Goal: Communication & Community: Answer question/provide support

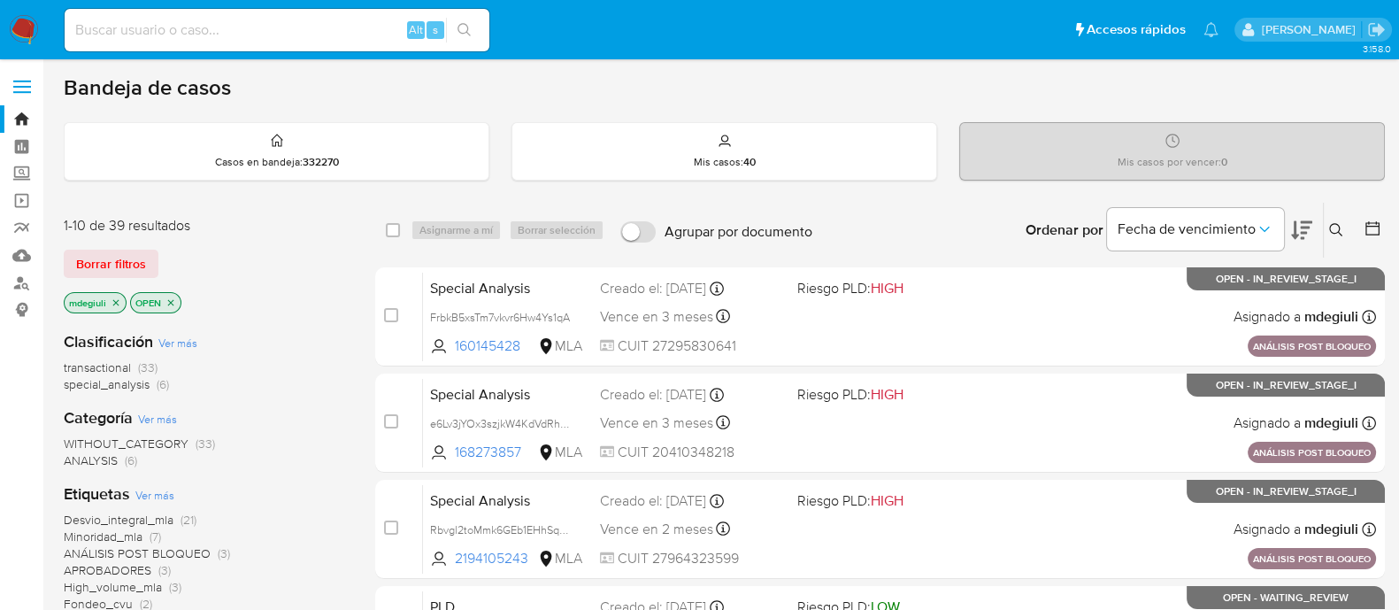
click at [227, 37] on input at bounding box center [277, 30] width 425 height 23
paste input "9telgunpd6ZUvnao3UjaPJlH"
type input "9telgunpd6ZUvnao3UjaPJlH"
click at [465, 14] on div "9telgunpd6ZUvnao3UjaPJlH Alt s" at bounding box center [277, 30] width 425 height 42
click at [465, 35] on icon "search-icon" at bounding box center [465, 30] width 14 height 14
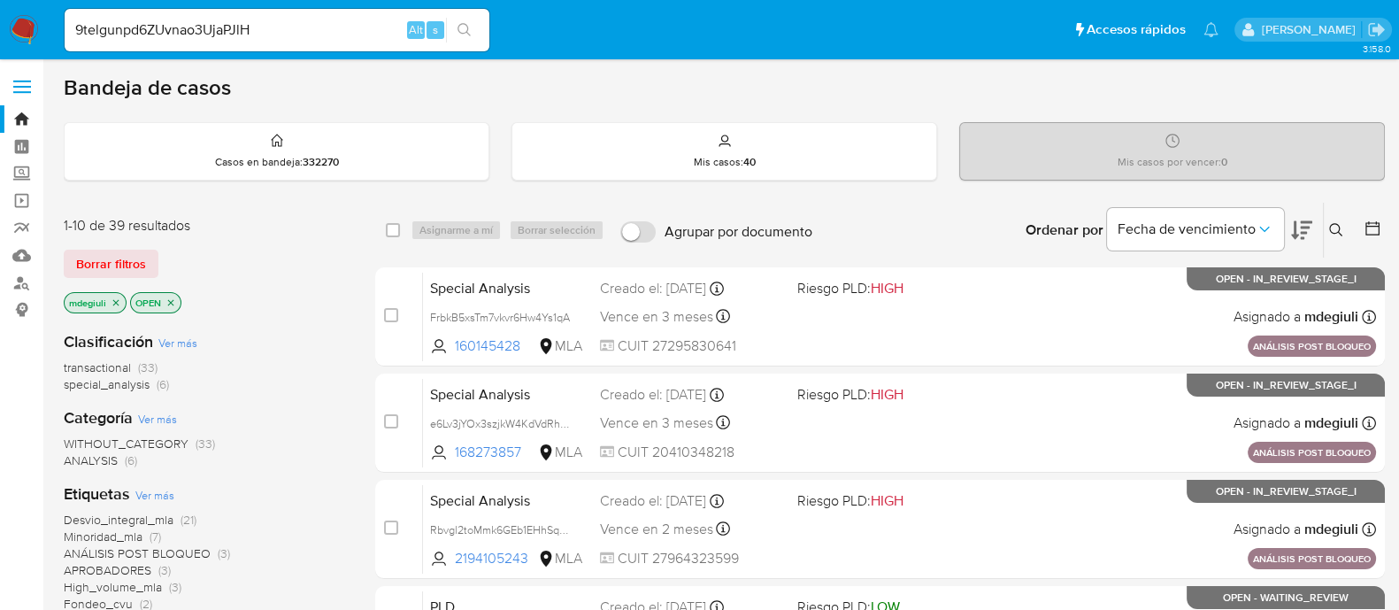
click at [255, 29] on input "9telgunpd6ZUvnao3UjaPJlH" at bounding box center [277, 30] width 425 height 23
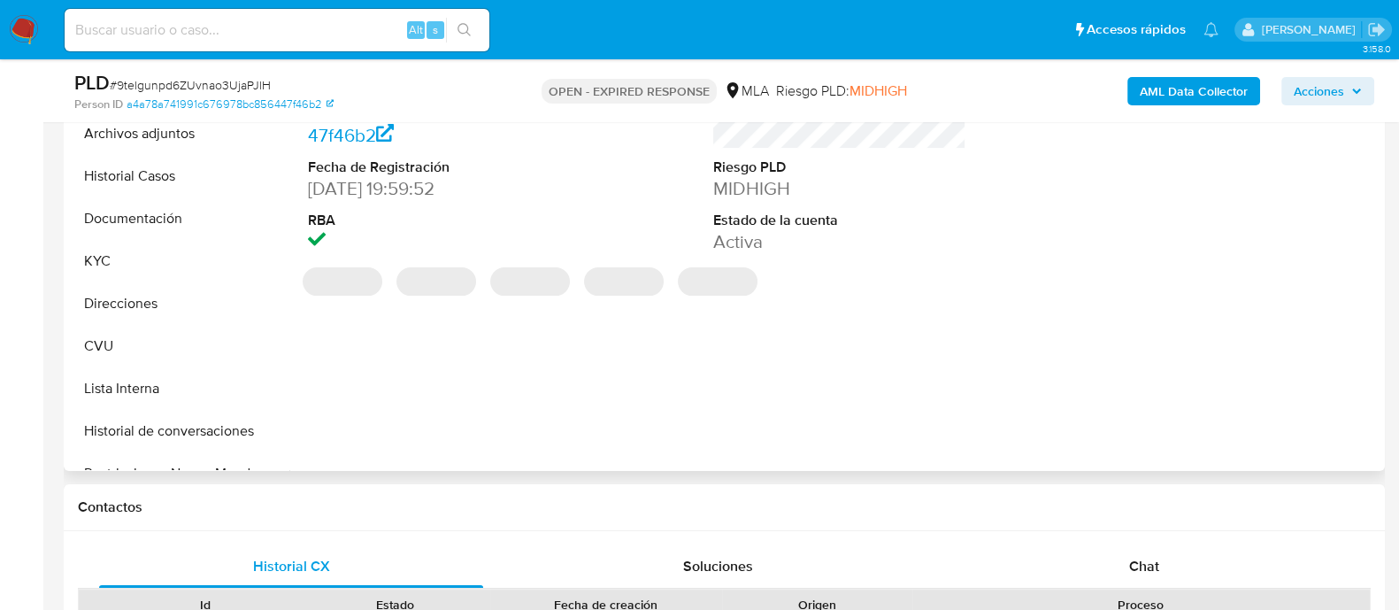
scroll to position [884, 0]
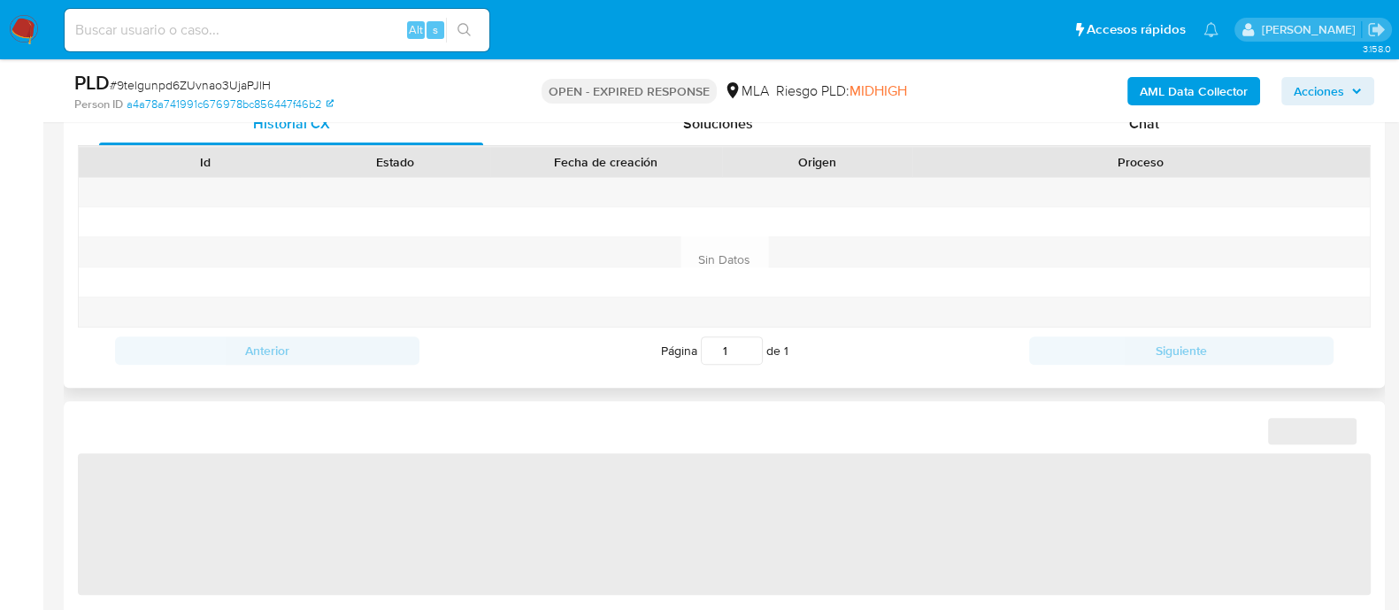
select select "10"
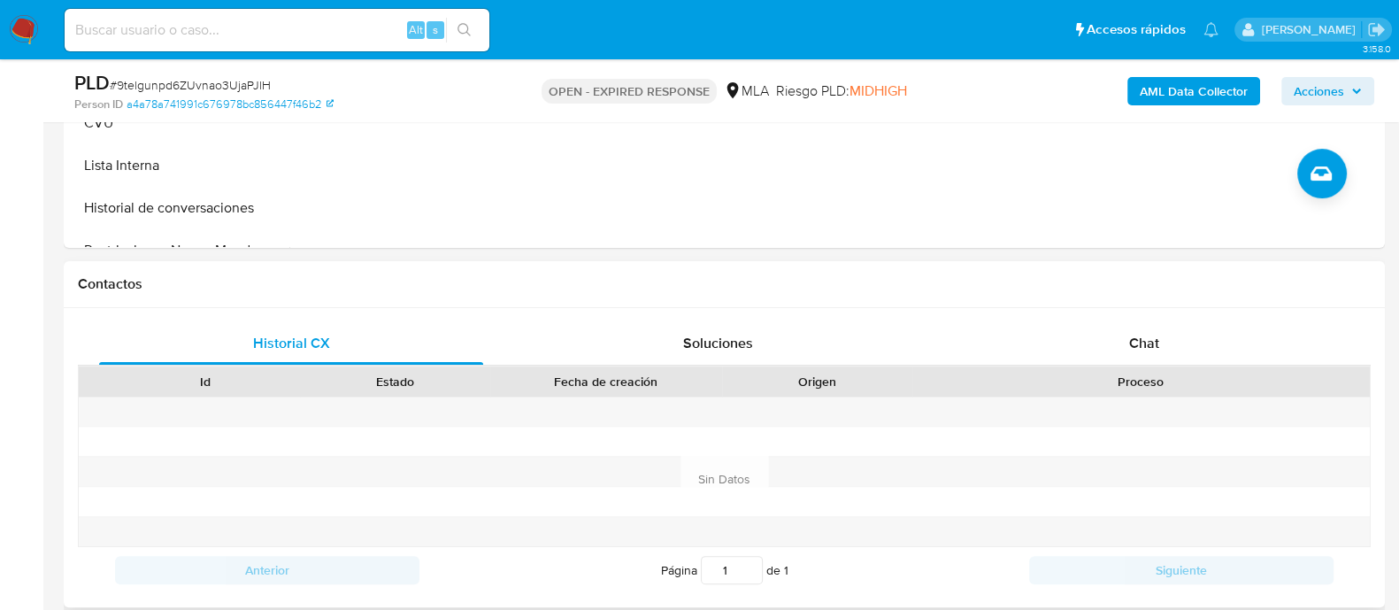
scroll to position [664, 0]
click at [1090, 334] on div "Chat" at bounding box center [1144, 344] width 384 height 42
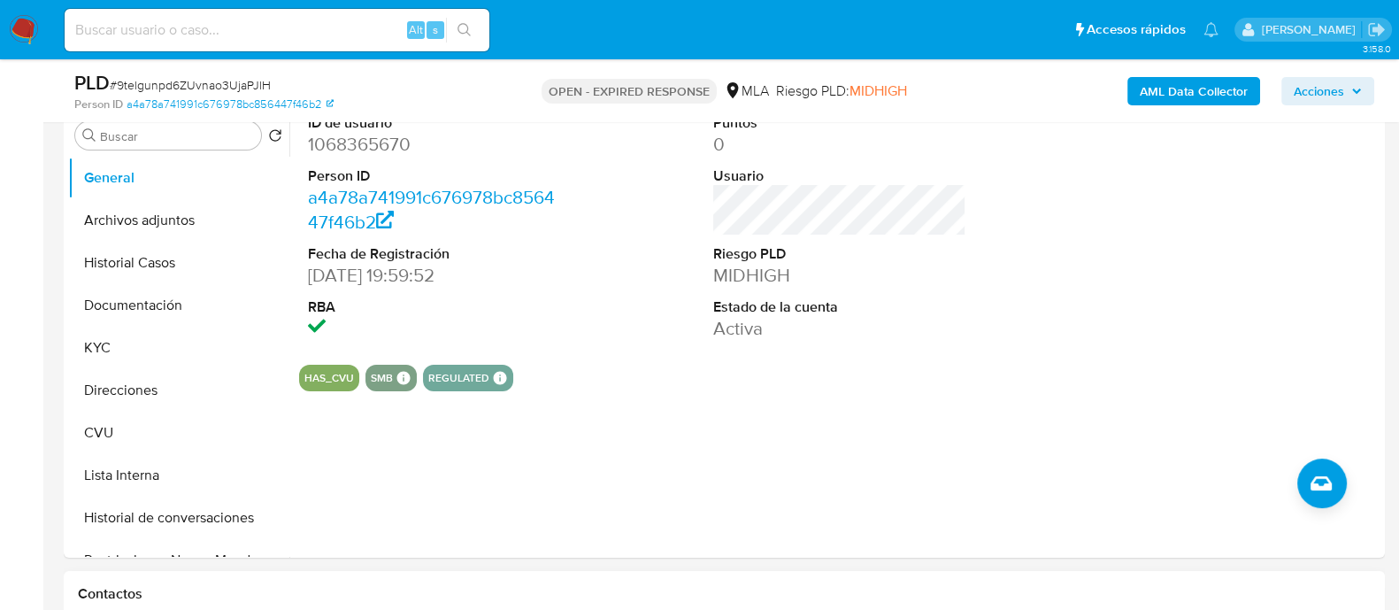
scroll to position [332, 0]
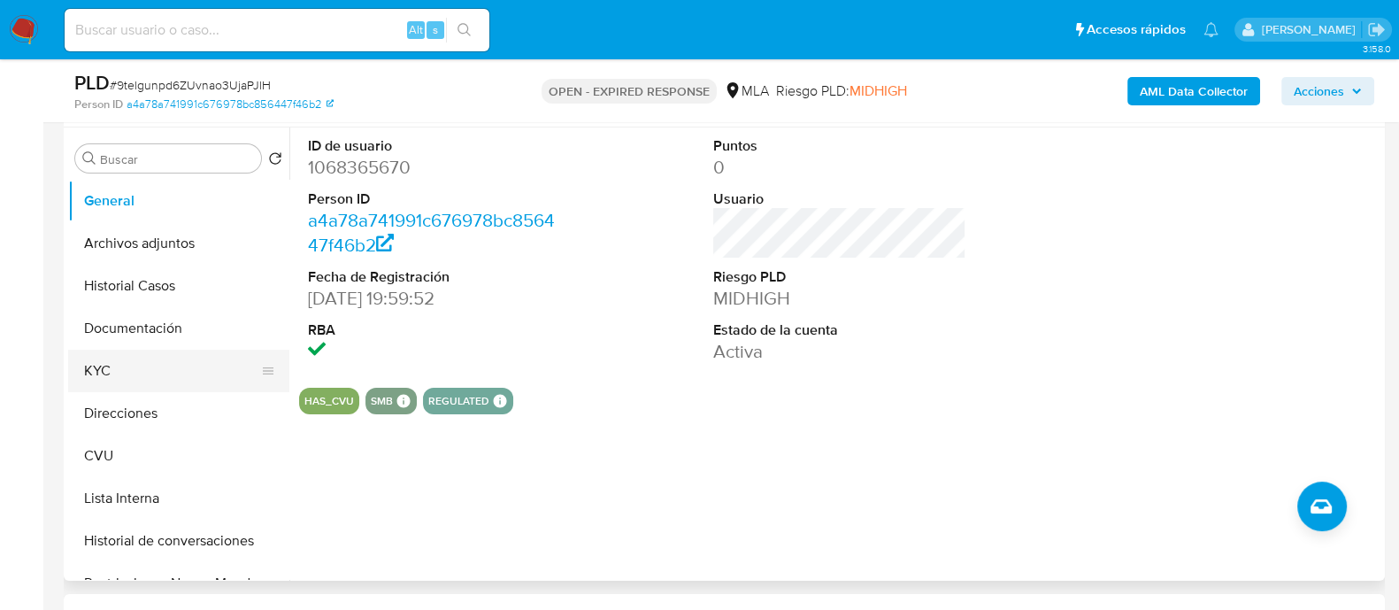
click at [125, 368] on button "KYC" at bounding box center [171, 371] width 207 height 42
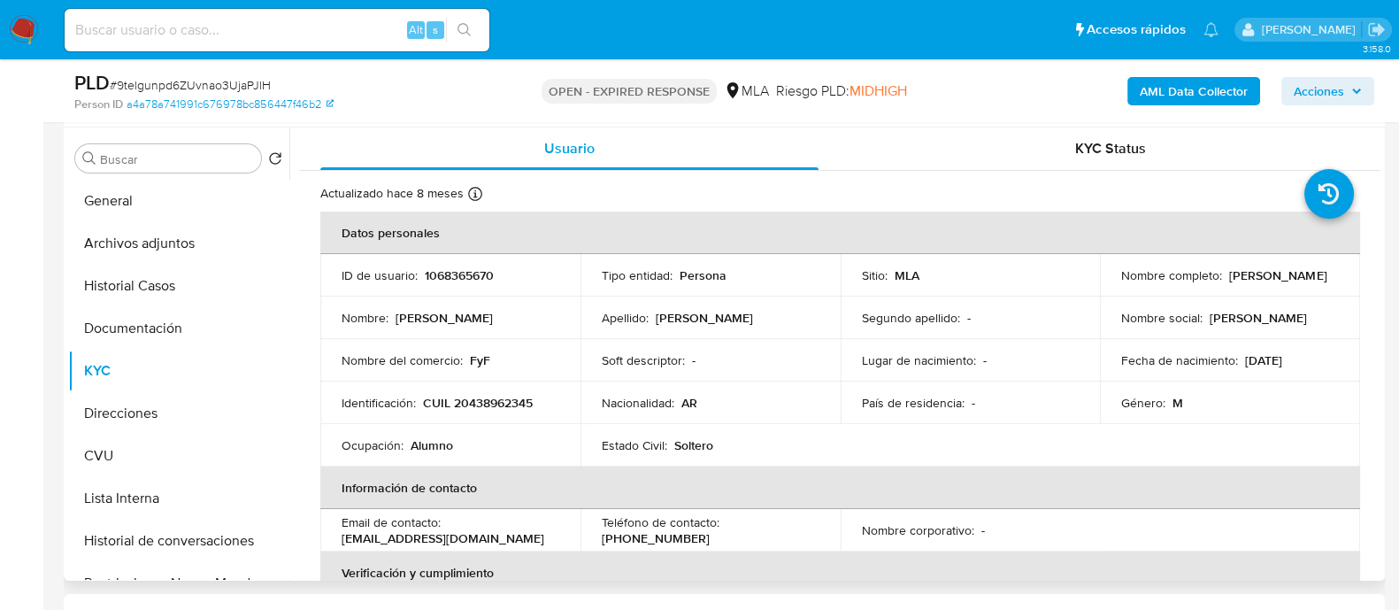
click at [466, 272] on p "1068365670" at bounding box center [459, 275] width 69 height 16
click at [466, 271] on p "1068365670" at bounding box center [459, 275] width 69 height 16
copy p "1068365670"
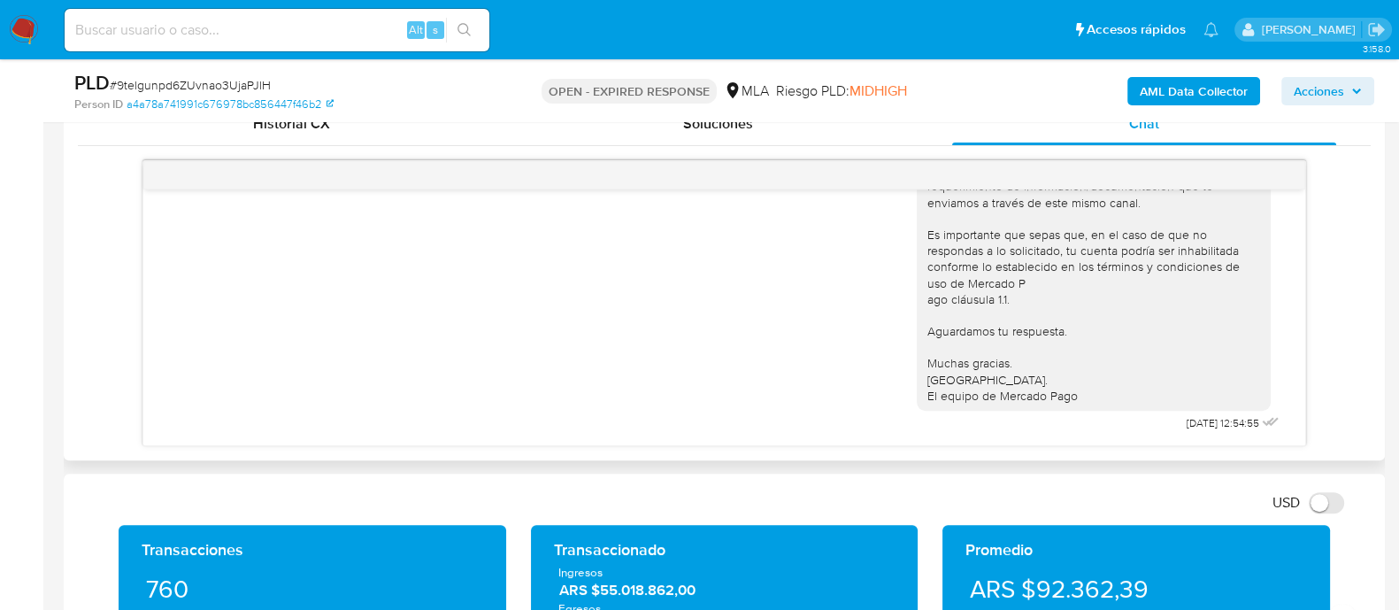
scroll to position [1136, 0]
click at [192, 32] on input at bounding box center [277, 30] width 425 height 23
paste input "cctx2O3h4va5098xt1jVWRmg"
type input "cctx2O3h4va5098xt1jVWRmg"
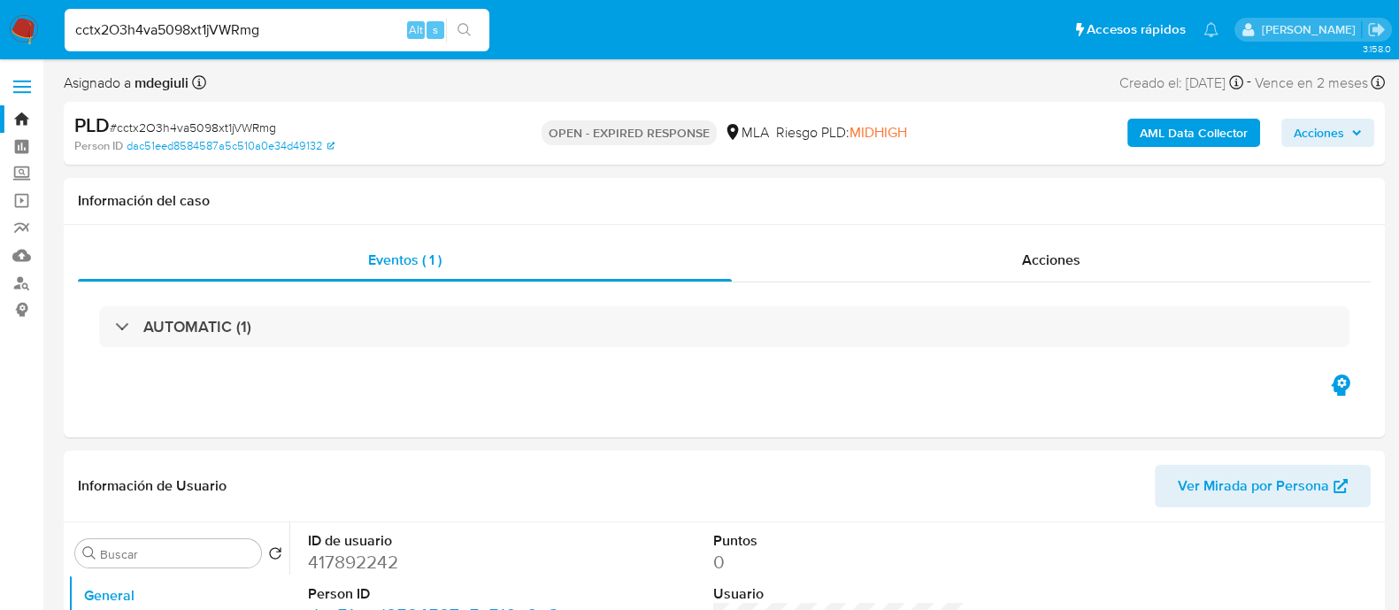
select select "10"
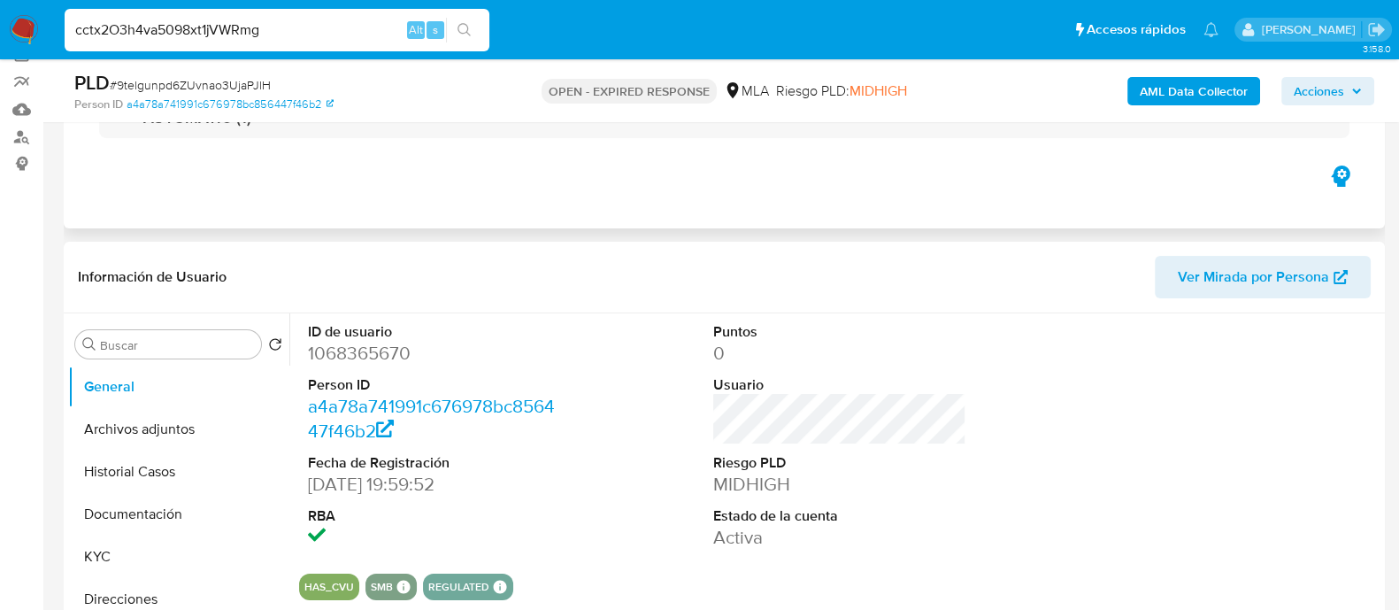
scroll to position [332, 0]
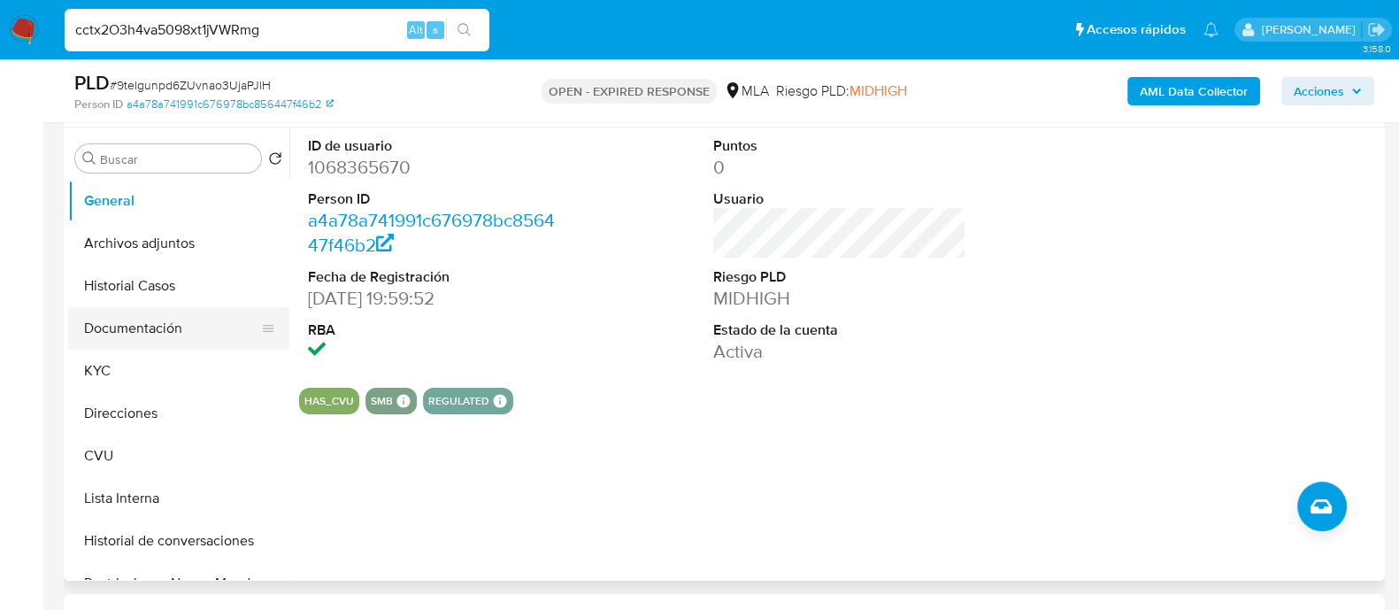
click at [148, 319] on button "Documentación" at bounding box center [171, 328] width 207 height 42
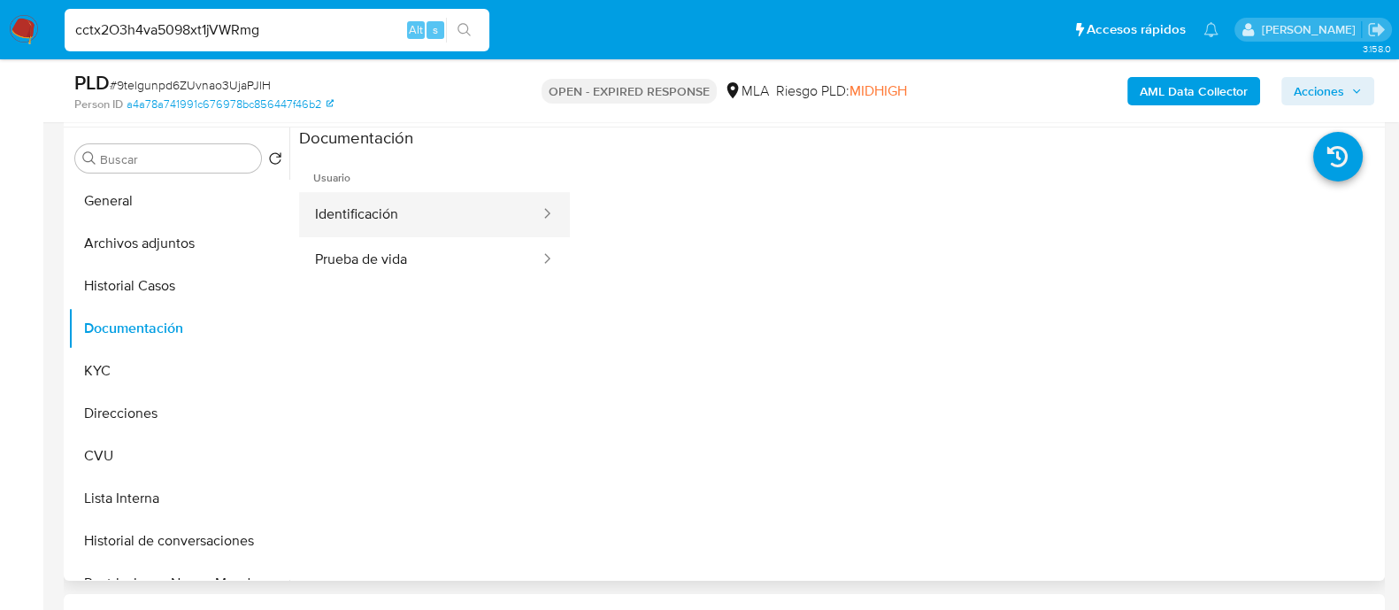
click at [412, 227] on button "Identificación" at bounding box center [420, 214] width 243 height 45
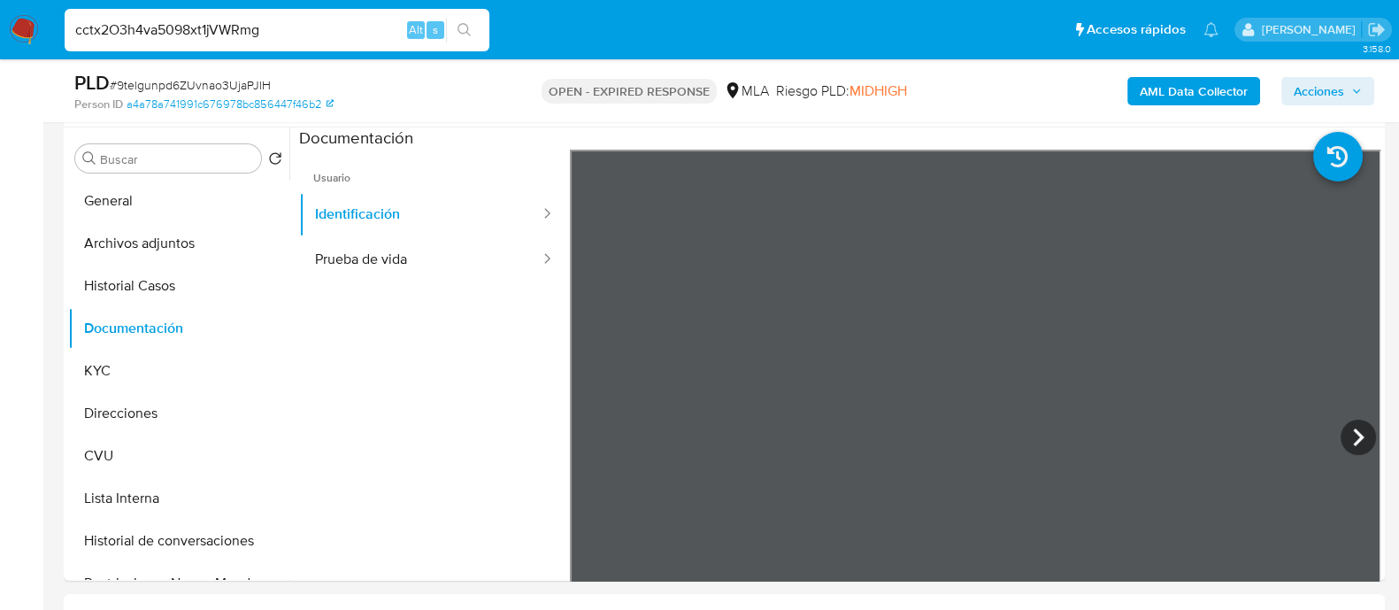
click at [471, 25] on icon "search-icon" at bounding box center [465, 30] width 14 height 14
click at [472, 25] on button "search-icon" at bounding box center [464, 30] width 36 height 25
click at [235, 50] on div "cctx2O3h4va5098xt1jVWRmg Alt s" at bounding box center [277, 30] width 425 height 42
click at [235, 37] on input "cctx2O3h4va5098xt1jVWRmg" at bounding box center [277, 30] width 425 height 23
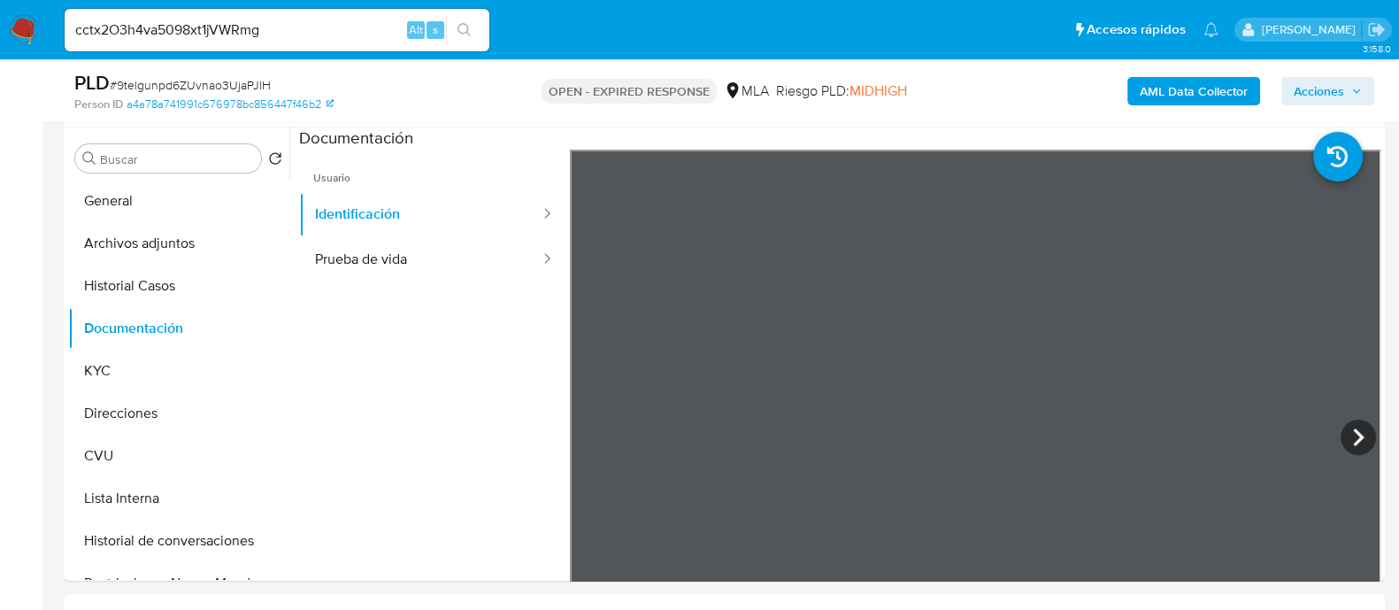
click at [469, 15] on div "cctx2O3h4va5098xt1jVWRmg Alt s" at bounding box center [277, 30] width 425 height 42
click at [461, 27] on icon "search-icon" at bounding box center [465, 30] width 14 height 14
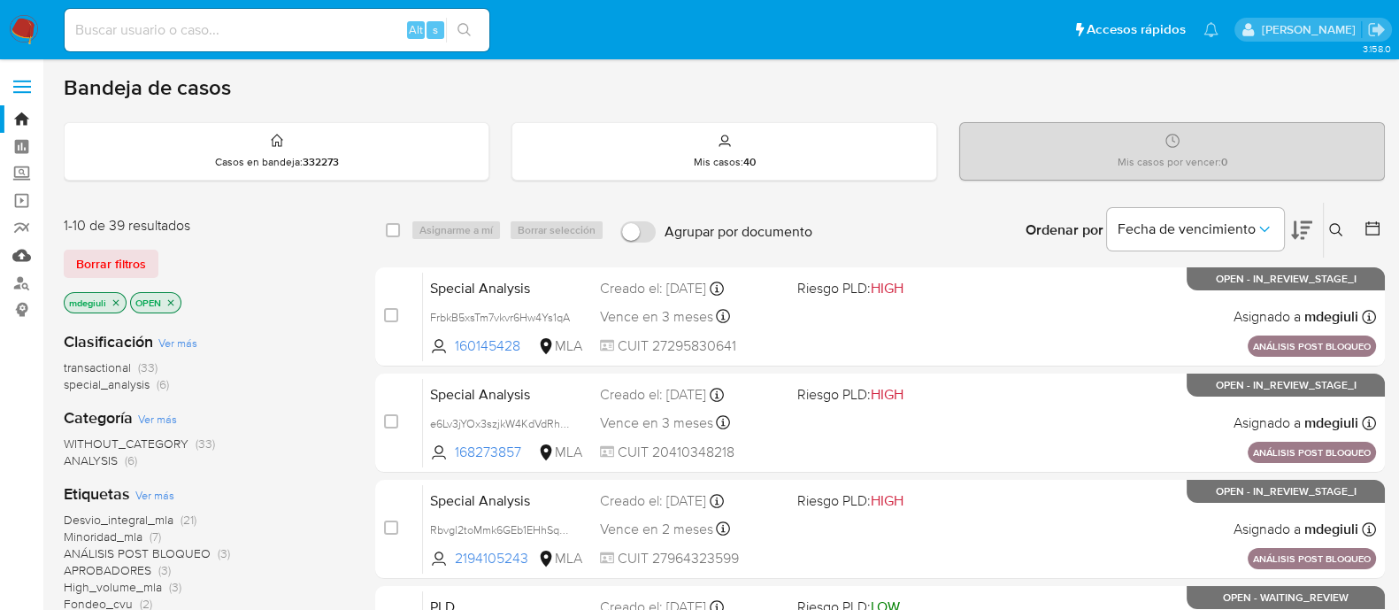
click at [20, 251] on link "Mulan" at bounding box center [105, 255] width 211 height 27
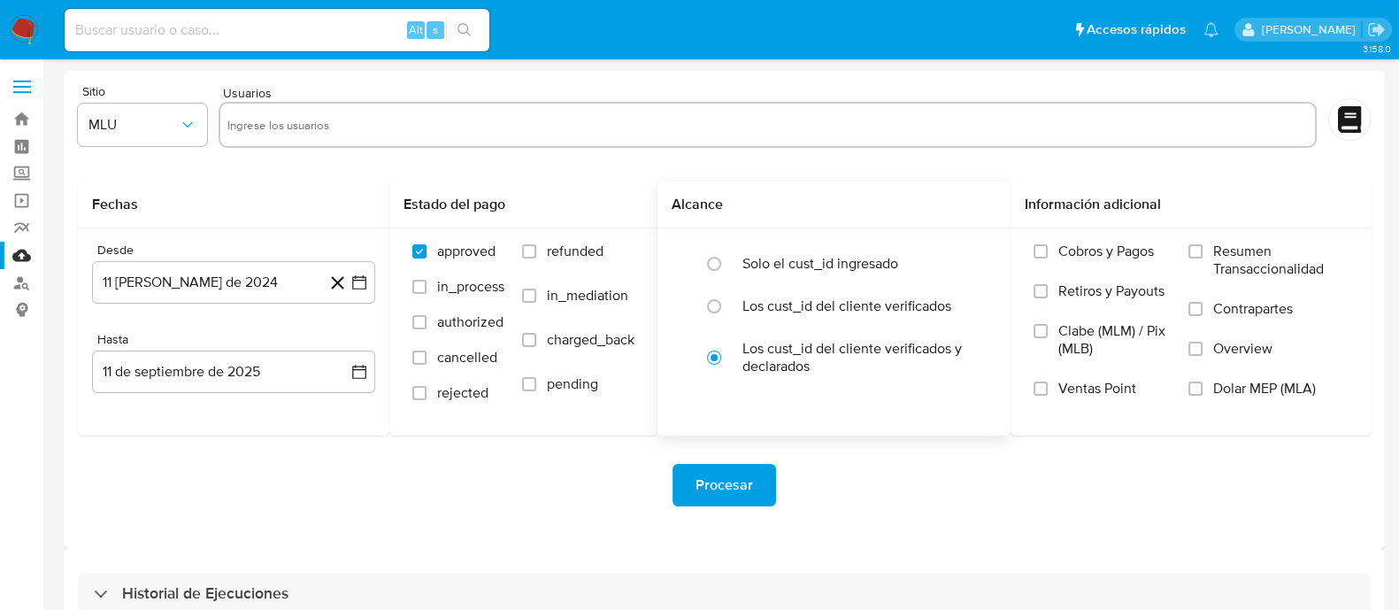
scroll to position [104, 0]
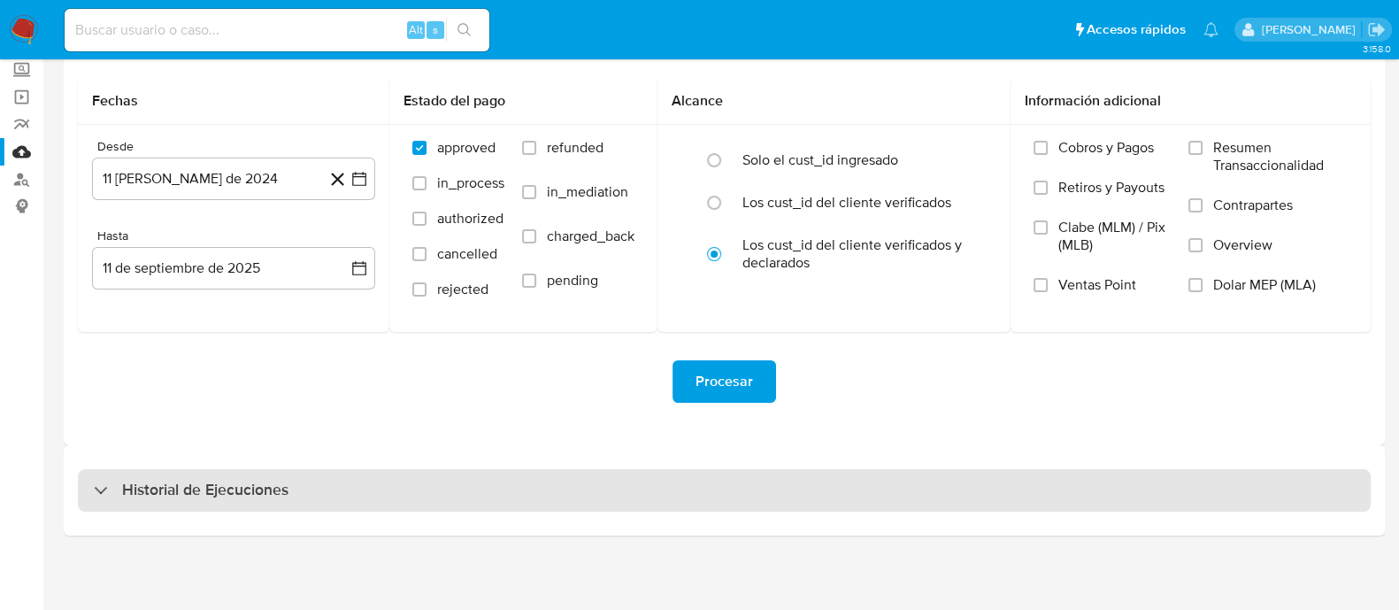
click at [382, 489] on div "Historial de Ejecuciones" at bounding box center [724, 490] width 1293 height 42
select select "10"
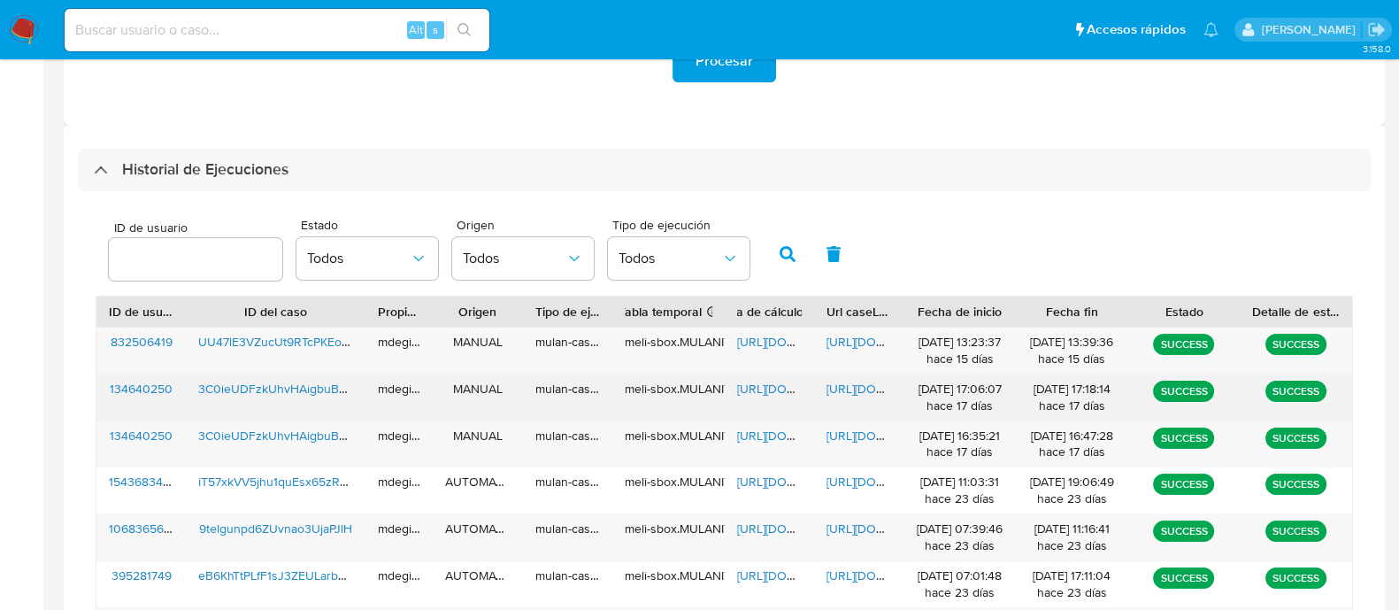
scroll to position [435, 0]
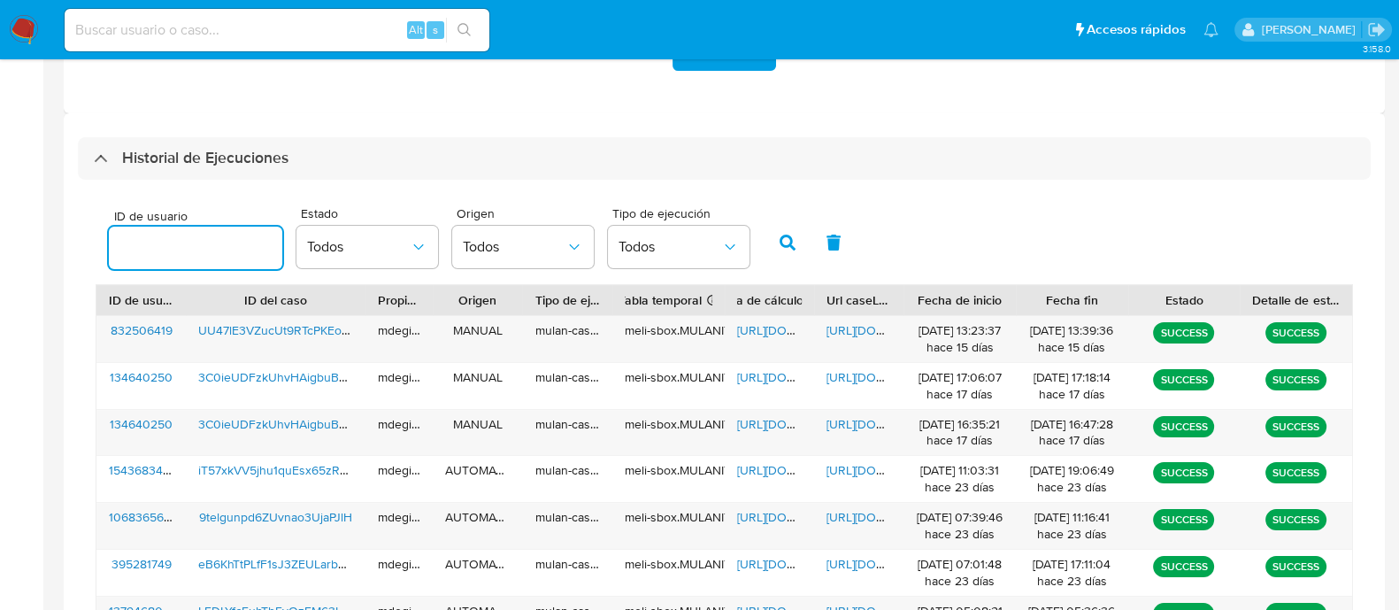
click at [218, 245] on input "number" at bounding box center [195, 247] width 173 height 23
type input "1068365670"
click at [770, 238] on button "button" at bounding box center [788, 242] width 46 height 42
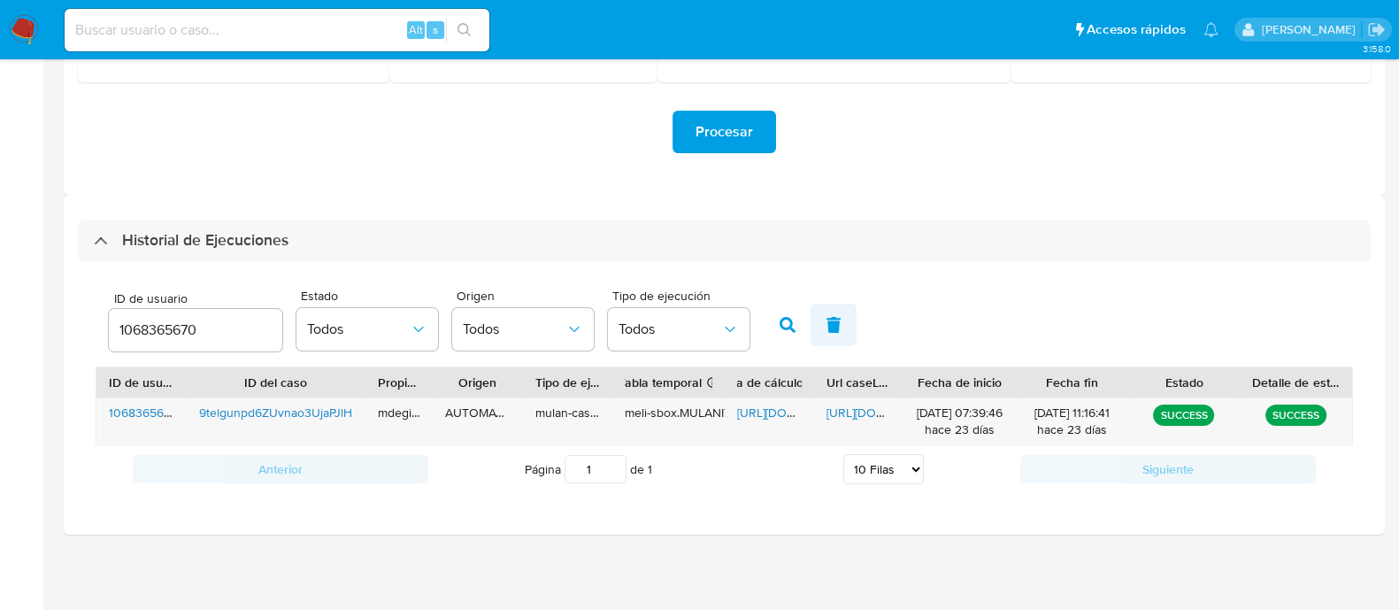
scroll to position [350, 0]
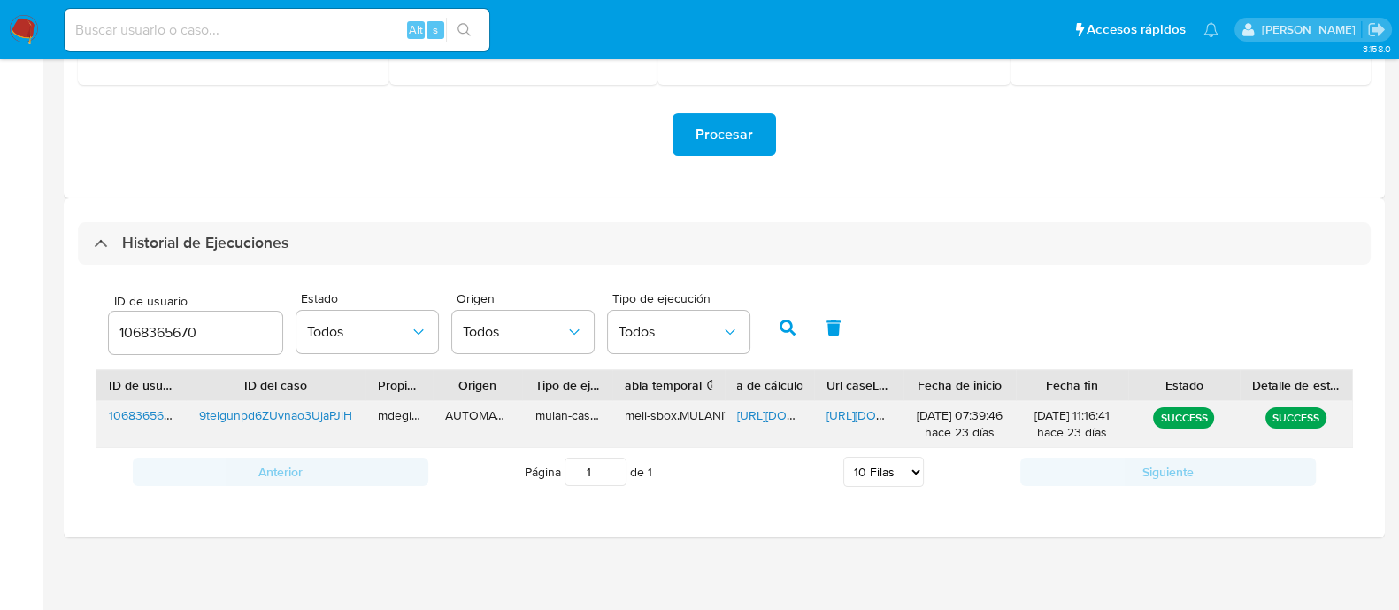
click at [849, 407] on span "https://docs.google.com/document/d/1vWMB21azrczMcJpkfM01e5FXZTdoYNHUFIMMT04i8z8…" at bounding box center [888, 415] width 122 height 18
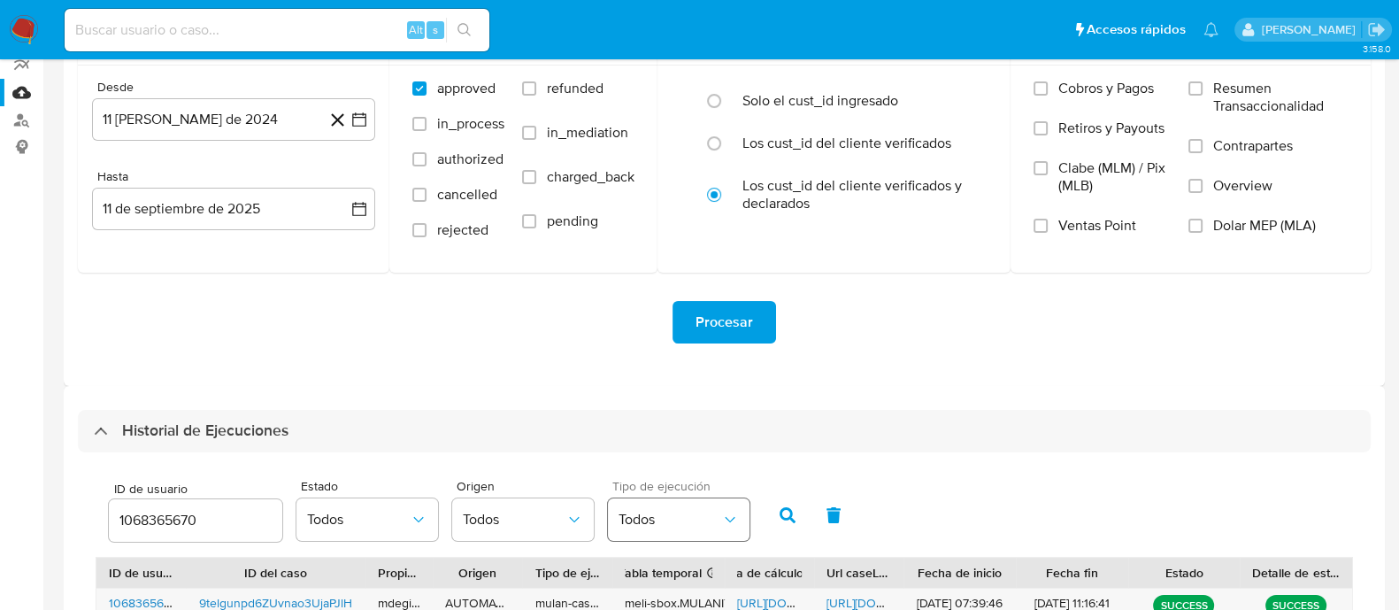
scroll to position [0, 0]
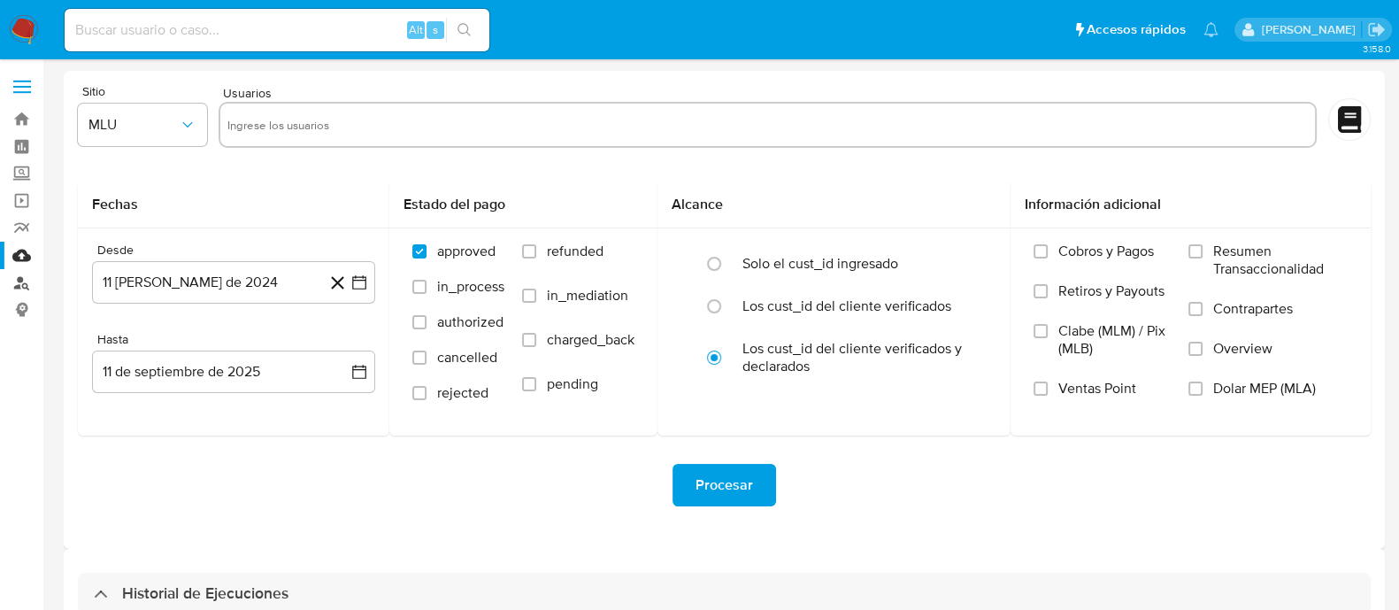
click at [22, 289] on link "Buscador de personas" at bounding box center [105, 282] width 211 height 27
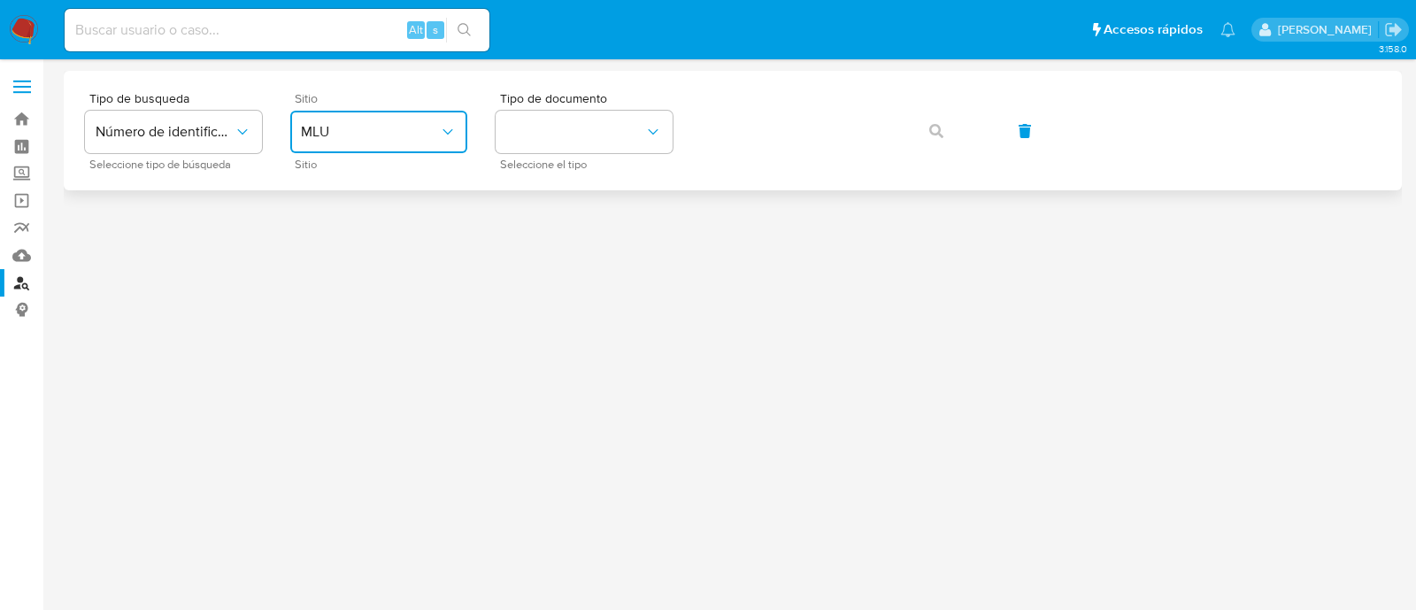
click at [372, 135] on span "MLU" at bounding box center [370, 132] width 138 height 18
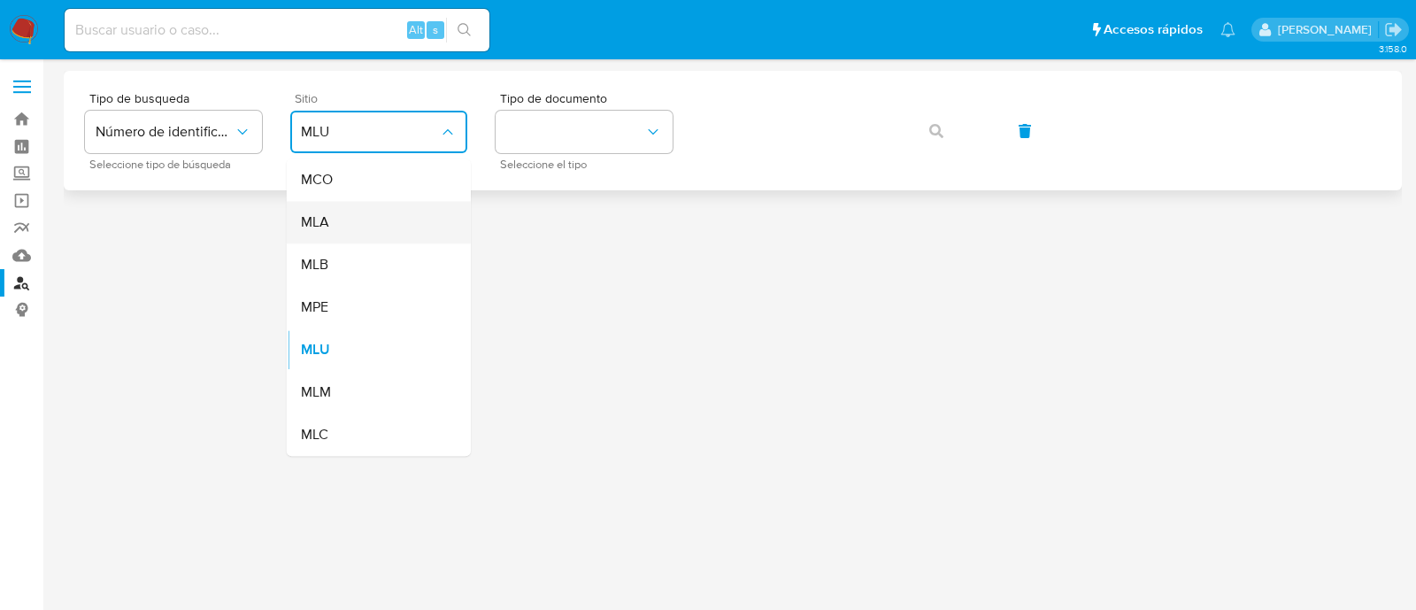
click at [382, 222] on div "MLA" at bounding box center [373, 222] width 145 height 42
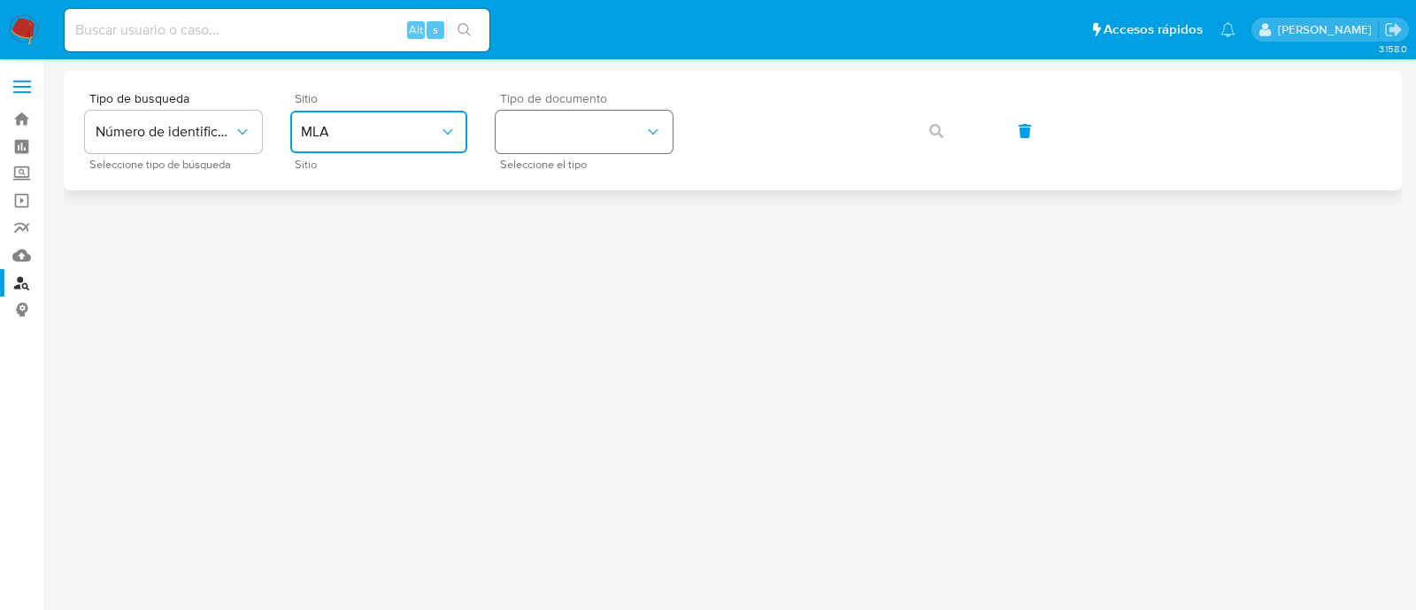
click at [528, 132] on button "identificationType" at bounding box center [584, 132] width 177 height 42
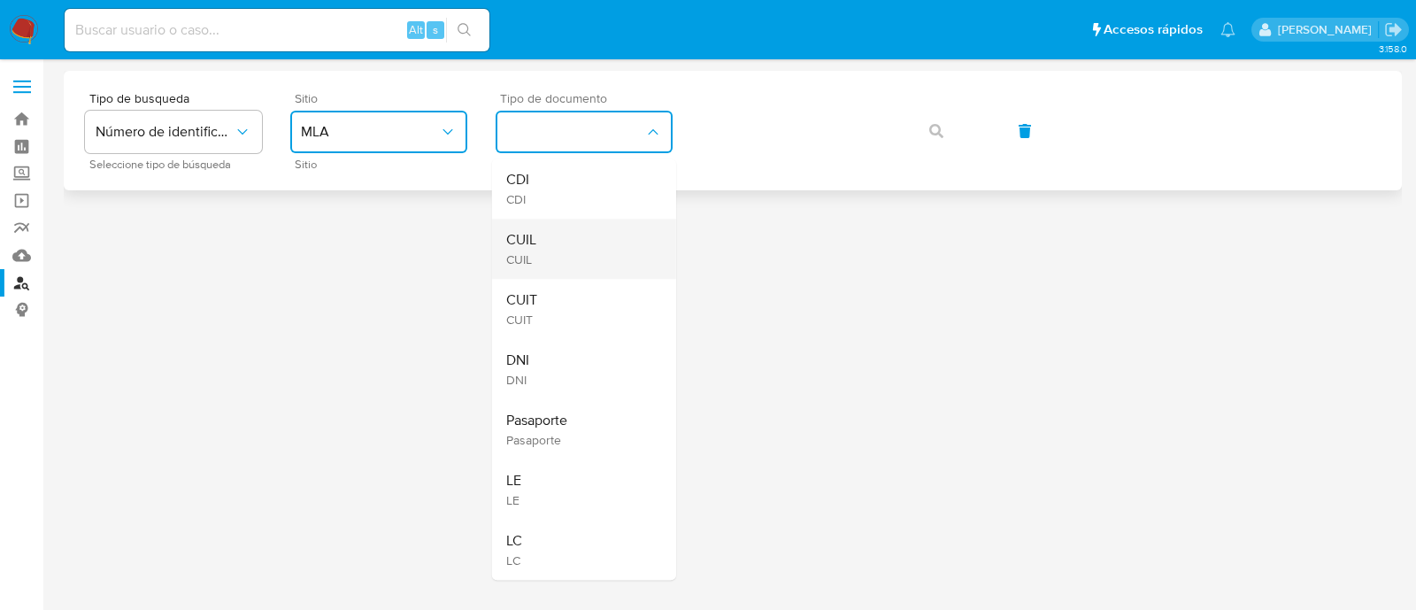
click at [551, 262] on div "CUIL CUIL" at bounding box center [578, 249] width 145 height 60
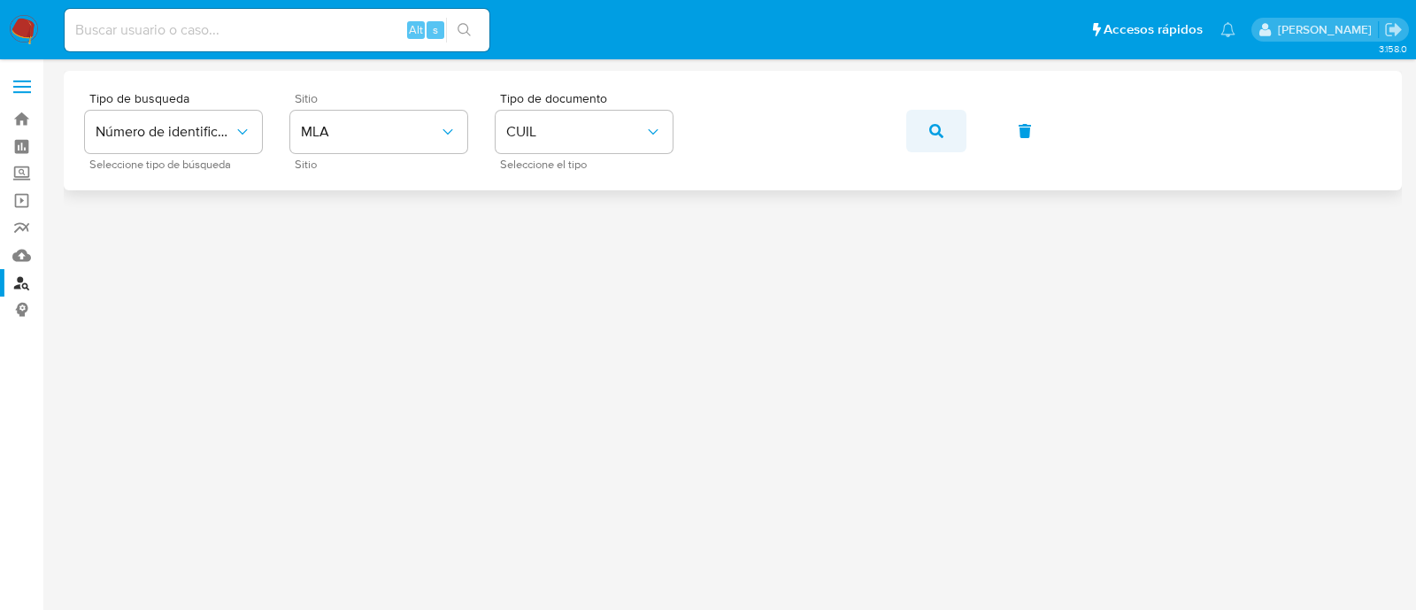
click at [939, 134] on icon "button" at bounding box center [936, 131] width 14 height 14
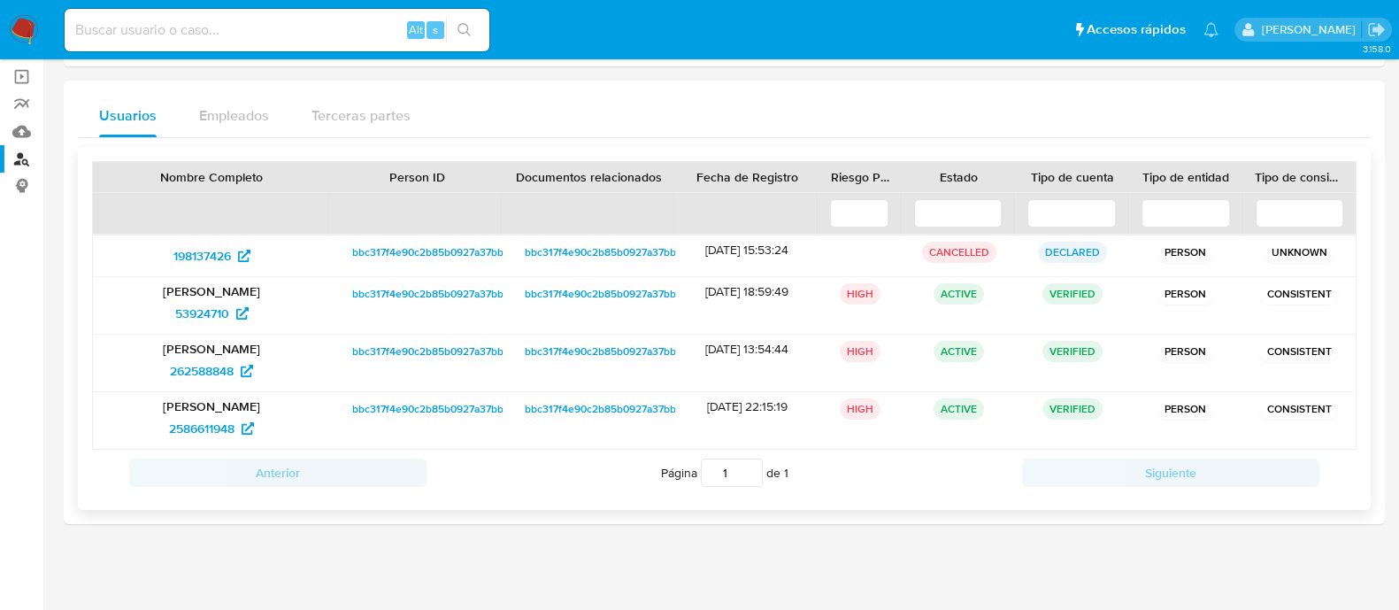
scroll to position [125, 0]
click at [215, 309] on span "53924710" at bounding box center [202, 312] width 54 height 28
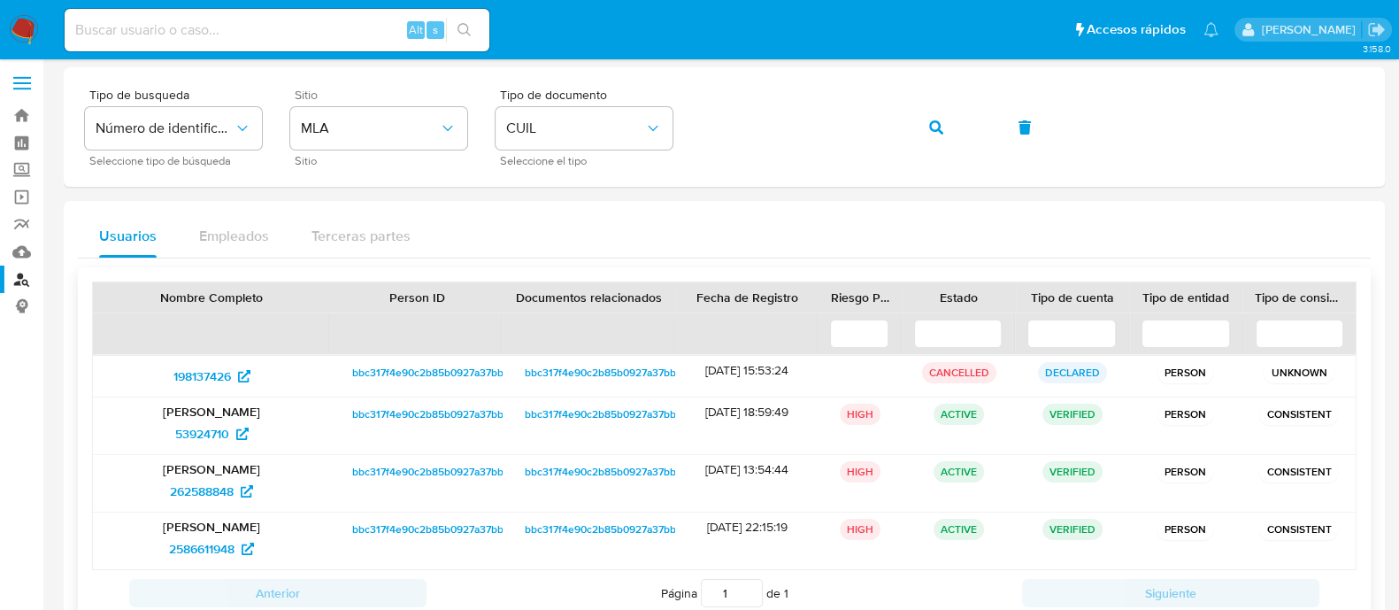
scroll to position [0, 0]
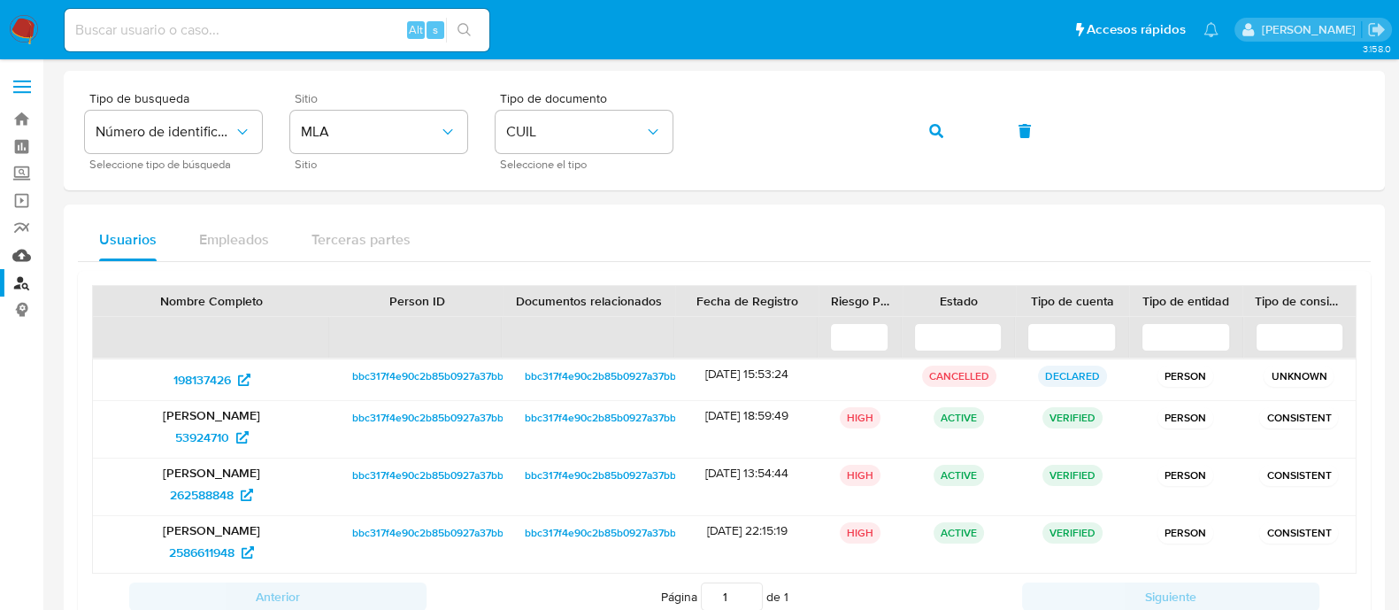
click at [15, 254] on link "Mulan" at bounding box center [105, 255] width 211 height 27
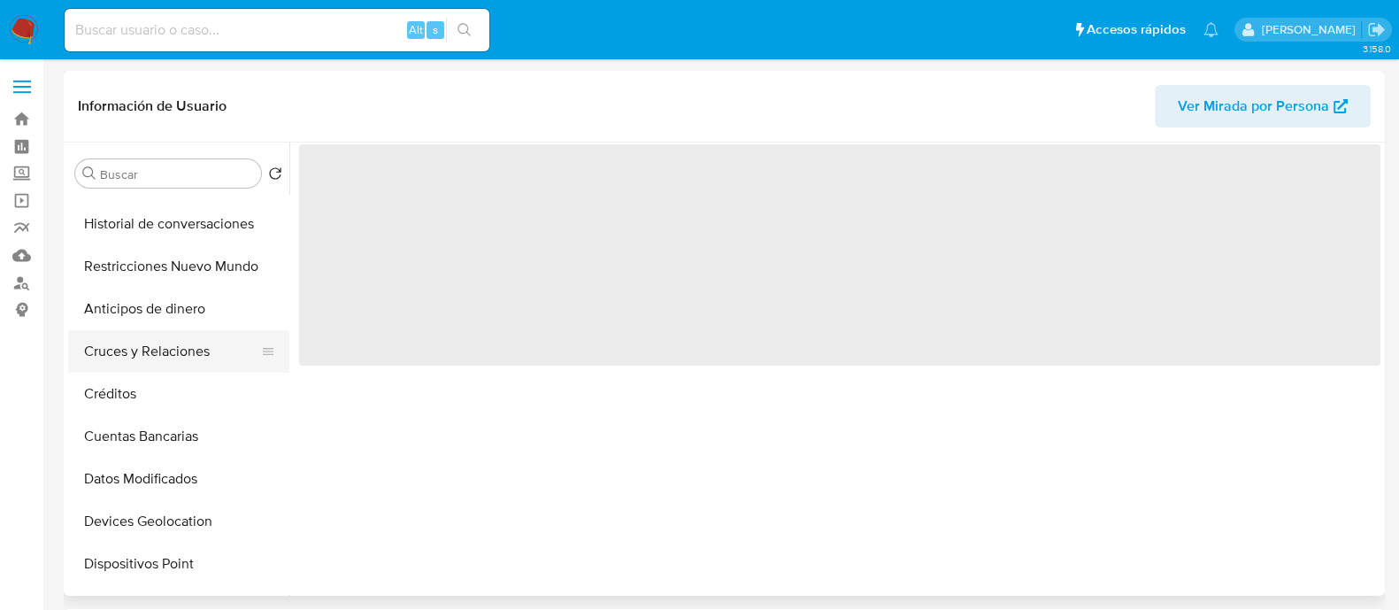
scroll to position [331, 0]
click at [169, 272] on button "Restricciones Nuevo Mundo" at bounding box center [171, 267] width 207 height 42
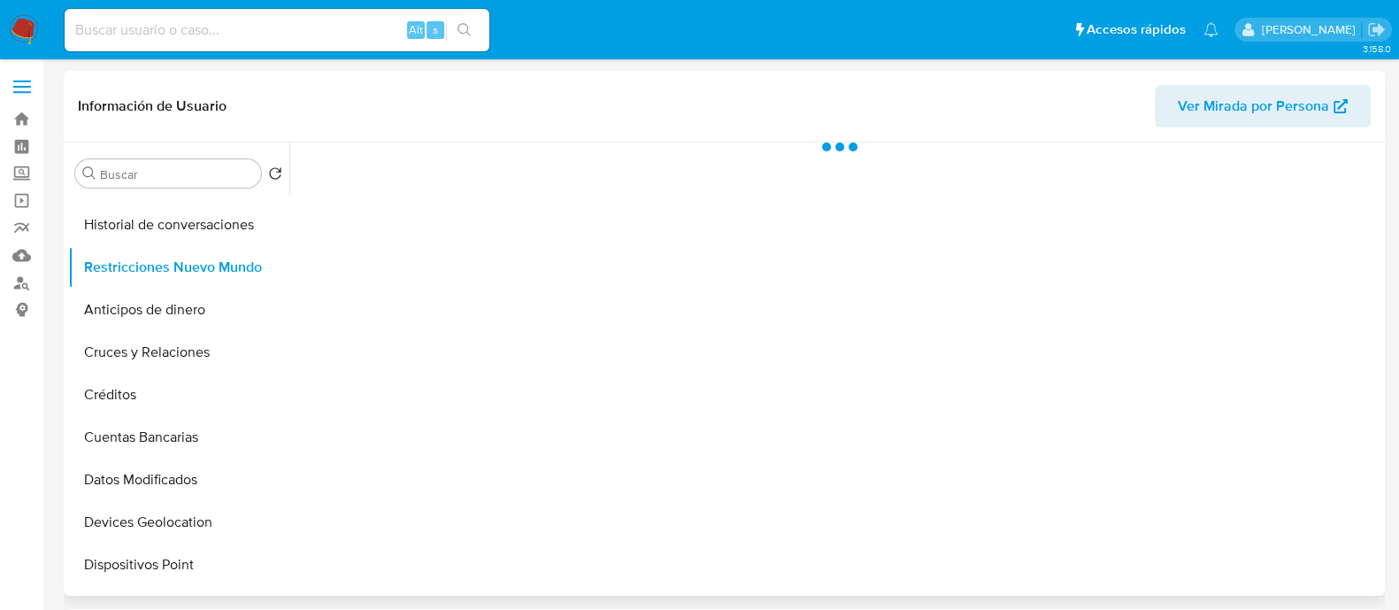
select select "10"
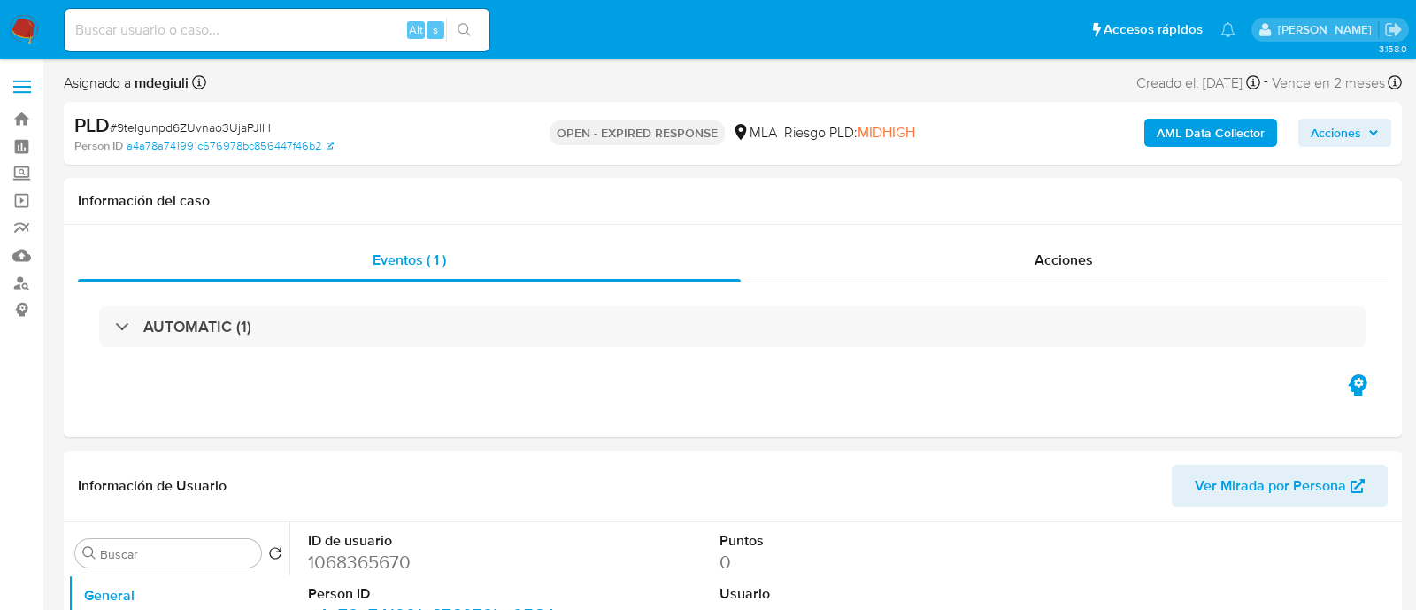
select select "10"
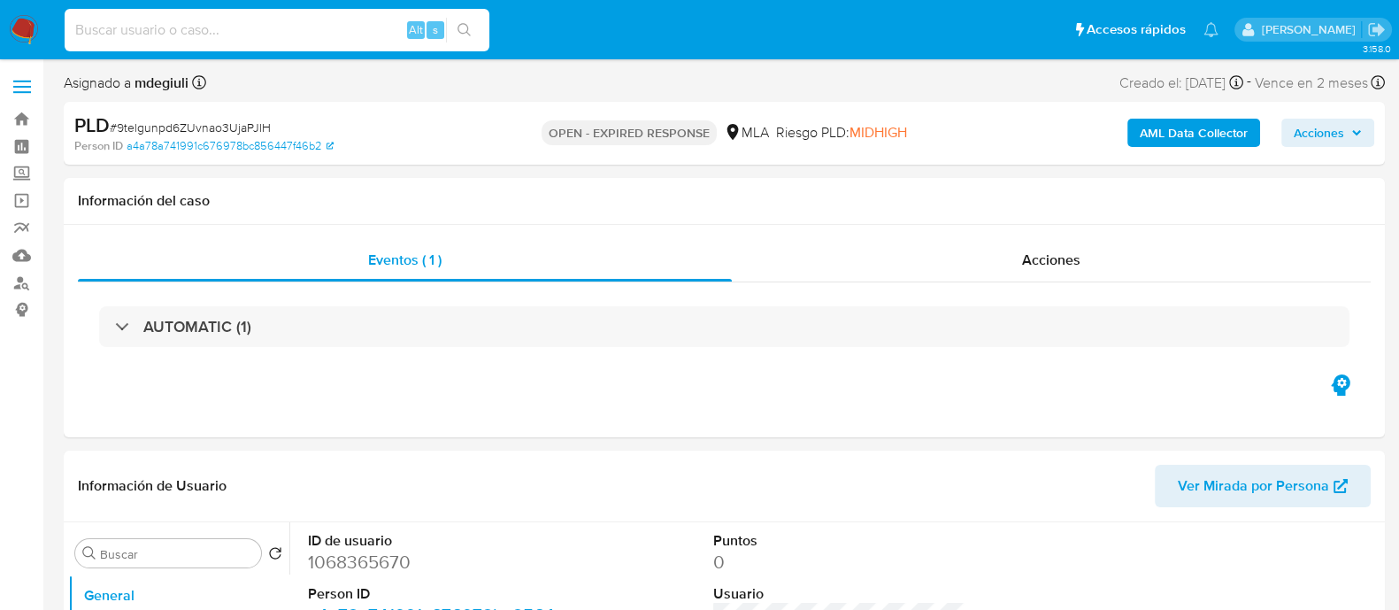
click at [233, 33] on input at bounding box center [277, 30] width 425 height 23
paste input "cctx2O3h4va5098xt1jVWRmg"
type input "cctx2O3h4va5098xt1jVWRmg"
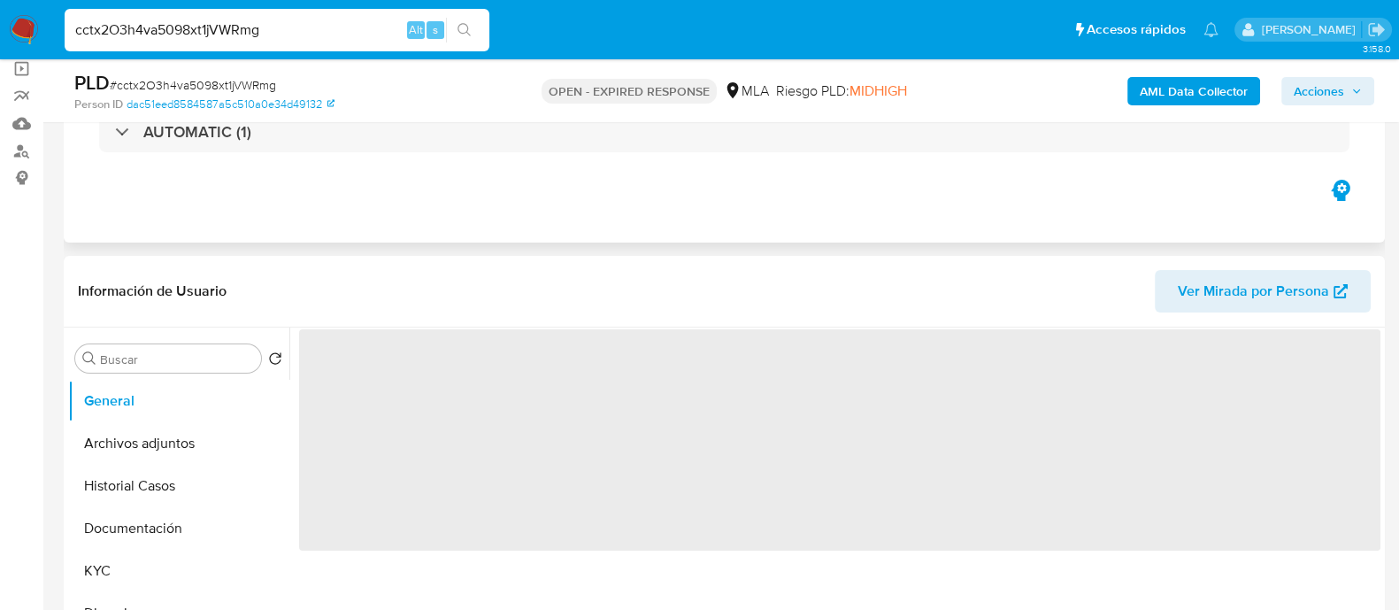
scroll to position [220, 0]
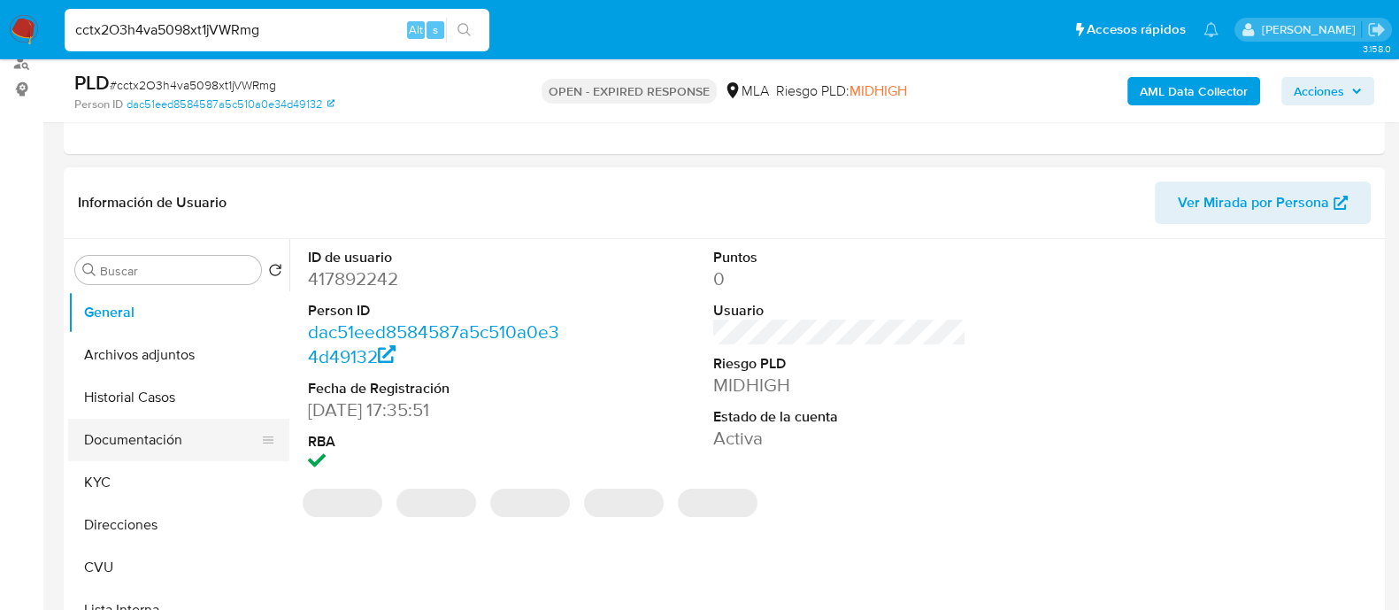
click at [147, 430] on button "Documentación" at bounding box center [171, 440] width 207 height 42
select select "10"
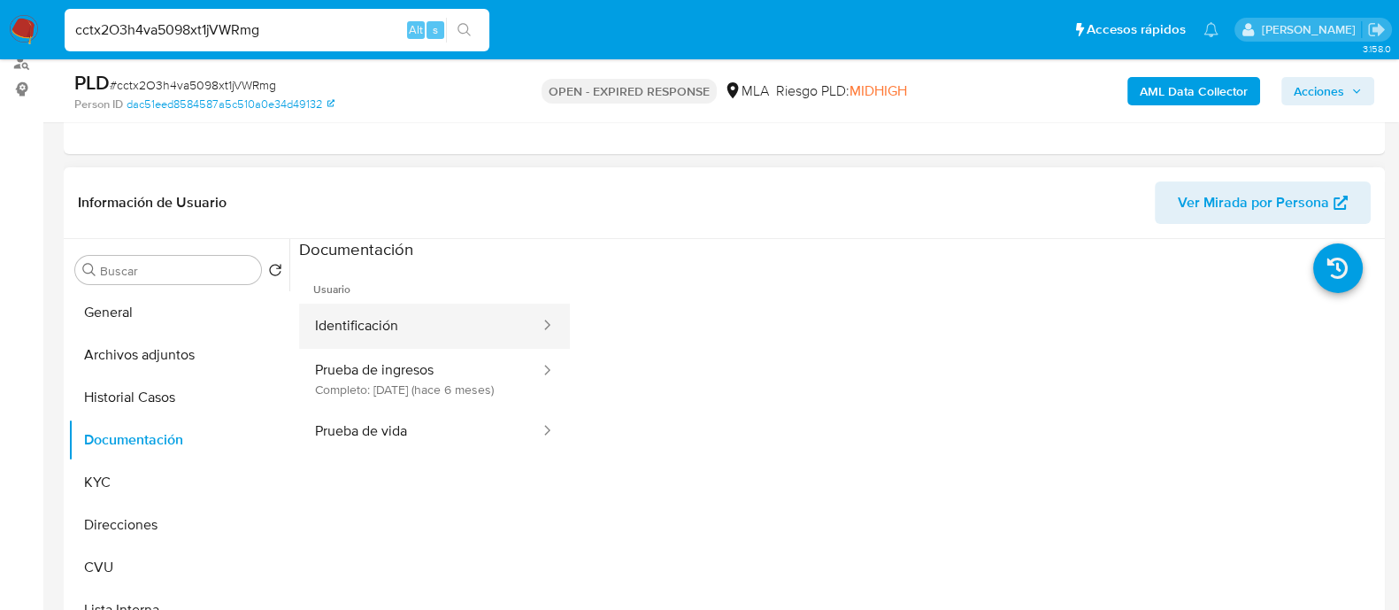
click at [404, 328] on button "Identificación" at bounding box center [420, 326] width 243 height 45
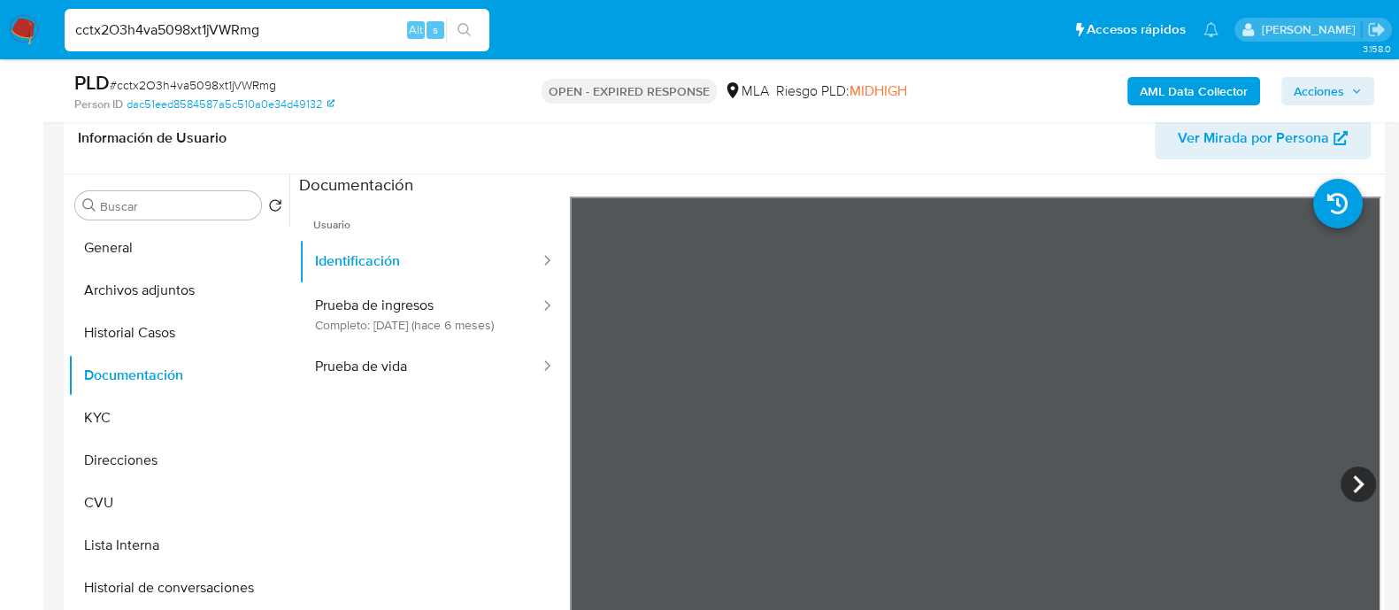
scroll to position [332, 0]
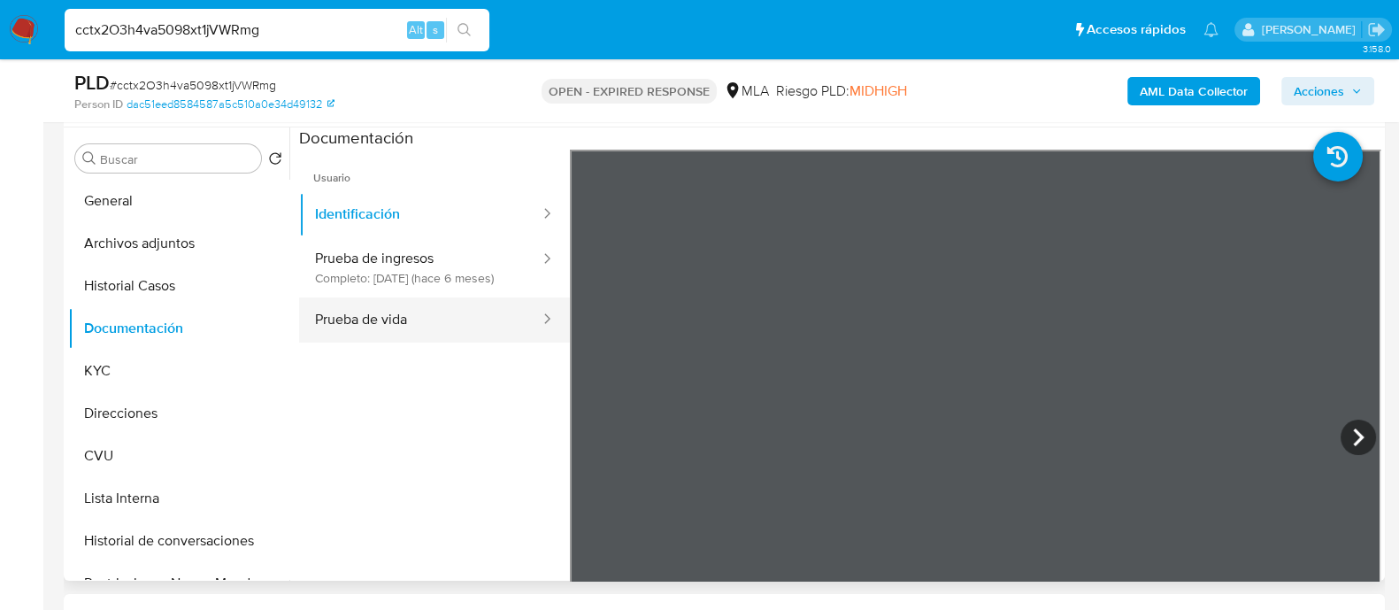
click at [434, 339] on button "Prueba de vida" at bounding box center [420, 319] width 243 height 45
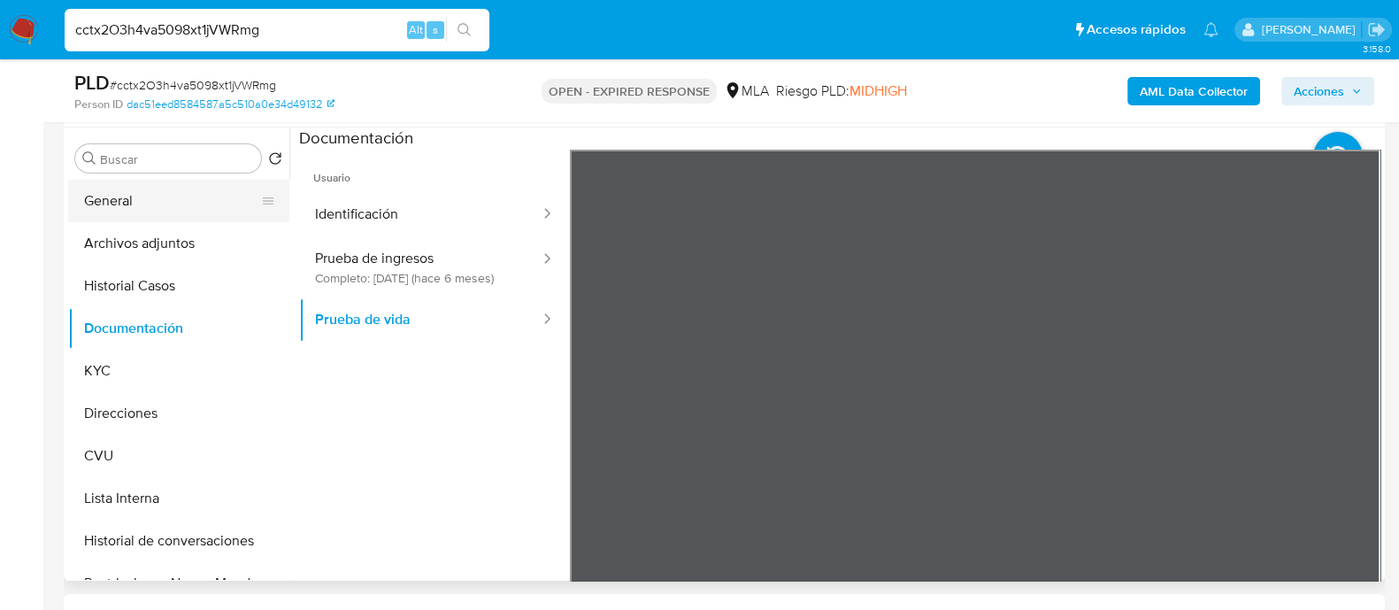
click at [221, 191] on button "General" at bounding box center [171, 201] width 207 height 42
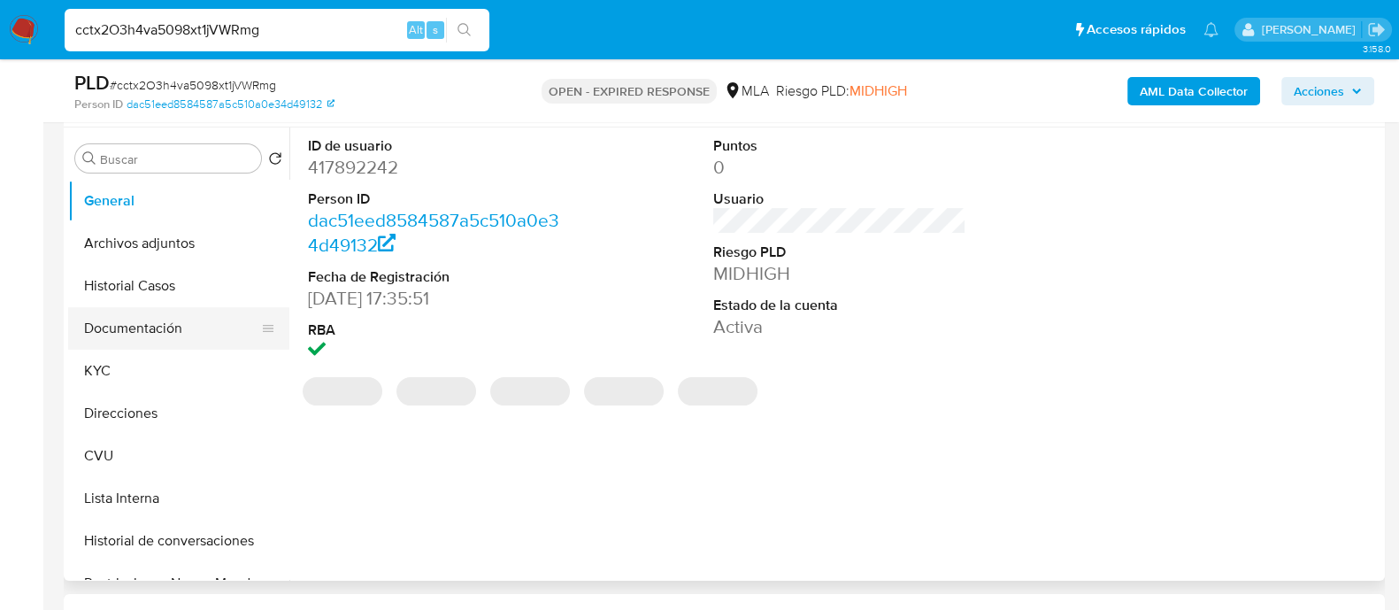
click at [173, 322] on button "Documentación" at bounding box center [171, 328] width 207 height 42
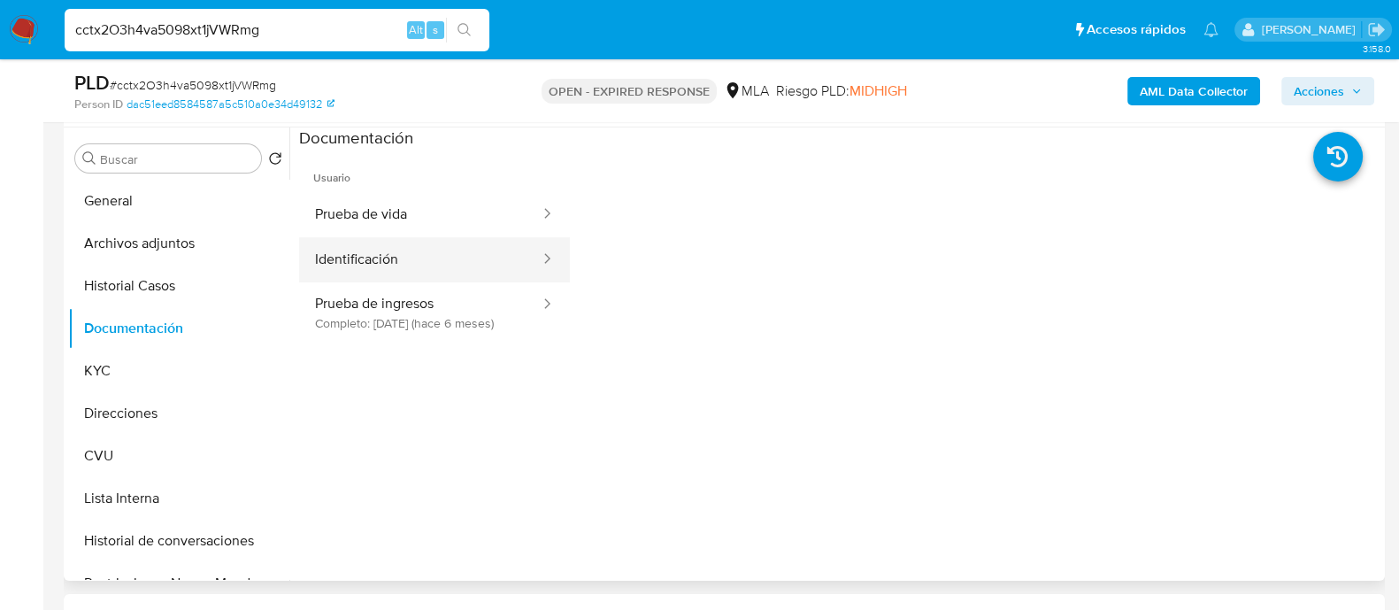
click at [405, 254] on button "Identificación" at bounding box center [420, 259] width 243 height 45
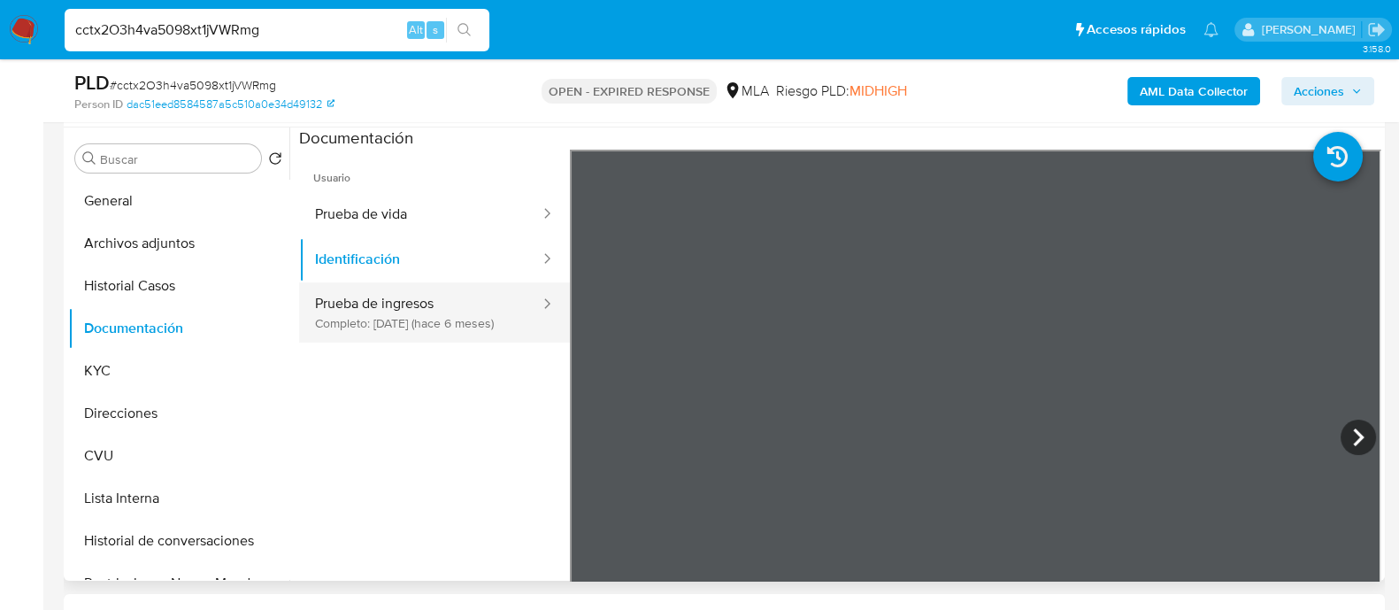
click at [443, 335] on button "Prueba de ingresos Completo: 21/03/2025 (hace 6 meses)" at bounding box center [420, 312] width 243 height 60
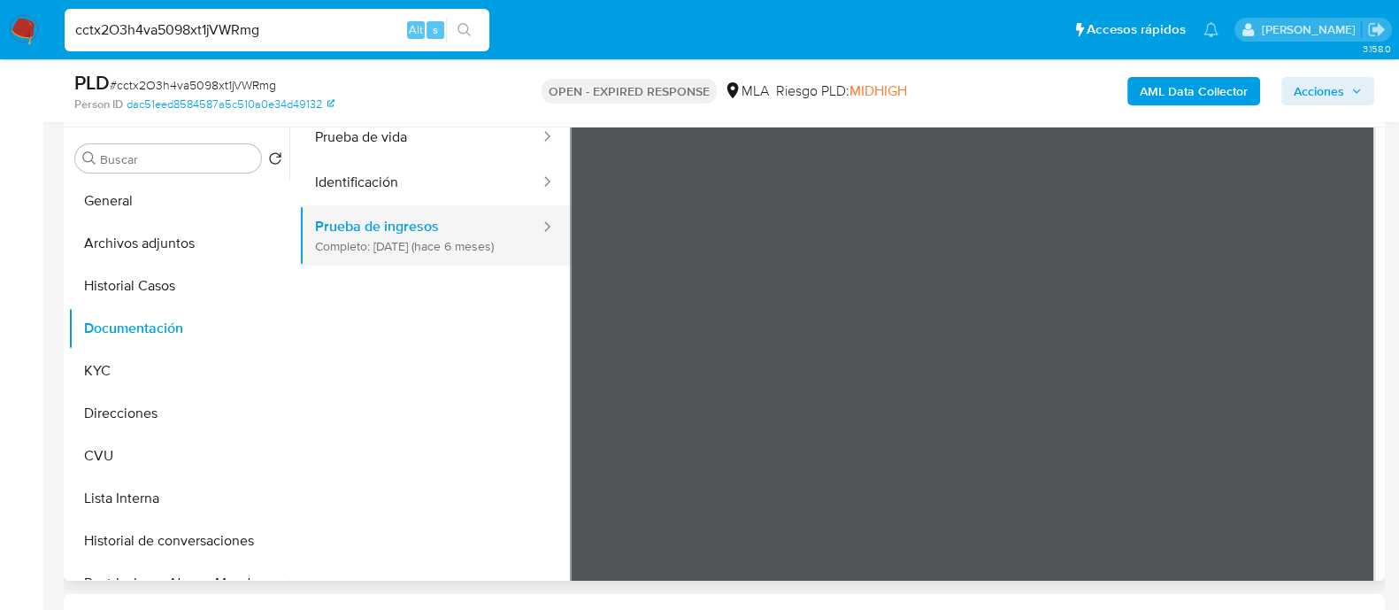
scroll to position [43, 0]
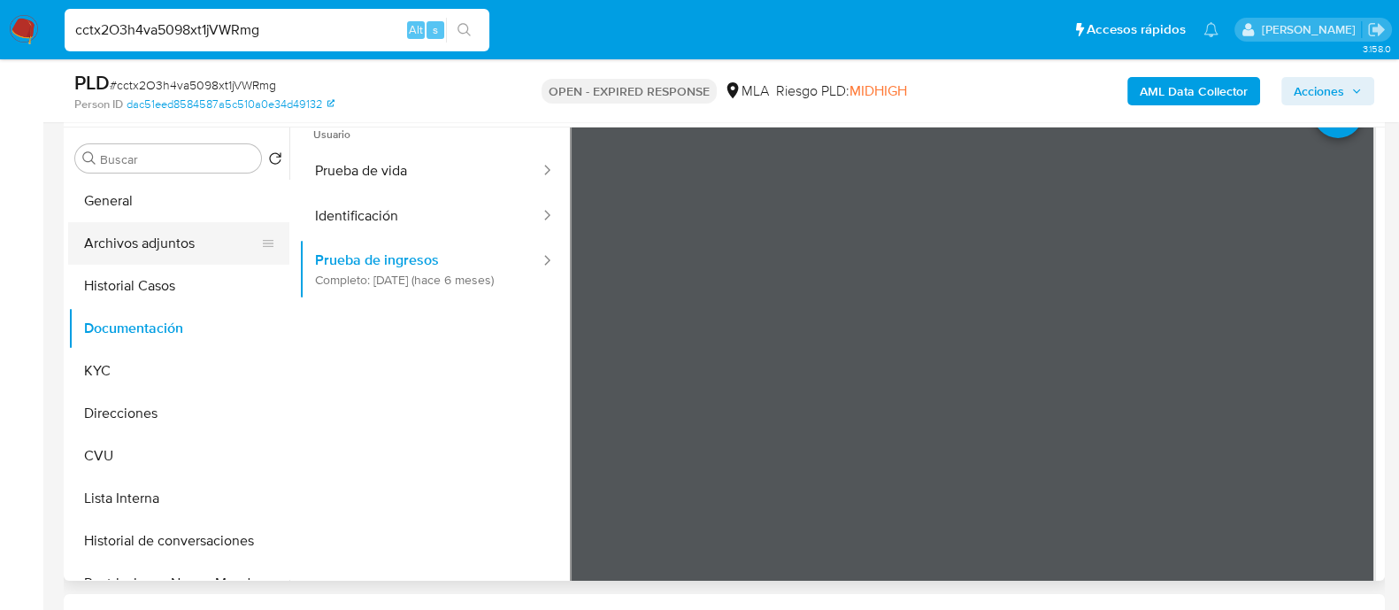
click at [167, 258] on button "Archivos adjuntos" at bounding box center [171, 243] width 207 height 42
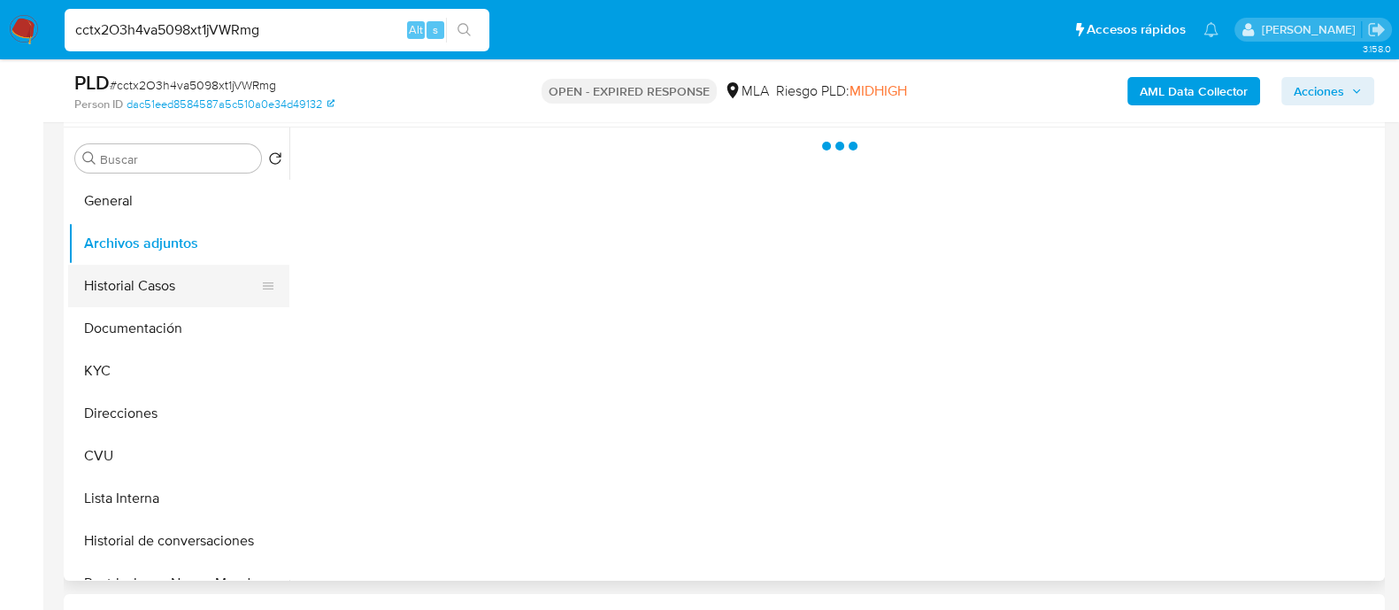
click at [159, 285] on button "Historial Casos" at bounding box center [171, 286] width 207 height 42
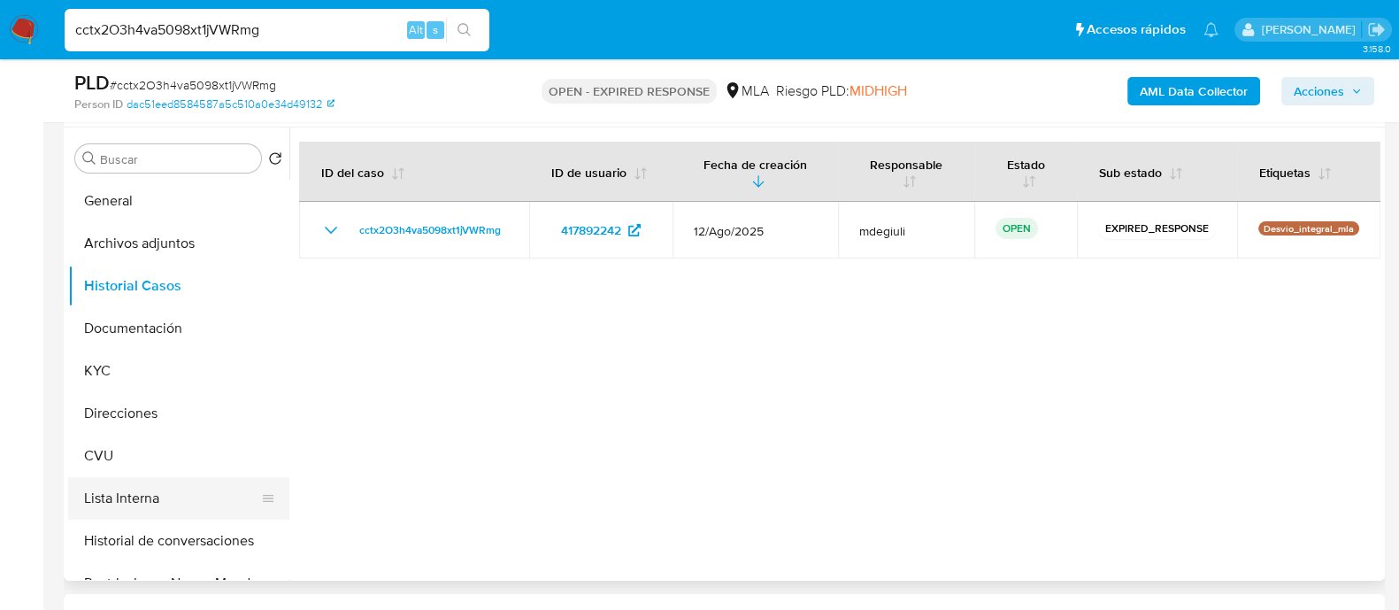
click at [127, 503] on button "Lista Interna" at bounding box center [171, 498] width 207 height 42
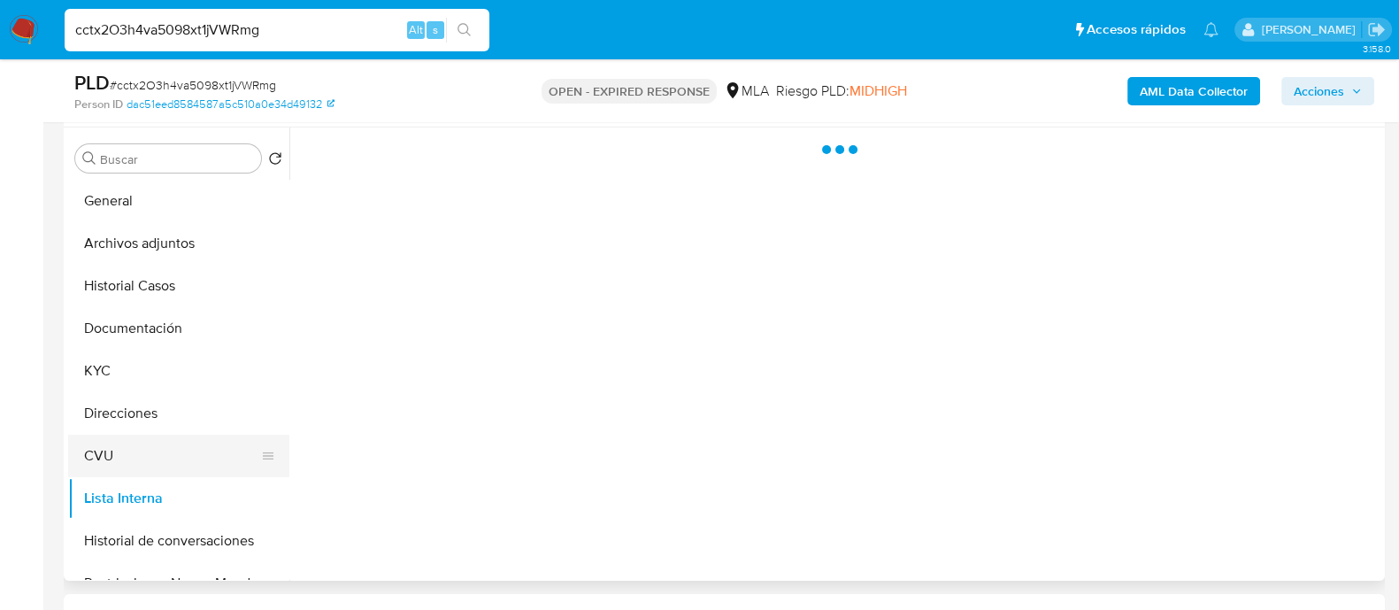
click at [127, 448] on button "CVU" at bounding box center [171, 456] width 207 height 42
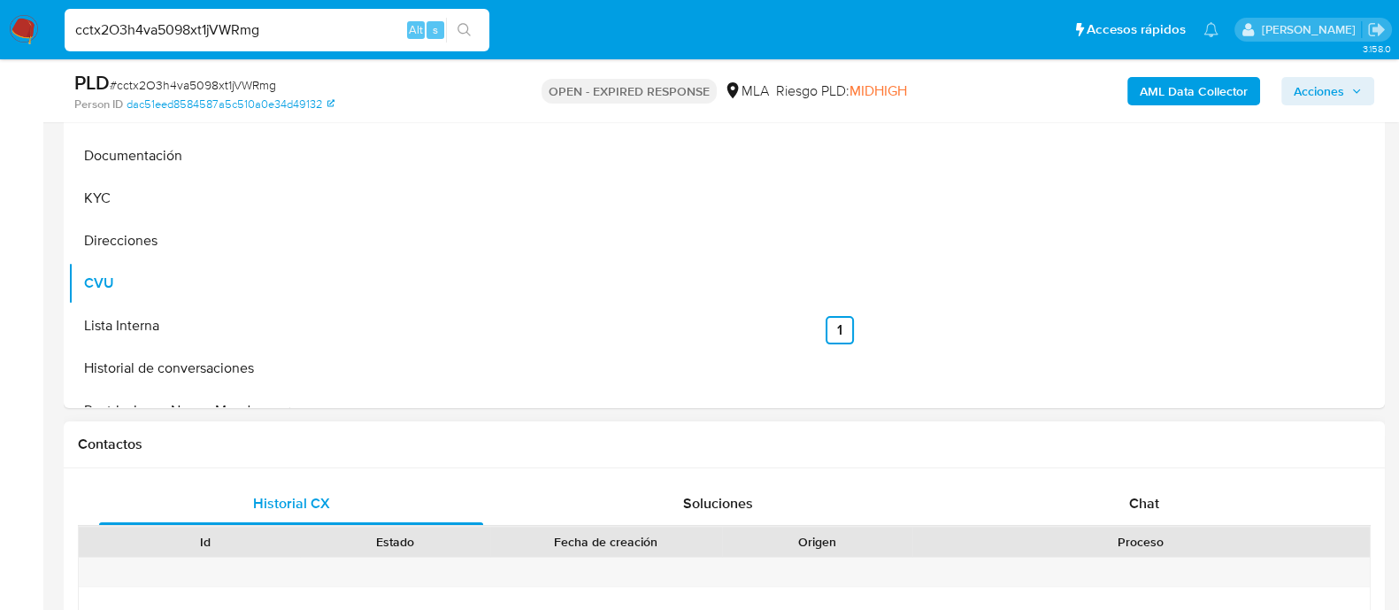
scroll to position [774, 0]
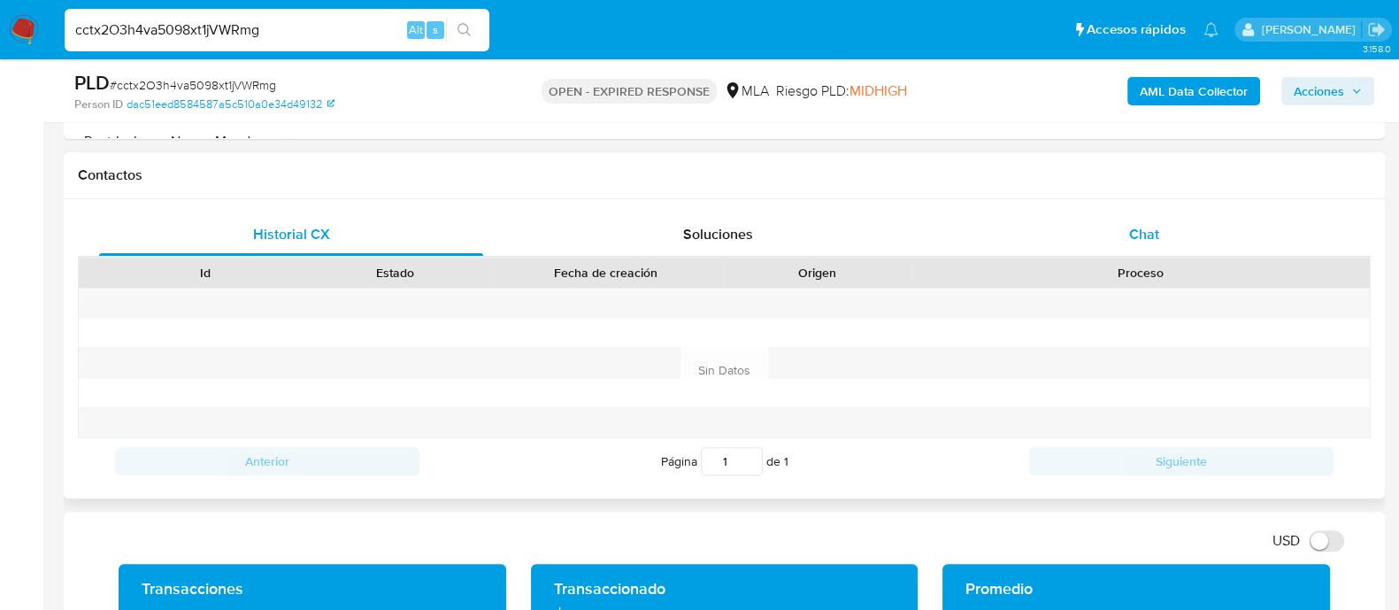
click at [1083, 243] on div "Chat" at bounding box center [1144, 234] width 384 height 42
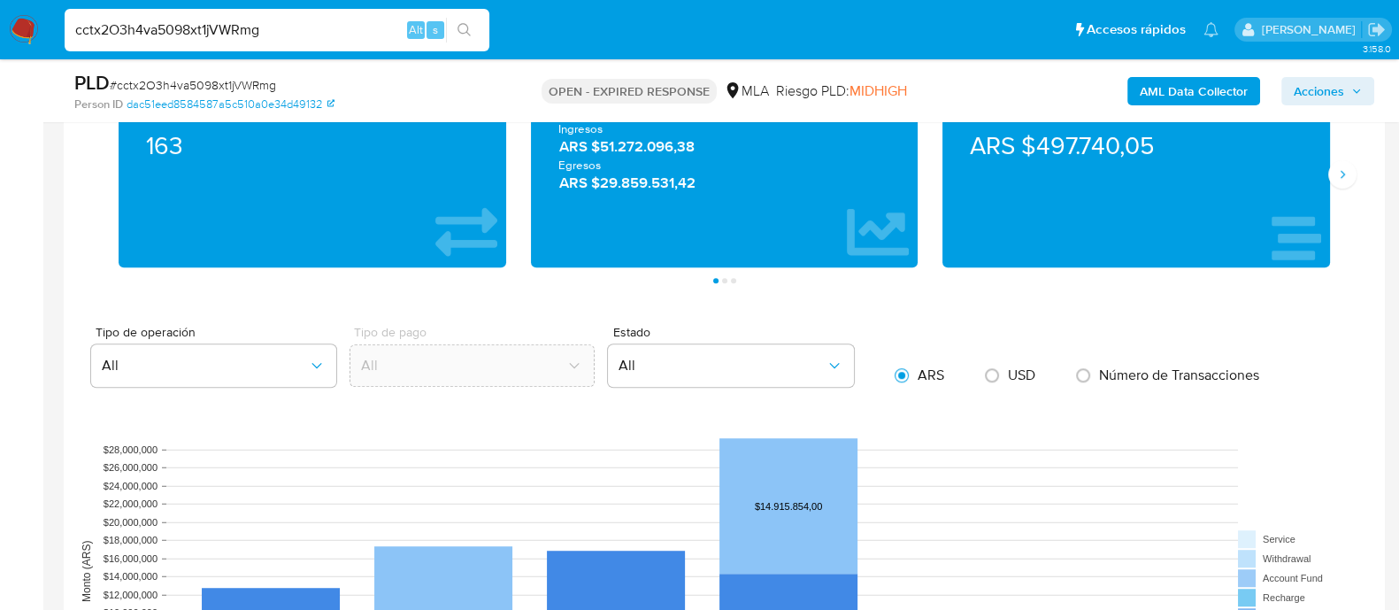
scroll to position [1217, 0]
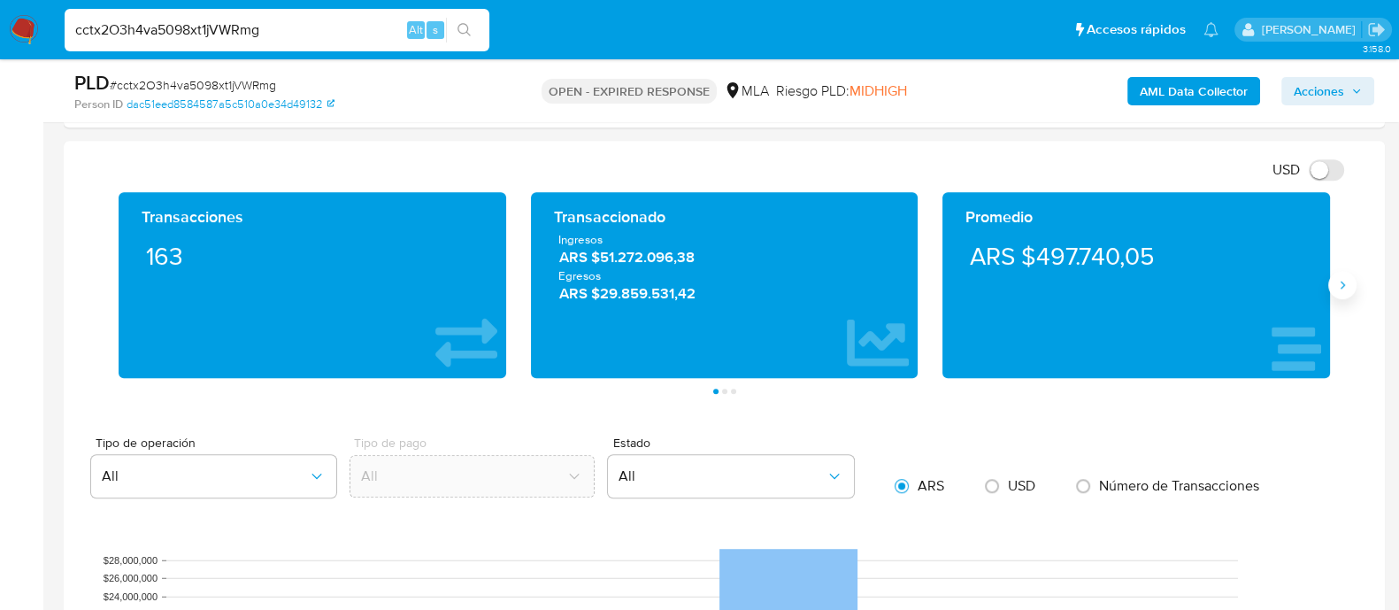
click at [1342, 288] on icon "Siguiente" at bounding box center [1343, 285] width 4 height 8
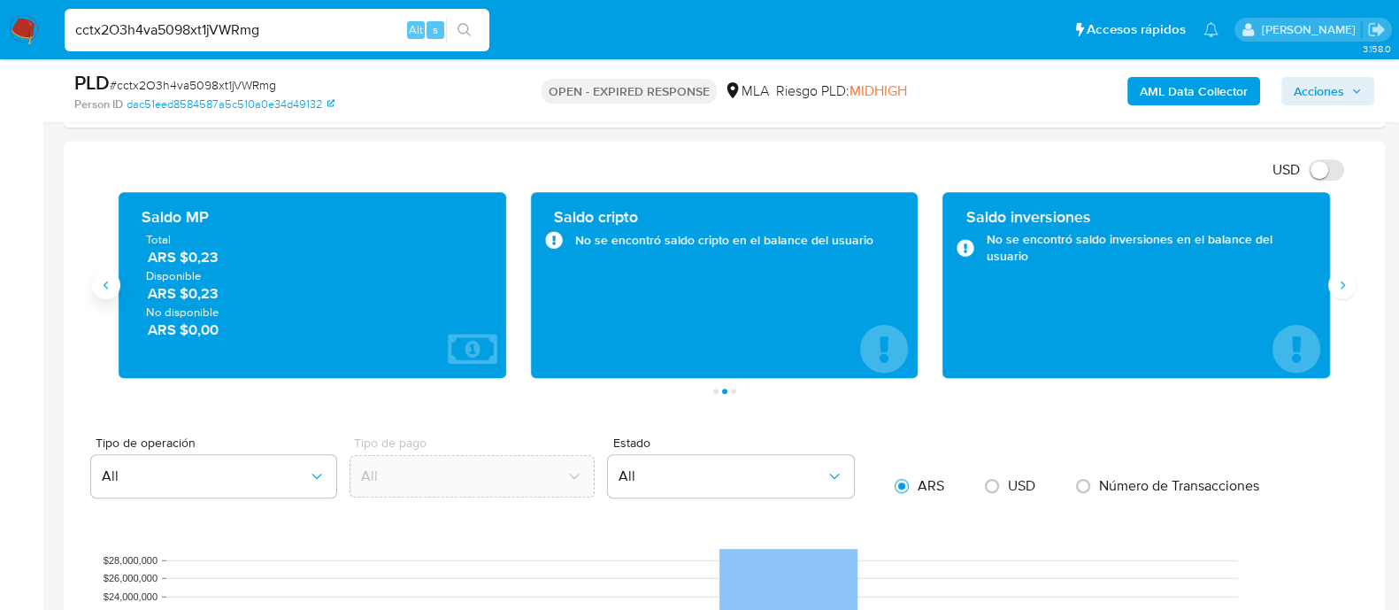
click at [108, 288] on icon "Anterior" at bounding box center [106, 285] width 14 height 14
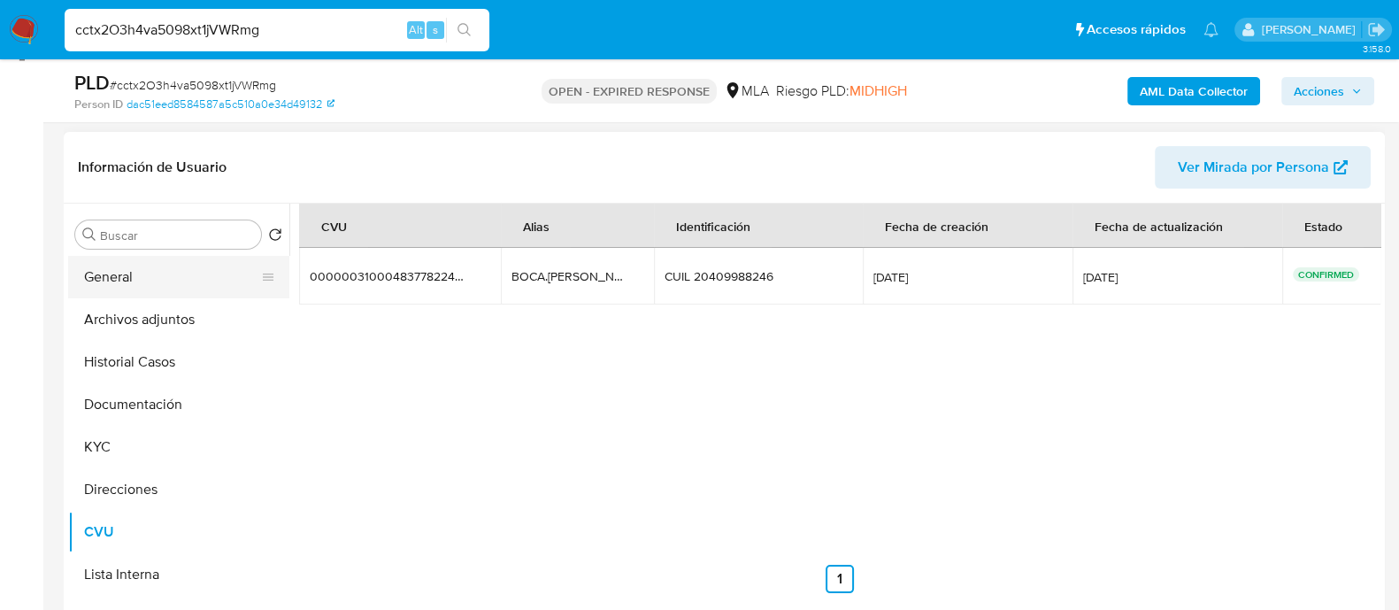
scroll to position [220, 0]
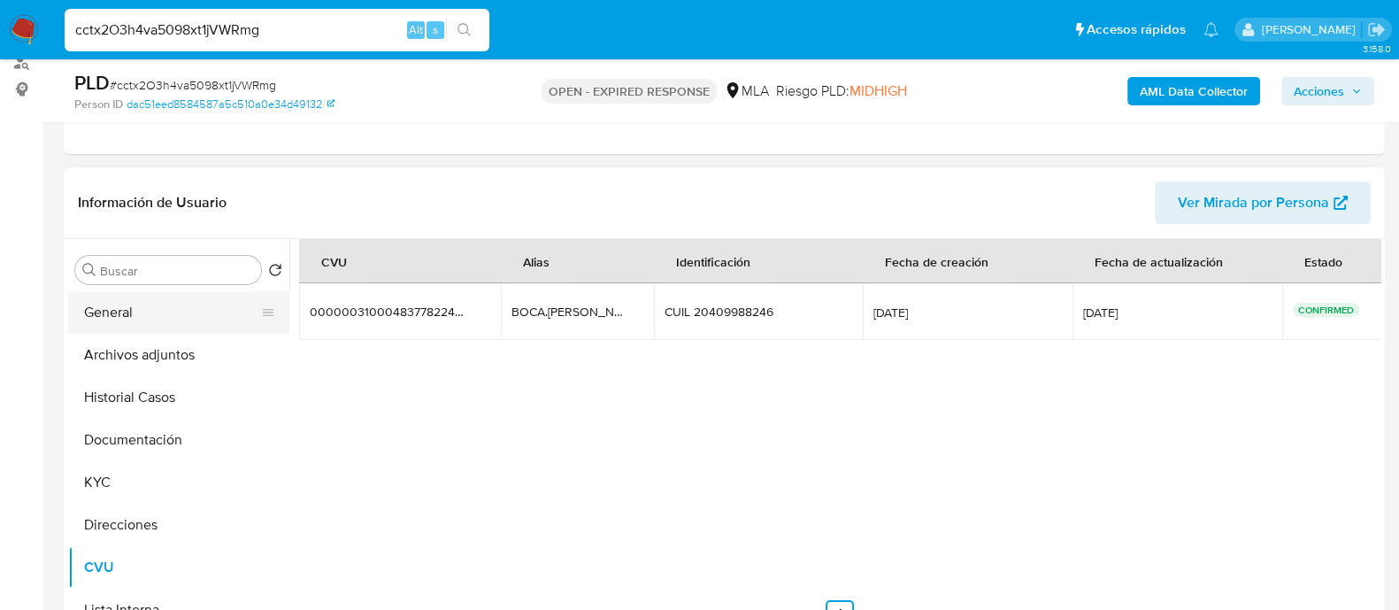
click at [97, 309] on button "General" at bounding box center [171, 312] width 207 height 42
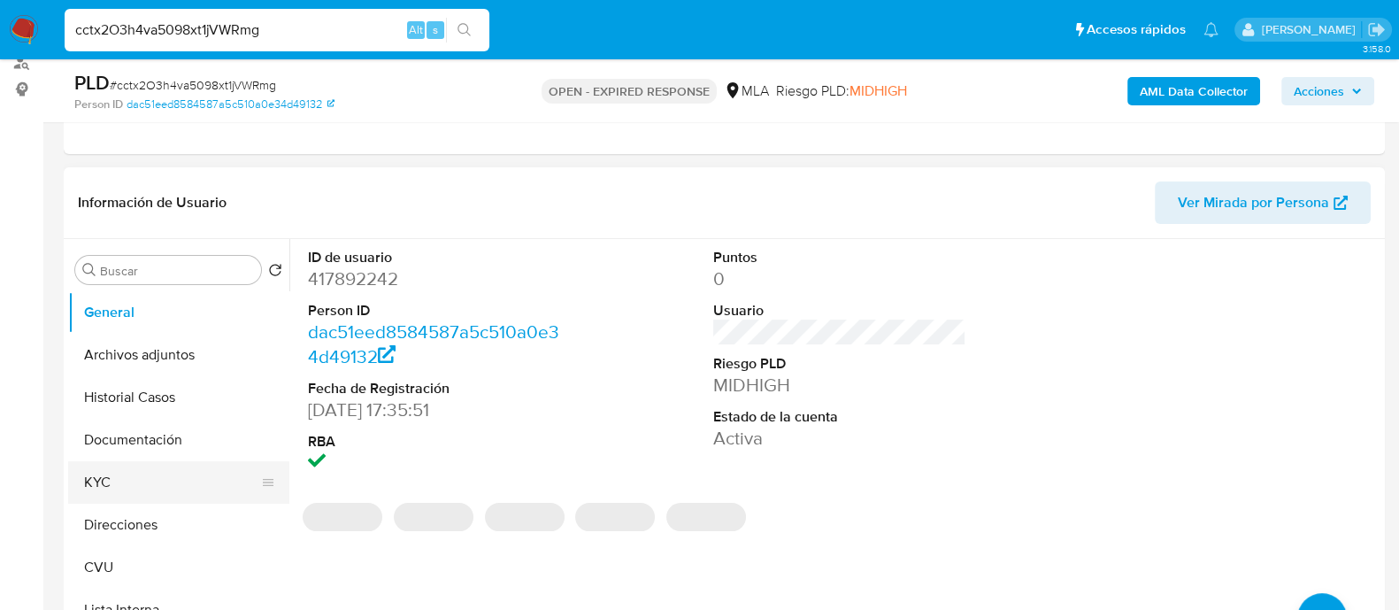
click at [162, 471] on button "KYC" at bounding box center [171, 482] width 207 height 42
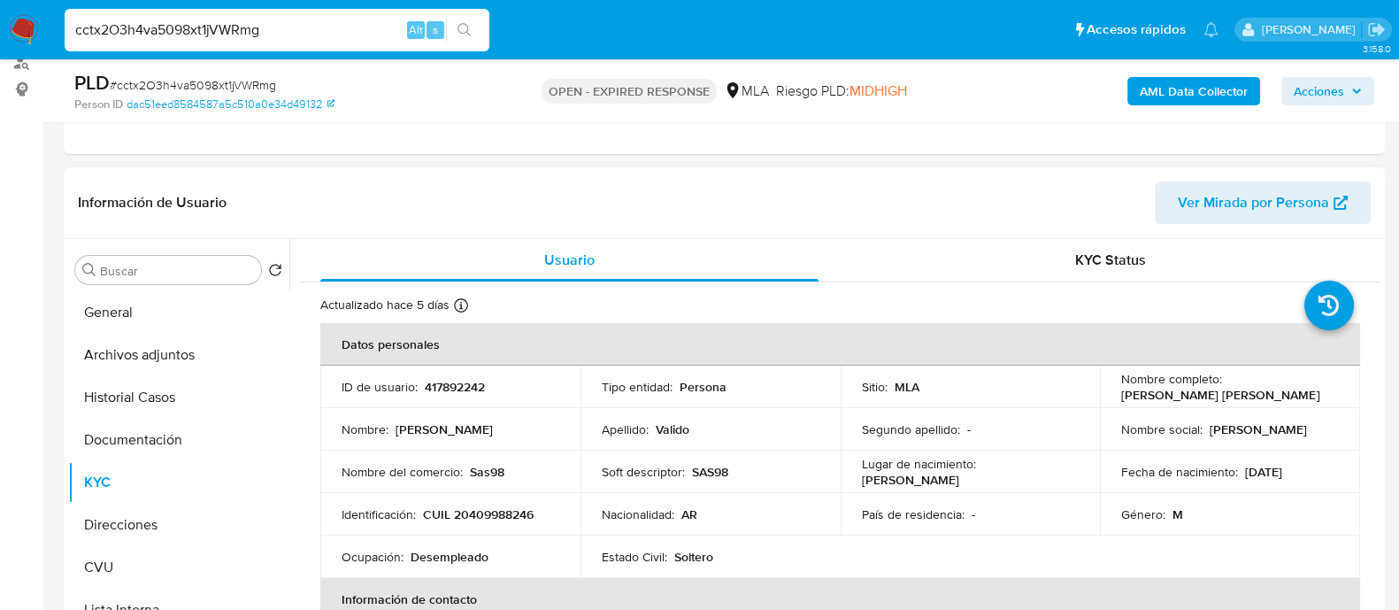
click at [464, 385] on p "417892242" at bounding box center [455, 387] width 60 height 16
copy p "417892242"
click at [122, 513] on button "Direcciones" at bounding box center [171, 525] width 207 height 42
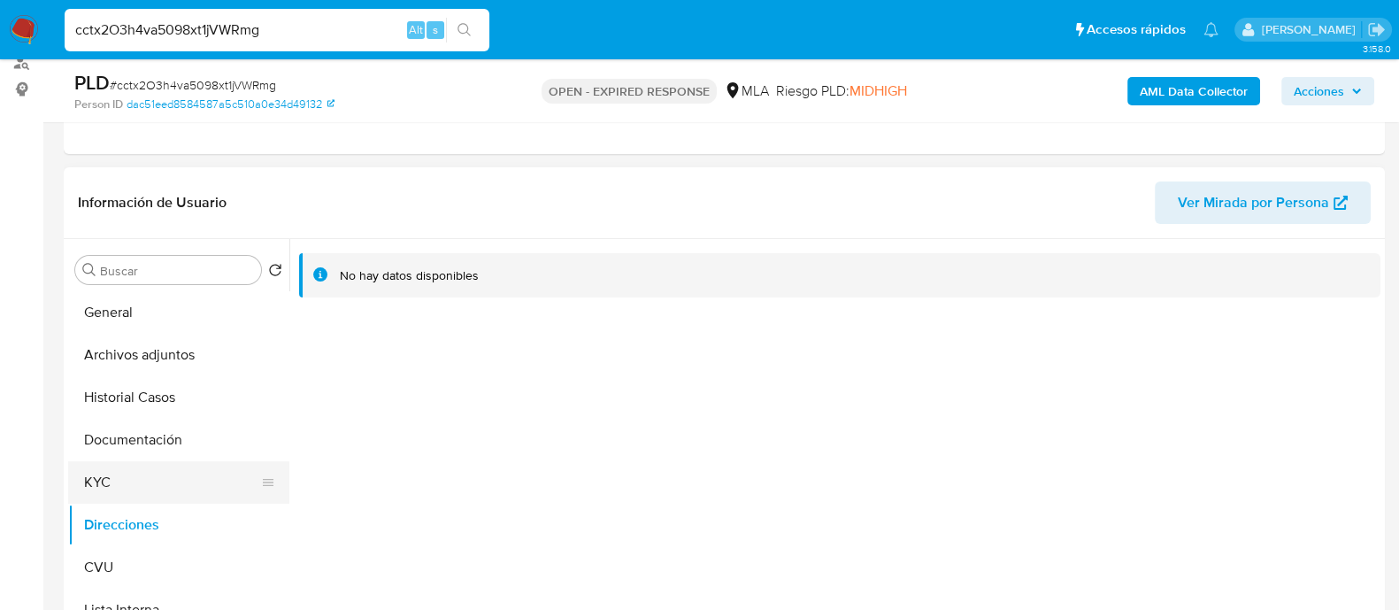
click at [137, 497] on button "KYC" at bounding box center [171, 482] width 207 height 42
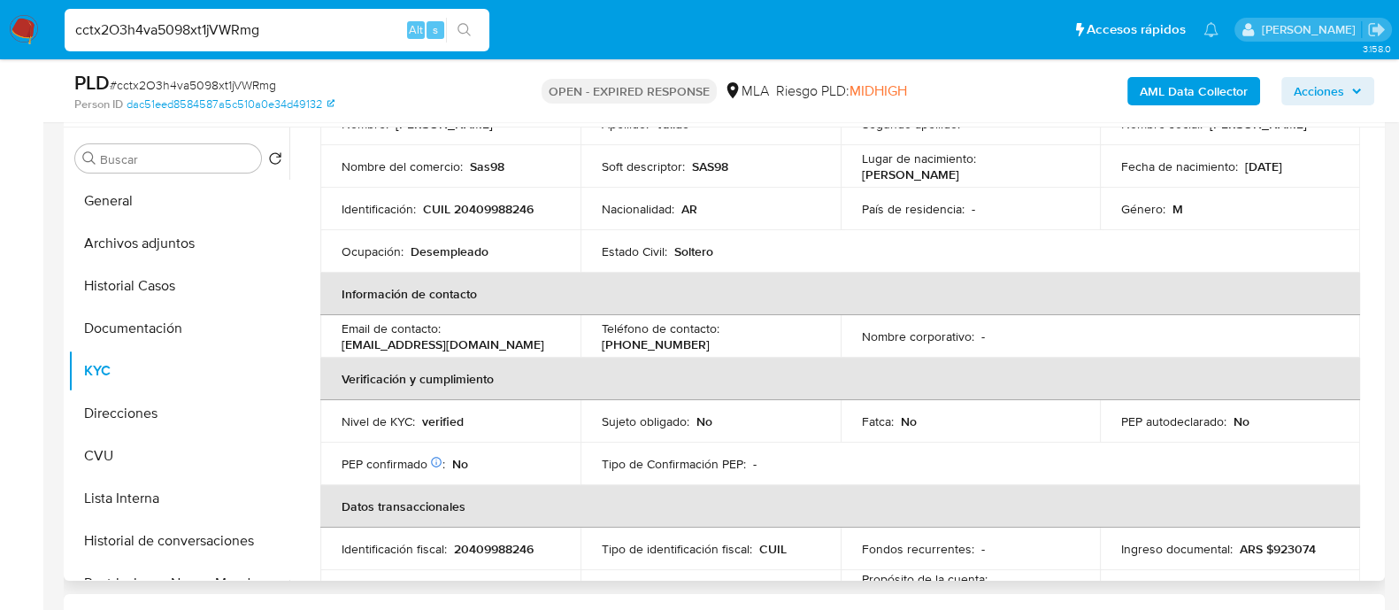
scroll to position [0, 0]
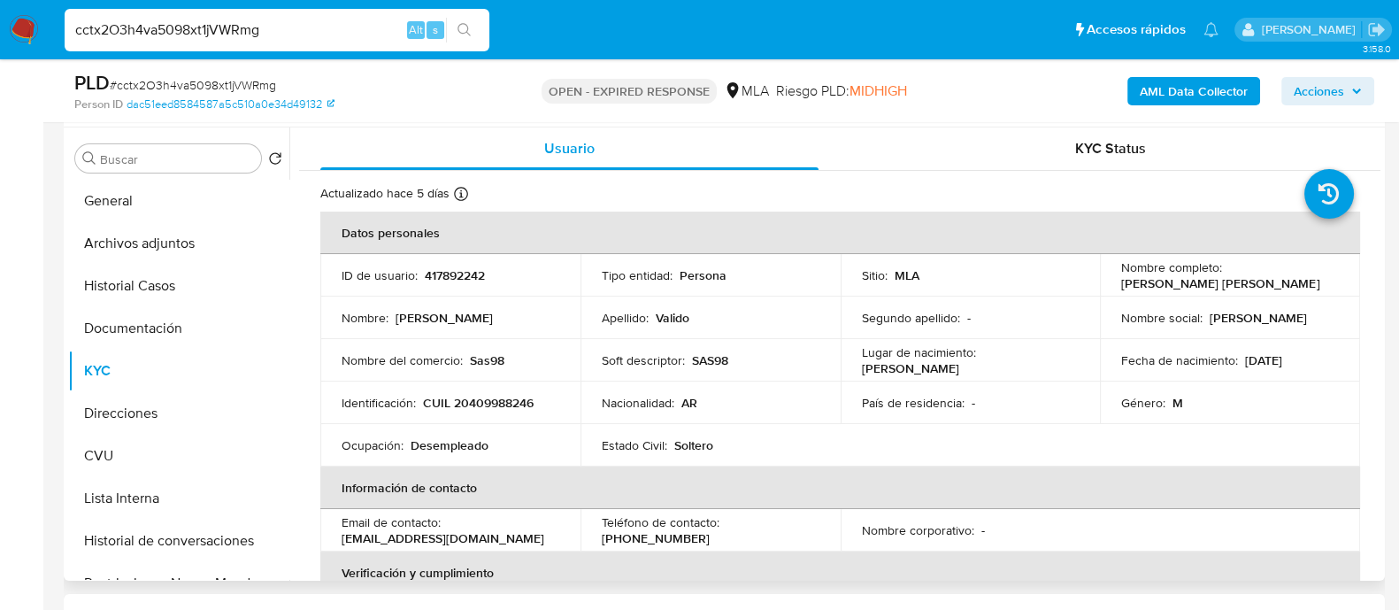
click at [507, 396] on p "CUIL 20409988246" at bounding box center [478, 403] width 111 height 16
copy p "20409988246"
click at [495, 401] on p "CUIL 20409988246" at bounding box center [478, 403] width 111 height 16
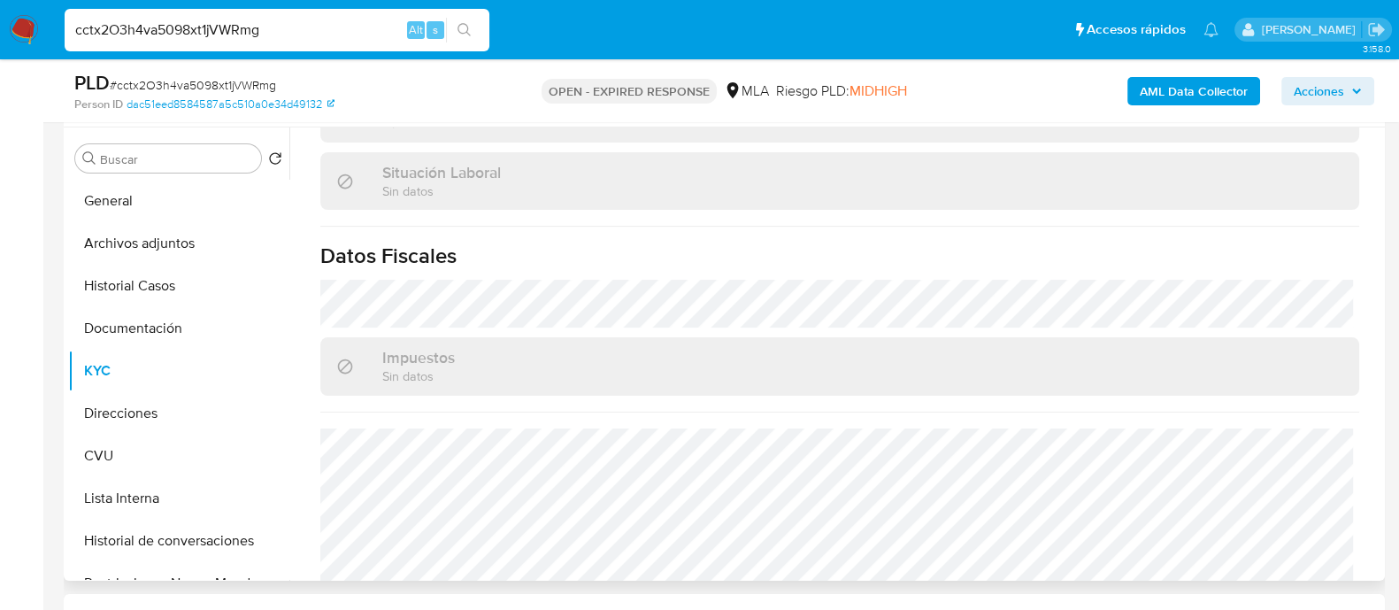
scroll to position [930, 0]
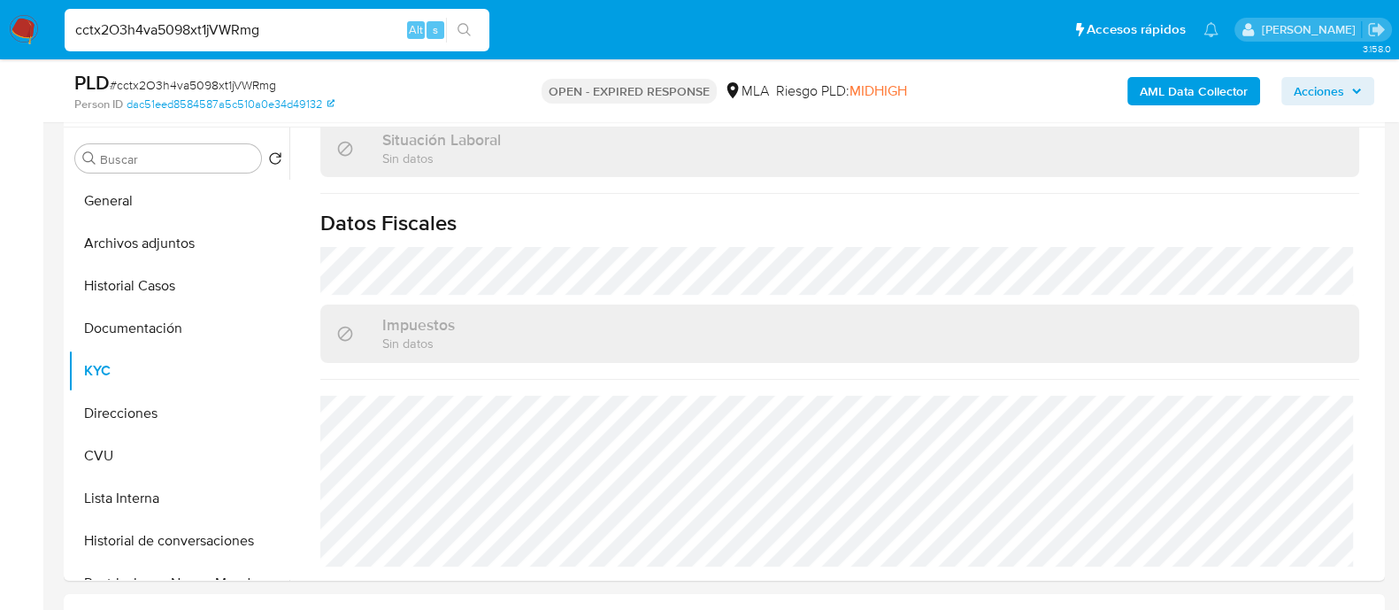
click at [22, 38] on img at bounding box center [24, 30] width 30 height 30
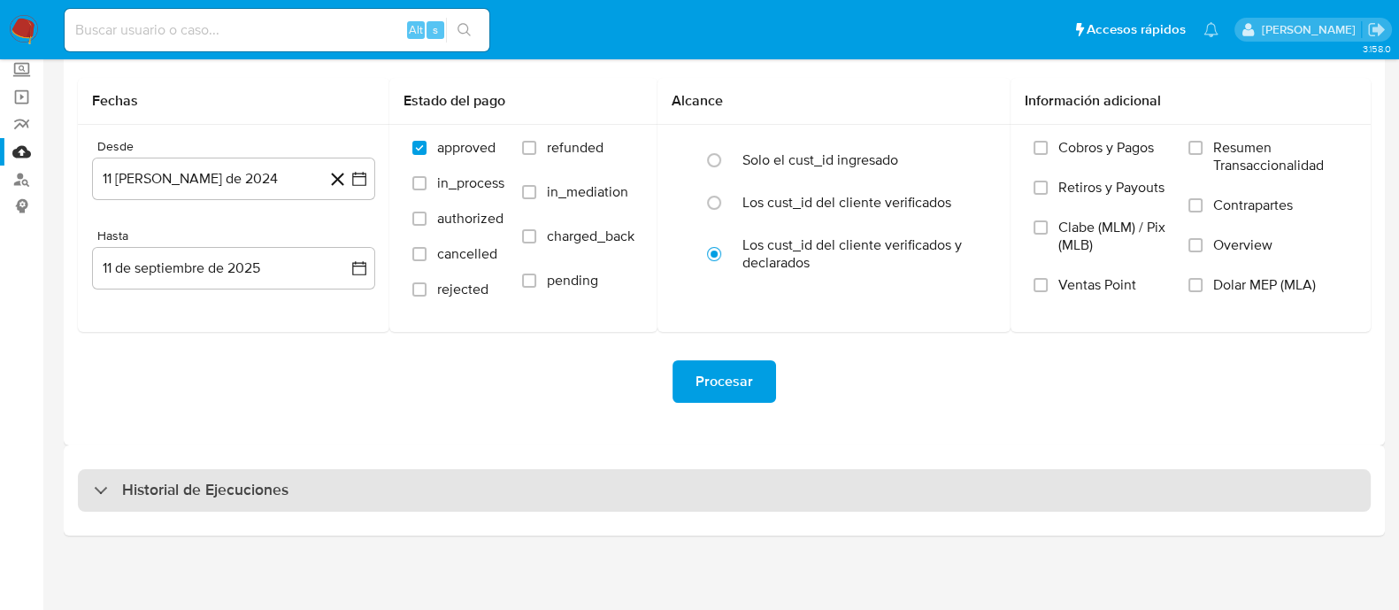
click at [420, 488] on div "Historial de Ejecuciones" at bounding box center [724, 490] width 1293 height 42
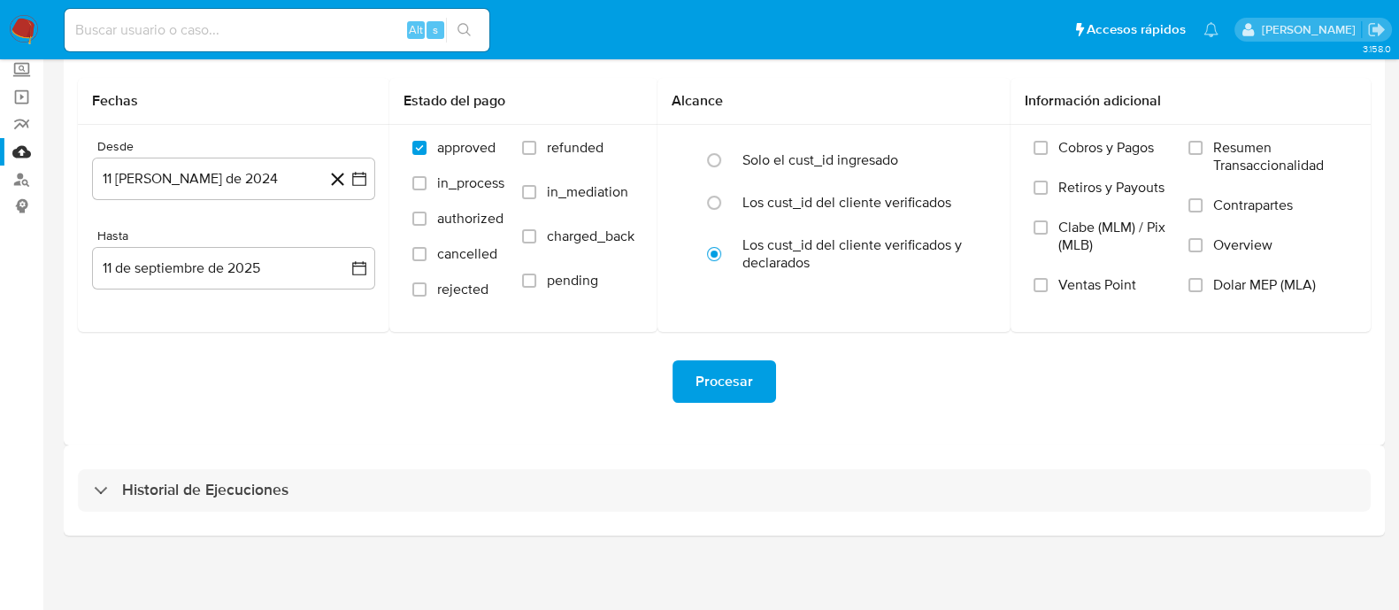
select select "10"
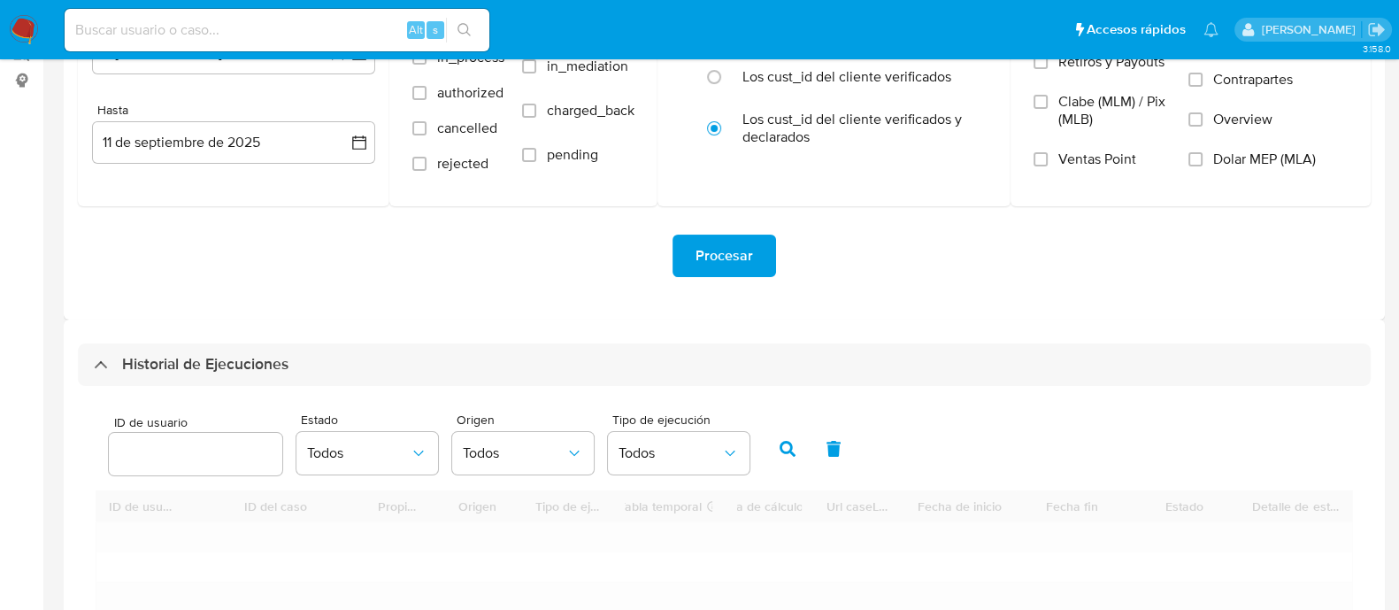
scroll to position [325, 0]
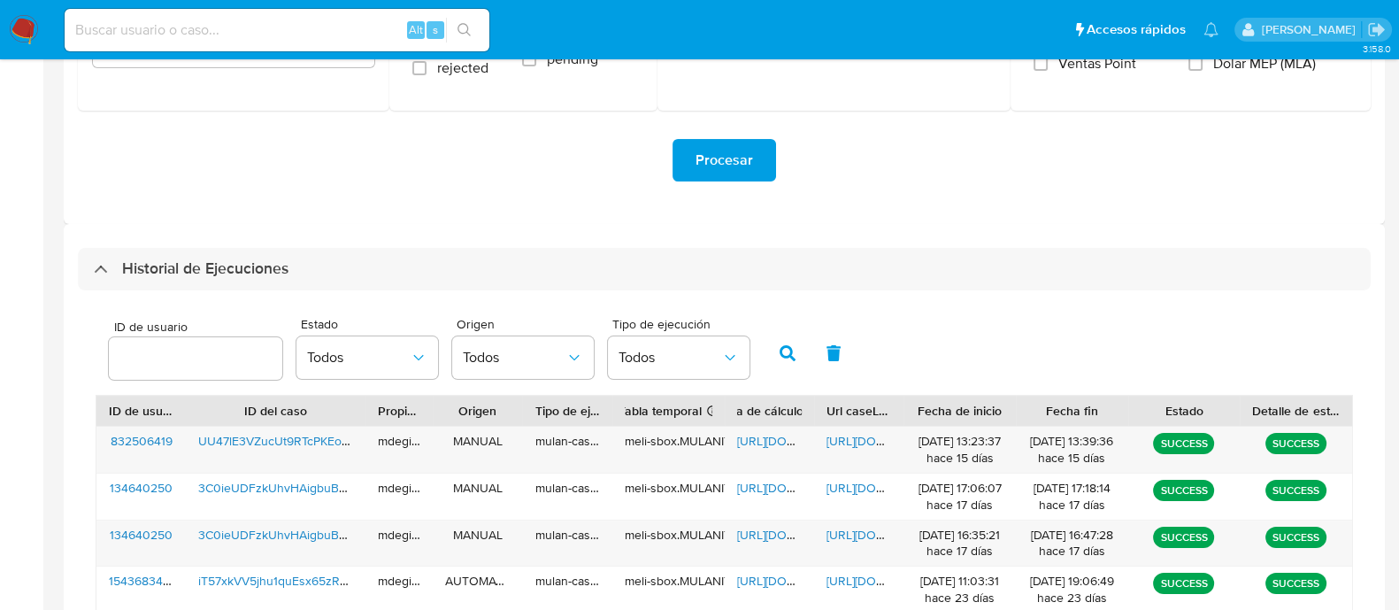
click at [223, 358] on input "number" at bounding box center [195, 358] width 173 height 23
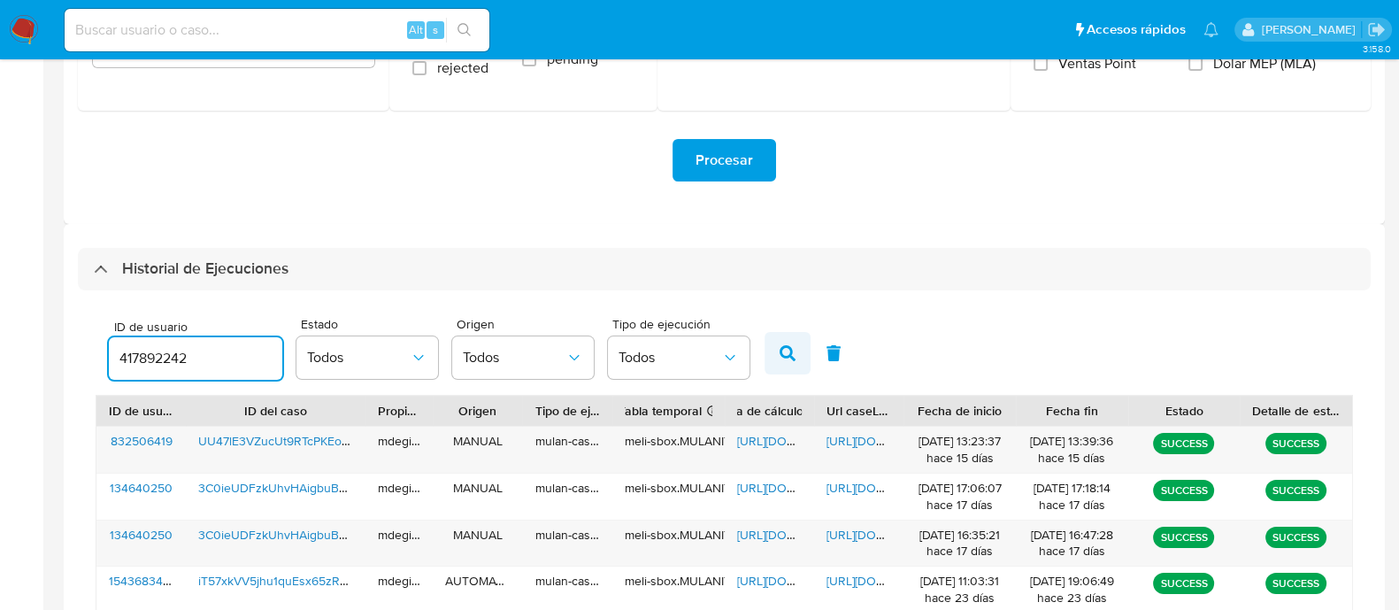
type input "417892242"
click at [780, 347] on icon "button" at bounding box center [788, 353] width 16 height 16
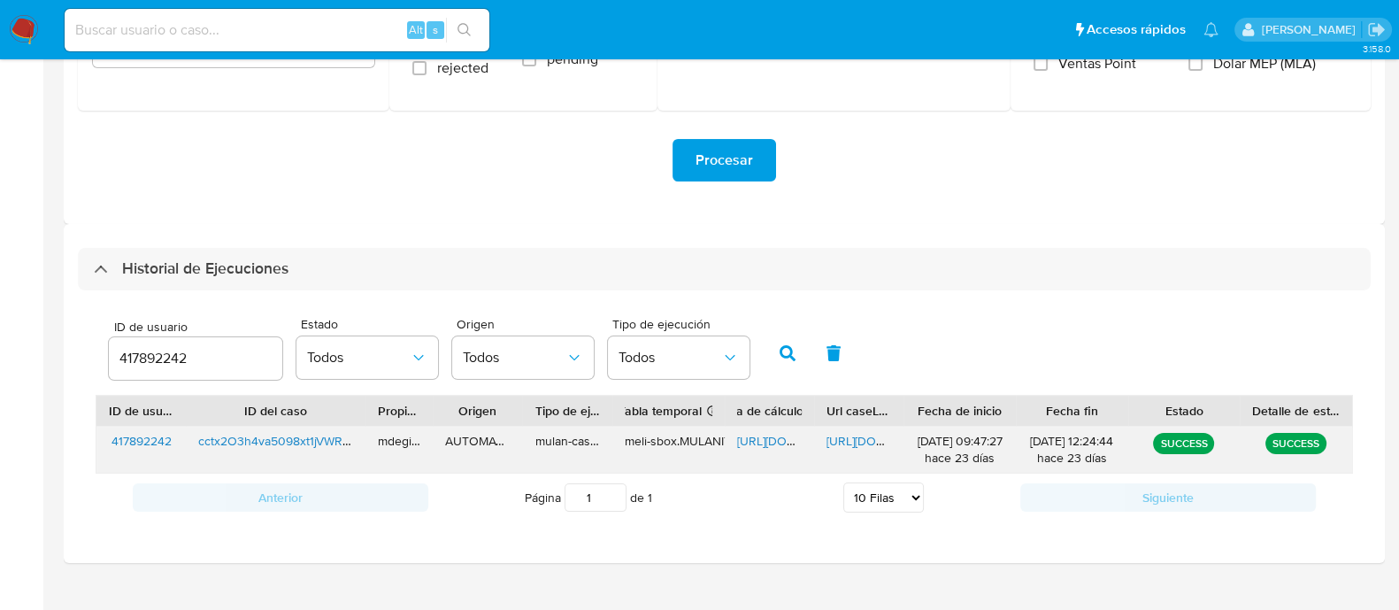
click at [783, 440] on span "https://docs.google.com/spreadsheets/d/1U3GKDYNQM9rJIs2gDzQFRCebmTcLrB-CqucRmR_…" at bounding box center [798, 441] width 122 height 18
click at [840, 439] on span "https://docs.google.com/document/d/1qK19Arrole4EzgCDoAz6koHf9s6utlvNH9NRGaoymcE…" at bounding box center [888, 441] width 122 height 18
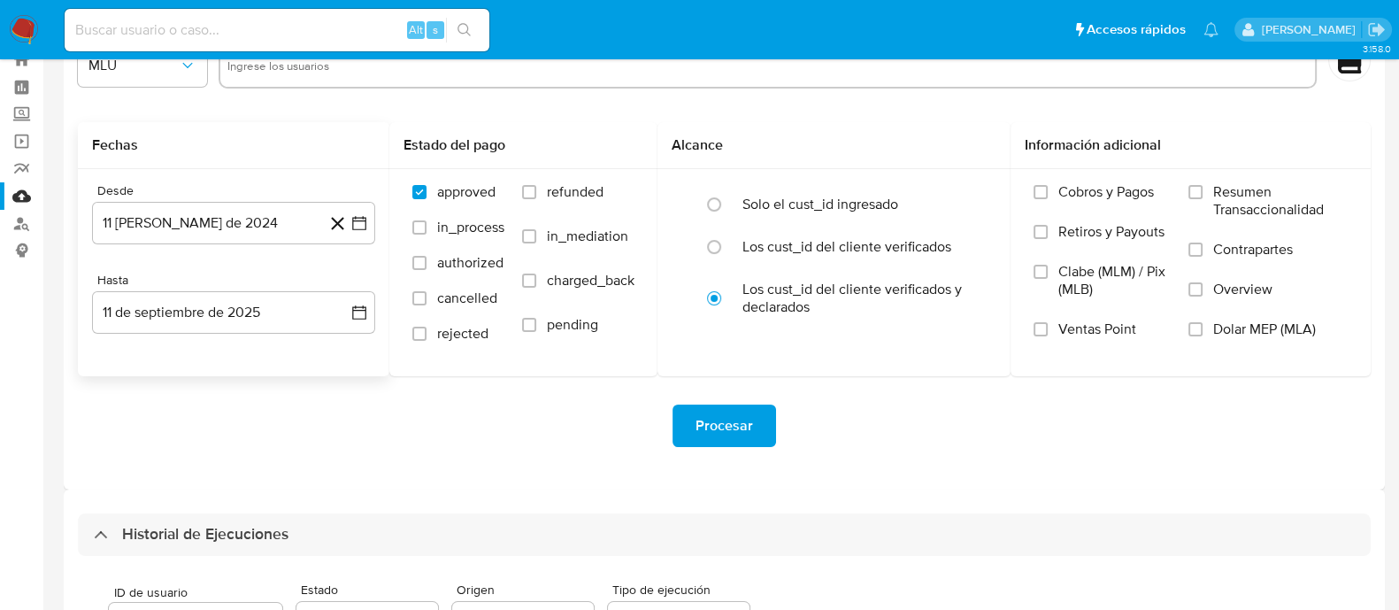
scroll to position [0, 0]
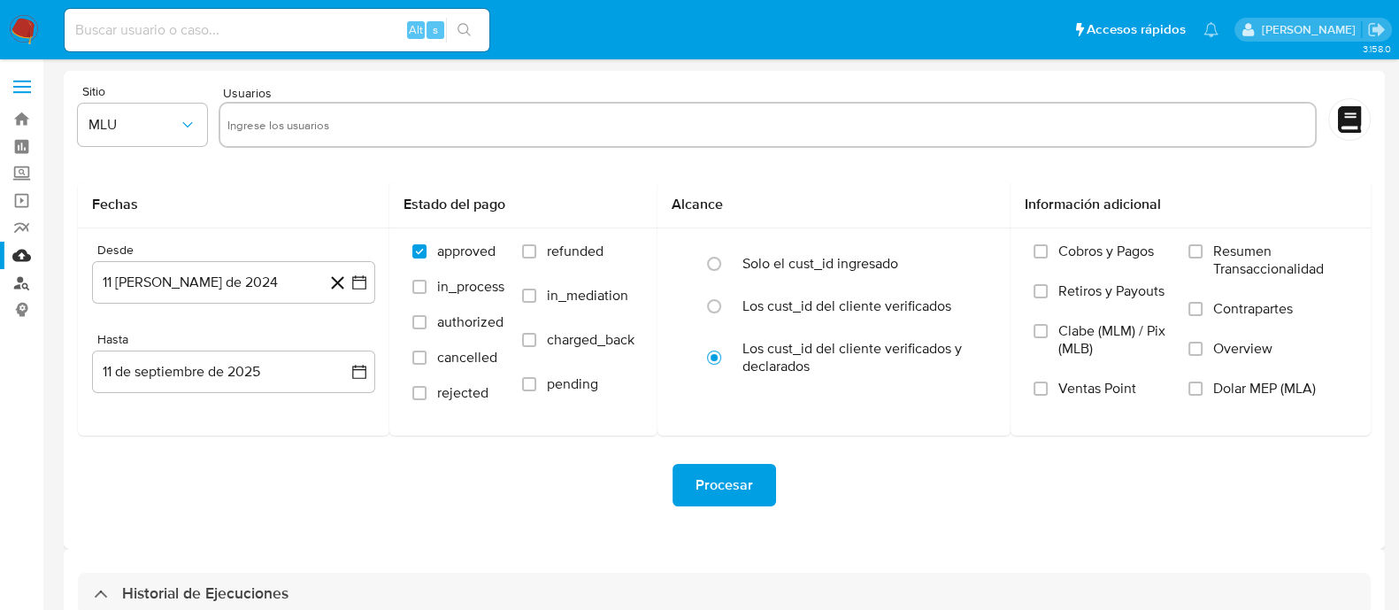
click at [23, 285] on link "Buscador de personas" at bounding box center [105, 282] width 211 height 27
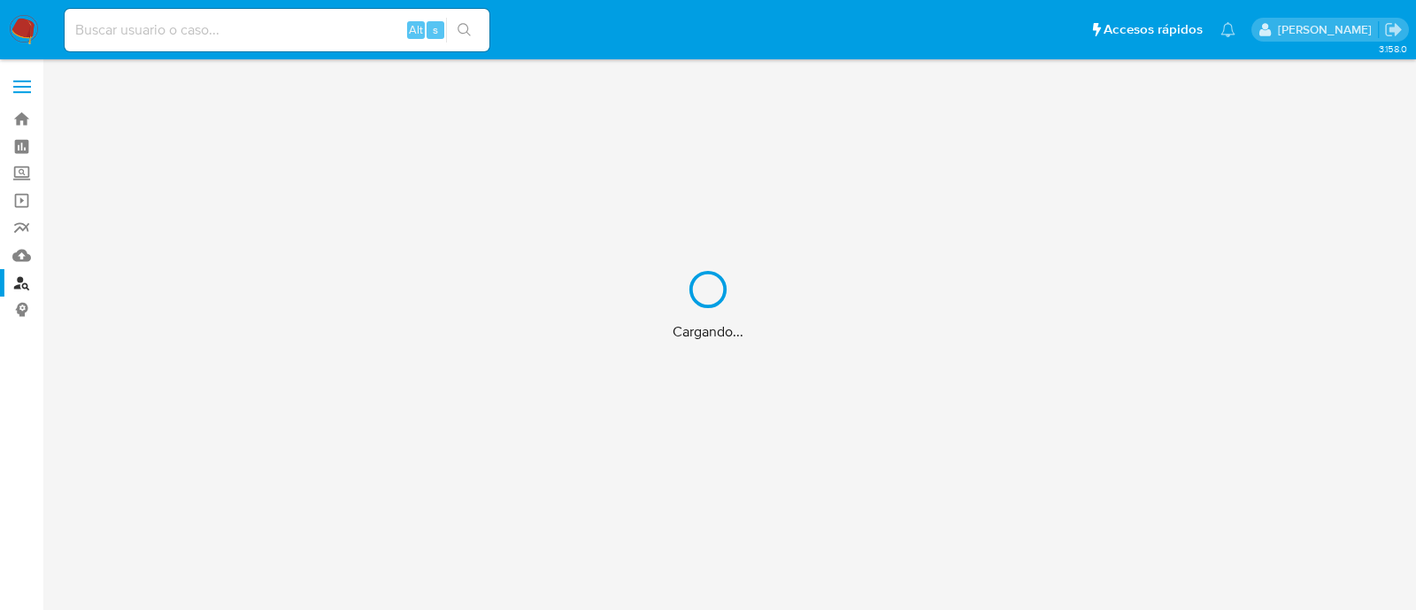
click at [23, 285] on div "Cargando..." at bounding box center [708, 305] width 1416 height 610
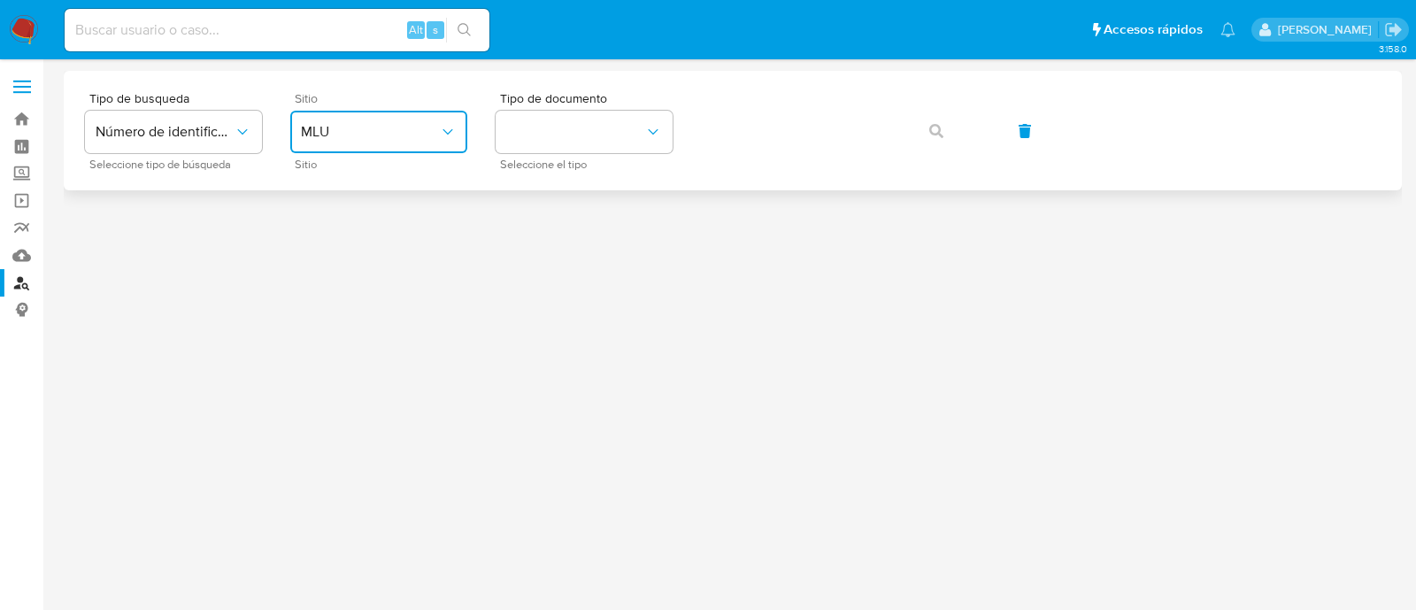
click at [370, 129] on span "MLU" at bounding box center [370, 132] width 138 height 18
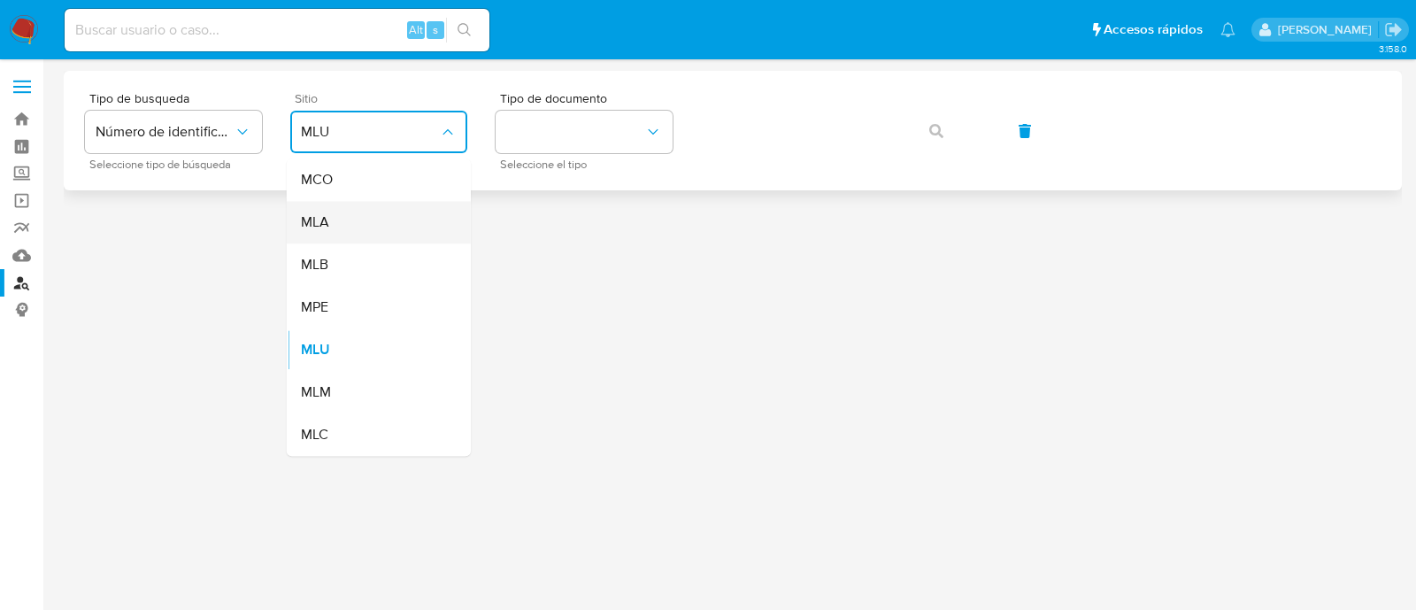
click at [330, 223] on div "MLA" at bounding box center [373, 222] width 145 height 42
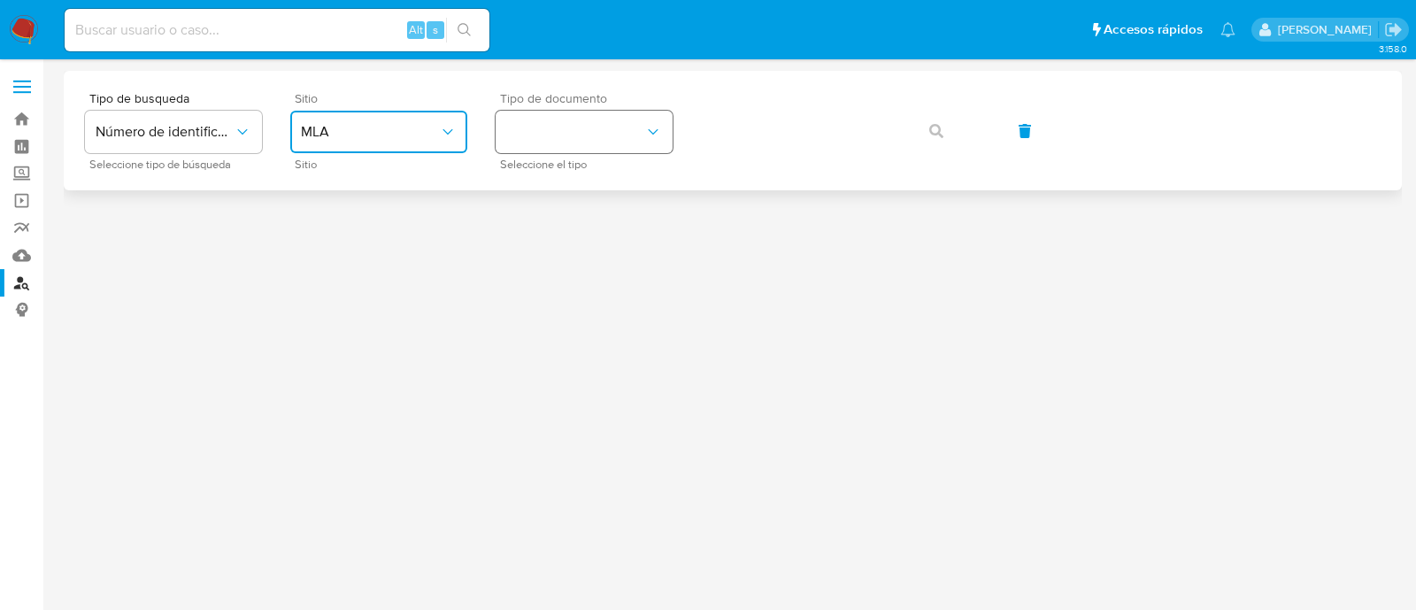
click at [529, 139] on button "identificationType" at bounding box center [584, 132] width 177 height 42
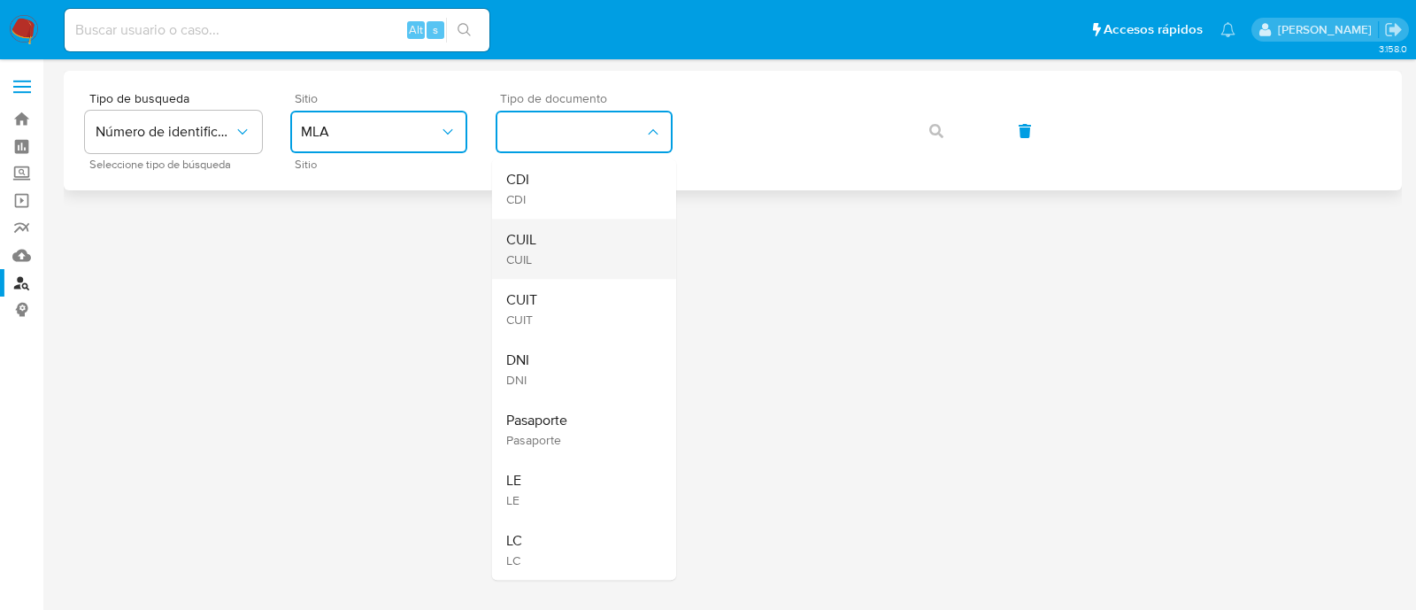
click at [549, 245] on div "CUIL CUIL" at bounding box center [578, 249] width 145 height 60
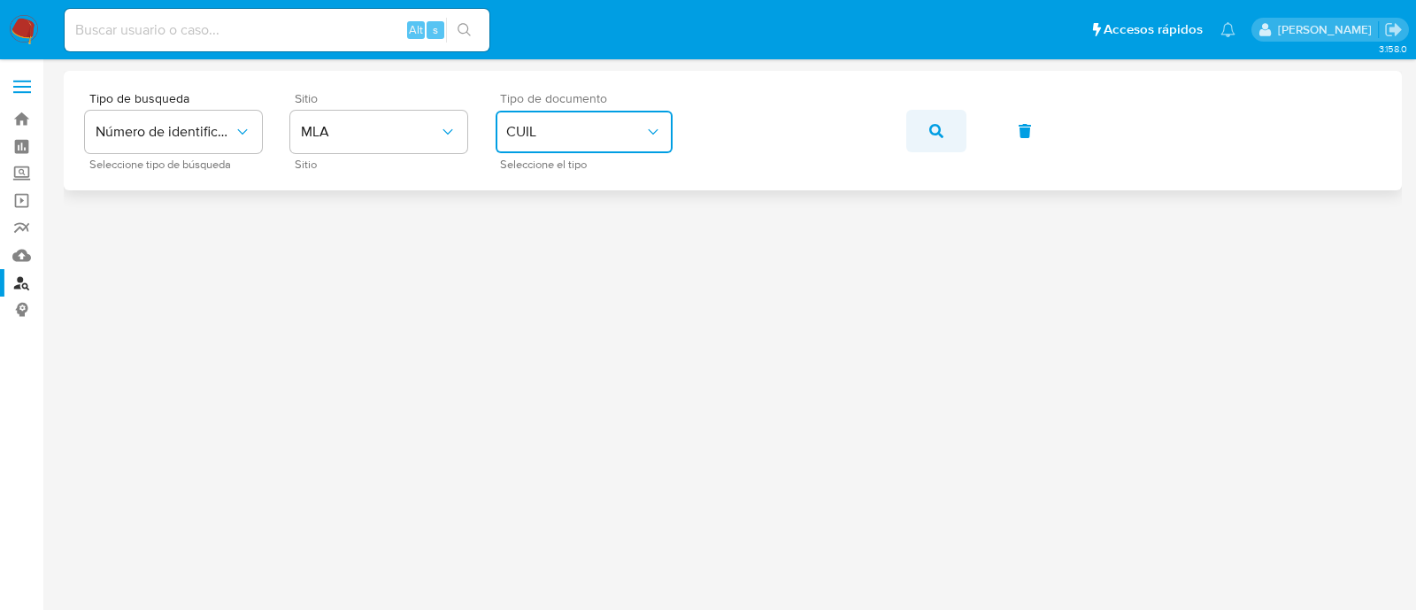
click at [932, 126] on icon "button" at bounding box center [936, 131] width 14 height 14
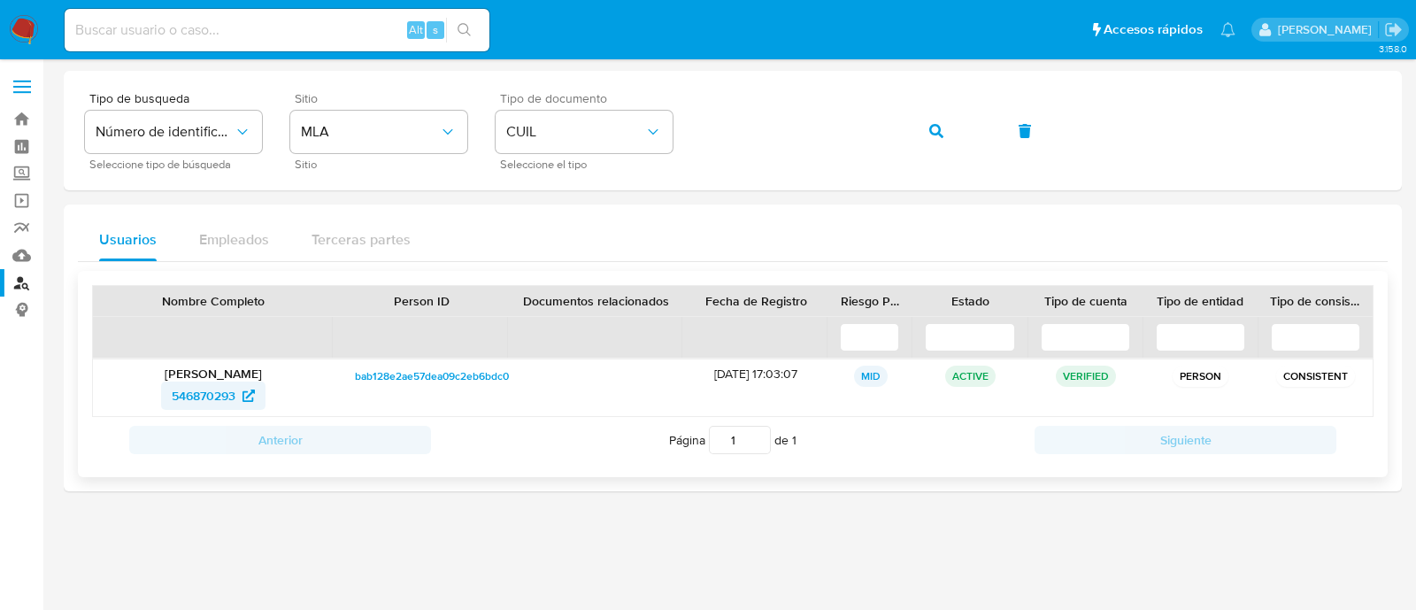
click at [209, 384] on span "546870293" at bounding box center [204, 395] width 64 height 28
click at [223, 391] on span "546870293" at bounding box center [204, 395] width 64 height 28
click at [933, 128] on icon "button" at bounding box center [936, 131] width 14 height 14
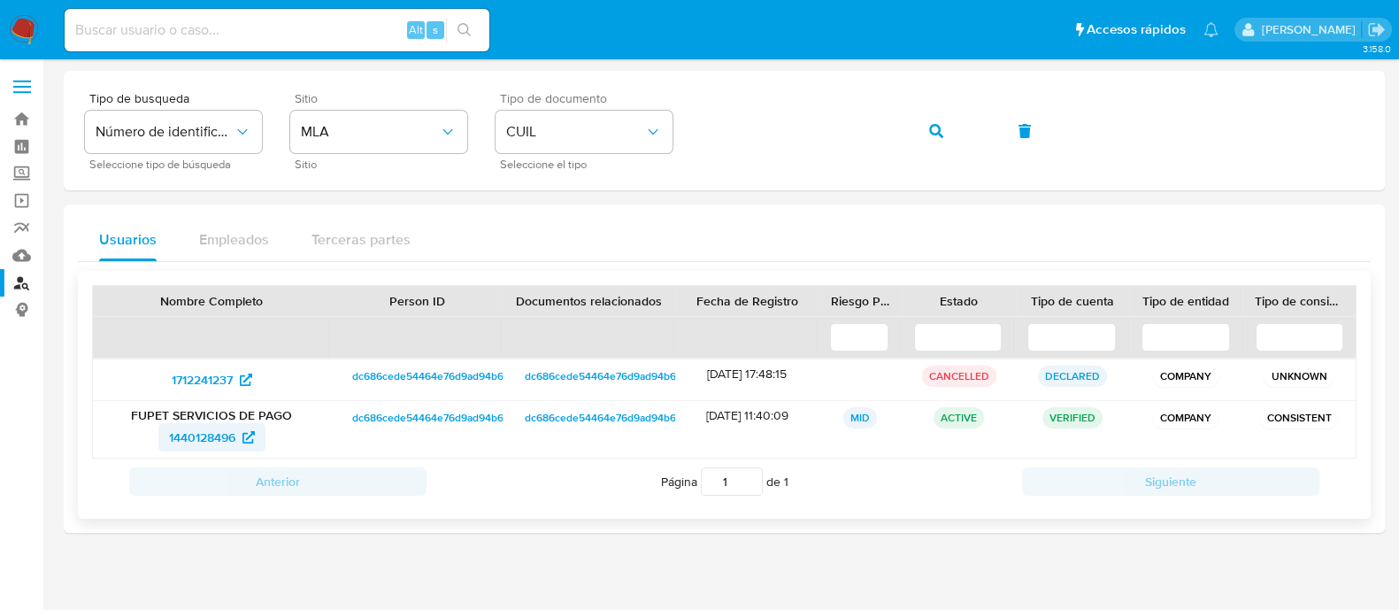
click at [198, 427] on span "1440128496" at bounding box center [202, 437] width 66 height 28
click at [957, 117] on button "button" at bounding box center [936, 131] width 60 height 42
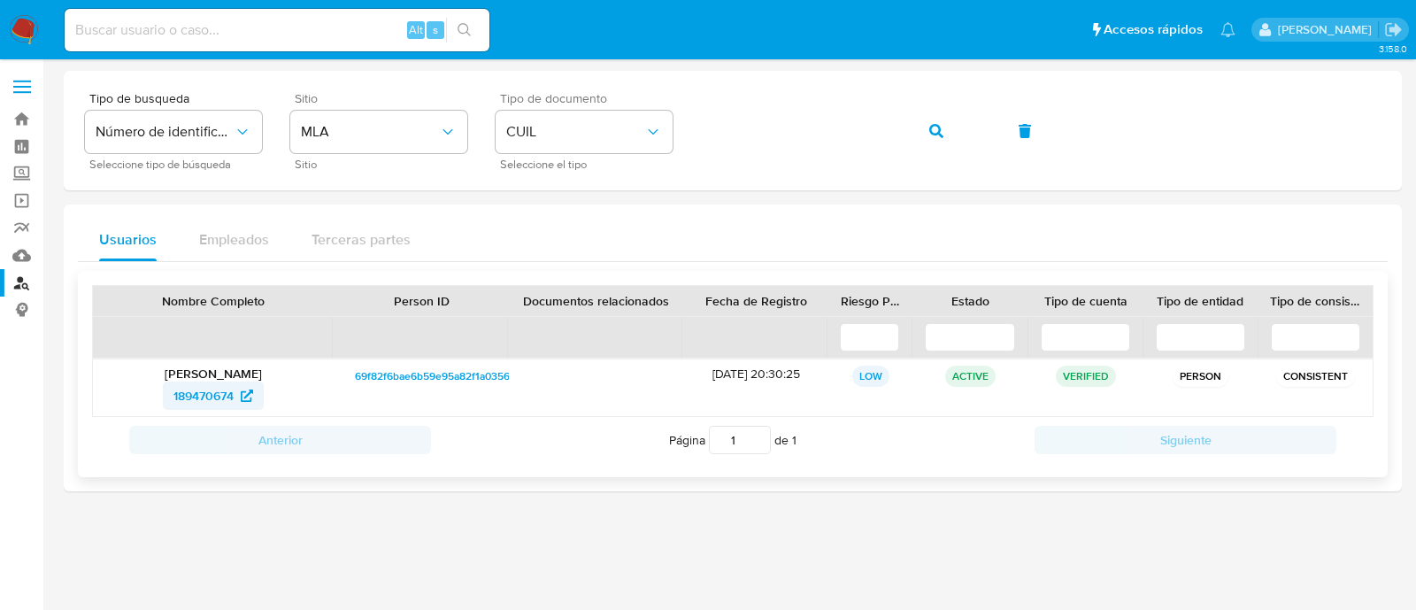
click at [205, 391] on span "189470674" at bounding box center [203, 395] width 60 height 28
click at [948, 132] on button "button" at bounding box center [936, 131] width 60 height 42
click at [943, 133] on icon "button" at bounding box center [936, 131] width 14 height 14
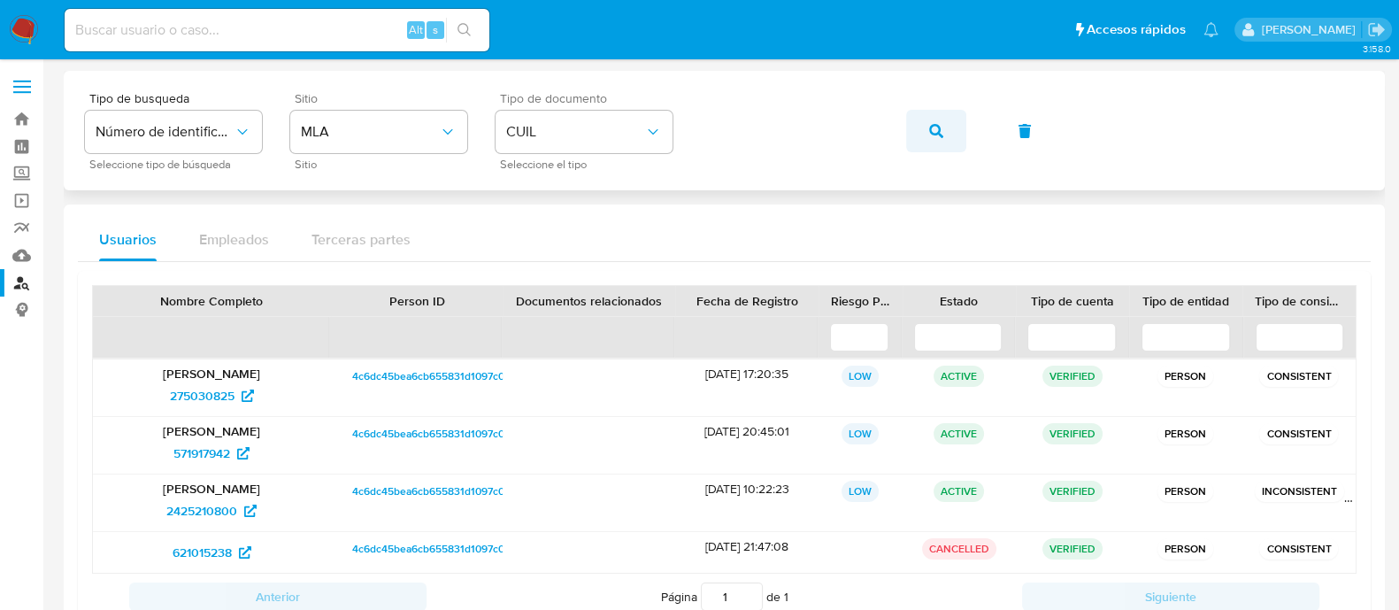
click at [920, 121] on button "button" at bounding box center [936, 131] width 60 height 42
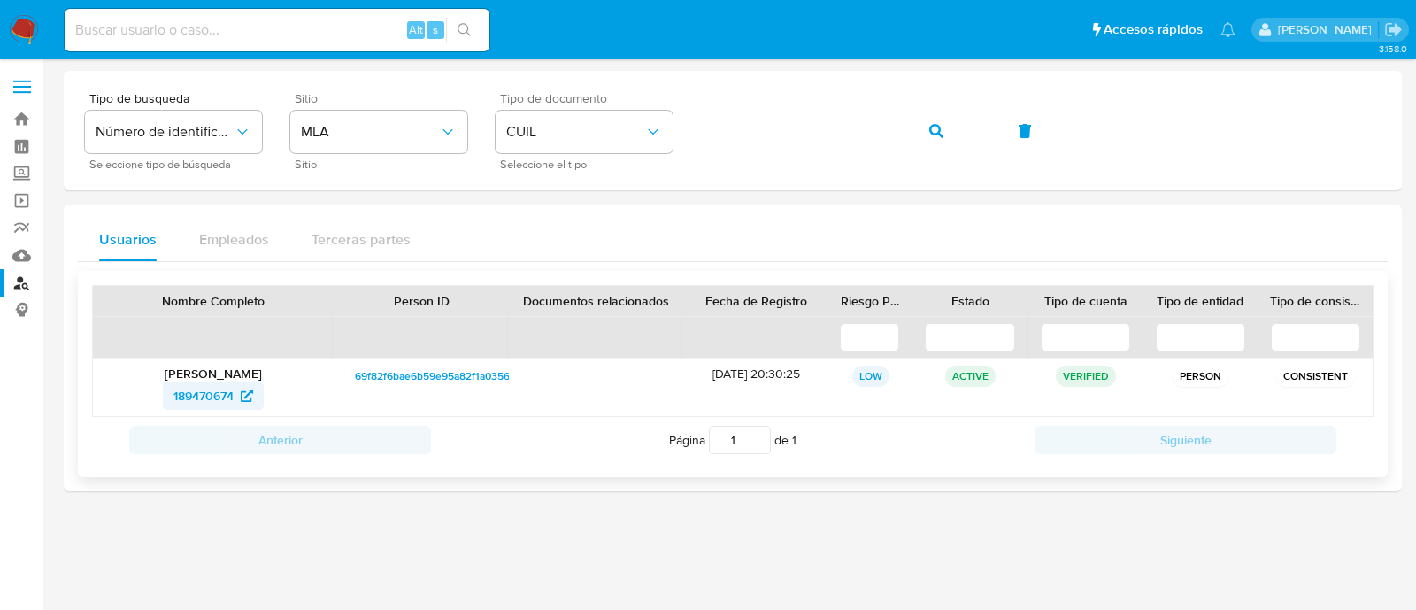
click at [214, 396] on span "189470674" at bounding box center [203, 395] width 60 height 28
click at [934, 119] on span "button" at bounding box center [936, 131] width 14 height 39
click at [210, 398] on span "1591927575" at bounding box center [204, 395] width 64 height 28
click at [939, 128] on icon "button" at bounding box center [936, 131] width 14 height 14
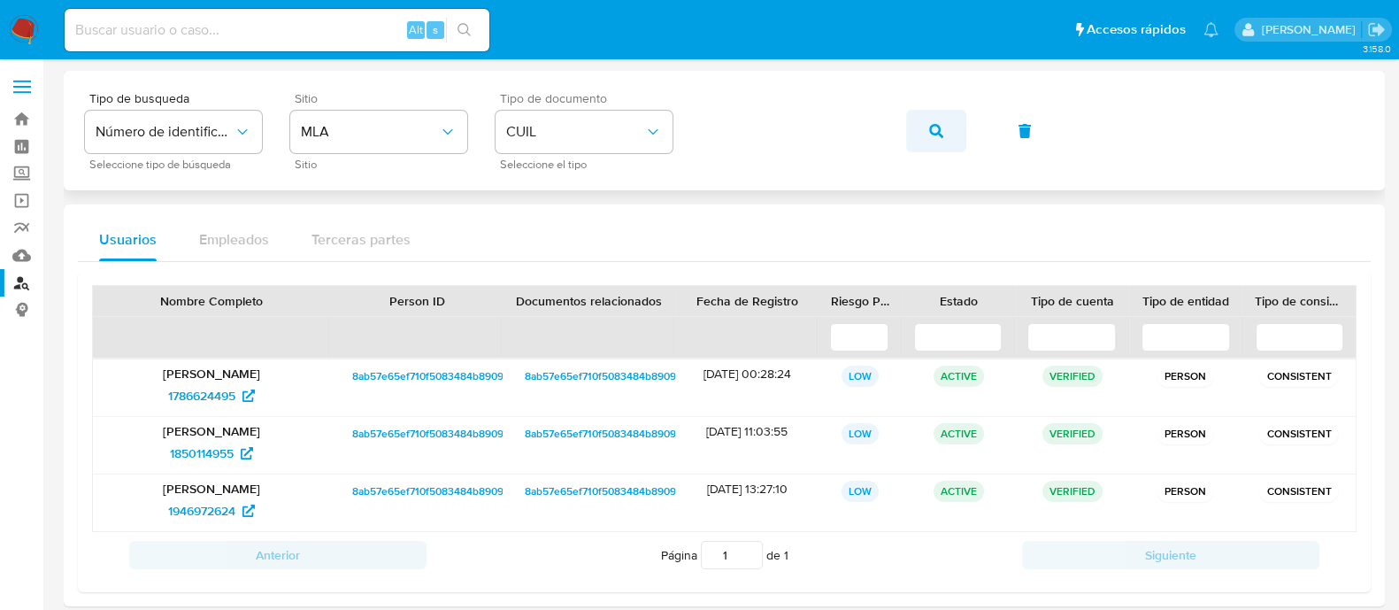
click at [927, 140] on button "button" at bounding box center [936, 131] width 60 height 42
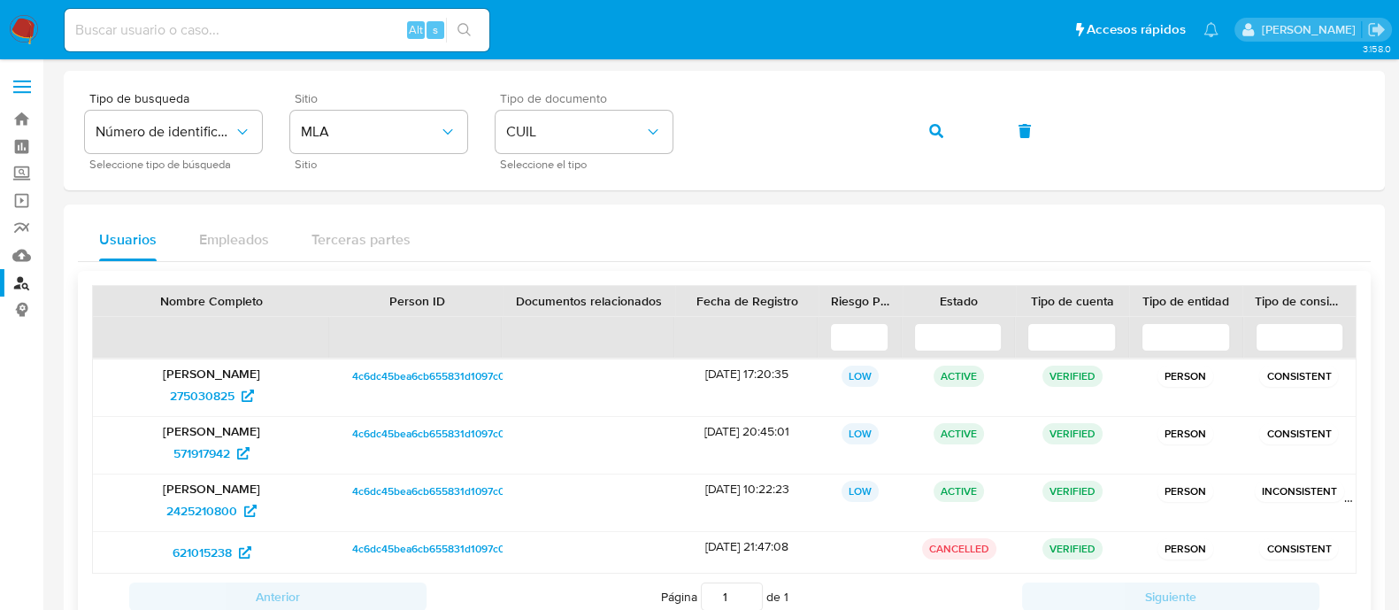
click at [201, 412] on div "Juan Cruz Castillo 275030825" at bounding box center [212, 387] width 238 height 57
click at [209, 397] on span "275030825" at bounding box center [202, 395] width 65 height 28
click at [13, 247] on link "Mulan" at bounding box center [105, 255] width 211 height 27
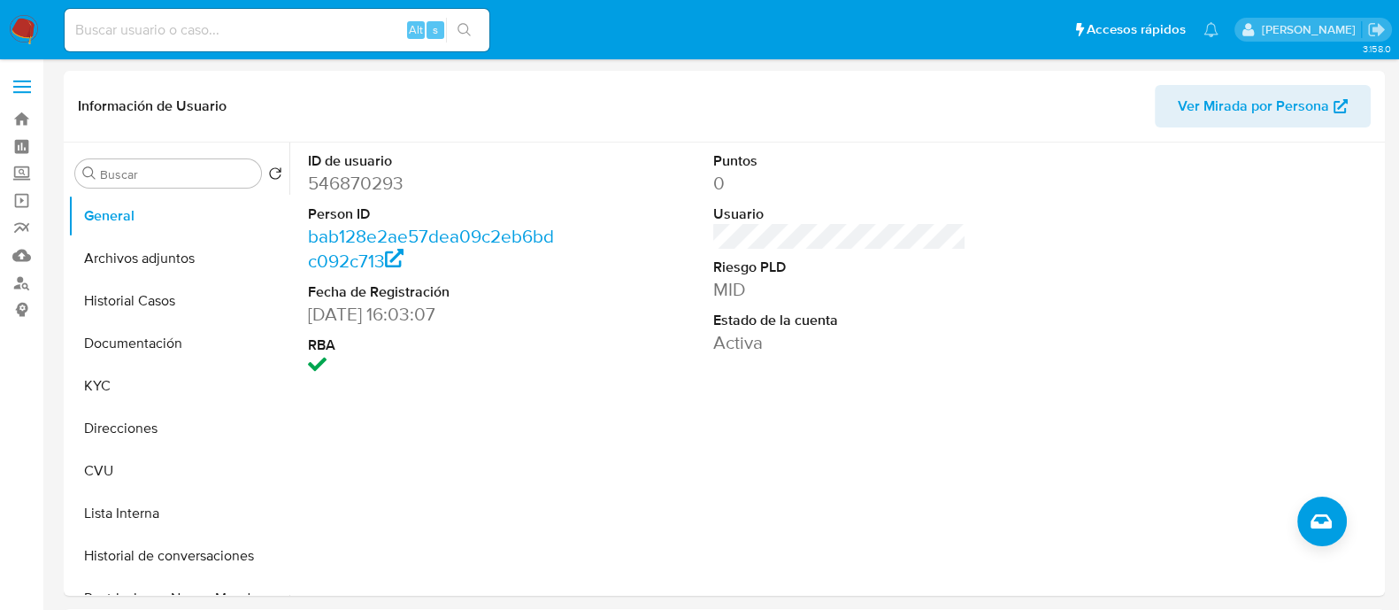
select select "10"
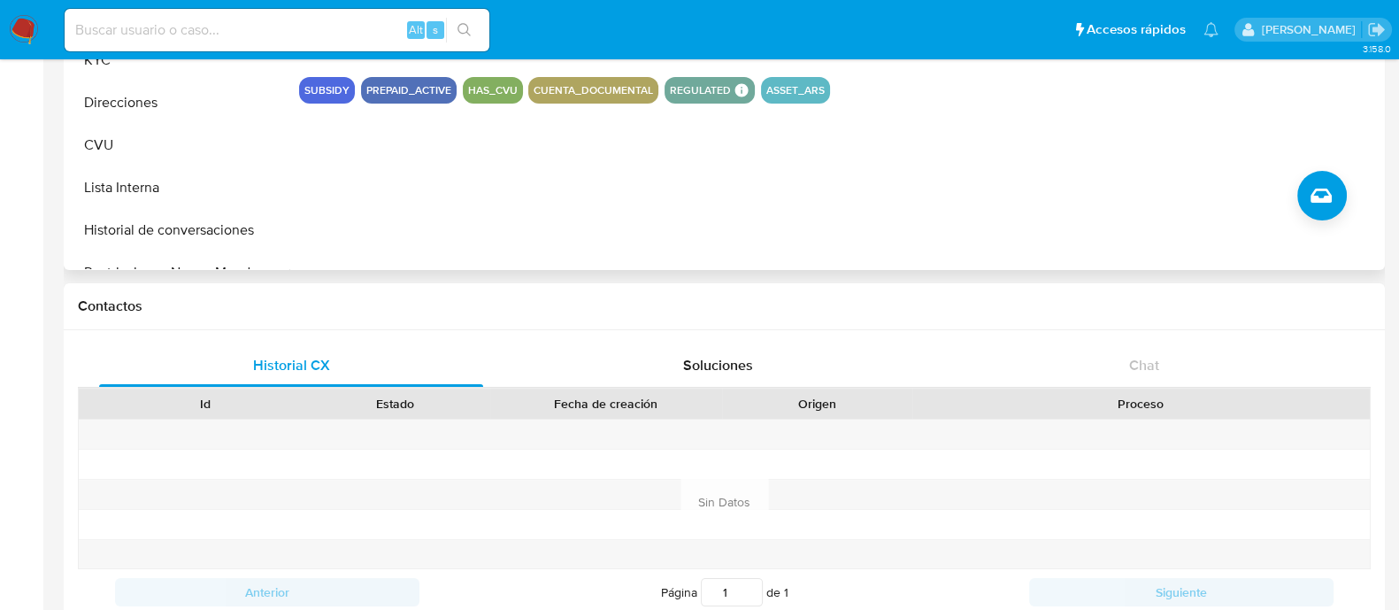
scroll to position [332, 0]
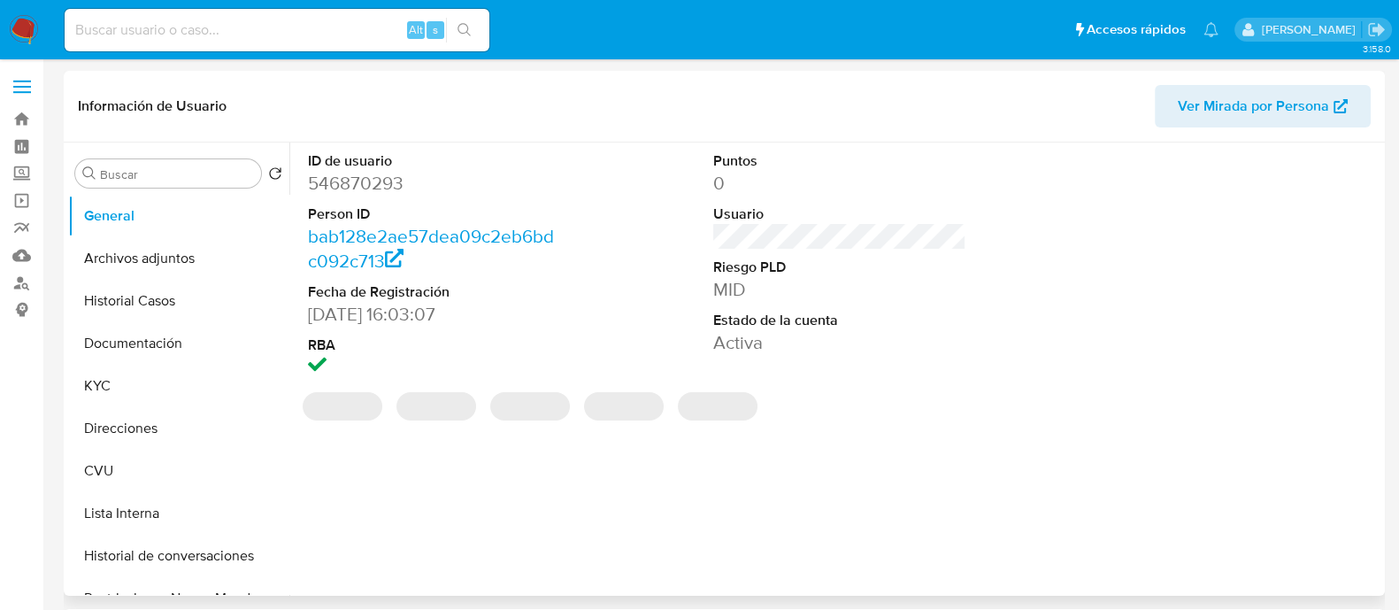
select select "10"
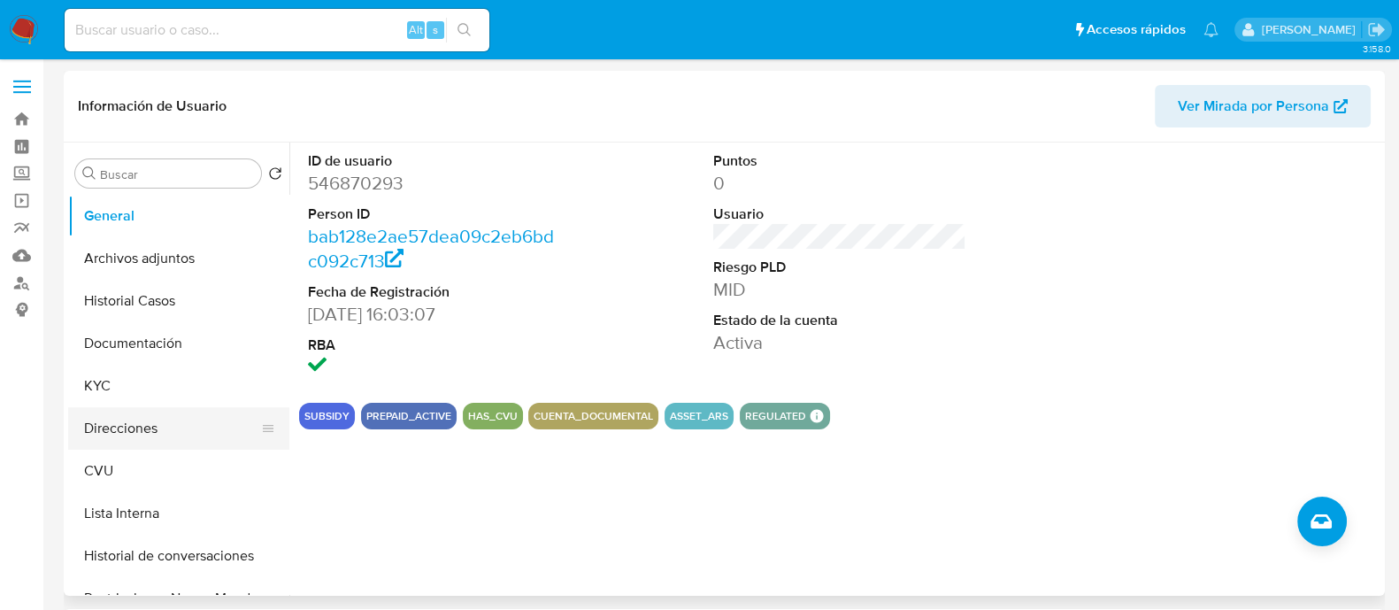
click at [157, 428] on button "Direcciones" at bounding box center [171, 428] width 207 height 42
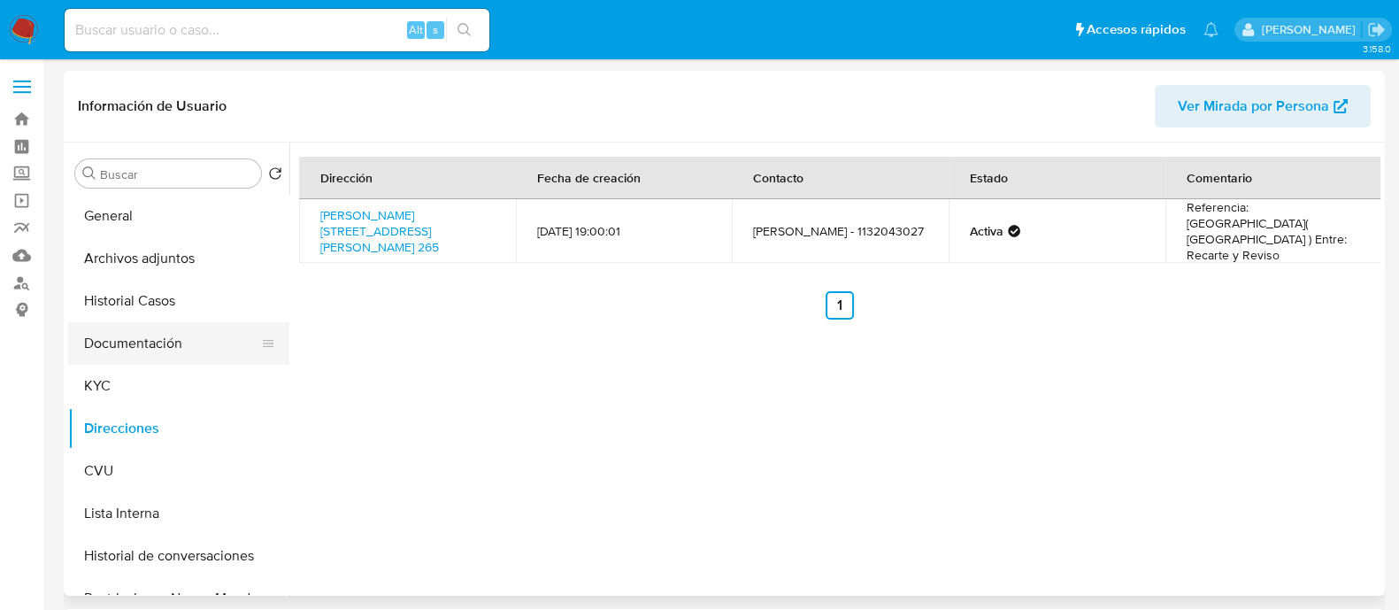
click at [121, 352] on button "Documentación" at bounding box center [171, 343] width 207 height 42
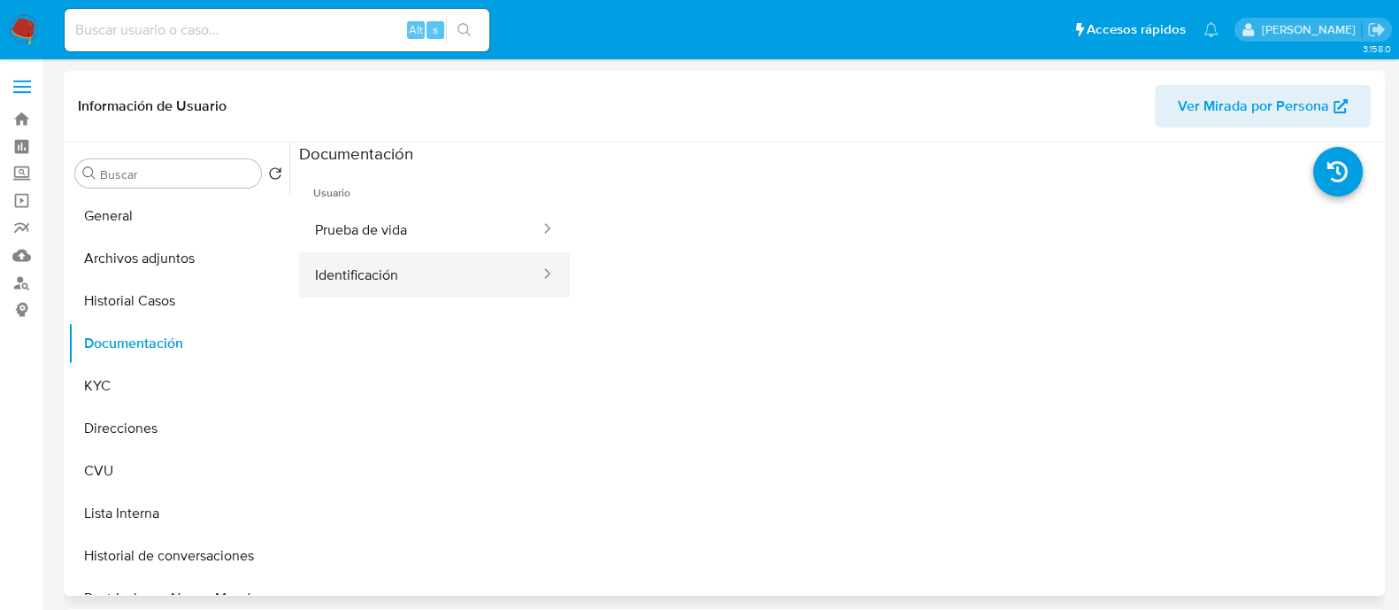
click at [404, 273] on button "Identificación" at bounding box center [420, 274] width 243 height 45
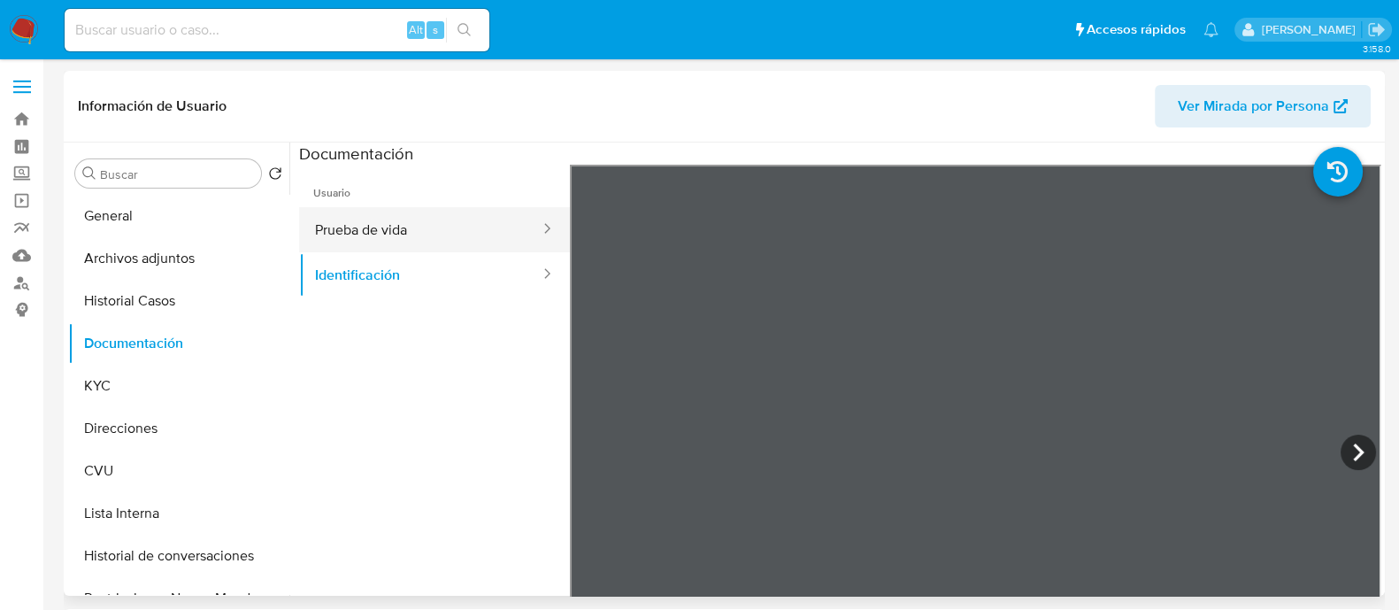
click at [412, 225] on button "Prueba de vida" at bounding box center [420, 229] width 243 height 45
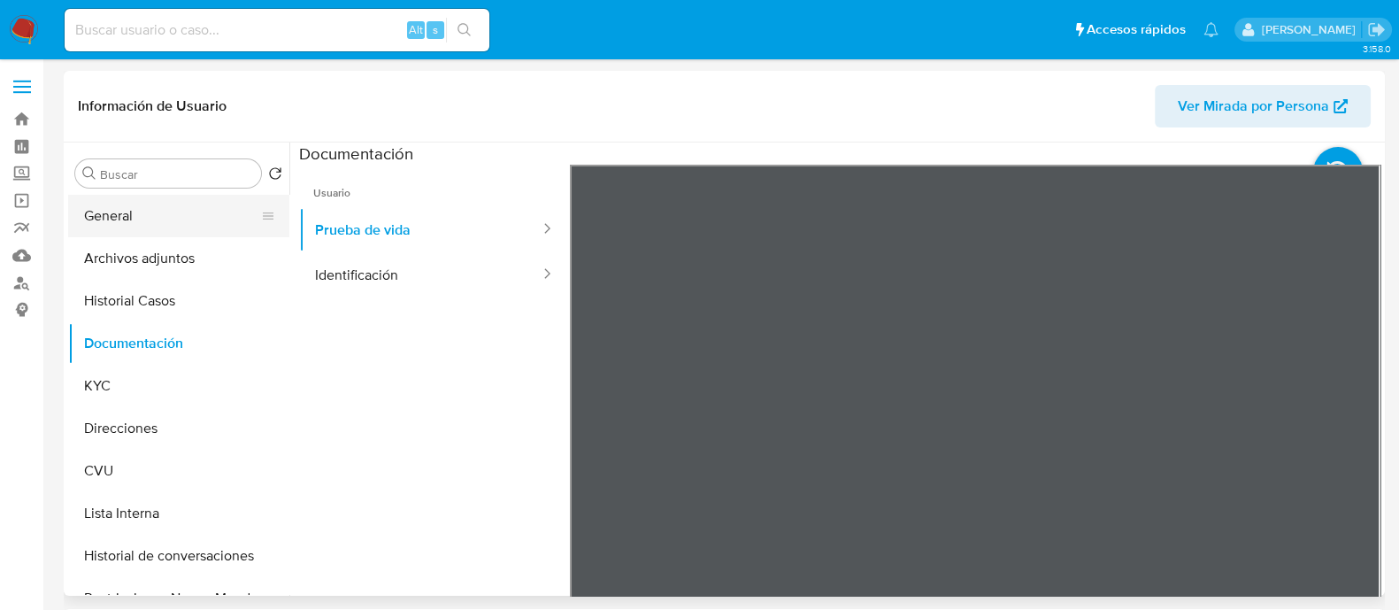
click at [191, 217] on button "General" at bounding box center [171, 216] width 207 height 42
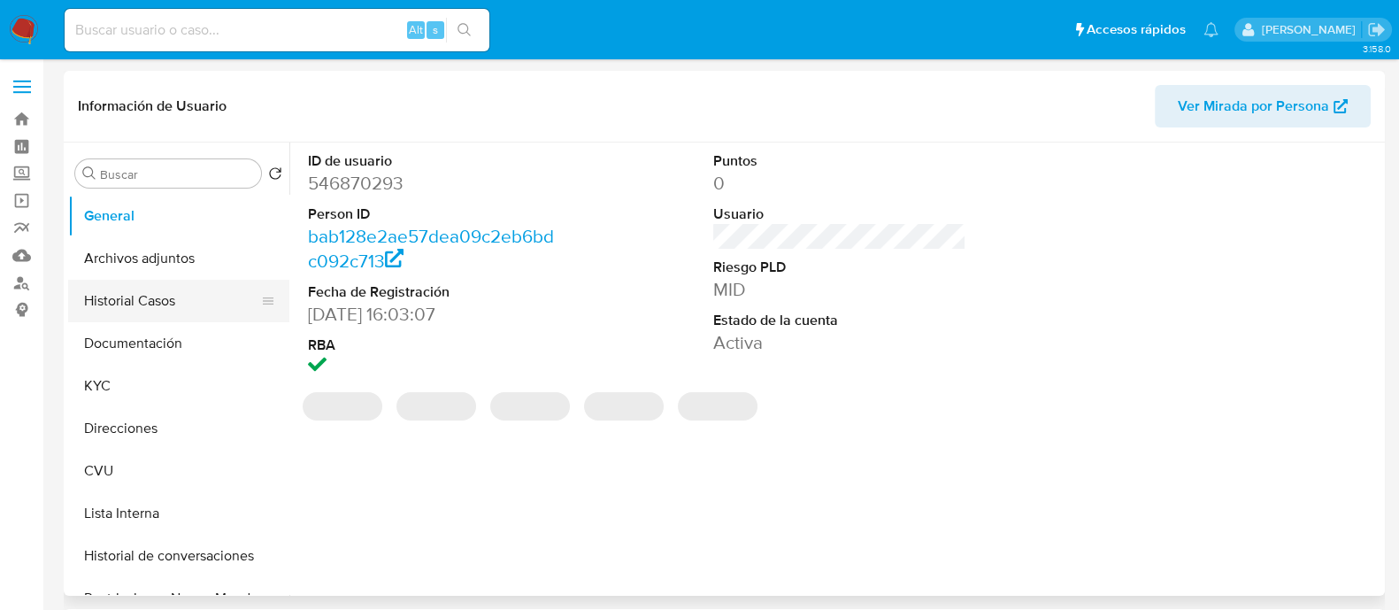
drag, startPoint x: 159, startPoint y: 338, endPoint x: 188, endPoint y: 320, distance: 33.4
click at [159, 338] on button "Documentación" at bounding box center [178, 343] width 221 height 42
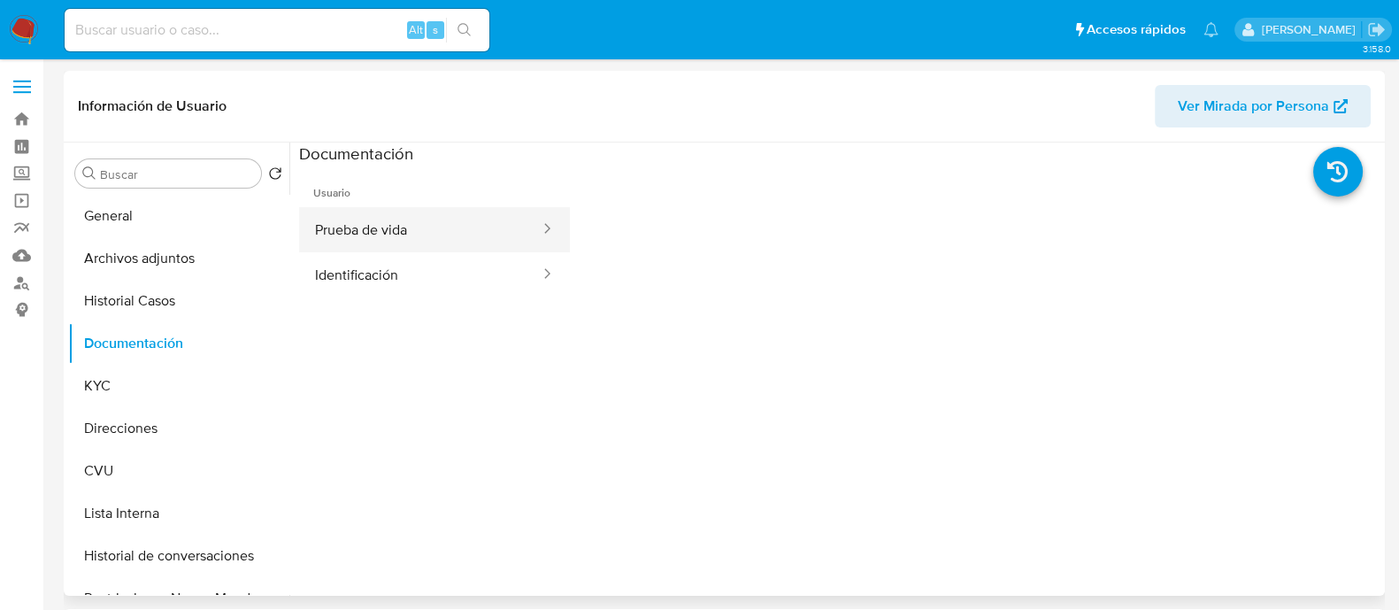
click at [447, 235] on button "Prueba de vida" at bounding box center [420, 229] width 243 height 45
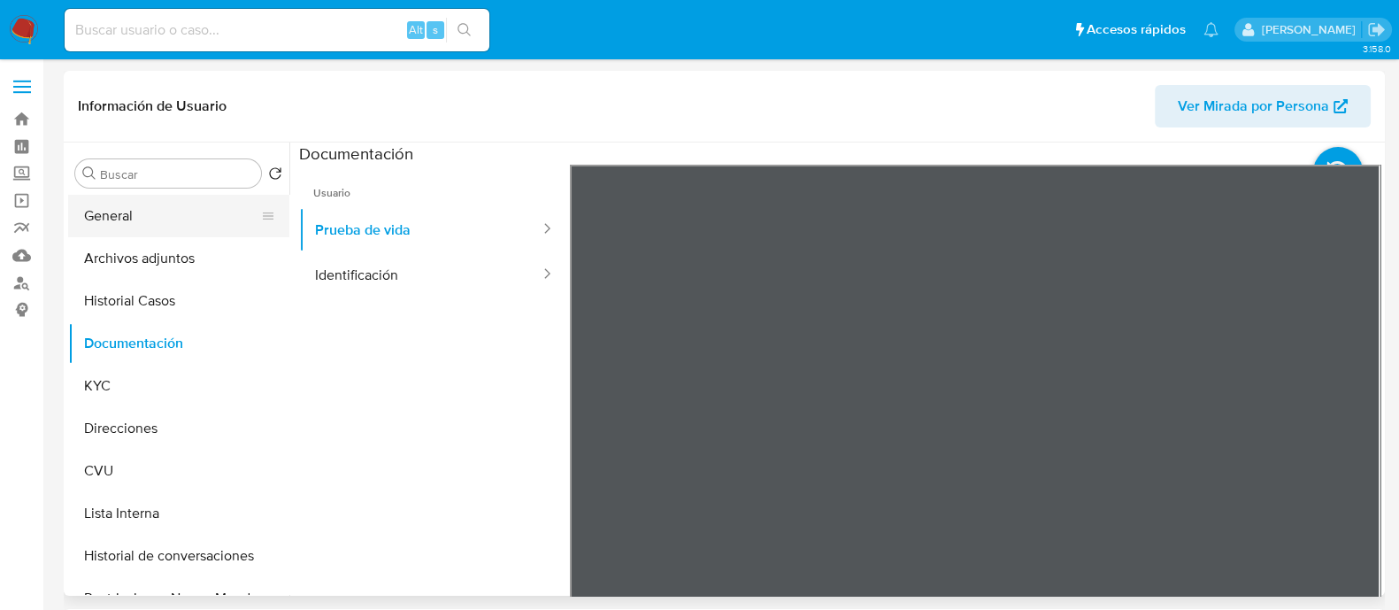
click at [150, 215] on button "General" at bounding box center [171, 216] width 207 height 42
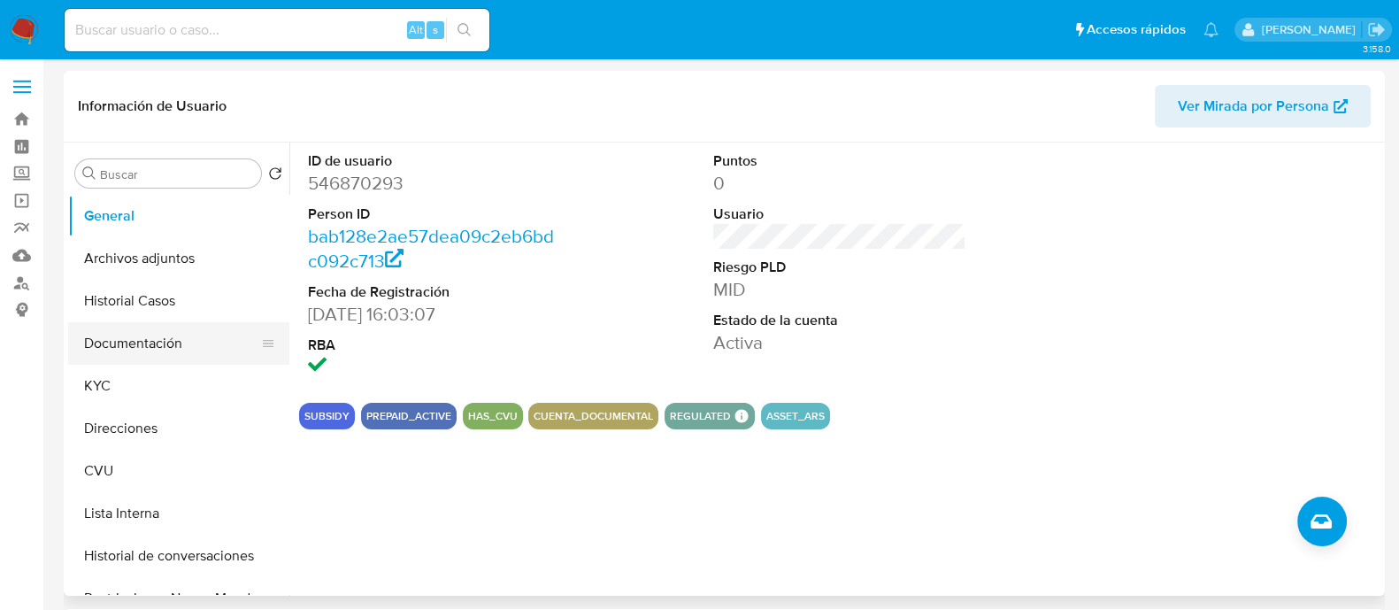
click at [150, 354] on button "Documentación" at bounding box center [171, 343] width 207 height 42
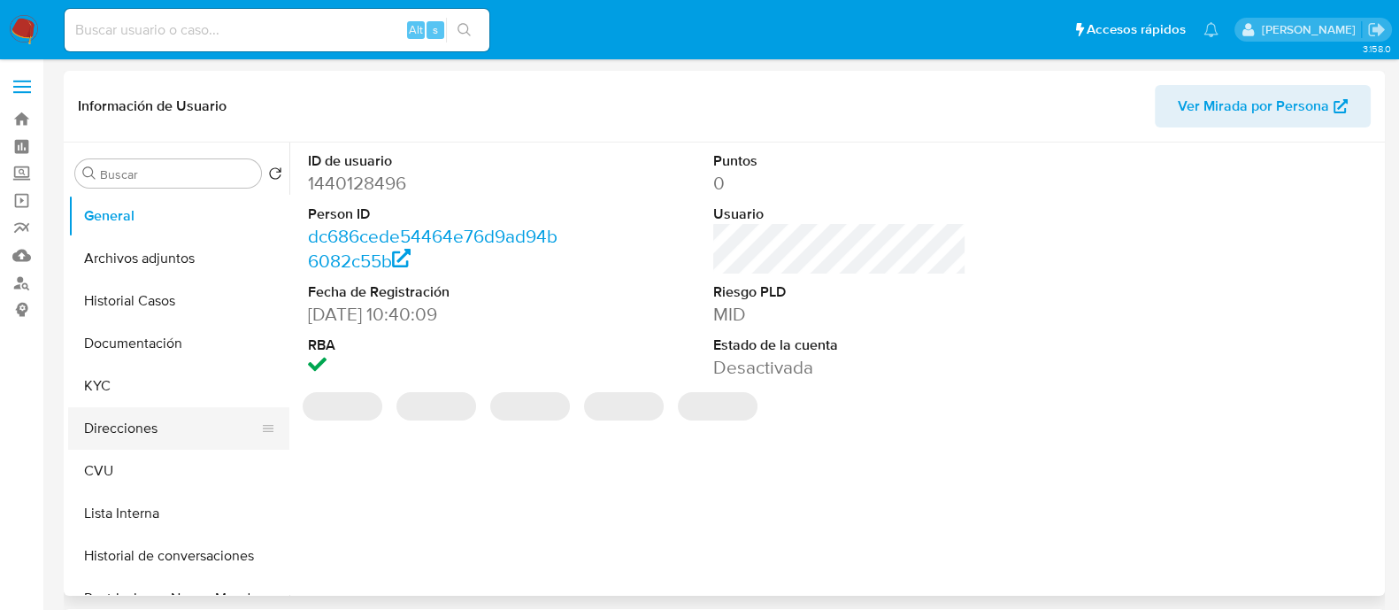
select select "10"
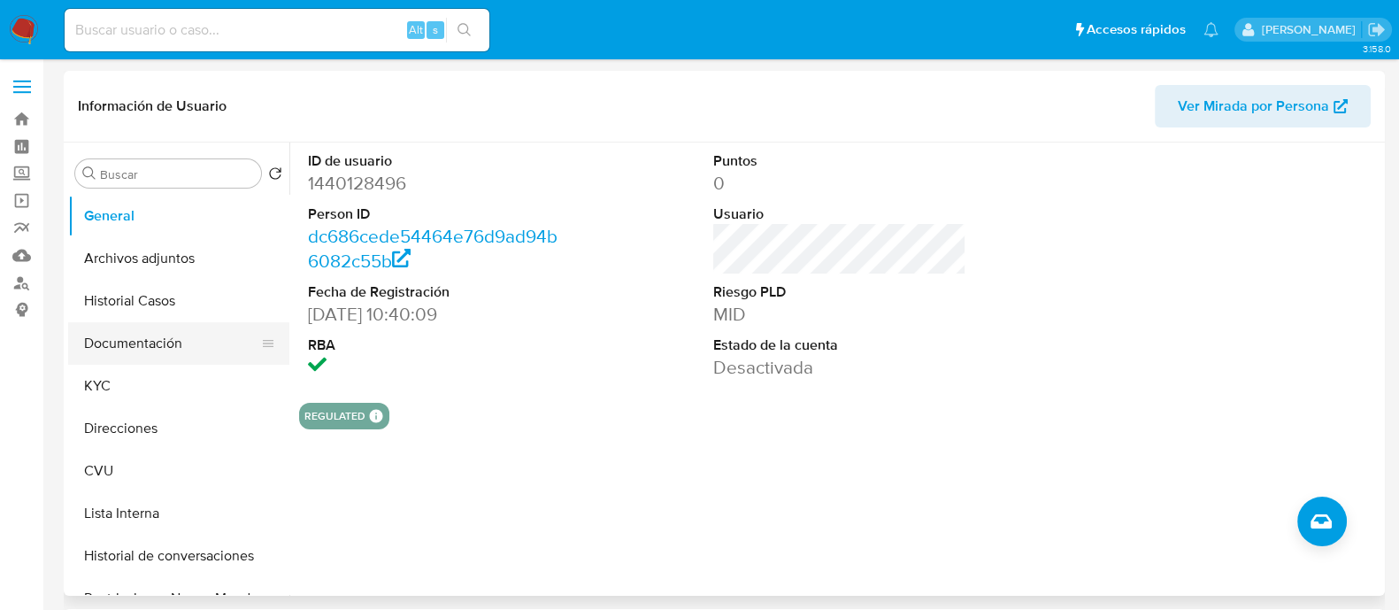
click at [161, 350] on button "Documentación" at bounding box center [171, 343] width 207 height 42
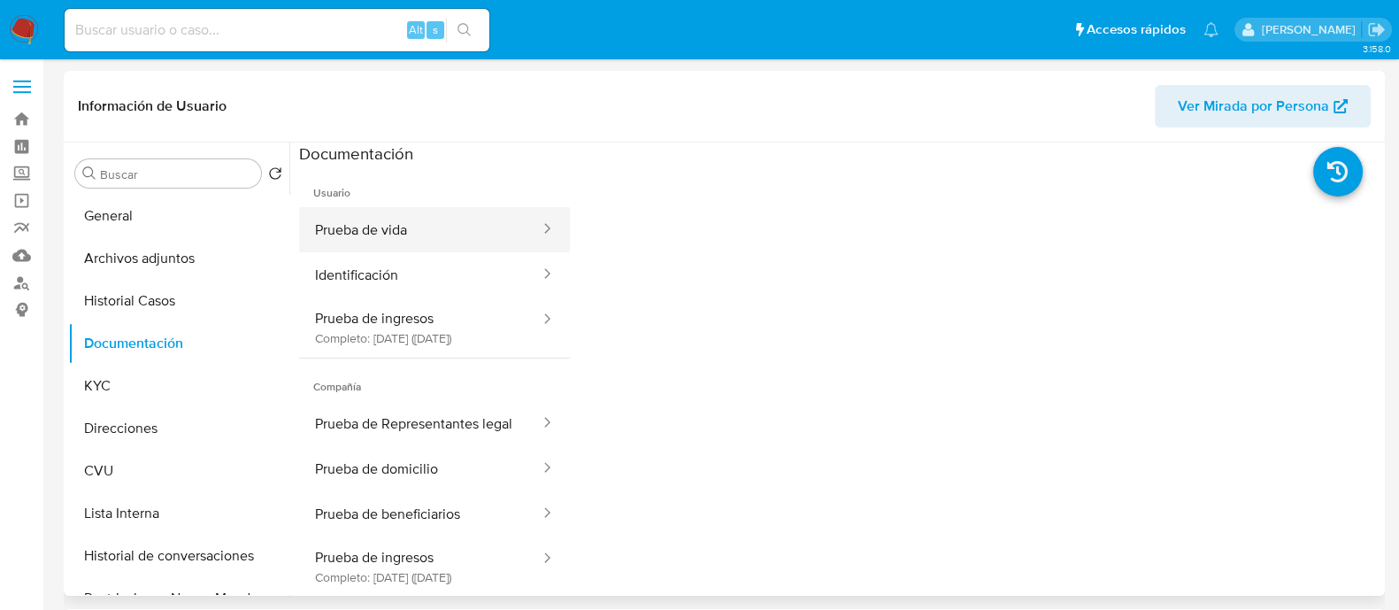
click at [420, 223] on button "Prueba de vida" at bounding box center [420, 229] width 243 height 45
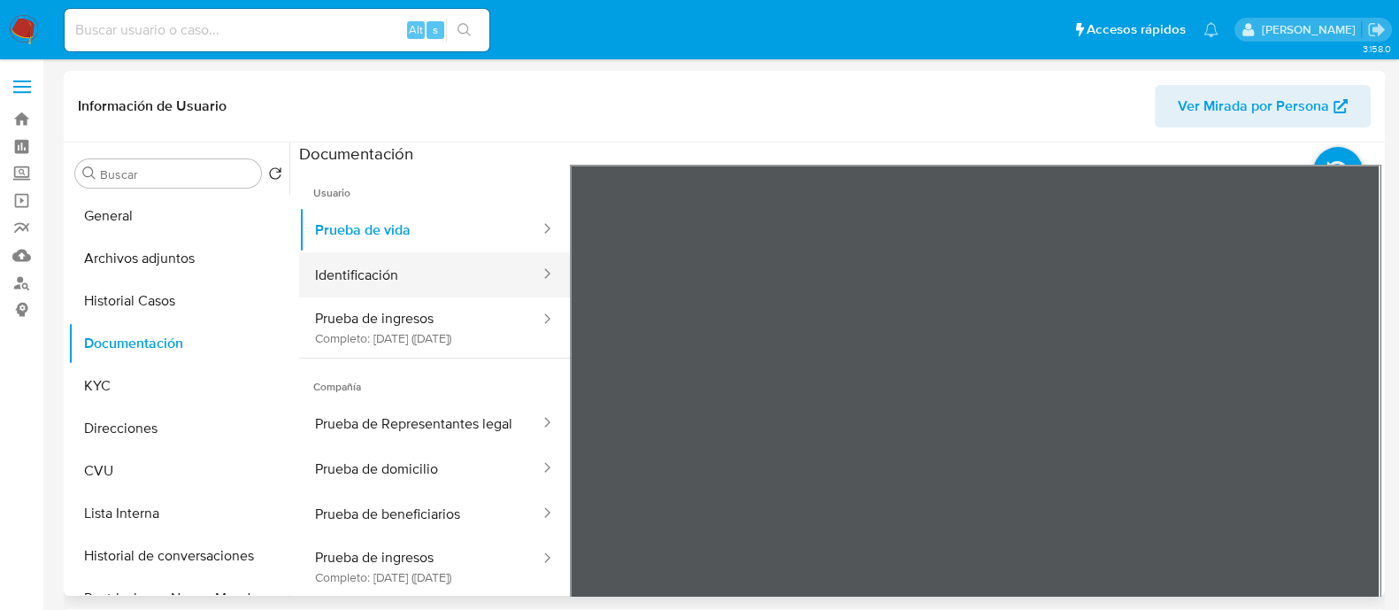
click at [405, 268] on button "Identificación" at bounding box center [420, 274] width 243 height 45
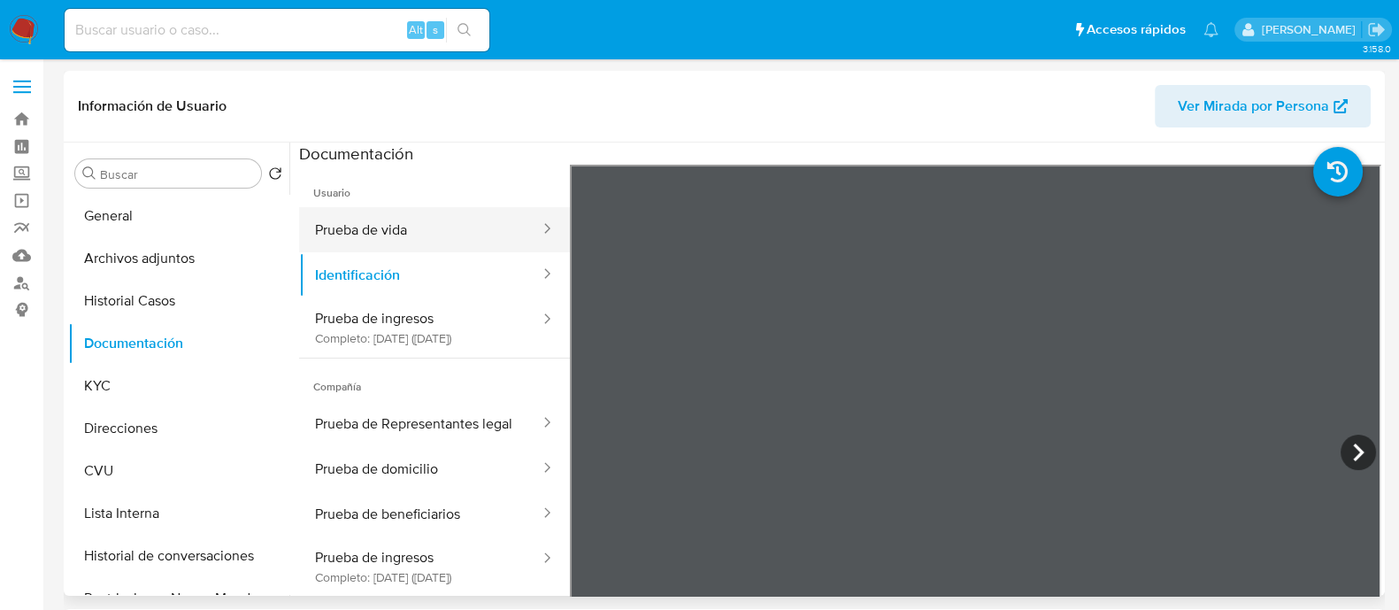
click at [341, 235] on button "Prueba de vida" at bounding box center [420, 229] width 243 height 45
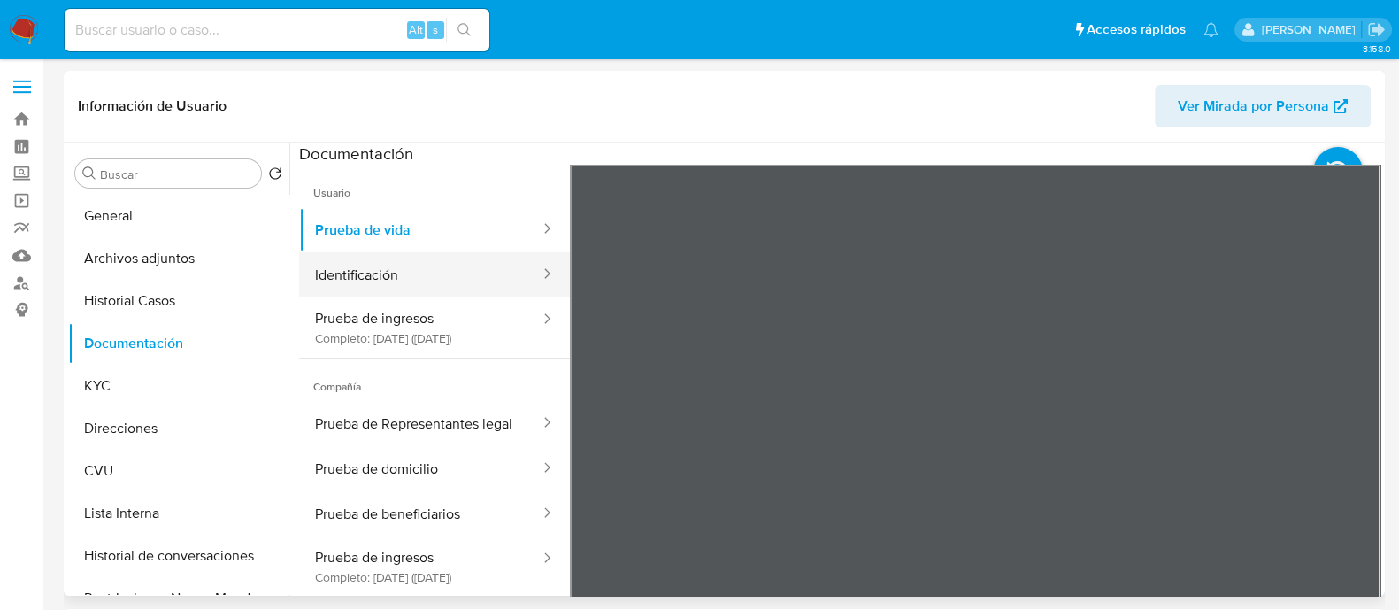
click at [435, 286] on button "Identificación" at bounding box center [420, 274] width 243 height 45
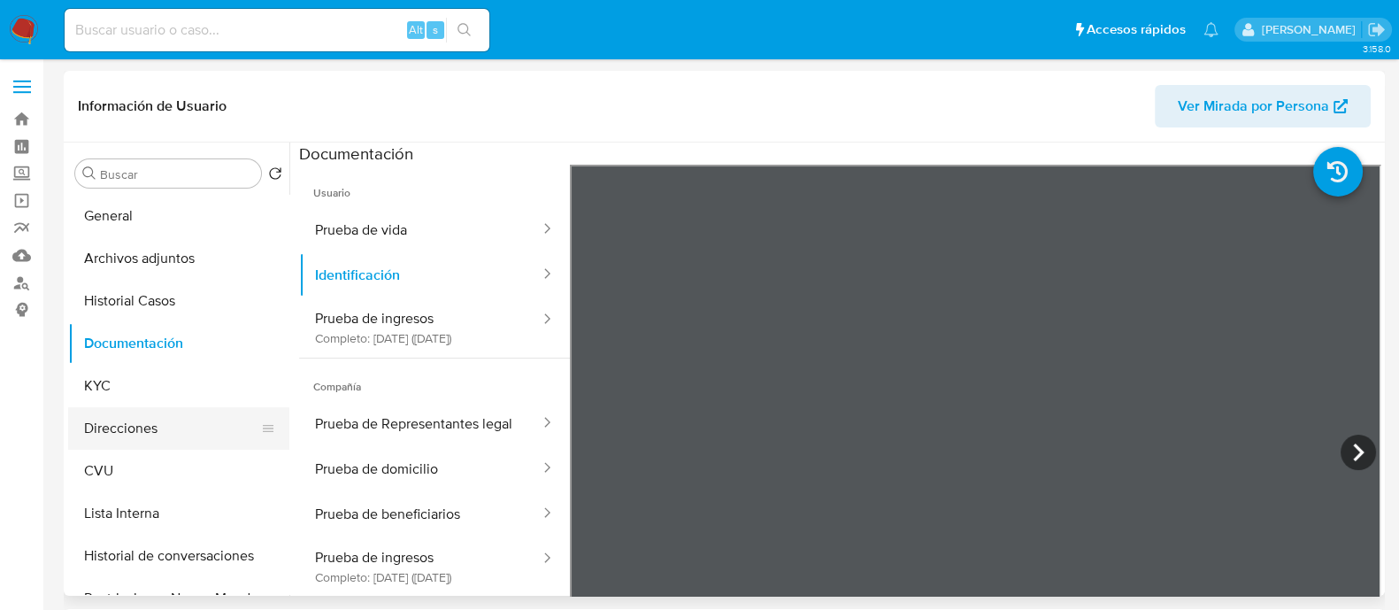
click at [149, 418] on button "Direcciones" at bounding box center [171, 428] width 207 height 42
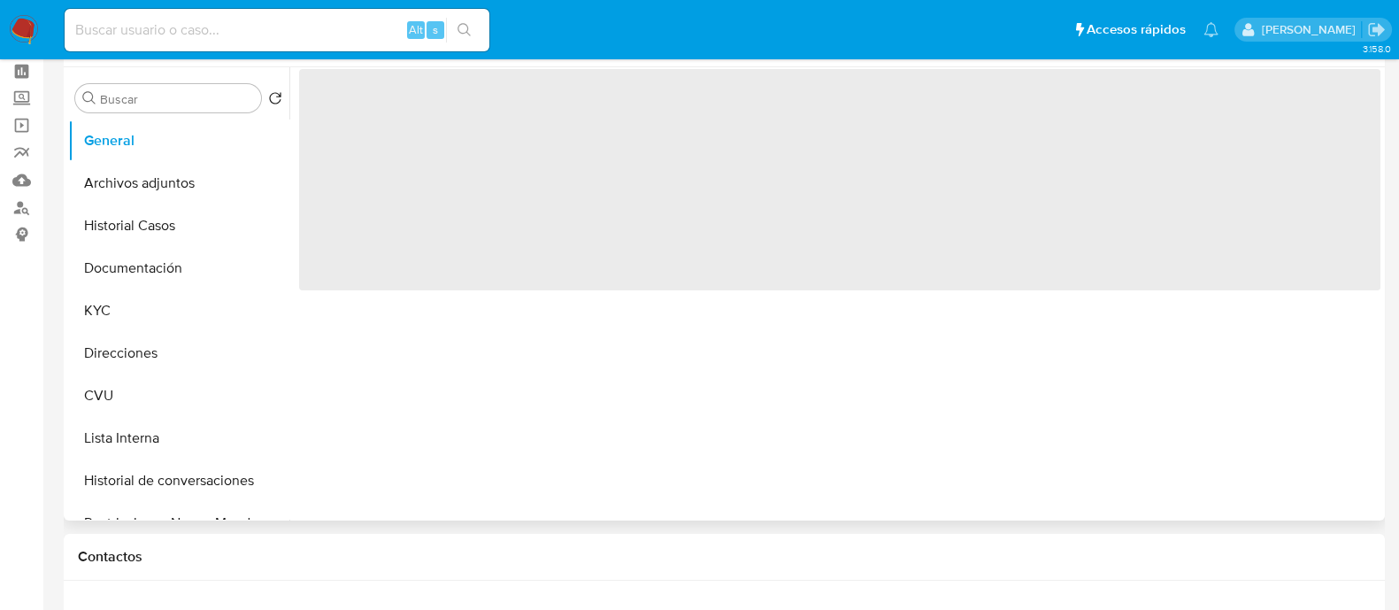
scroll to position [110, 0]
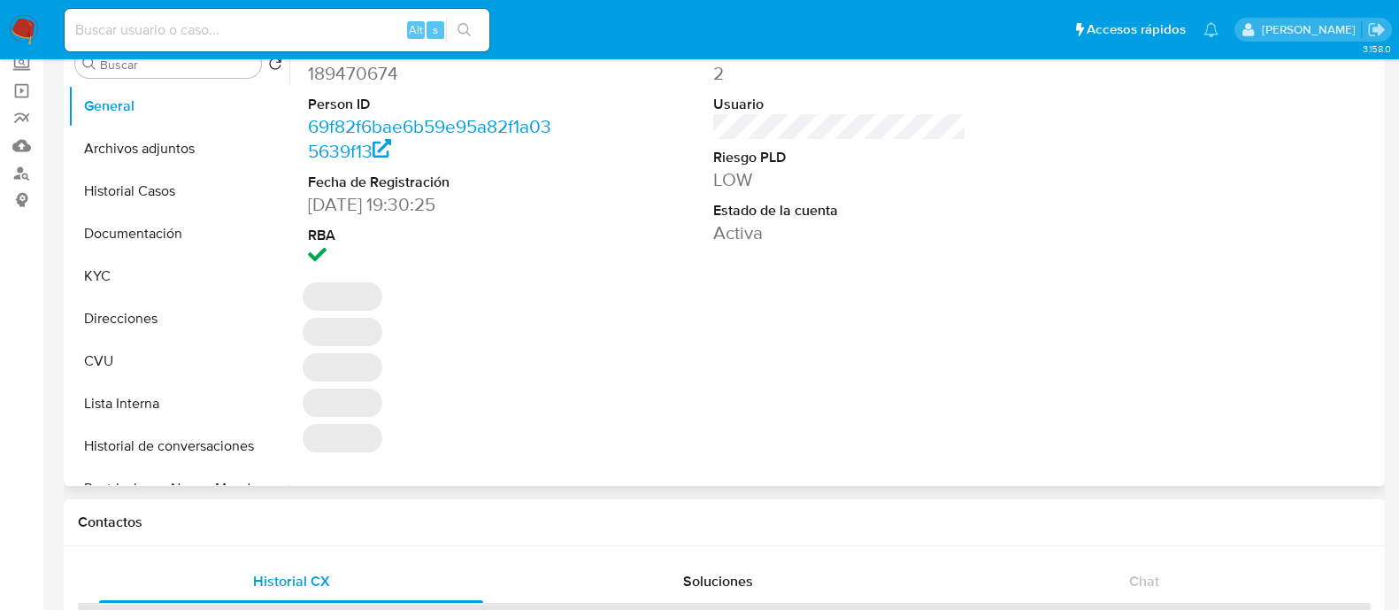
select select "10"
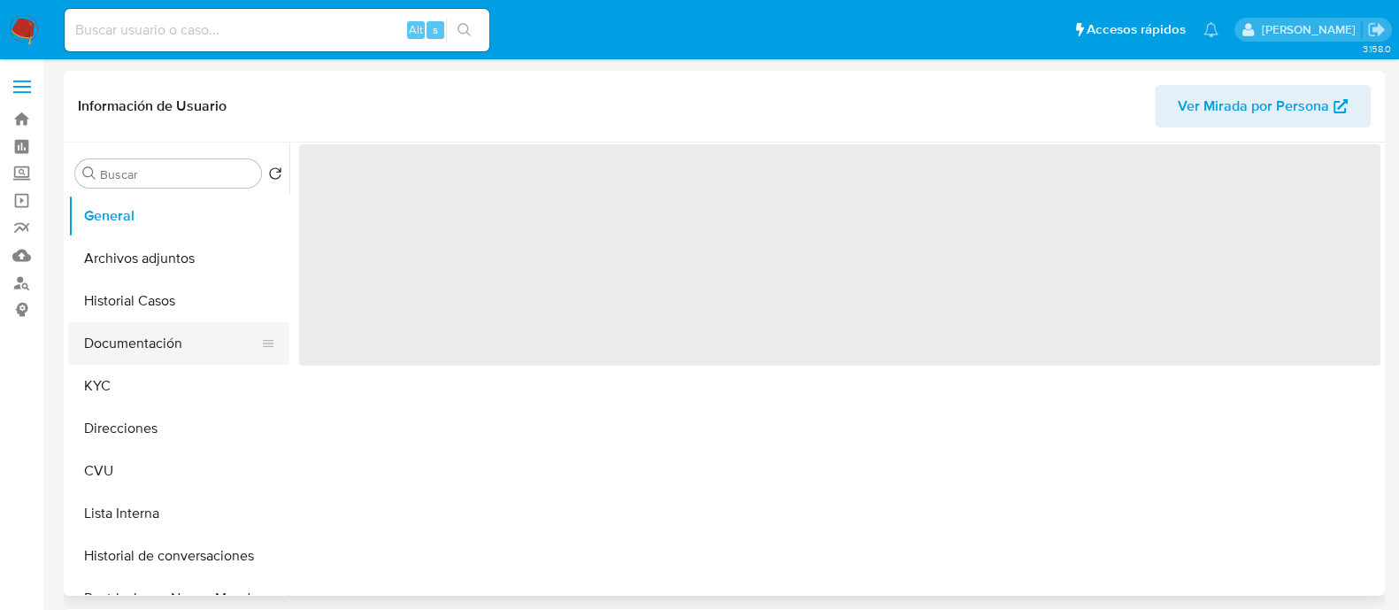
click at [155, 348] on button "Documentación" at bounding box center [171, 343] width 207 height 42
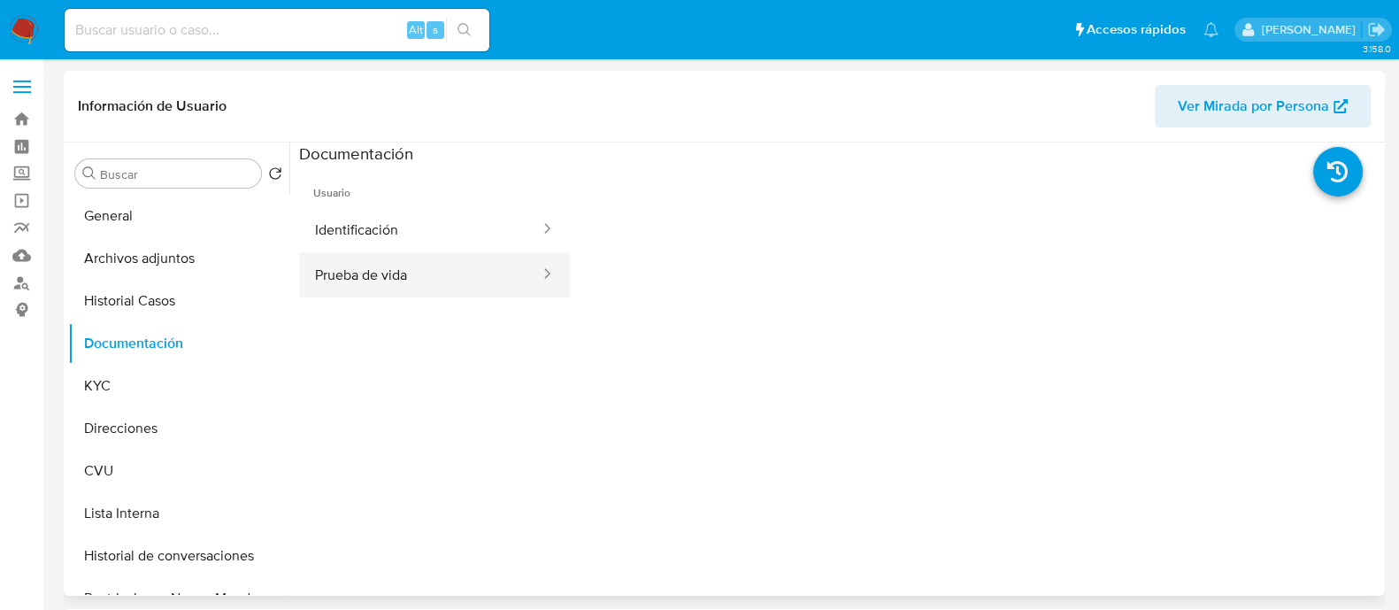
click at [389, 267] on button "Prueba de vida" at bounding box center [420, 274] width 243 height 45
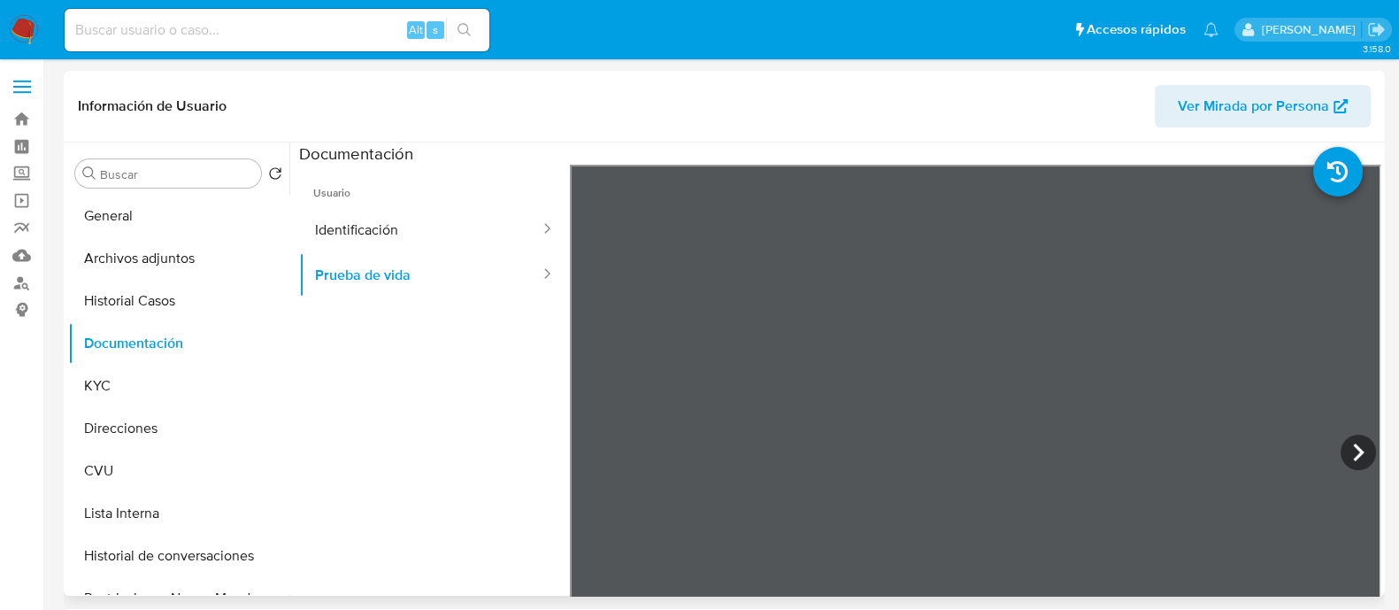
select select "10"
click at [397, 223] on button "Identificación" at bounding box center [420, 229] width 243 height 45
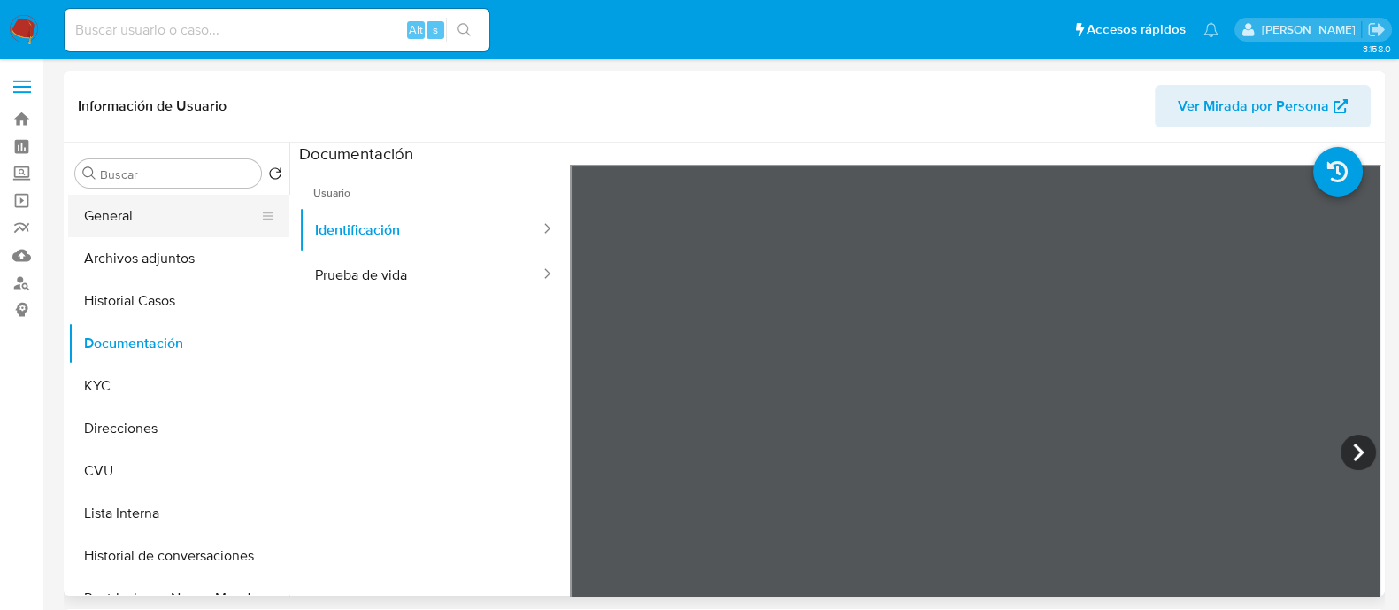
click at [142, 206] on button "General" at bounding box center [171, 216] width 207 height 42
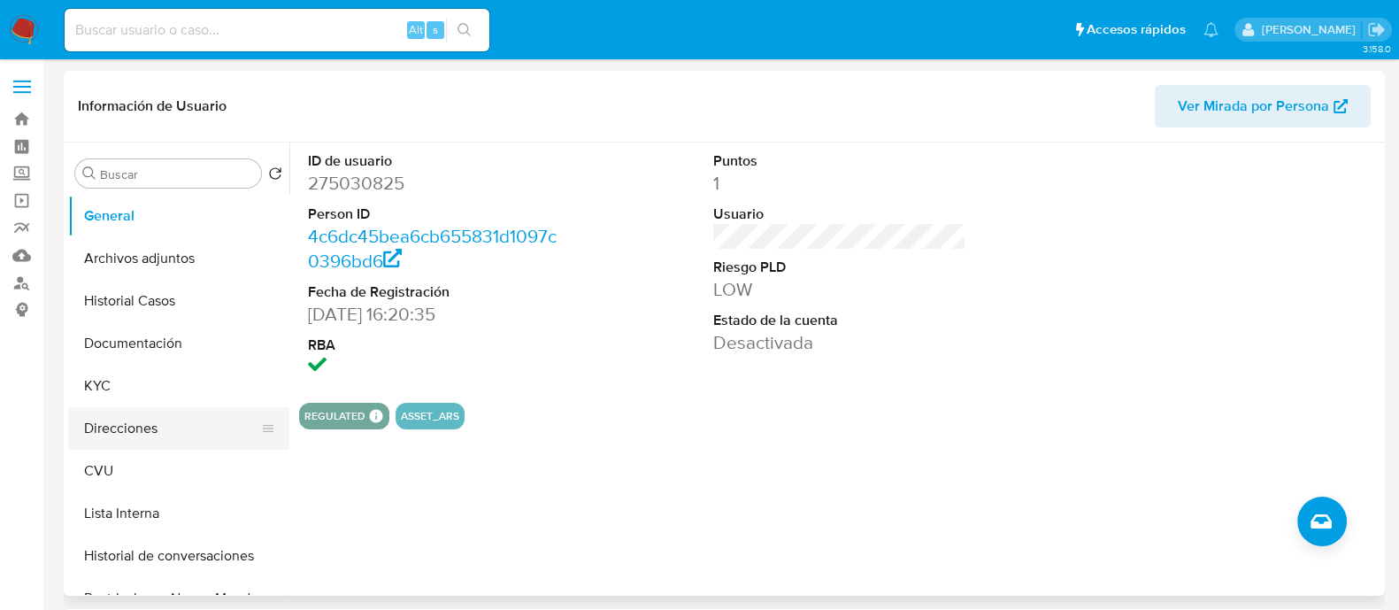
click at [146, 419] on button "Direcciones" at bounding box center [171, 428] width 207 height 42
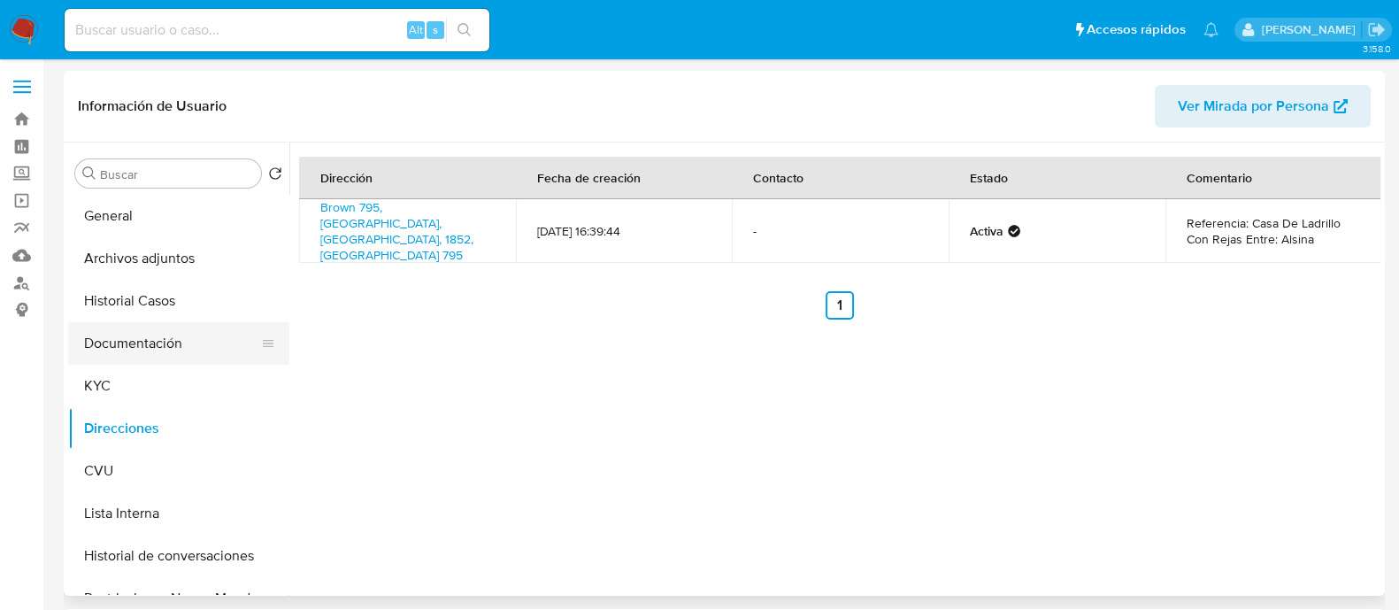
click at [131, 360] on button "Documentación" at bounding box center [171, 343] width 207 height 42
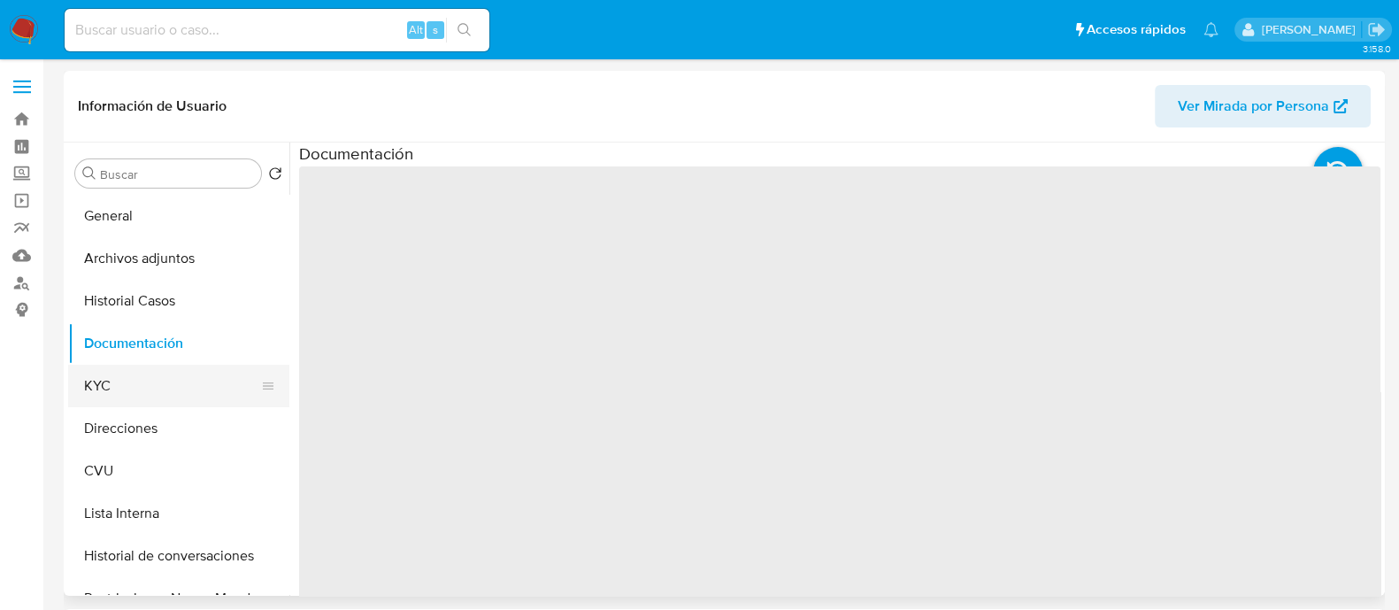
click at [129, 379] on button "KYC" at bounding box center [171, 386] width 207 height 42
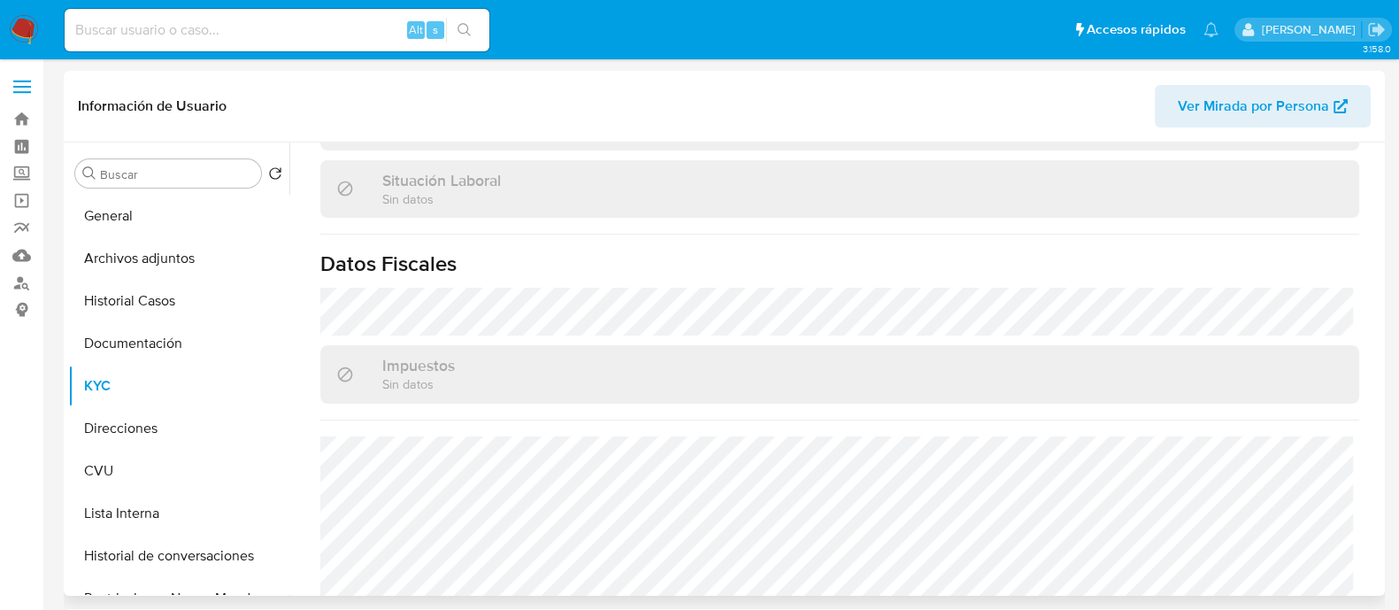
scroll to position [947, 0]
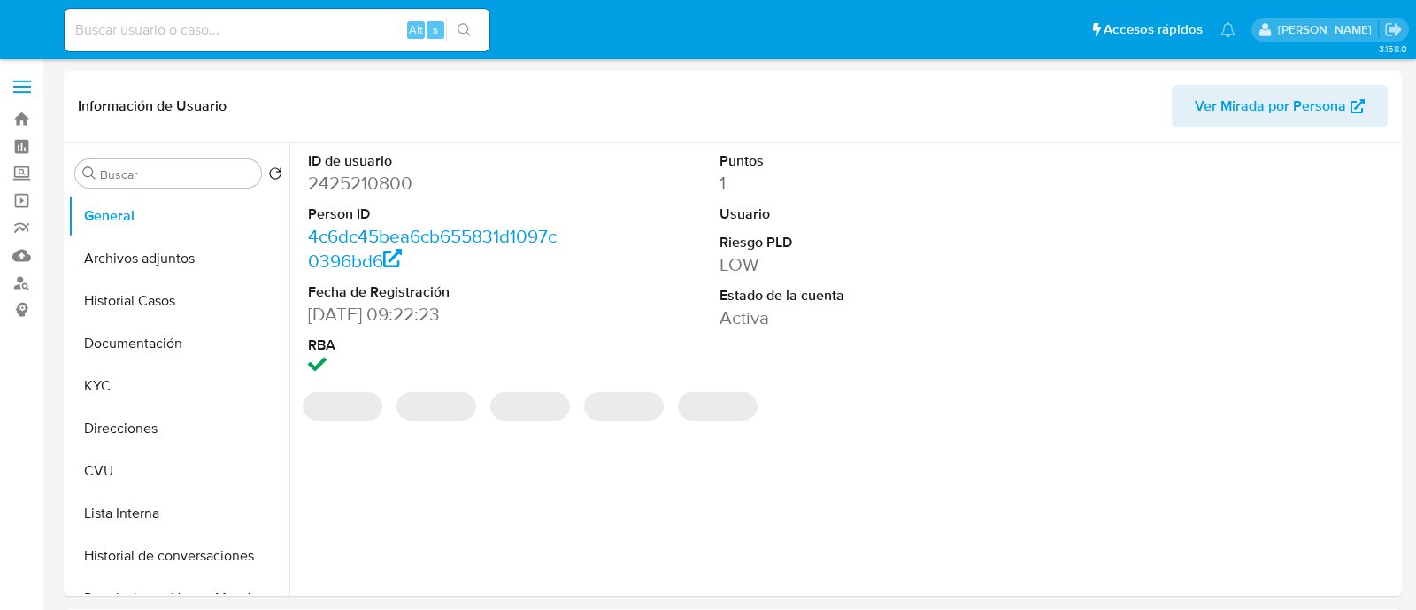
select select "10"
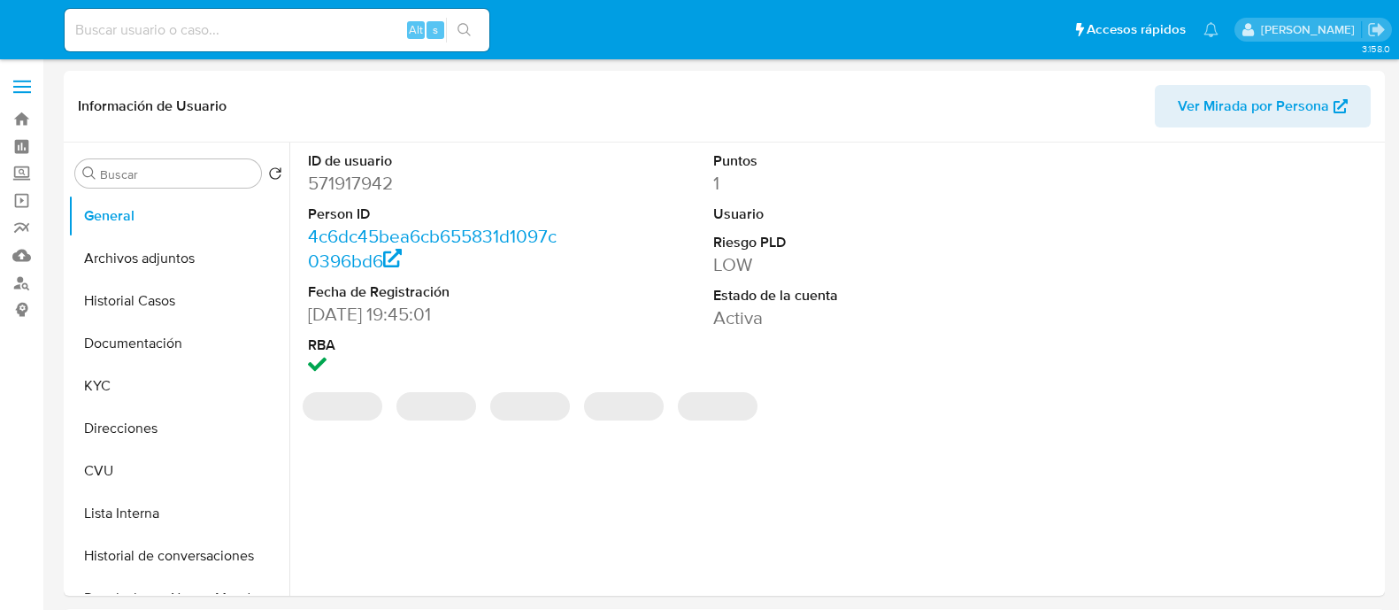
select select "10"
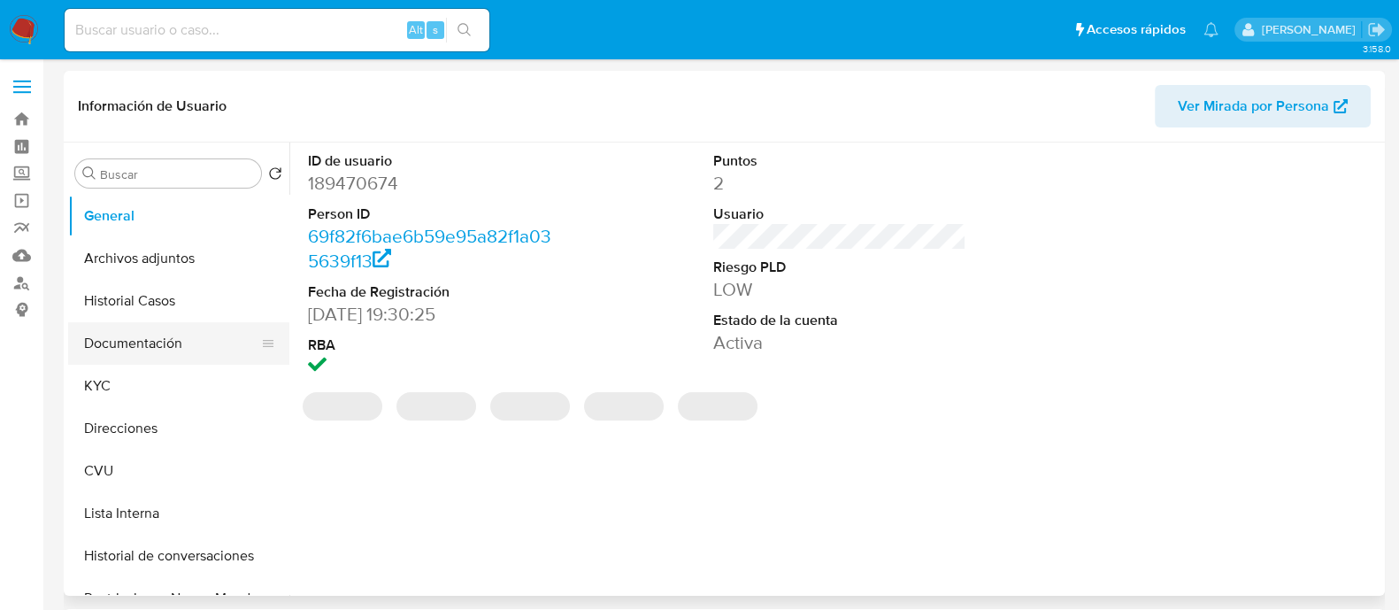
select select "10"
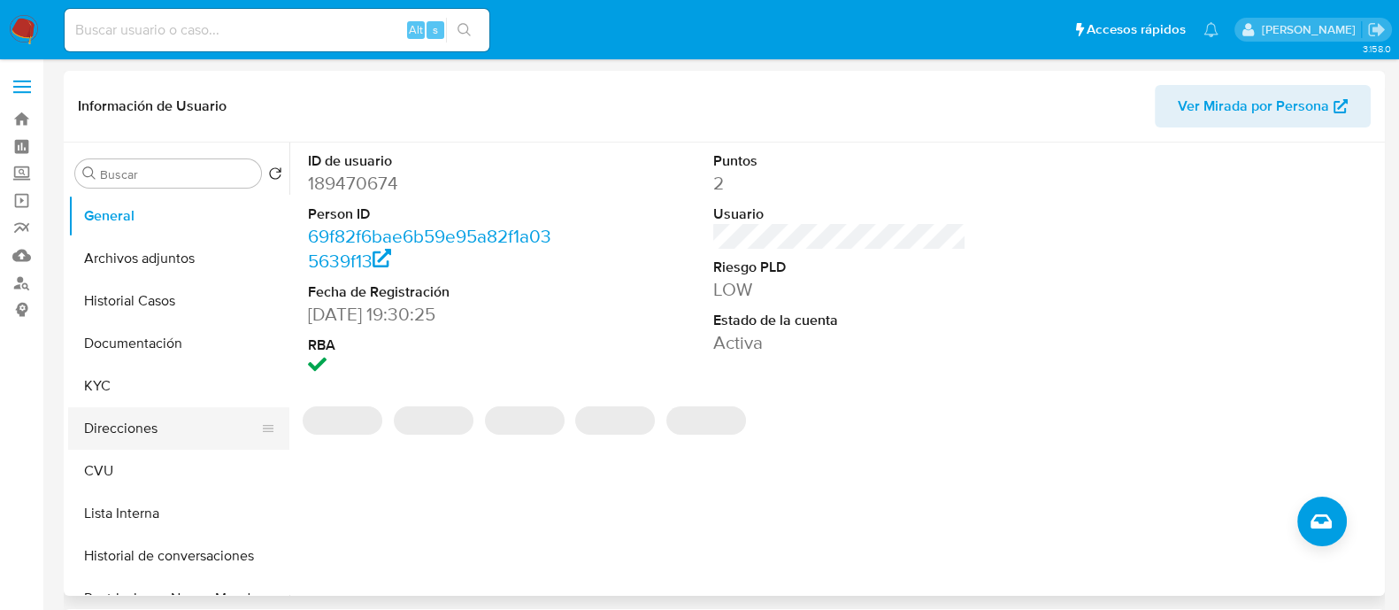
click at [154, 412] on button "Direcciones" at bounding box center [171, 428] width 207 height 42
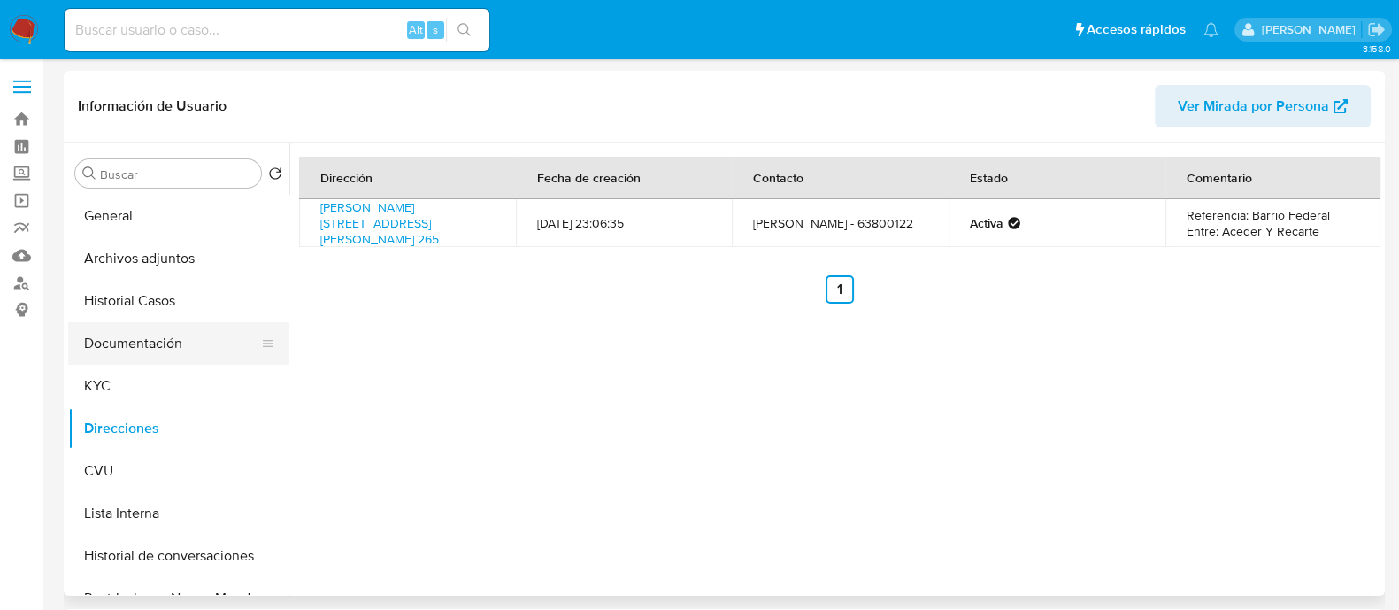
drag, startPoint x: 140, startPoint y: 337, endPoint x: 171, endPoint y: 327, distance: 32.7
click at [140, 337] on button "Documentación" at bounding box center [171, 343] width 207 height 42
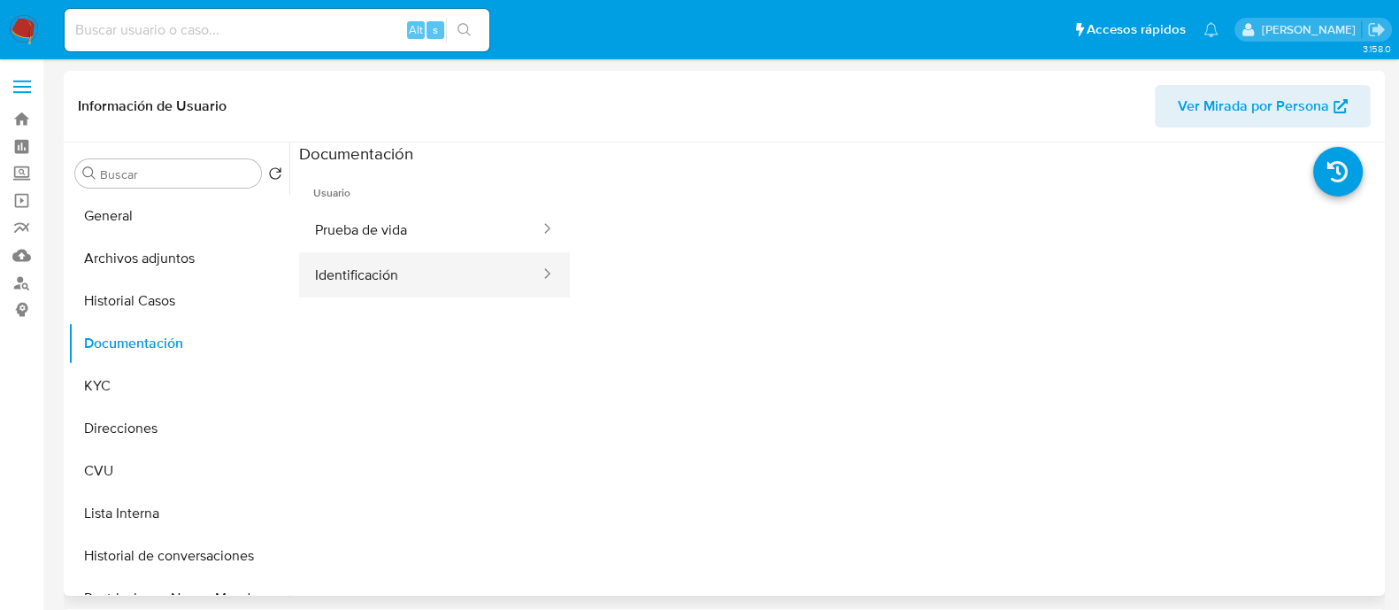
click at [394, 260] on button "Identificación" at bounding box center [420, 274] width 243 height 45
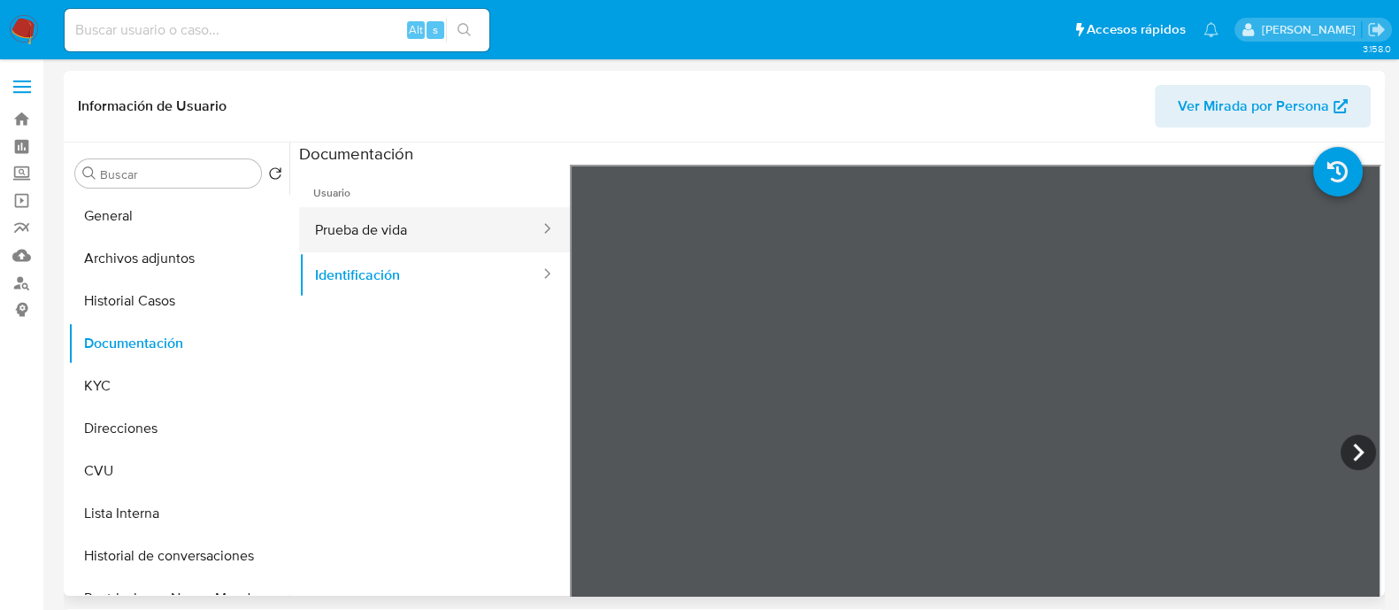
click at [367, 236] on button "Prueba de vida" at bounding box center [420, 229] width 243 height 45
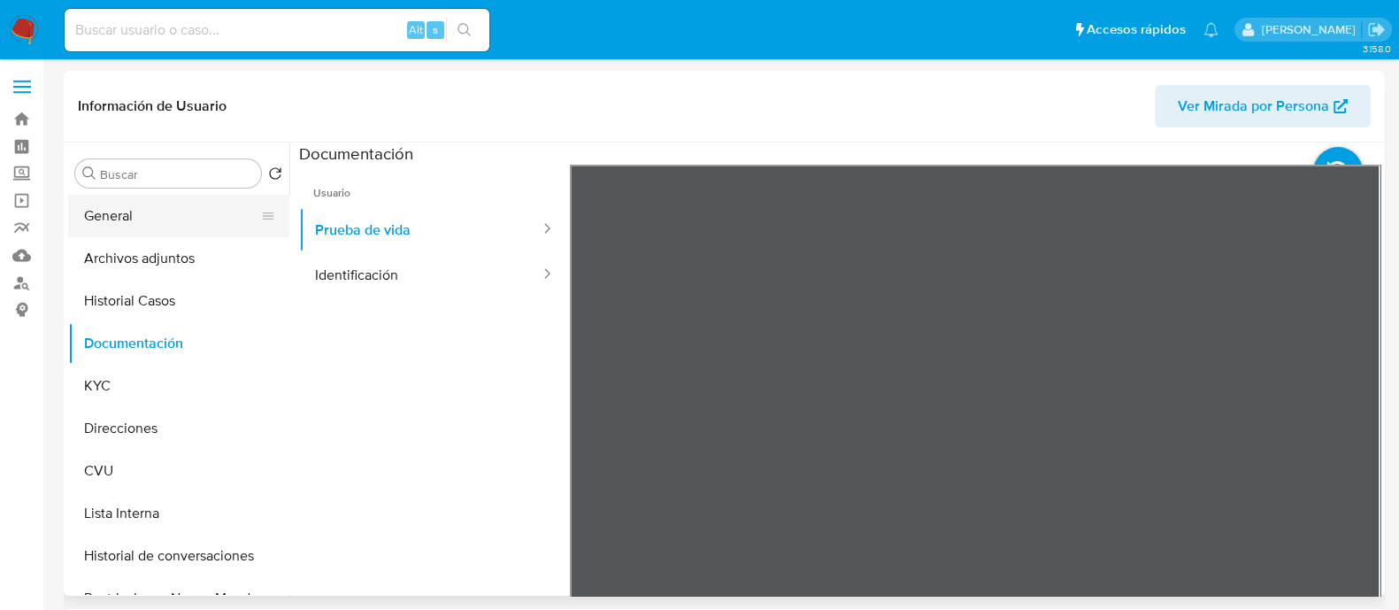
click at [159, 206] on button "General" at bounding box center [171, 216] width 207 height 42
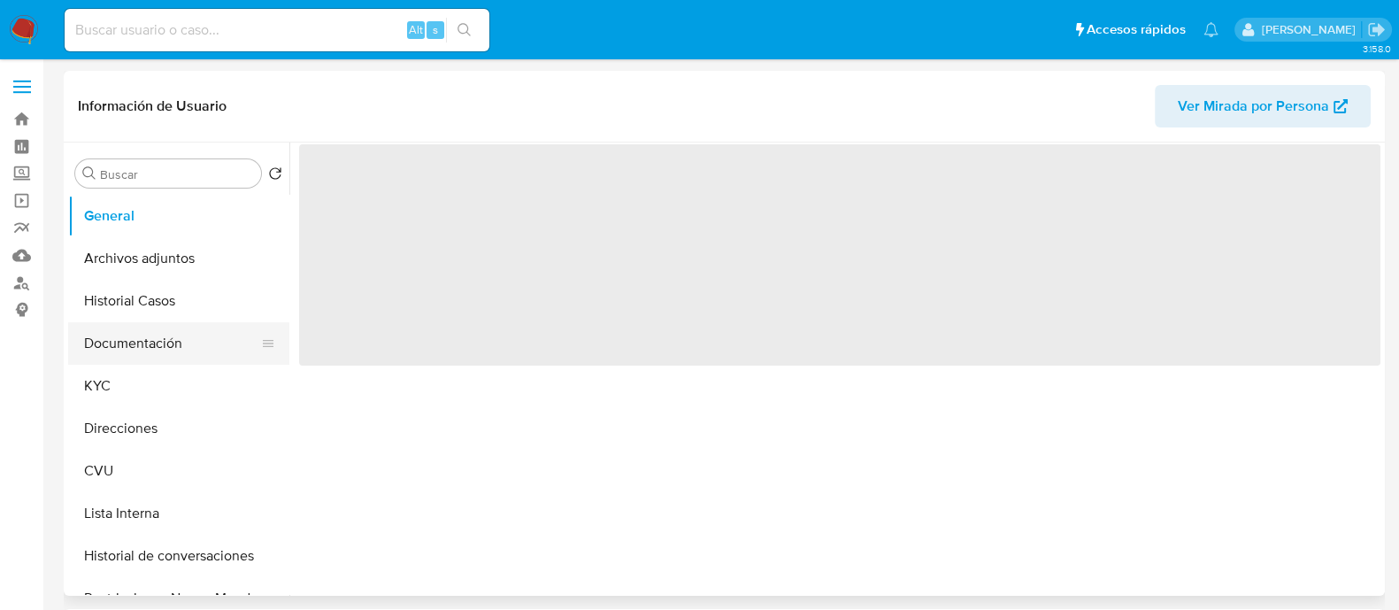
click at [188, 341] on button "Documentación" at bounding box center [171, 343] width 207 height 42
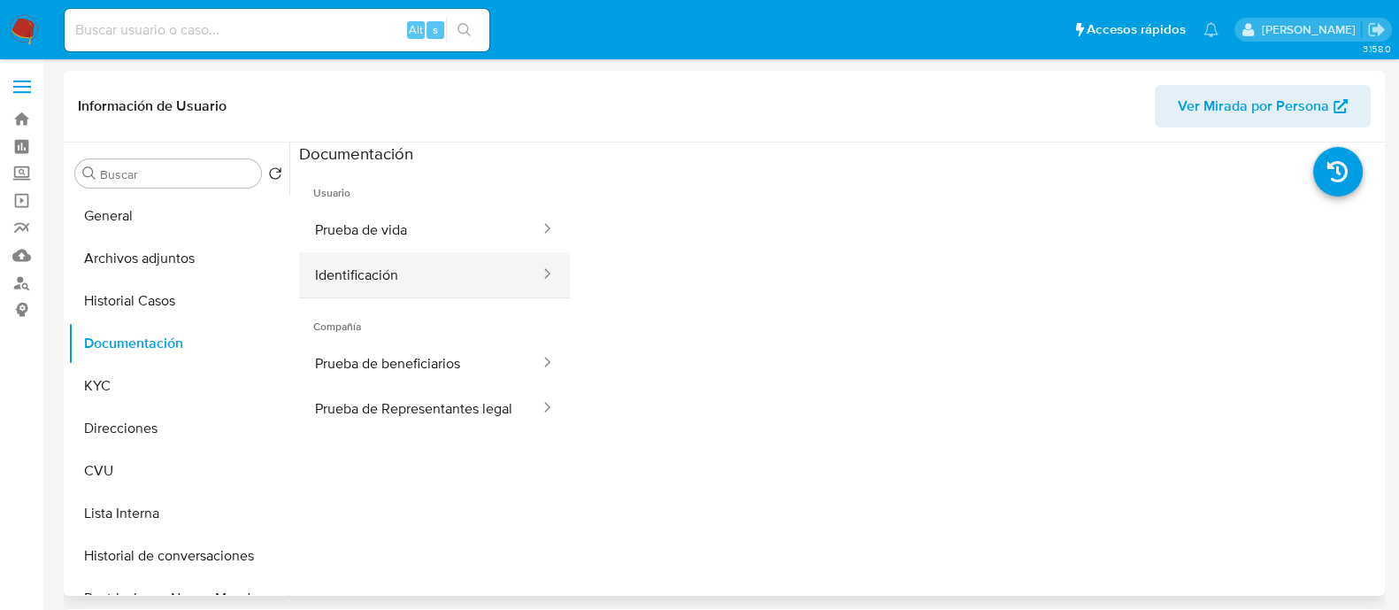
click at [397, 261] on button "Identificación" at bounding box center [420, 274] width 243 height 45
select select "10"
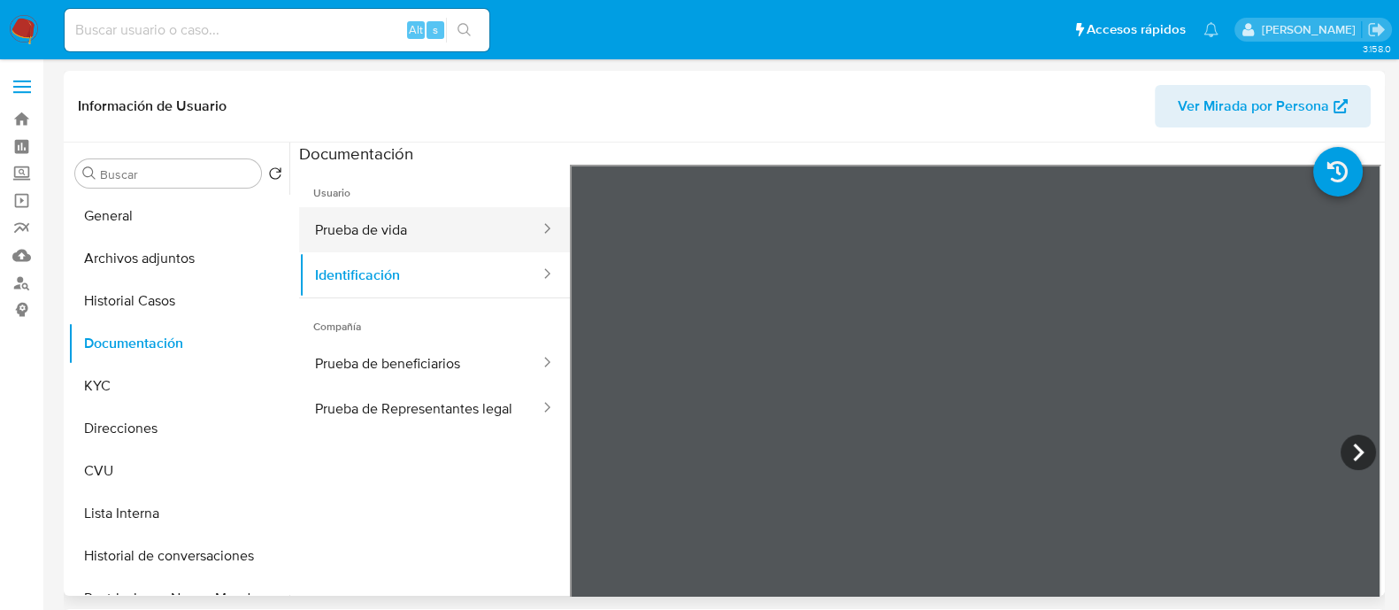
click at [461, 237] on button "Prueba de vida" at bounding box center [420, 229] width 243 height 45
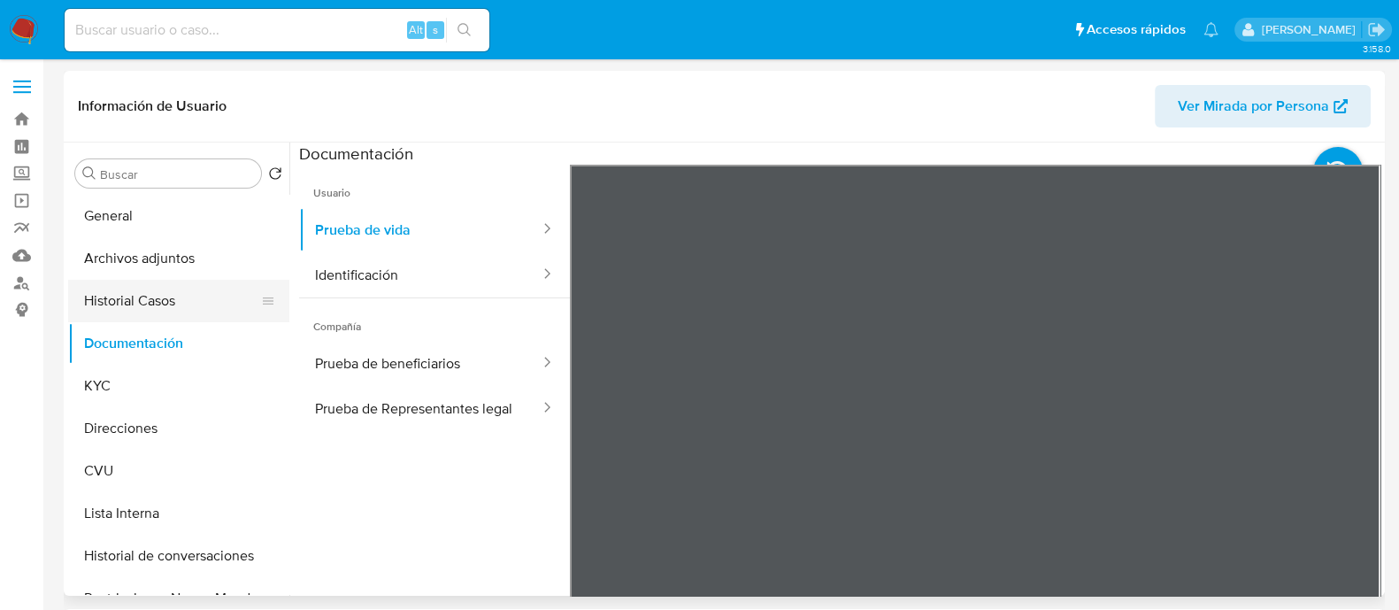
click at [149, 306] on button "Historial Casos" at bounding box center [171, 301] width 207 height 42
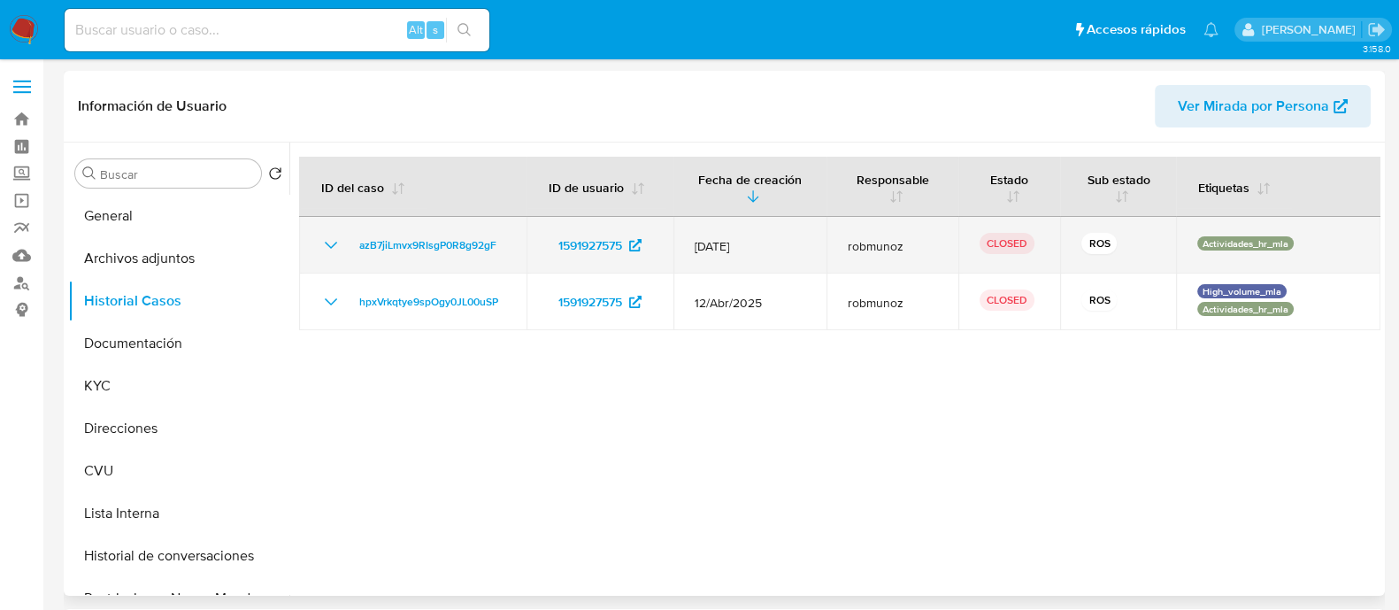
click at [335, 292] on icon "Mostrar/Ocultar" at bounding box center [330, 301] width 21 height 21
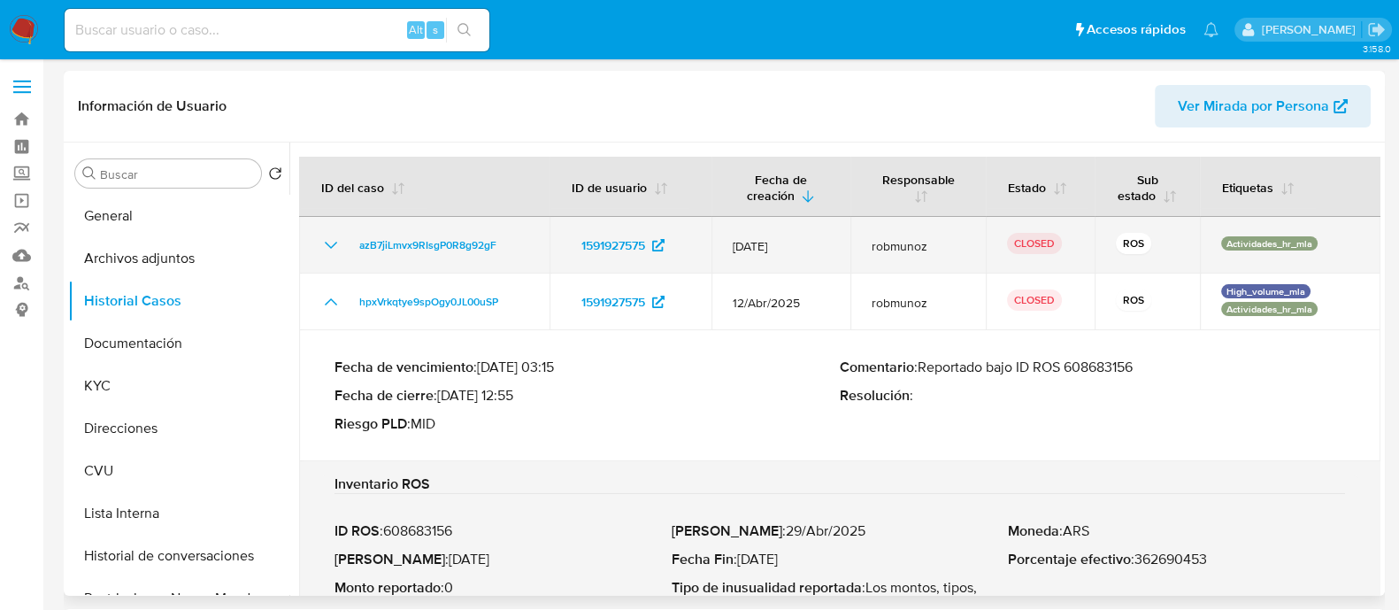
click at [331, 256] on icon "Mostrar/Ocultar" at bounding box center [330, 245] width 21 height 21
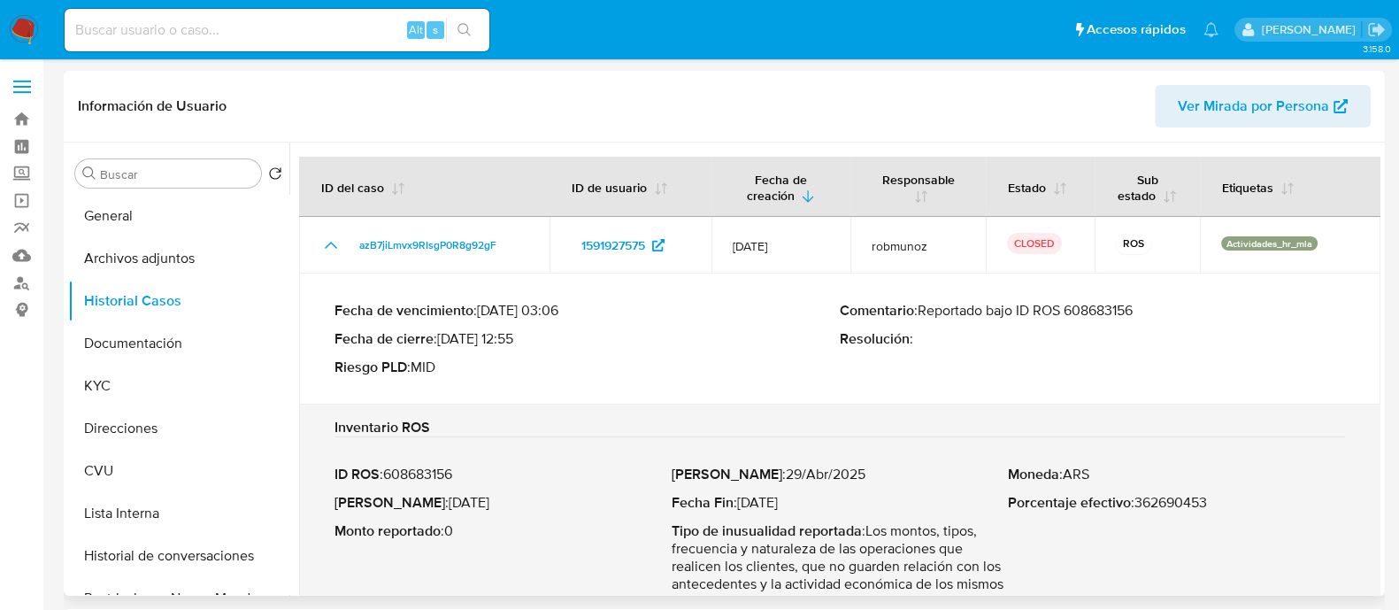
drag, startPoint x: 923, startPoint y: 329, endPoint x: 1159, endPoint y: 321, distance: 236.4
click at [1159, 320] on p "Comentario : Reportado bajo ID ROS 608683156" at bounding box center [1092, 311] width 505 height 18
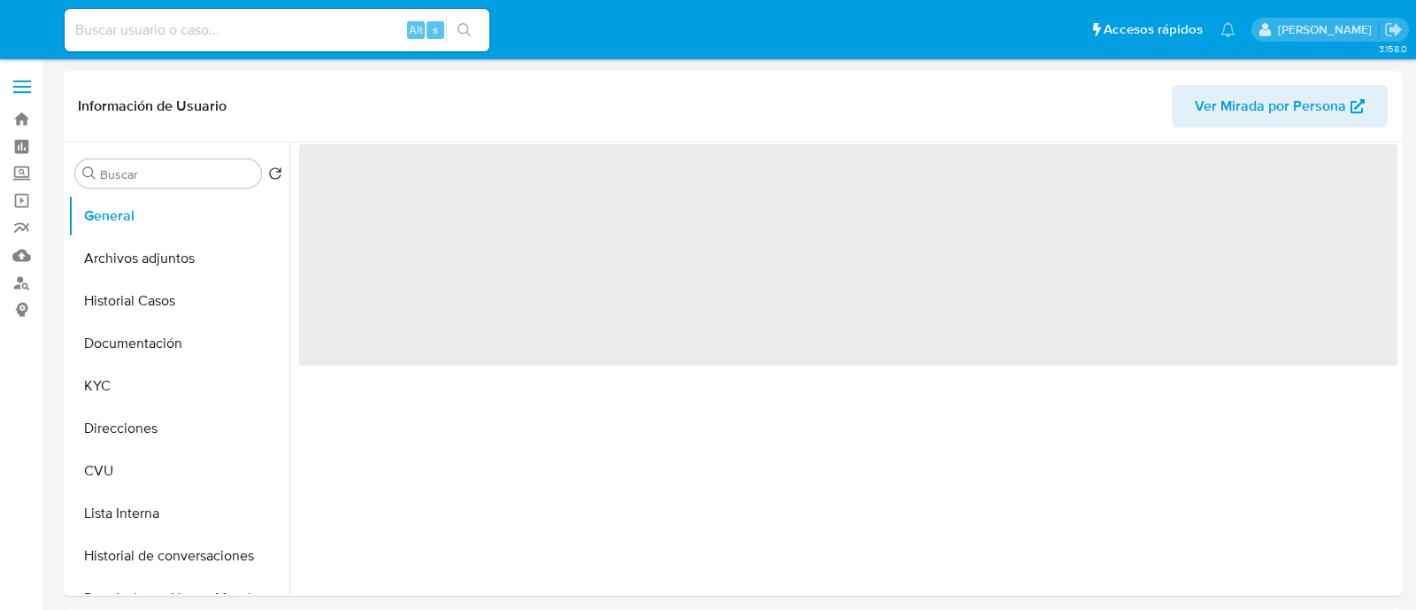
select select "10"
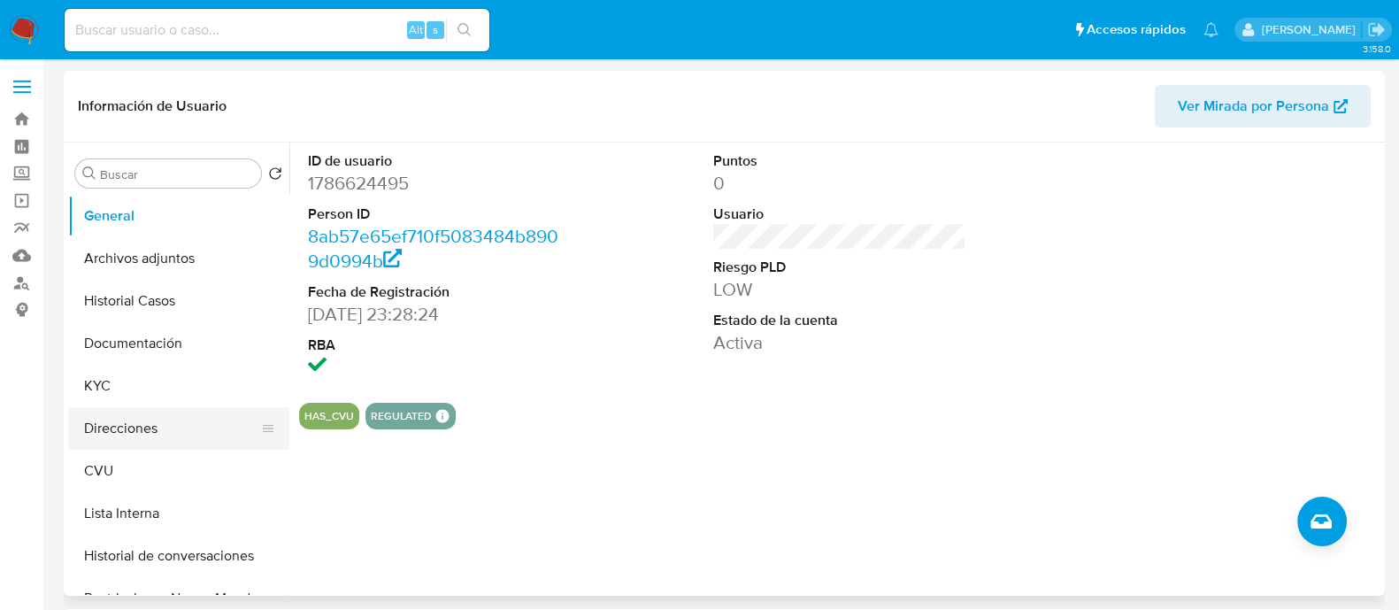
click at [164, 427] on button "Direcciones" at bounding box center [171, 428] width 207 height 42
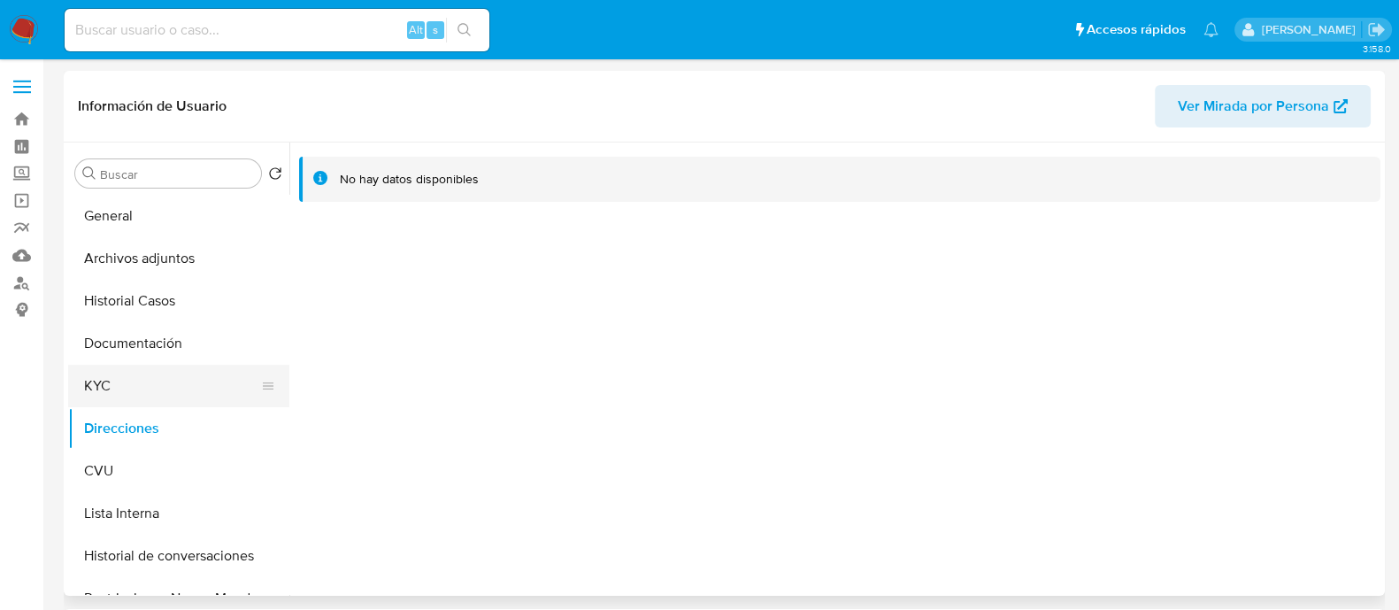
click at [158, 381] on button "KYC" at bounding box center [171, 386] width 207 height 42
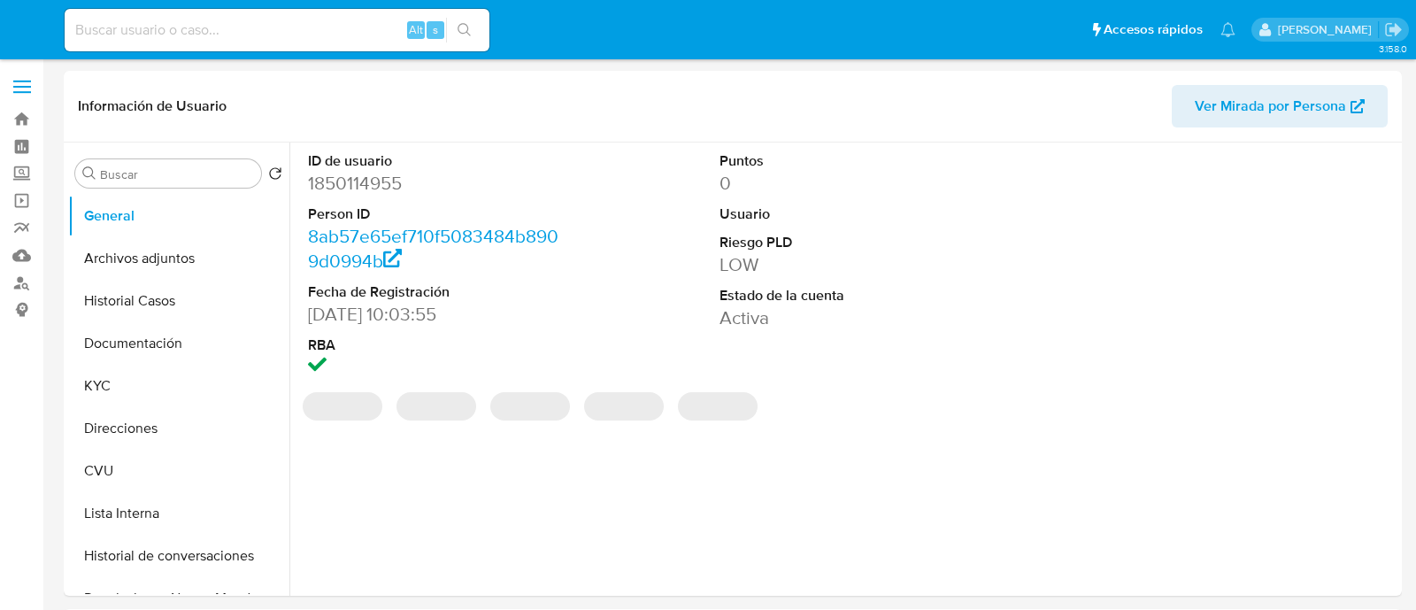
select select "10"
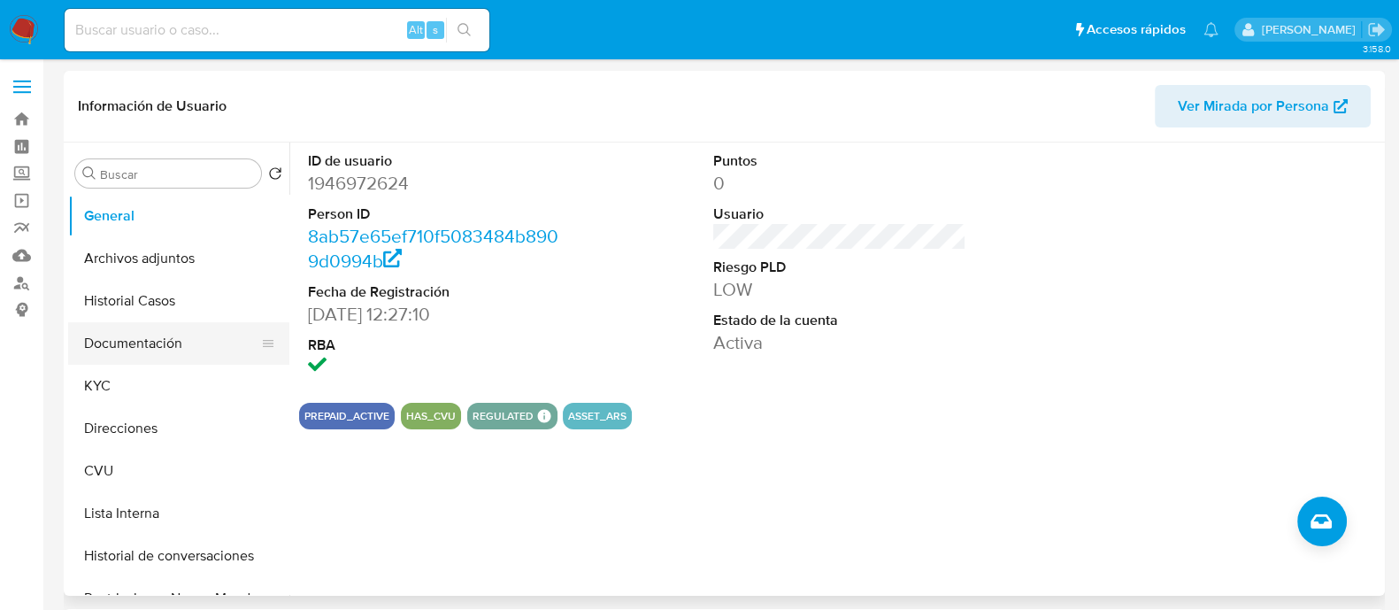
click at [158, 349] on button "Documentación" at bounding box center [171, 343] width 207 height 42
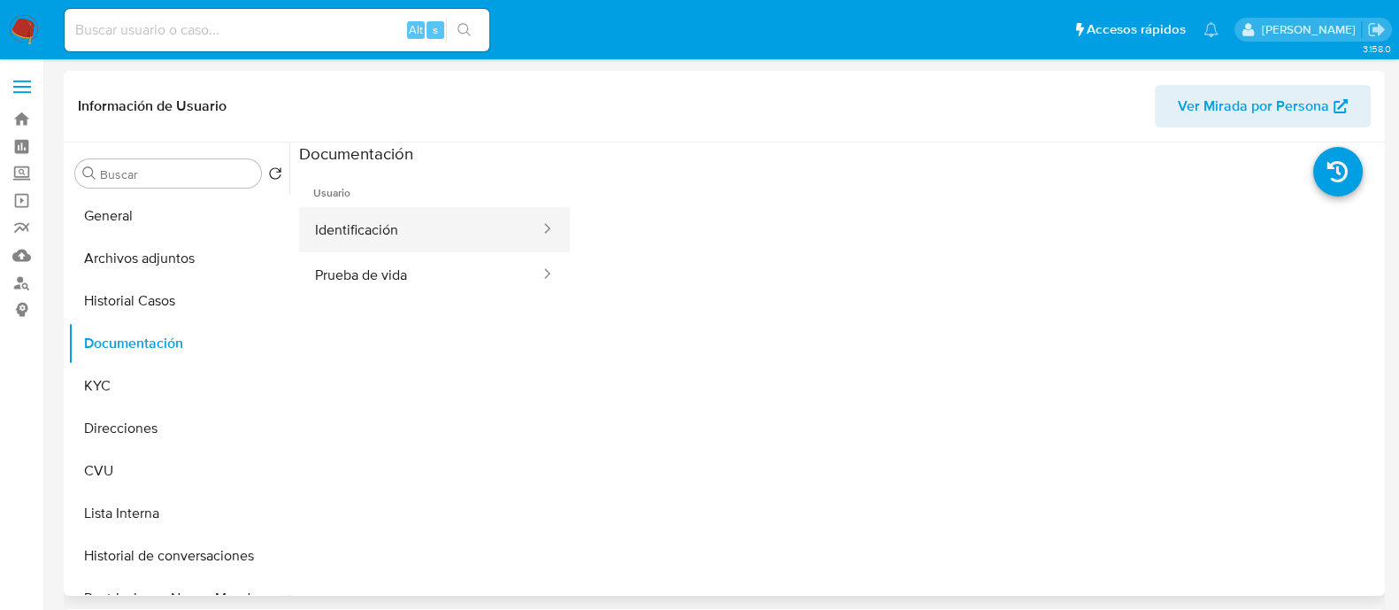
click at [373, 233] on button "Identificación" at bounding box center [420, 229] width 243 height 45
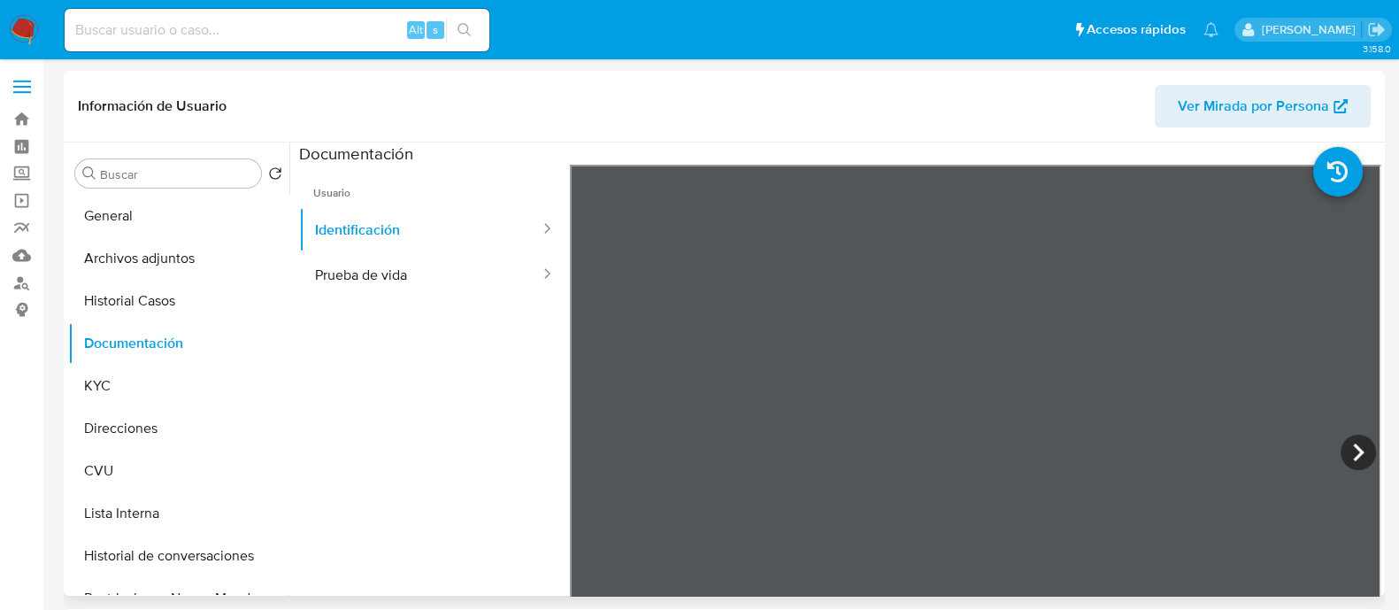
scroll to position [20, 0]
click at [130, 219] on button "General" at bounding box center [171, 216] width 207 height 42
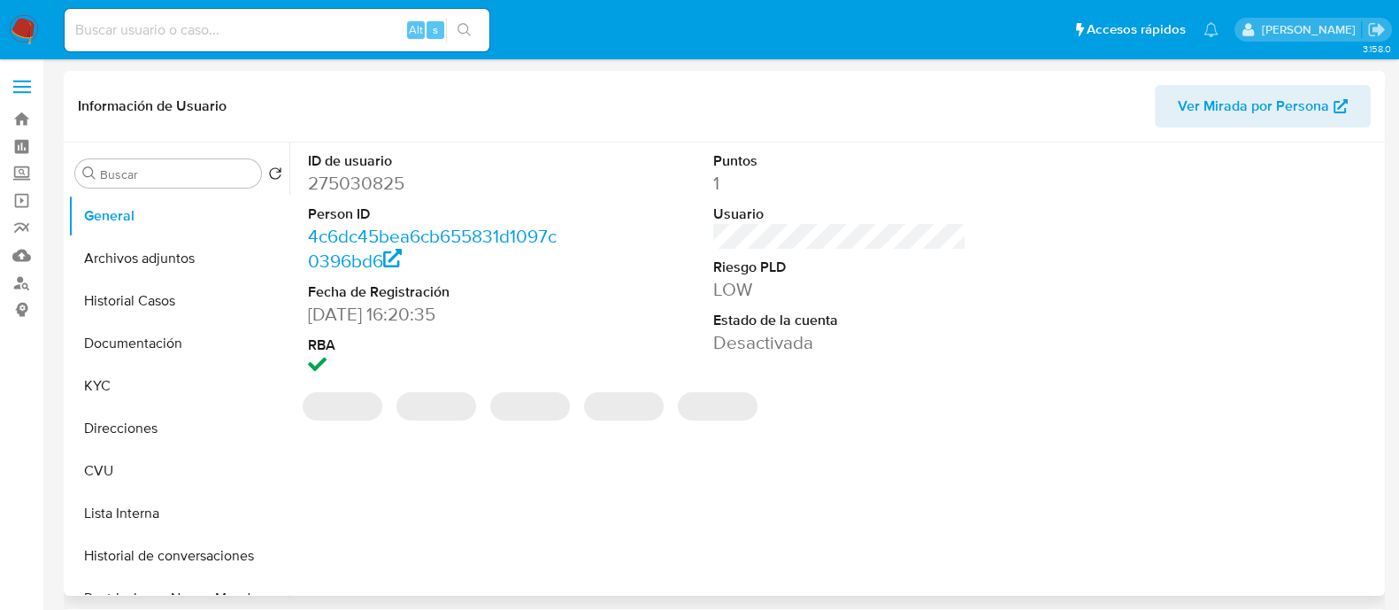
select select "10"
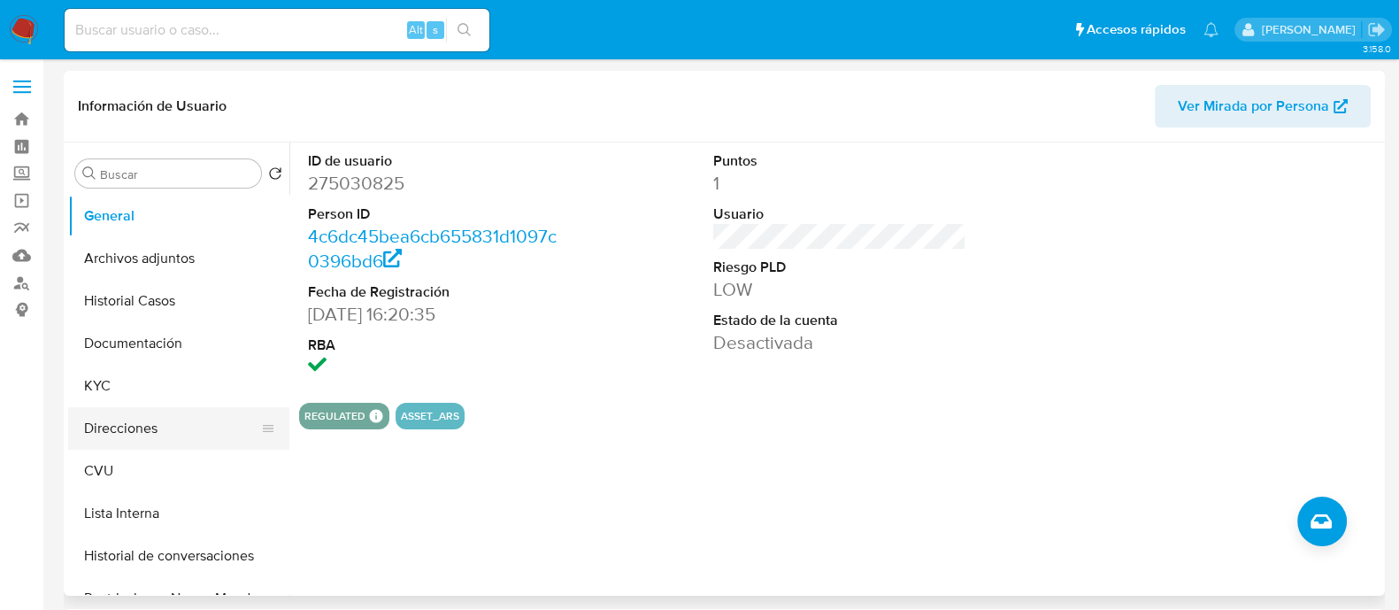
click at [138, 441] on button "Direcciones" at bounding box center [171, 428] width 207 height 42
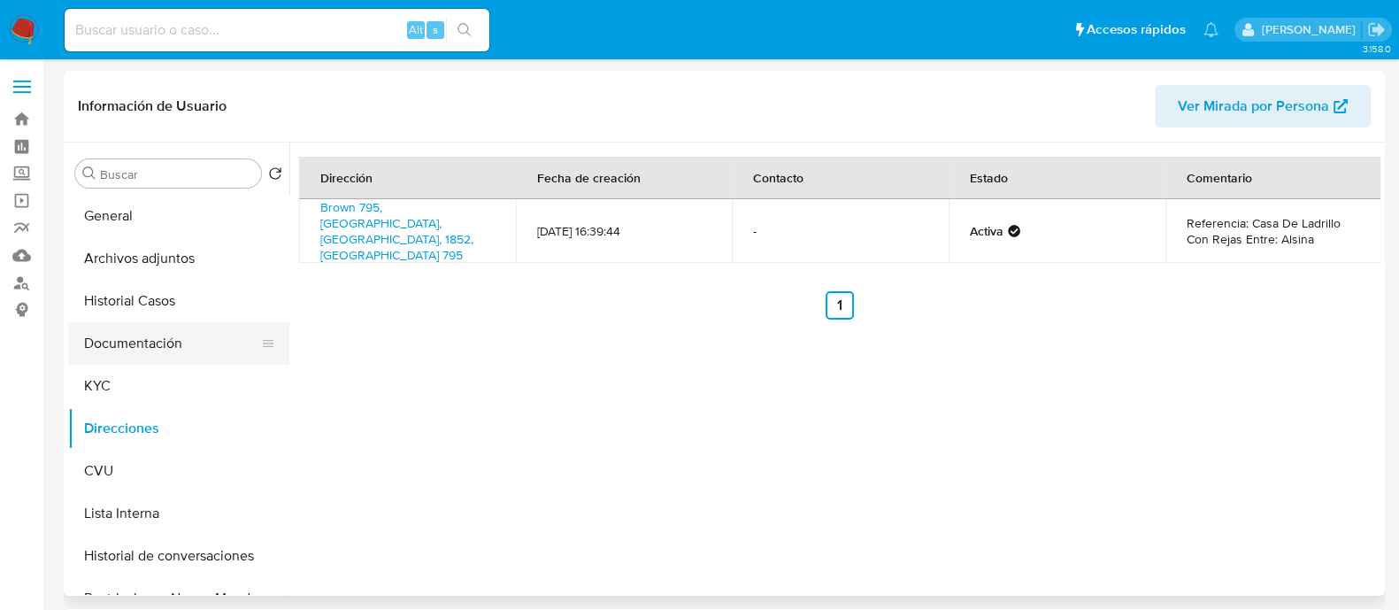
click at [153, 338] on button "Documentación" at bounding box center [171, 343] width 207 height 42
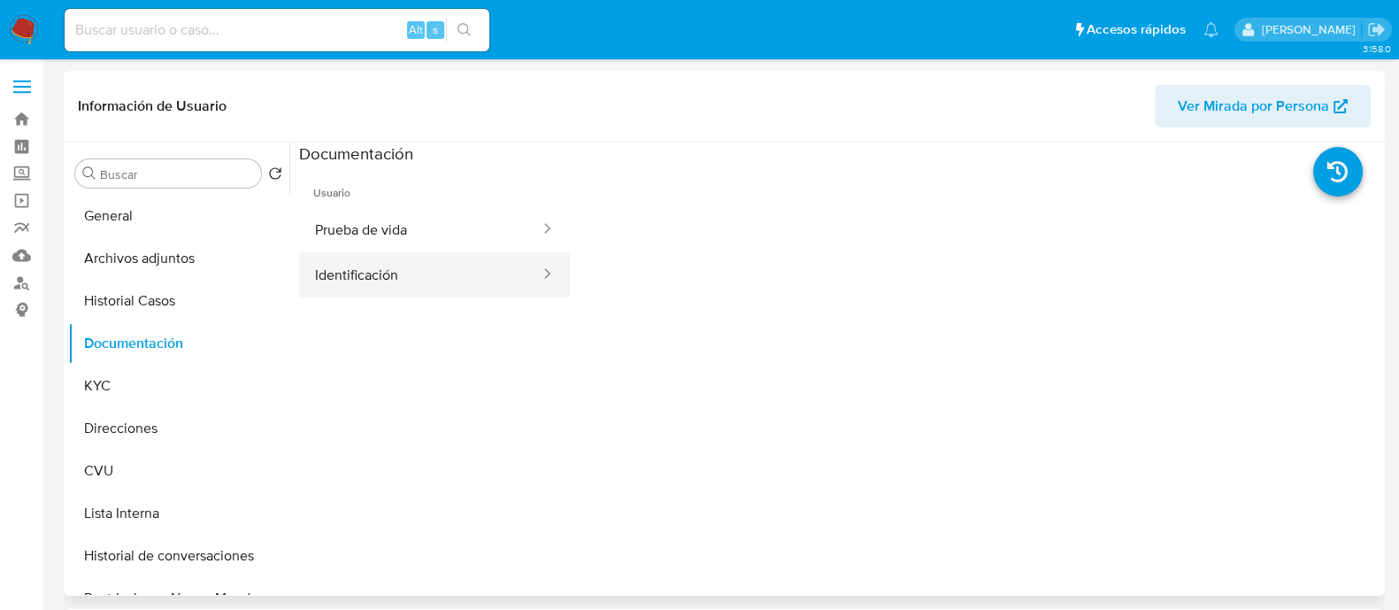
click at [406, 273] on button "Identificación" at bounding box center [420, 274] width 243 height 45
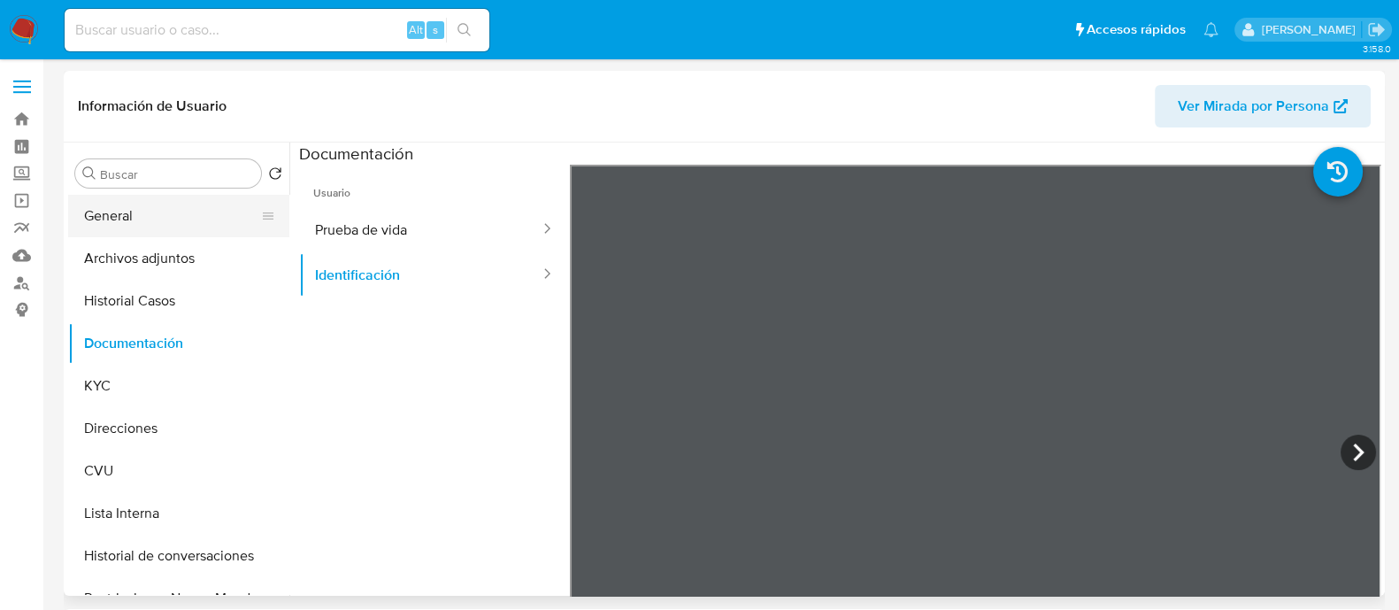
click at [146, 227] on button "General" at bounding box center [171, 216] width 207 height 42
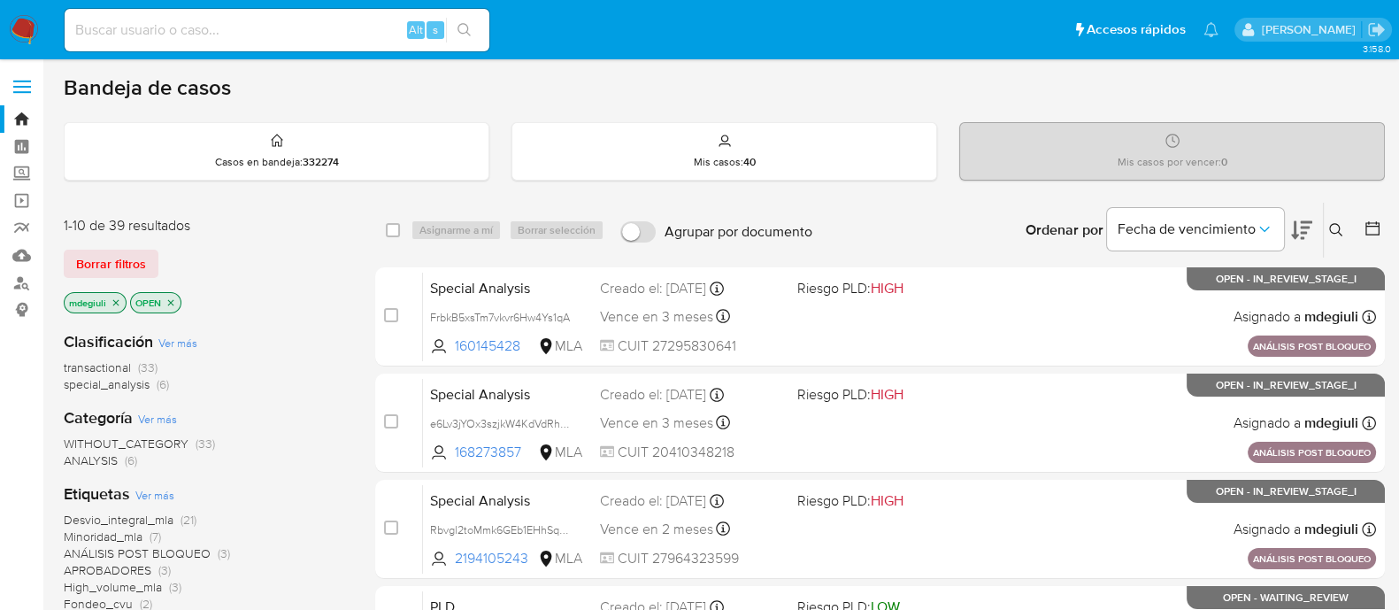
click at [1343, 232] on icon at bounding box center [1336, 230] width 14 height 14
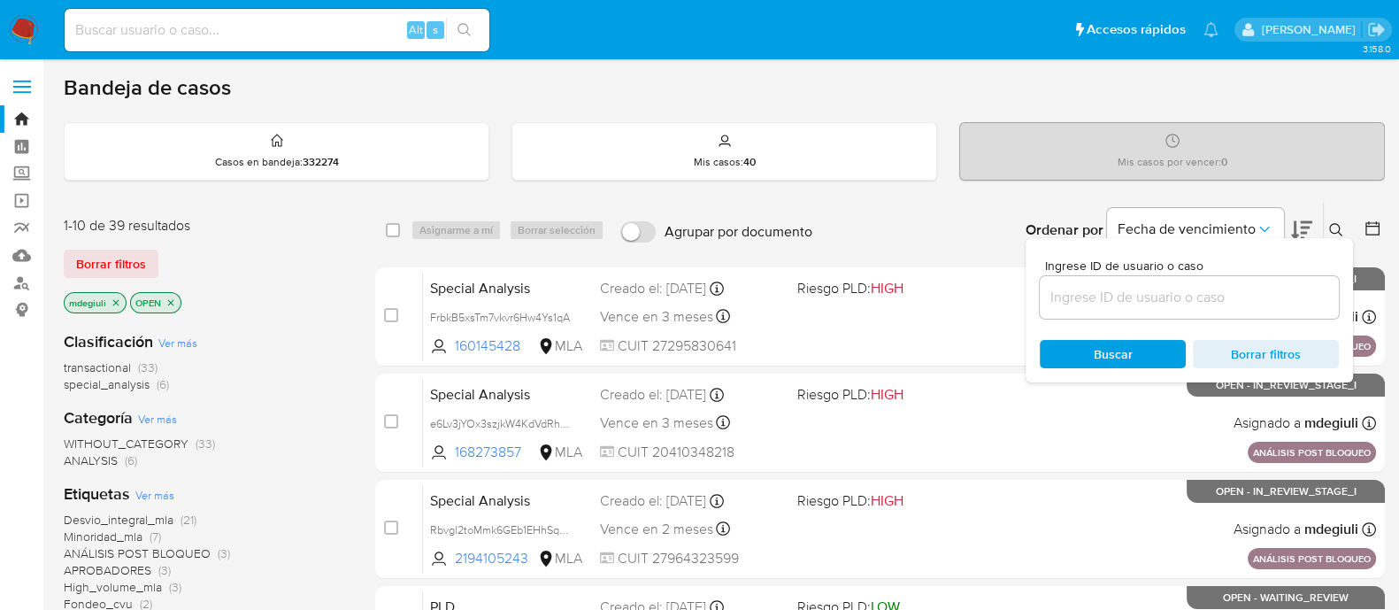
click at [1082, 297] on input at bounding box center [1189, 297] width 299 height 23
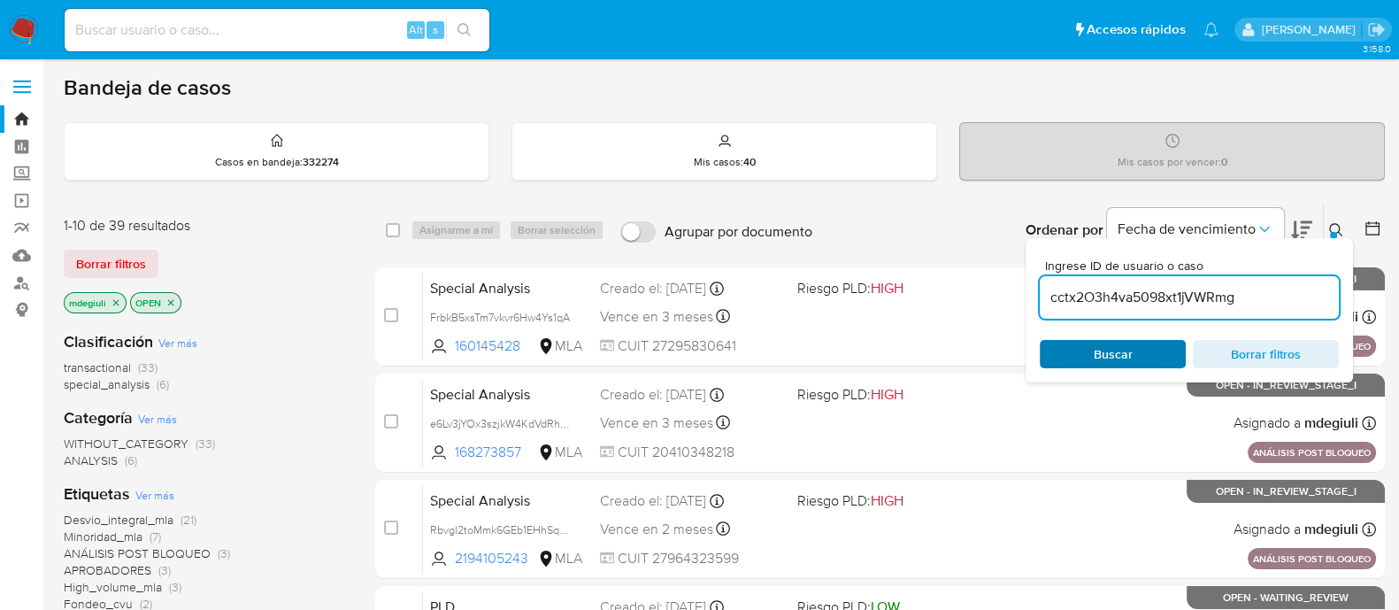
type input "cctx2O3h4va5098xt1jVWRmg"
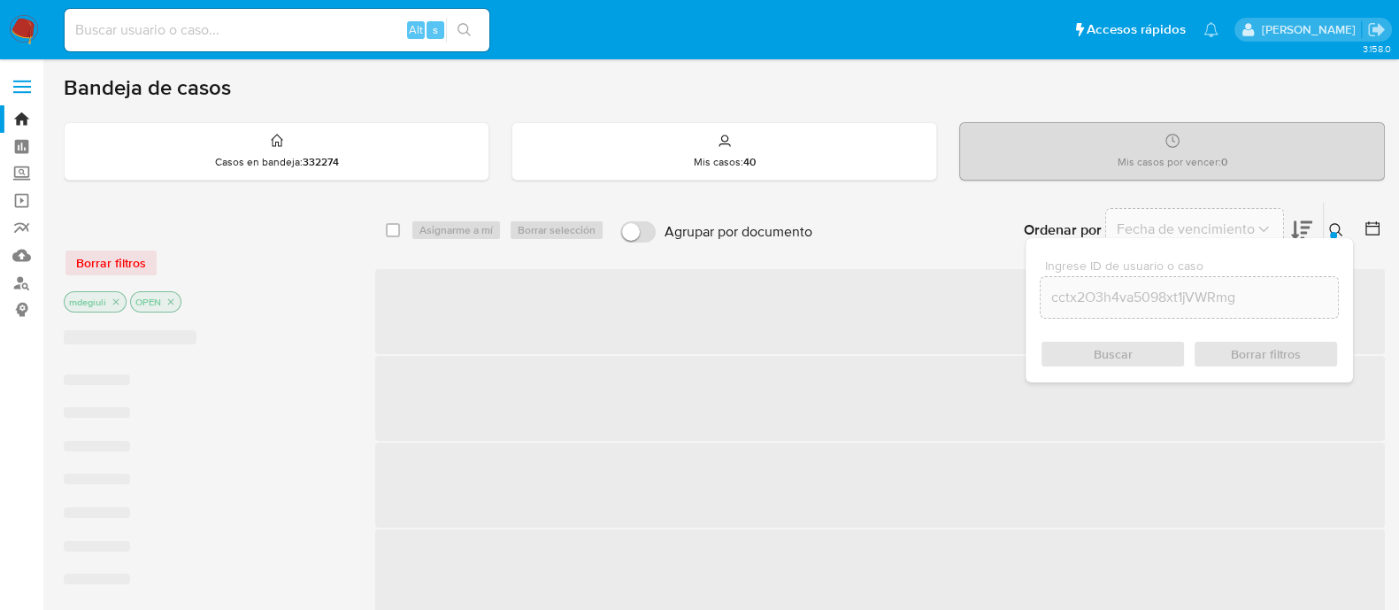
click at [1090, 358] on div "Buscar Borrar filtros" at bounding box center [1189, 354] width 299 height 28
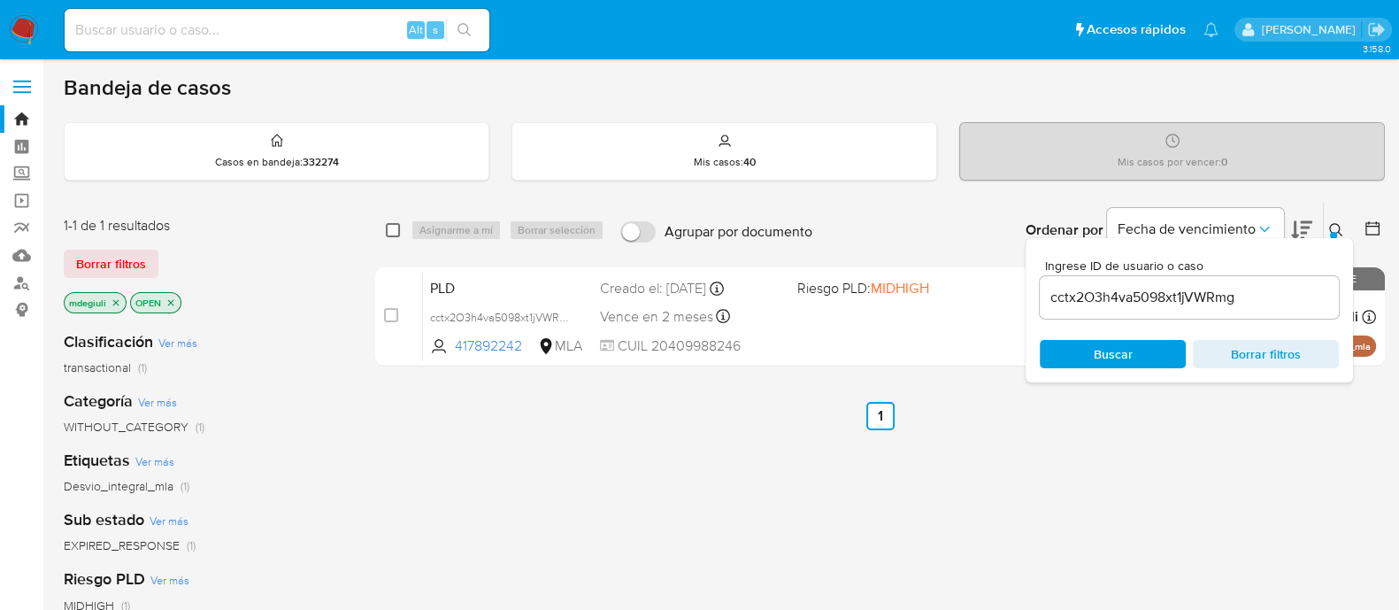
click at [397, 225] on input "checkbox" at bounding box center [393, 230] width 14 height 14
checkbox input "true"
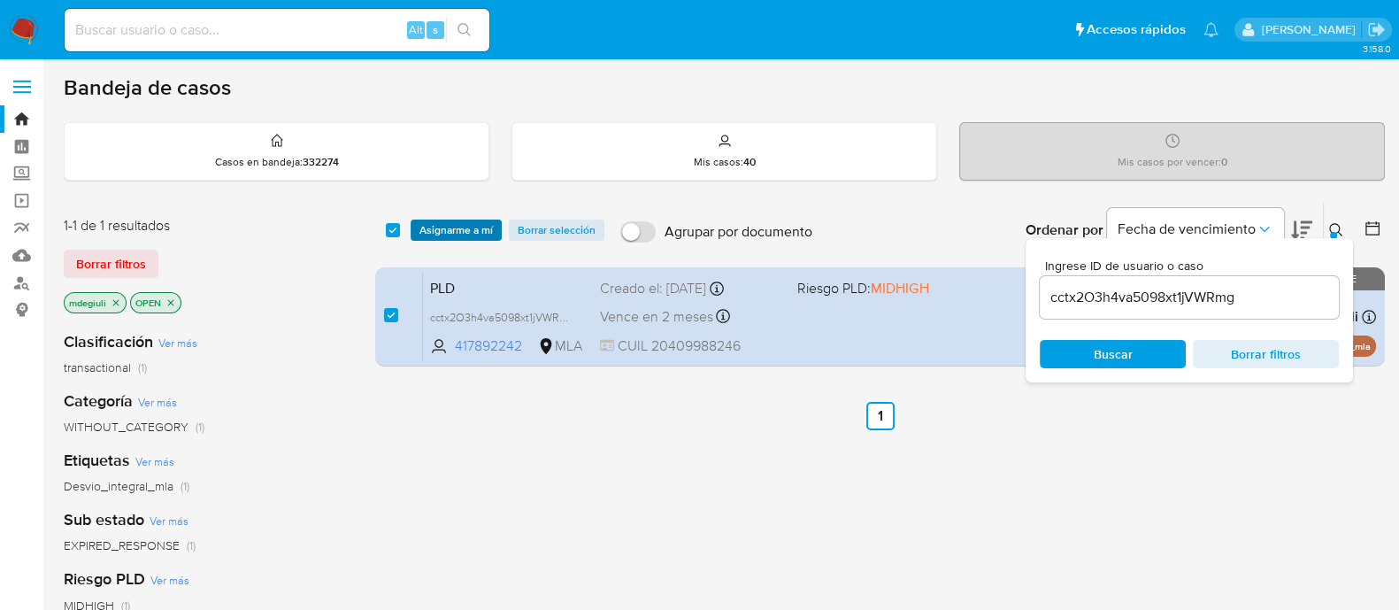
click at [454, 227] on span "Asignarme a mí" at bounding box center [456, 230] width 73 height 18
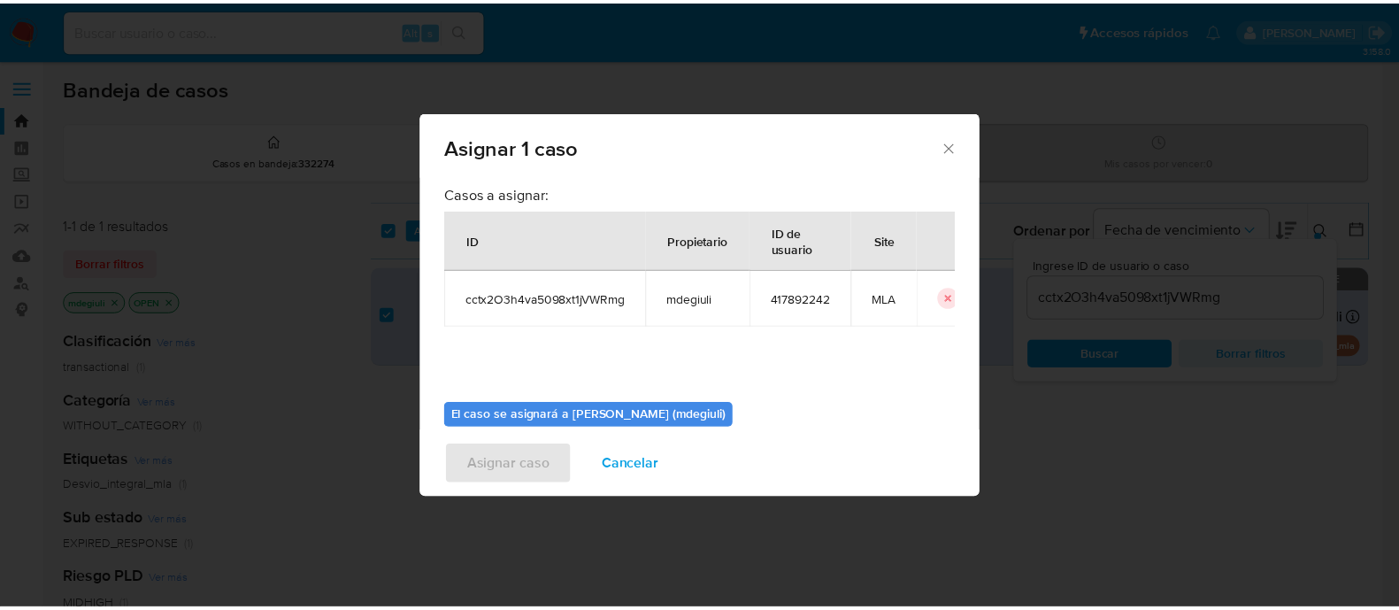
scroll to position [91, 0]
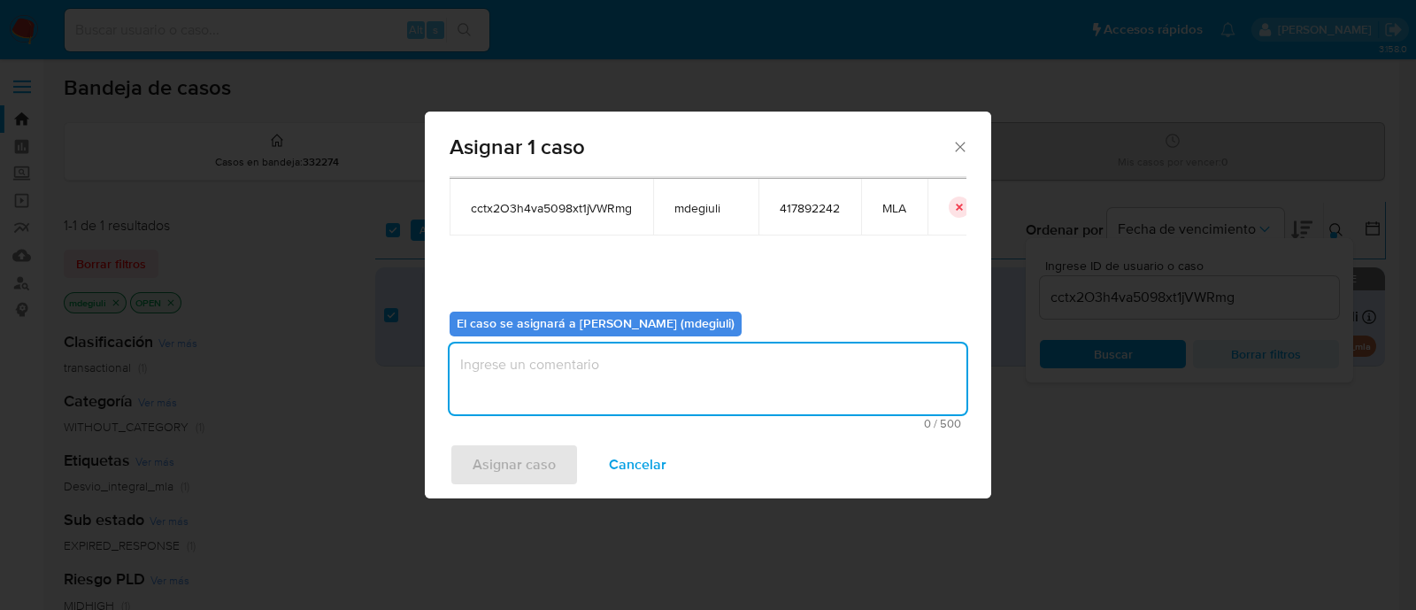
click at [621, 387] on textarea "assign-modal" at bounding box center [708, 378] width 517 height 71
click at [548, 473] on span "Asignar caso" at bounding box center [514, 464] width 83 height 39
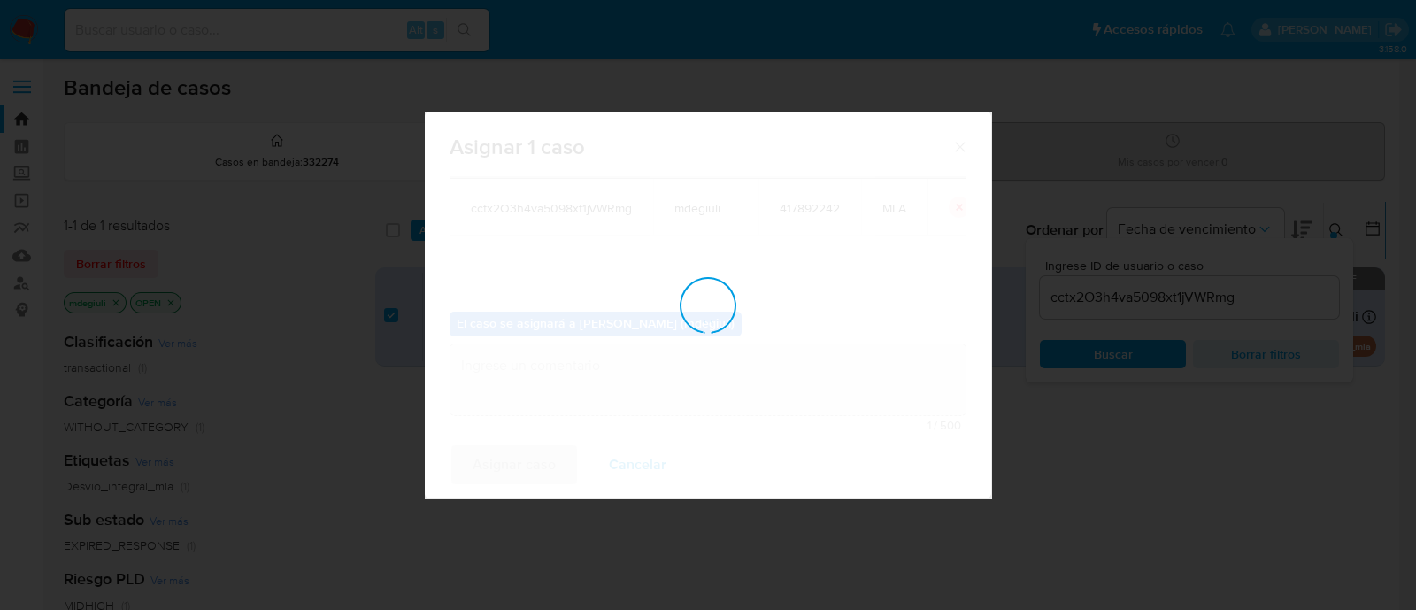
checkbox input "false"
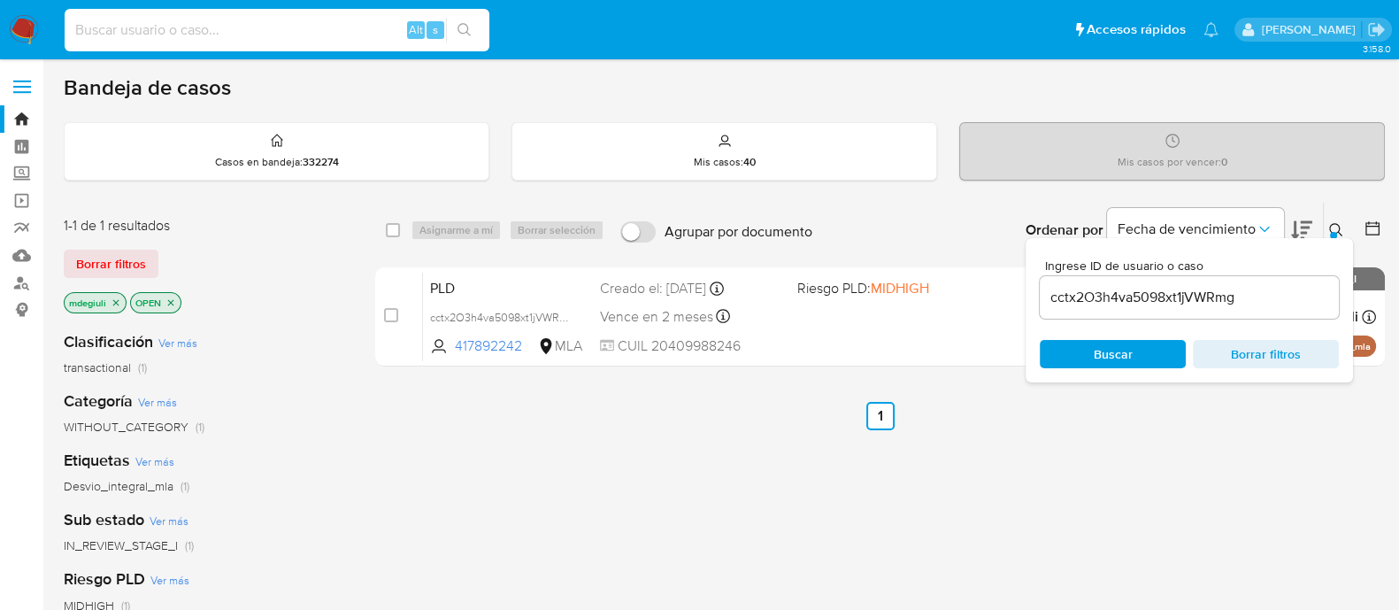
click at [283, 34] on input at bounding box center [277, 30] width 425 height 23
paste input "cctx2O3h4va5098xt1jVWRmg"
type input "cctx2O3h4va5098xt1jVWRmg"
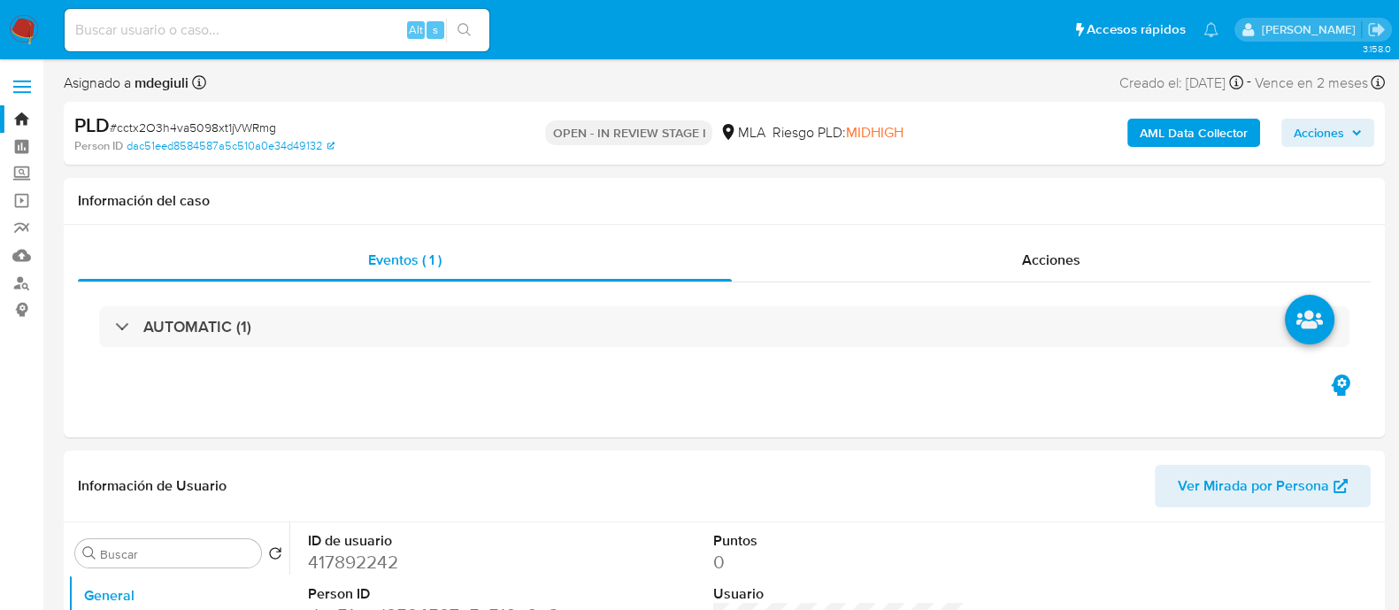
select select "10"
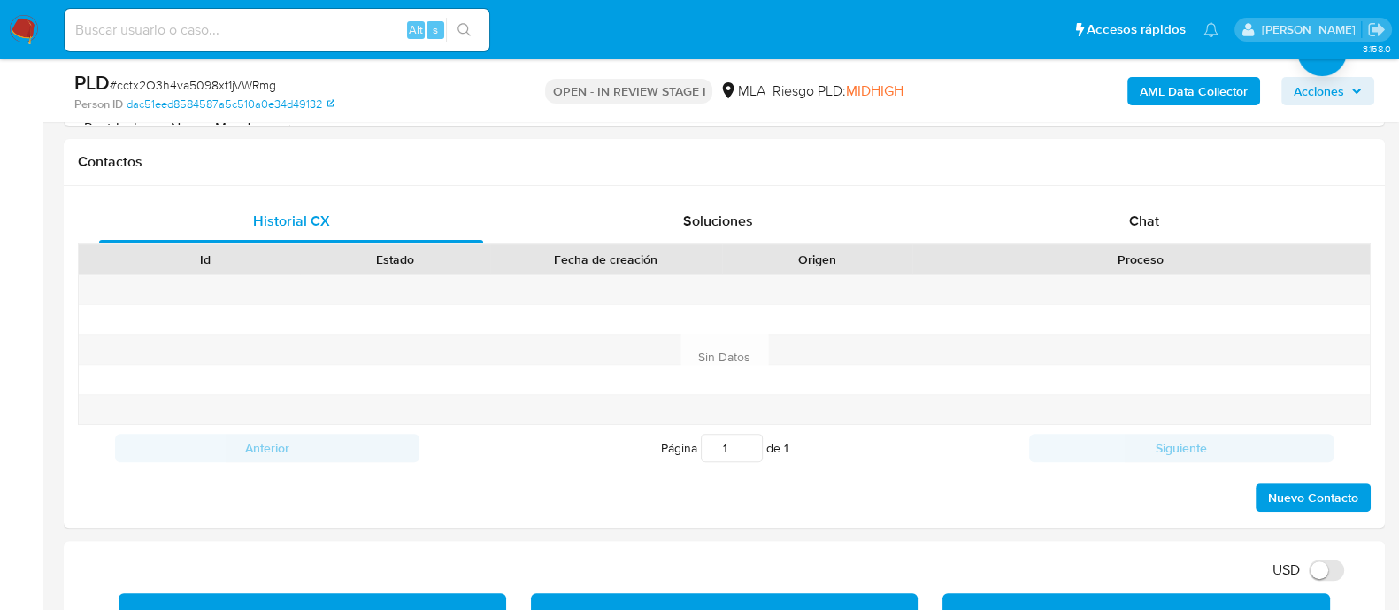
scroll to position [553, 0]
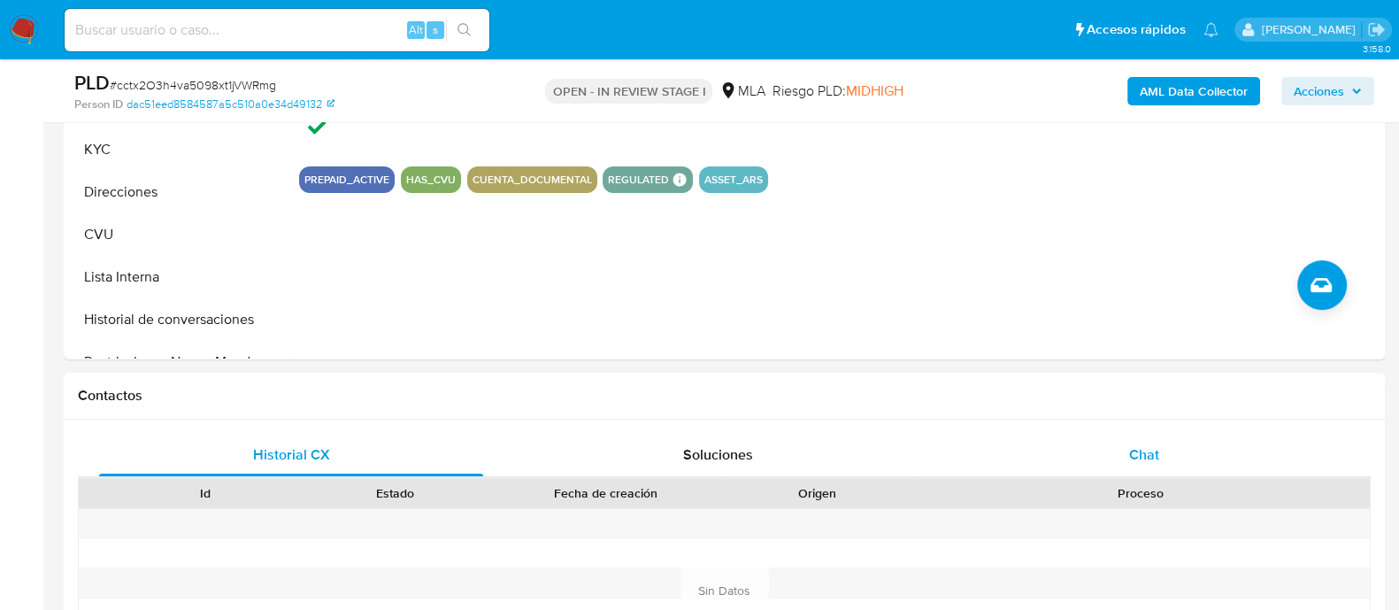
click at [1082, 435] on div "Chat" at bounding box center [1144, 455] width 384 height 42
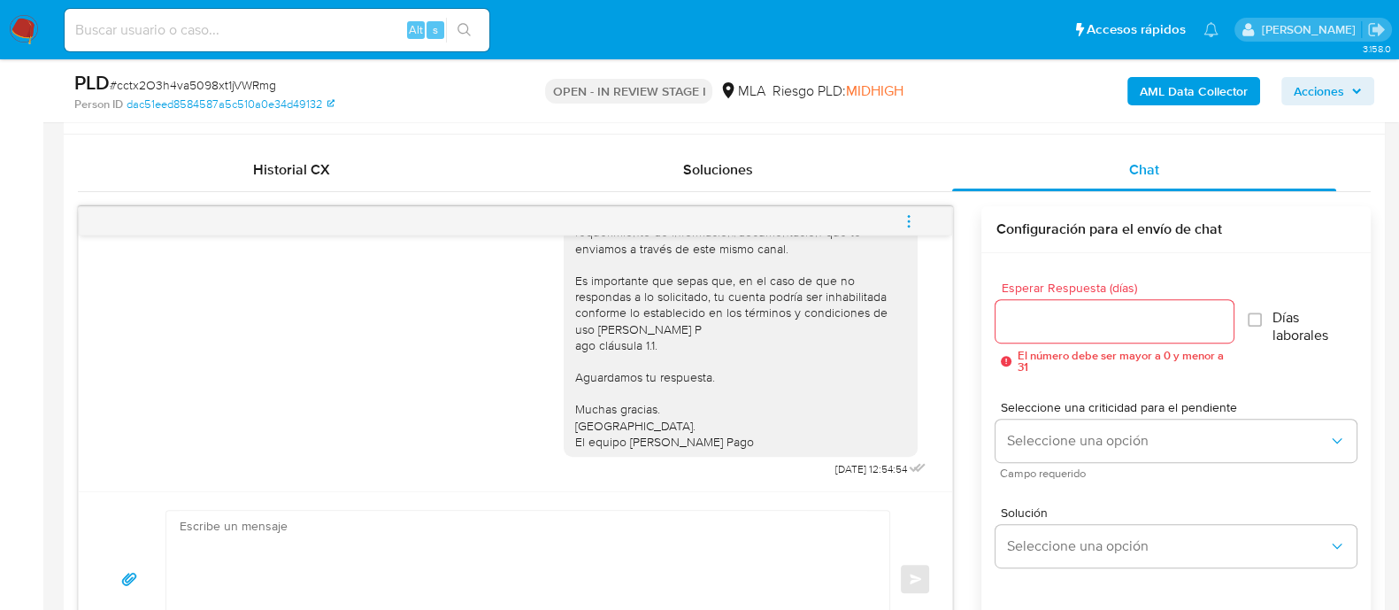
scroll to position [884, 0]
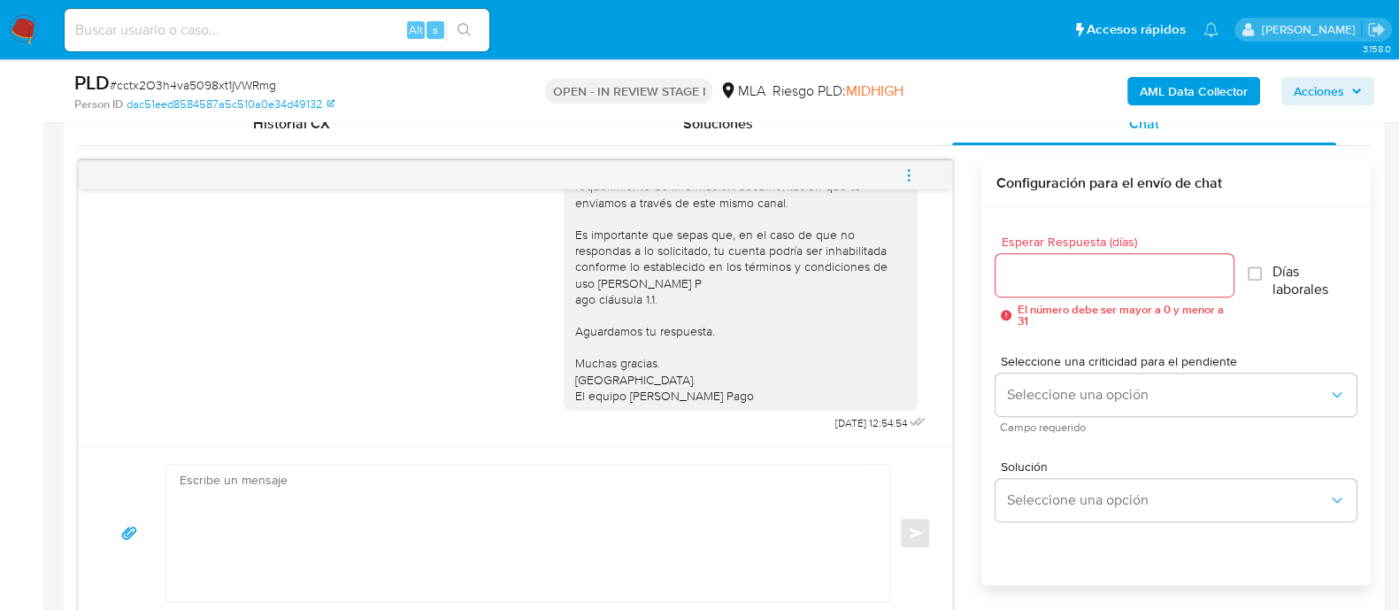
drag, startPoint x: 277, startPoint y: 480, endPoint x: 268, endPoint y: 479, distance: 8.9
click at [277, 479] on textarea at bounding box center [524, 533] width 688 height 136
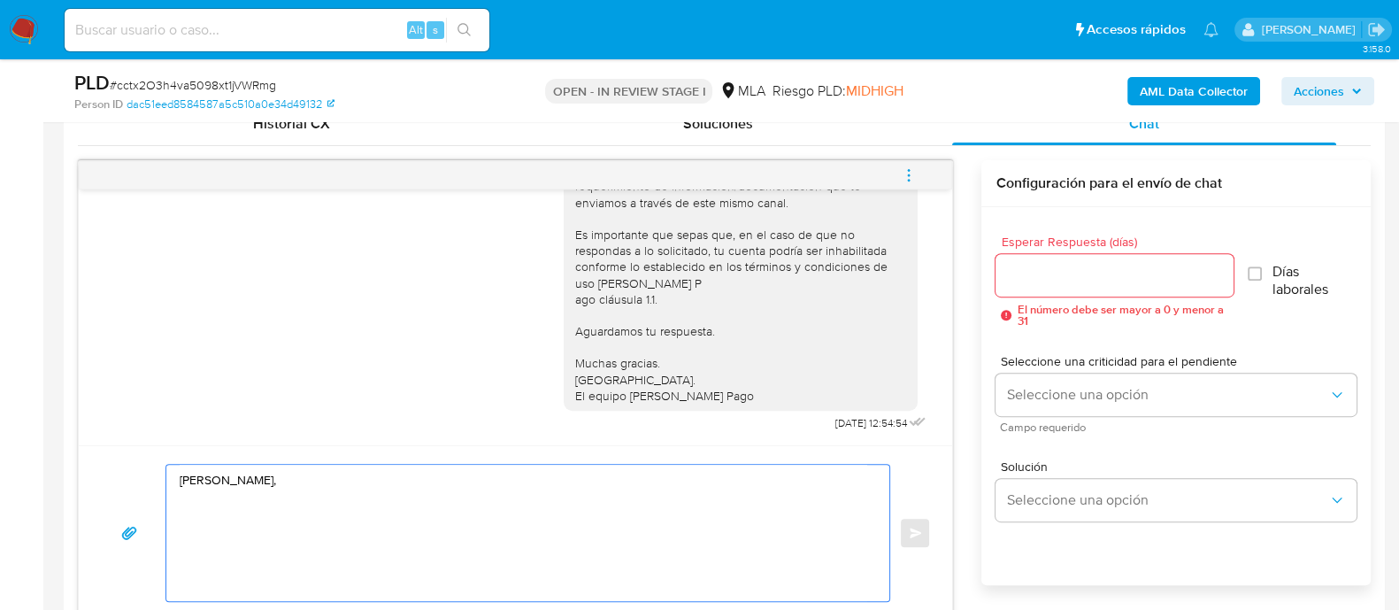
paste textarea "En función de las operaciones registradas en tu cuenta [PERSON_NAME] Pago, nece…"
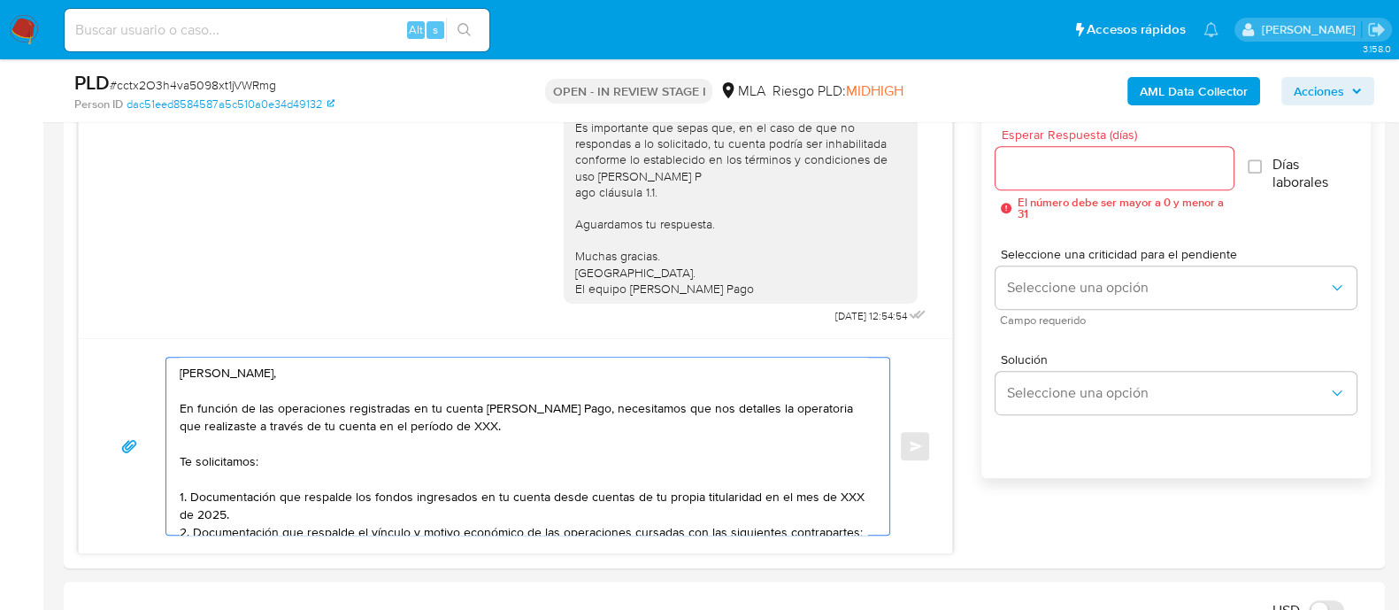
scroll to position [1025, 0]
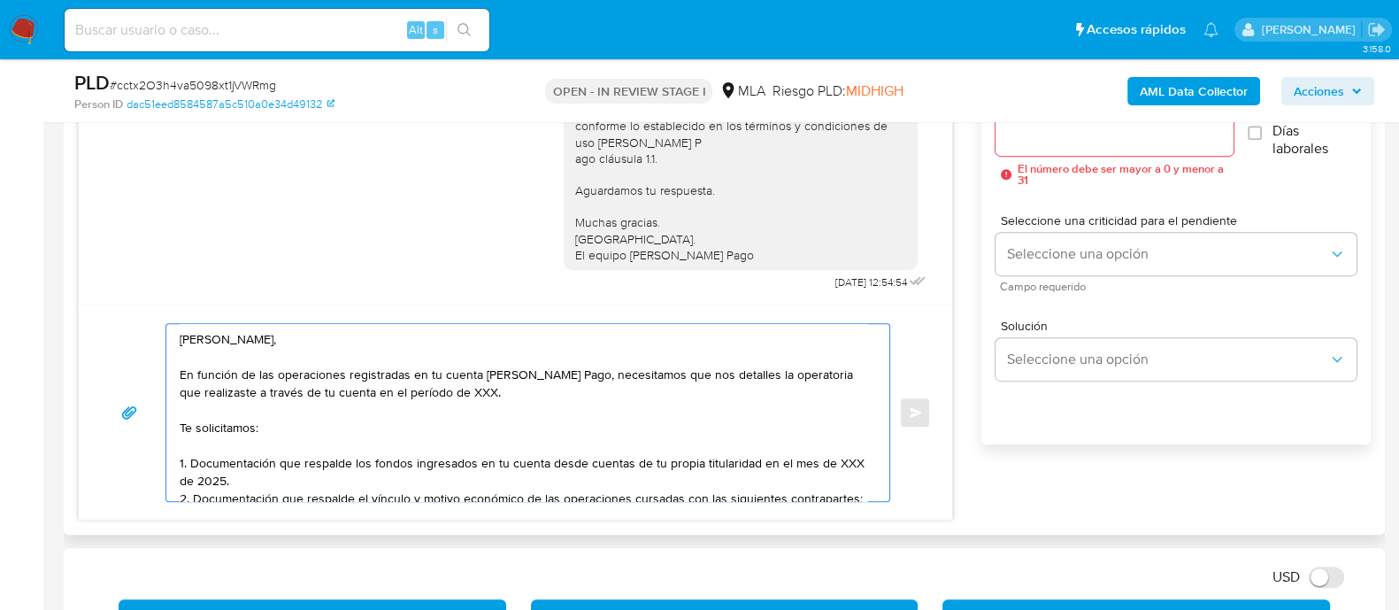
click at [562, 398] on textarea "Hola Gabriel, En función de las operaciones registradas en tu cuenta de Mercado…" at bounding box center [524, 412] width 688 height 177
click at [458, 393] on textarea "Hola Gabriel, En función de las operaciones registradas en tu cuenta de Mercado…" at bounding box center [524, 412] width 688 height 177
click at [286, 430] on textarea "Hola Gabriel, En función de las operaciones registradas en tu cuenta de Mercado…" at bounding box center [524, 412] width 688 height 177
drag, startPoint x: 264, startPoint y: 476, endPoint x: 753, endPoint y: 465, distance: 489.6
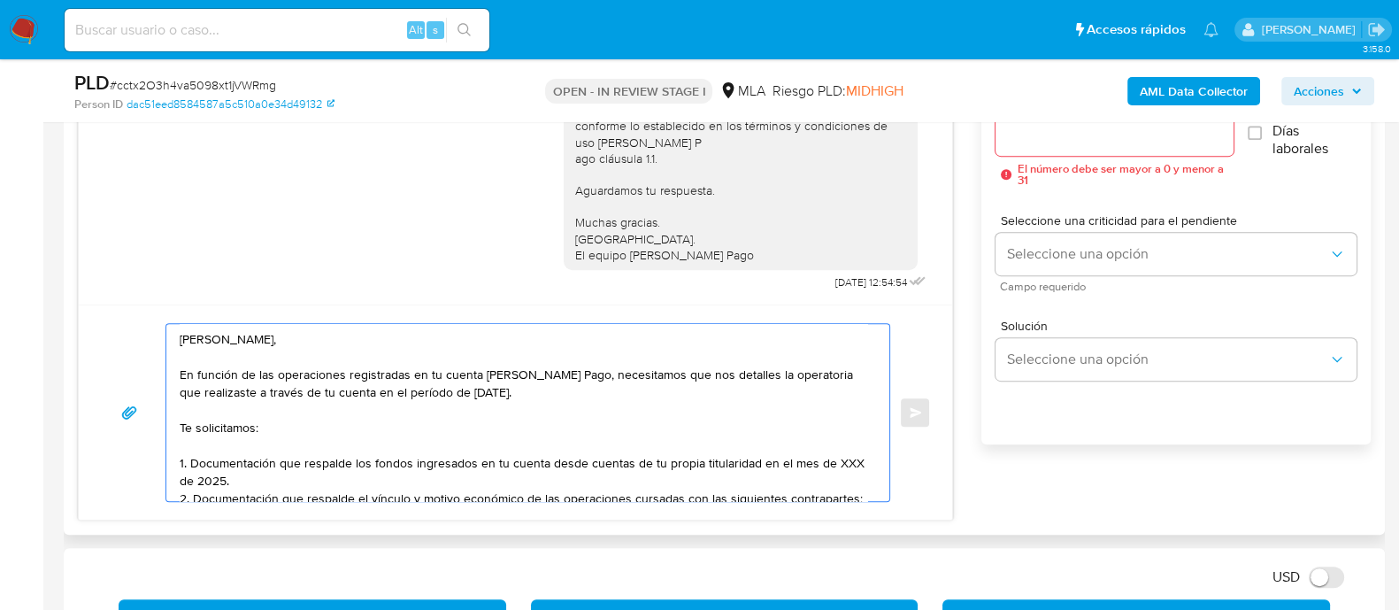
click at [753, 465] on textarea "Hola Gabriel, En función de las operaciones registradas en tu cuenta de Mercado…" at bounding box center [524, 412] width 688 height 177
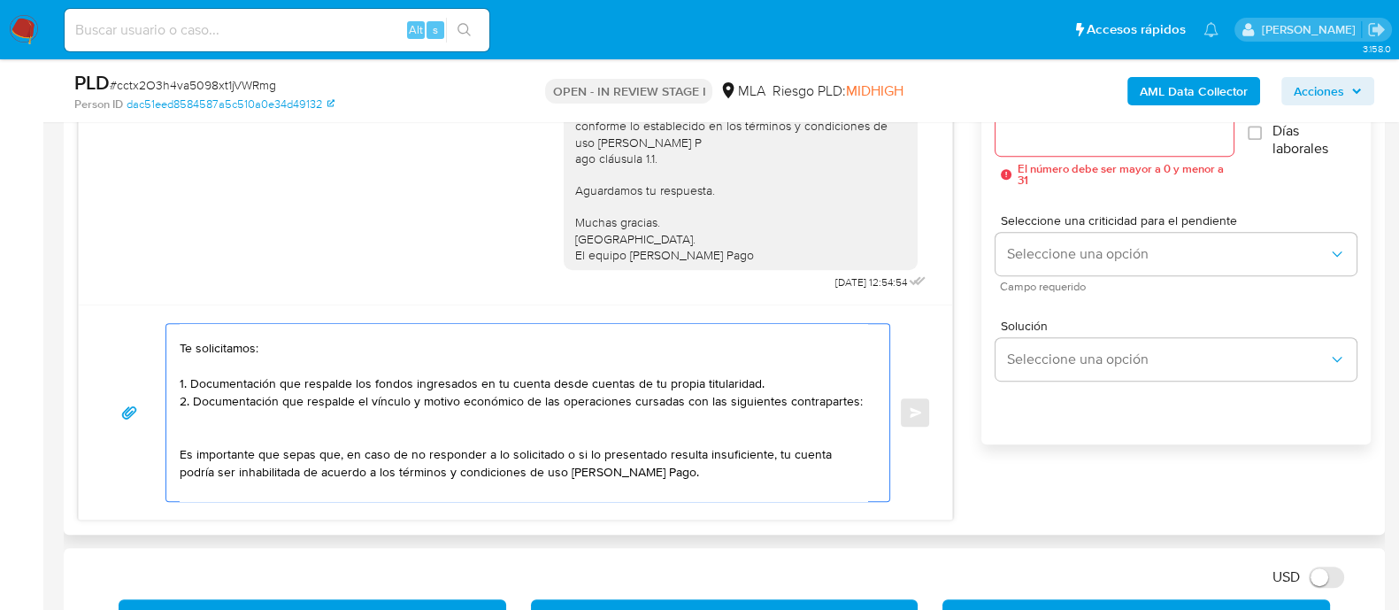
scroll to position [110, 0]
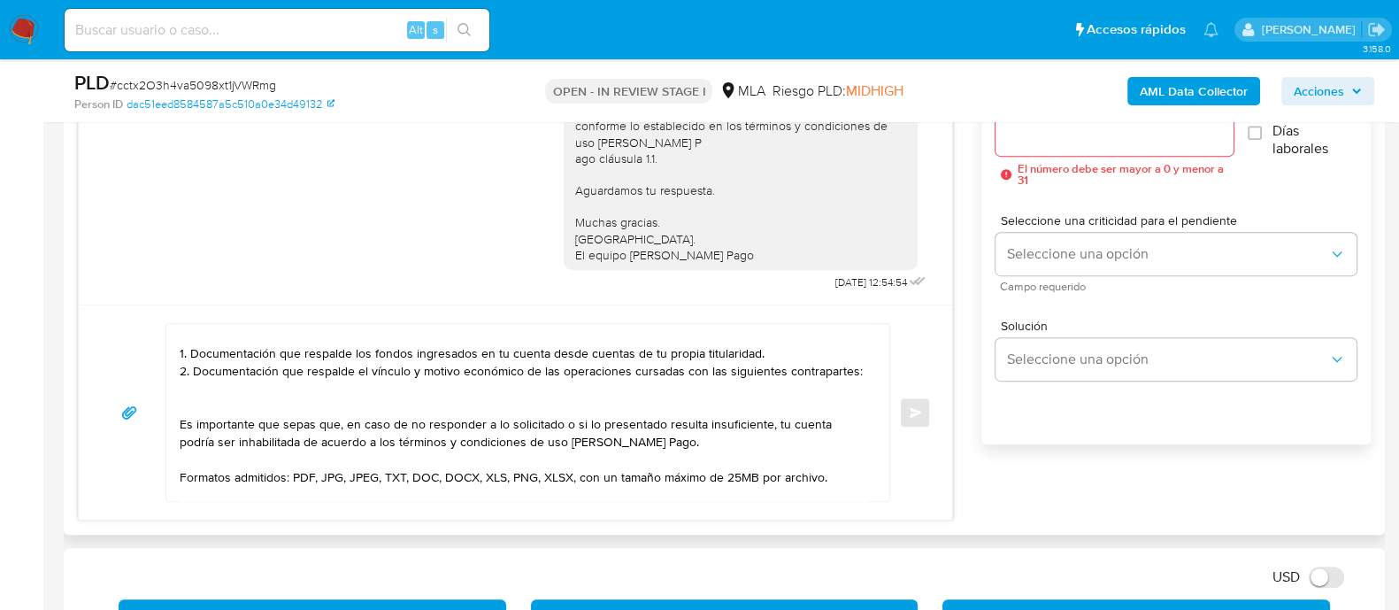
click at [204, 400] on textarea "Hola Gabriel, En función de las operaciones registradas en tu cuenta de Mercado…" at bounding box center [524, 412] width 688 height 177
paste textarea "- Johanna Elizabeth Rosales - CUIL 27385235807 - Fupet Servicios De Pago Sa - 3…"
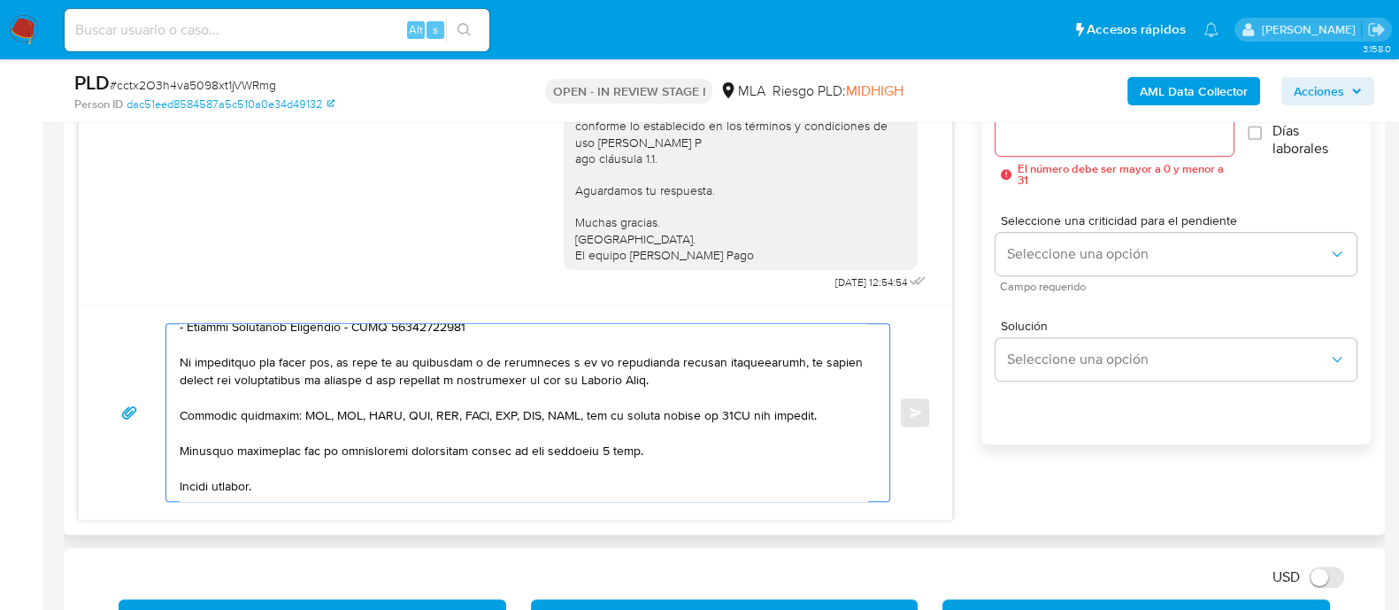
scroll to position [243, 0]
click at [593, 448] on textarea at bounding box center [524, 412] width 688 height 177
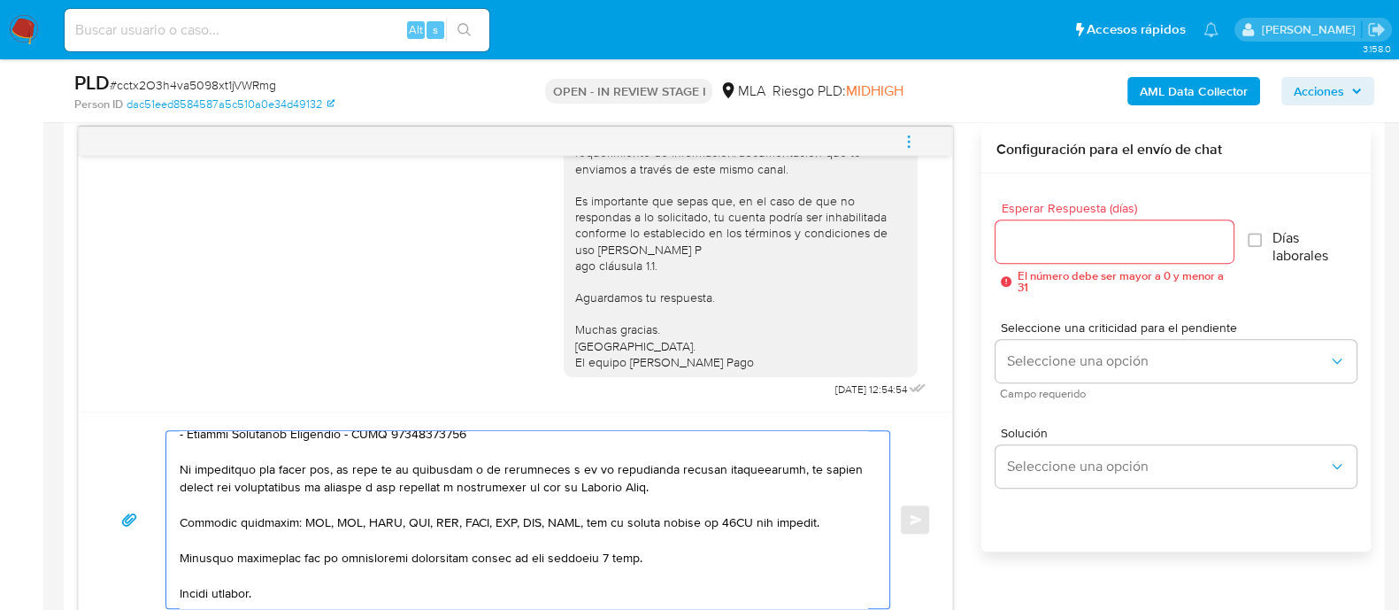
scroll to position [914, 0]
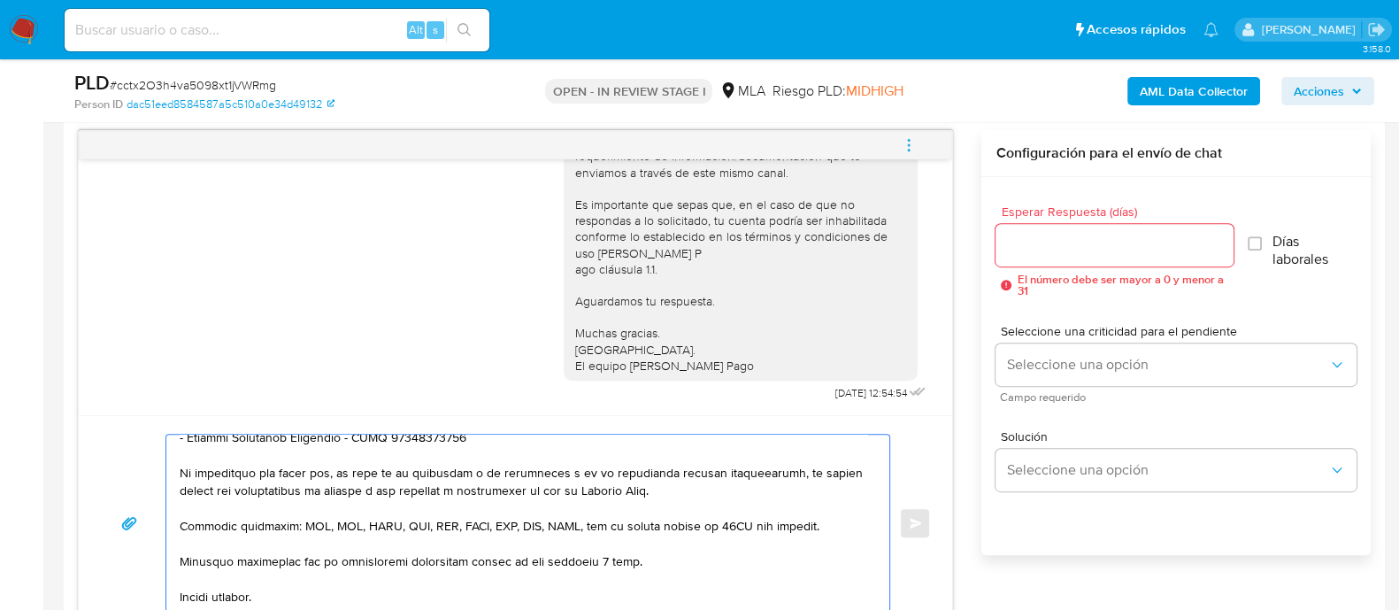
type textarea "Hola Gabriel, En función de las operaciones registradas en tu cuenta de Mercado…"
click at [1089, 238] on input "Esperar Respuesta (días)" at bounding box center [1114, 245] width 237 height 23
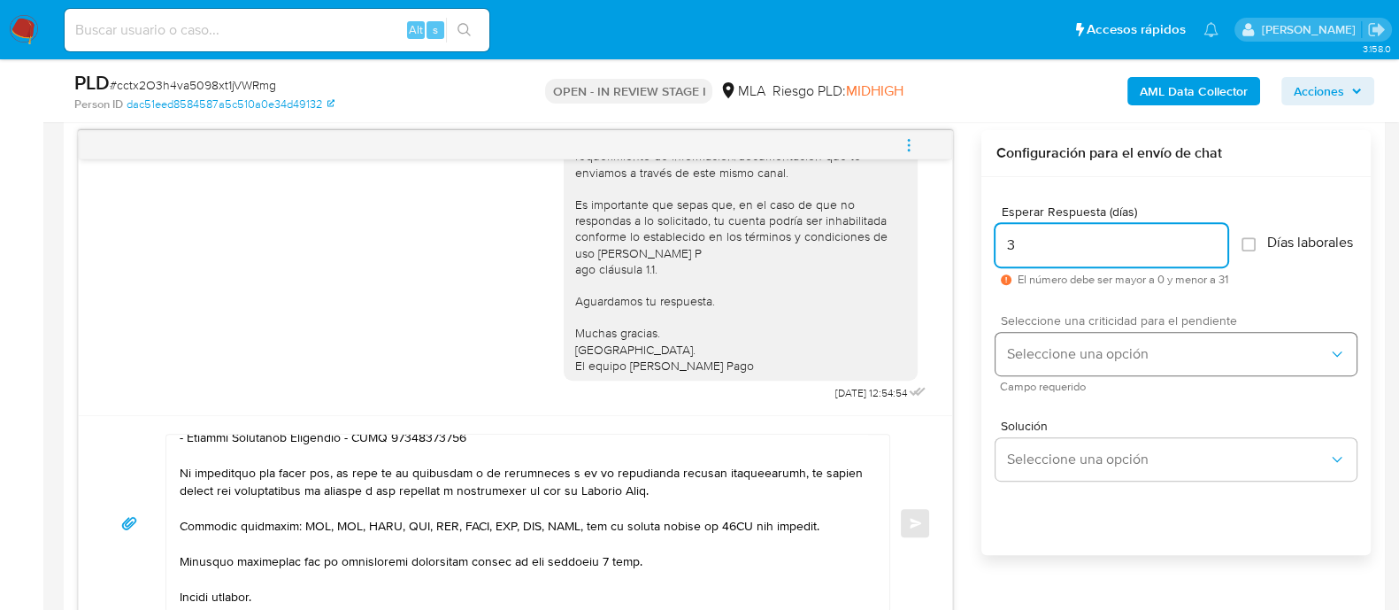
type input "3"
click at [1058, 363] on span "Seleccione una opción" at bounding box center [1167, 354] width 322 height 18
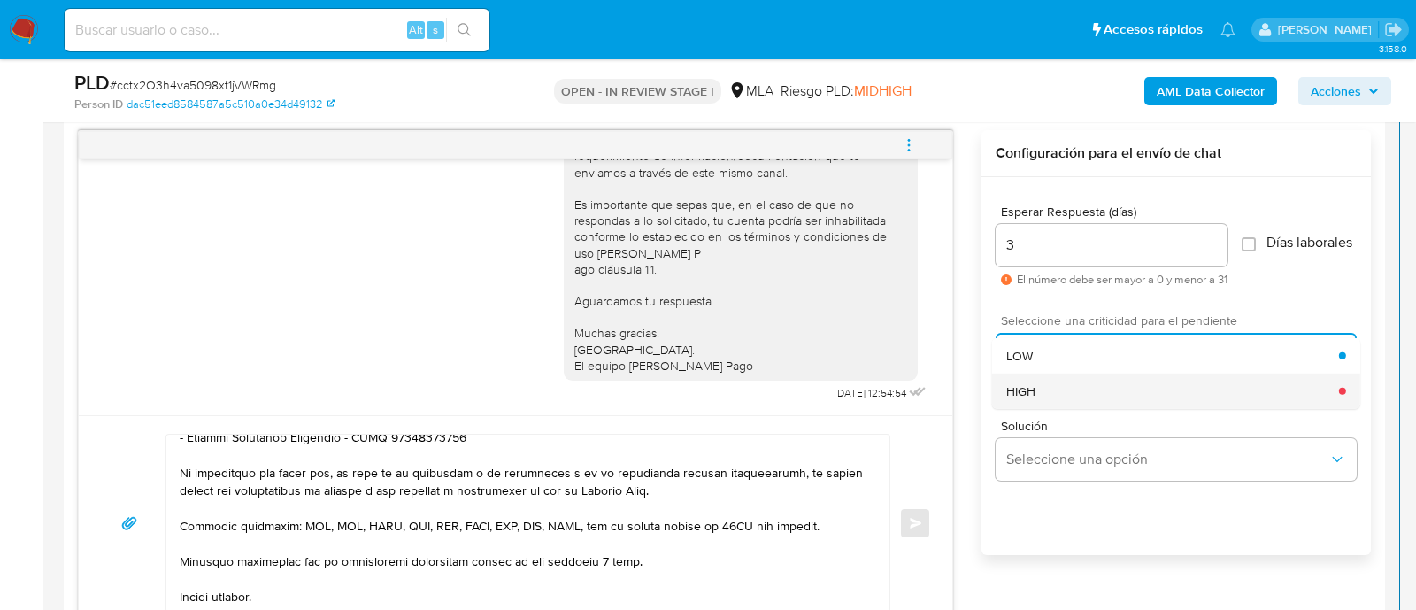
click at [1058, 397] on div "HIGH" at bounding box center [1172, 390] width 333 height 35
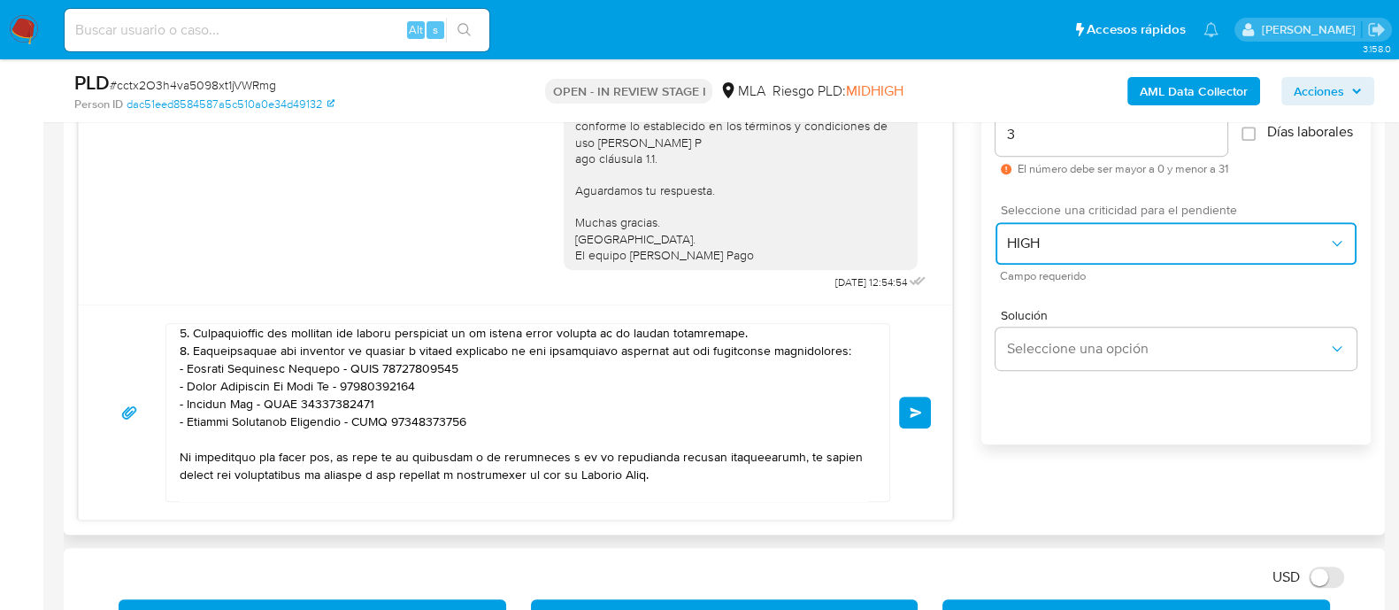
scroll to position [0, 0]
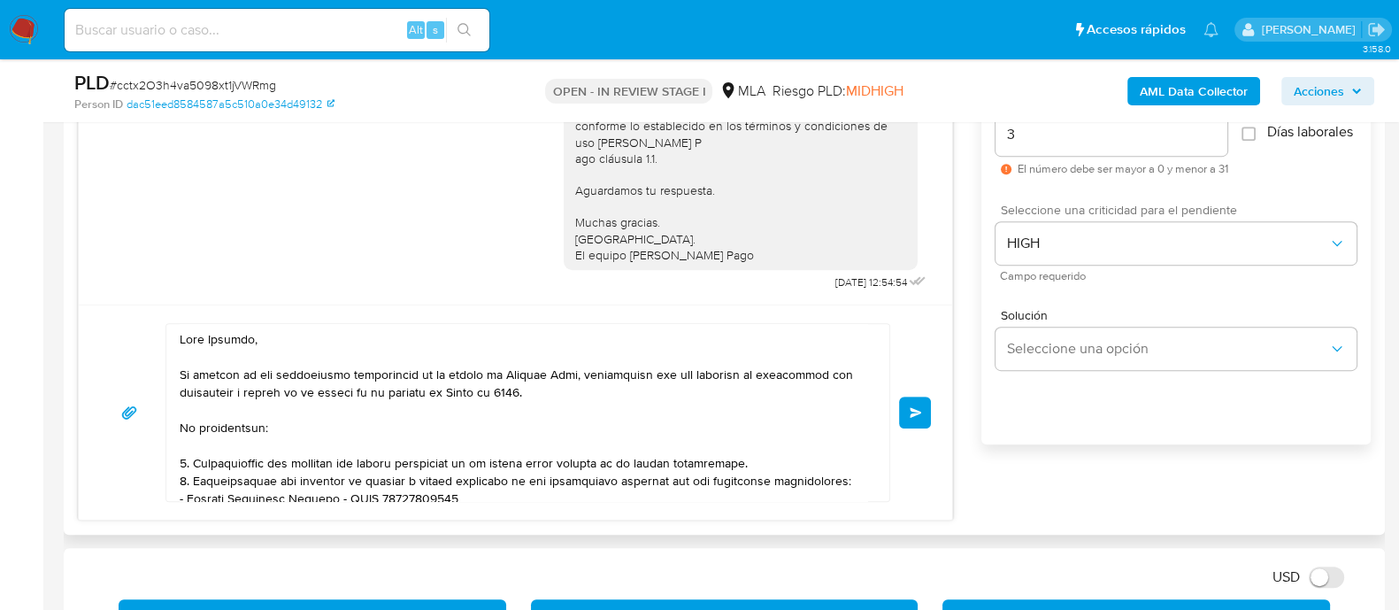
click at [918, 408] on span "Enviar" at bounding box center [916, 412] width 12 height 11
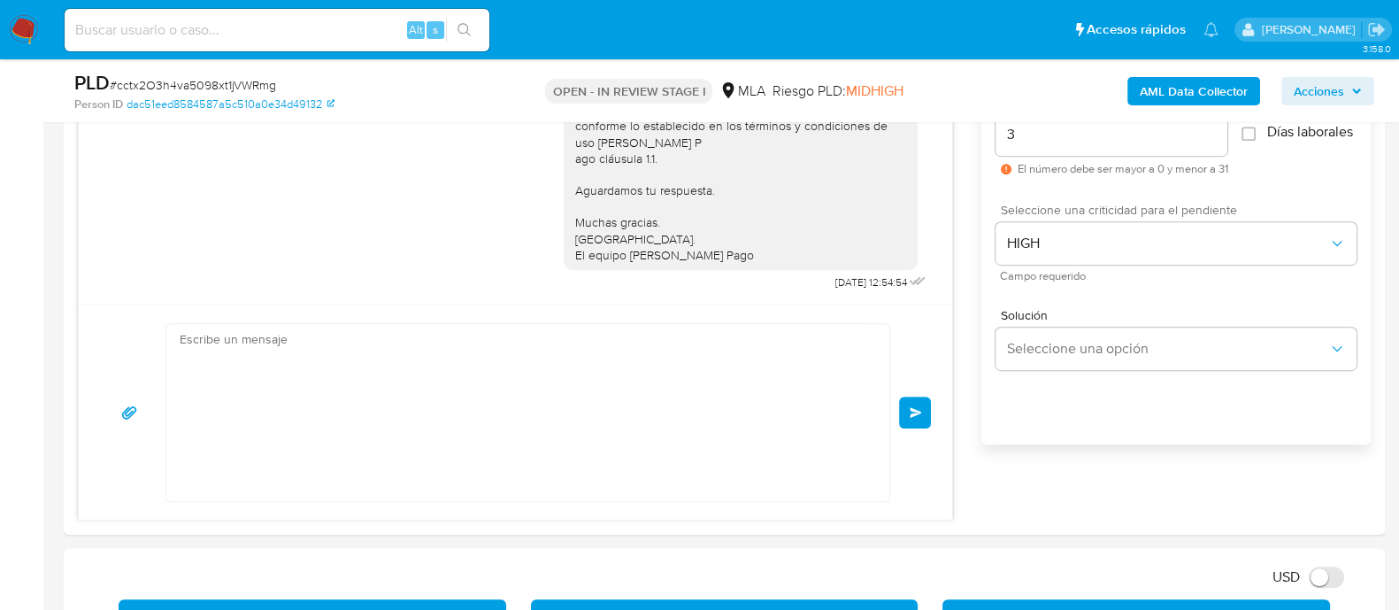
scroll to position [1685, 0]
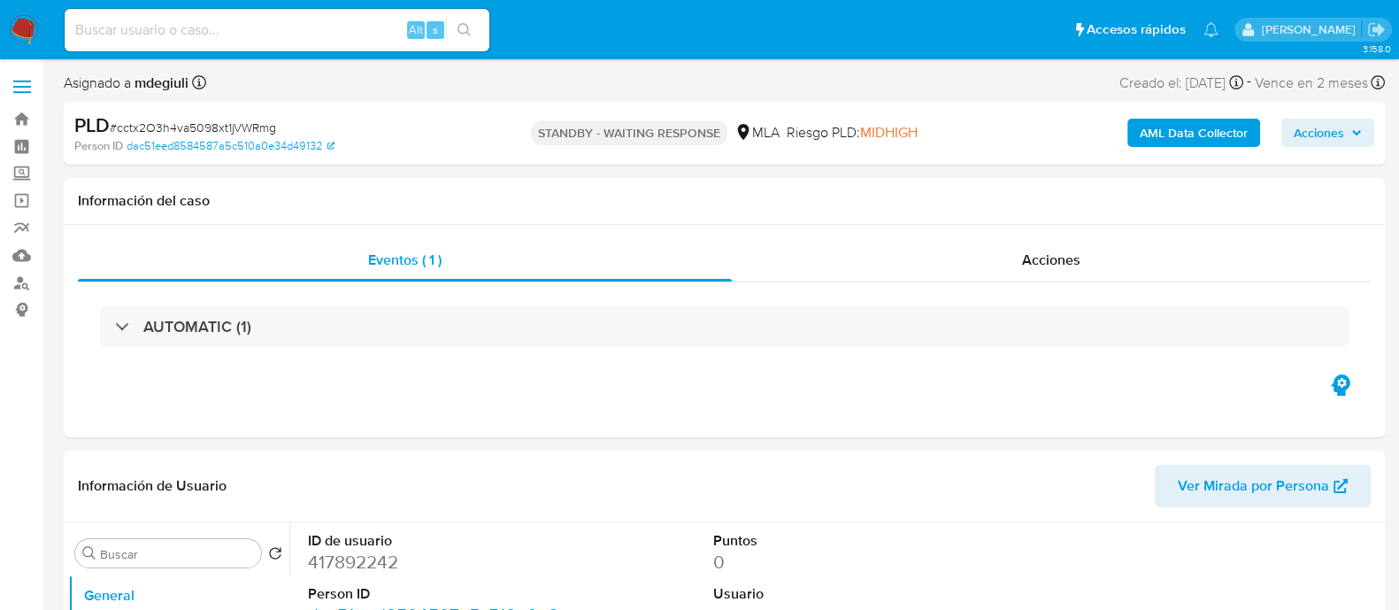
select select "10"
click at [196, 19] on input at bounding box center [277, 30] width 425 height 23
paste input "iT57xkVV5jhu1quEsx65zRH5"
type input "iT57xkVV5jhu1quEsx65zRH5"
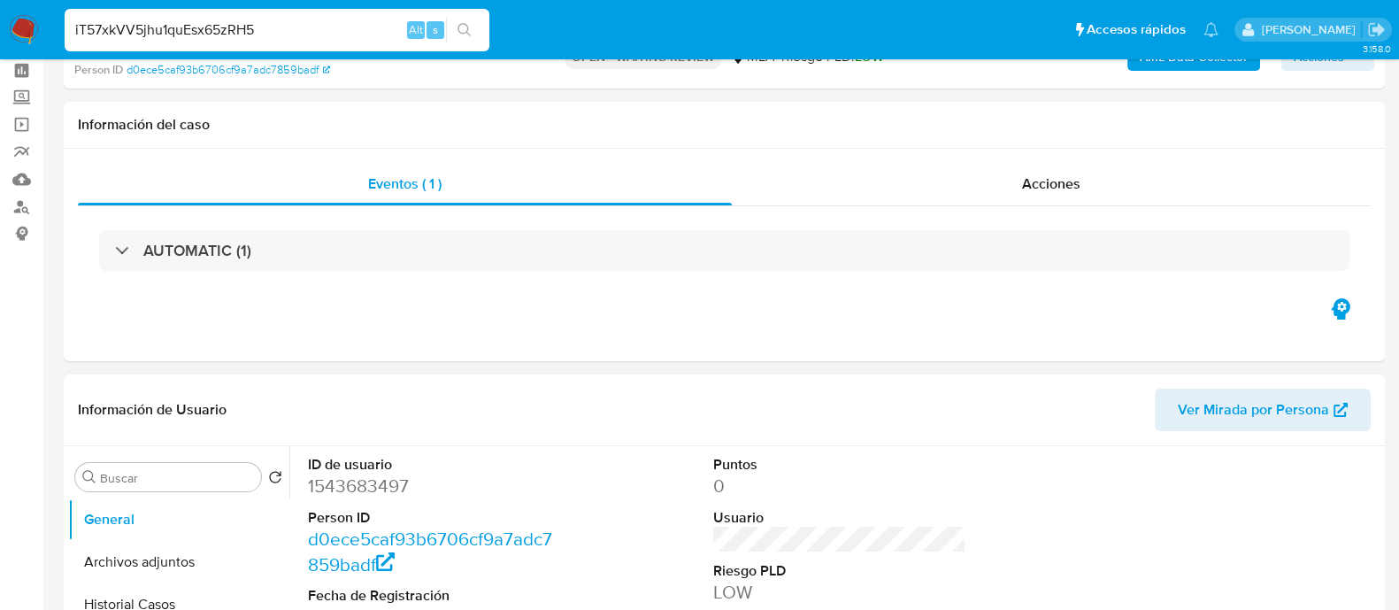
select select "10"
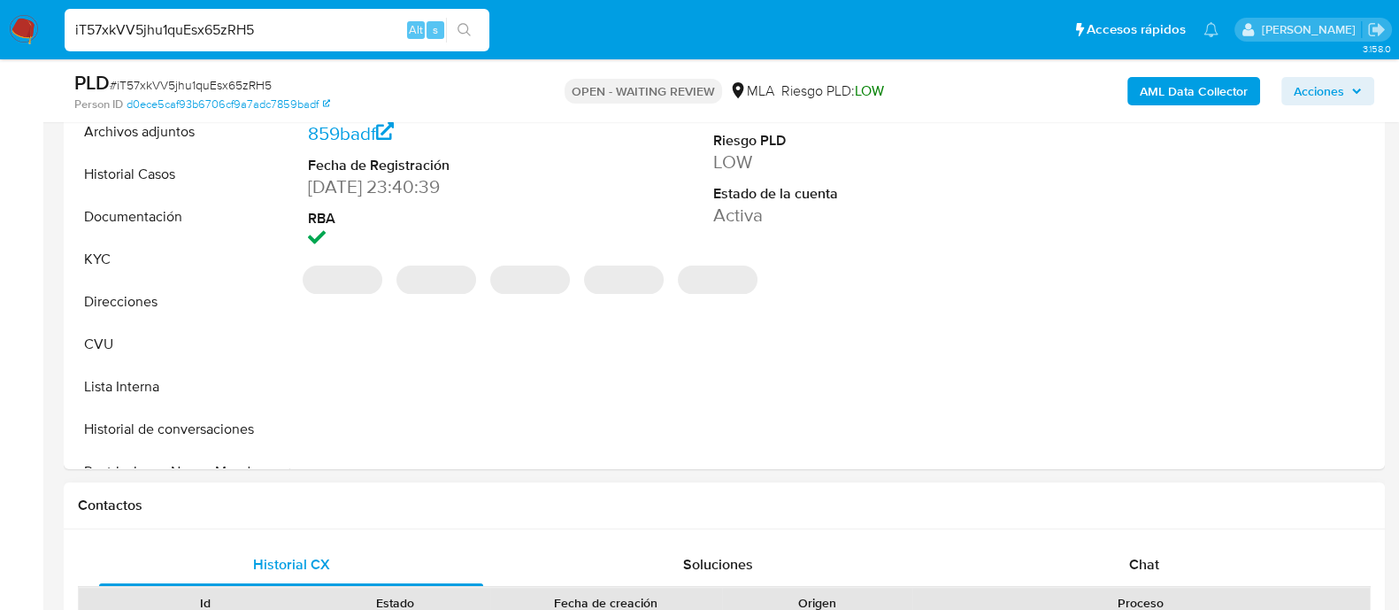
scroll to position [553, 0]
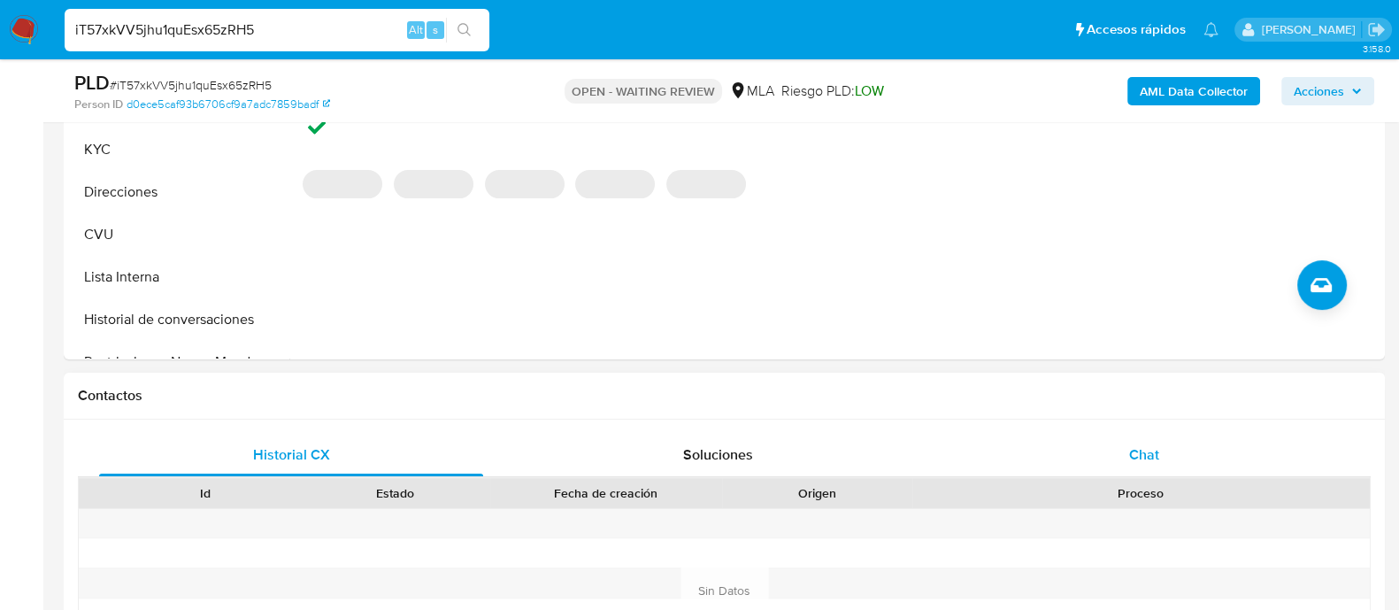
click at [1067, 459] on div "Chat" at bounding box center [1144, 455] width 384 height 42
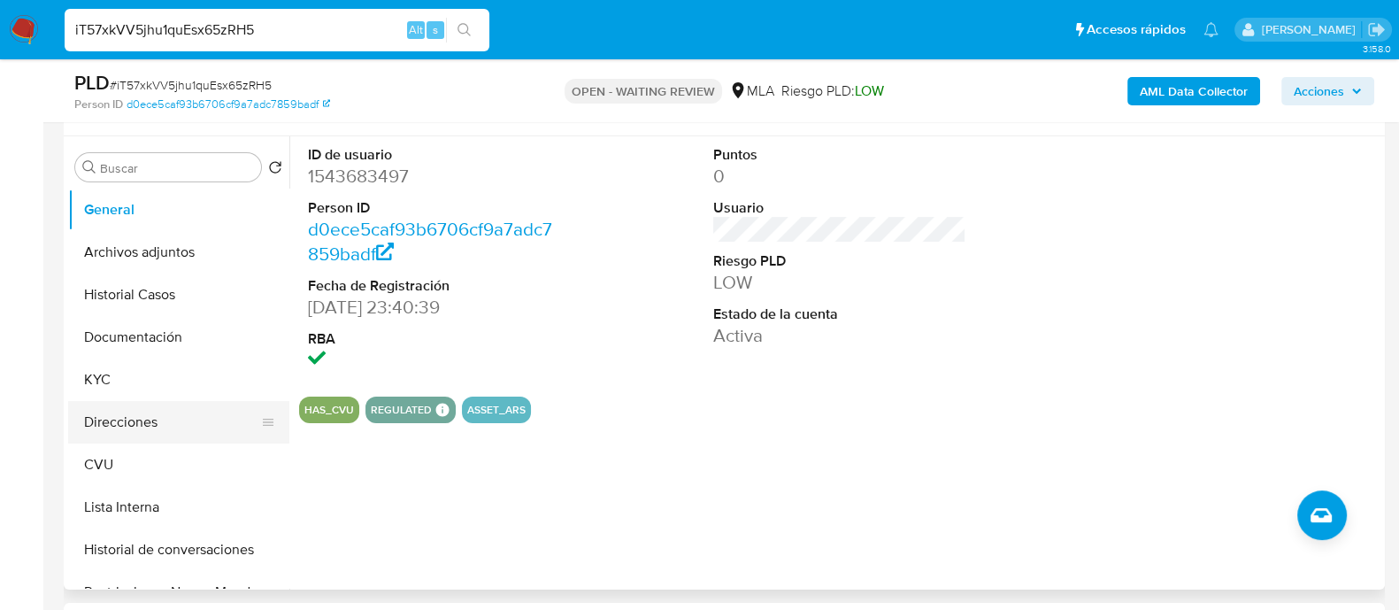
scroll to position [332, 0]
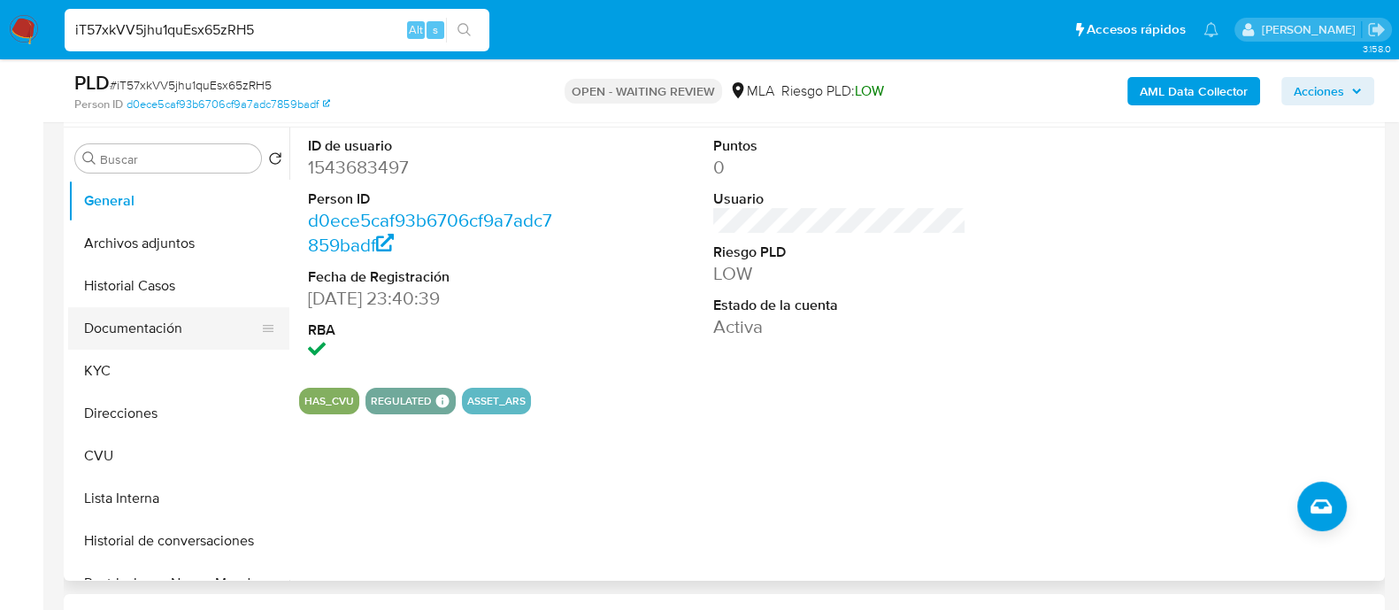
click at [133, 334] on button "Documentación" at bounding box center [171, 328] width 207 height 42
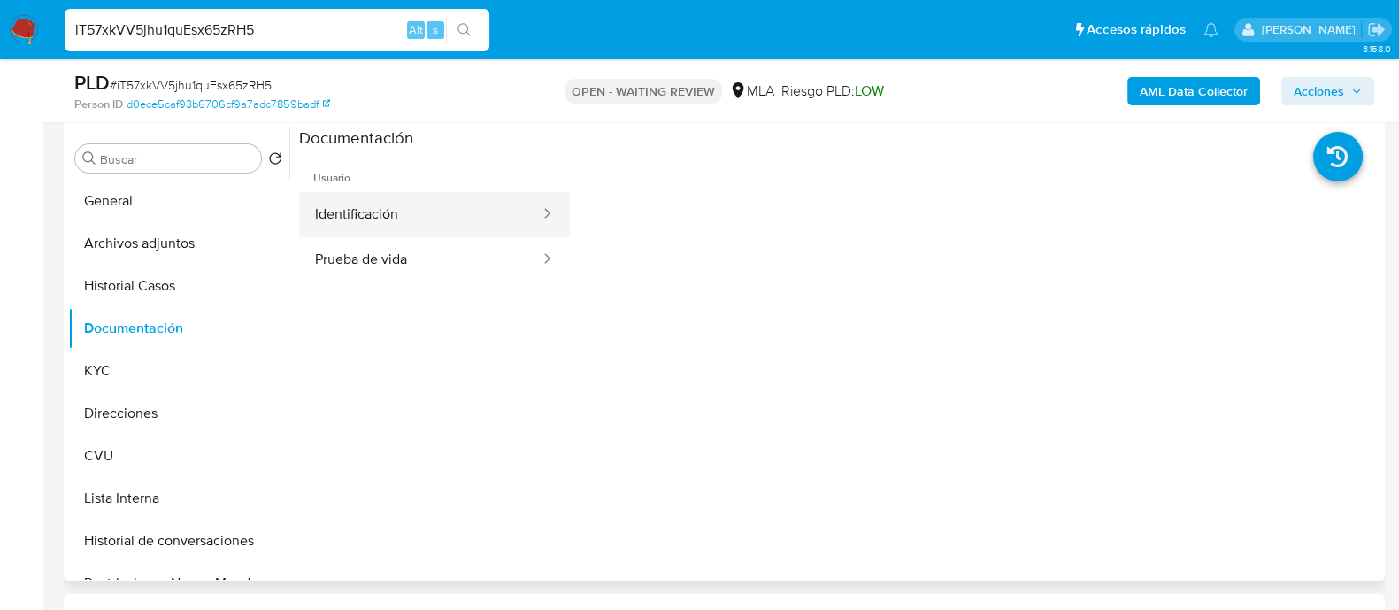
click at [416, 219] on button "Identificación" at bounding box center [420, 214] width 243 height 45
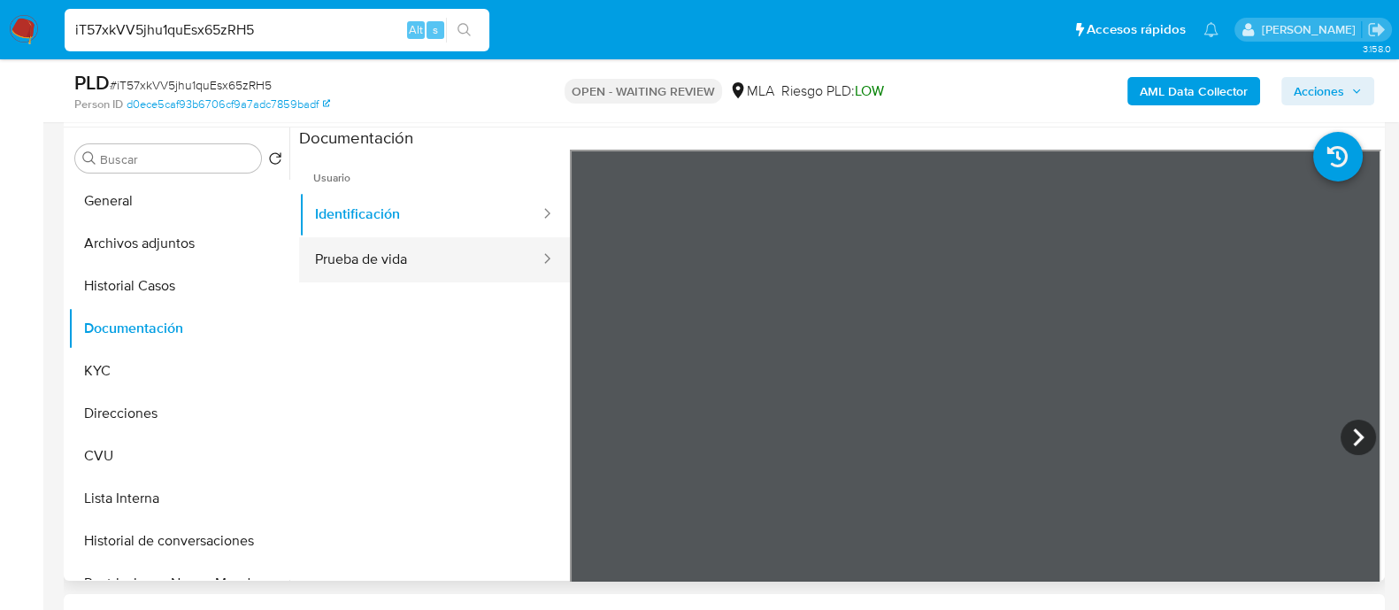
click at [429, 251] on button "Prueba de vida" at bounding box center [420, 259] width 243 height 45
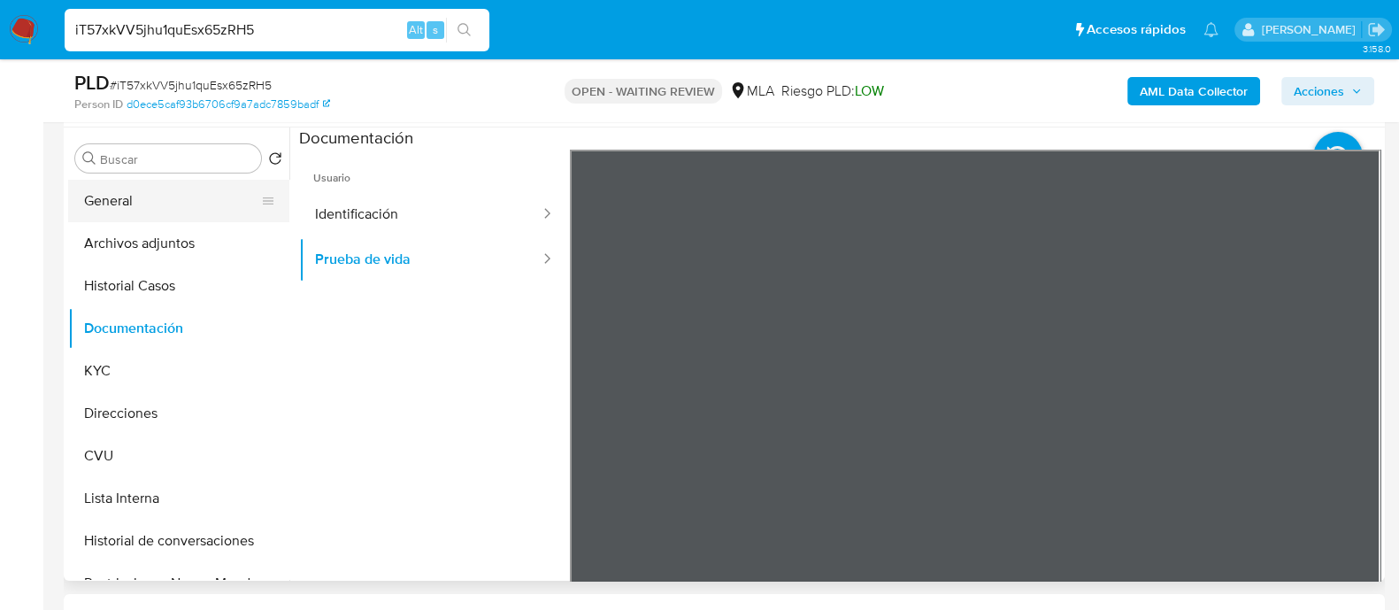
click at [168, 196] on button "General" at bounding box center [171, 201] width 207 height 42
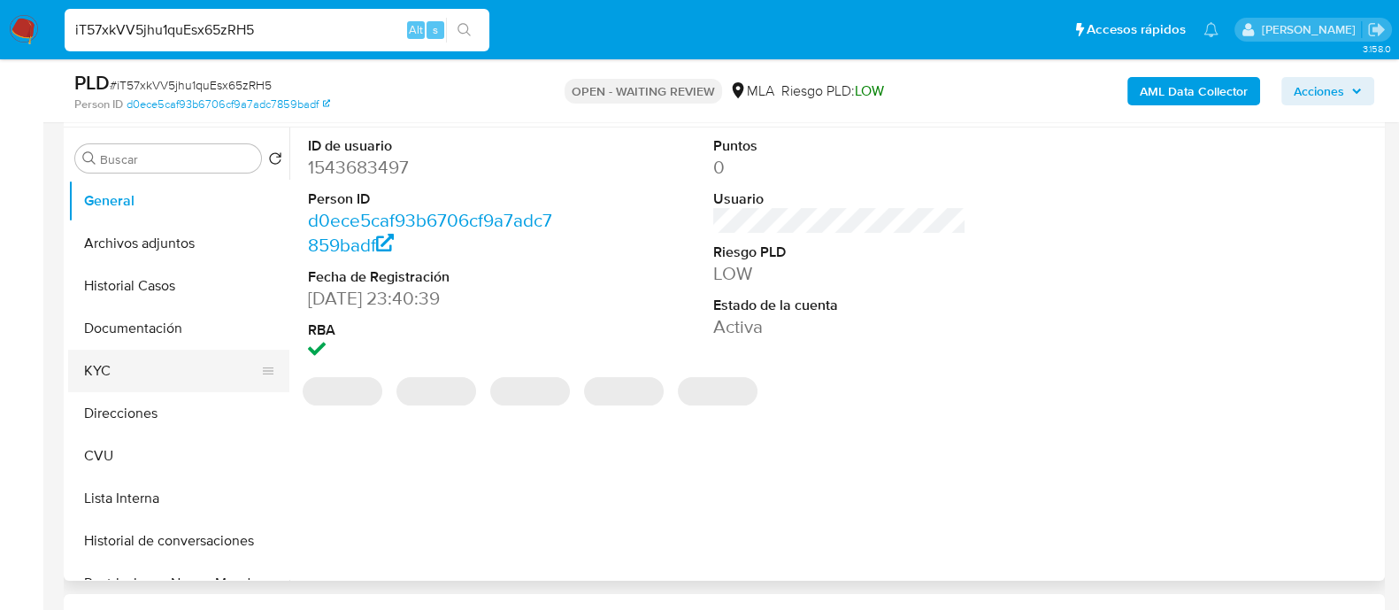
click at [102, 357] on button "KYC" at bounding box center [171, 371] width 207 height 42
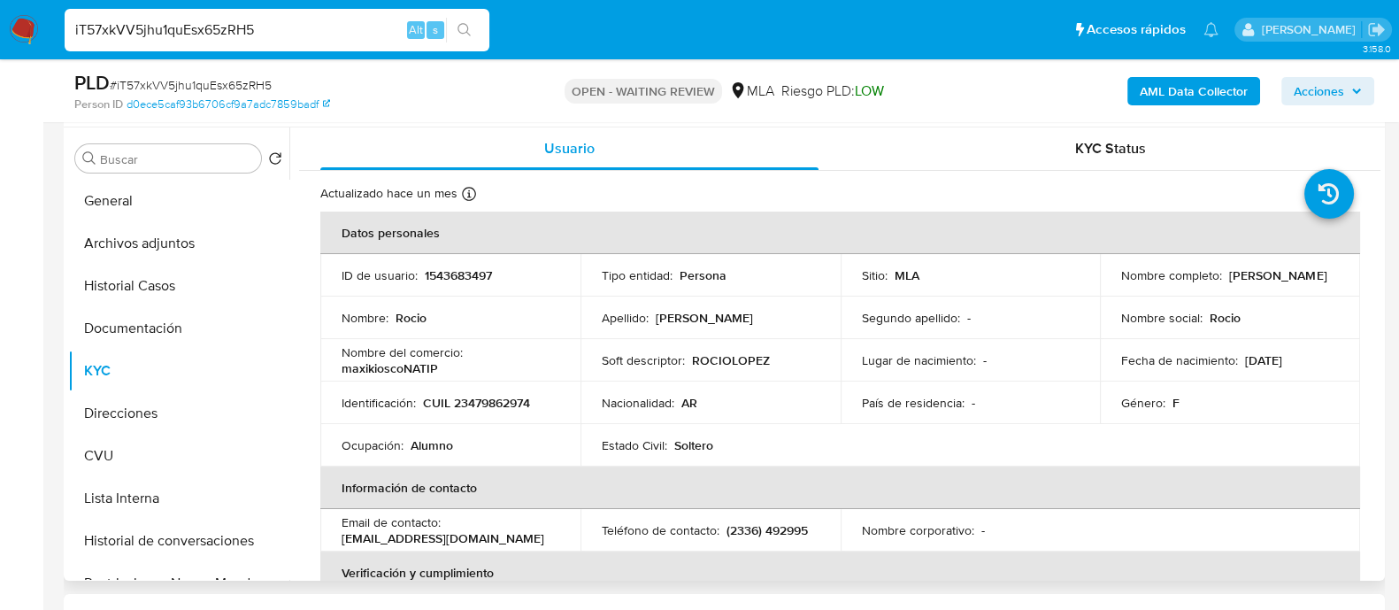
click at [439, 273] on p "1543683497" at bounding box center [458, 275] width 67 height 16
copy p "1543683497"
click at [142, 400] on button "Direcciones" at bounding box center [171, 413] width 207 height 42
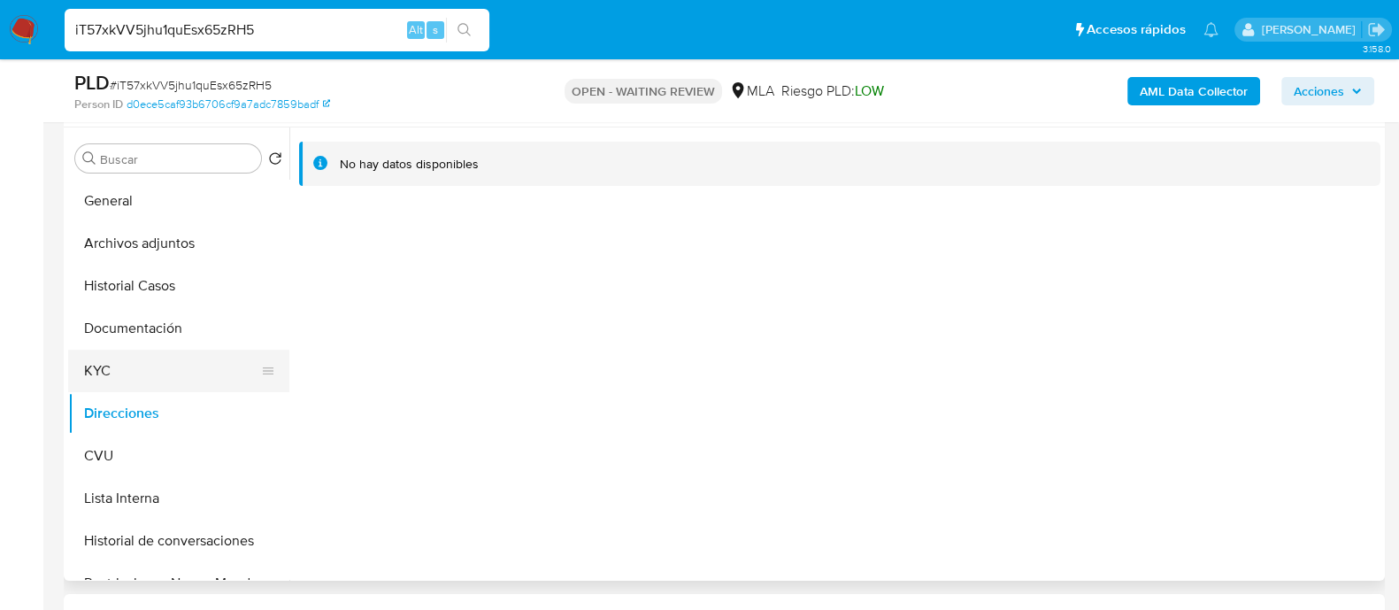
click at [135, 371] on button "KYC" at bounding box center [171, 371] width 207 height 42
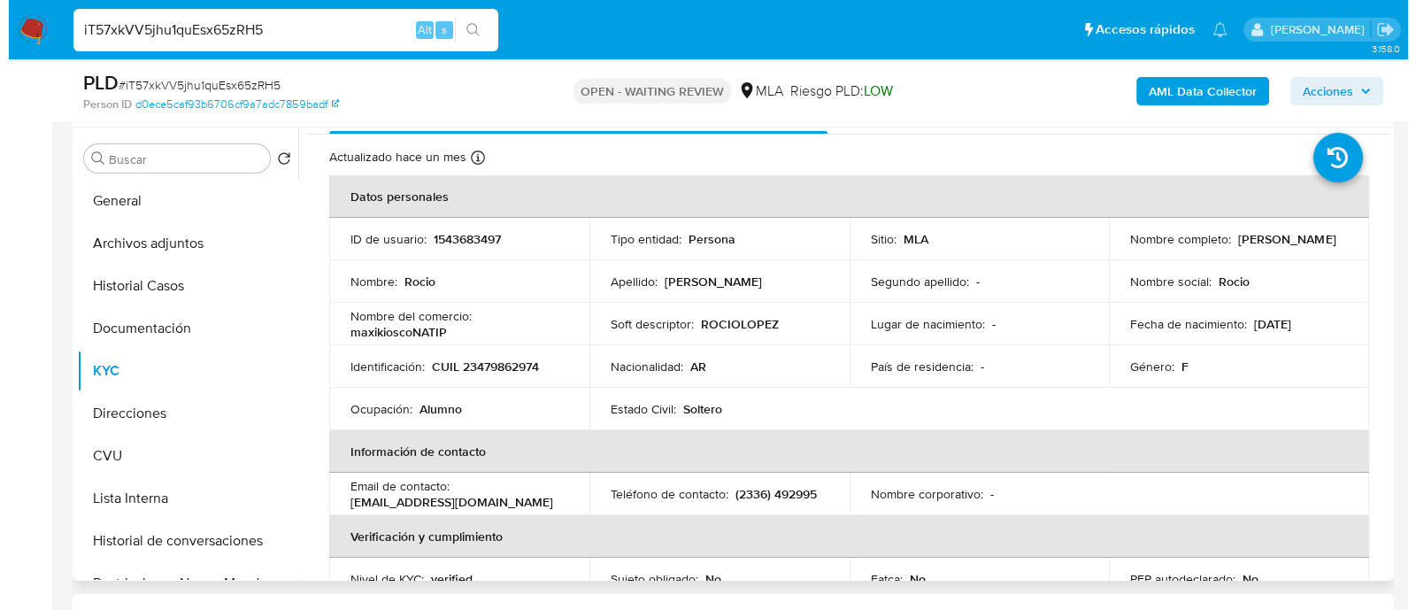
scroll to position [0, 0]
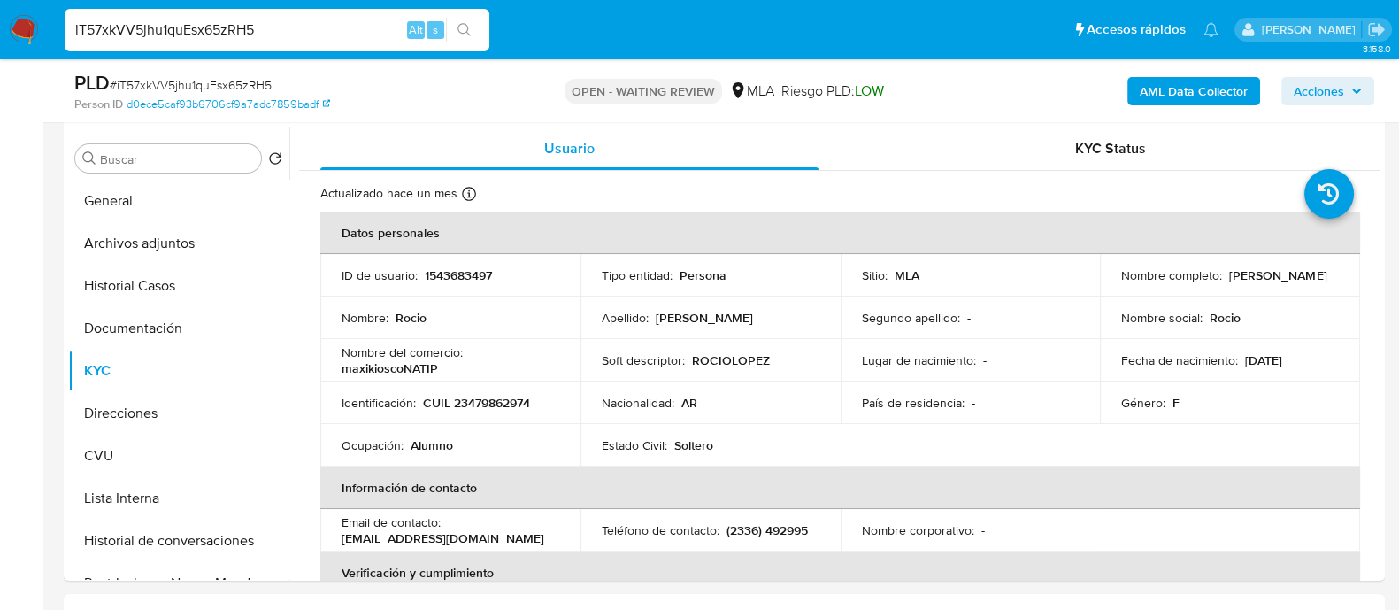
click at [1213, 96] on b "AML Data Collector" at bounding box center [1194, 91] width 108 height 28
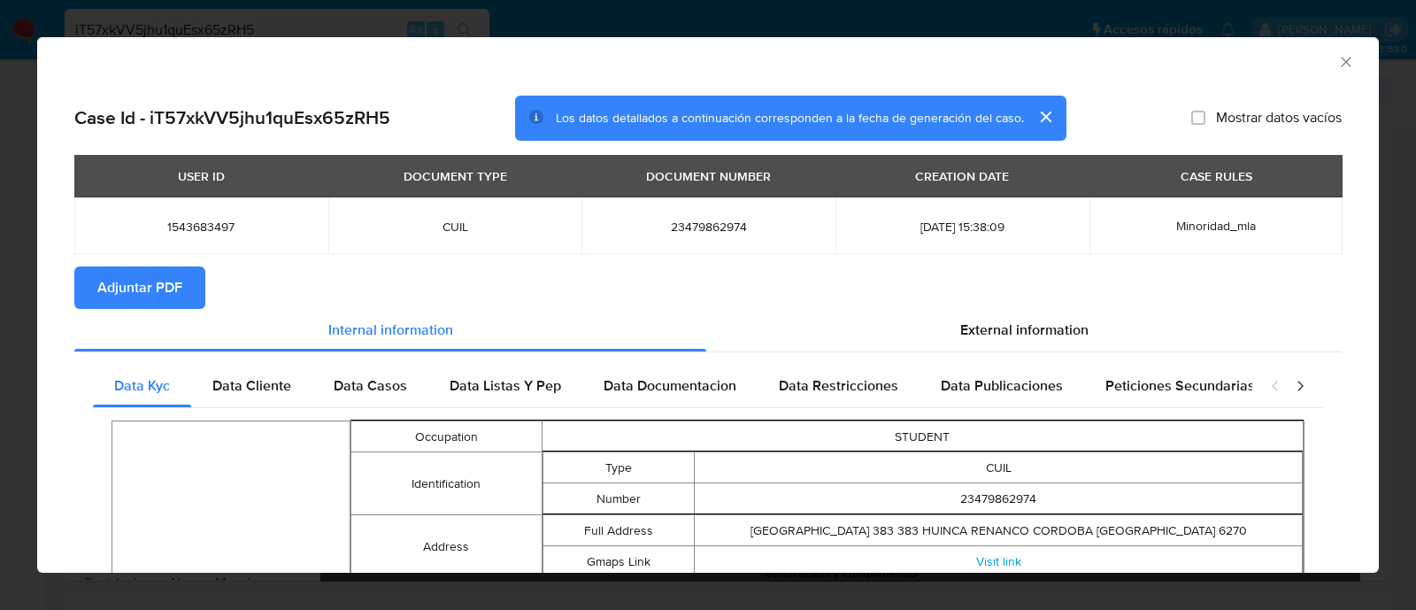
click at [174, 276] on span "Adjuntar PDF" at bounding box center [139, 287] width 85 height 39
click at [356, 388] on span "Data Casos" at bounding box center [370, 385] width 73 height 20
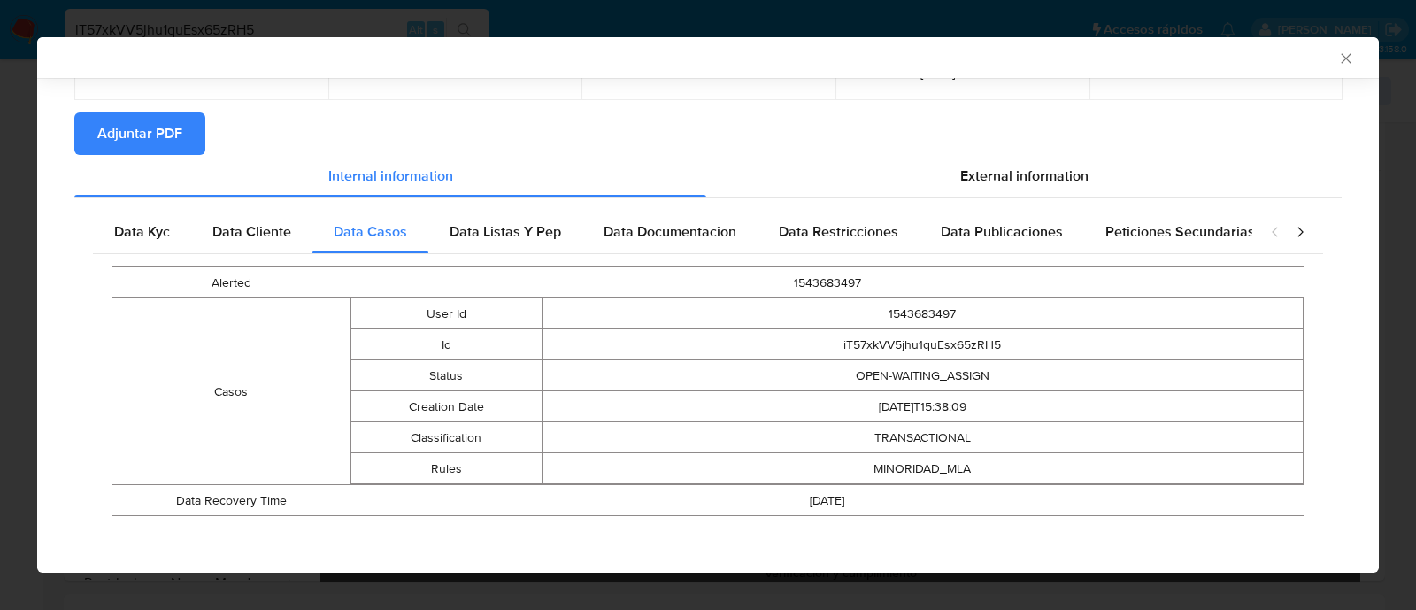
scroll to position [155, 0]
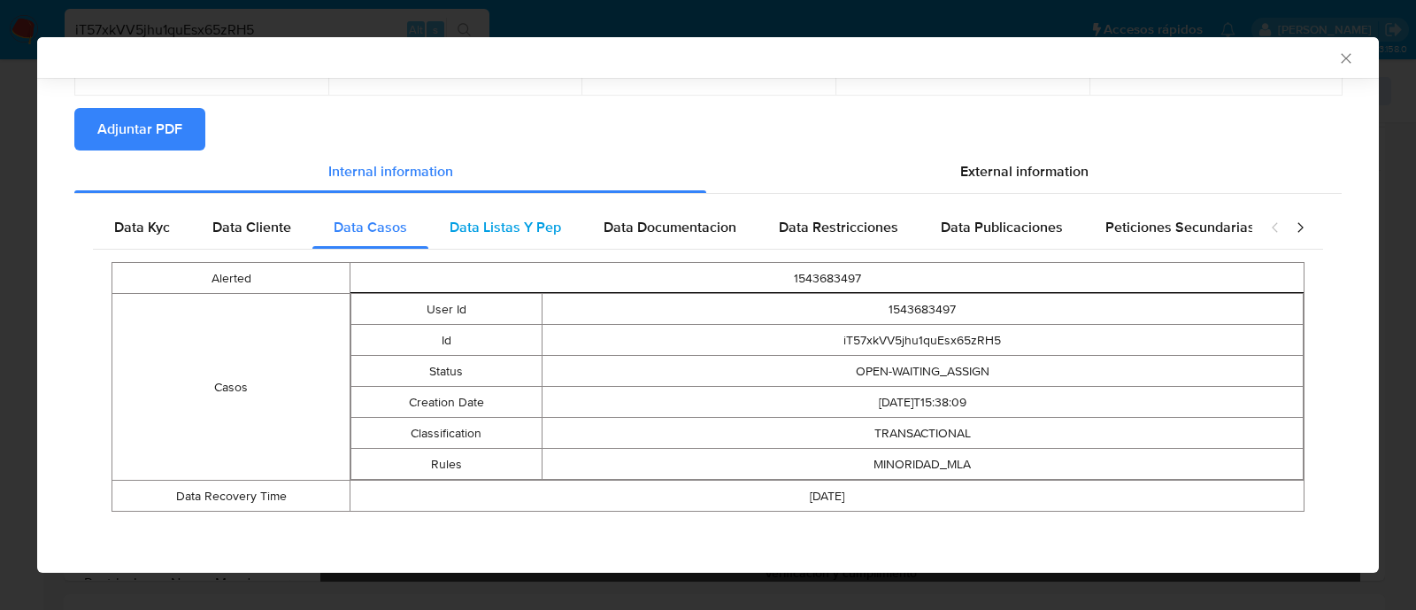
click at [509, 244] on div "Data Listas Y Pep" at bounding box center [505, 227] width 154 height 42
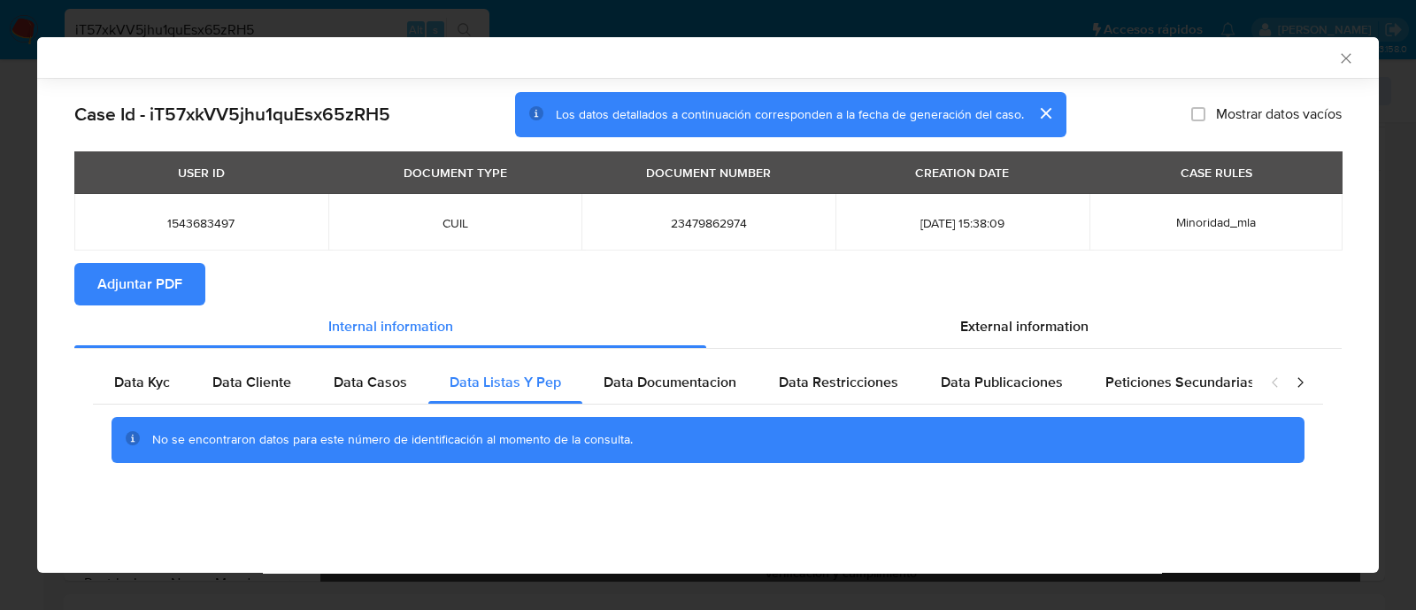
scroll to position [0, 0]
click at [670, 387] on span "Data Documentacion" at bounding box center [670, 382] width 133 height 20
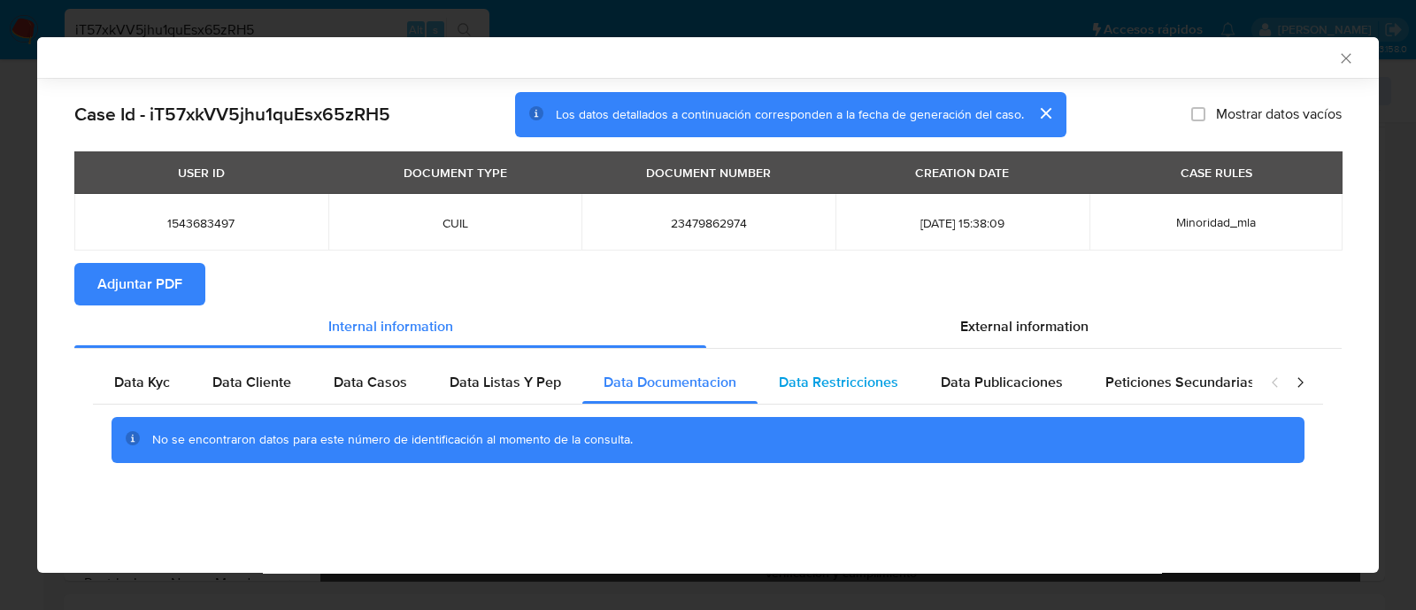
click at [846, 379] on span "Data Restricciones" at bounding box center [838, 382] width 119 height 20
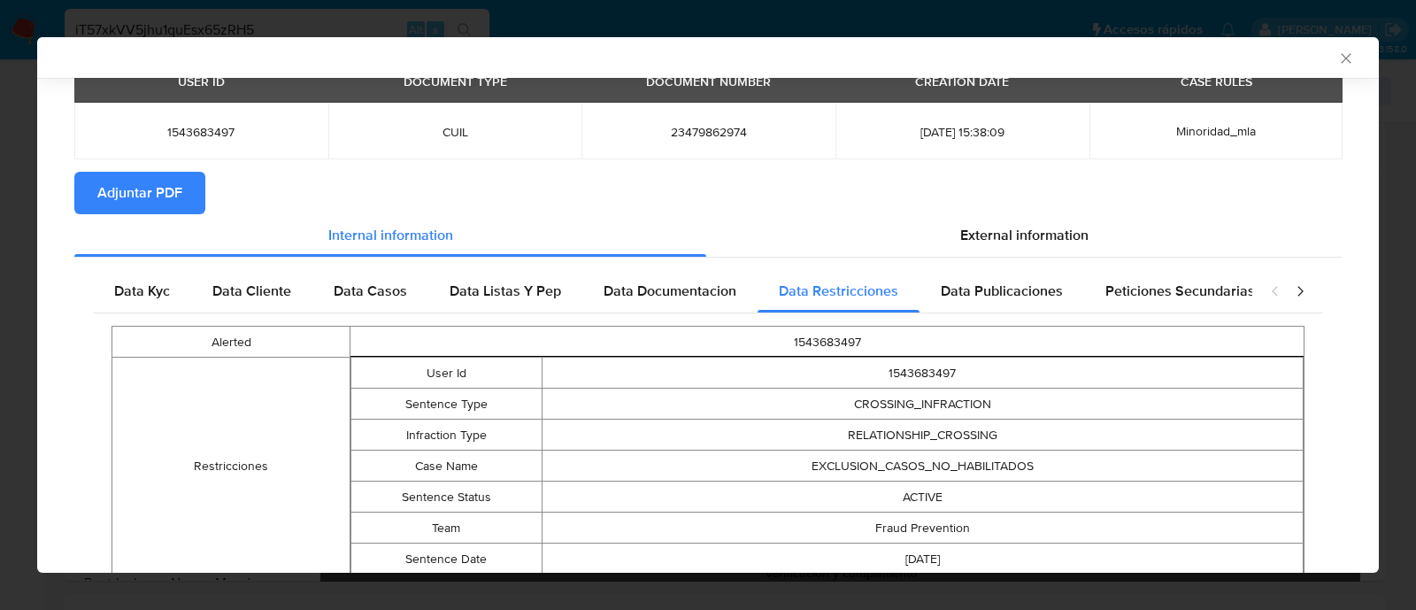
scroll to position [186, 0]
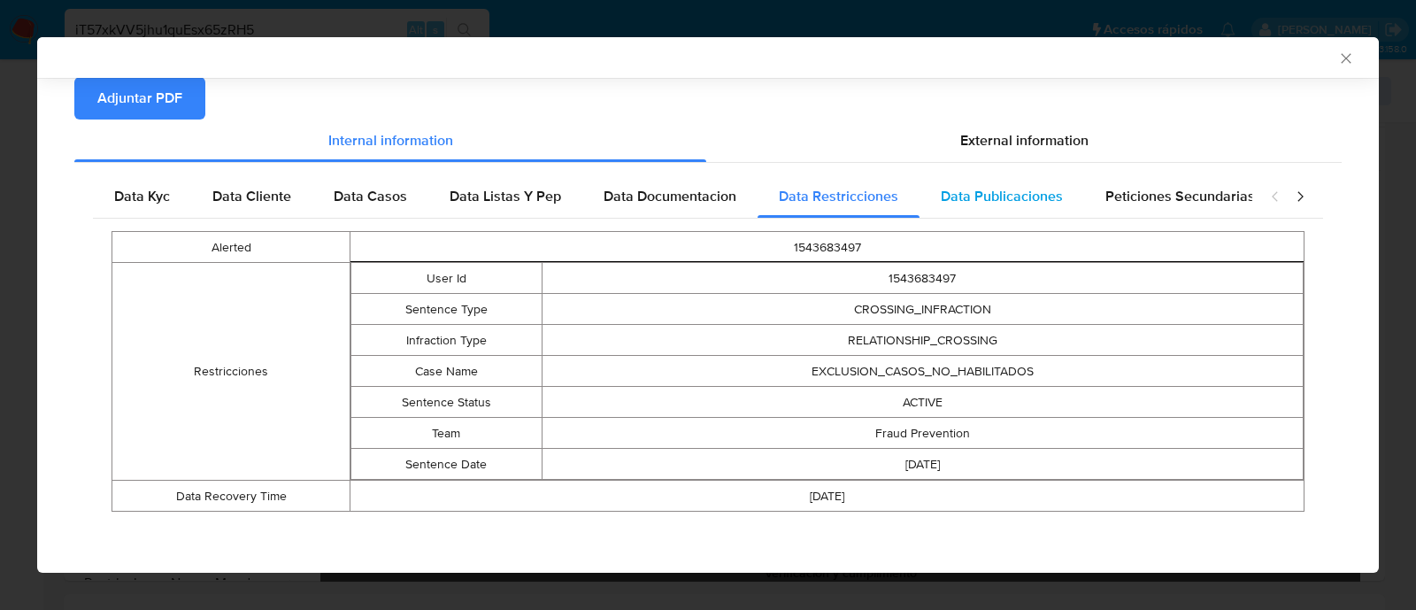
click at [1020, 196] on span "Data Publicaciones" at bounding box center [1002, 196] width 122 height 20
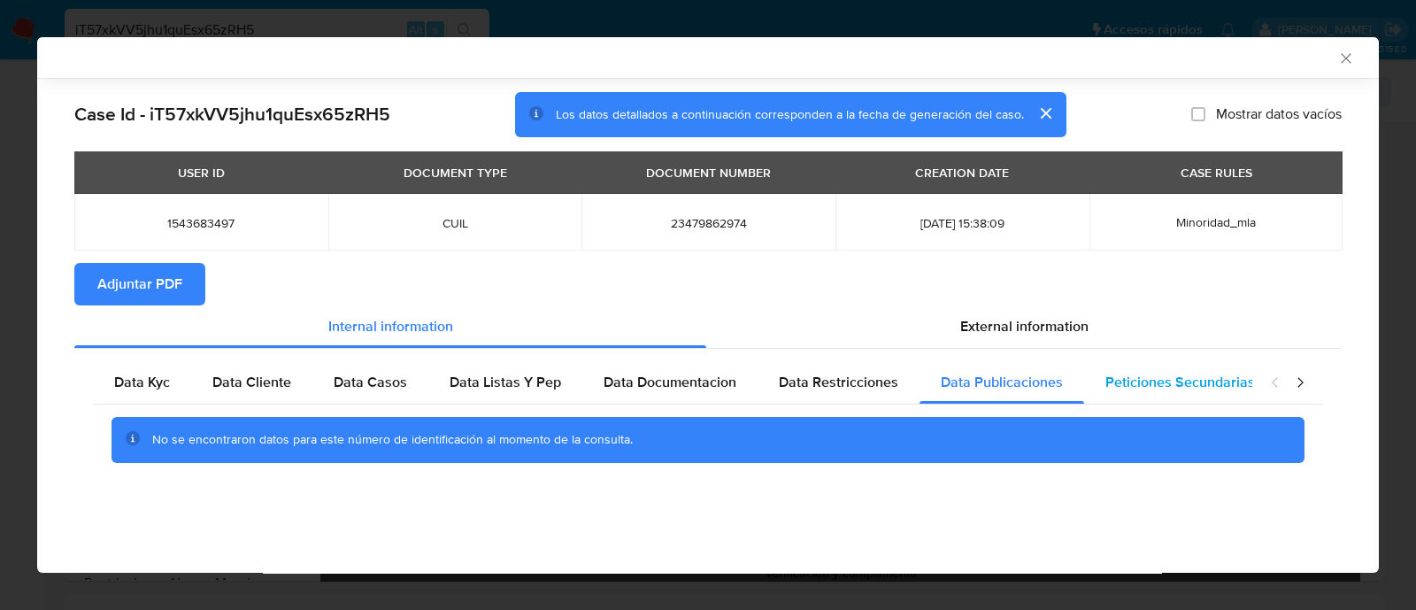
click at [1190, 374] on span "Peticiones Secundarias" at bounding box center [1180, 382] width 150 height 20
click at [1296, 381] on icon "closure-recommendation-modal" at bounding box center [1300, 383] width 18 height 18
click at [1190, 366] on div "Data Minoridad" at bounding box center [1192, 382] width 140 height 42
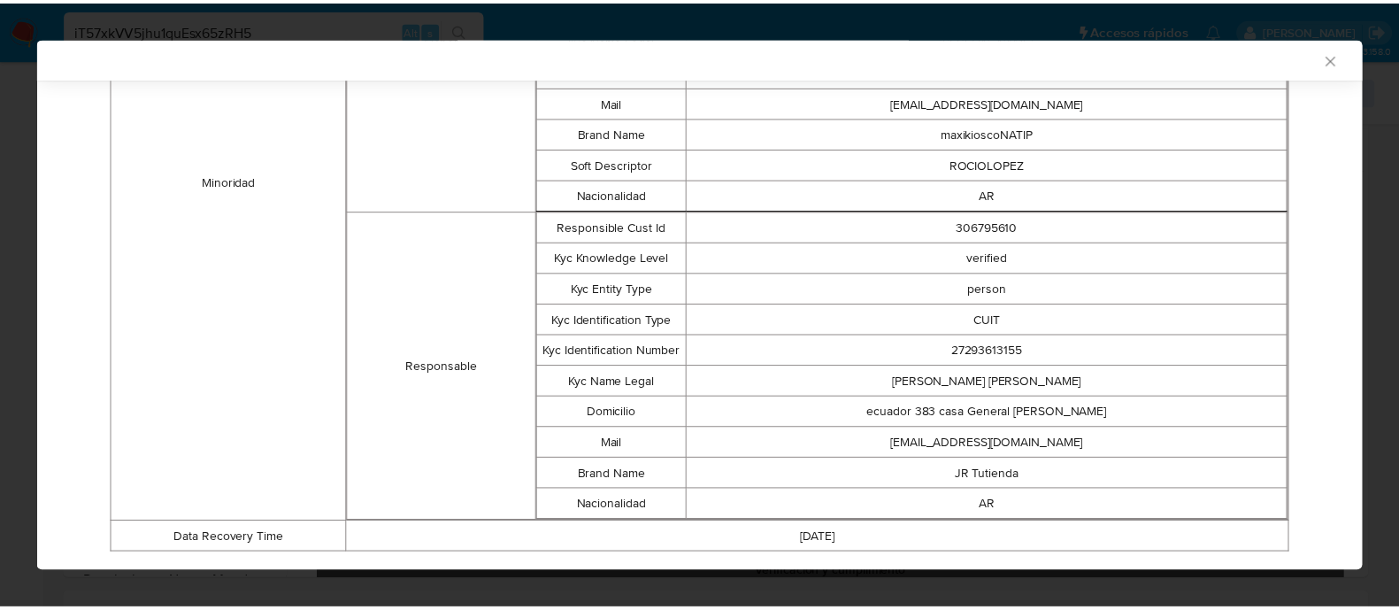
scroll to position [655, 0]
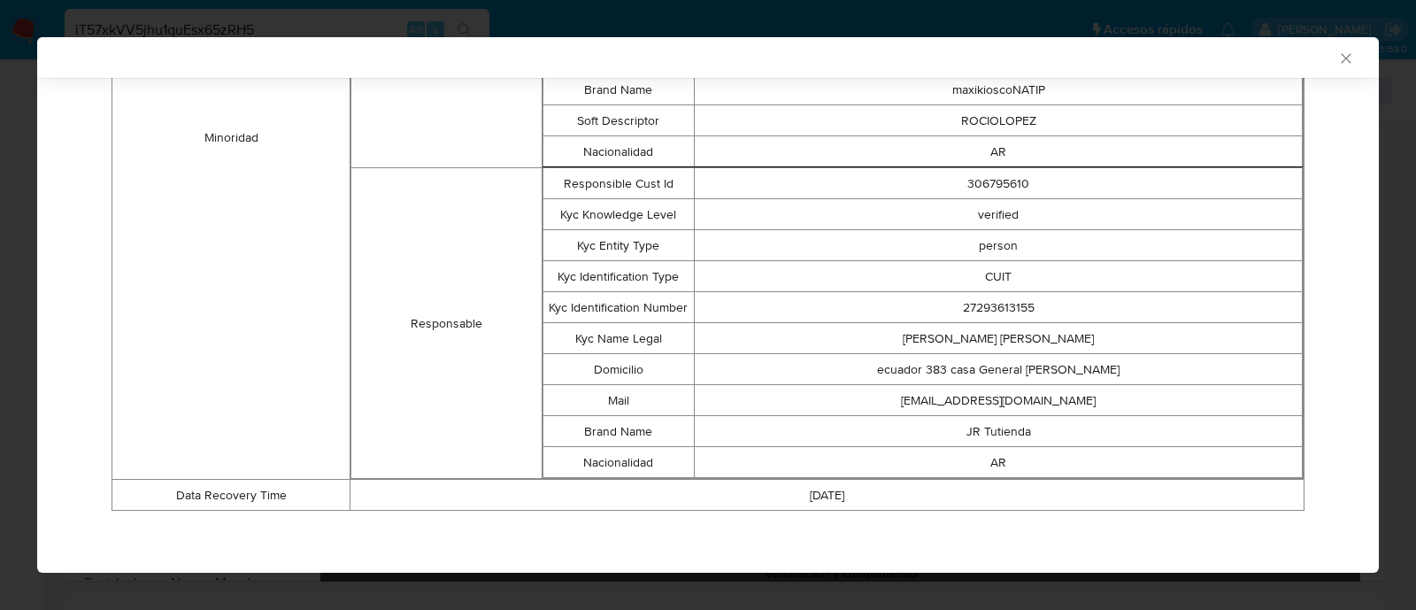
click at [992, 188] on td "306795610" at bounding box center [999, 183] width 608 height 31
copy td "306795610"
click at [1337, 65] on icon "Cerrar ventana" at bounding box center [1346, 59] width 18 height 18
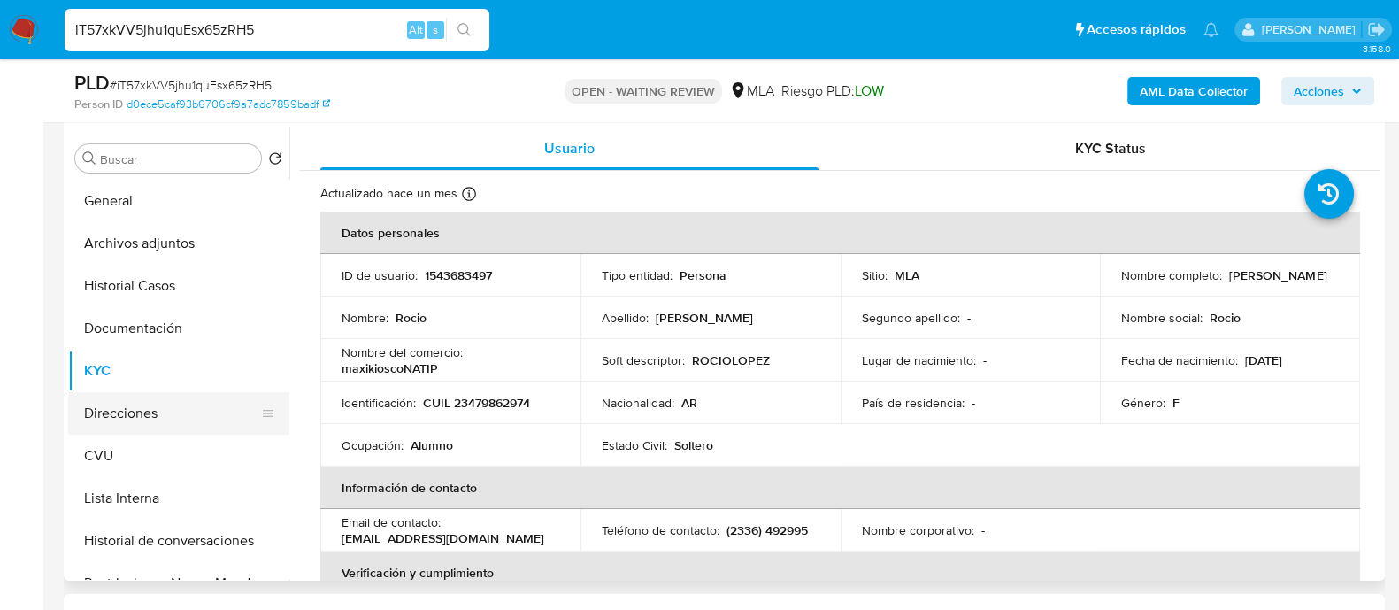
click at [103, 396] on button "Direcciones" at bounding box center [171, 413] width 207 height 42
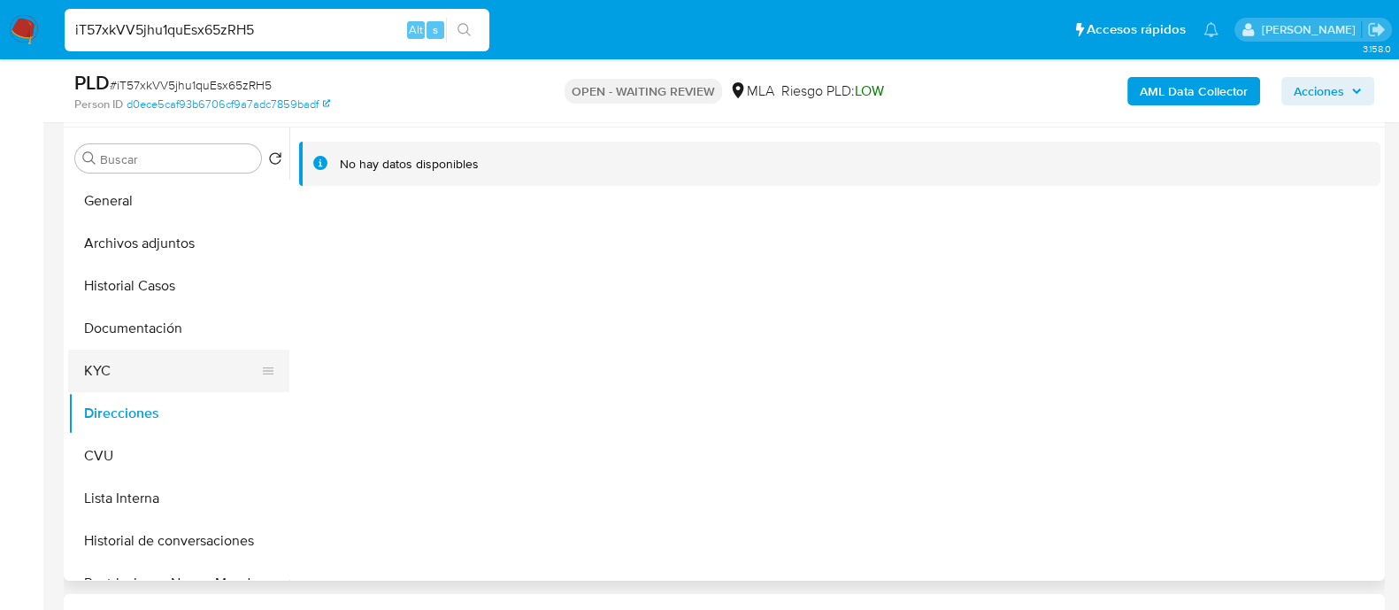
click at [119, 368] on button "KYC" at bounding box center [171, 371] width 207 height 42
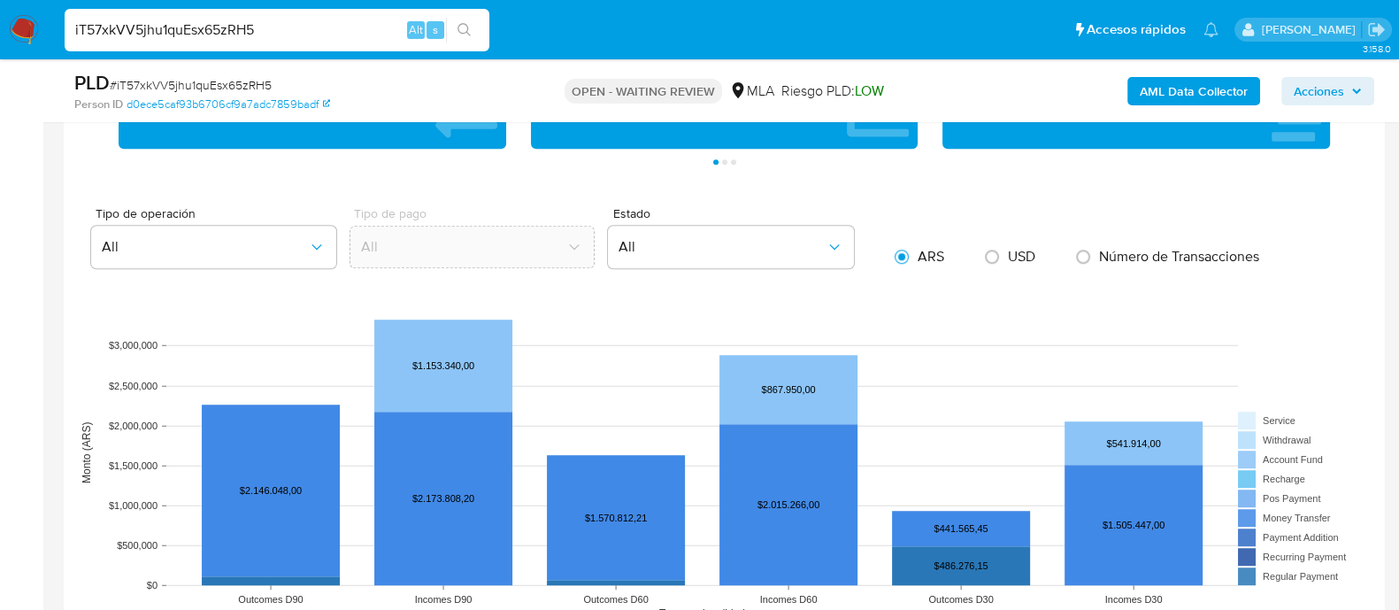
scroll to position [1217, 0]
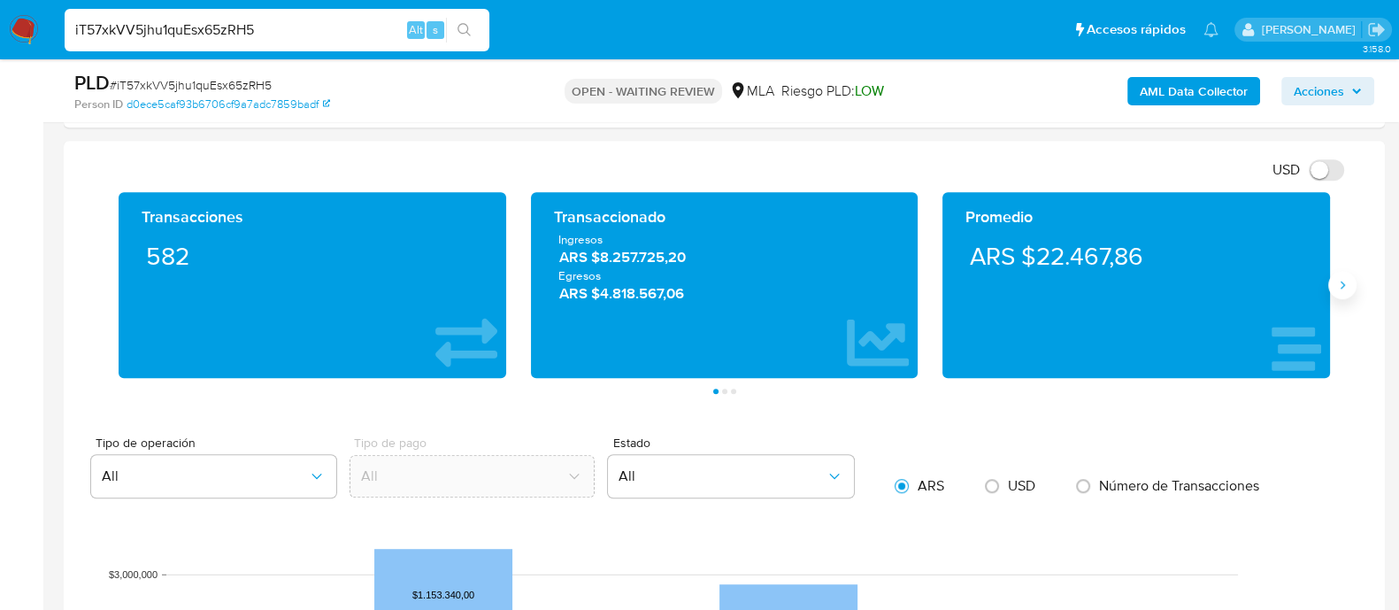
click at [1339, 286] on icon "Siguiente" at bounding box center [1343, 285] width 14 height 14
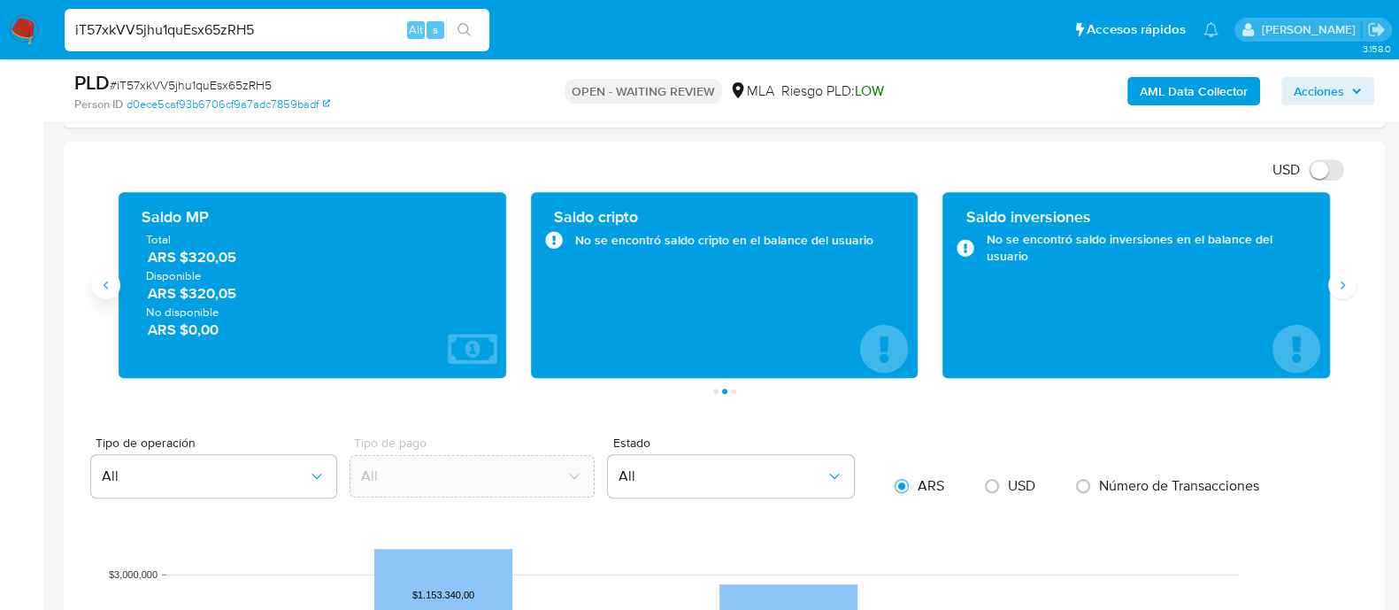
click at [109, 290] on icon "Anterior" at bounding box center [106, 285] width 14 height 14
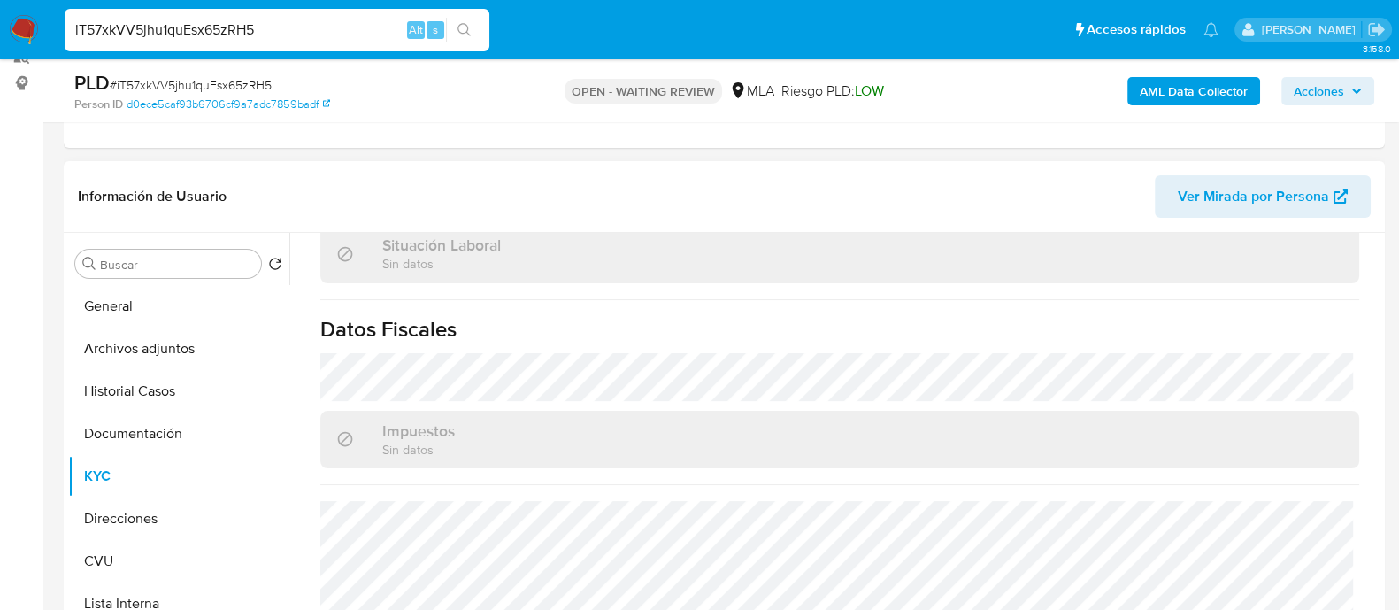
scroll to position [332, 0]
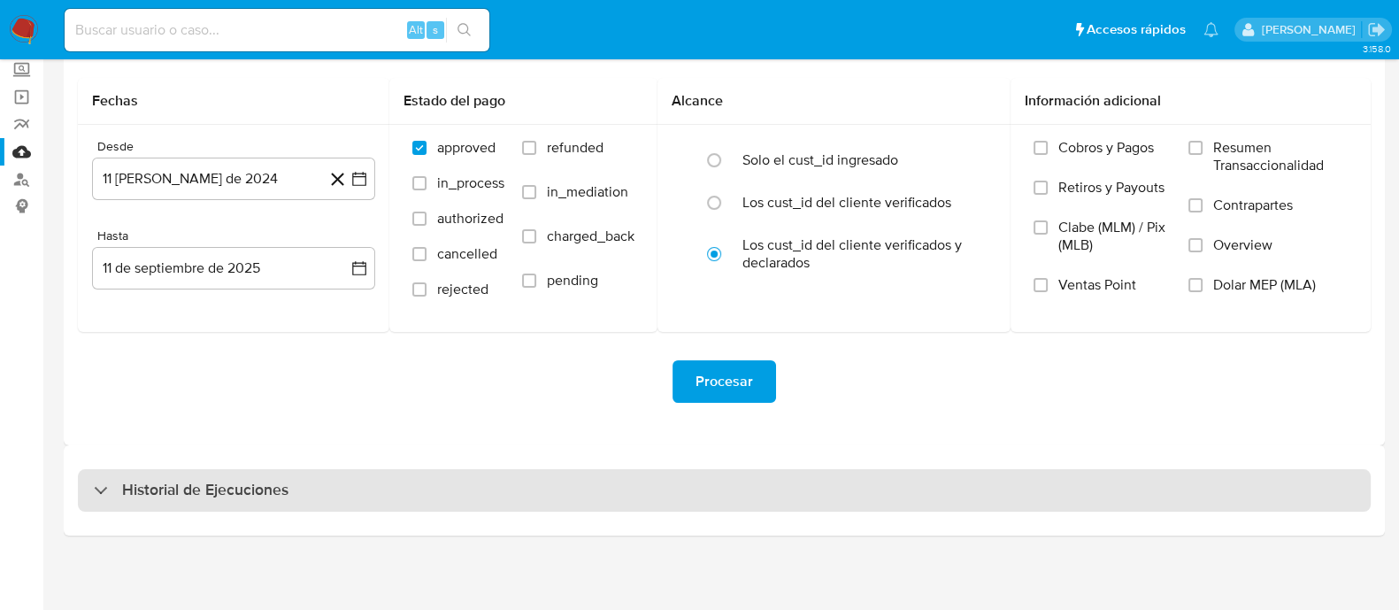
click at [242, 483] on h3 "Historial de Ejecuciones" at bounding box center [205, 490] width 166 height 21
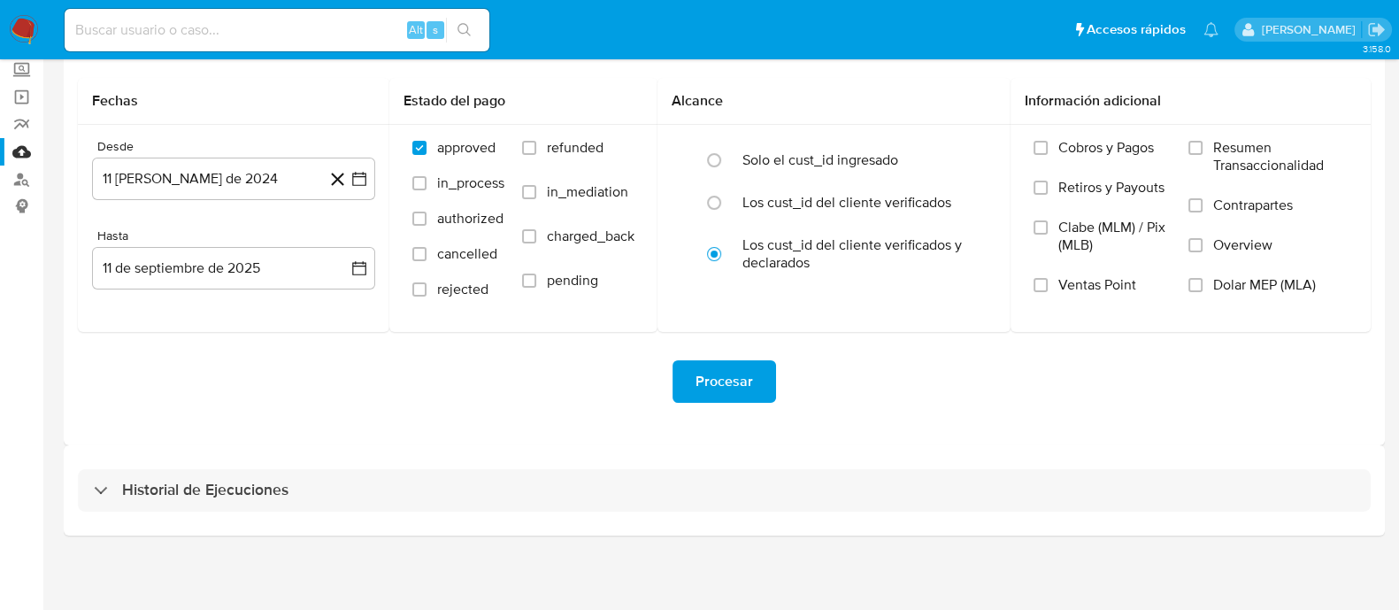
select select "10"
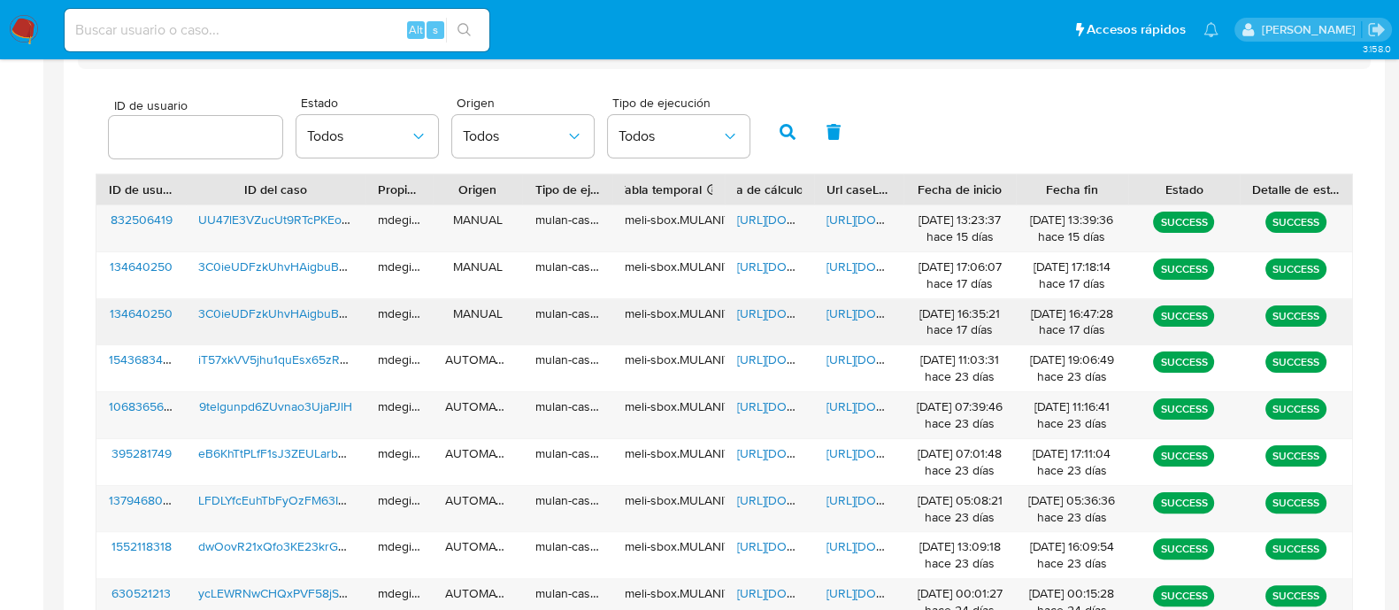
scroll to position [435, 0]
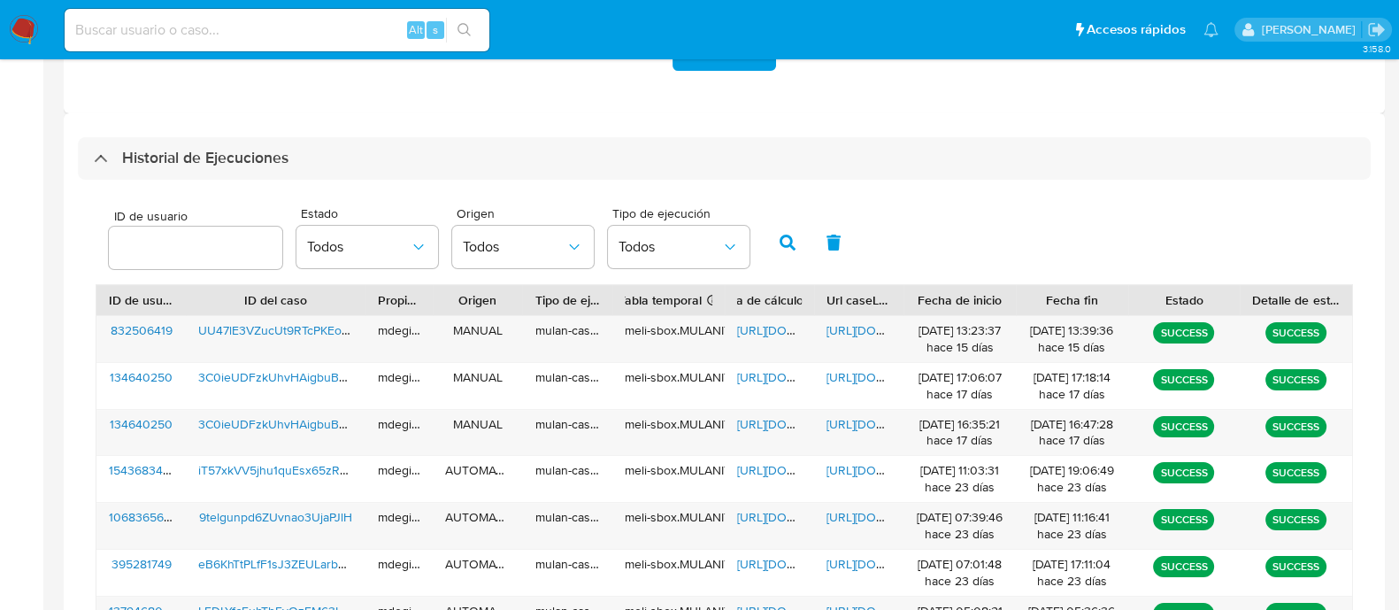
click at [207, 245] on input "number" at bounding box center [195, 247] width 173 height 23
type input "1543683497"
click at [780, 244] on icon "button" at bounding box center [788, 243] width 16 height 16
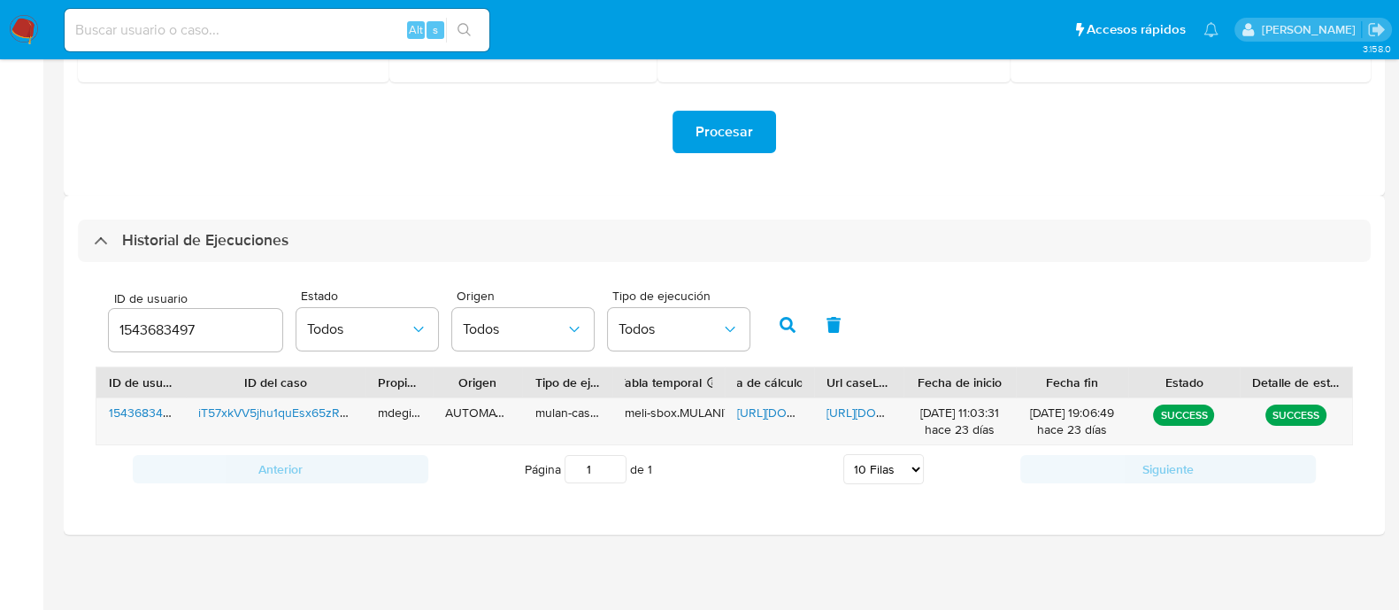
scroll to position [350, 0]
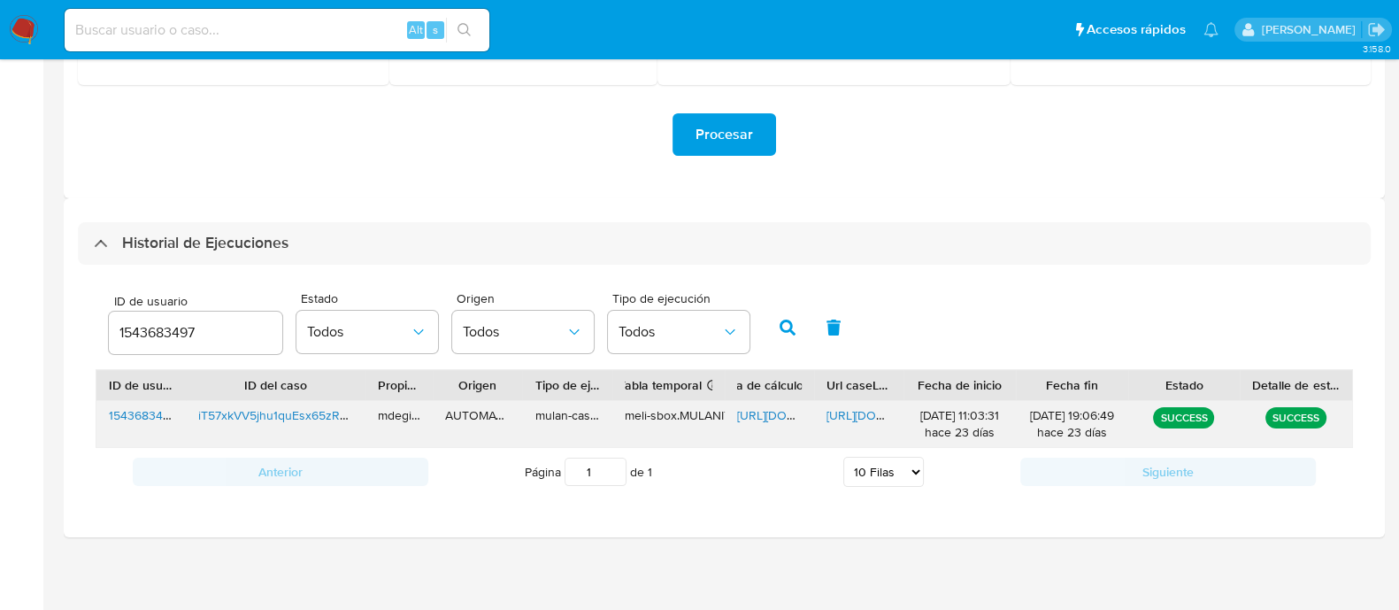
click at [782, 415] on span "[URL][DOMAIN_NAME]" at bounding box center [798, 415] width 122 height 18
click at [850, 410] on span "[URL][DOMAIN_NAME]" at bounding box center [888, 415] width 122 height 18
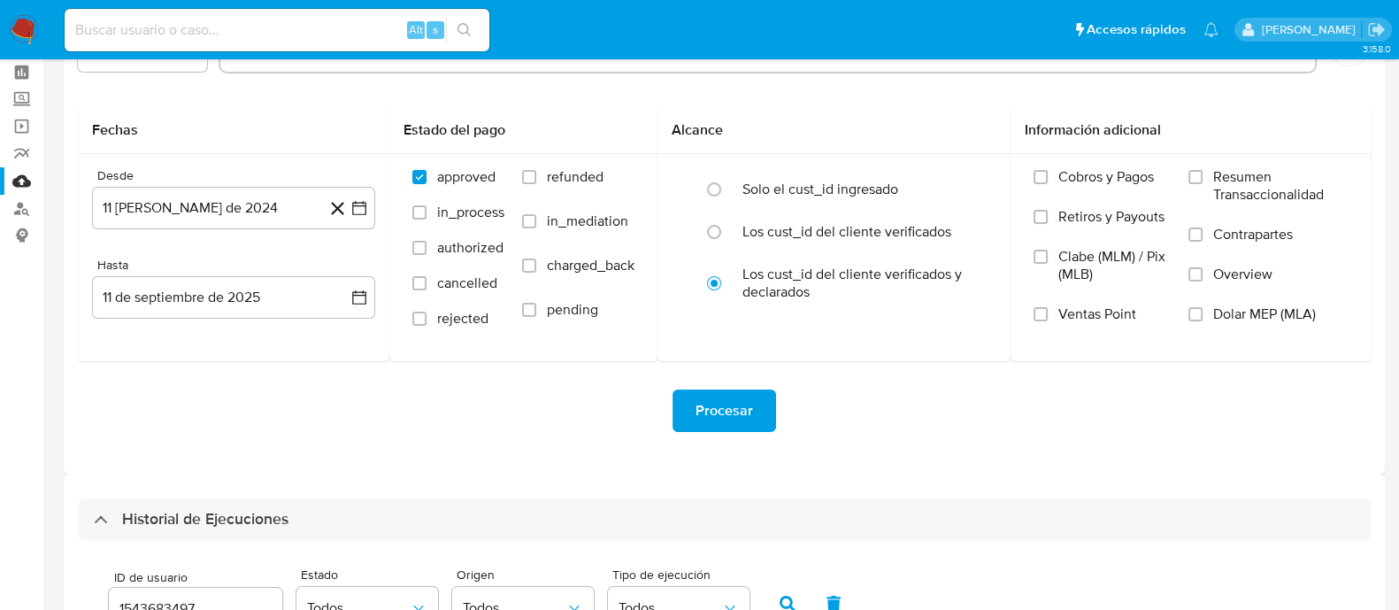
scroll to position [0, 0]
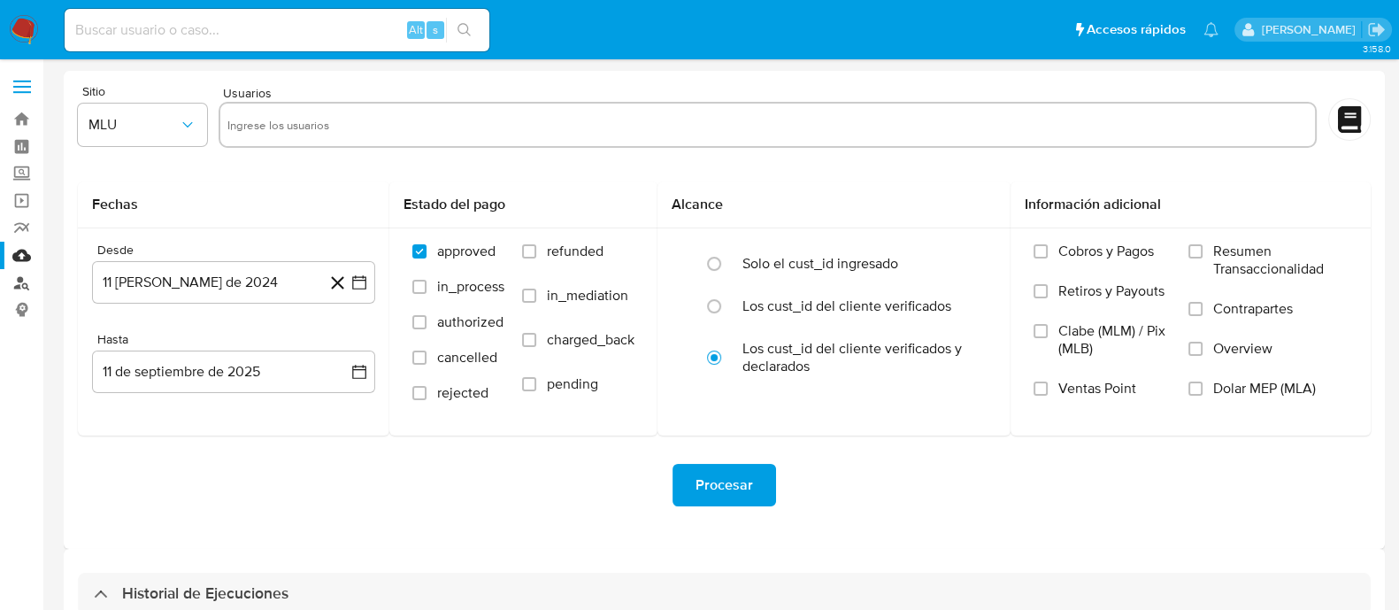
click at [18, 282] on link "Buscador de personas" at bounding box center [105, 282] width 211 height 27
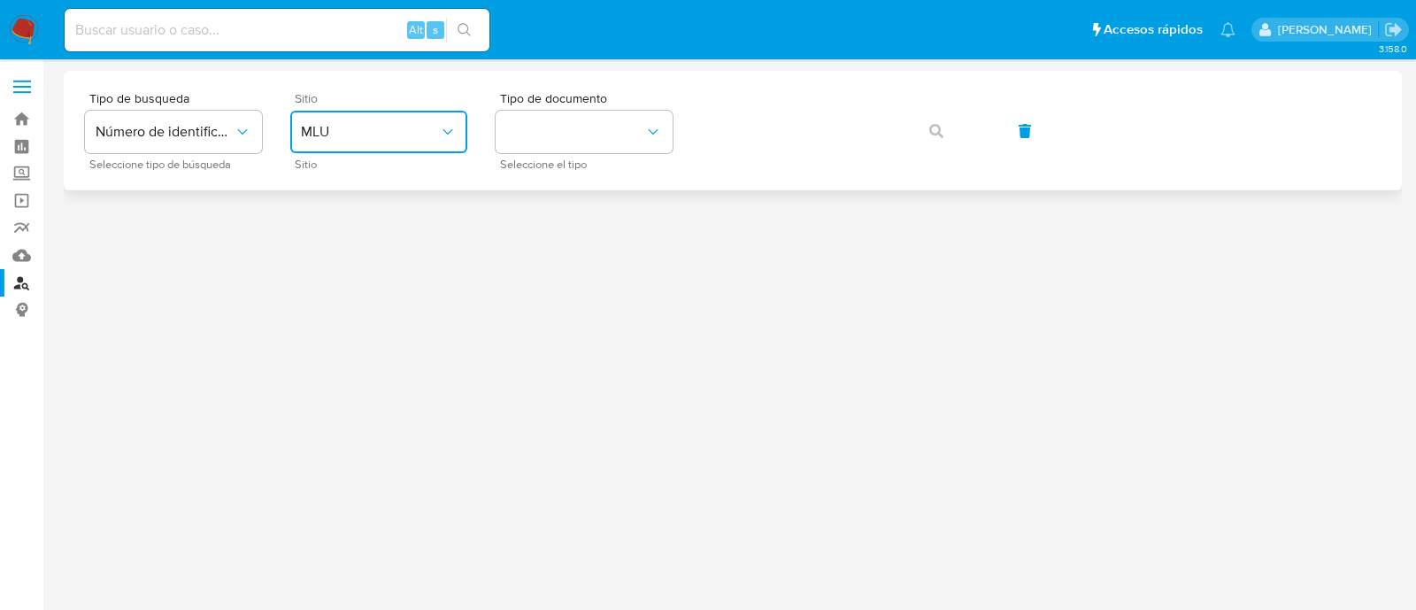
click at [372, 145] on button "MLU" at bounding box center [378, 132] width 177 height 42
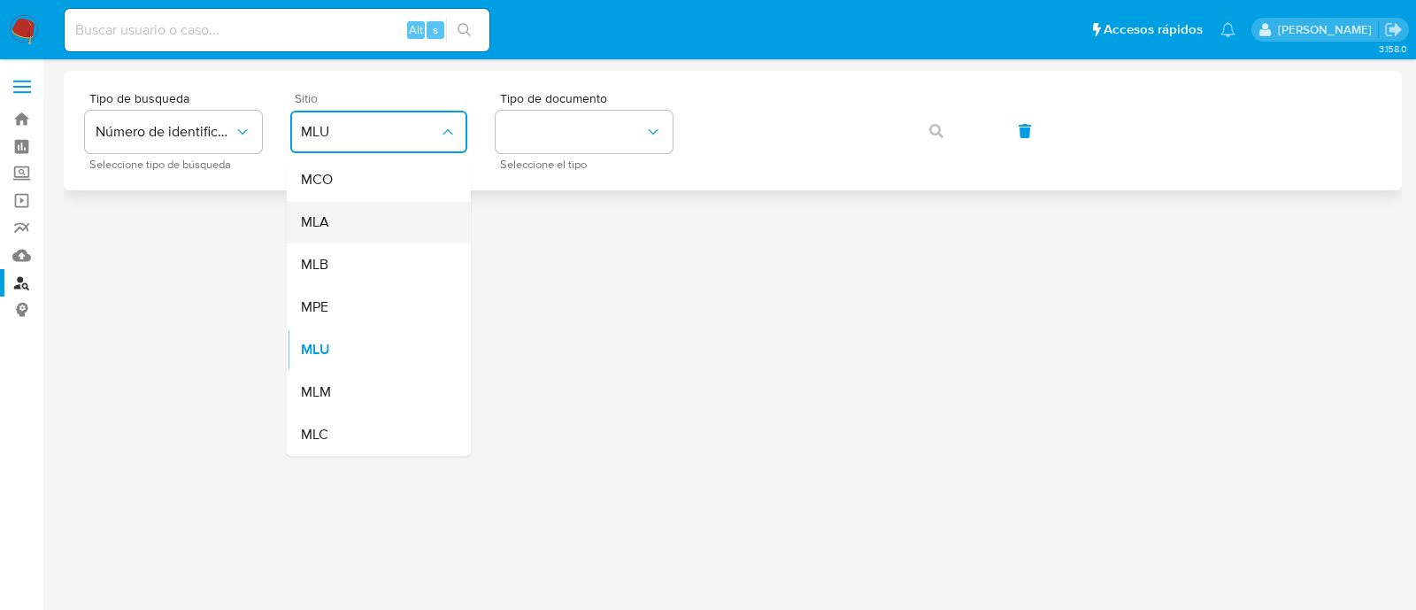
click at [332, 227] on div "MLA" at bounding box center [373, 222] width 145 height 42
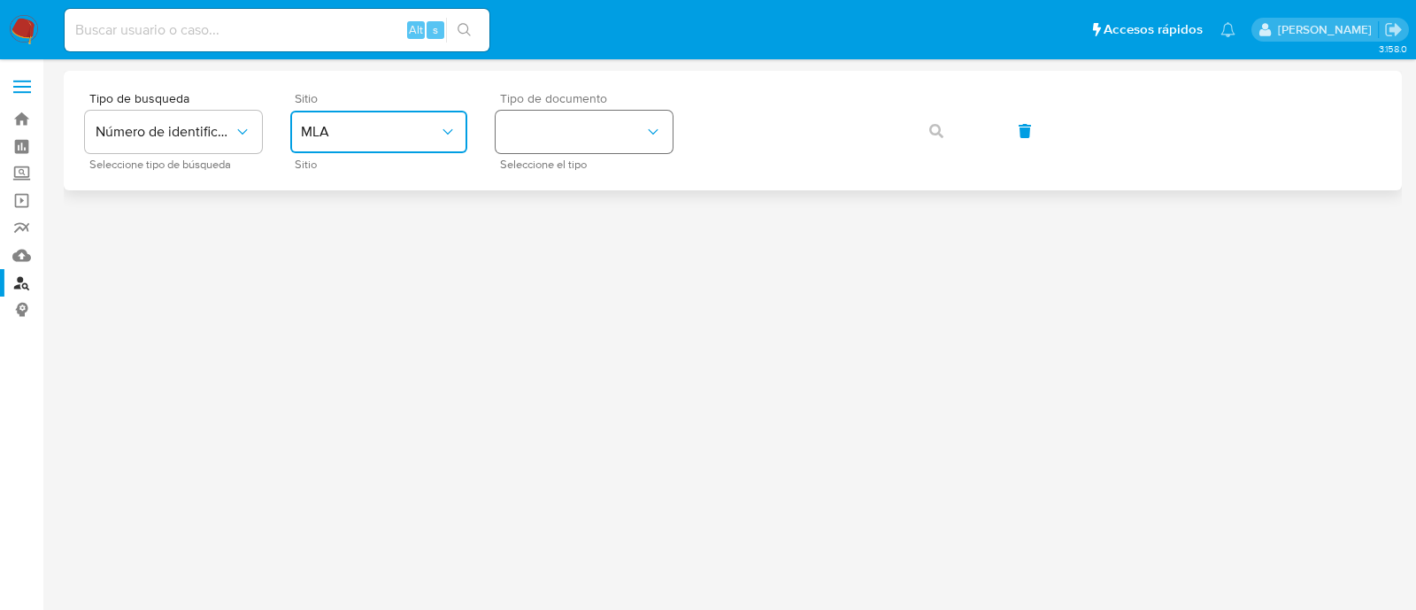
click at [528, 146] on button "identificationType" at bounding box center [584, 132] width 177 height 42
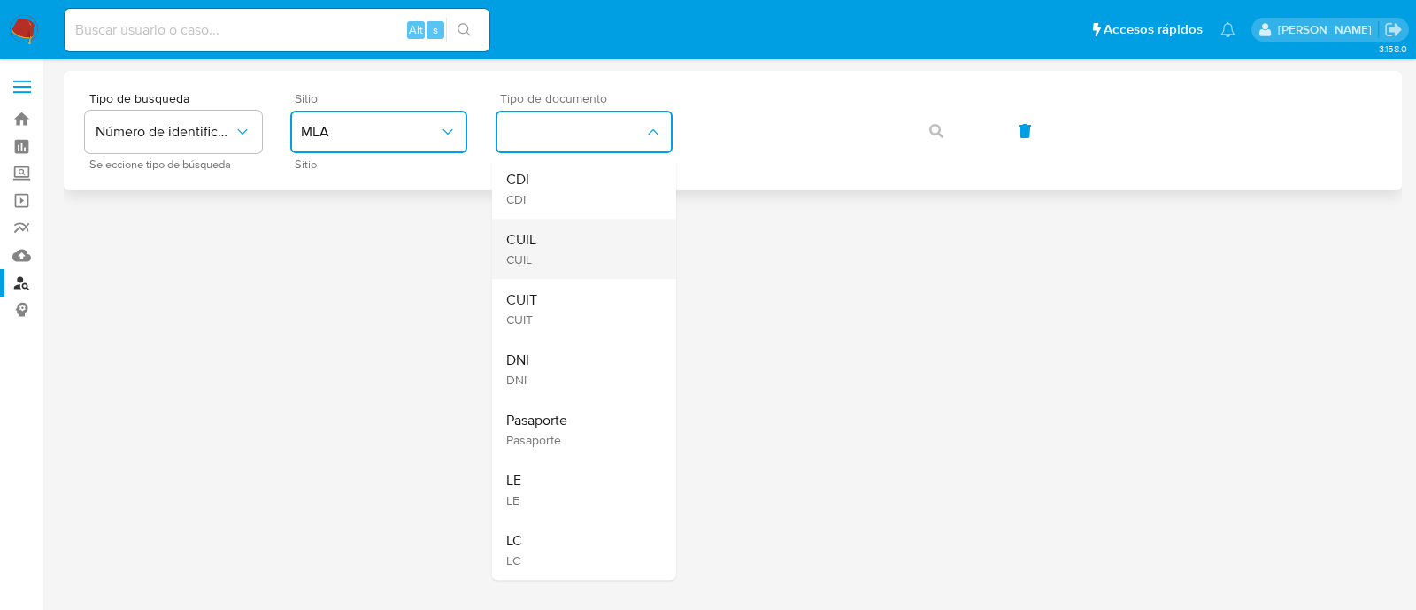
click at [538, 242] on div "CUIL CUIL" at bounding box center [578, 249] width 145 height 60
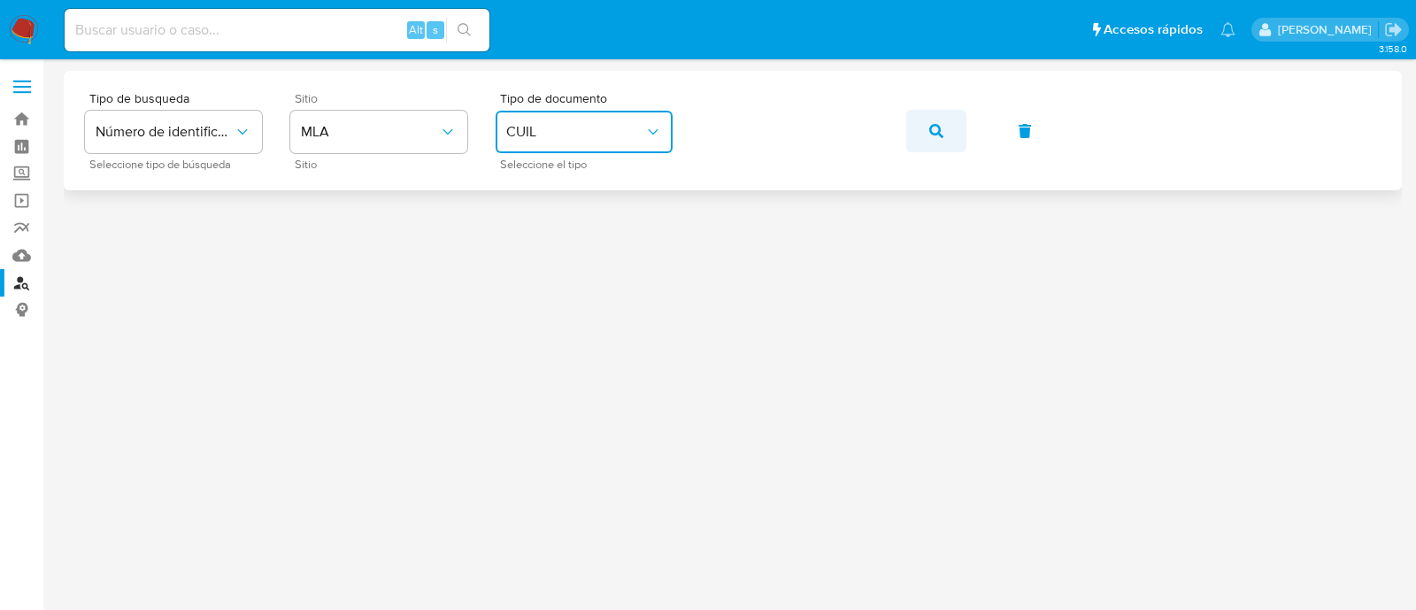
click at [934, 126] on icon "button" at bounding box center [936, 131] width 14 height 14
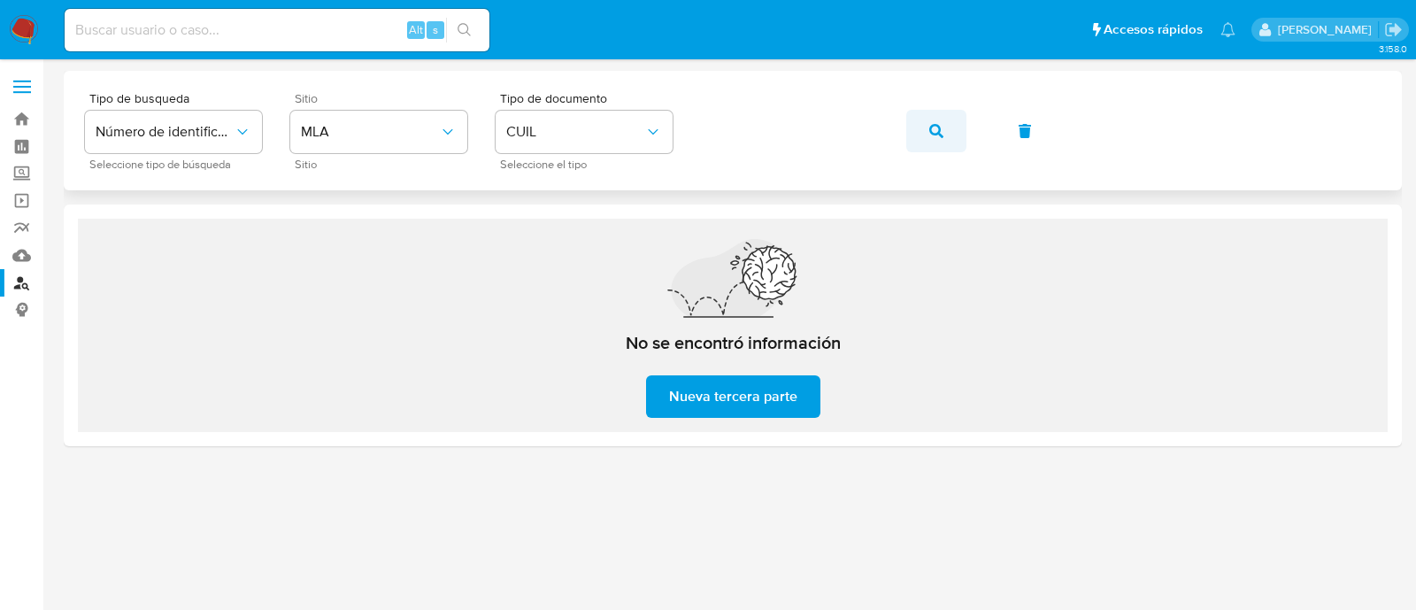
click at [921, 131] on button "button" at bounding box center [936, 131] width 60 height 42
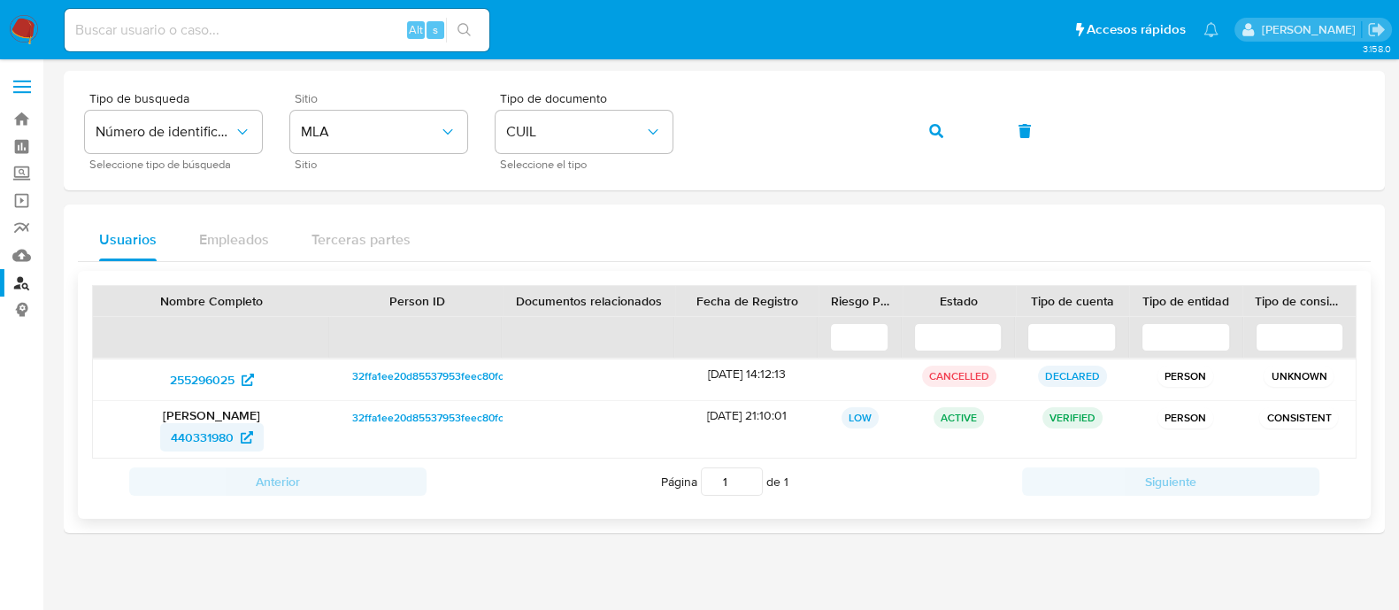
click at [204, 433] on span "440331980" at bounding box center [202, 437] width 63 height 28
click at [943, 123] on button "button" at bounding box center [936, 131] width 60 height 42
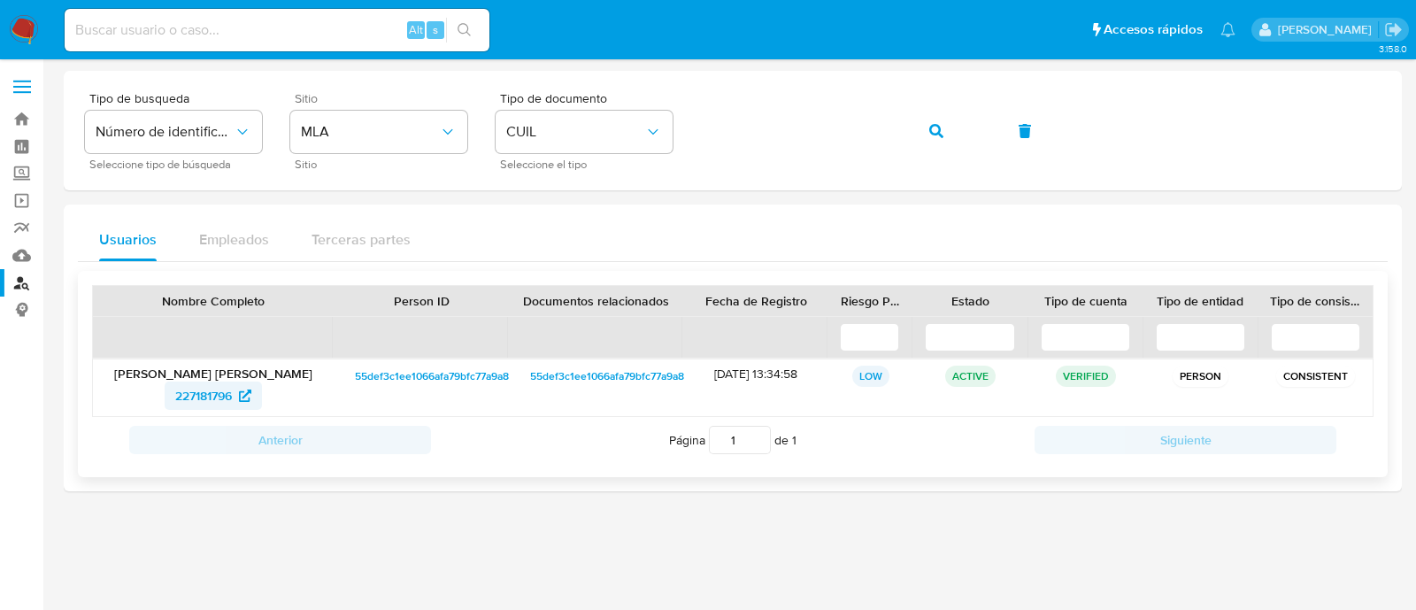
click at [195, 387] on span "227181796" at bounding box center [203, 395] width 57 height 28
click at [927, 142] on button "button" at bounding box center [936, 131] width 60 height 42
click at [201, 396] on span "78433145" at bounding box center [203, 395] width 53 height 28
click at [925, 135] on button "button" at bounding box center [936, 131] width 60 height 42
click at [219, 395] on span "1755297052" at bounding box center [203, 395] width 67 height 28
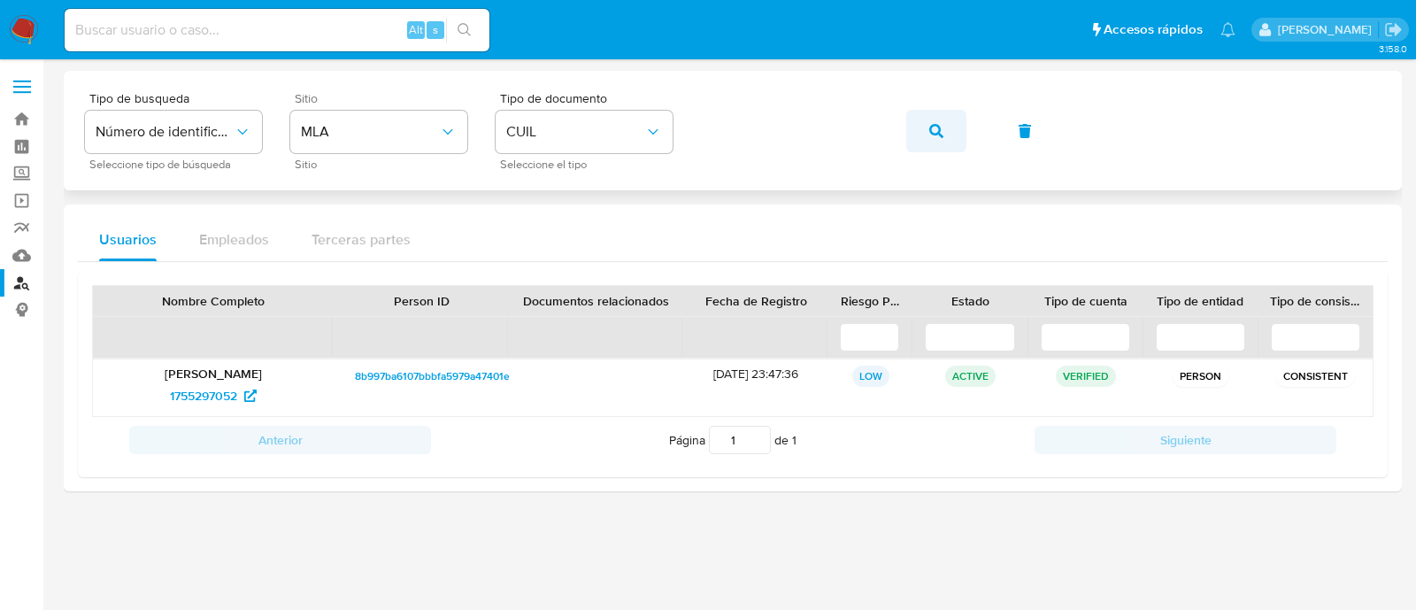
click at [958, 128] on button "button" at bounding box center [936, 131] width 60 height 42
click at [189, 390] on span "50600752" at bounding box center [203, 395] width 58 height 28
click at [941, 140] on span "button" at bounding box center [936, 131] width 14 height 39
click at [176, 396] on span "456118877" at bounding box center [203, 395] width 57 height 28
click at [940, 115] on span "button" at bounding box center [936, 131] width 14 height 39
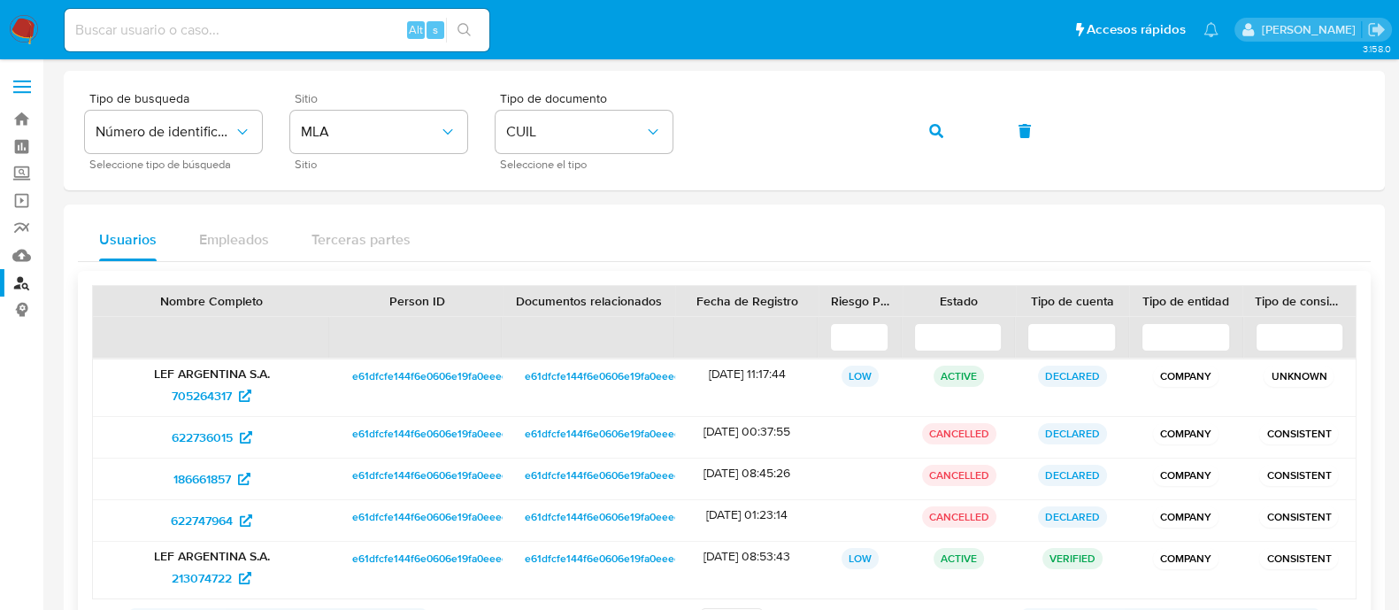
scroll to position [110, 0]
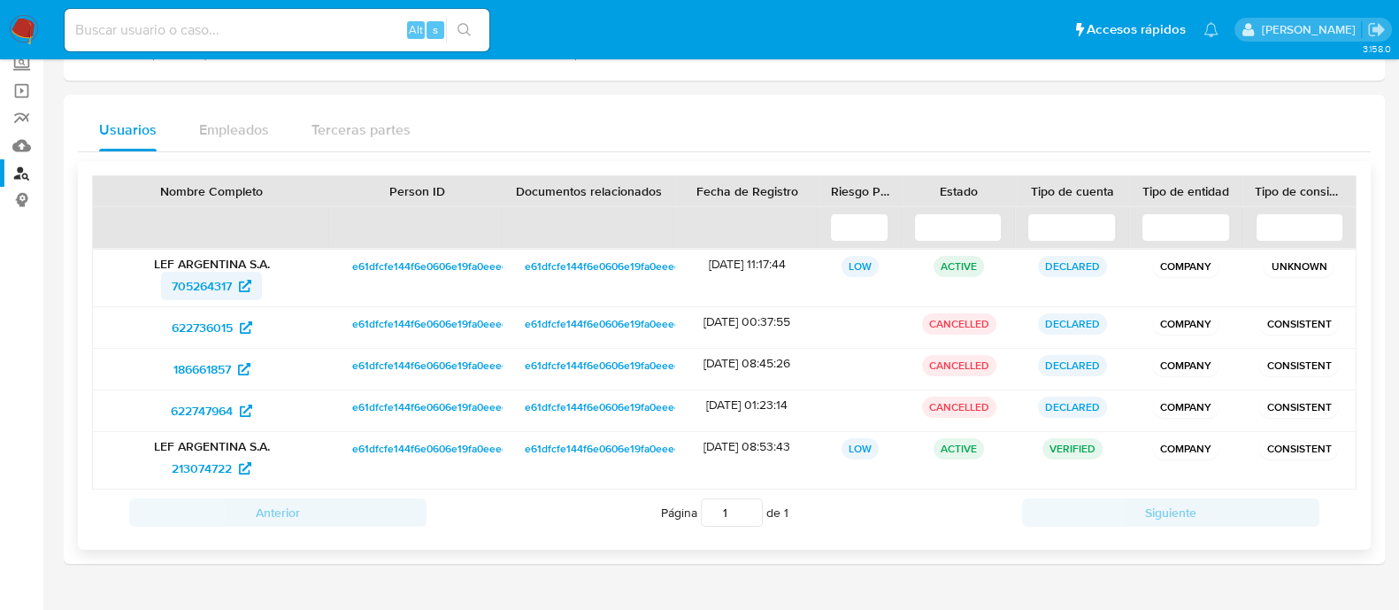
click at [214, 285] on span "705264317" at bounding box center [202, 286] width 60 height 28
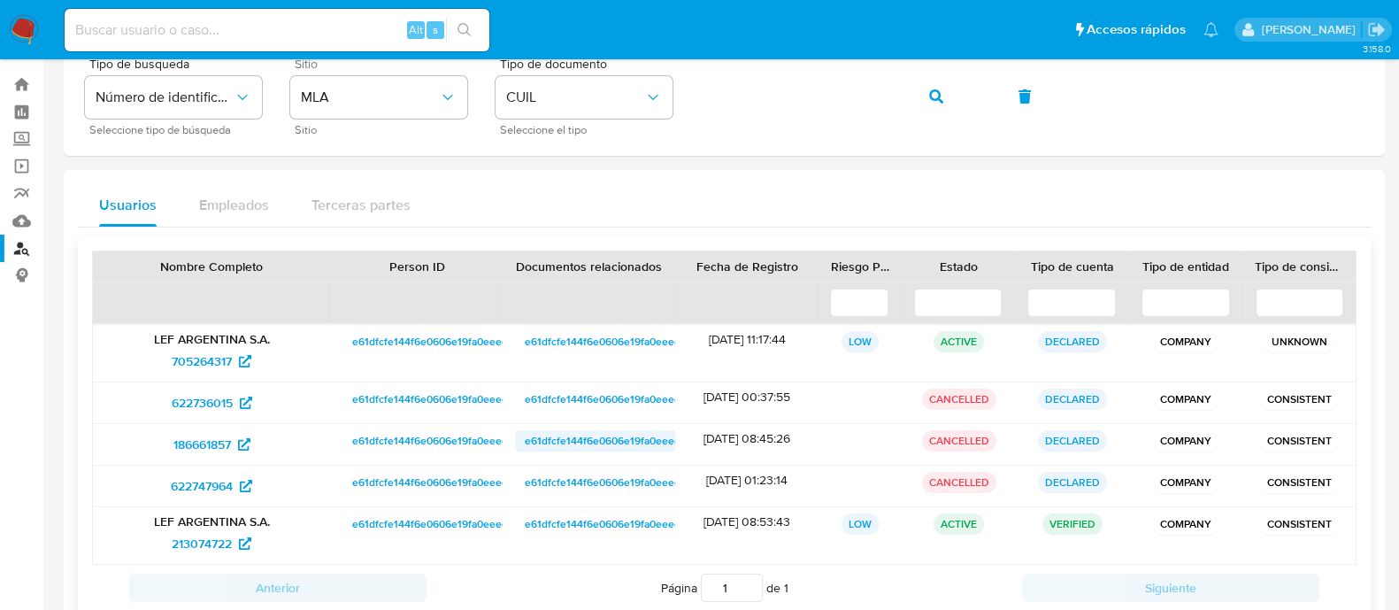
scroll to position [0, 0]
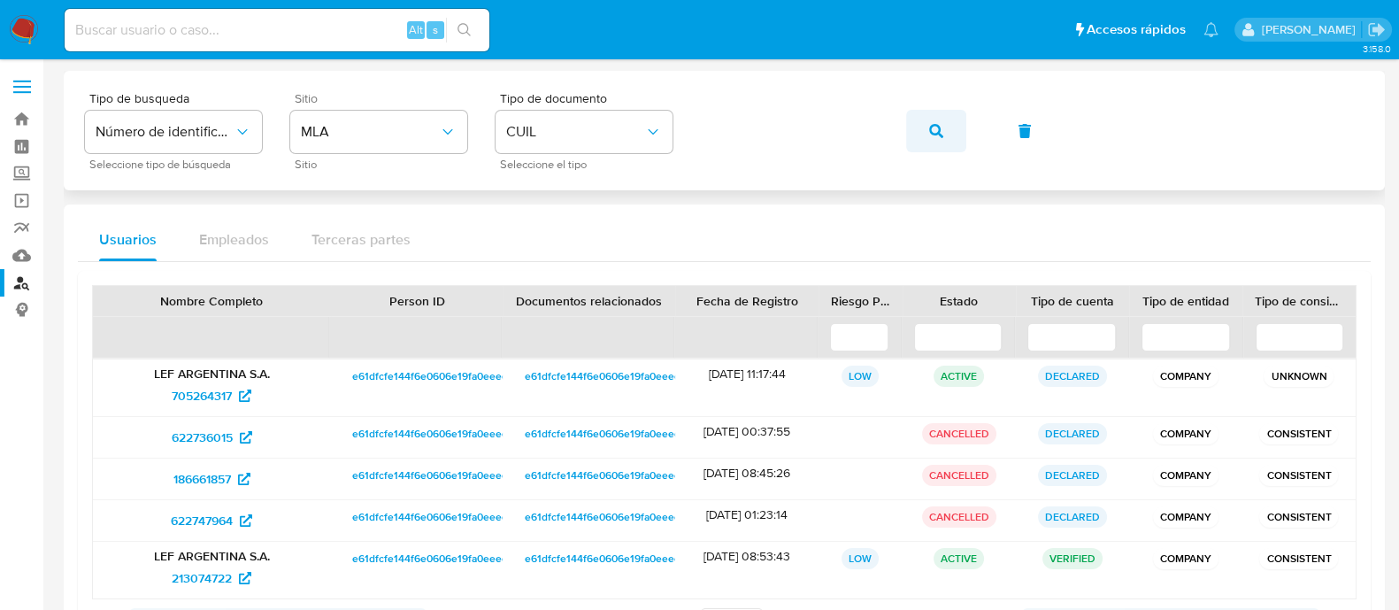
click at [918, 130] on button "button" at bounding box center [936, 131] width 60 height 42
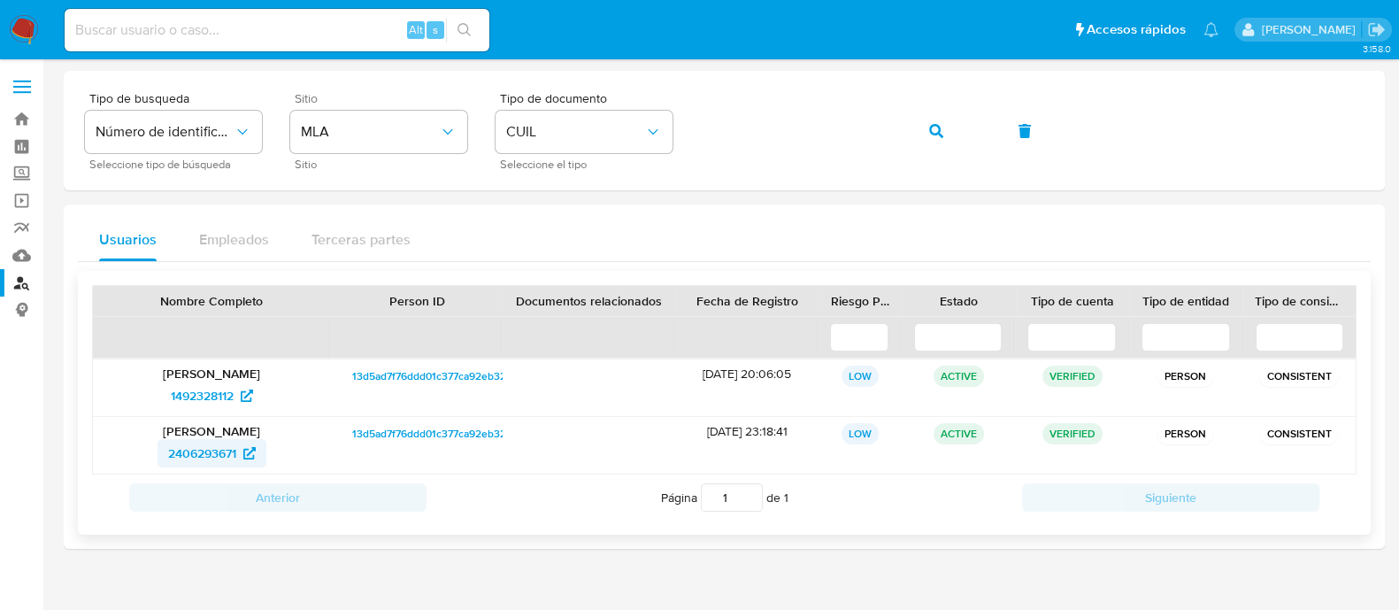
click at [209, 444] on span "2406293671" at bounding box center [202, 453] width 68 height 28
click at [925, 126] on button "button" at bounding box center [936, 131] width 60 height 42
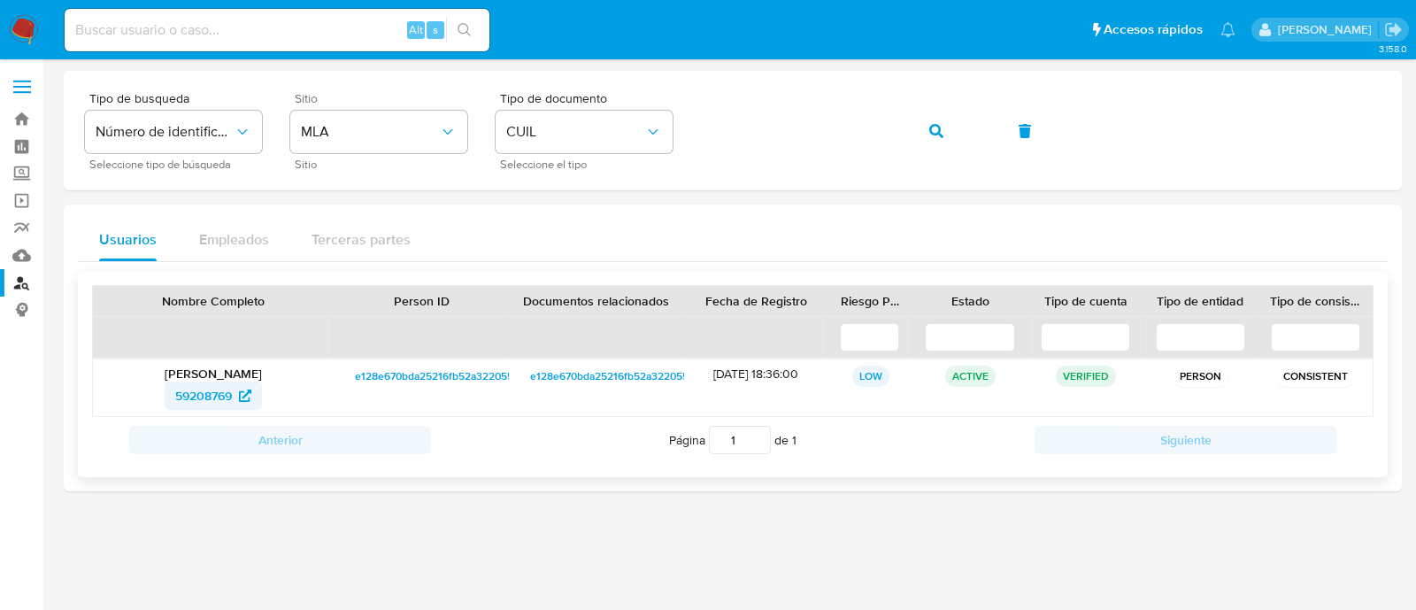
click at [207, 393] on span "59208769" at bounding box center [203, 395] width 57 height 28
click at [942, 126] on icon "button" at bounding box center [936, 131] width 14 height 14
click at [185, 399] on span "22795865" at bounding box center [204, 395] width 56 height 28
click at [146, 20] on input at bounding box center [277, 30] width 425 height 23
paste input "MJdG8SS7OfyDuOD0jfYMM1a3"
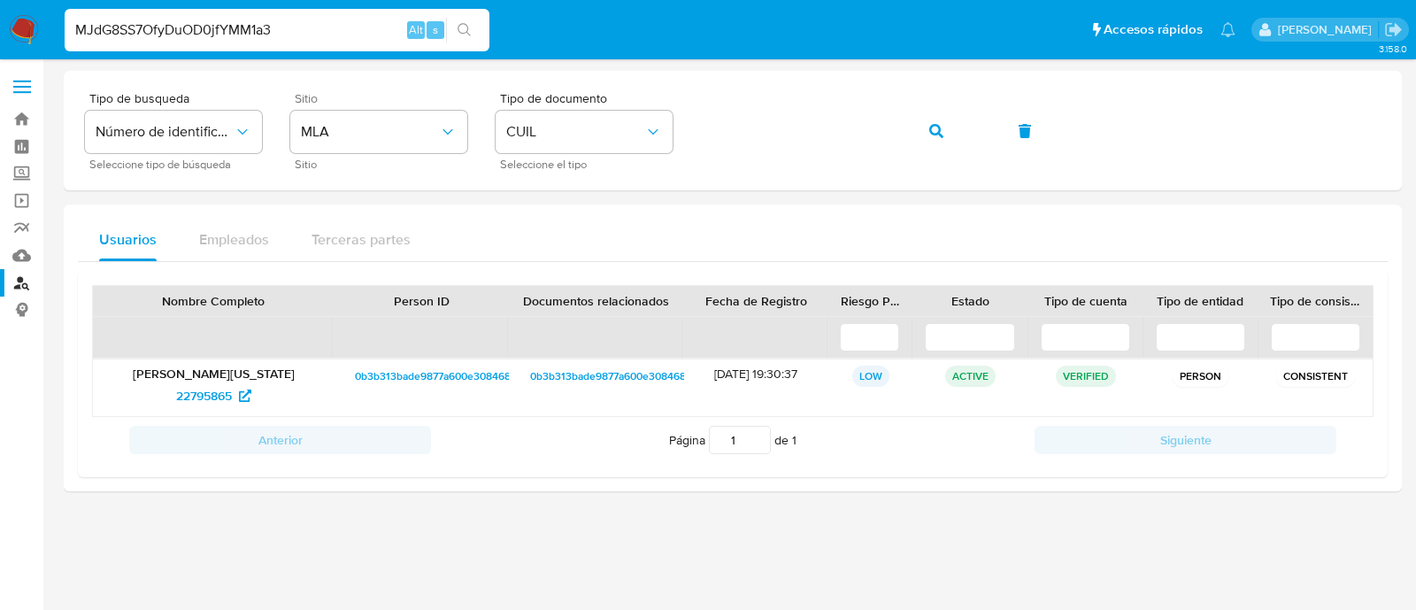
type input "MJdG8SS7OfyDuOD0jfYMM1a3"
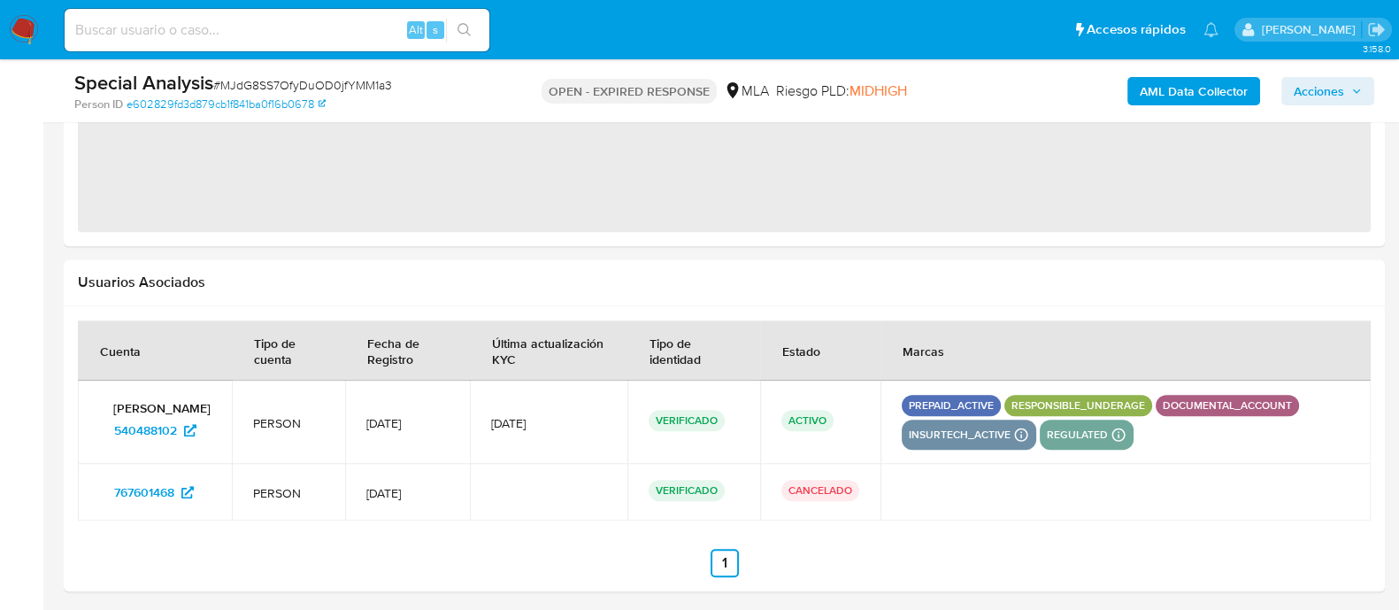
scroll to position [1960, 0]
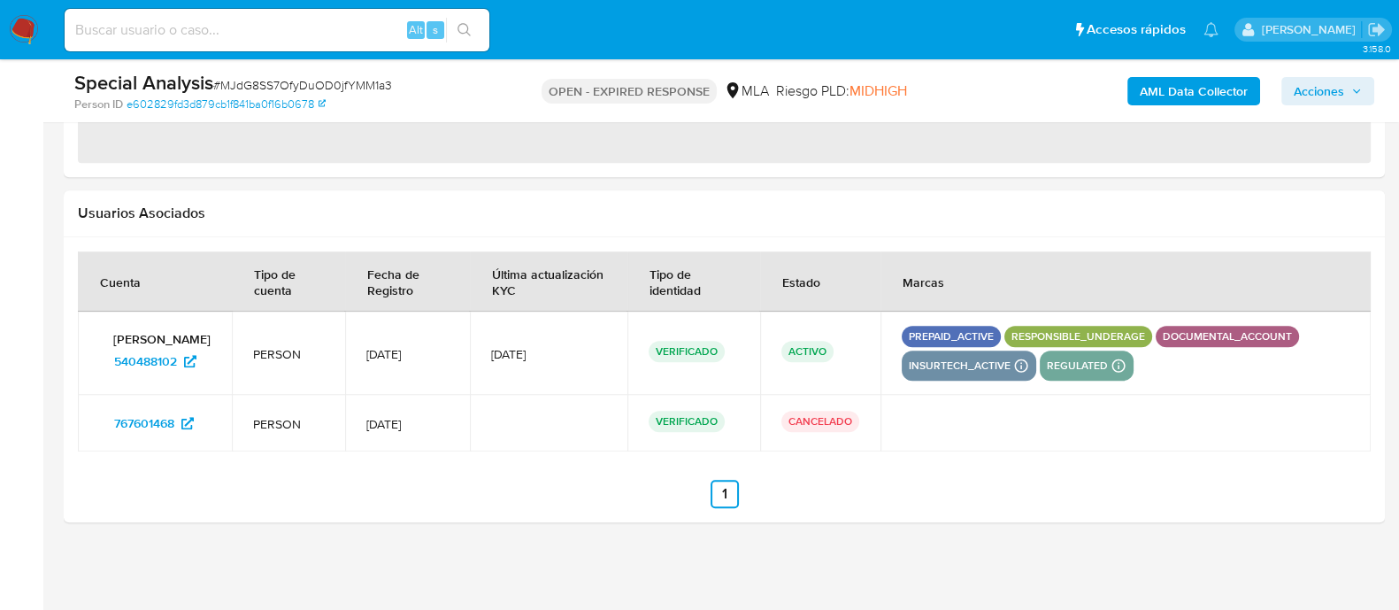
select select "10"
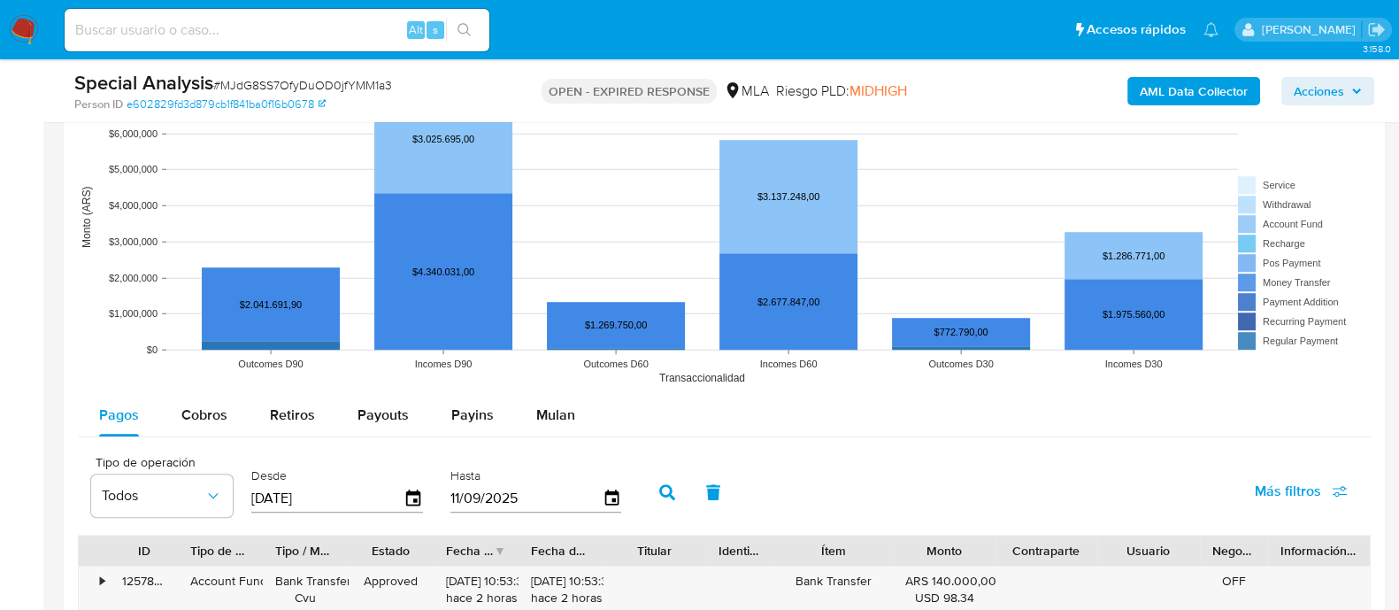
scroll to position [1750, 0]
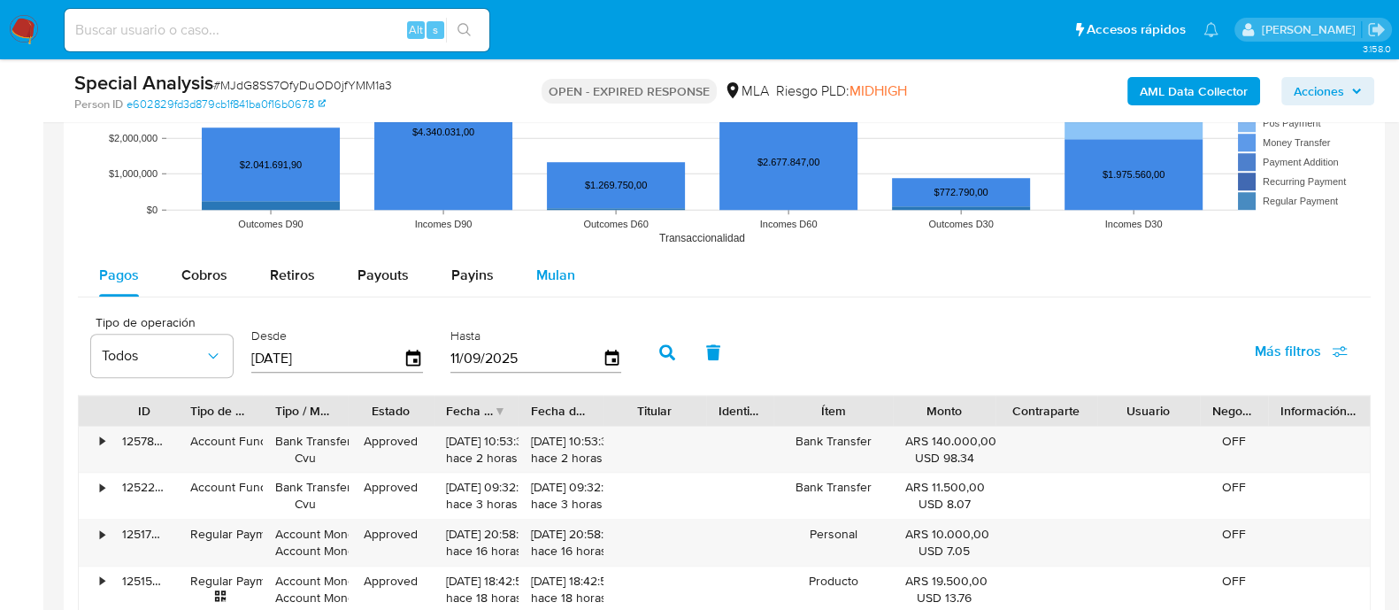
click at [581, 279] on button "Mulan" at bounding box center [555, 275] width 81 height 42
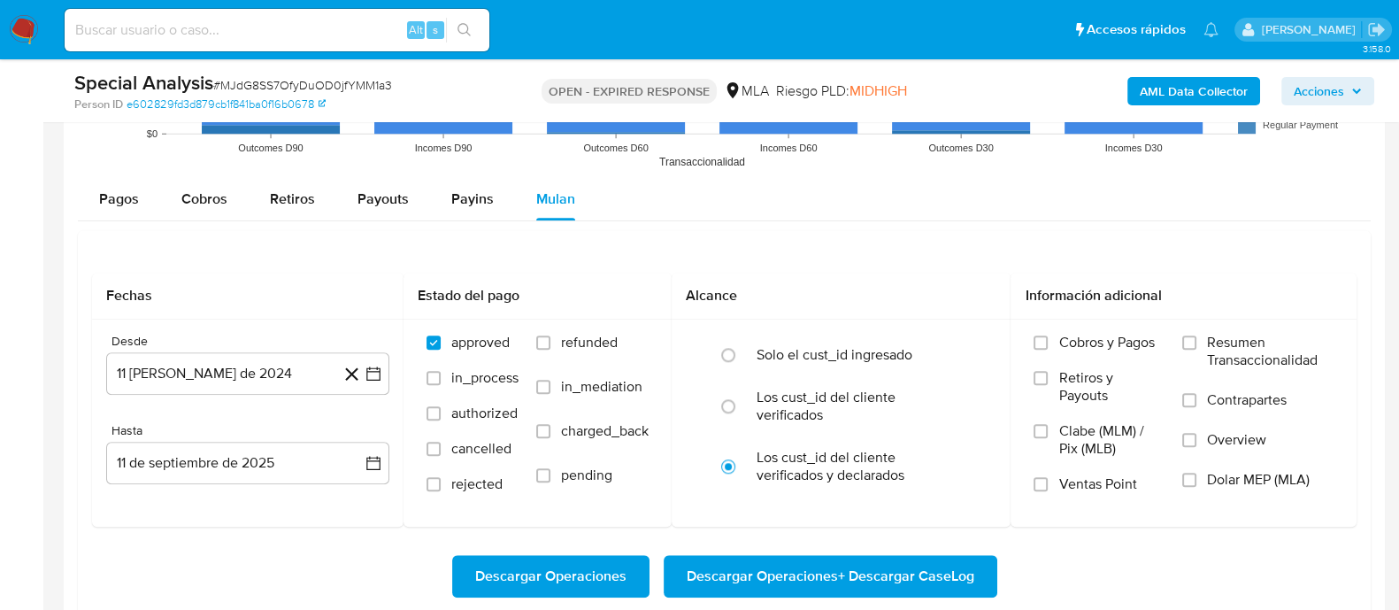
scroll to position [1860, 0]
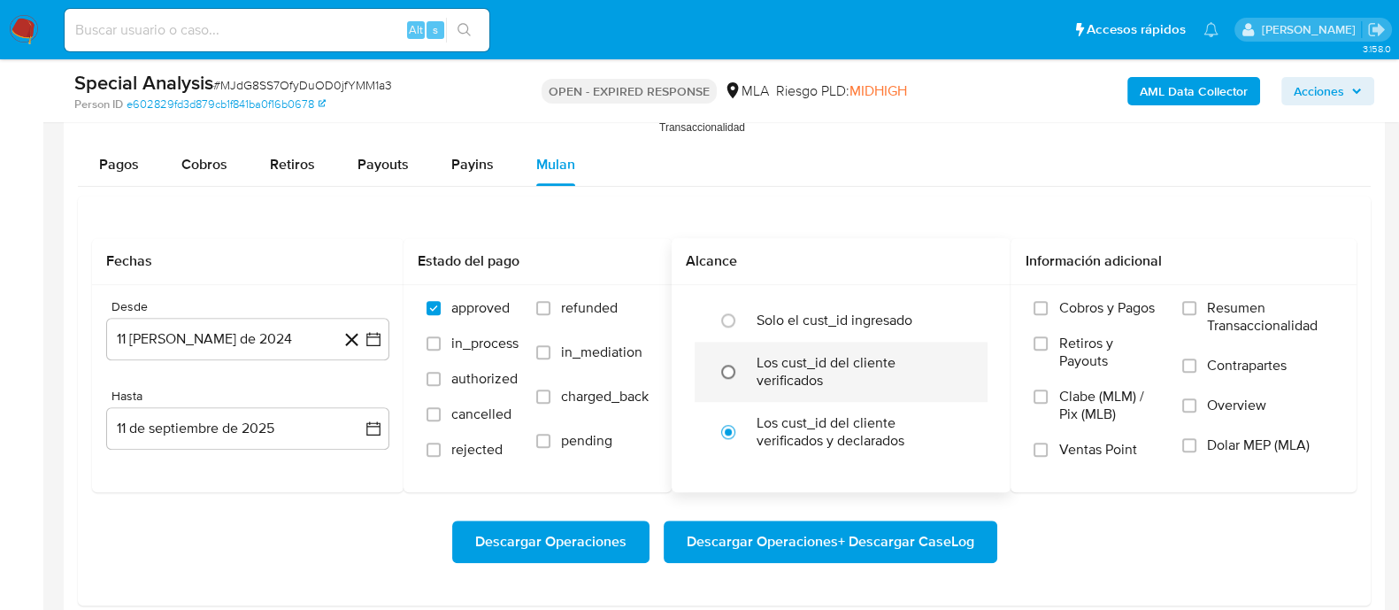
click at [734, 366] on input "radio" at bounding box center [728, 372] width 28 height 28
radio input "true"
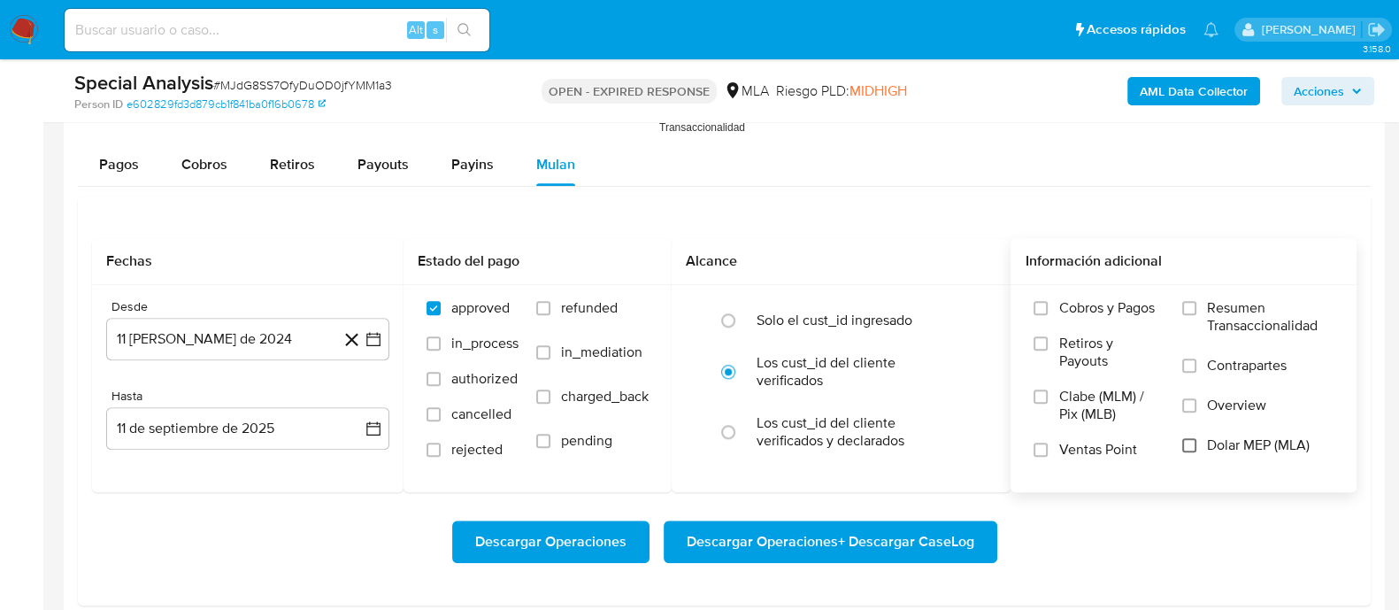
click at [1190, 445] on input "Dolar MEP (MLA)" at bounding box center [1189, 445] width 14 height 14
click at [892, 538] on span "Descargar Operaciones + Descargar CaseLog" at bounding box center [831, 541] width 288 height 39
click at [299, 37] on input at bounding box center [277, 30] width 425 height 23
paste input "HImiXsKnF2ERIPJ8RIBkl8fM"
type input "HImiXsKnF2ERIPJ8RIBkl8fM"
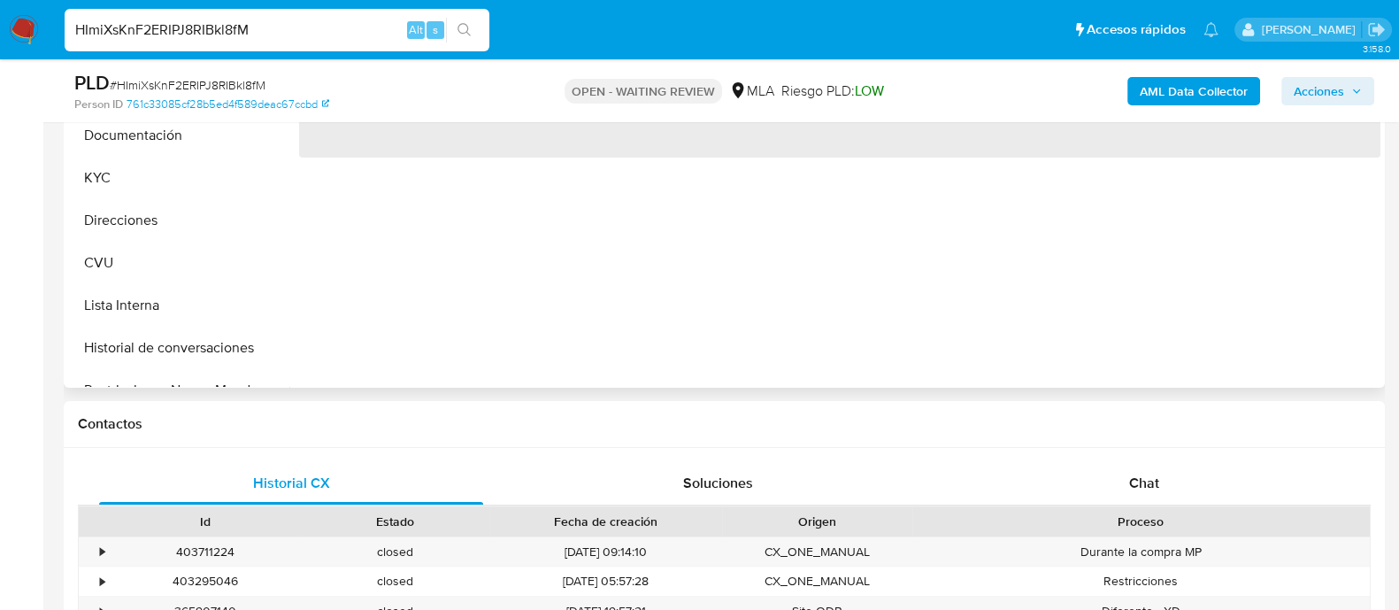
scroll to position [774, 0]
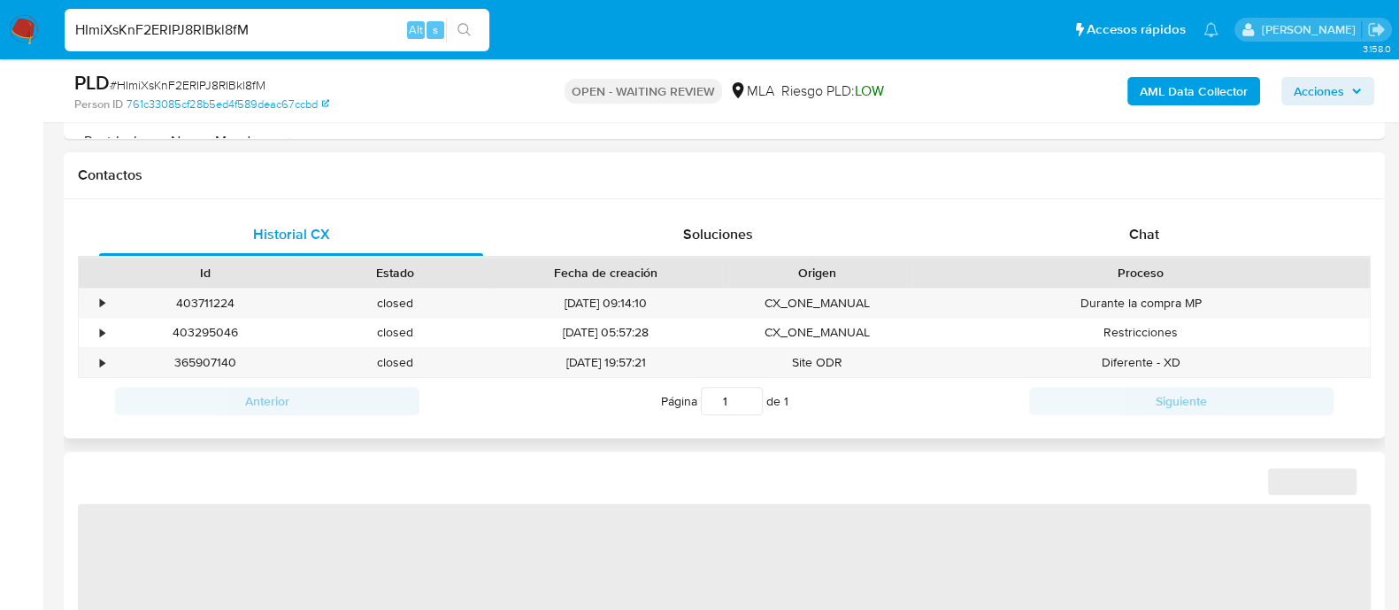
select select "10"
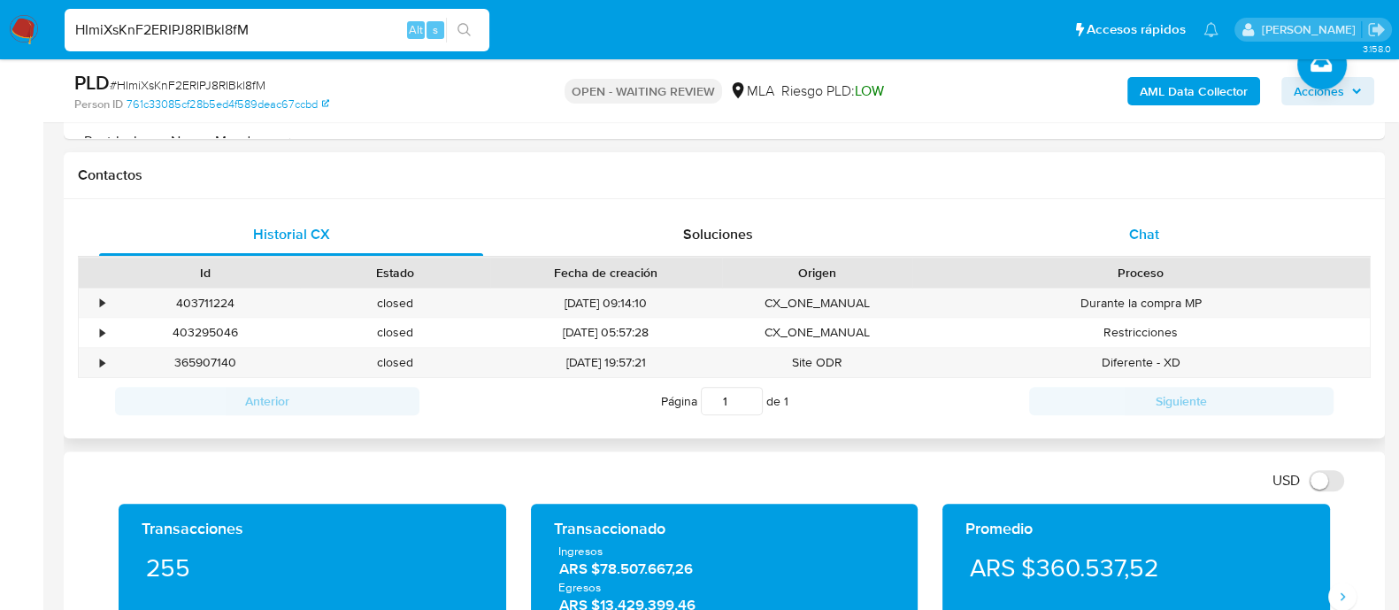
click at [1136, 231] on span "Chat" at bounding box center [1144, 234] width 30 height 20
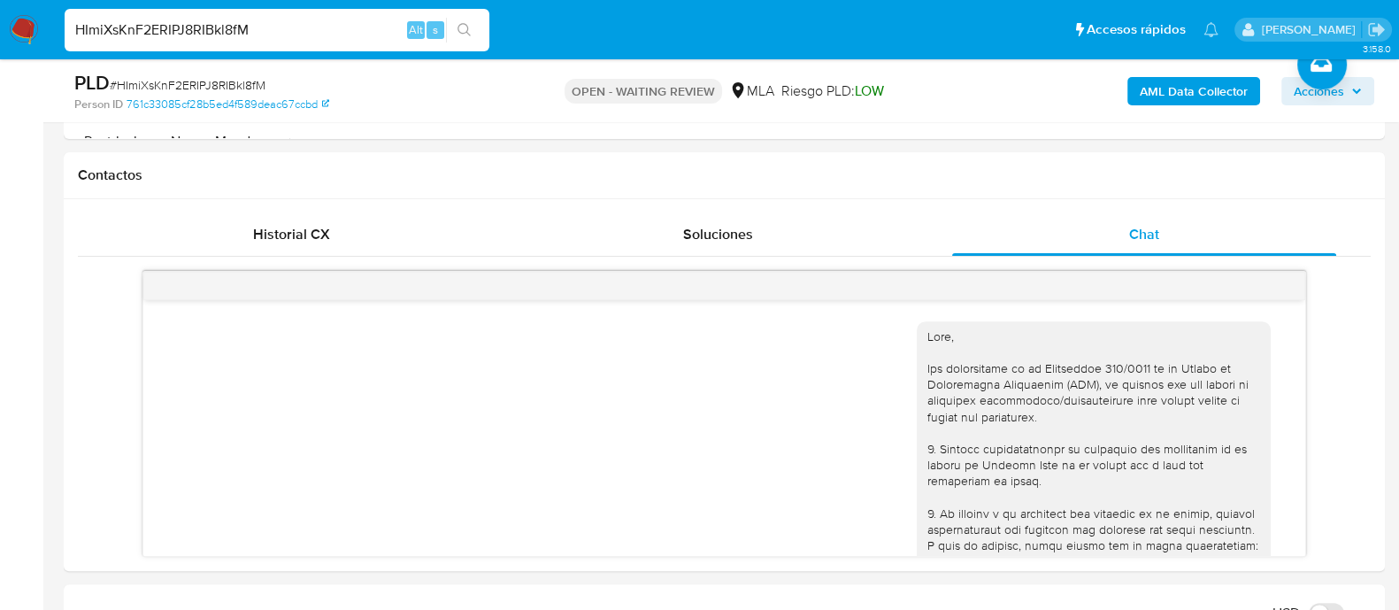
scroll to position [2977, 0]
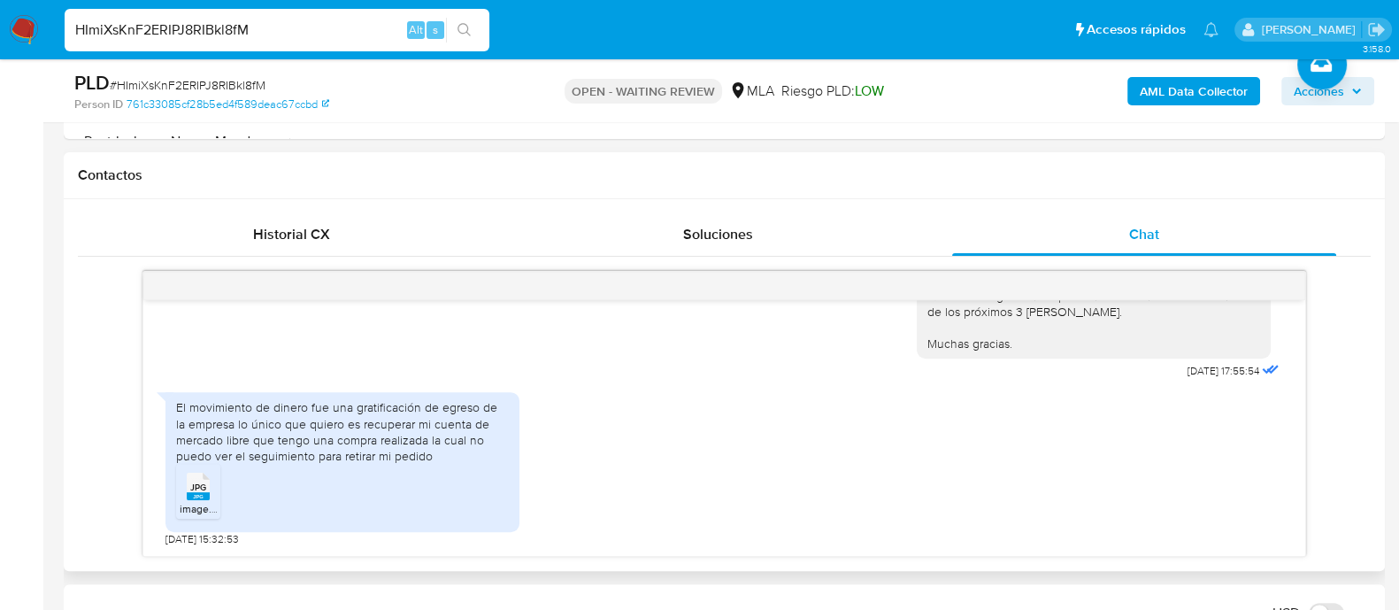
click at [187, 497] on rect at bounding box center [198, 496] width 23 height 8
click at [159, 31] on input "HImiXsKnF2ERIPJ8RIBkl8fM" at bounding box center [277, 30] width 425 height 23
paste input "vPlx5F7SW6FCTRWiuPQEOKqw"
type input "vPlx5F7SW6FCTRWiuPQEOKqw"
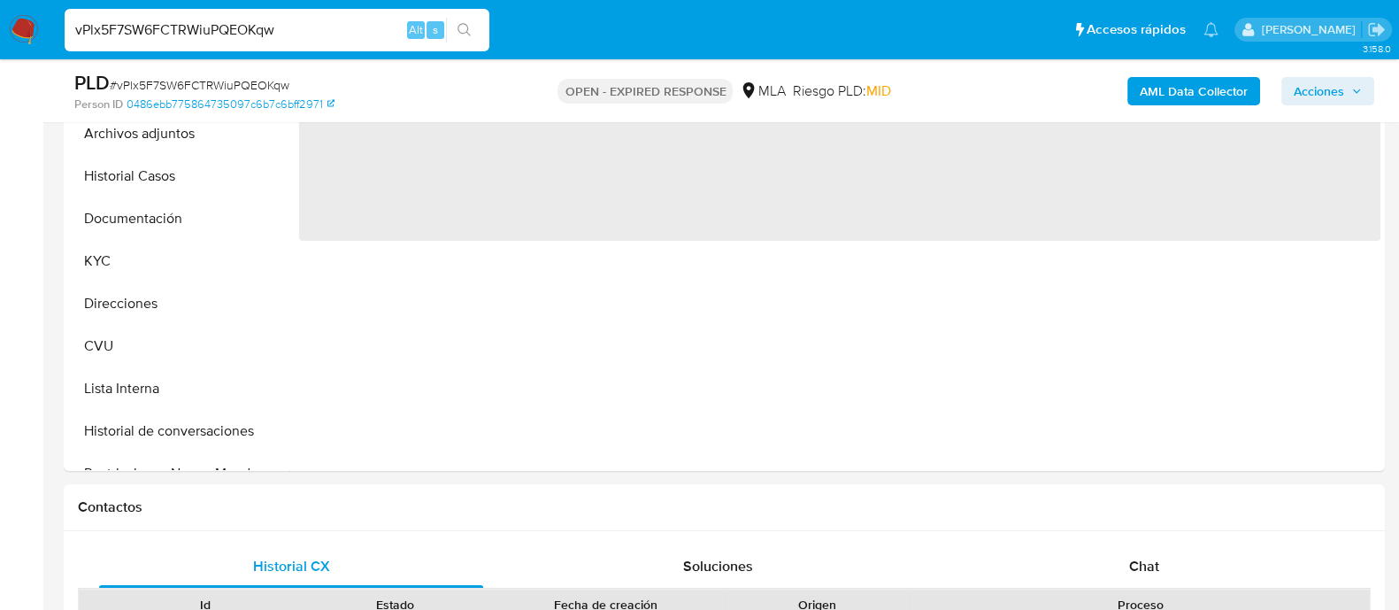
scroll to position [664, 0]
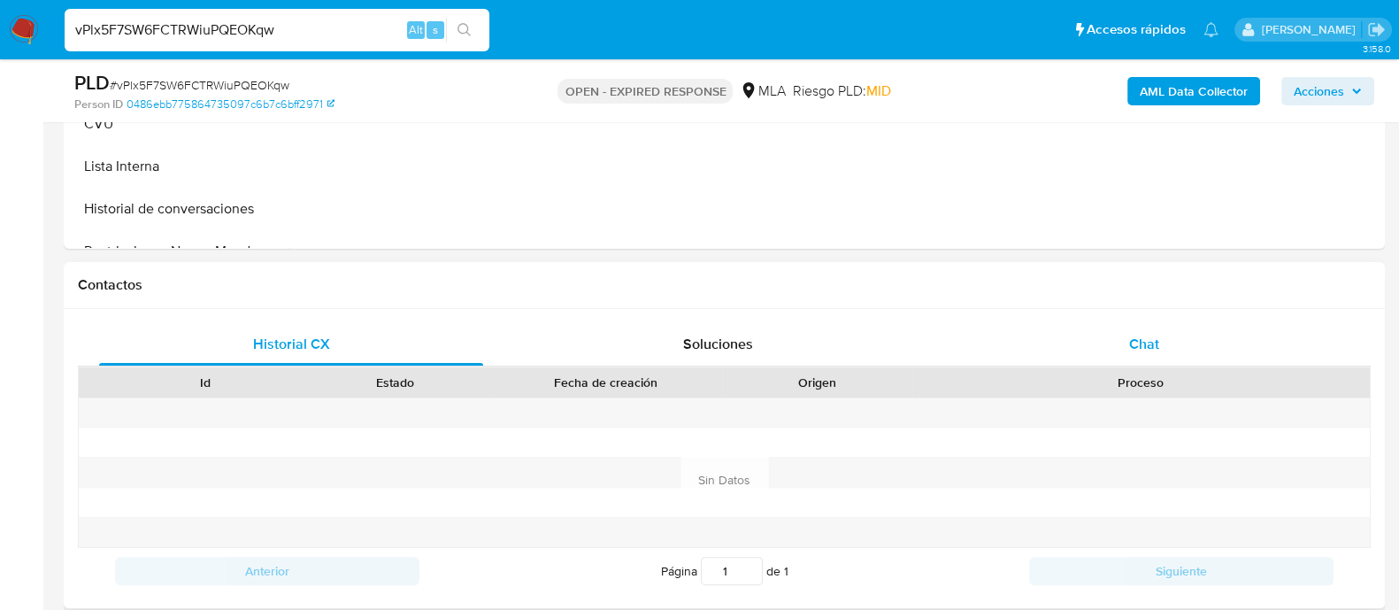
click at [1046, 329] on div "Chat" at bounding box center [1144, 344] width 384 height 42
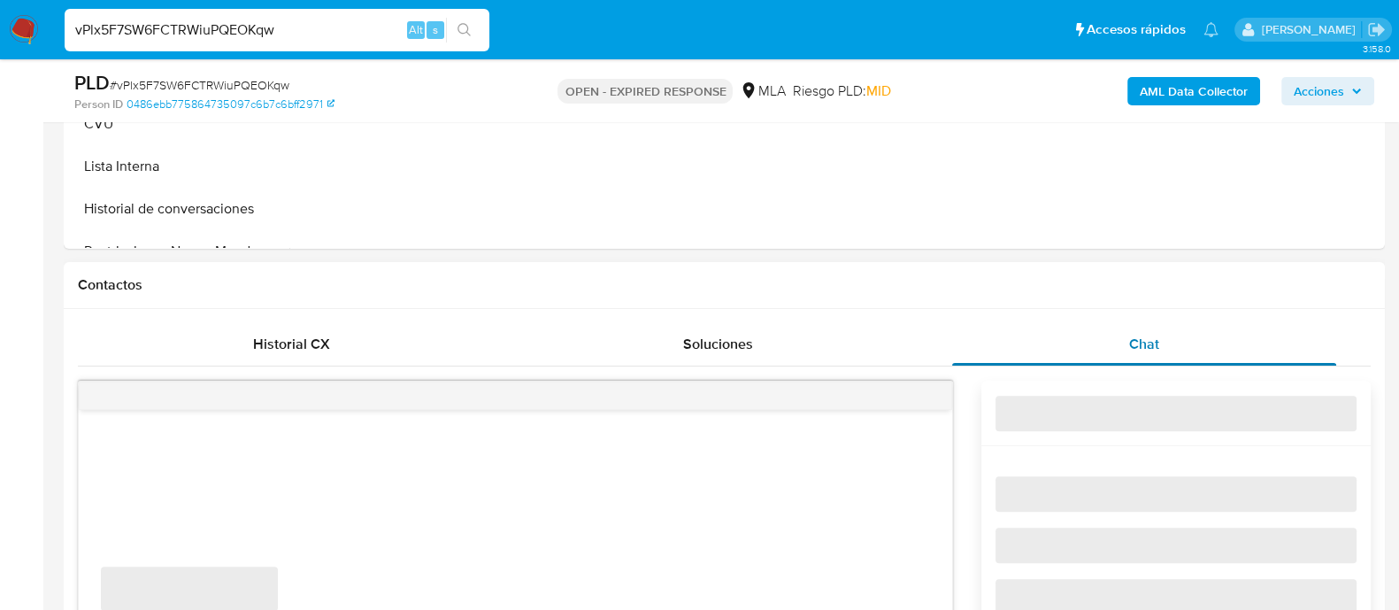
select select "10"
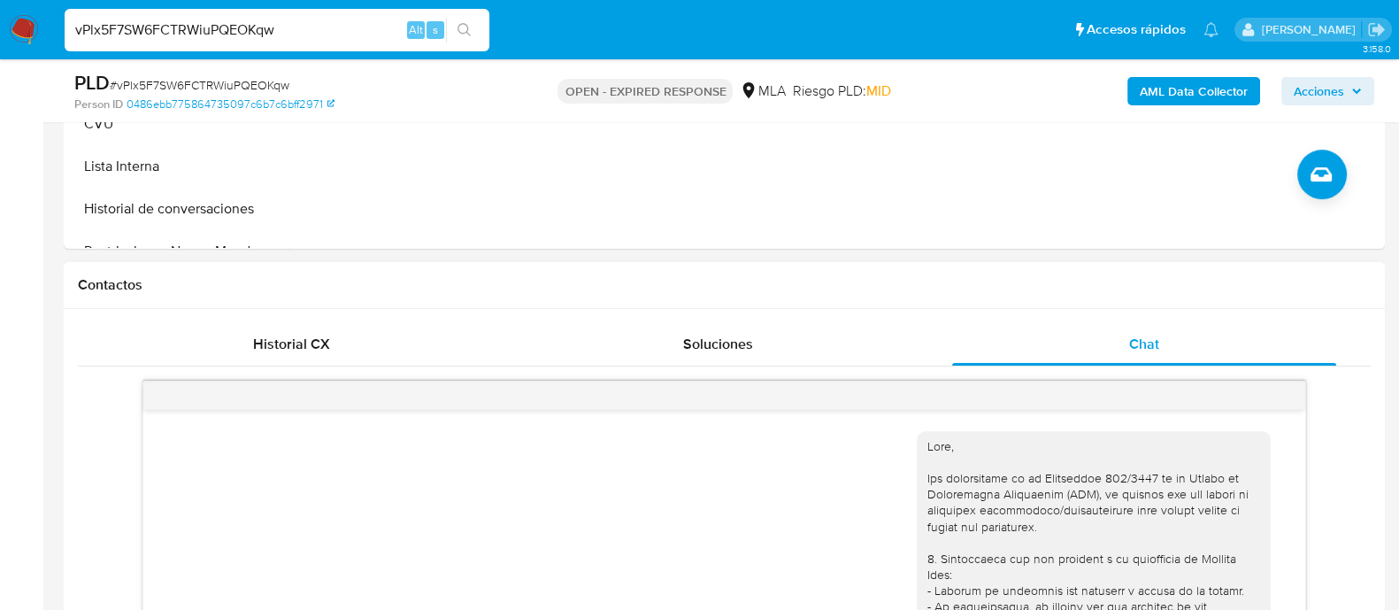
scroll to position [996, 0]
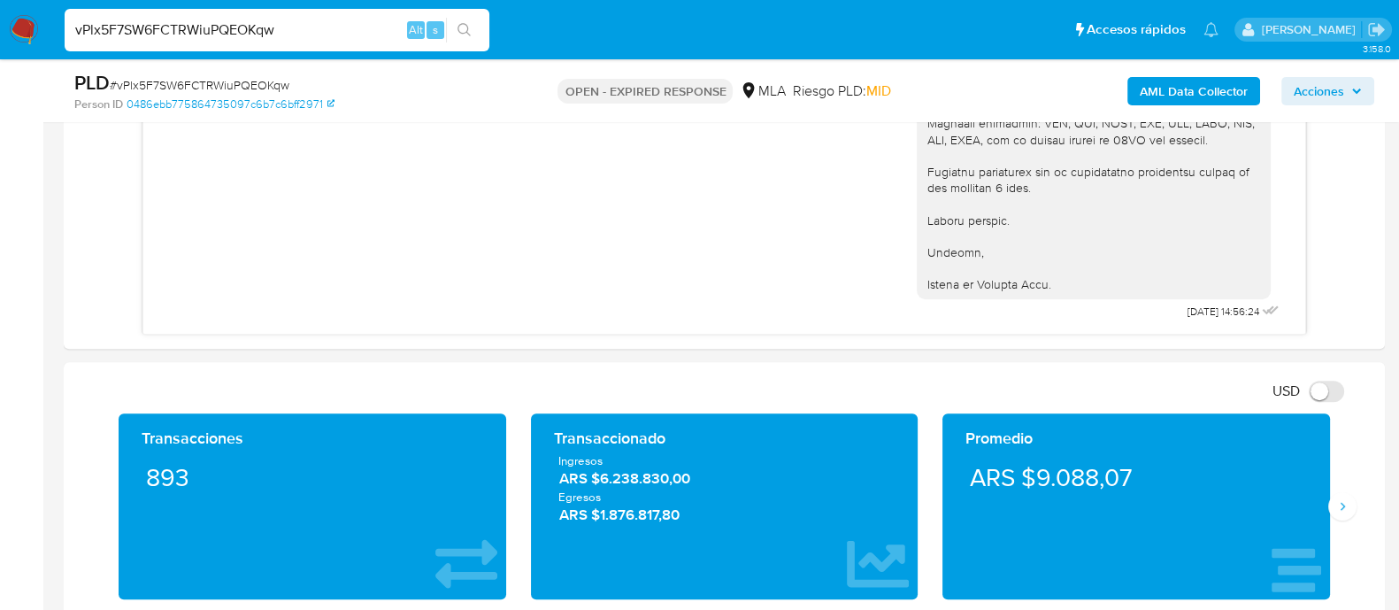
click at [266, 27] on input "vPlx5F7SW6FCTRWiuPQEOKqw" at bounding box center [277, 30] width 425 height 23
click at [265, 27] on input "vPlx5F7SW6FCTRWiuPQEOKqw" at bounding box center [277, 30] width 425 height 23
paste input "LFDLYfcEuhTbFyOzFM63INbK"
type input "LFDLYfcEuhTbFyOzFM63INbK"
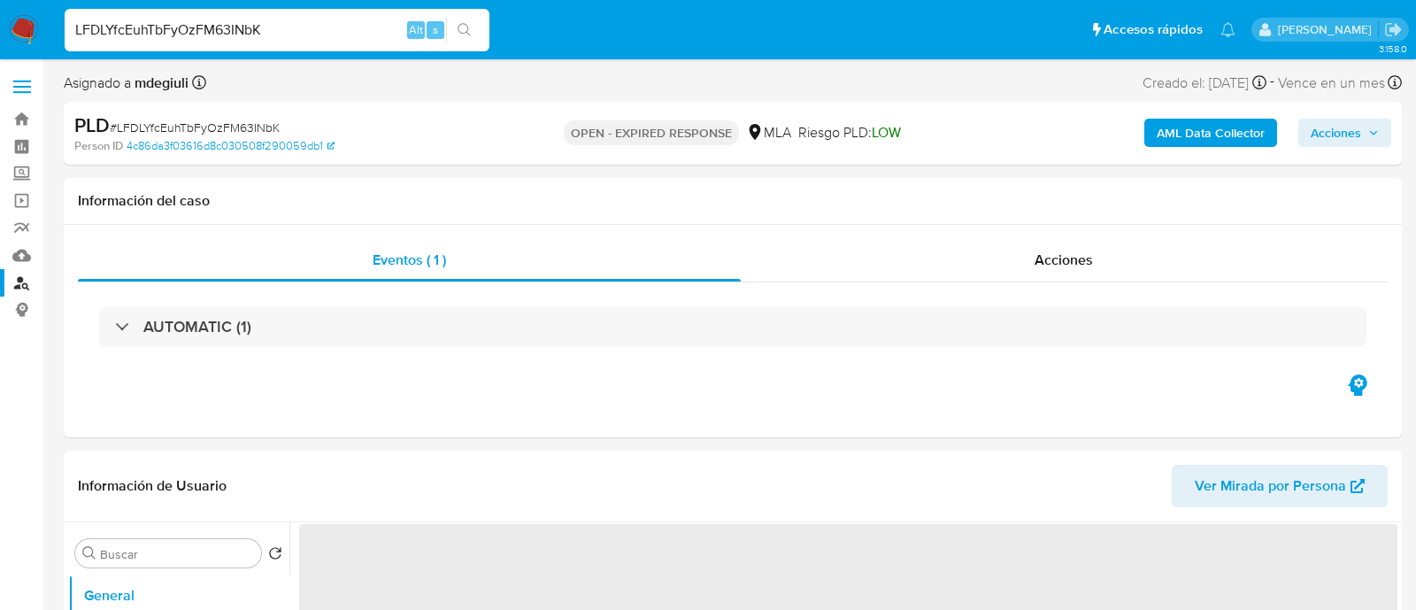
select select "10"
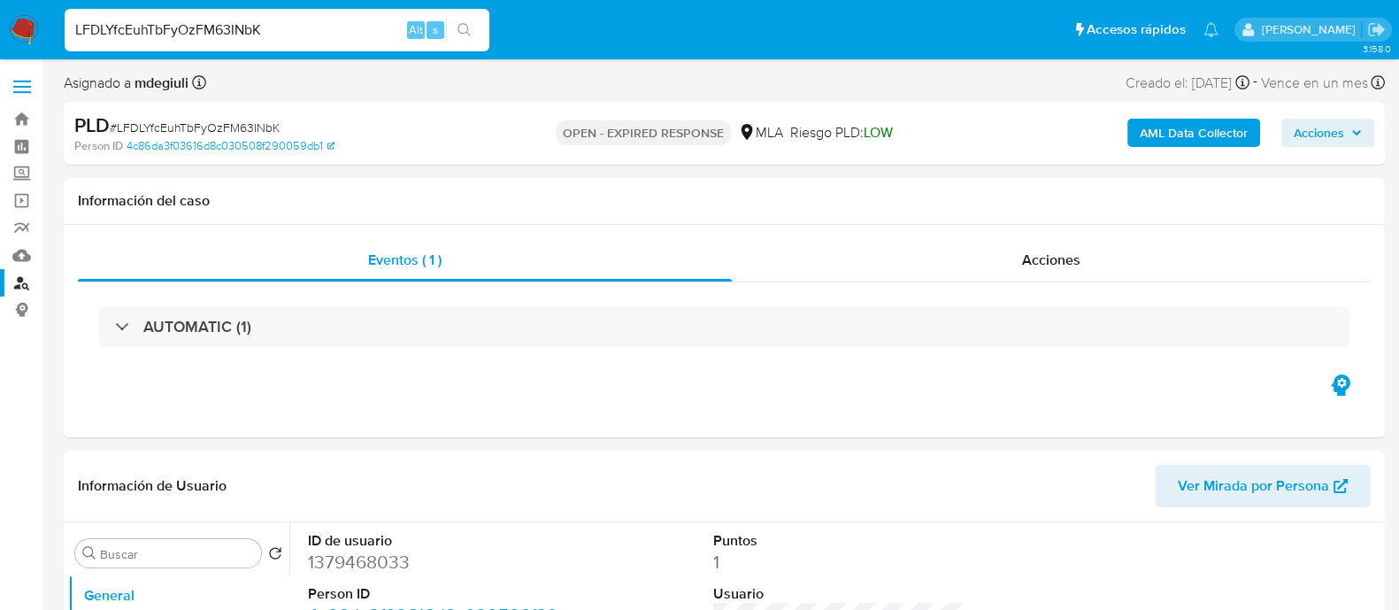
click at [199, 20] on input "LFDLYfcEuhTbFyOzFM63INbK" at bounding box center [277, 30] width 425 height 23
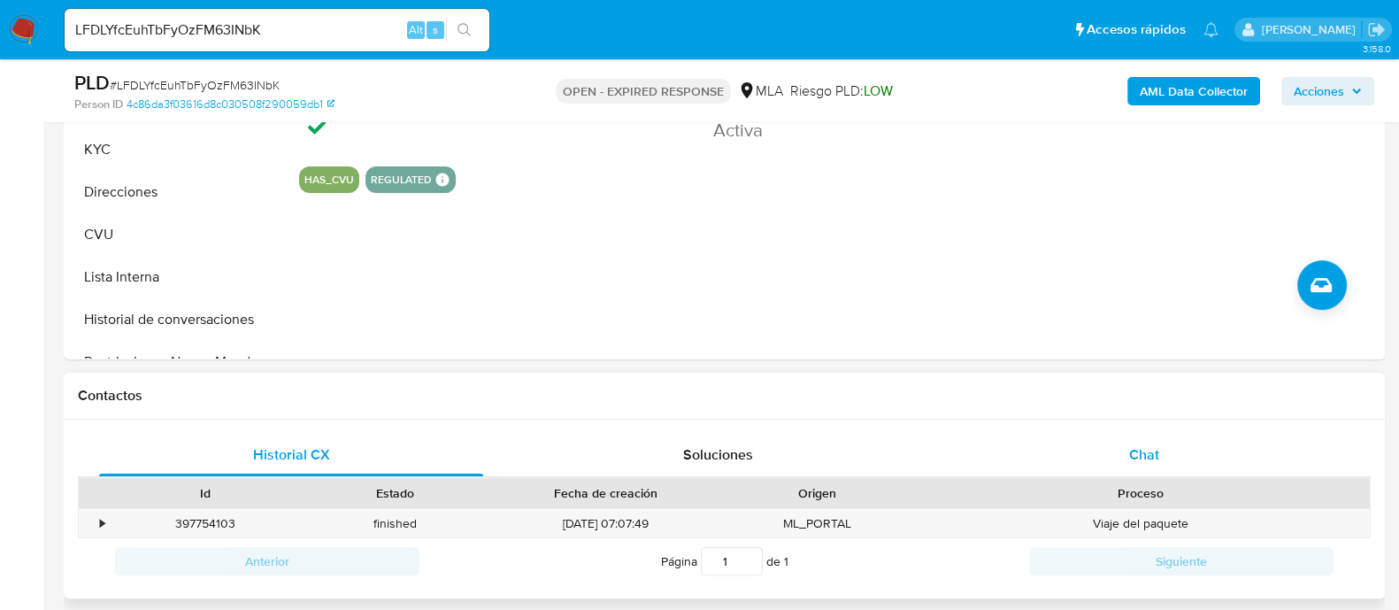
click at [1063, 450] on div "Chat" at bounding box center [1144, 455] width 384 height 42
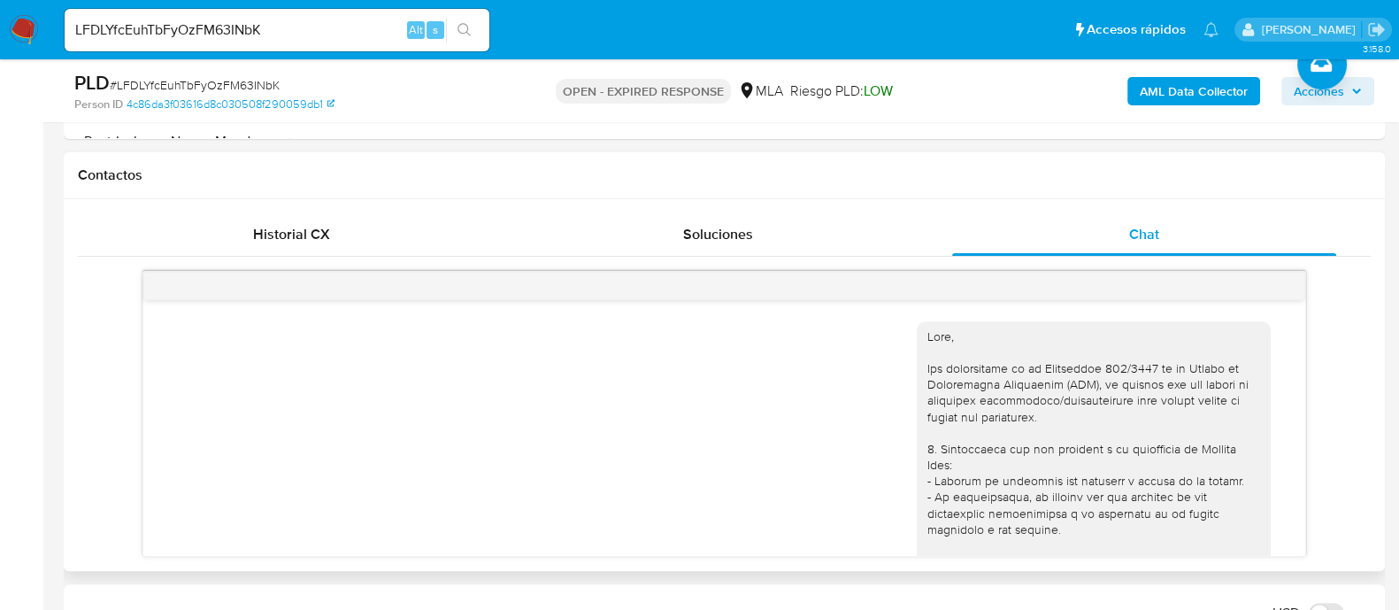
scroll to position [1508, 0]
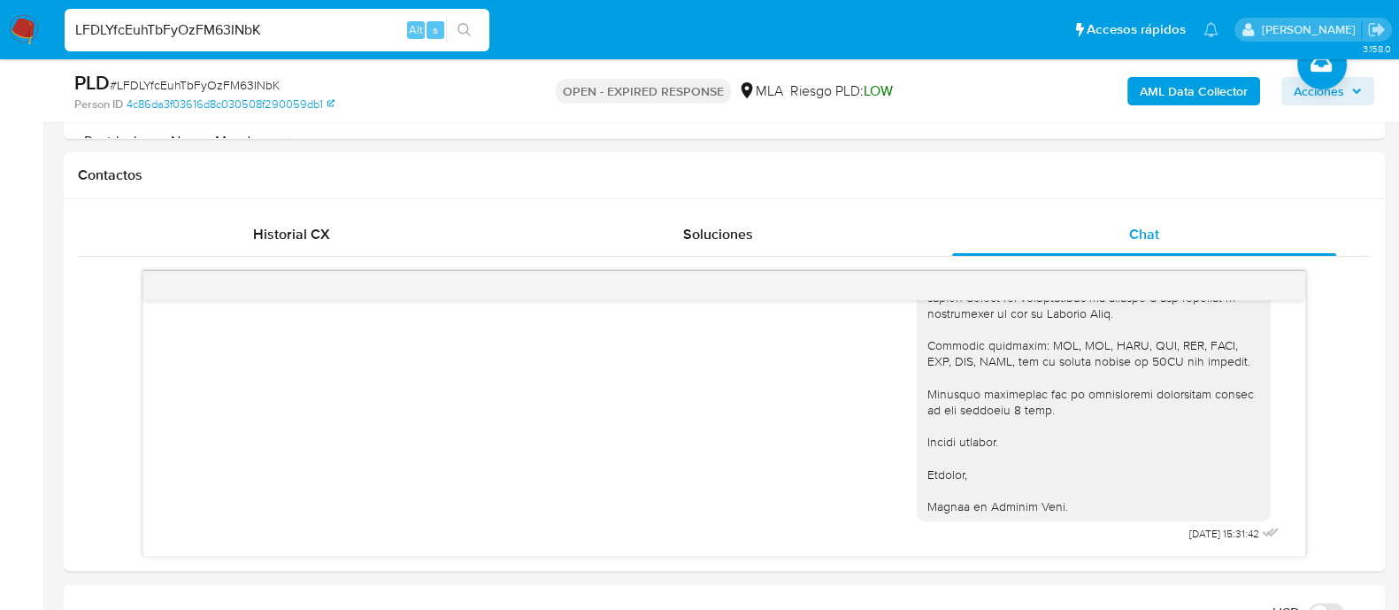
click at [236, 35] on input "LFDLYfcEuhTbFyOzFM63INbK" at bounding box center [277, 30] width 425 height 23
paste input "iT57xkVV5jhu1quEsx65zRH5"
type input "iT57xkVV5jhu1quEsx65zRH5"
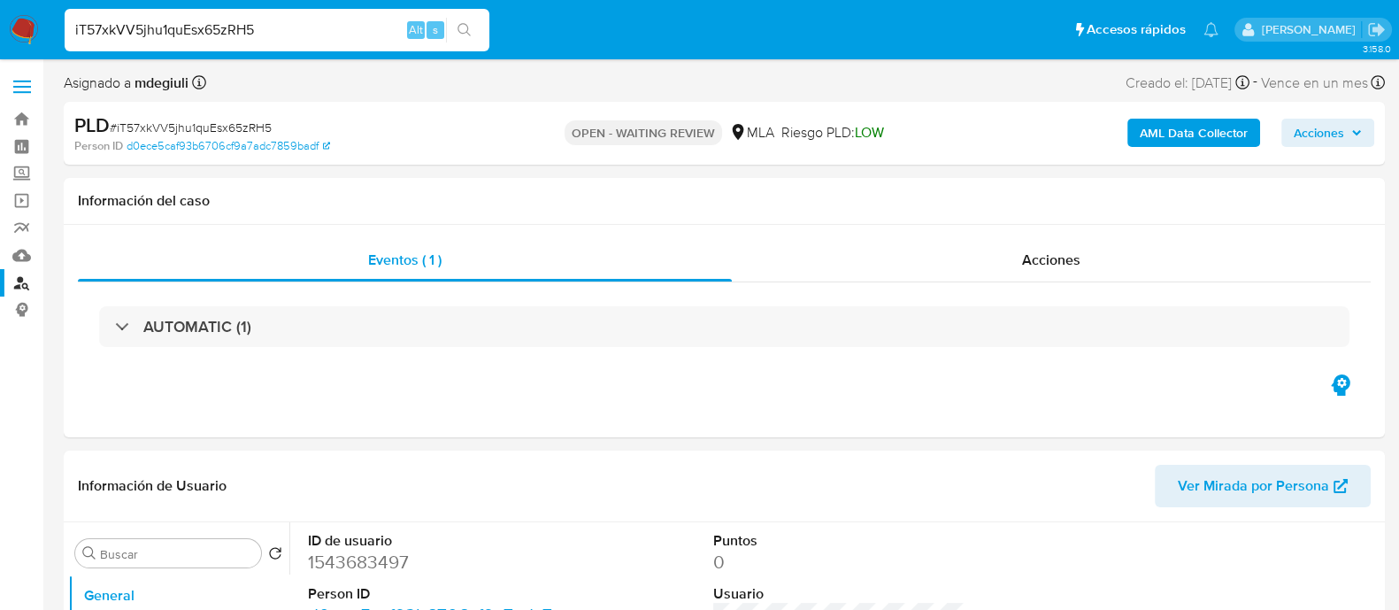
select select "10"
click at [188, 29] on input "iT57xkVV5jhu1quEsx65zRH5" at bounding box center [277, 30] width 425 height 23
paste input "HImiXsKnF2ERIPJ8RIBkl8fM"
type input "HImiXsKnF2ERIPJ8RIBkl8fM"
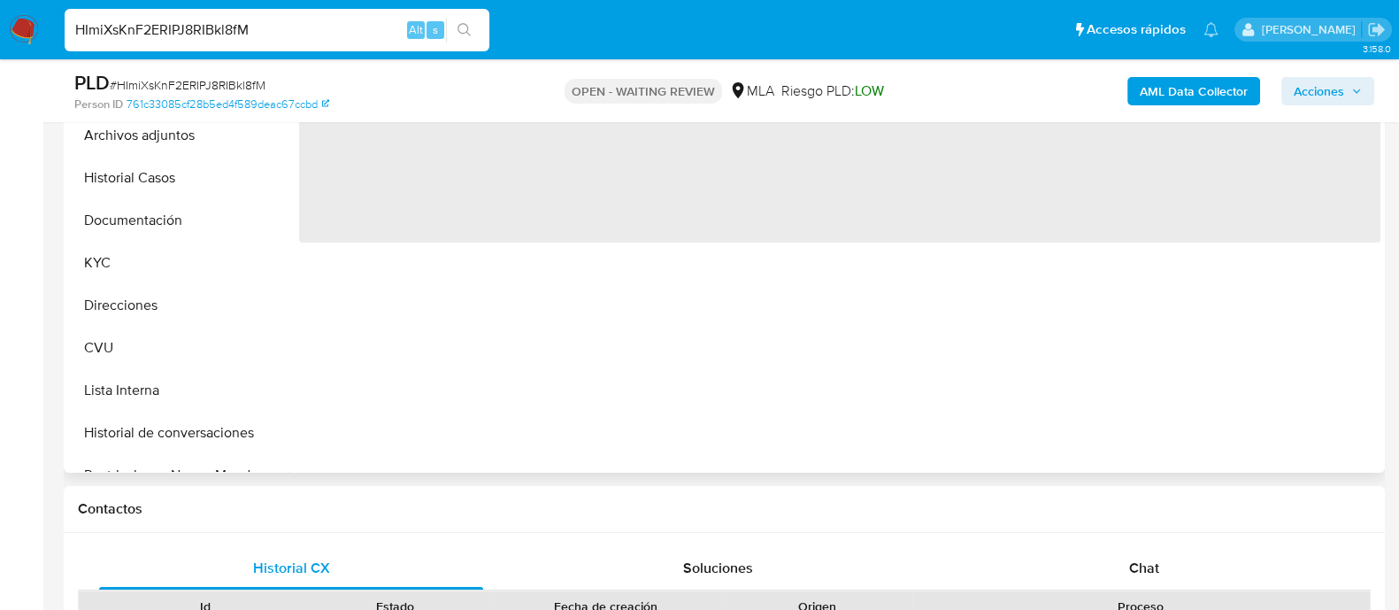
scroll to position [442, 0]
drag, startPoint x: 1059, startPoint y: 562, endPoint x: 1067, endPoint y: 453, distance: 109.2
click at [1061, 560] on div "Chat" at bounding box center [1144, 566] width 384 height 42
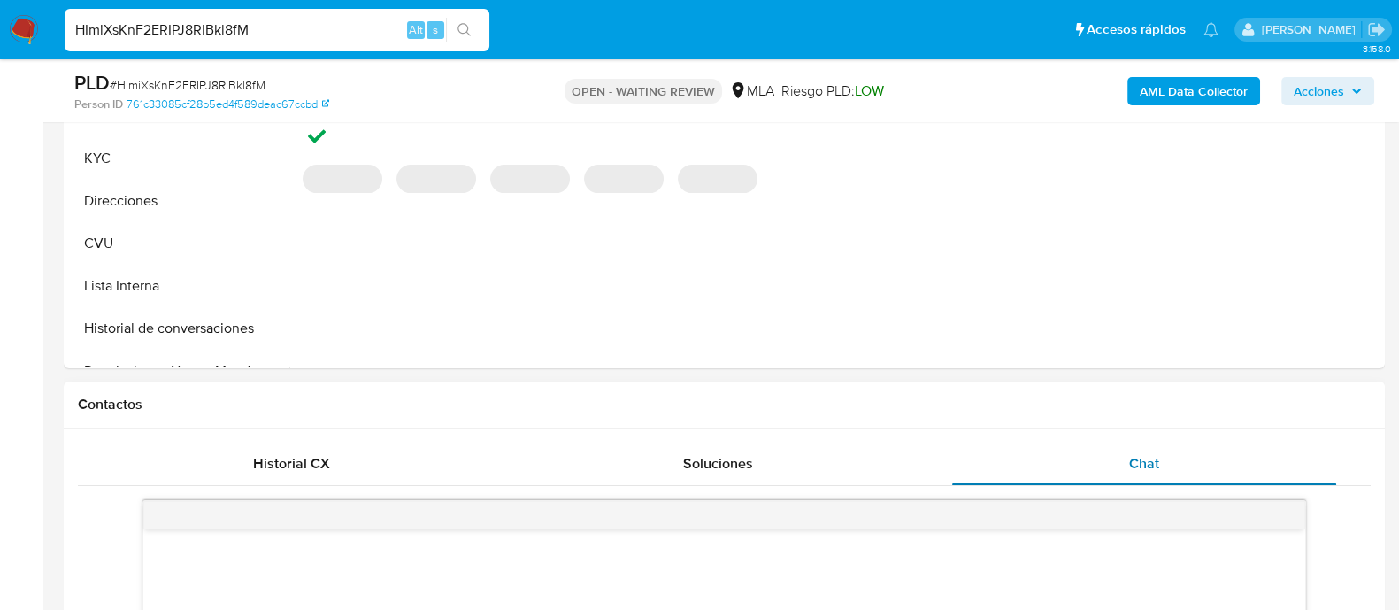
select select "10"
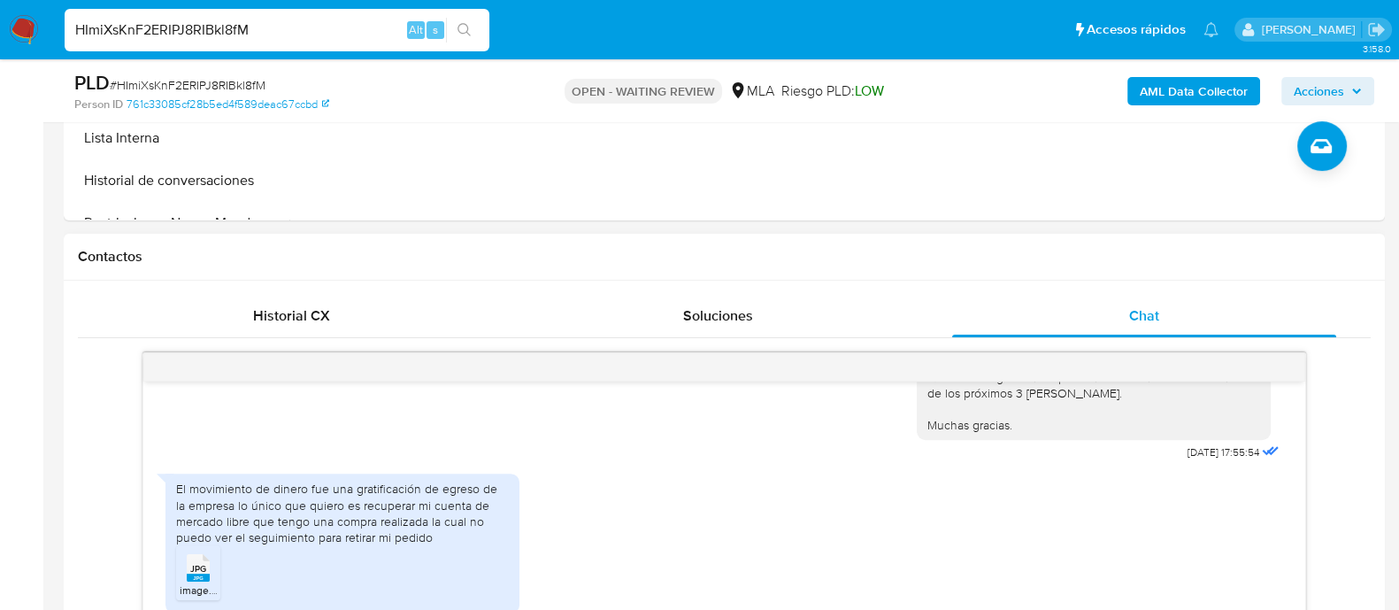
scroll to position [774, 0]
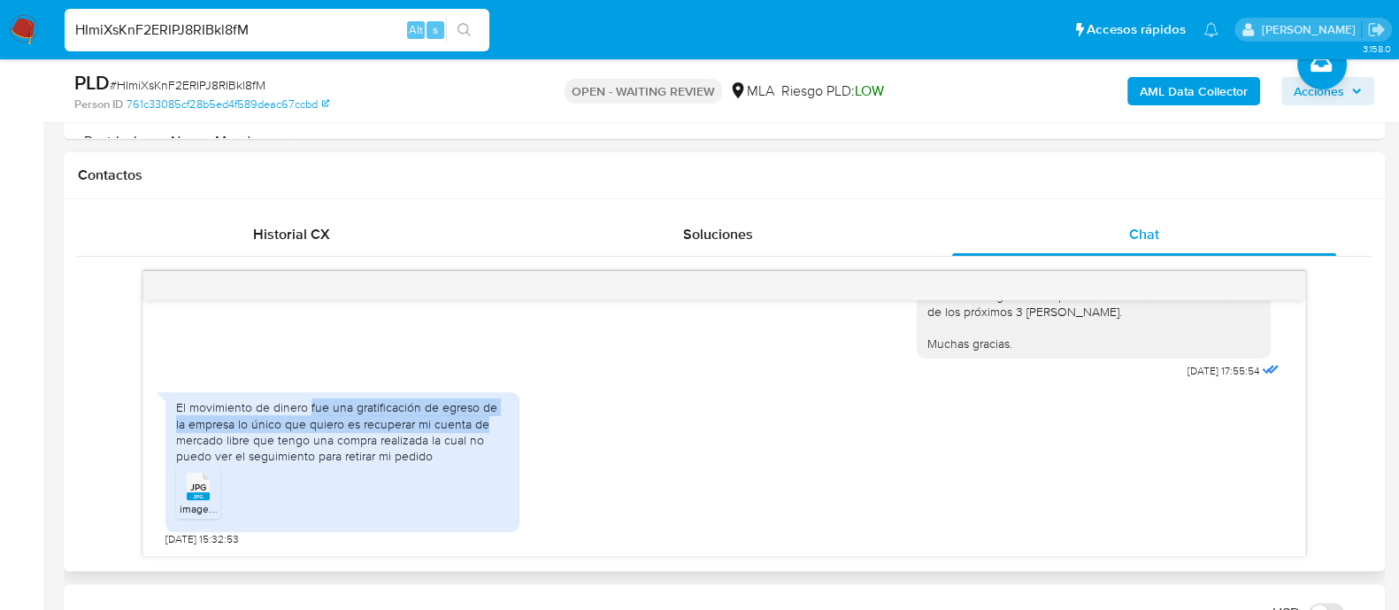
drag, startPoint x: 311, startPoint y: 410, endPoint x: 514, endPoint y: 423, distance: 204.0
click at [514, 423] on div "El movimiento de dinero fue una gratificación de egreso de la empresa lo único …" at bounding box center [343, 462] width 354 height 140
click at [186, 27] on input "HImiXsKnF2ERIPJ8RIBkl8fM" at bounding box center [277, 30] width 425 height 23
paste input "AepGSERPWzzuqwHdVMxxwqWO"
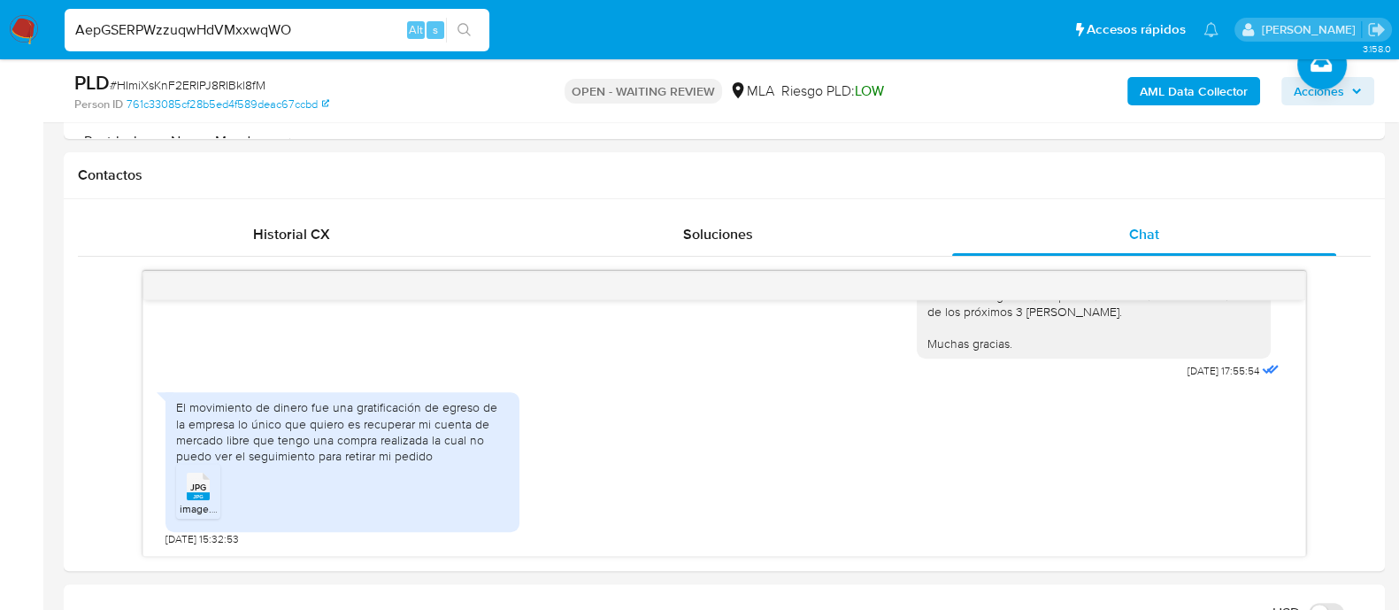
type input "AepGSERPWzzuqwHdVMxxwqWO"
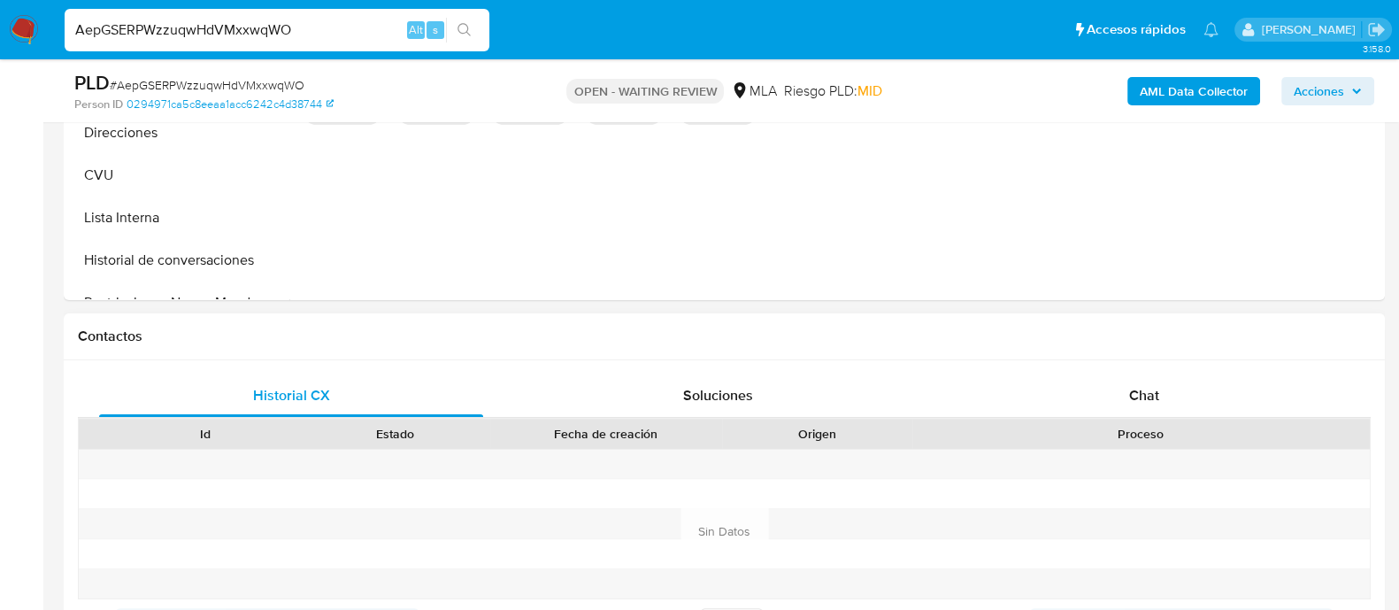
select select "10"
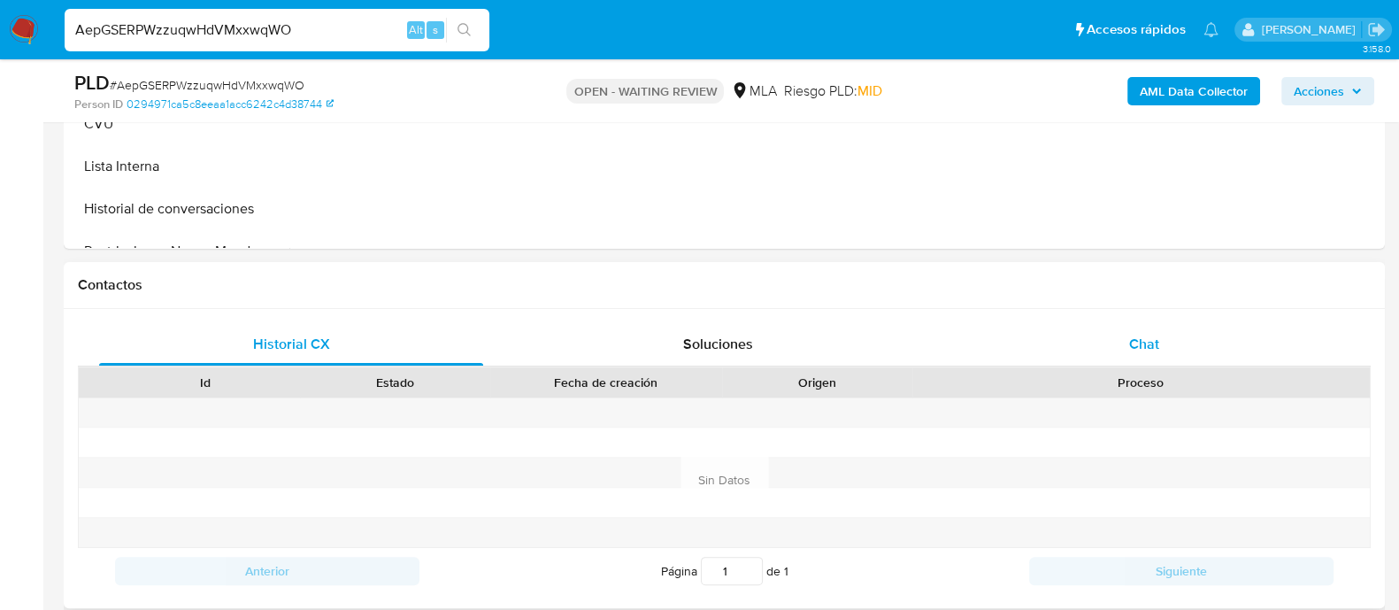
click at [1130, 340] on span "Chat" at bounding box center [1144, 344] width 30 height 20
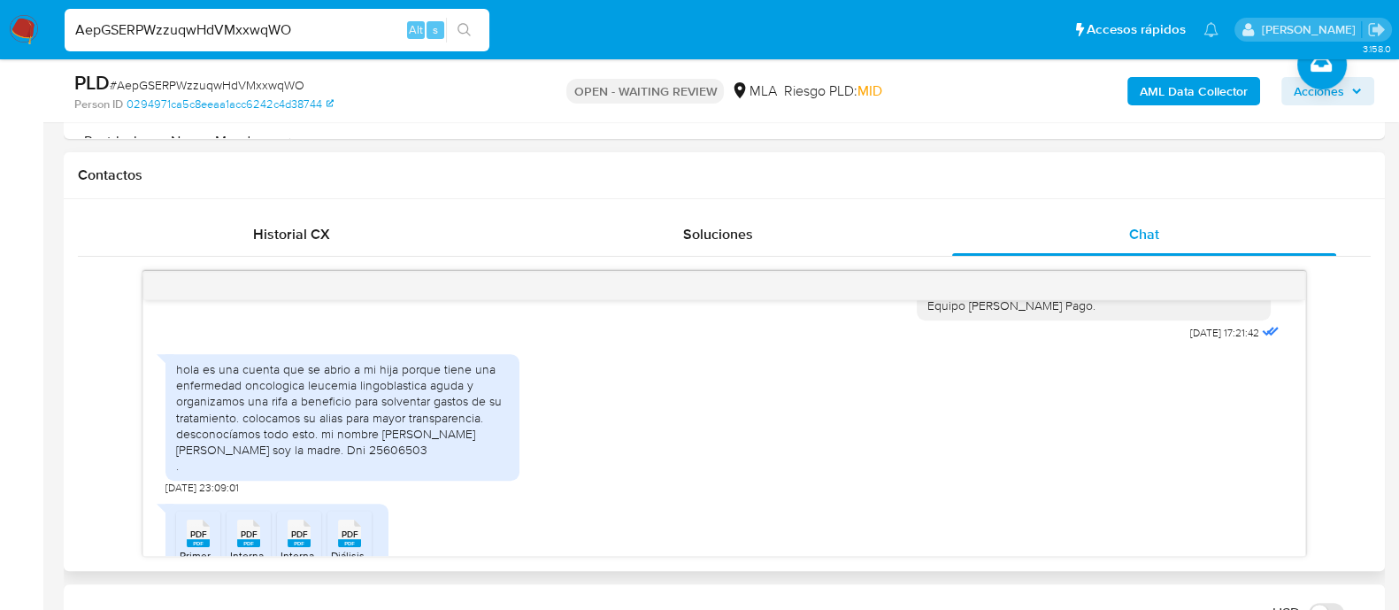
scroll to position [1655, 0]
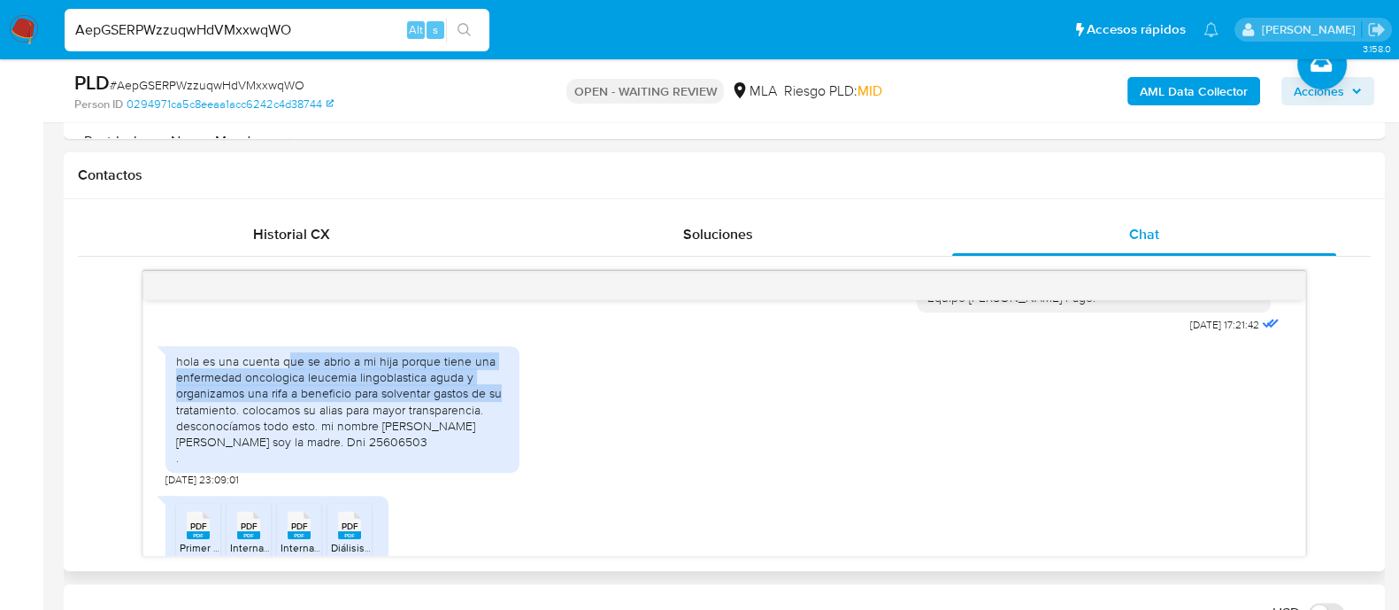
drag, startPoint x: 314, startPoint y: 392, endPoint x: 516, endPoint y: 417, distance: 203.3
click at [516, 417] on div "hola es una cuenta que se abrio a mi hija porque tiene una enfermedad oncologic…" at bounding box center [343, 409] width 354 height 127
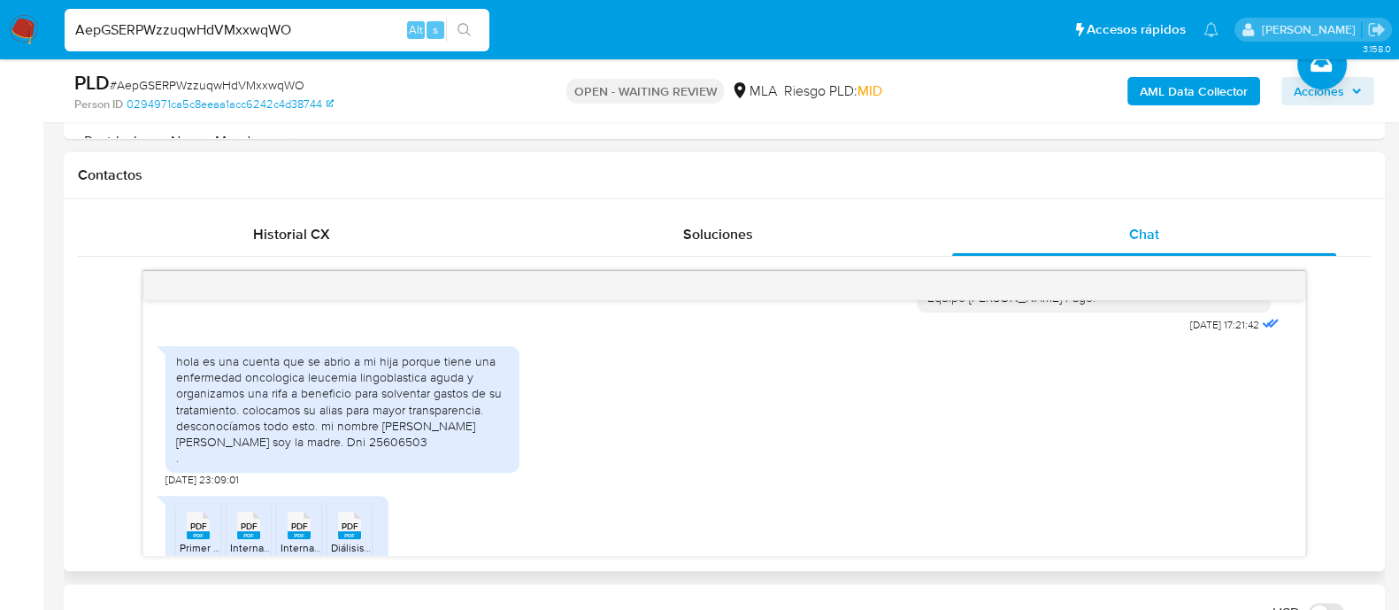
click at [331, 460] on div "hola es una cuenta que se abrio a mi hija porque tiene una enfermedad oncologic…" at bounding box center [342, 409] width 333 height 112
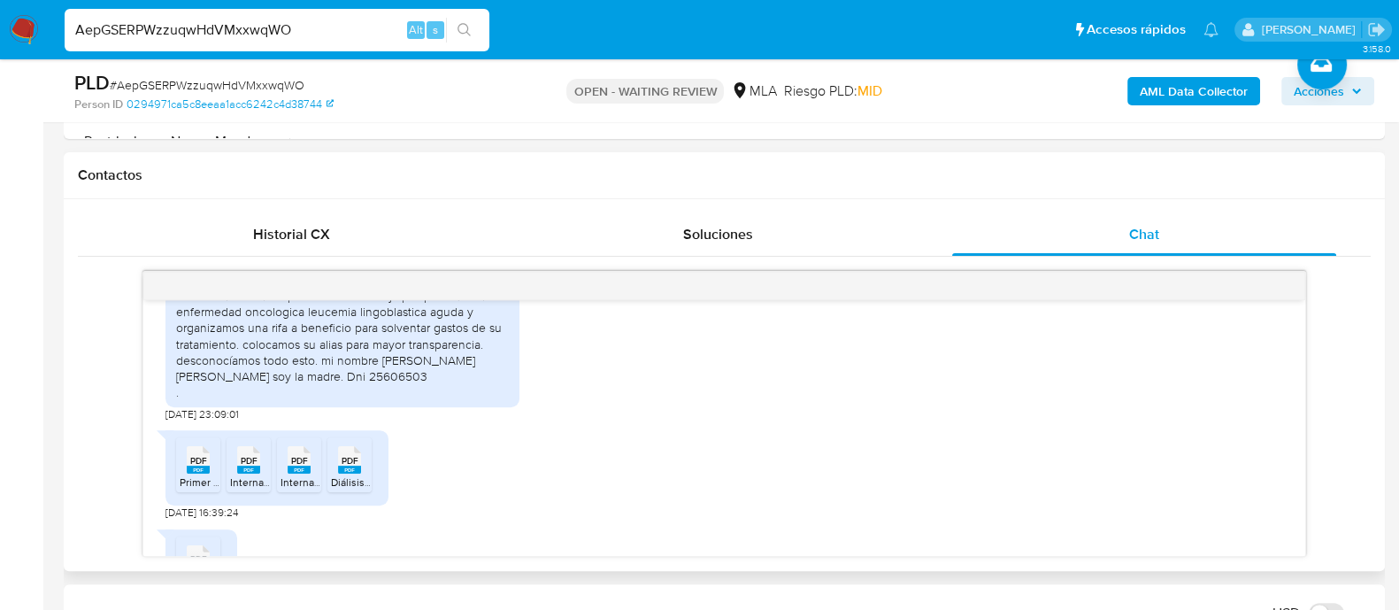
scroll to position [1766, 0]
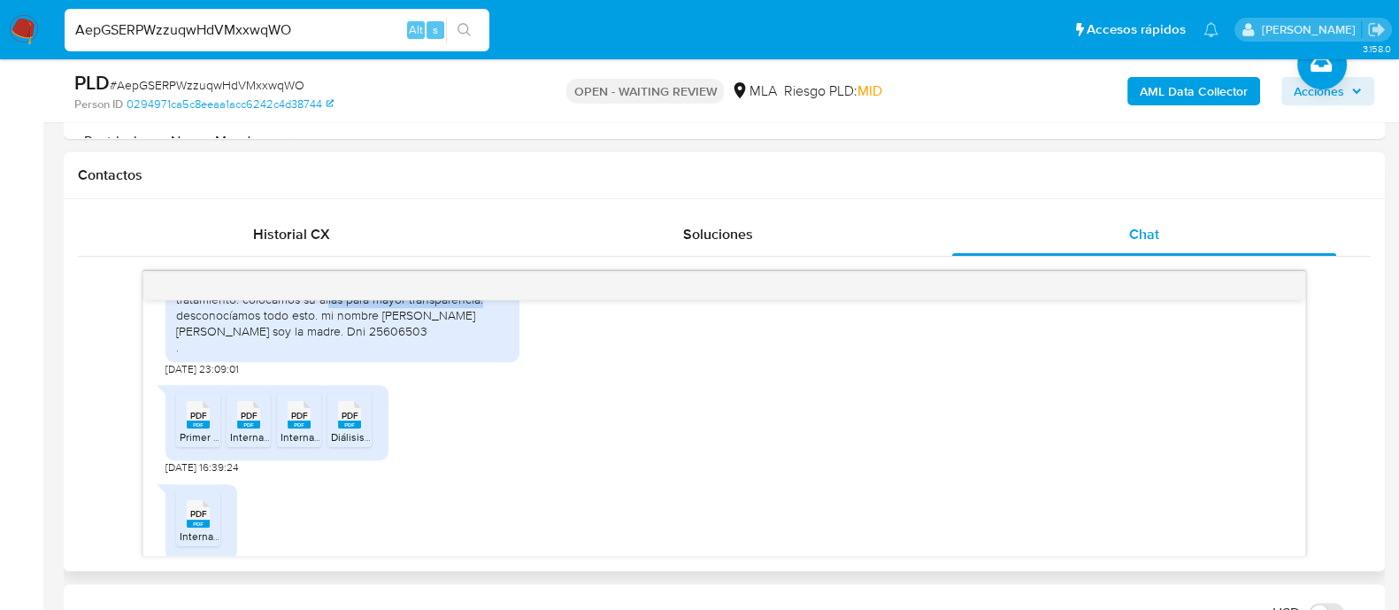
drag, startPoint x: 327, startPoint y: 326, endPoint x: 372, endPoint y: 349, distance: 49.9
click at [490, 328] on div "hola es una cuenta que se abrio a mi hija porque tiene una enfermedad oncologic…" at bounding box center [342, 299] width 333 height 112
click at [283, 355] on div "hola es una cuenta que se abrio a mi hija porque tiene una enfermedad oncologic…" at bounding box center [342, 299] width 333 height 112
drag, startPoint x: 419, startPoint y: 346, endPoint x: 312, endPoint y: 354, distance: 107.4
click at [312, 354] on div "hola es una cuenta que se abrio a mi hija porque tiene una enfermedad oncologic…" at bounding box center [342, 299] width 333 height 112
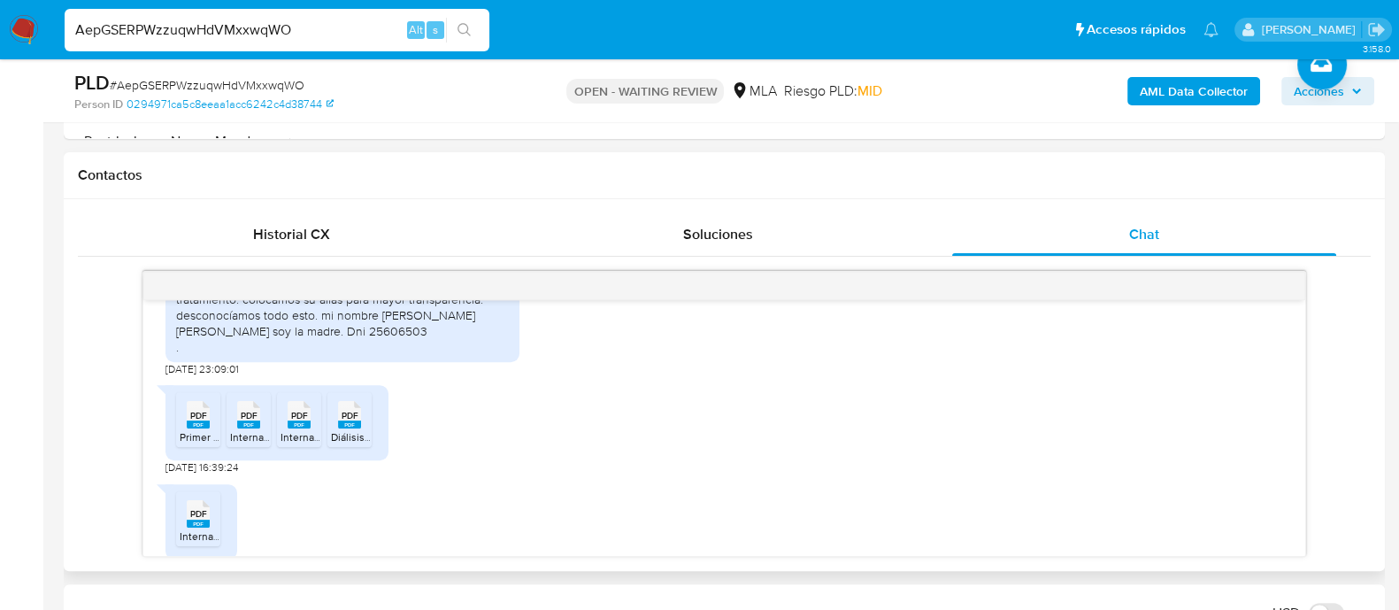
click at [591, 440] on div "PDF PDF Primer Salida ambulatoria.pdf PDF PDF Internación clinica.pdf PDF PDF …" at bounding box center [725, 425] width 1118 height 98
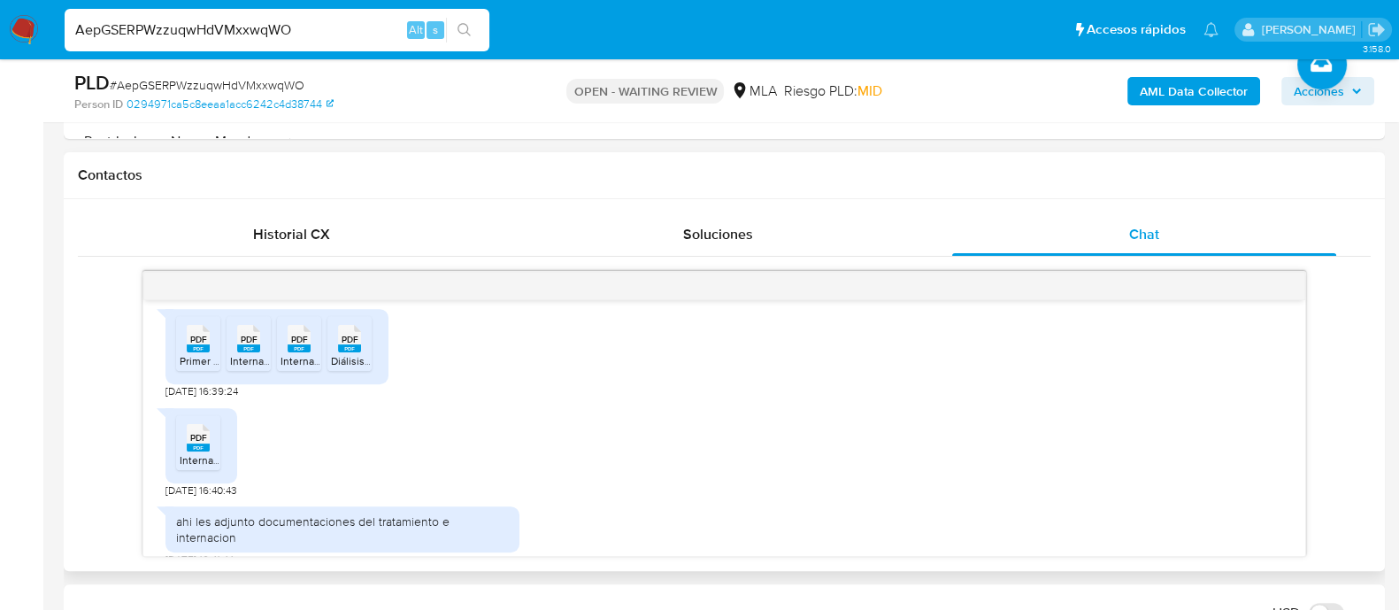
scroll to position [1876, 0]
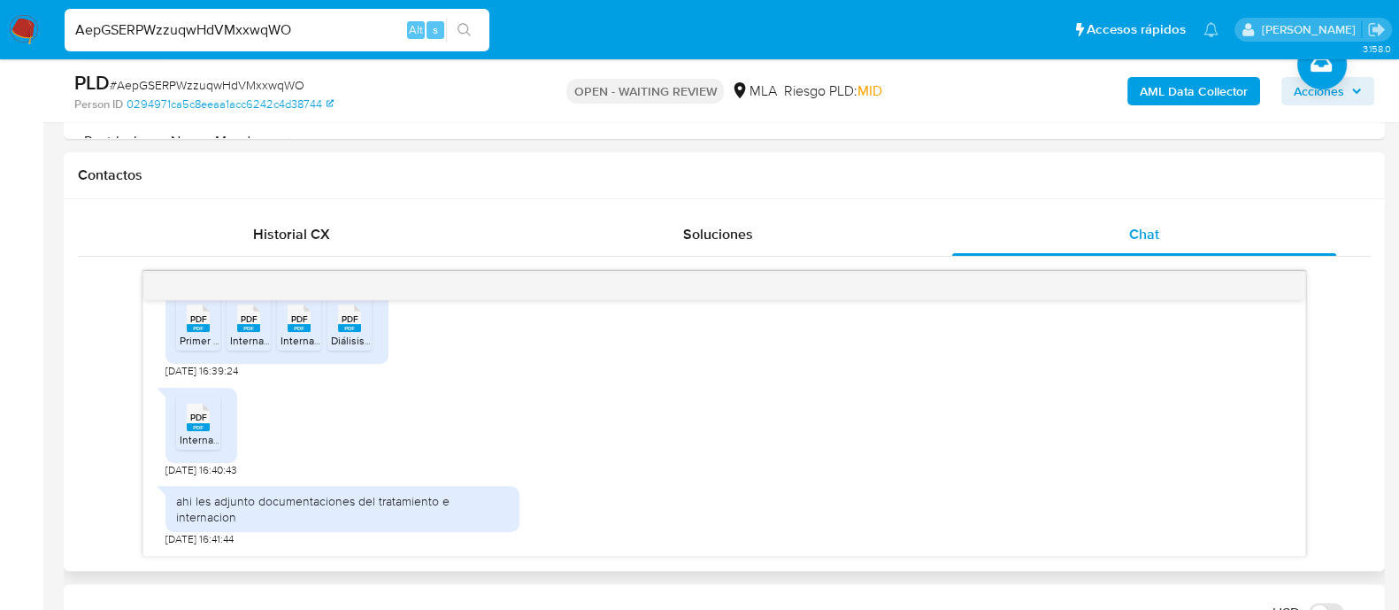
click at [204, 332] on rect at bounding box center [198, 328] width 23 height 8
click at [253, 19] on input "AepGSERPWzzuqwHdVMxxwqWO" at bounding box center [277, 30] width 425 height 23
paste input "LzYthqrHAYScn7XmI4UJwFQ2"
type input "LzYthqrHAYScn7XmI4UJwFQ2"
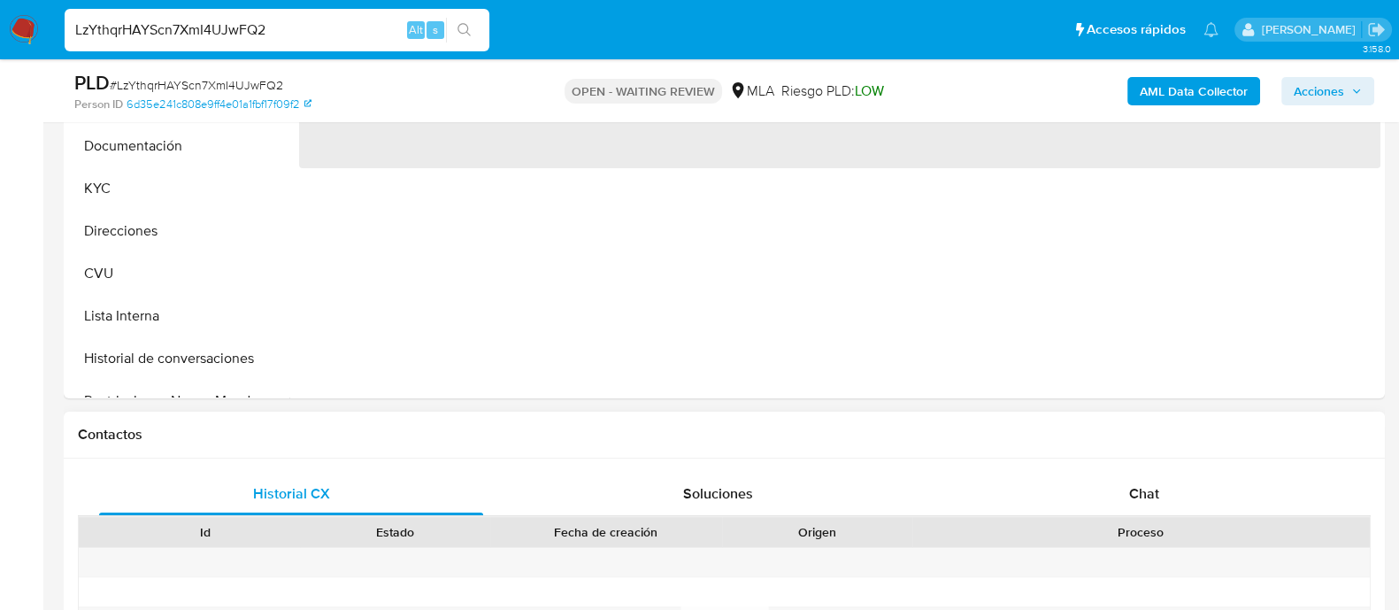
scroll to position [664, 0]
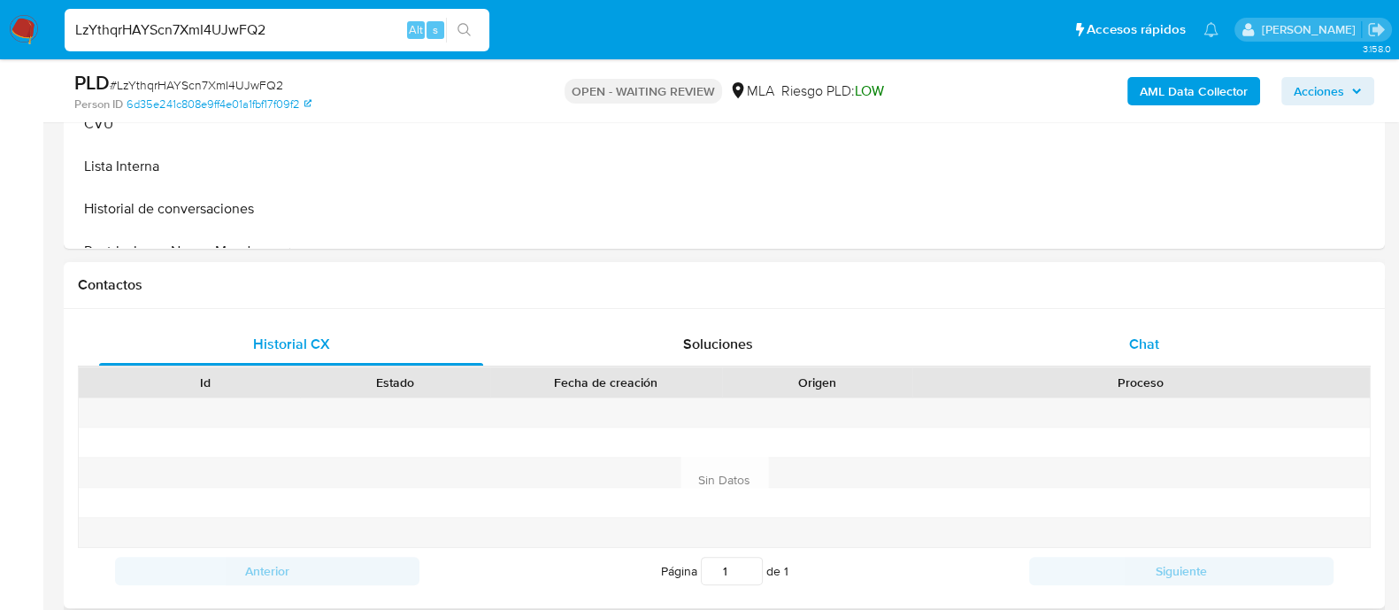
click at [1114, 338] on div "Chat" at bounding box center [1144, 344] width 384 height 42
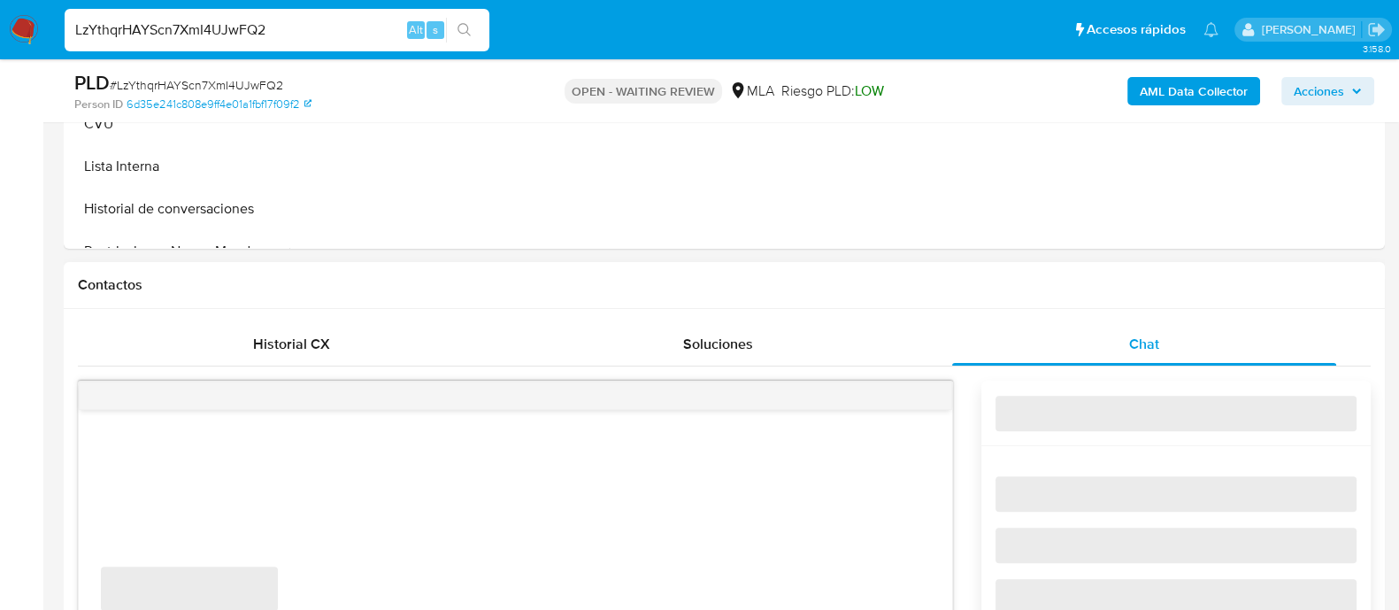
select select "10"
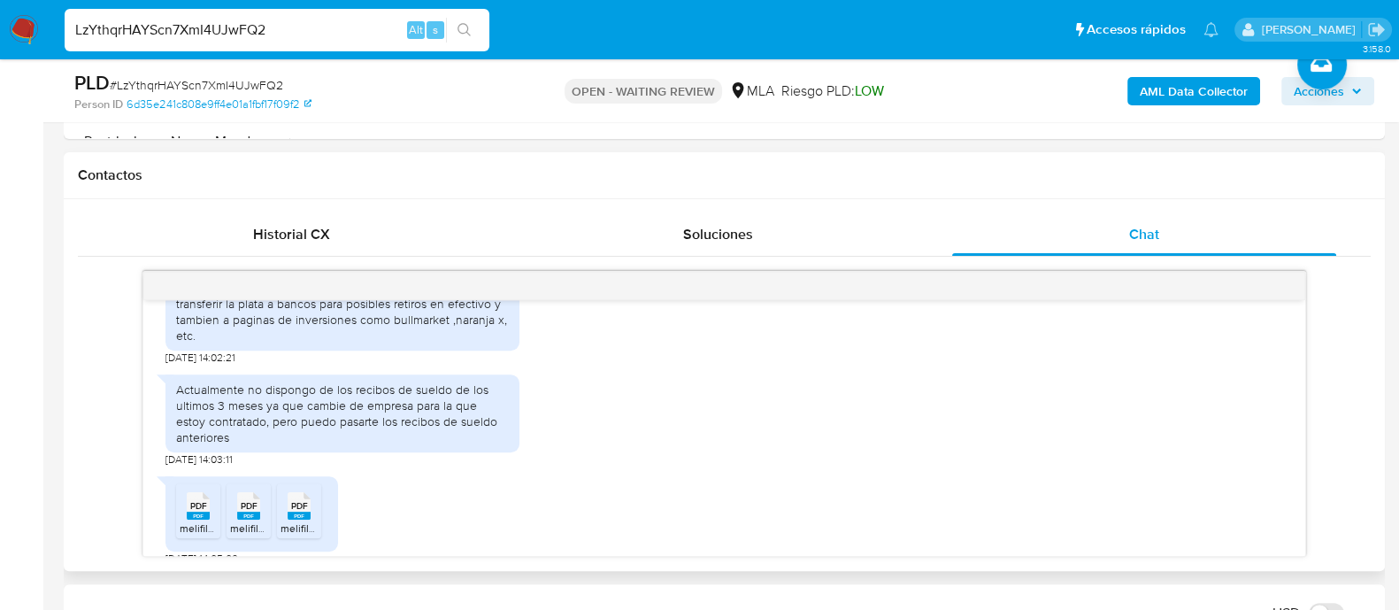
scroll to position [1080, 0]
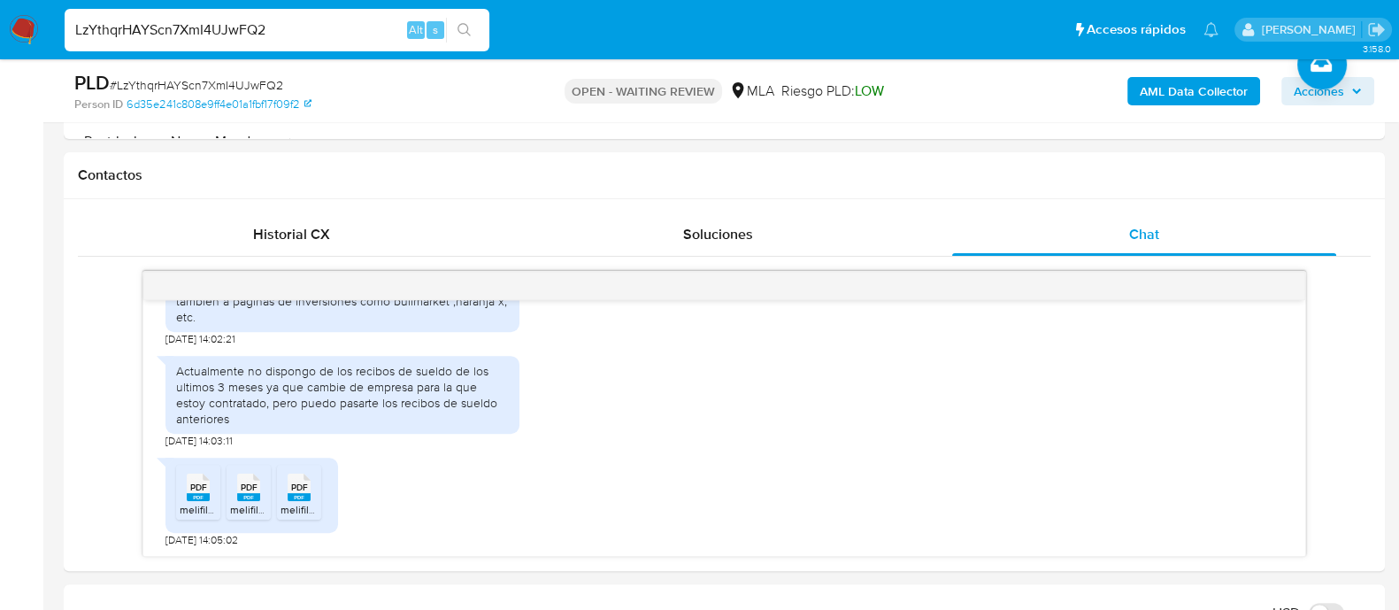
click at [209, 33] on input "LzYthqrHAYScn7XmI4UJwFQ2" at bounding box center [277, 30] width 425 height 23
paste input "7GzBtNfuEcwis4yRsdZ8EXVD"
type input "7GzBtNfuEcwis4yRsdZ8EXVD"
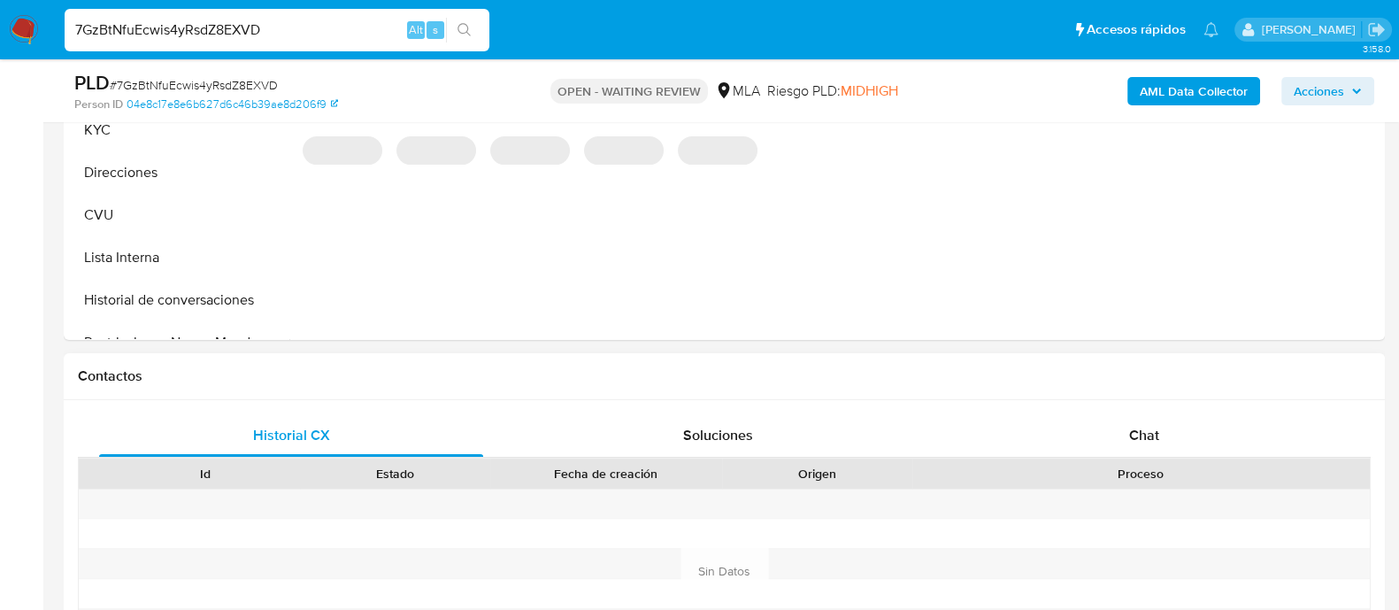
scroll to position [774, 0]
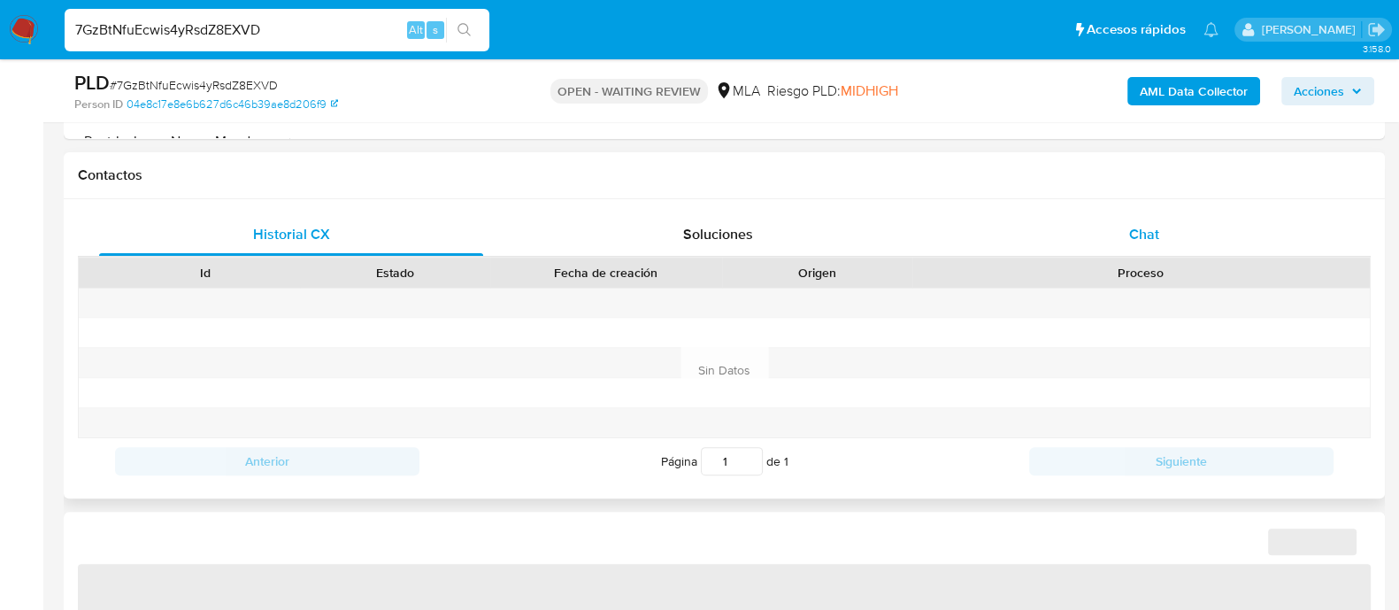
select select "10"
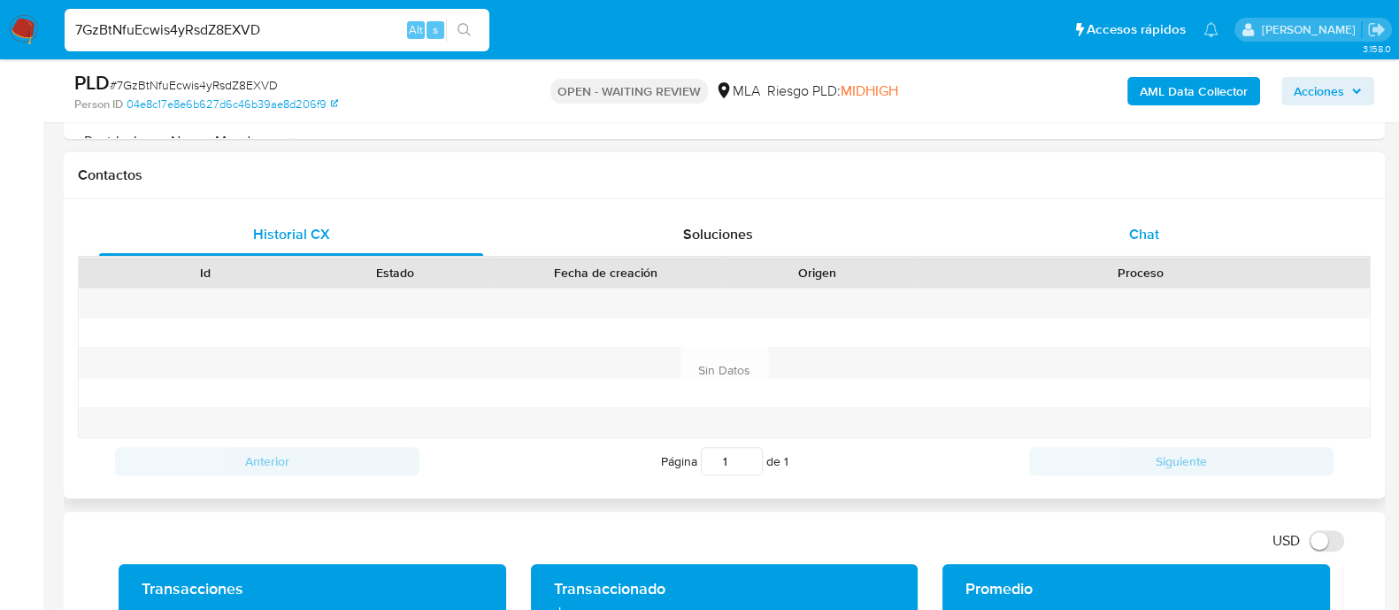
click at [1142, 229] on span "Chat" at bounding box center [1144, 234] width 30 height 20
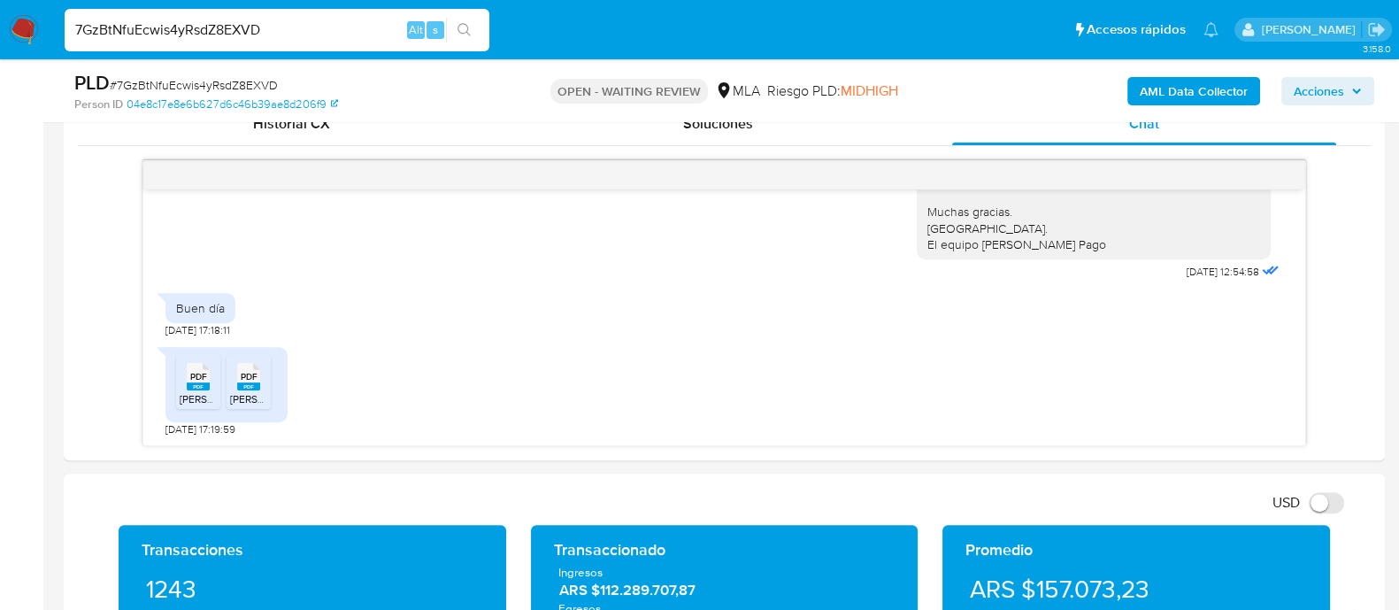
scroll to position [1288, 0]
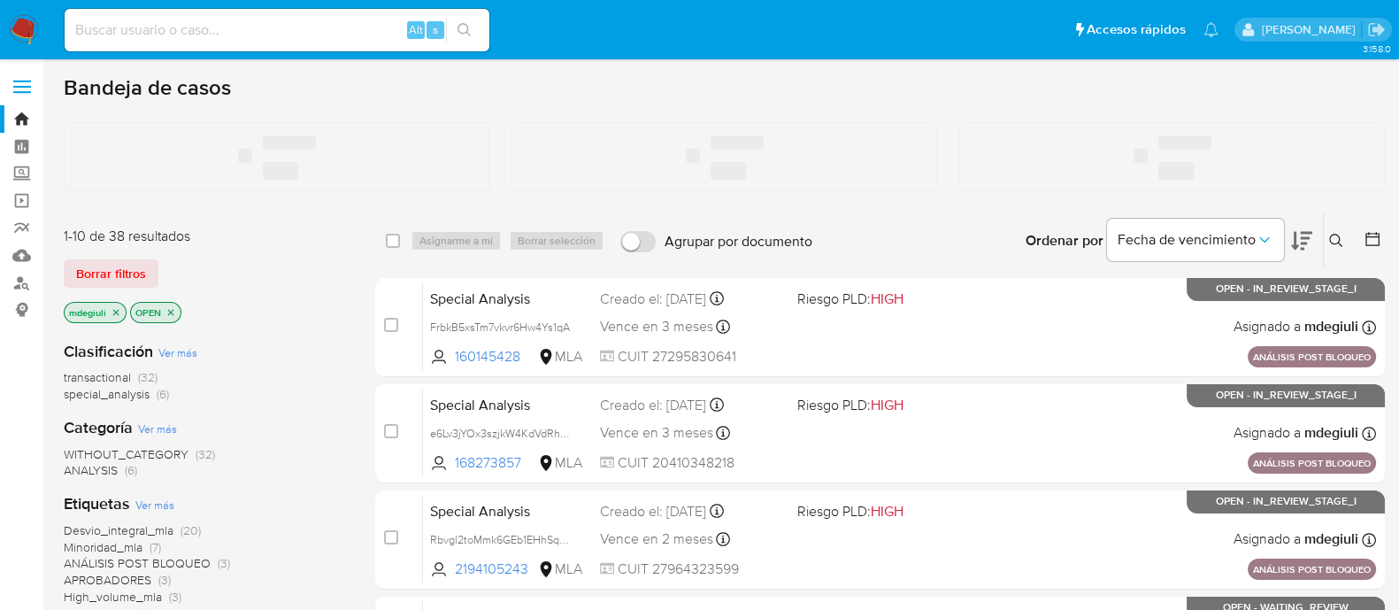
click at [250, 28] on input at bounding box center [277, 30] width 425 height 23
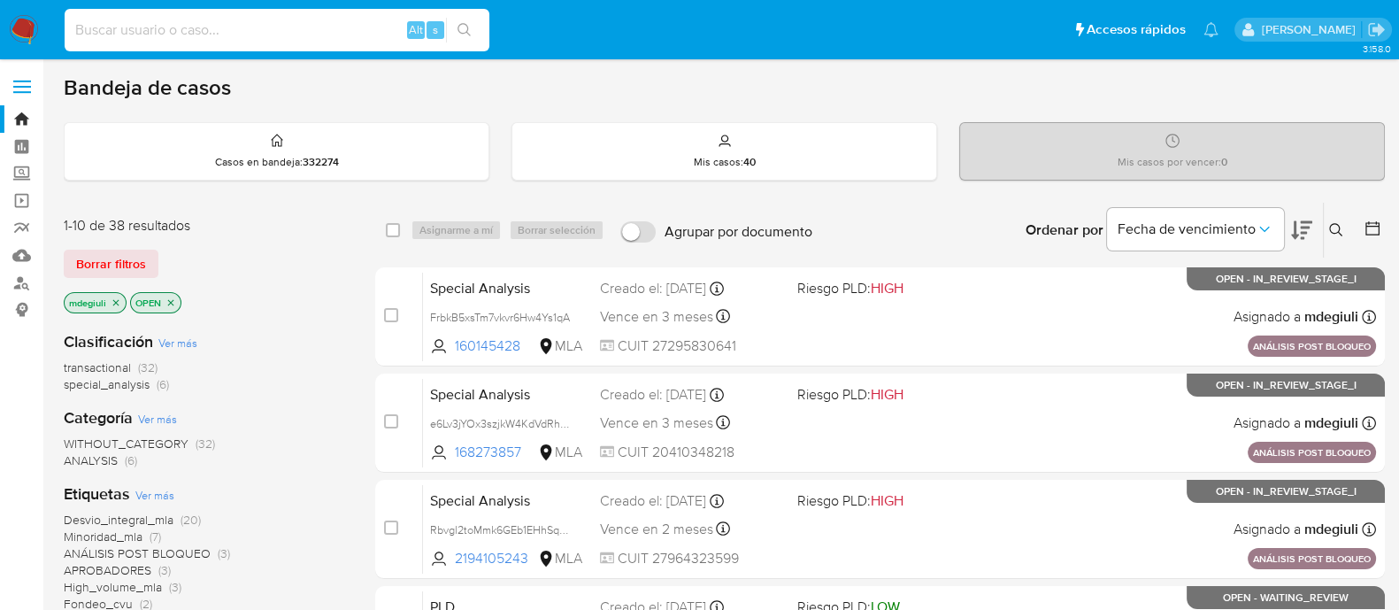
paste input "306795610"
type input "306795610"
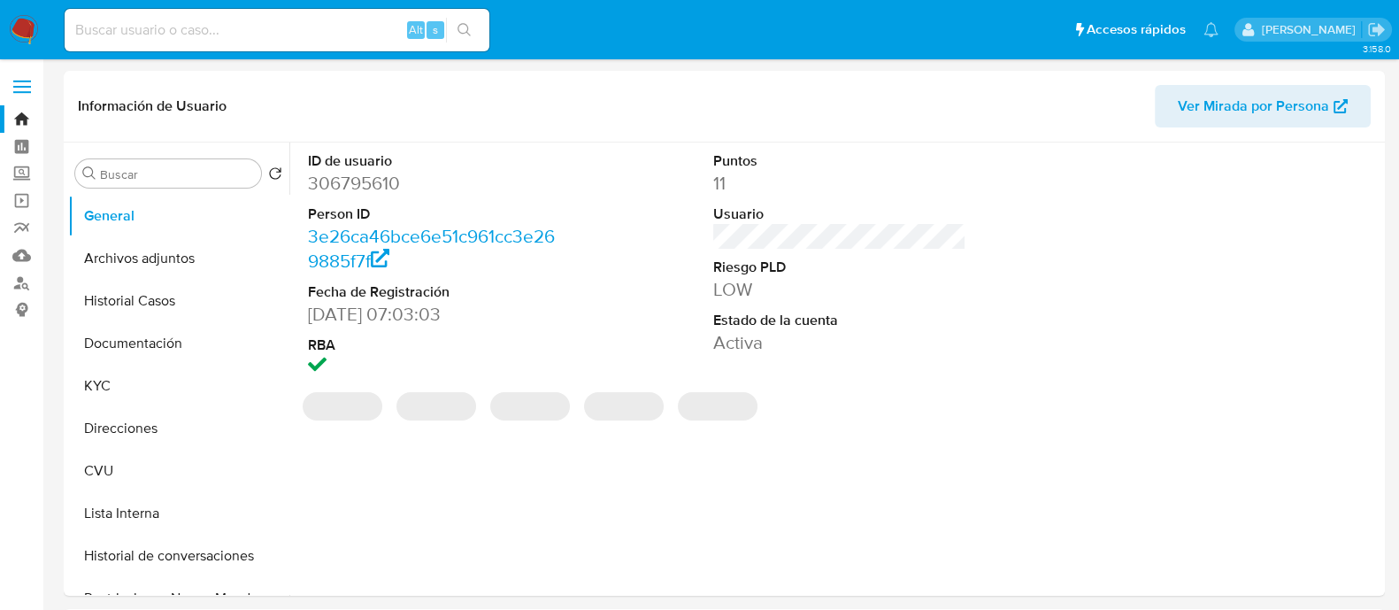
select select "10"
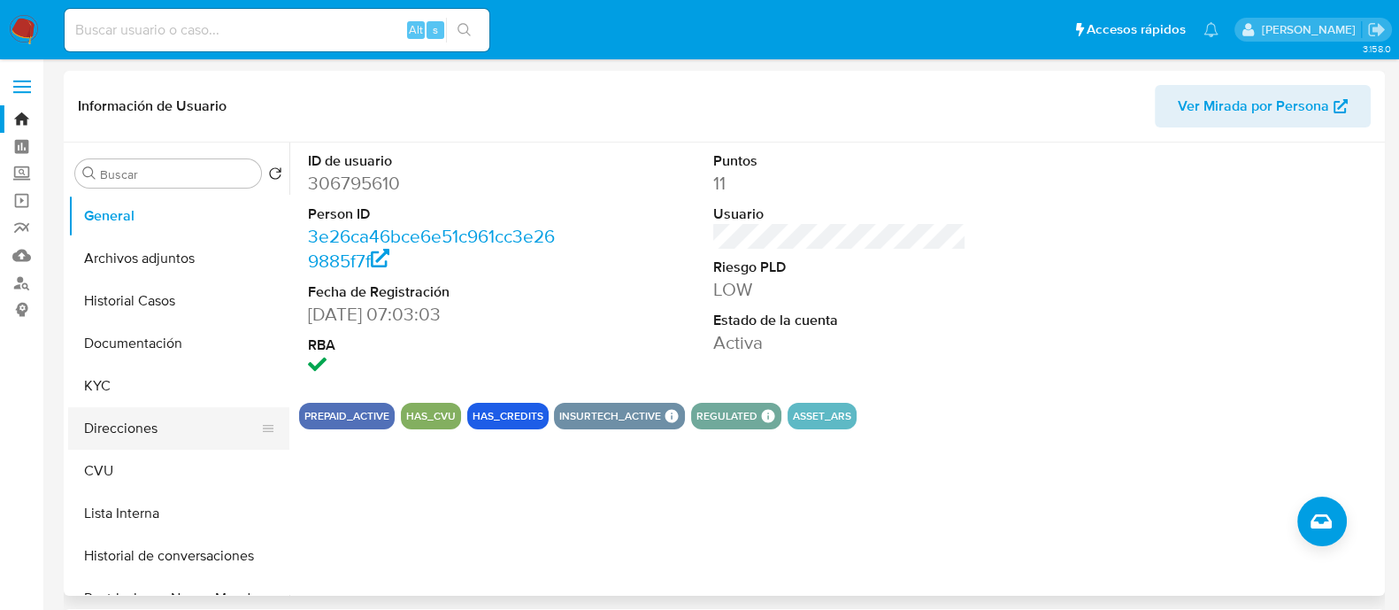
click at [111, 426] on button "Direcciones" at bounding box center [171, 428] width 207 height 42
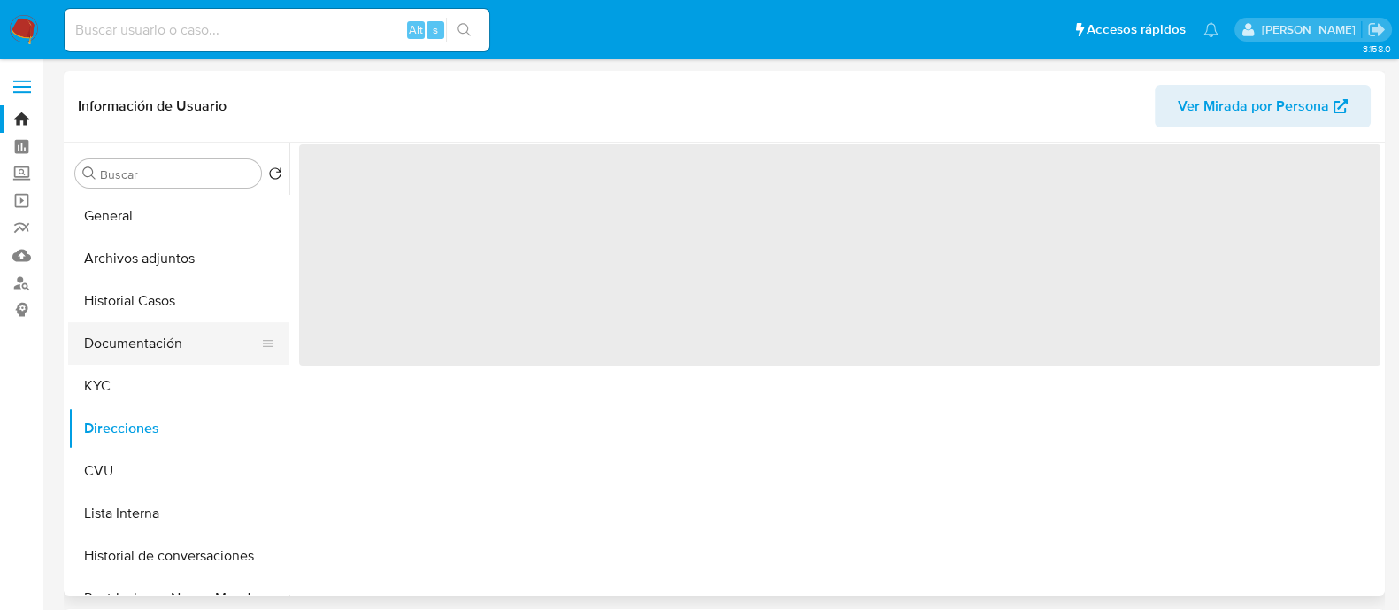
click at [142, 341] on button "Documentación" at bounding box center [171, 343] width 207 height 42
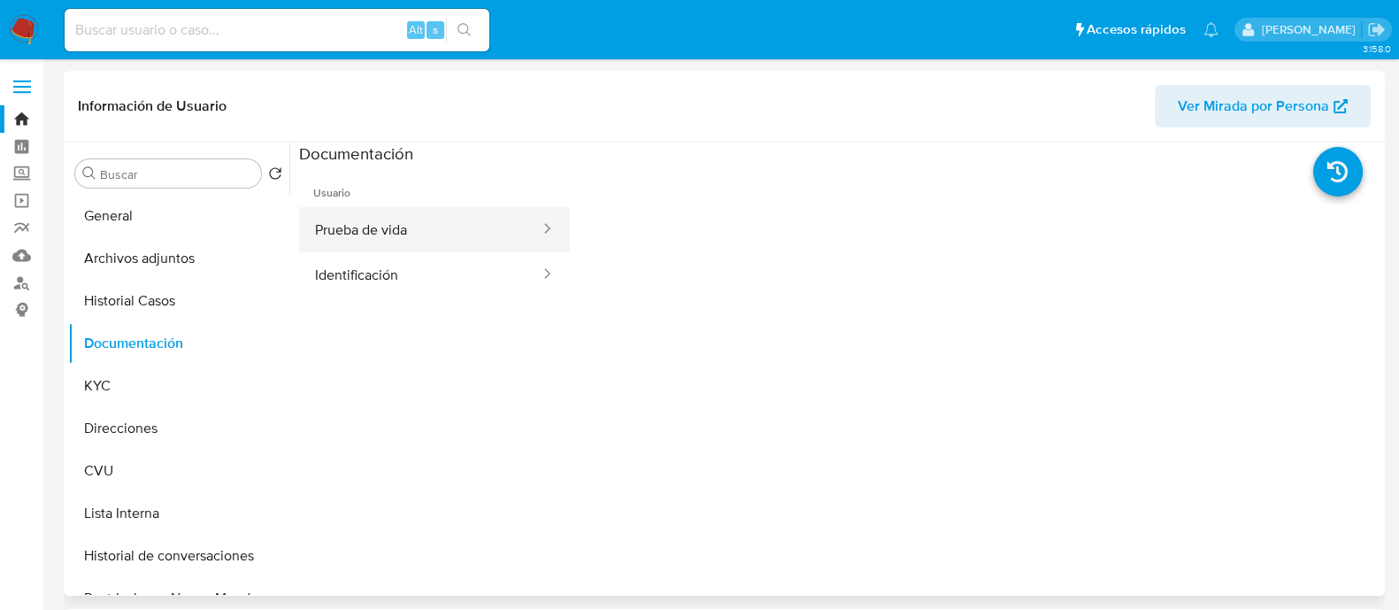
click at [369, 227] on button "Prueba de vida" at bounding box center [420, 229] width 243 height 45
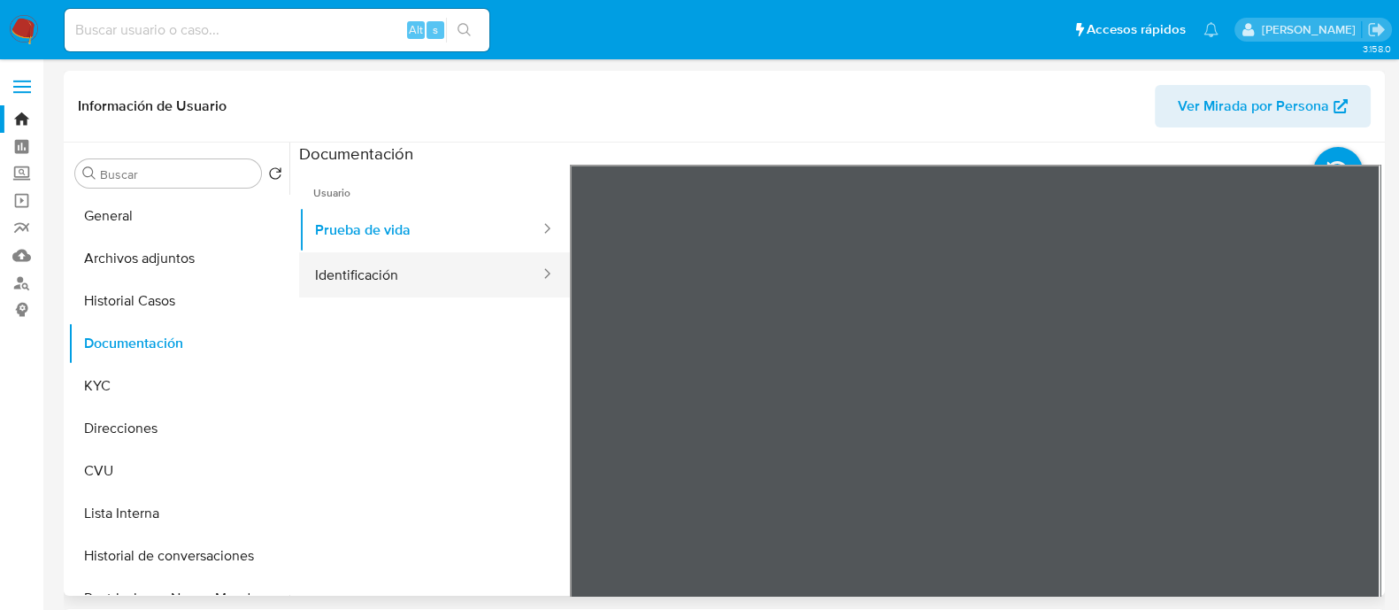
click at [458, 272] on button "Identificación" at bounding box center [420, 274] width 243 height 45
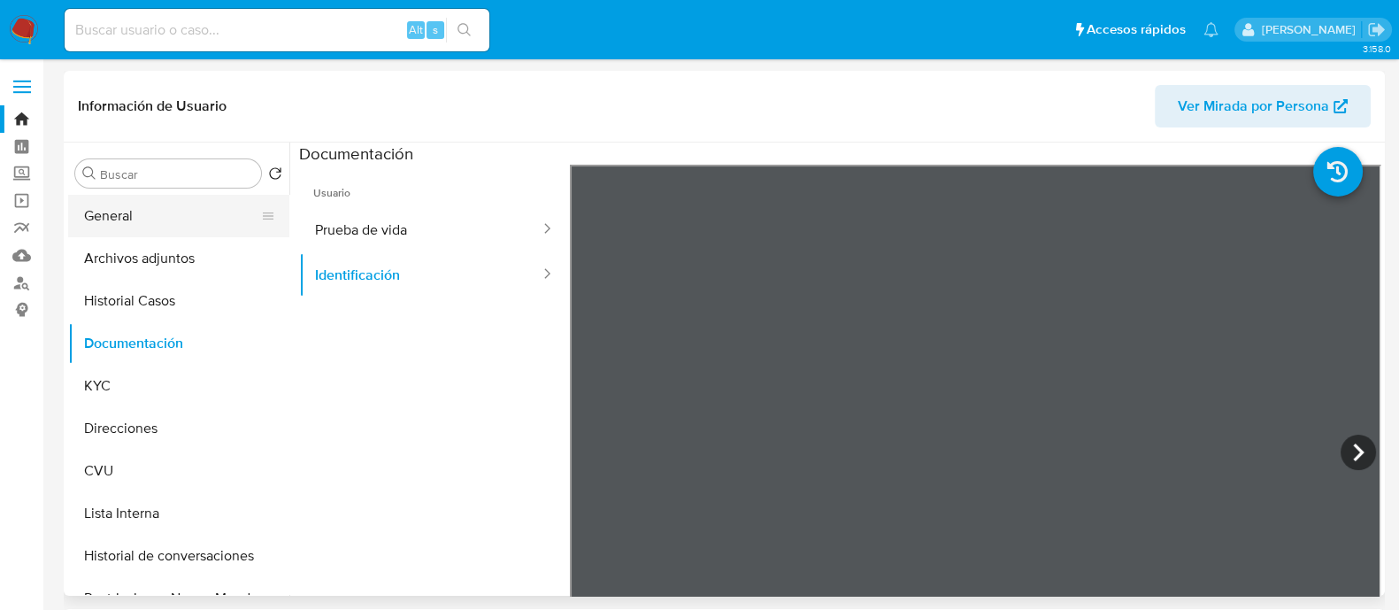
click at [94, 204] on button "General" at bounding box center [171, 216] width 207 height 42
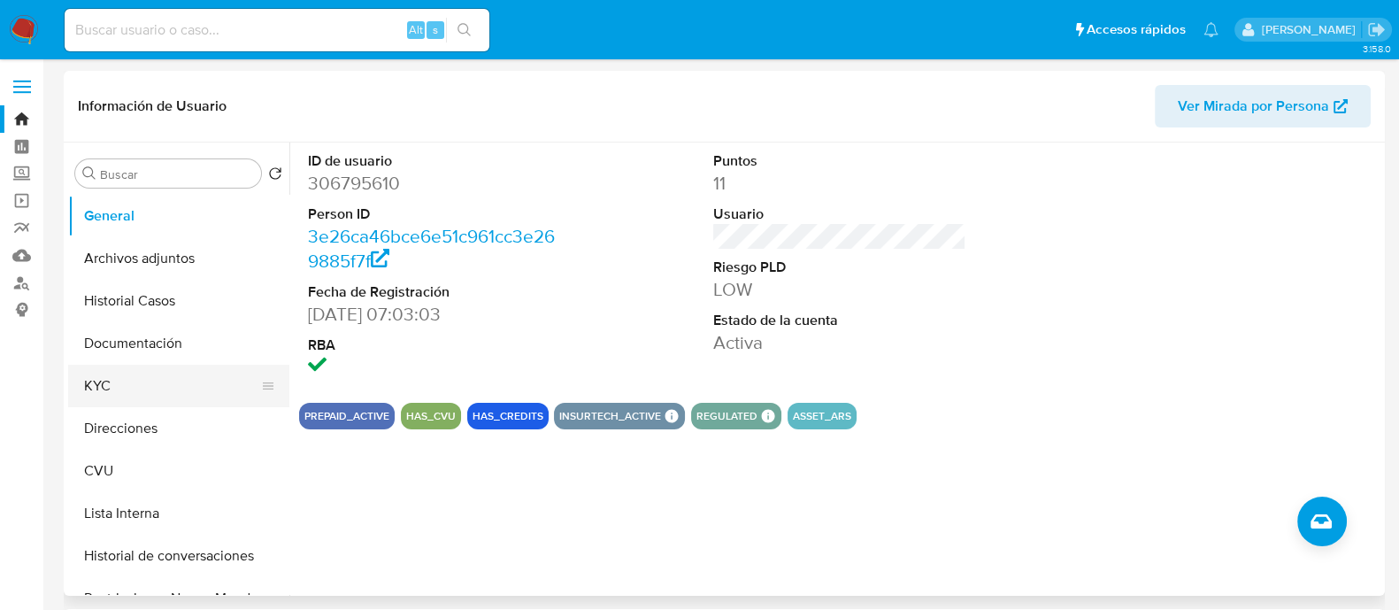
click at [120, 381] on button "KYC" at bounding box center [171, 386] width 207 height 42
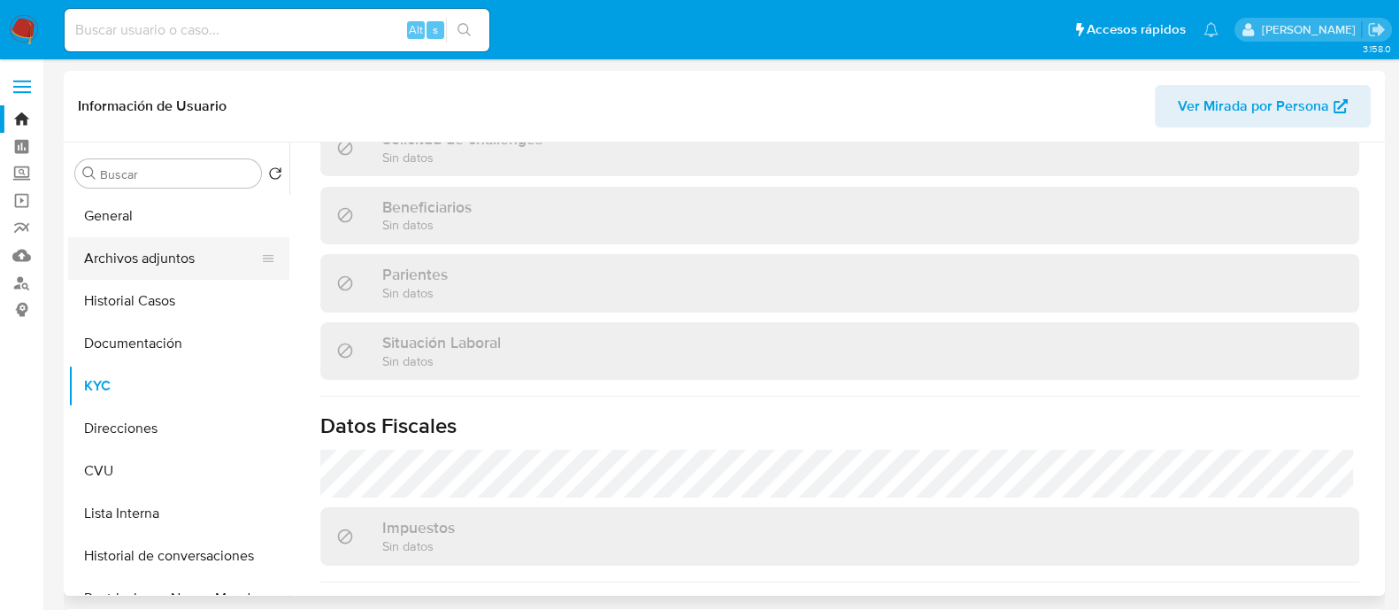
scroll to position [97, 0]
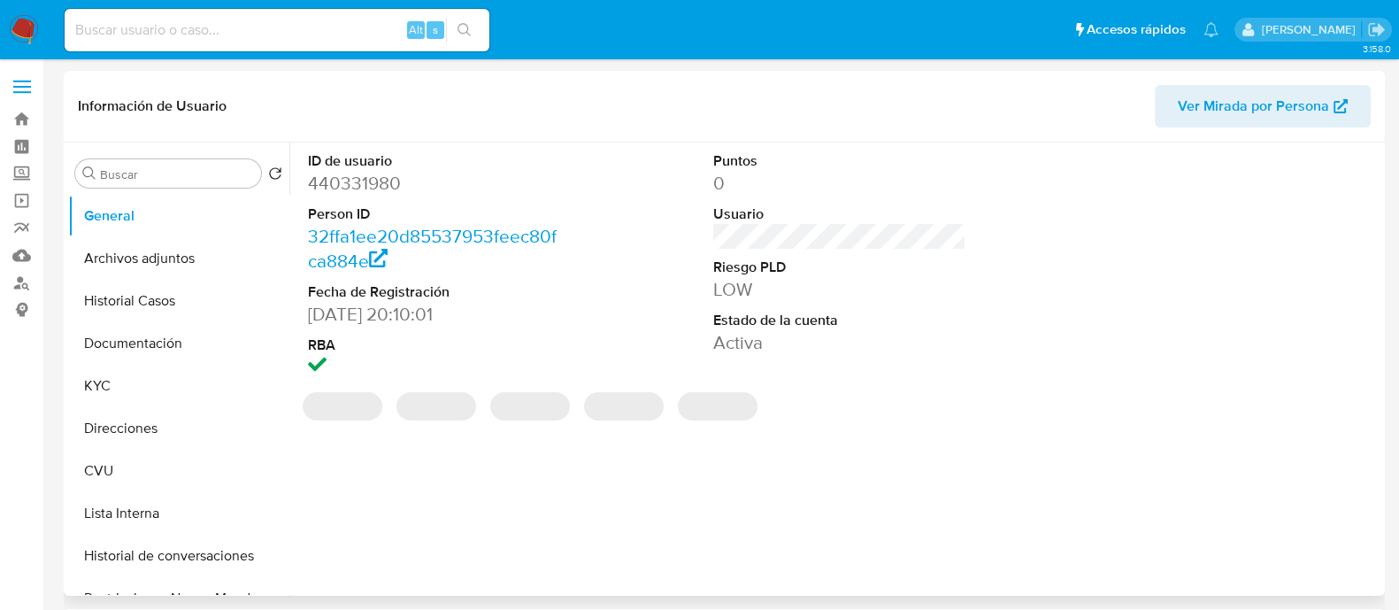
select select "10"
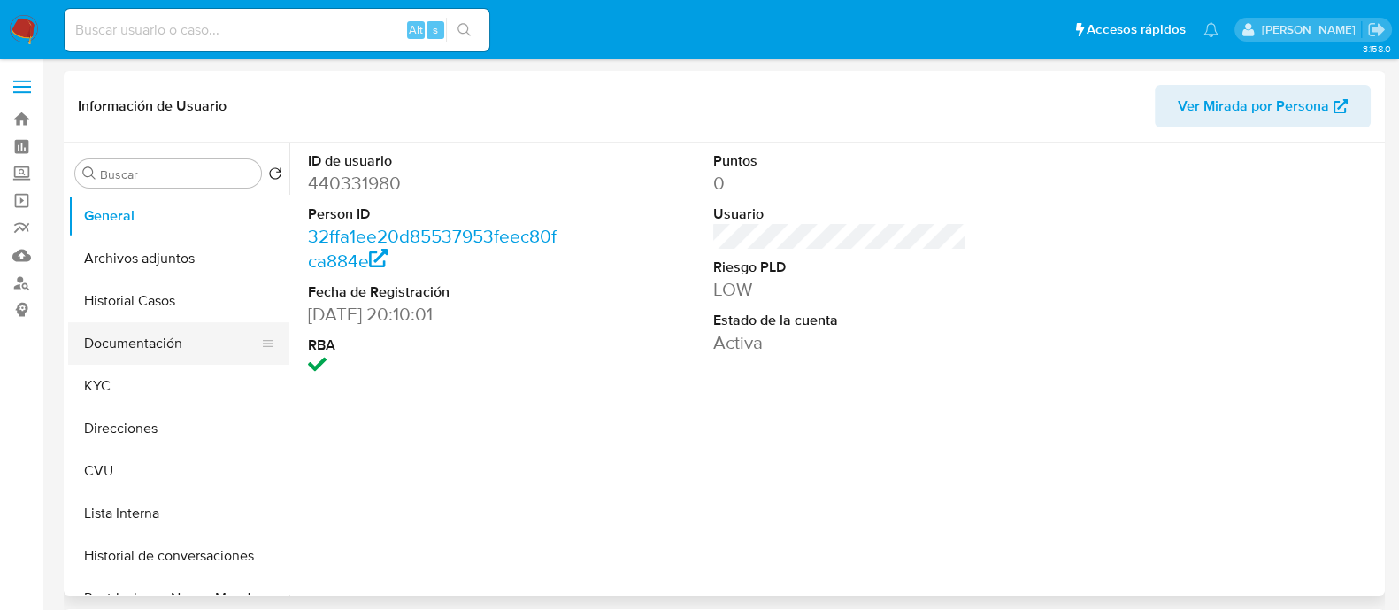
click at [181, 325] on button "Documentación" at bounding box center [171, 343] width 207 height 42
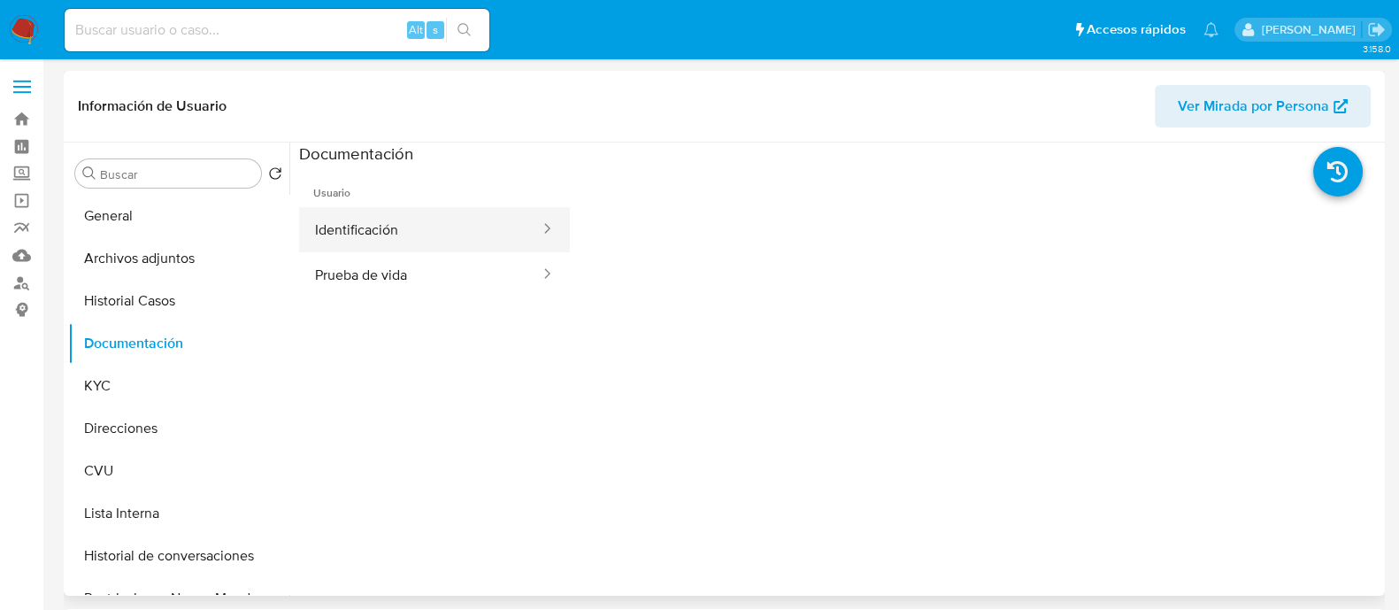
click at [403, 235] on button "Identificación" at bounding box center [420, 229] width 243 height 45
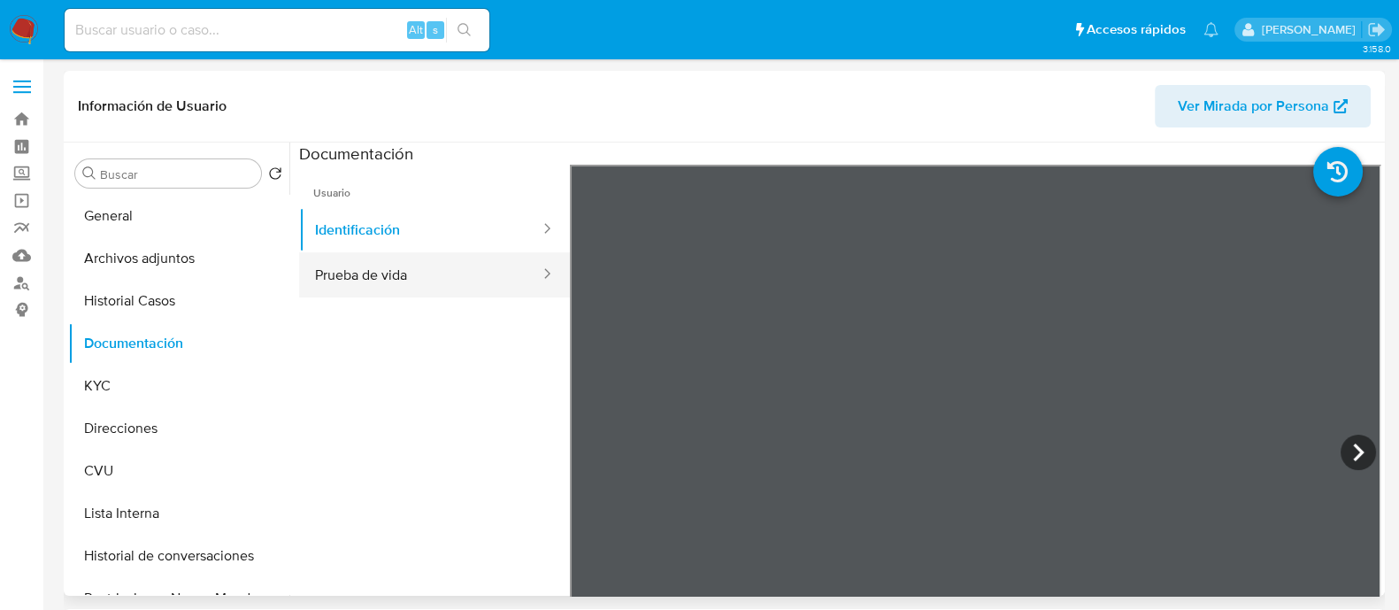
click at [493, 278] on button "Prueba de vida" at bounding box center [420, 274] width 243 height 45
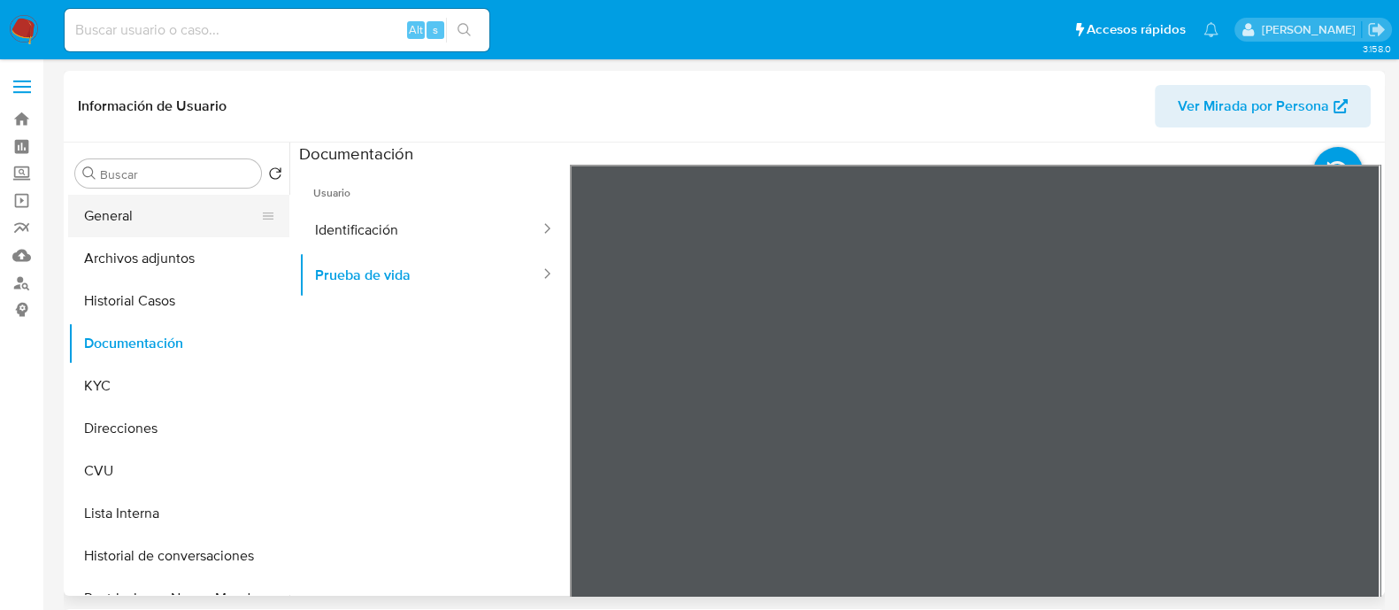
click at [174, 201] on button "General" at bounding box center [171, 216] width 207 height 42
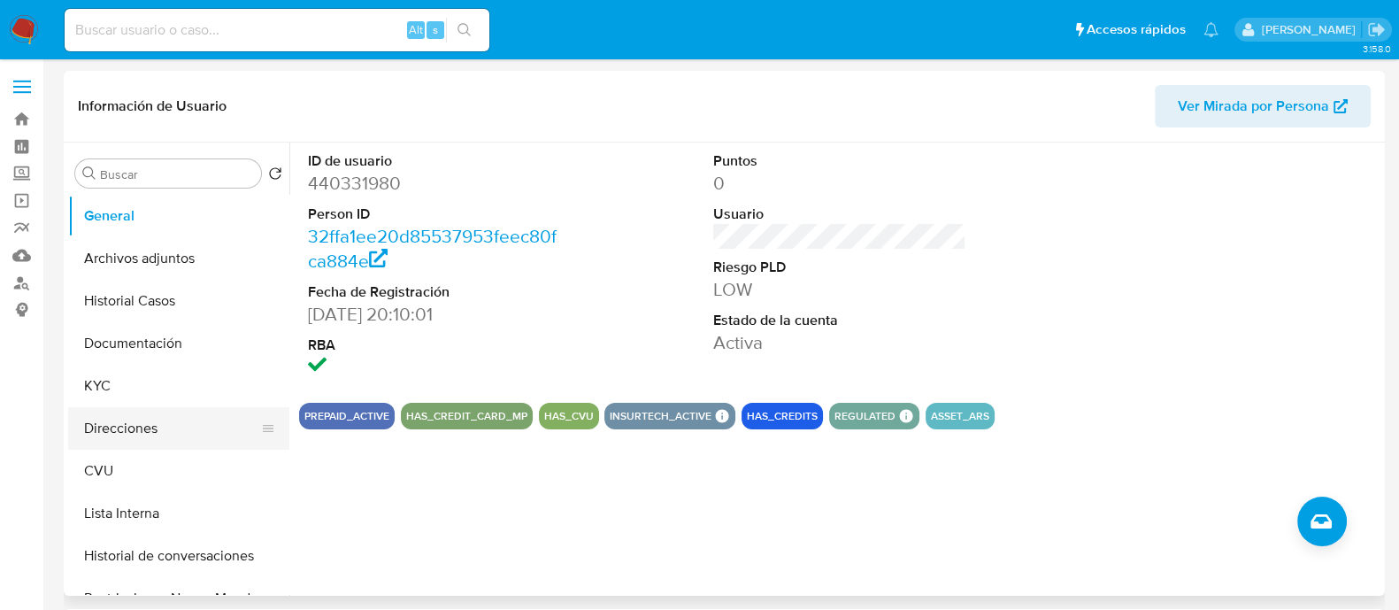
click at [177, 434] on button "Direcciones" at bounding box center [171, 428] width 207 height 42
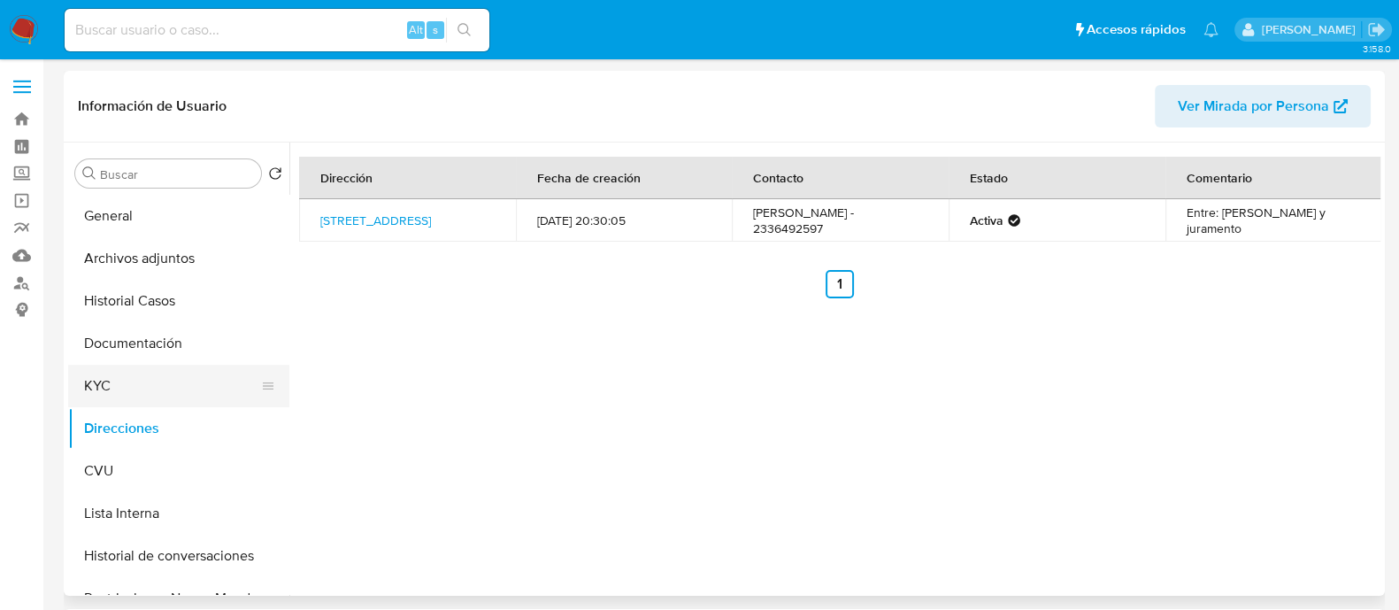
click at [133, 374] on button "KYC" at bounding box center [171, 386] width 207 height 42
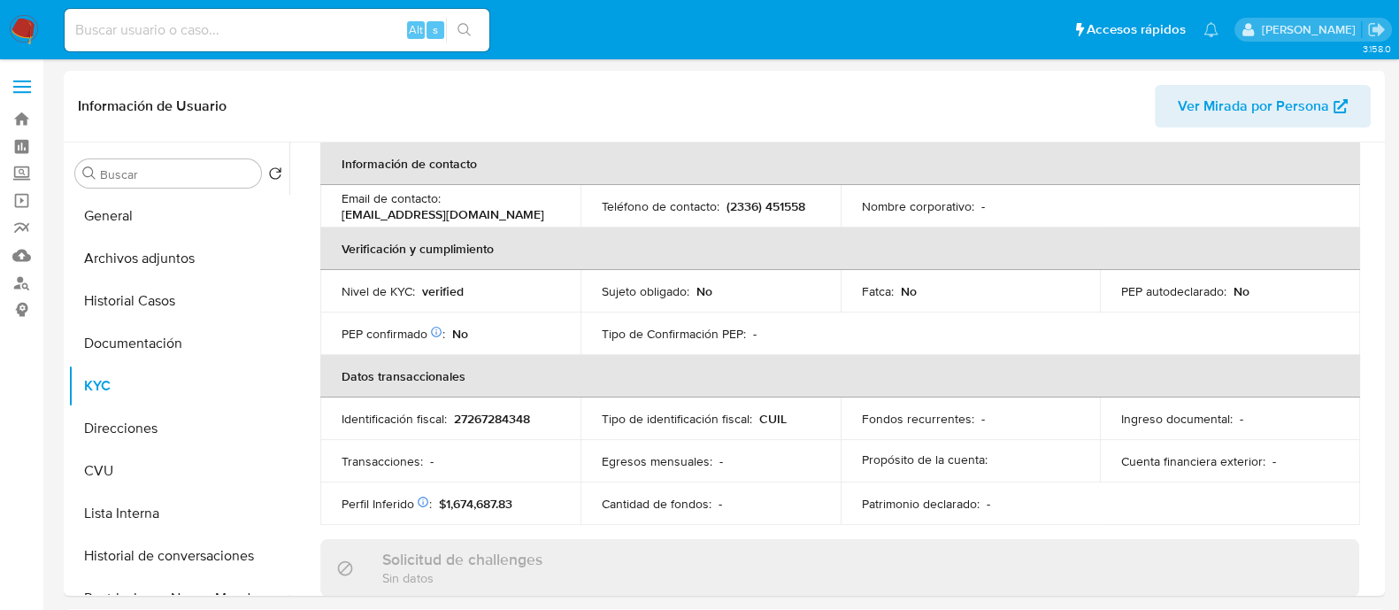
scroll to position [283, 0]
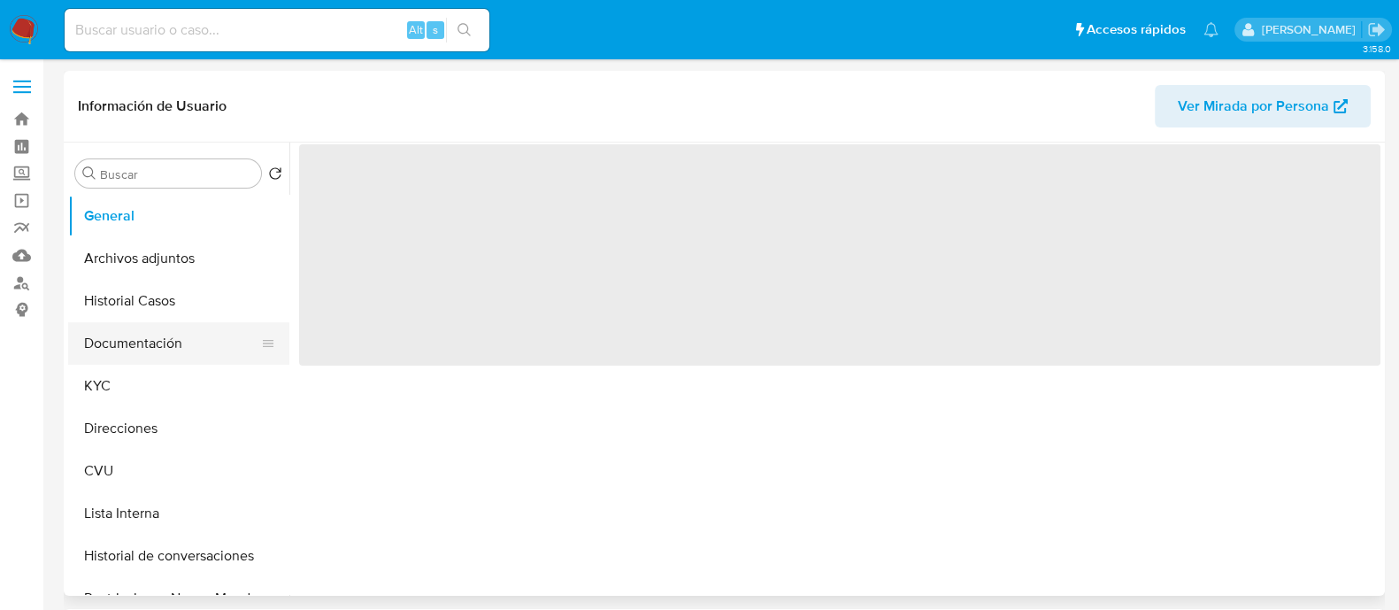
click at [153, 341] on button "Documentación" at bounding box center [171, 343] width 207 height 42
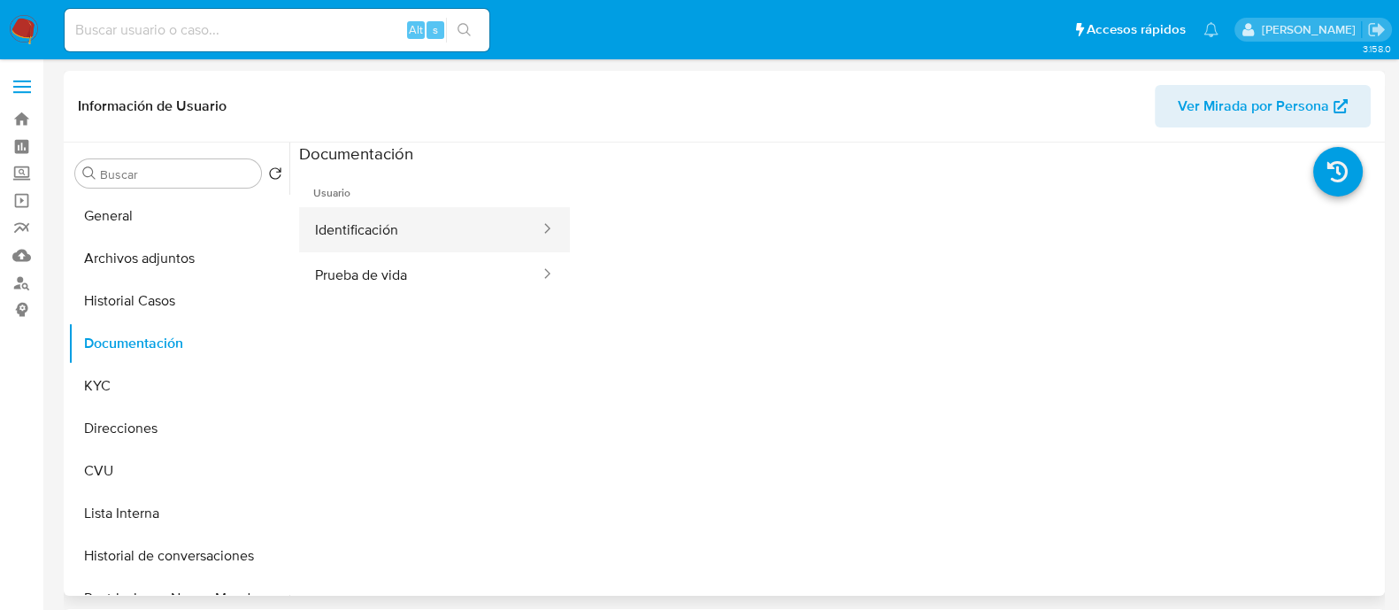
click at [407, 232] on button "Identificación" at bounding box center [420, 229] width 243 height 45
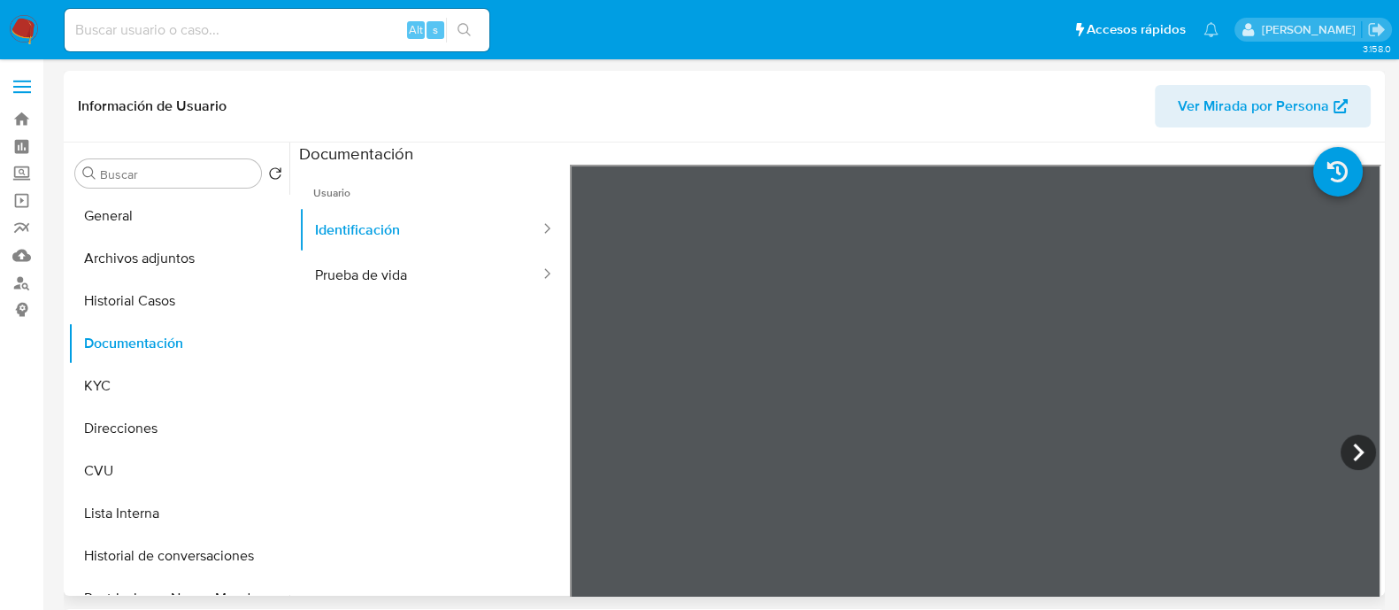
select select "10"
drag, startPoint x: 443, startPoint y: 260, endPoint x: 459, endPoint y: 258, distance: 16.0
click at [443, 260] on button "Prueba de vida" at bounding box center [420, 274] width 243 height 45
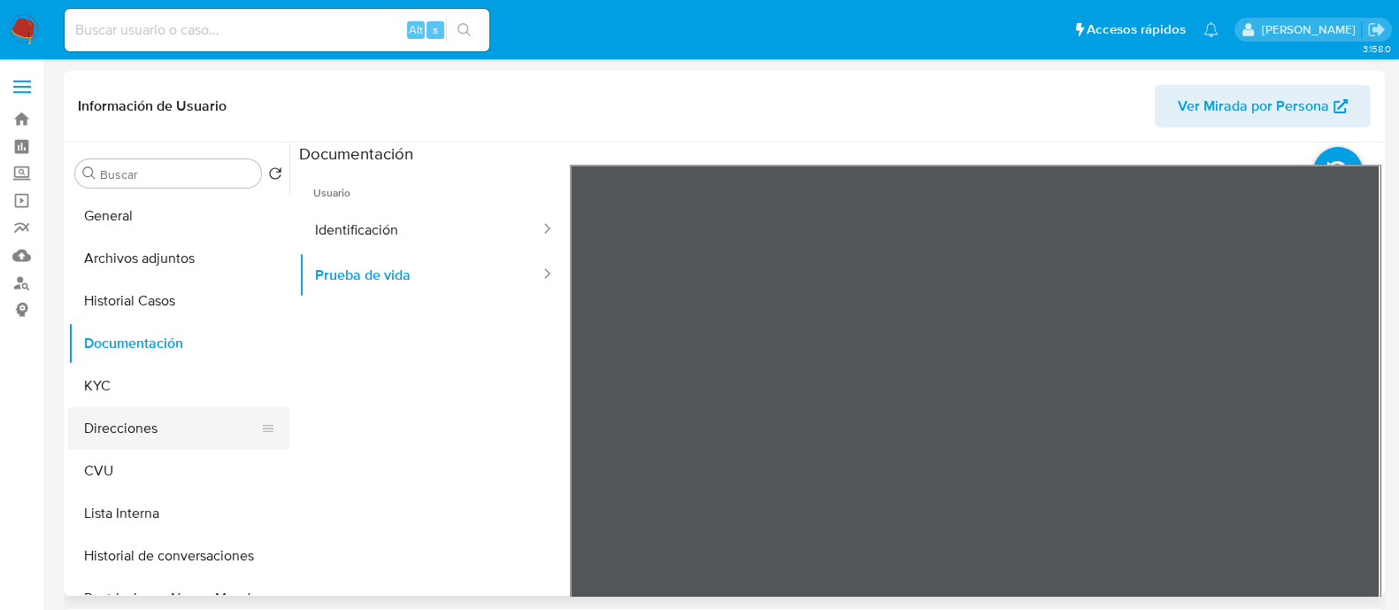
click at [133, 419] on button "Direcciones" at bounding box center [171, 428] width 207 height 42
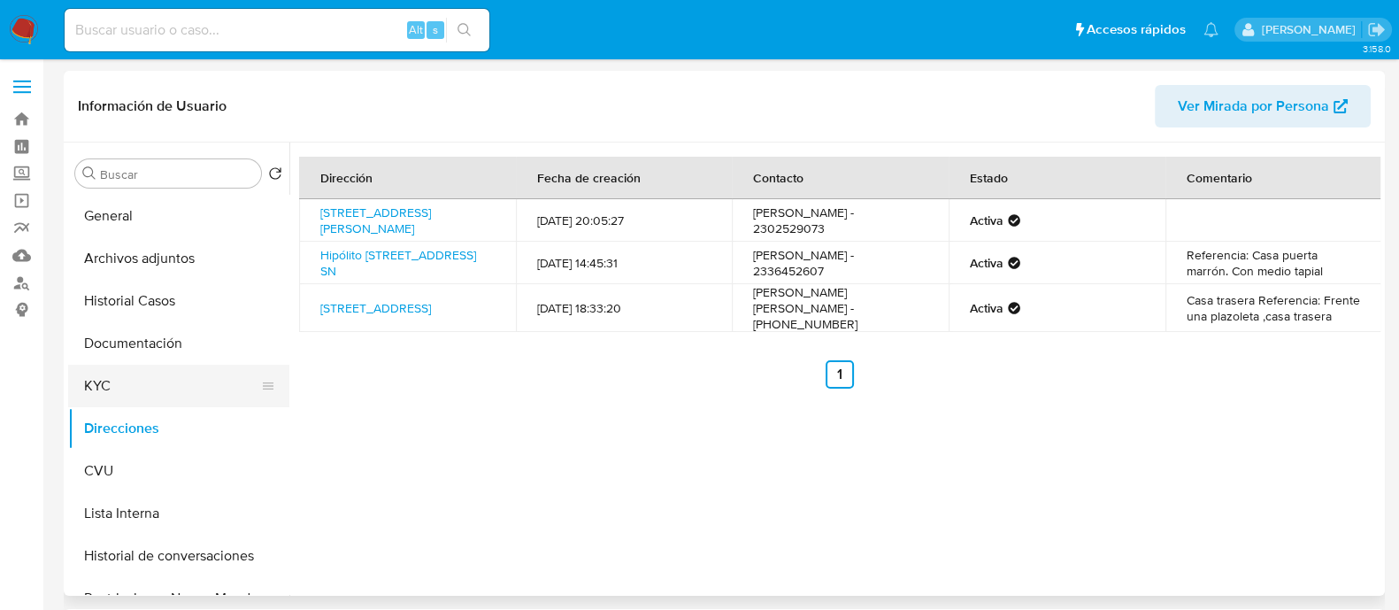
click at [142, 399] on button "KYC" at bounding box center [171, 386] width 207 height 42
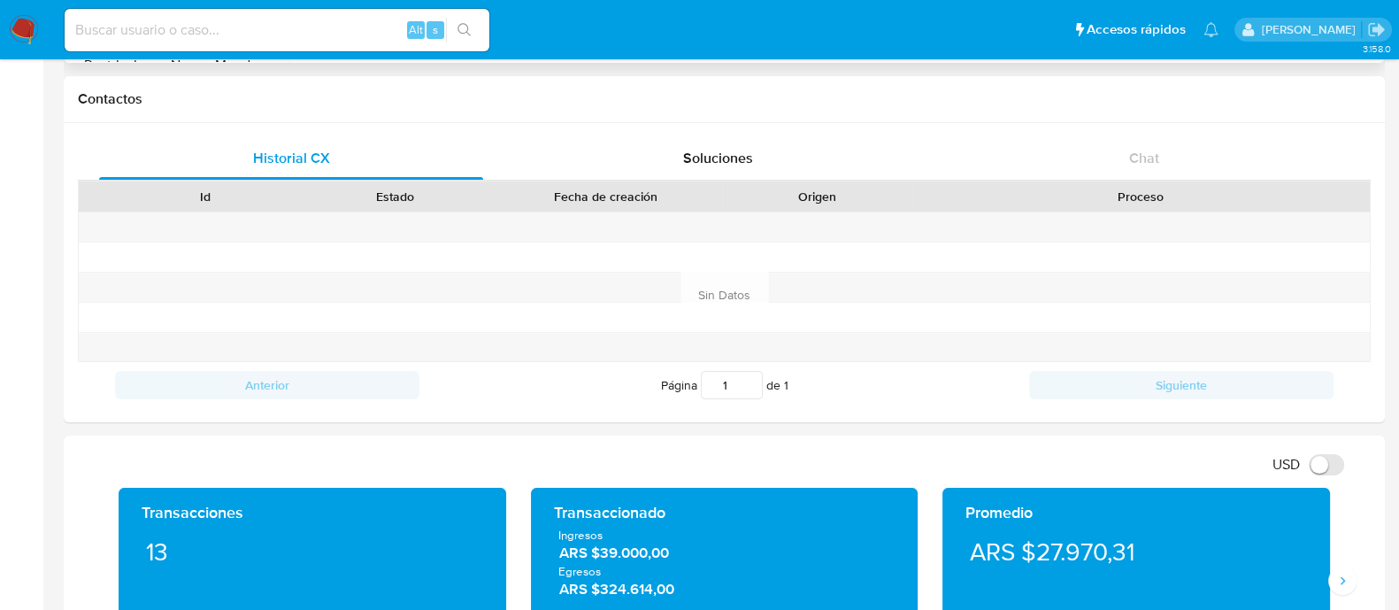
scroll to position [110, 0]
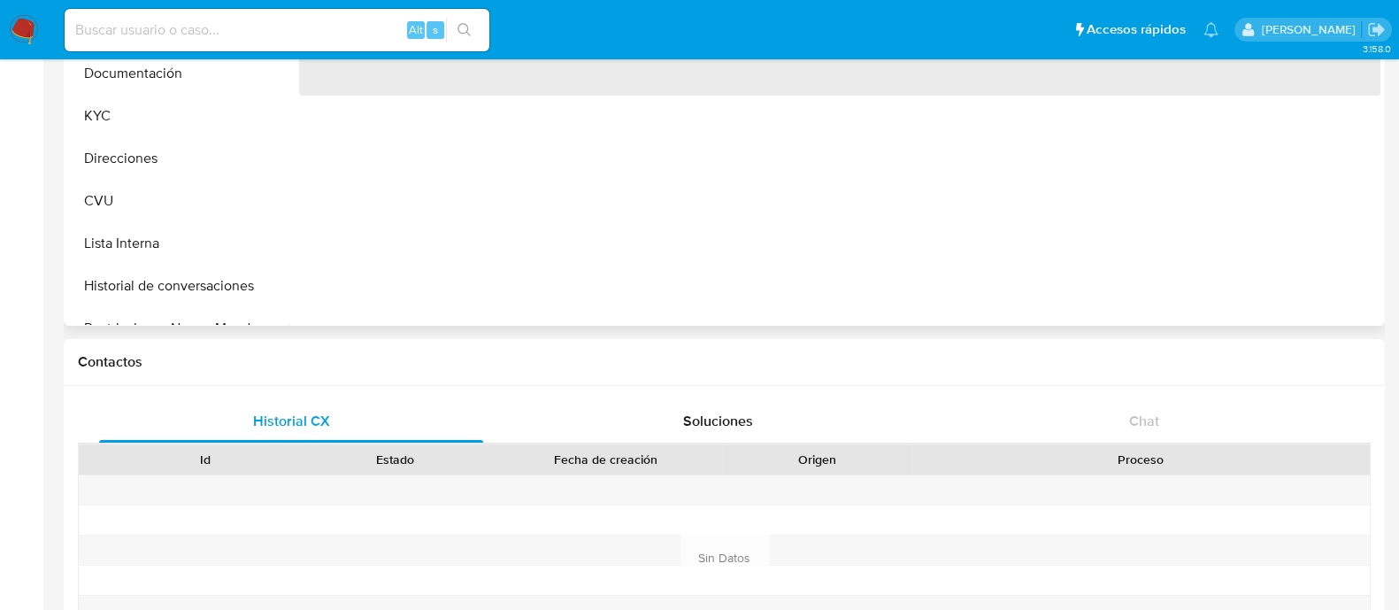
scroll to position [664, 0]
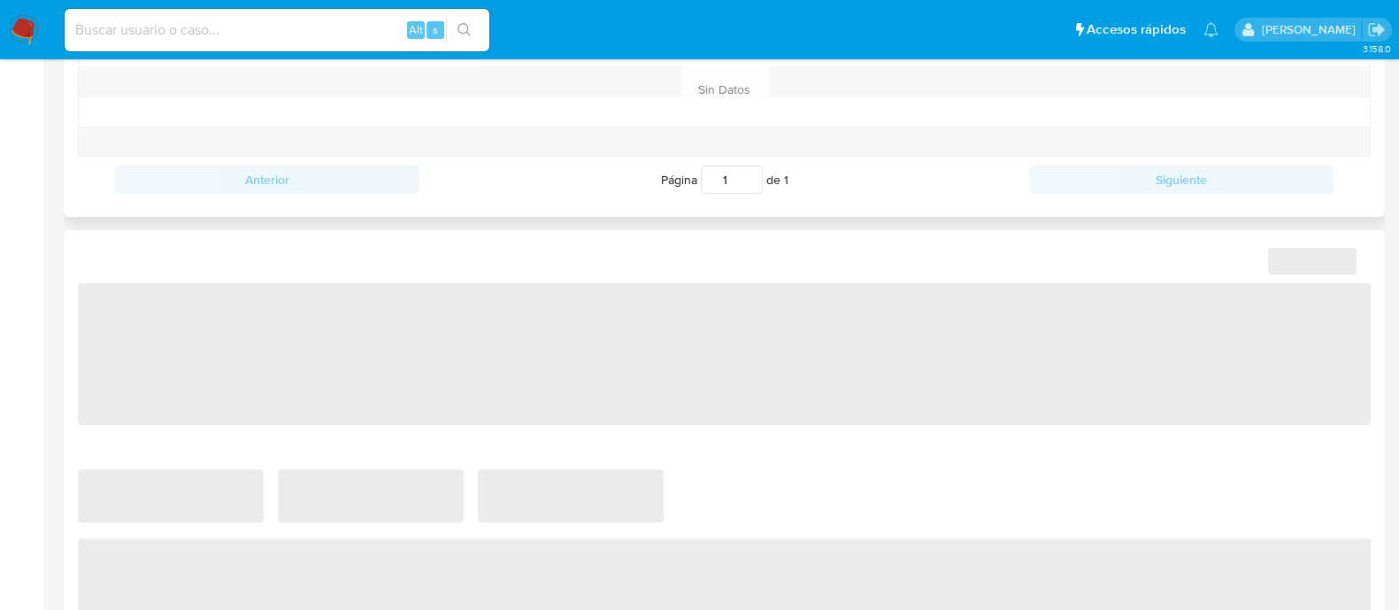
select select "10"
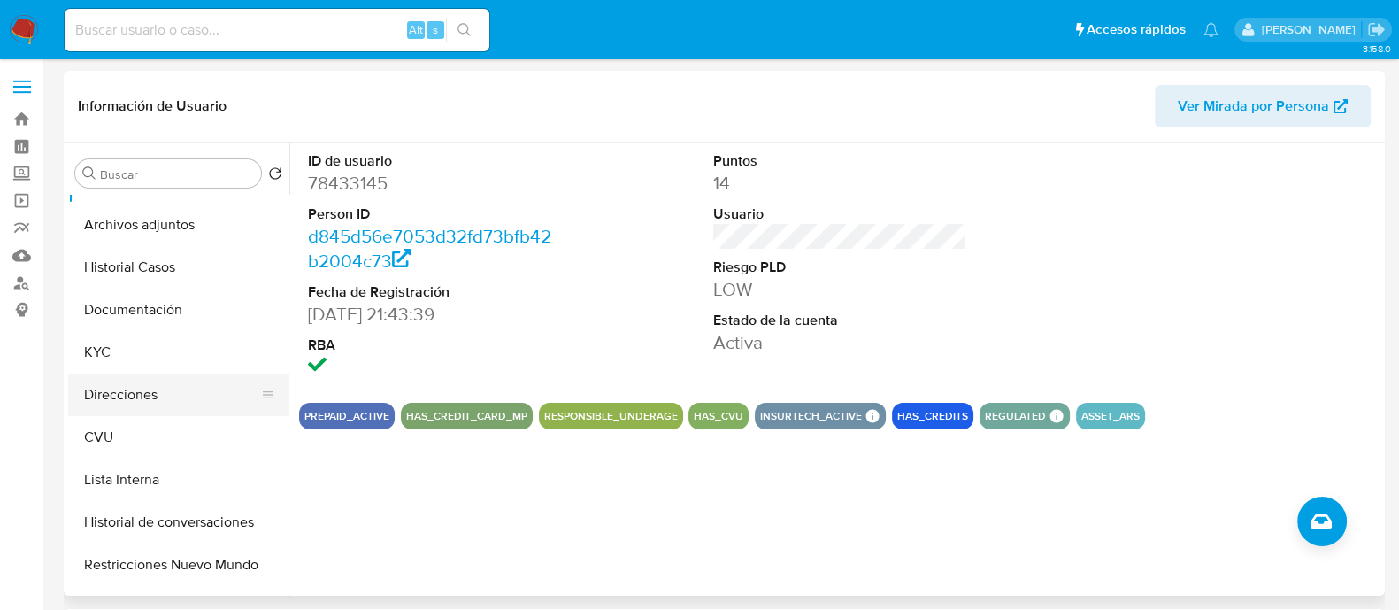
scroll to position [0, 0]
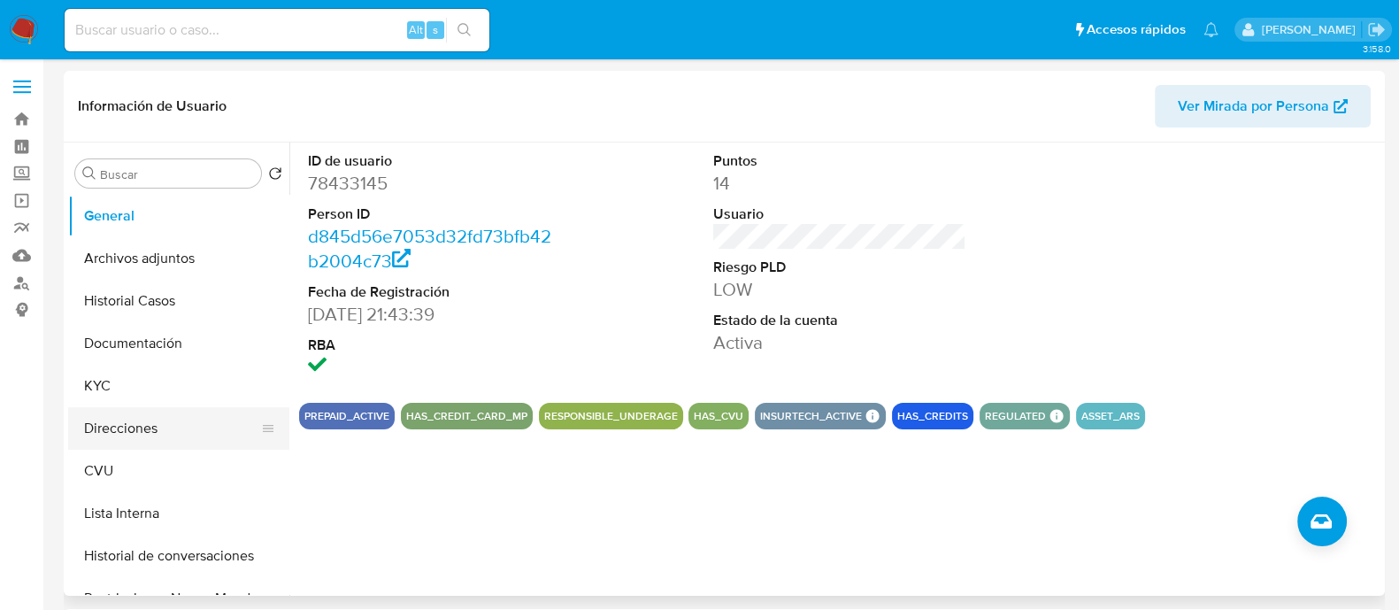
click at [144, 427] on button "Direcciones" at bounding box center [171, 428] width 207 height 42
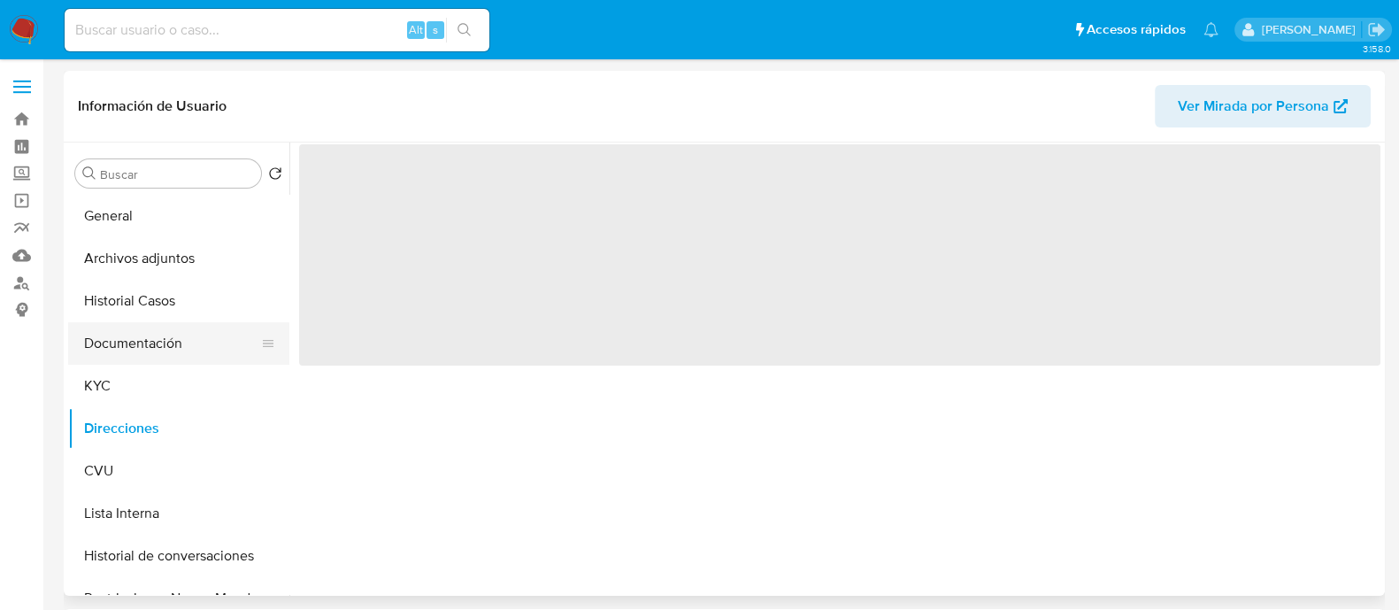
click at [152, 343] on button "Documentación" at bounding box center [171, 343] width 207 height 42
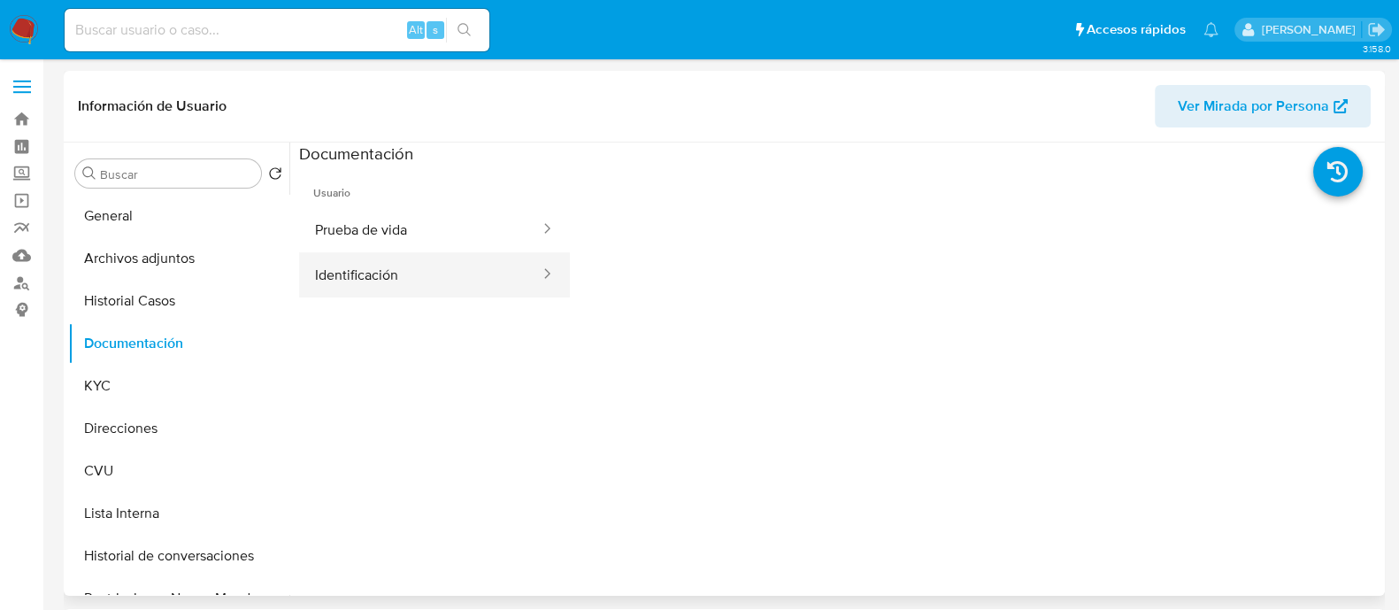
click at [369, 265] on button "Identificación" at bounding box center [420, 274] width 243 height 45
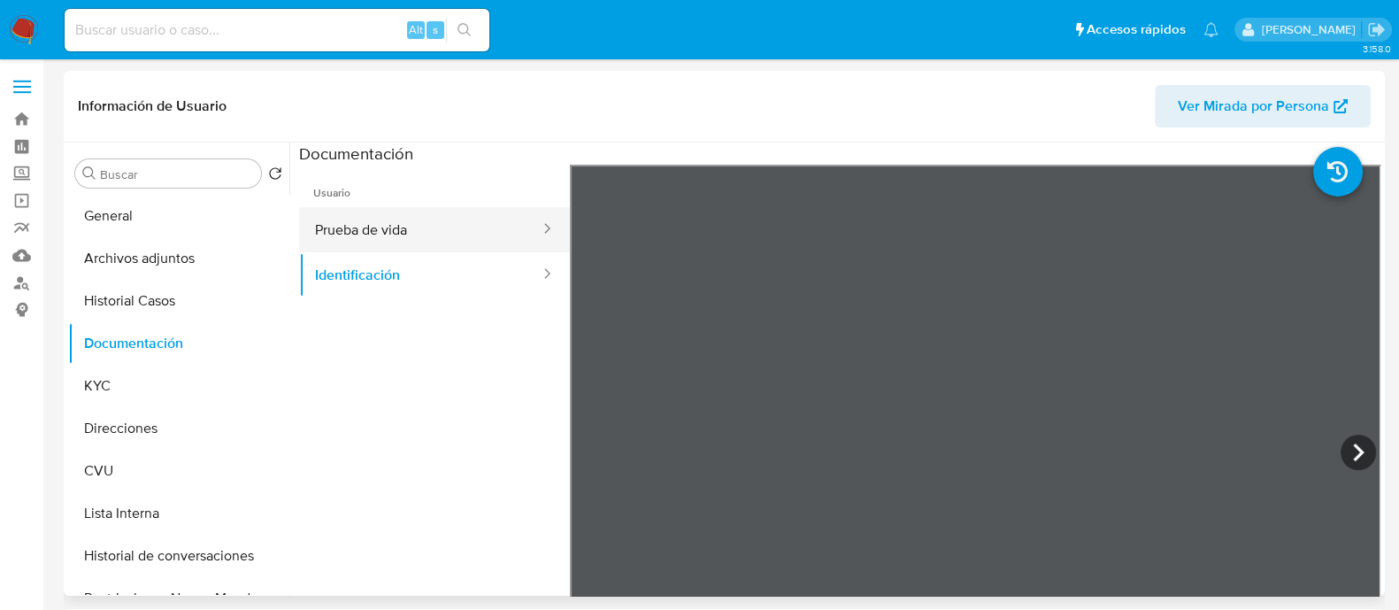
click at [427, 207] on button "Prueba de vida" at bounding box center [420, 229] width 243 height 45
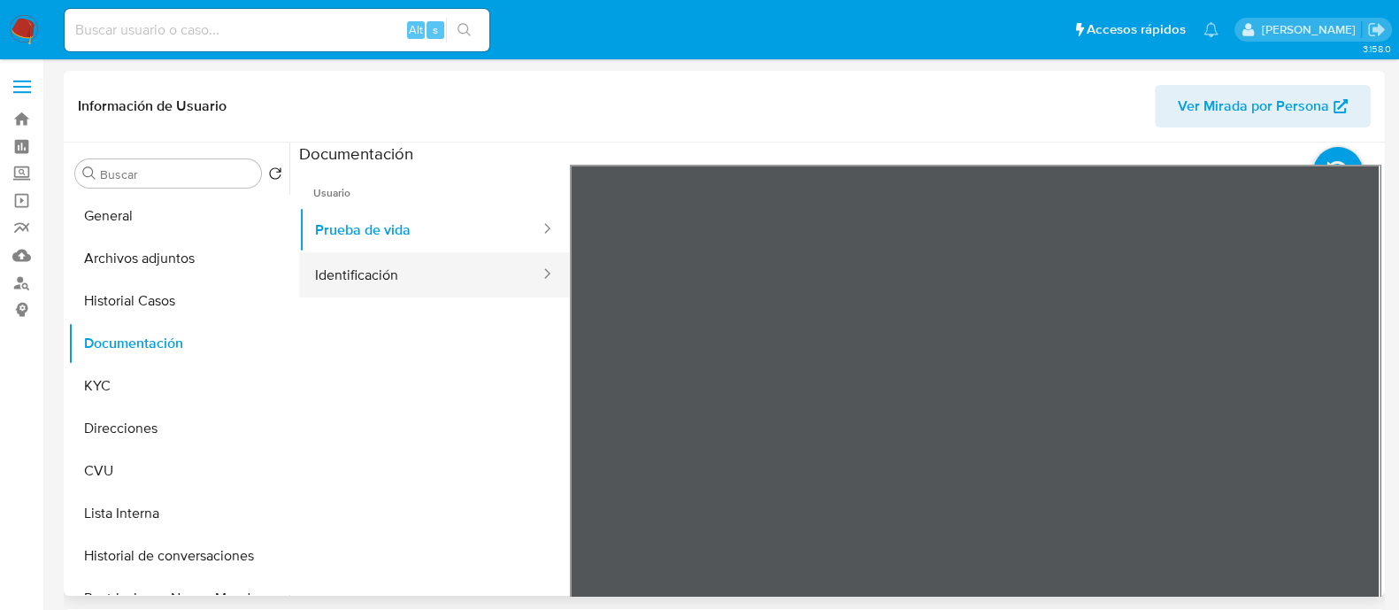
click at [389, 269] on button "Identificación" at bounding box center [420, 274] width 243 height 45
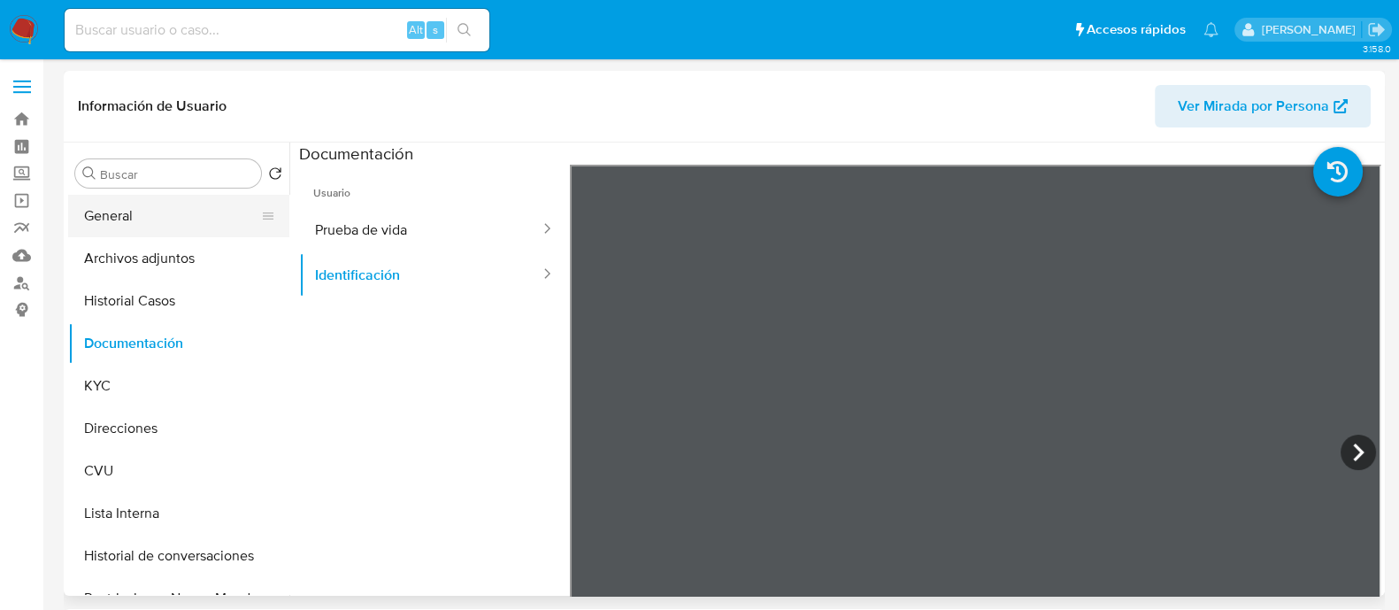
click at [97, 207] on button "General" at bounding box center [171, 216] width 207 height 42
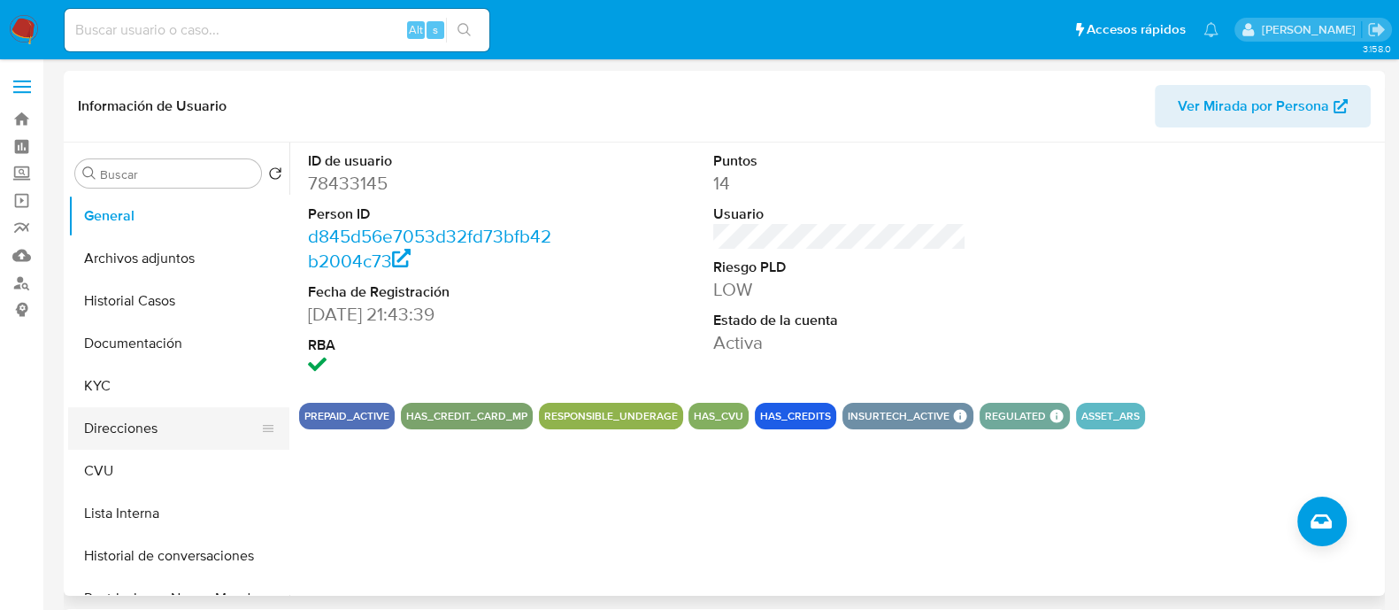
click at [134, 436] on button "Direcciones" at bounding box center [171, 428] width 207 height 42
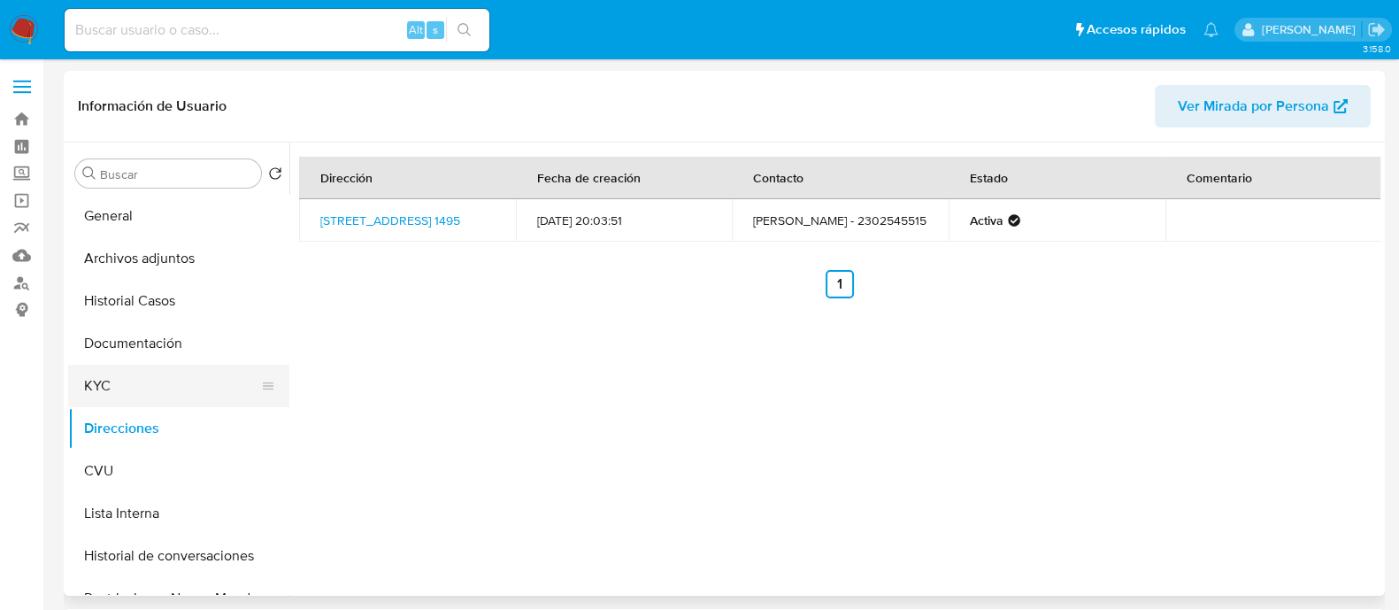
click at [141, 378] on button "KYC" at bounding box center [171, 386] width 207 height 42
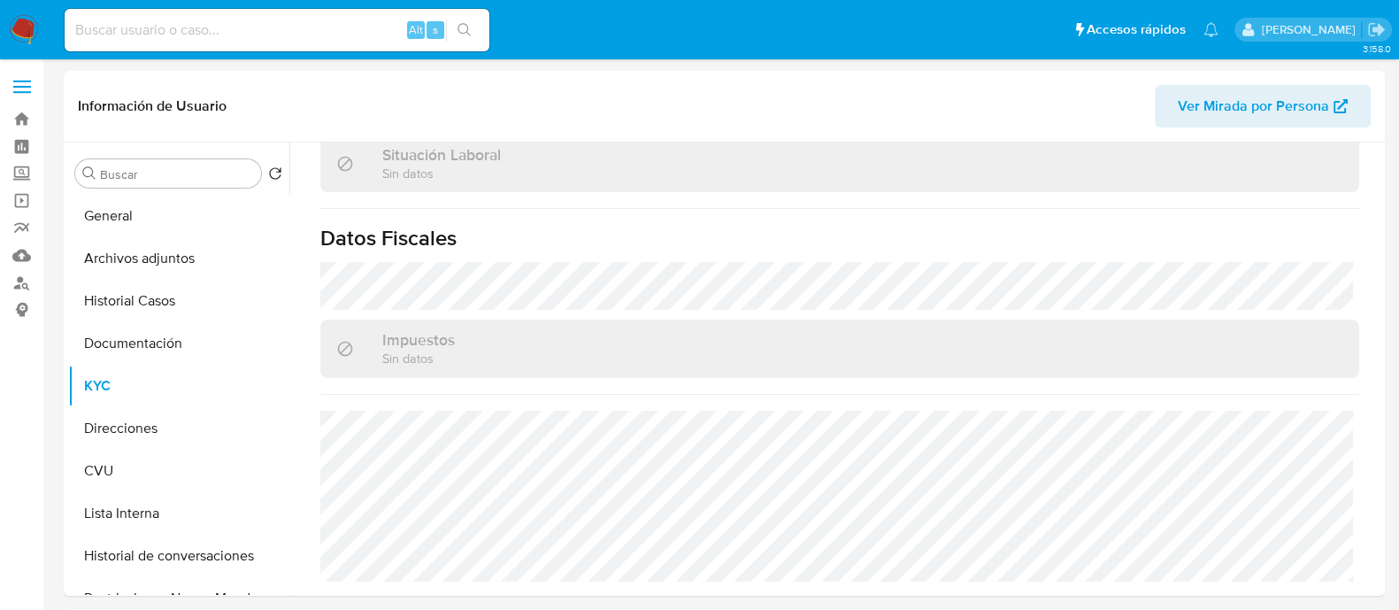
scroll to position [947, 0]
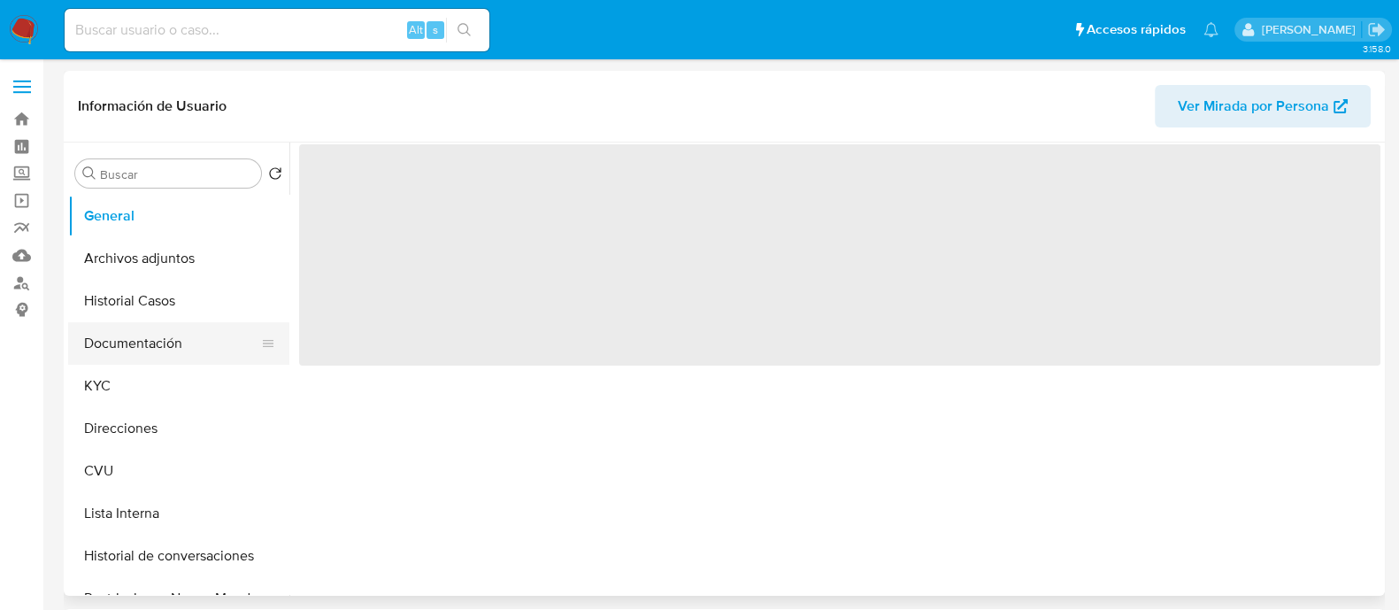
click at [170, 351] on button "Documentación" at bounding box center [171, 343] width 207 height 42
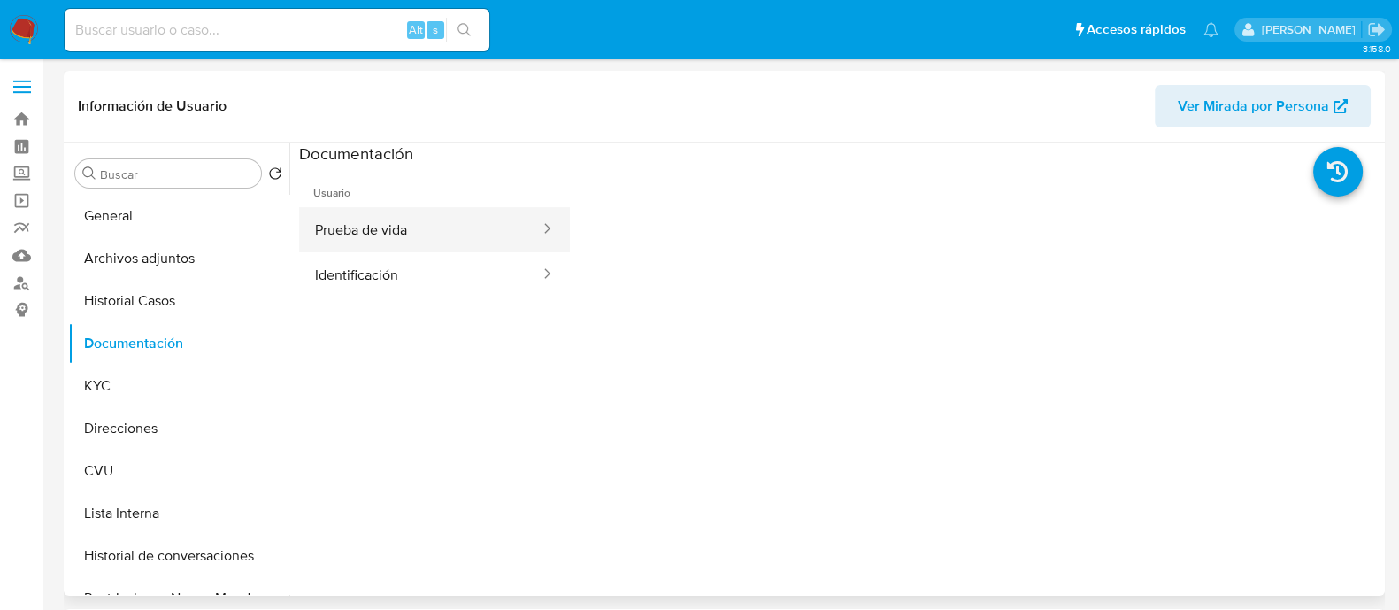
click at [434, 232] on button "Prueba de vida" at bounding box center [420, 229] width 243 height 45
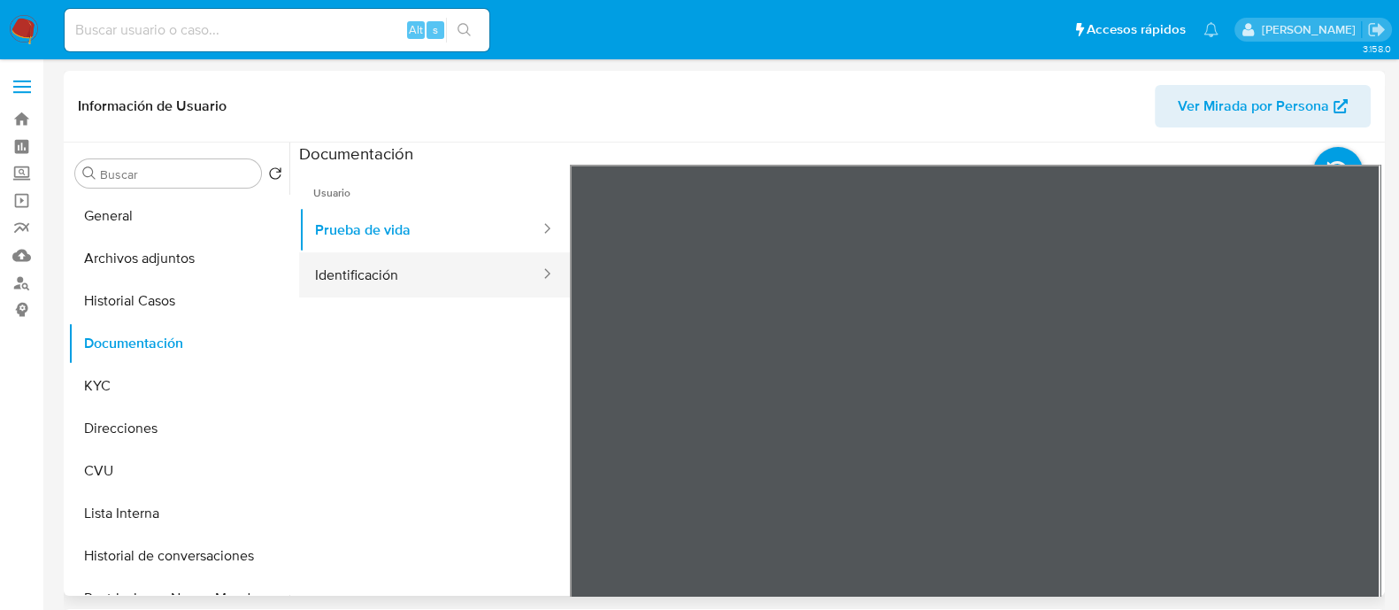
select select "10"
click at [410, 267] on button "Identificación" at bounding box center [420, 274] width 243 height 45
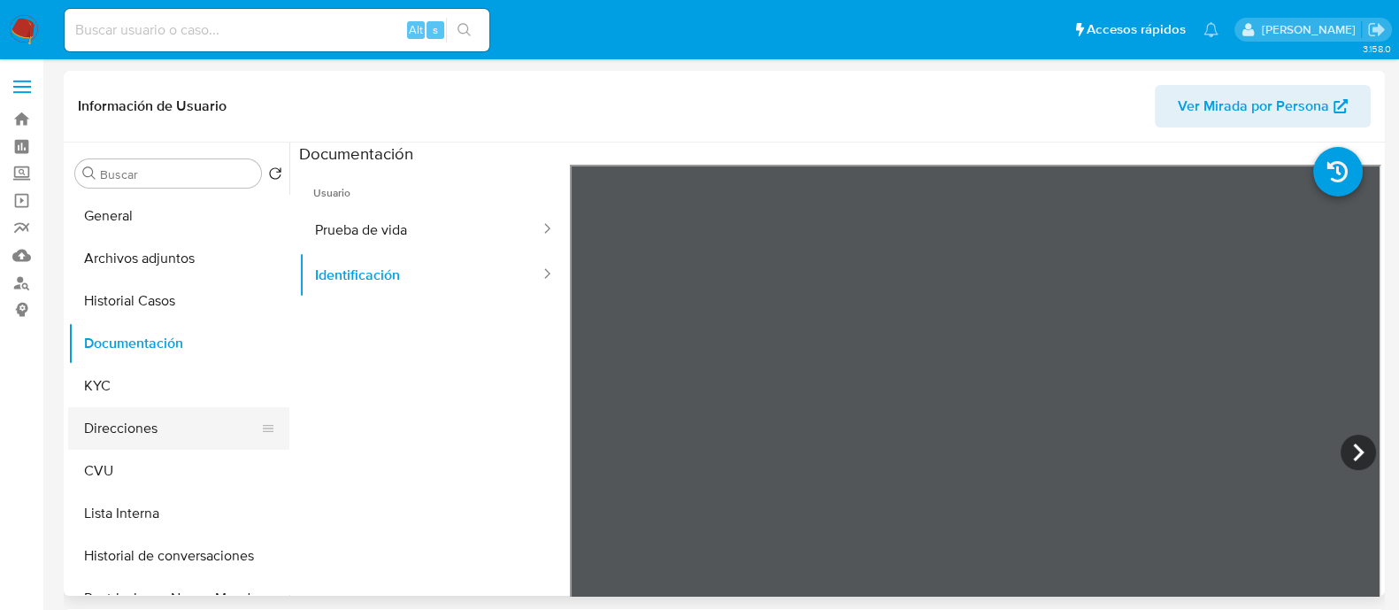
click at [133, 413] on button "Direcciones" at bounding box center [171, 428] width 207 height 42
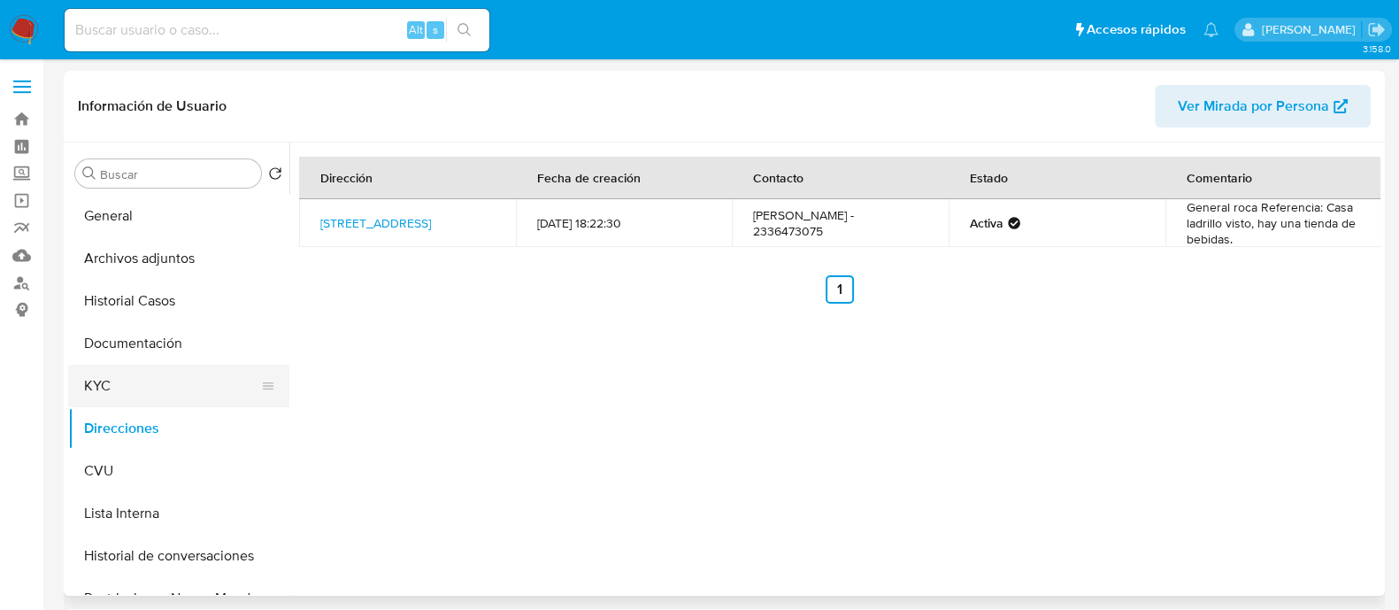
click at [117, 395] on button "KYC" at bounding box center [171, 386] width 207 height 42
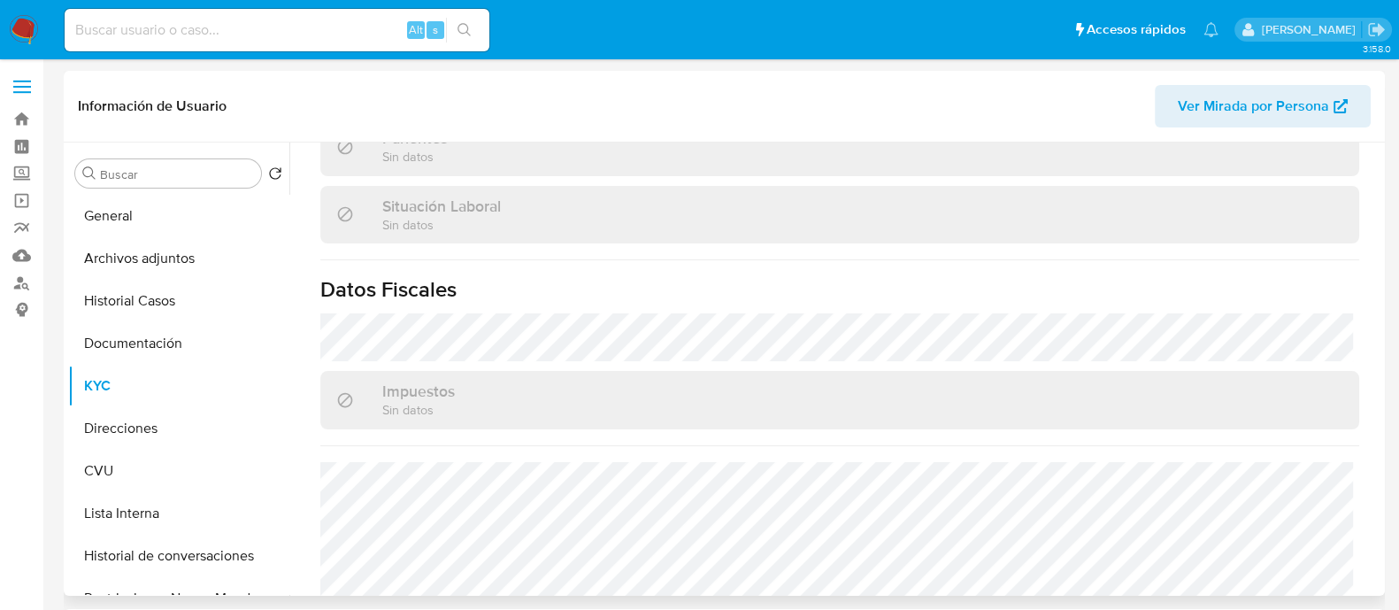
scroll to position [947, 0]
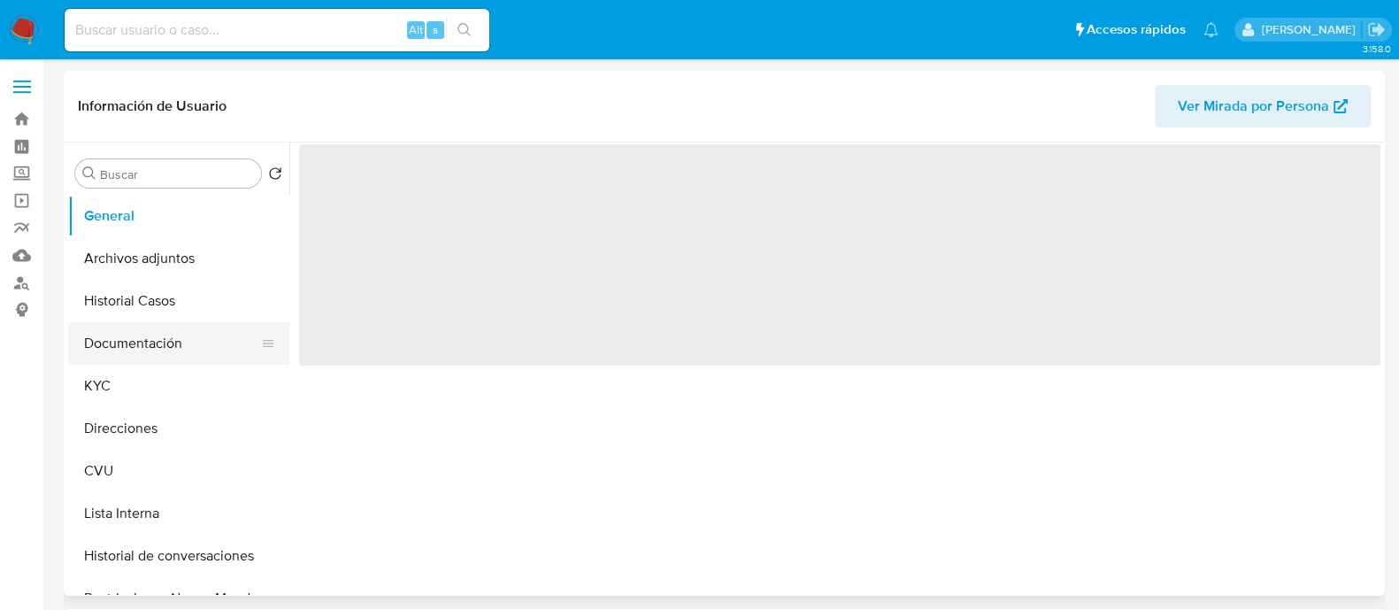
click at [133, 342] on button "Documentación" at bounding box center [171, 343] width 207 height 42
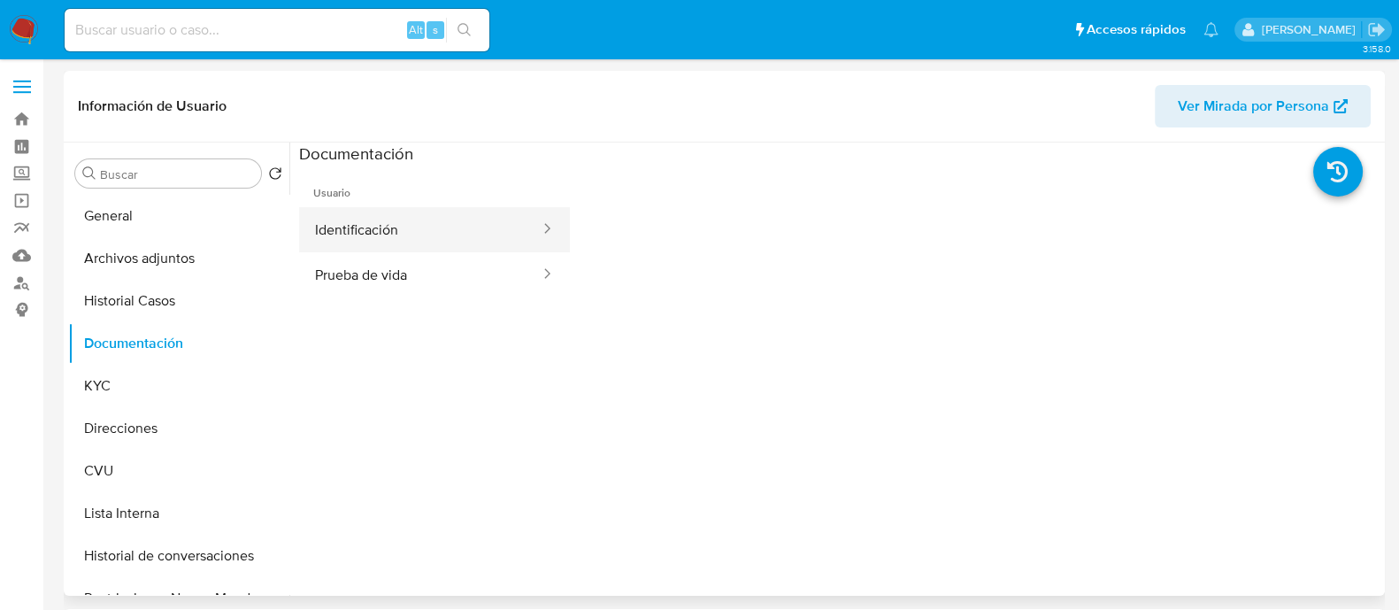
click at [422, 231] on button "Identificación" at bounding box center [420, 229] width 243 height 45
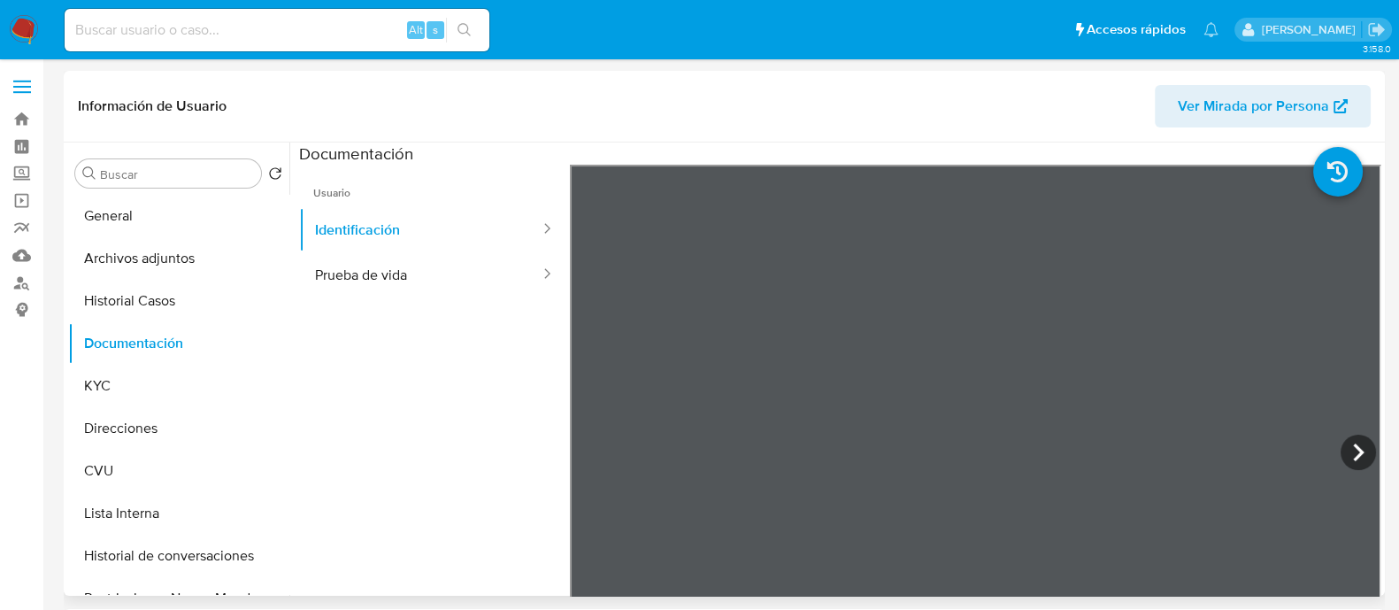
select select "10"
click at [397, 281] on button "Prueba de vida" at bounding box center [420, 274] width 243 height 45
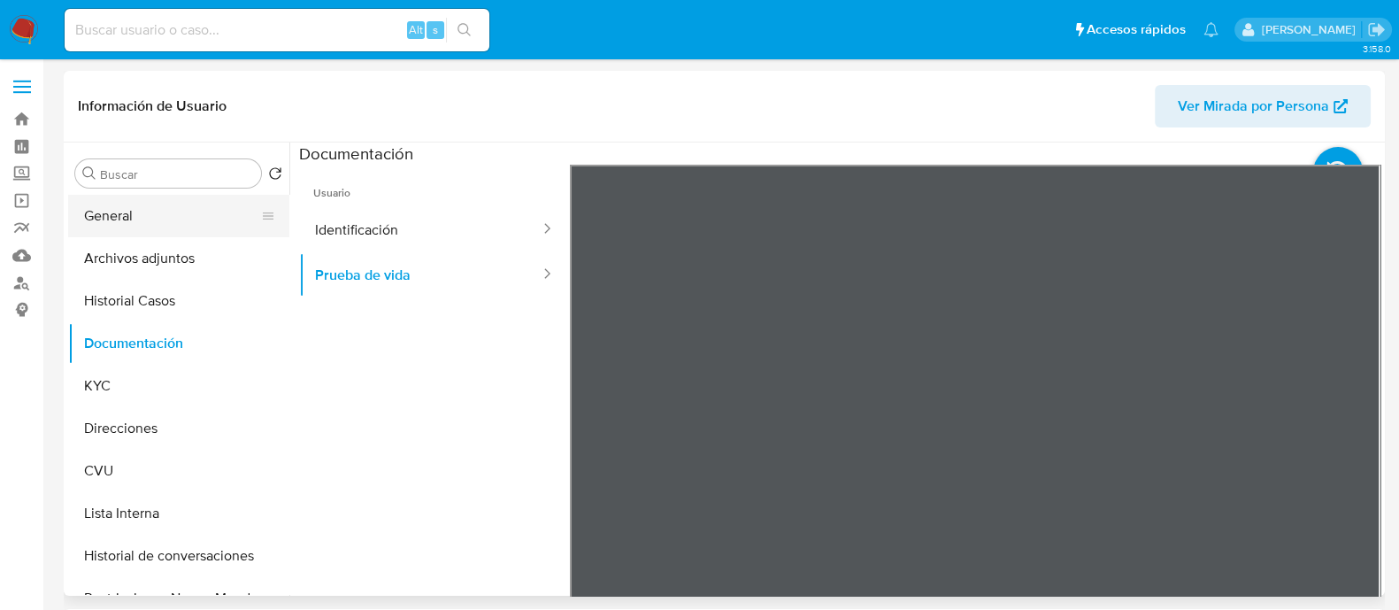
click at [189, 220] on button "General" at bounding box center [171, 216] width 207 height 42
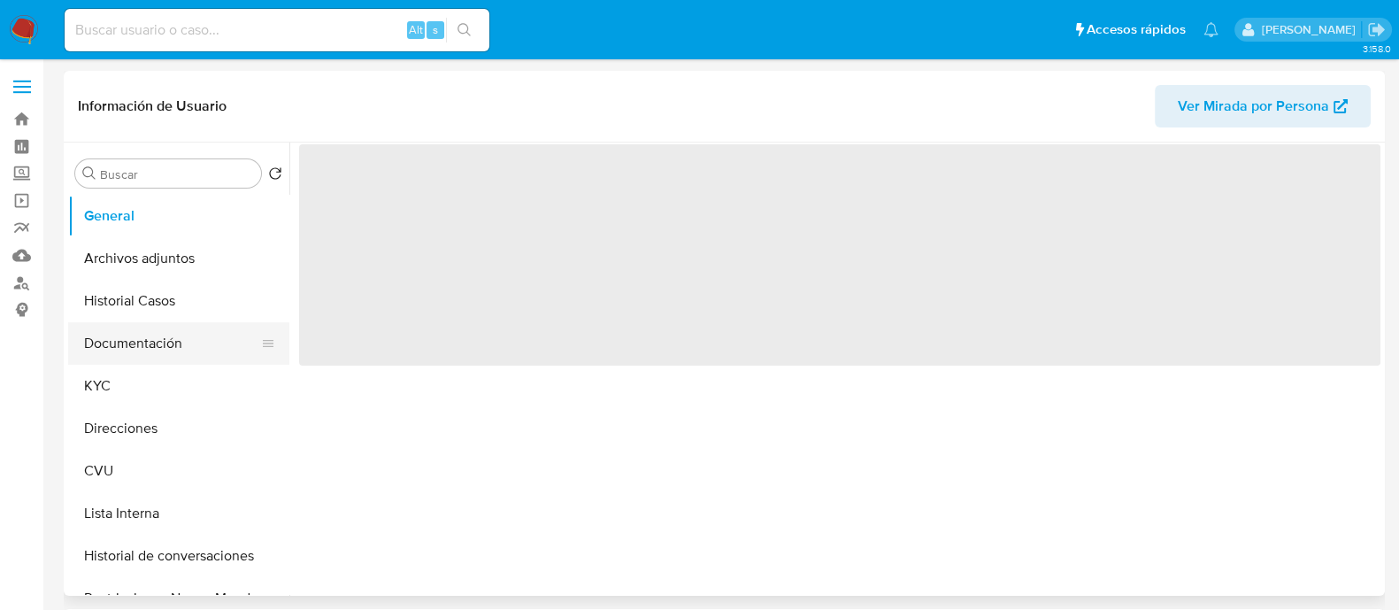
click at [146, 347] on button "Documentación" at bounding box center [171, 343] width 207 height 42
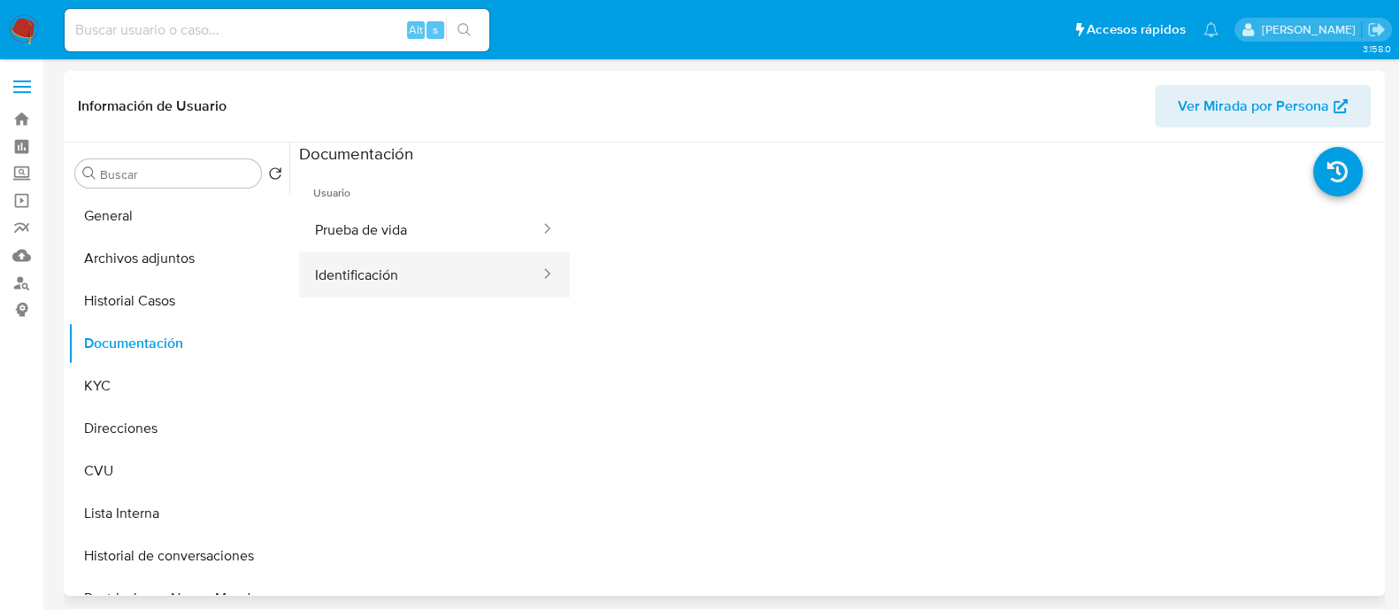
select select "10"
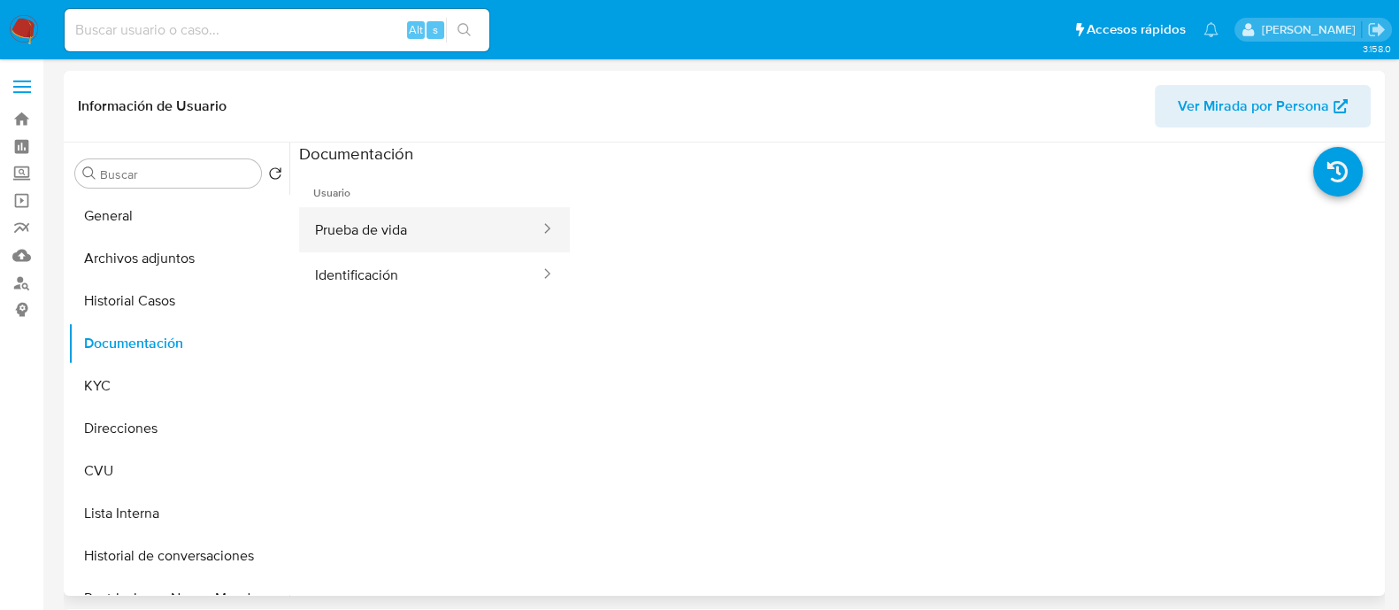
click at [374, 250] on button "Prueba de vida" at bounding box center [420, 229] width 243 height 45
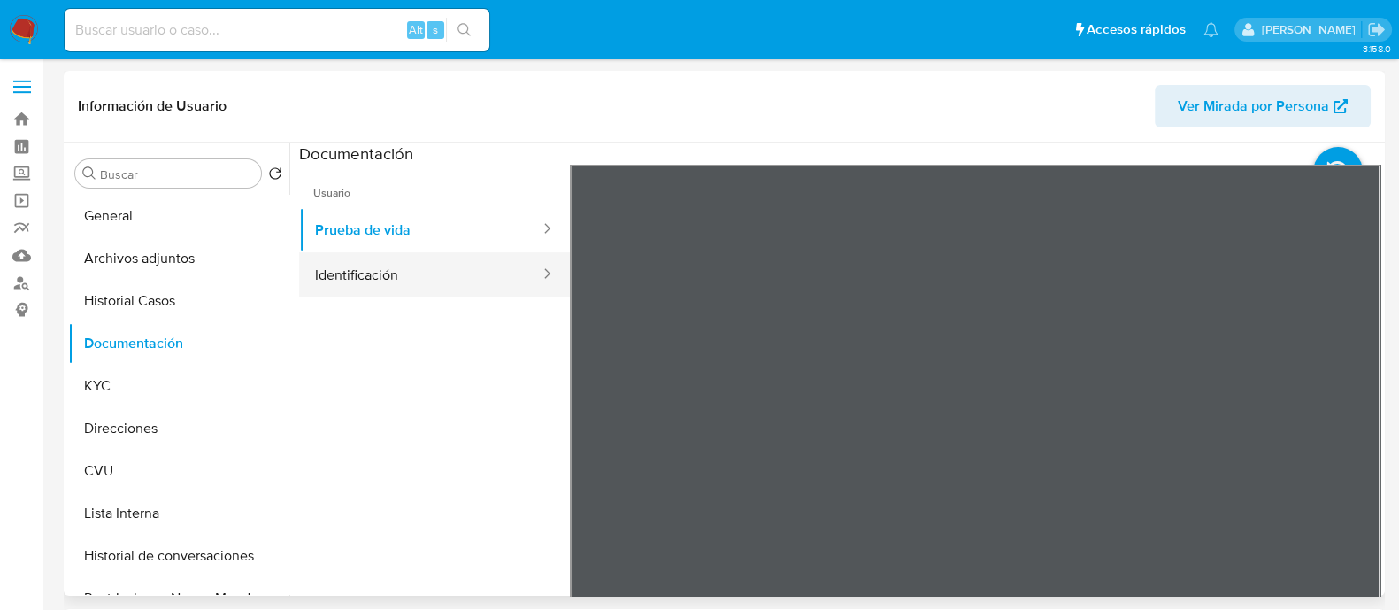
click at [439, 289] on button "Identificación" at bounding box center [420, 274] width 243 height 45
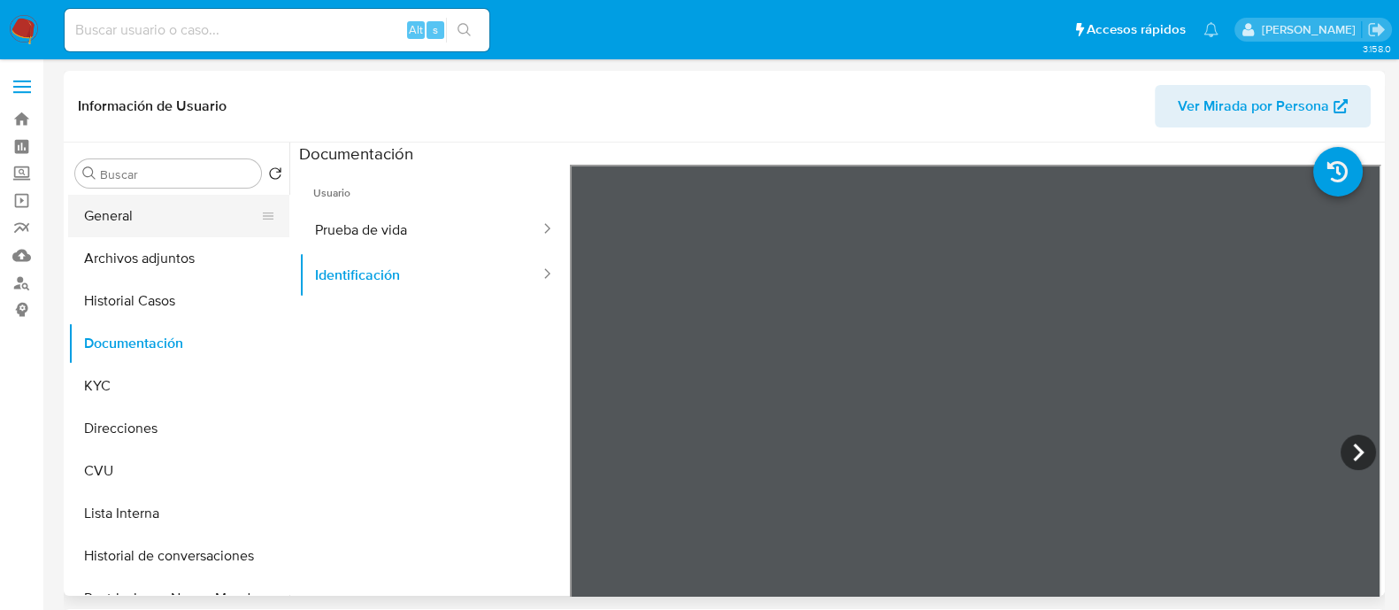
click at [135, 205] on button "General" at bounding box center [171, 216] width 207 height 42
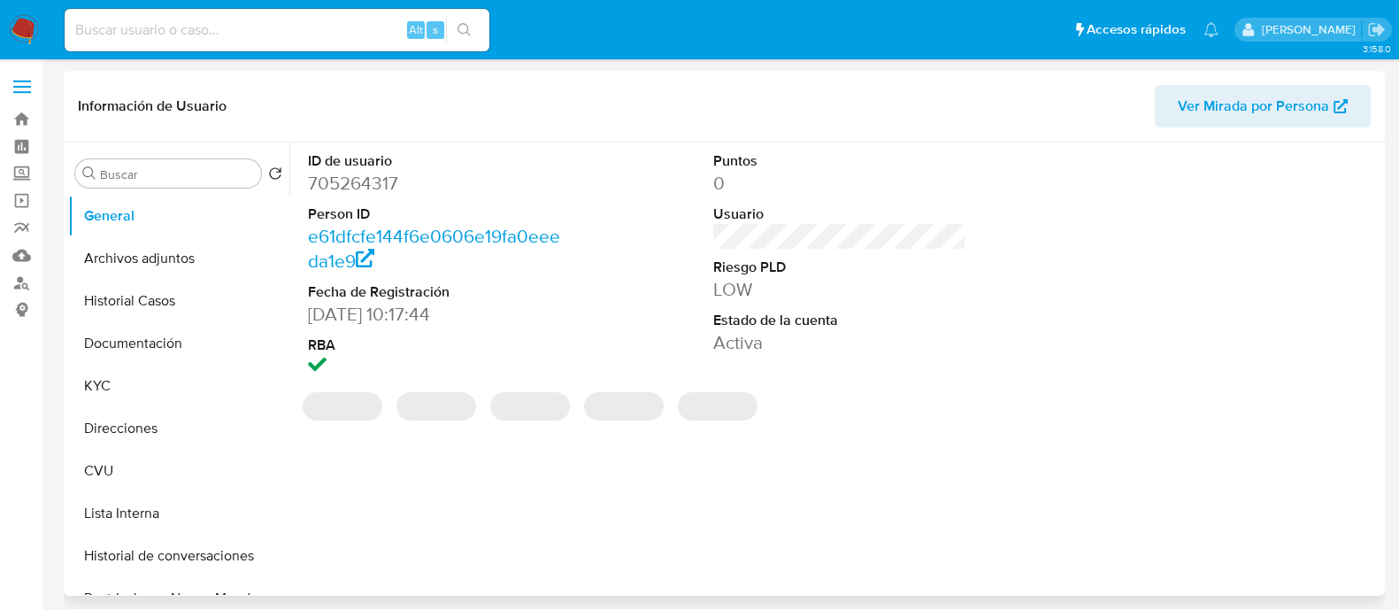
select select "10"
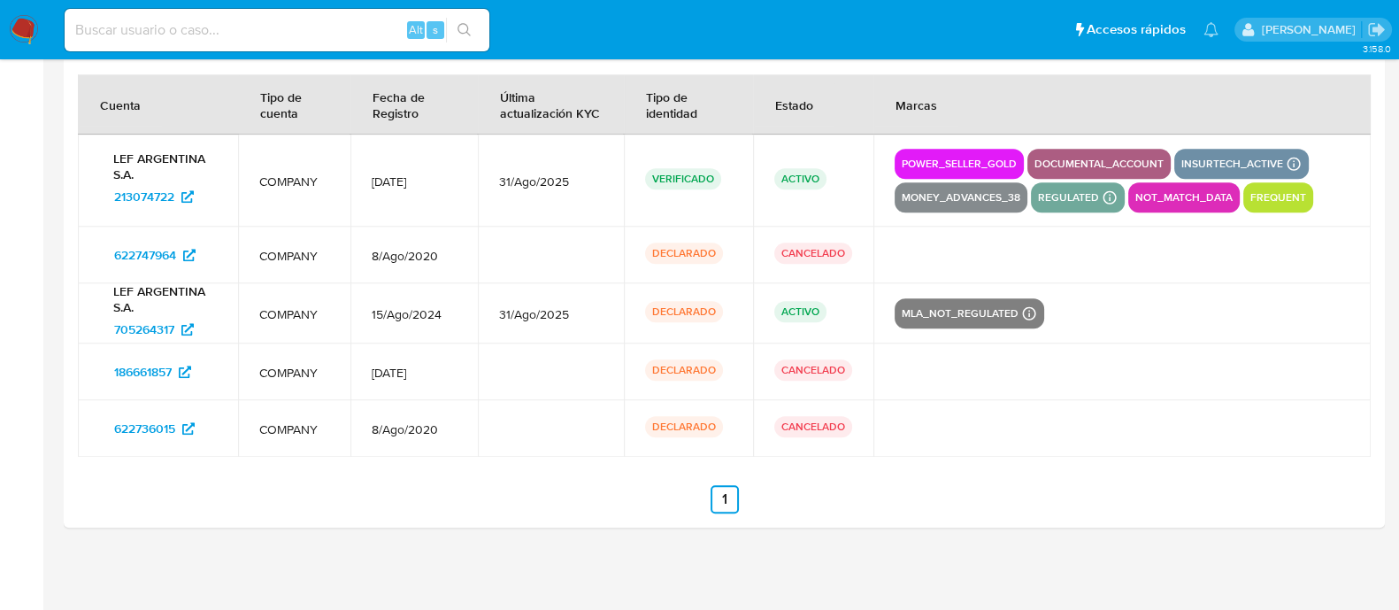
scroll to position [2223, 0]
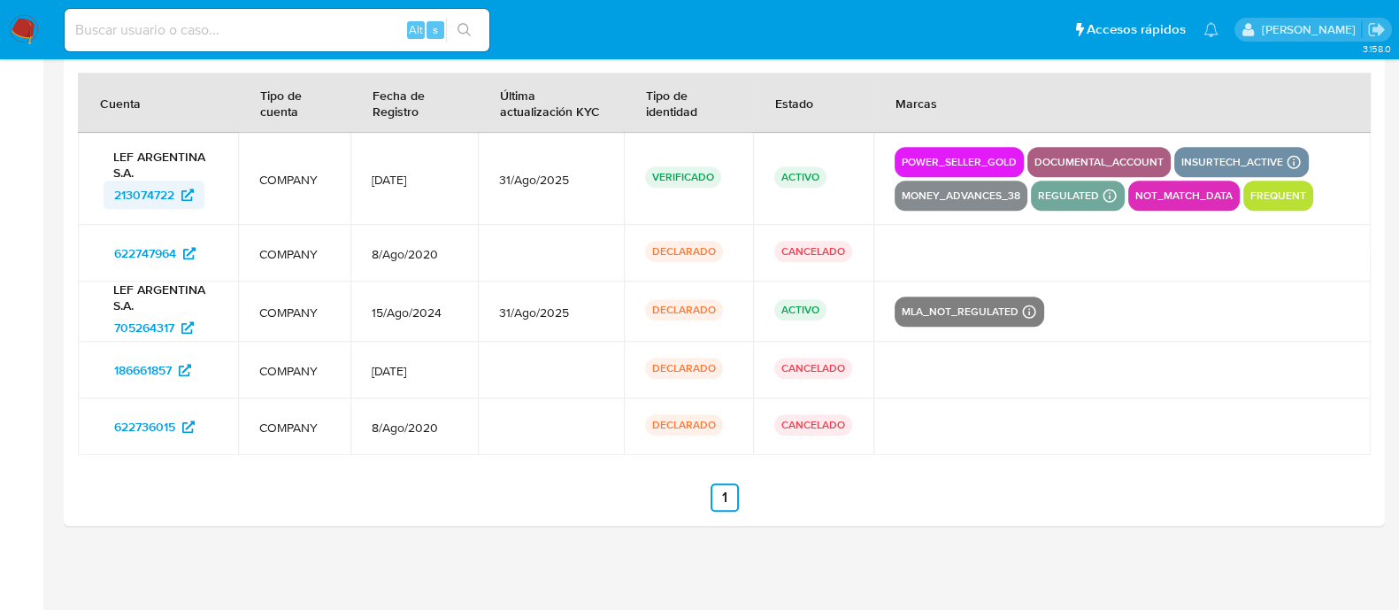
click at [150, 191] on span "213074722" at bounding box center [144, 195] width 60 height 28
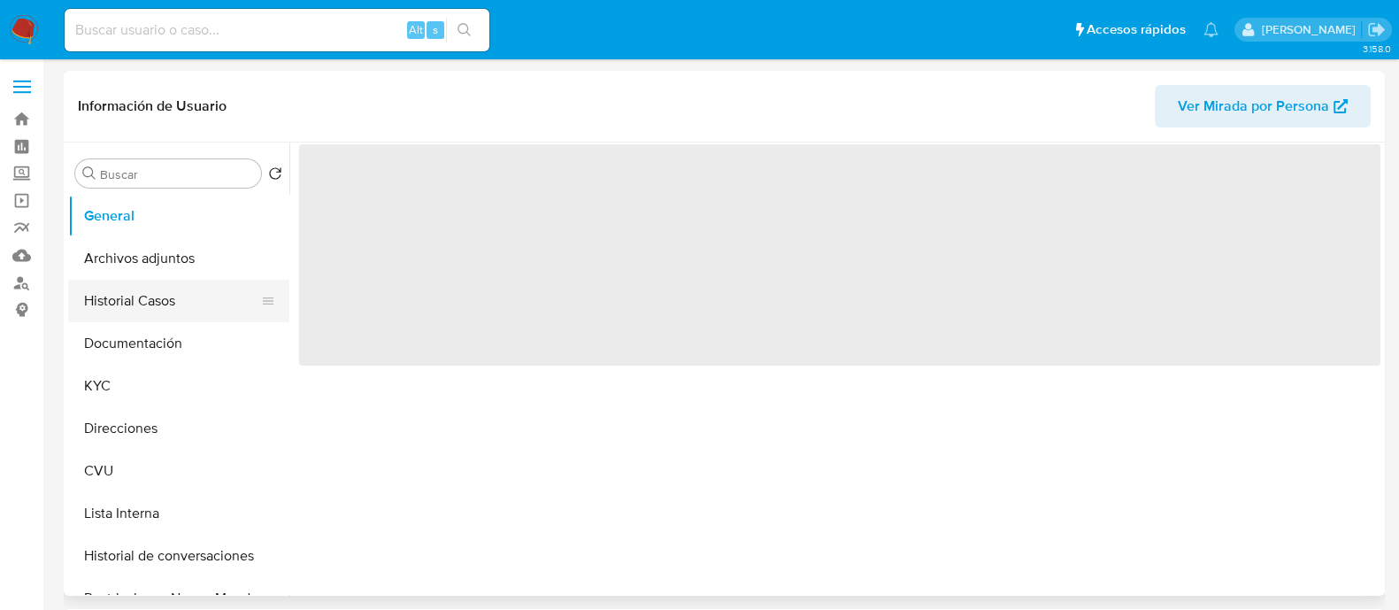
click at [142, 289] on button "Historial Casos" at bounding box center [171, 301] width 207 height 42
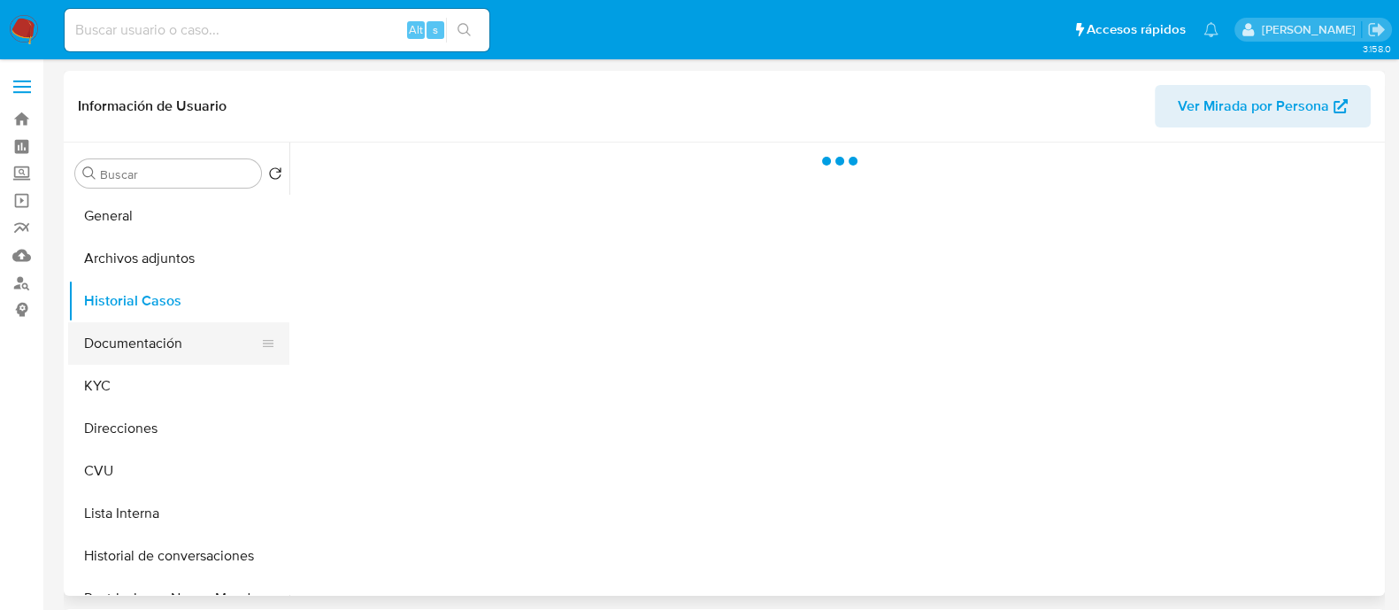
select select "10"
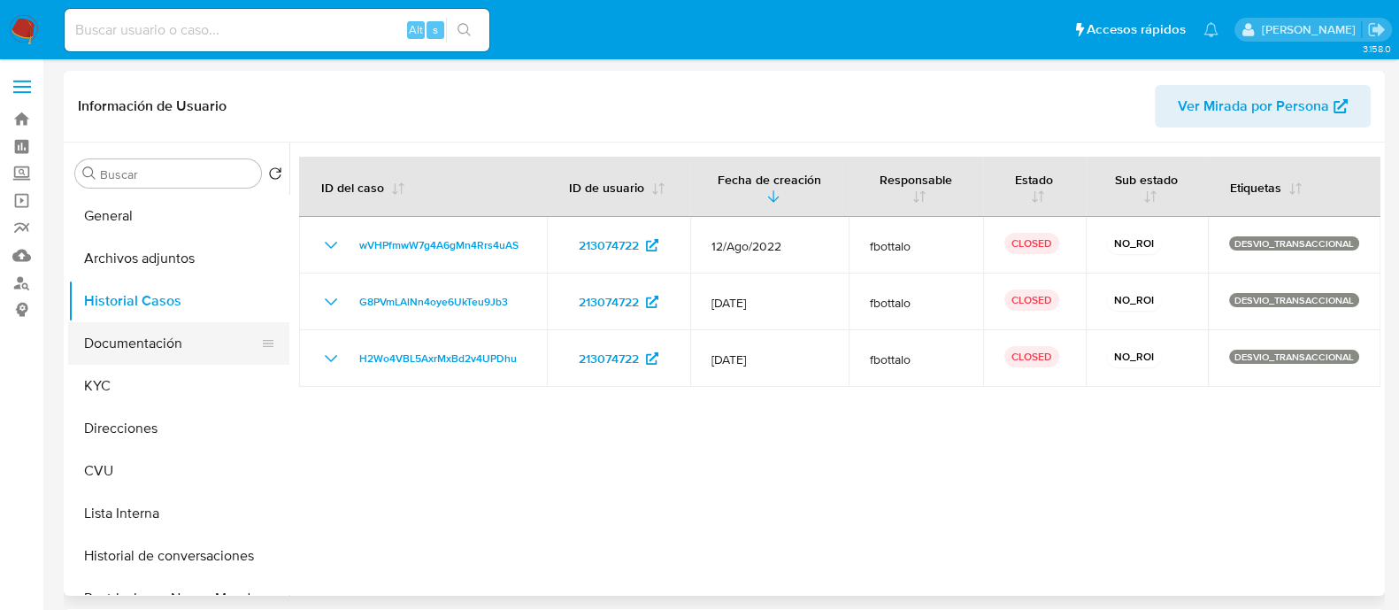
click at [156, 347] on button "Documentación" at bounding box center [171, 343] width 207 height 42
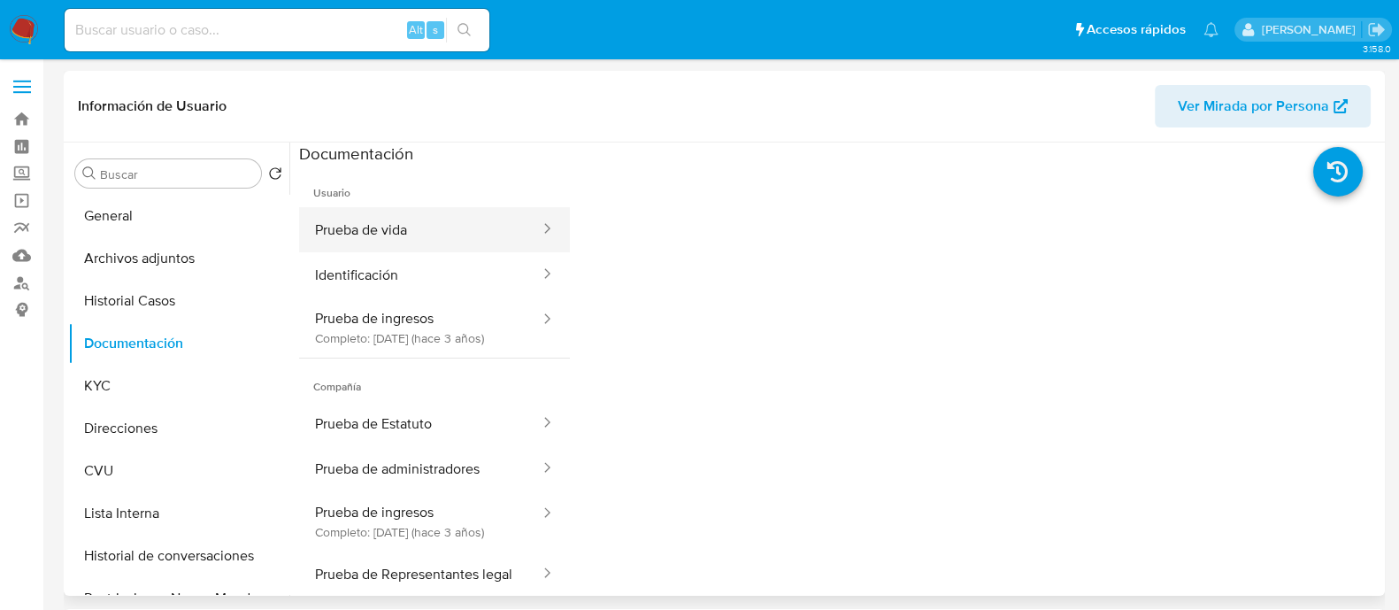
click at [350, 227] on button "Prueba de vida" at bounding box center [420, 229] width 243 height 45
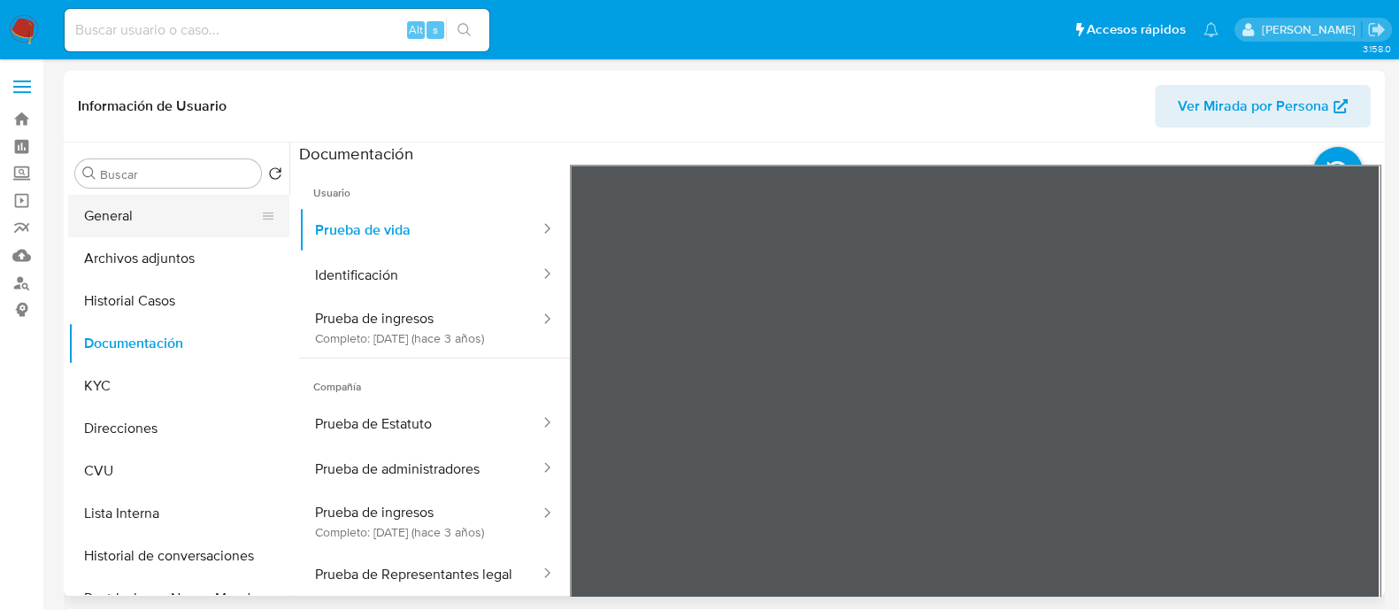
click at [155, 214] on button "General" at bounding box center [171, 216] width 207 height 42
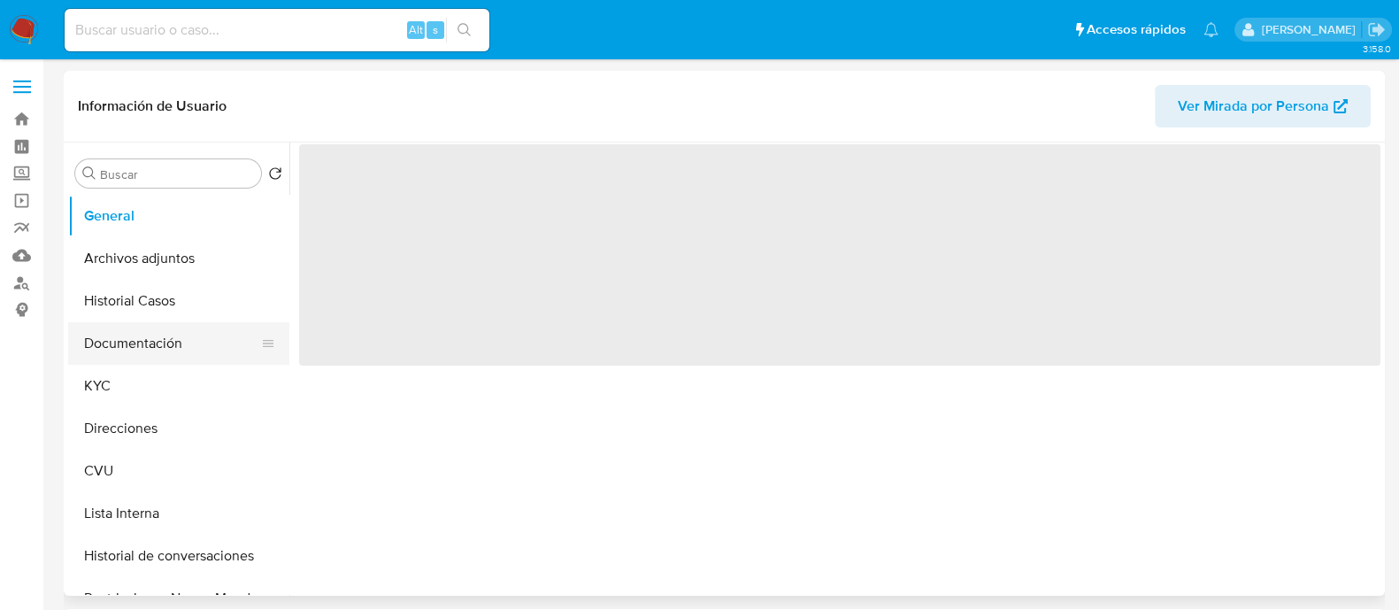
click at [177, 353] on button "Documentación" at bounding box center [171, 343] width 207 height 42
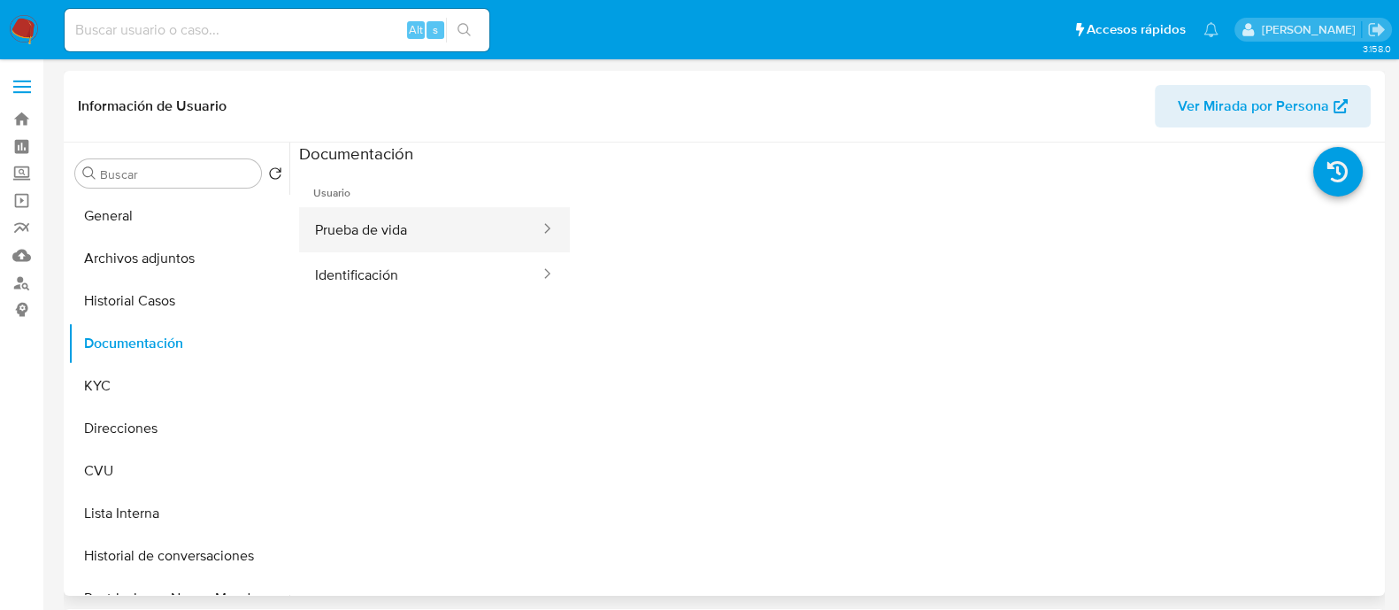
click at [474, 227] on button "Prueba de vida" at bounding box center [420, 229] width 243 height 45
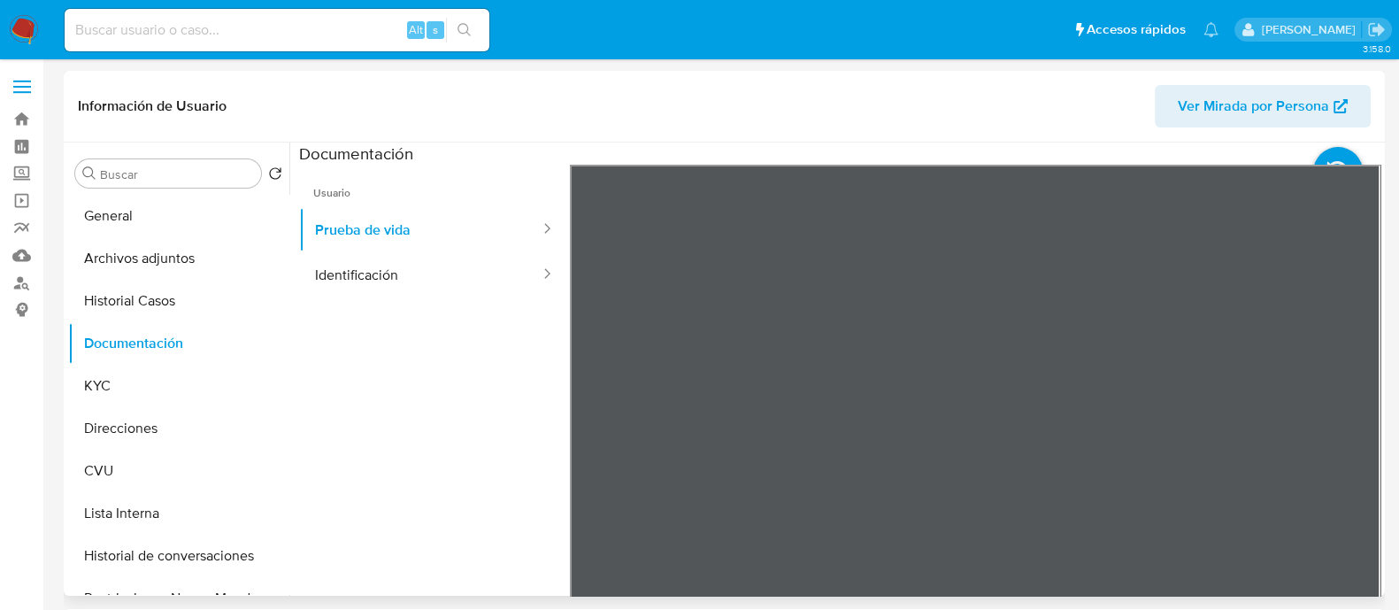
select select "10"
click at [446, 290] on button "Identificación" at bounding box center [420, 274] width 243 height 45
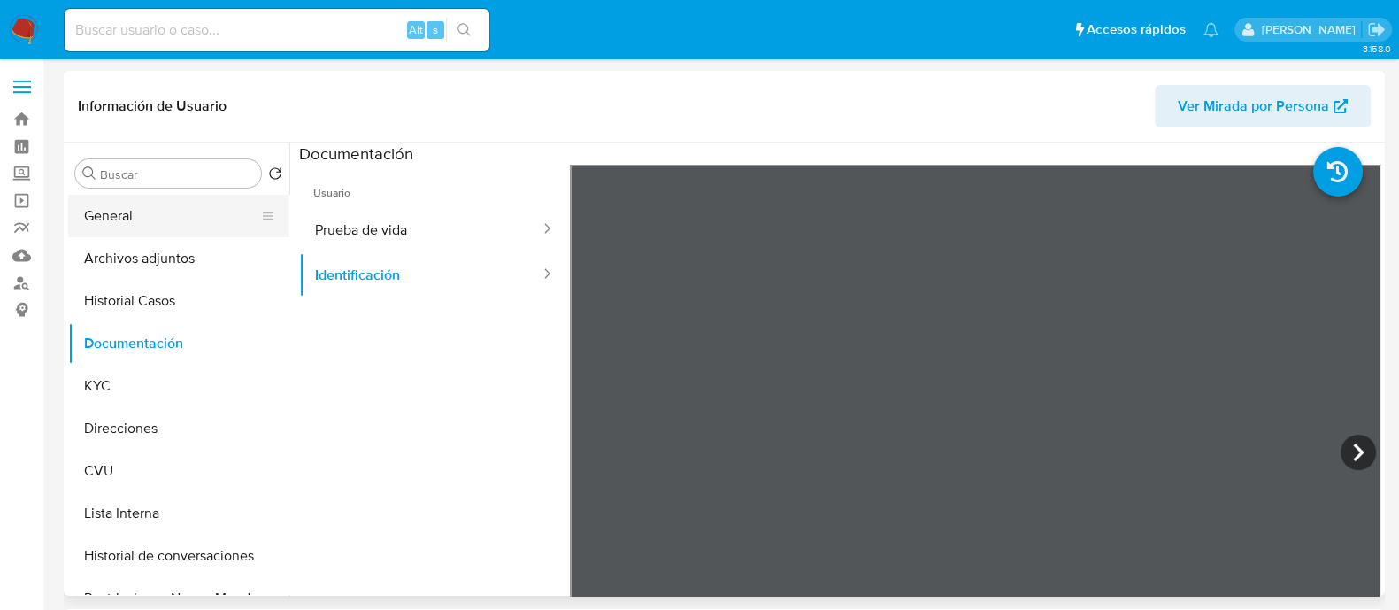
click at [156, 226] on button "General" at bounding box center [171, 216] width 207 height 42
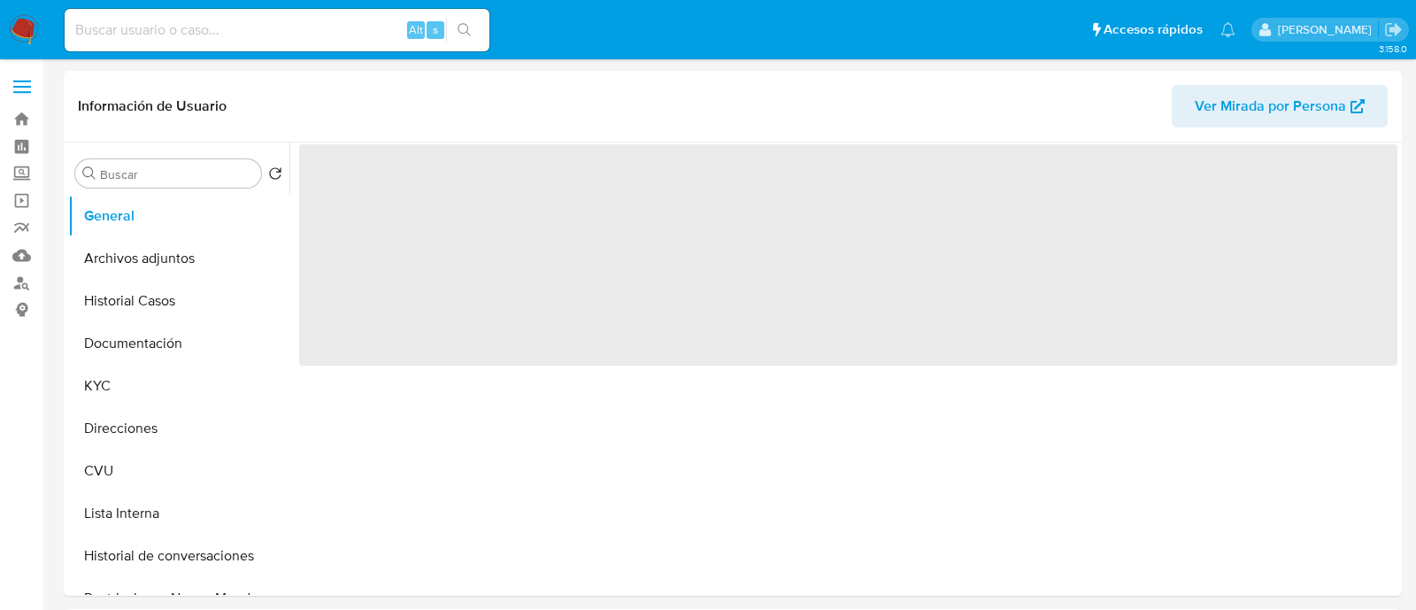
select select "10"
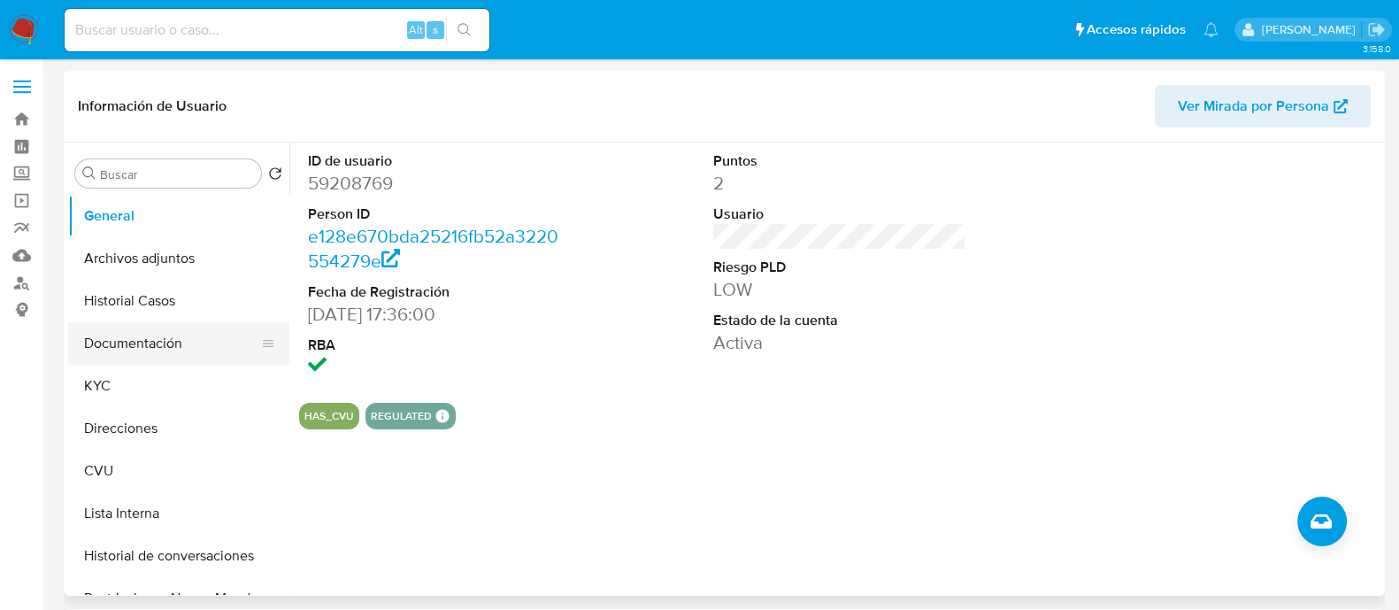
click at [177, 350] on button "Documentación" at bounding box center [171, 343] width 207 height 42
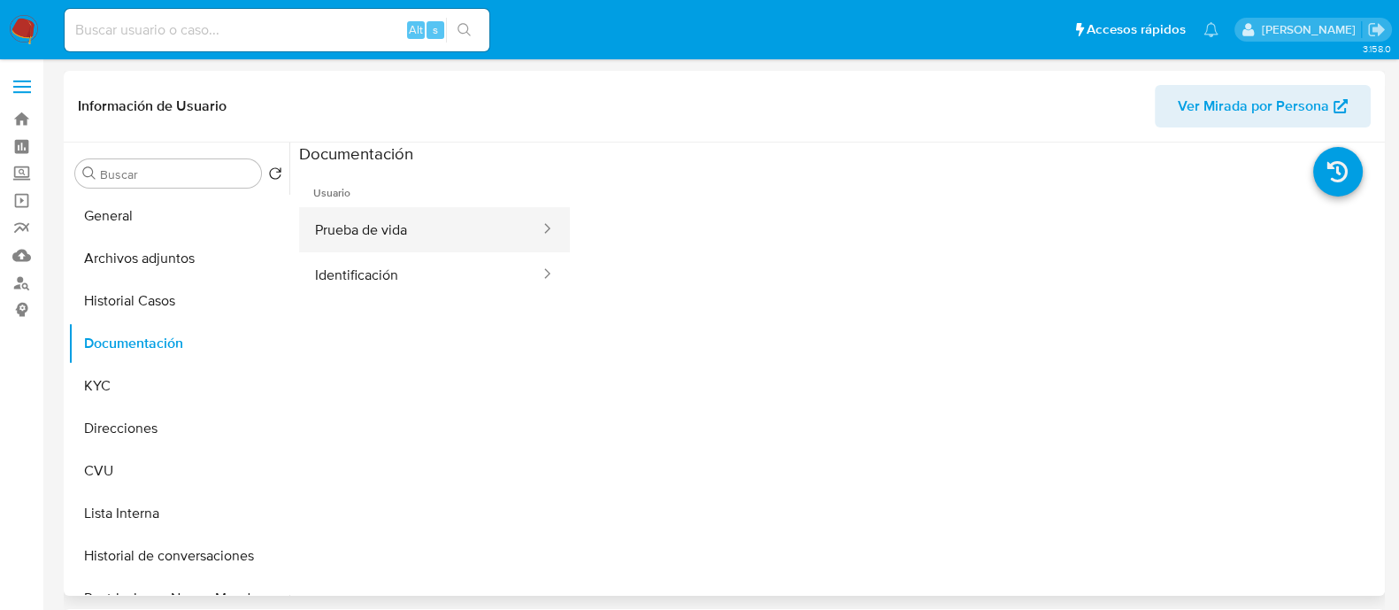
click at [425, 227] on button "Prueba de vida" at bounding box center [420, 229] width 243 height 45
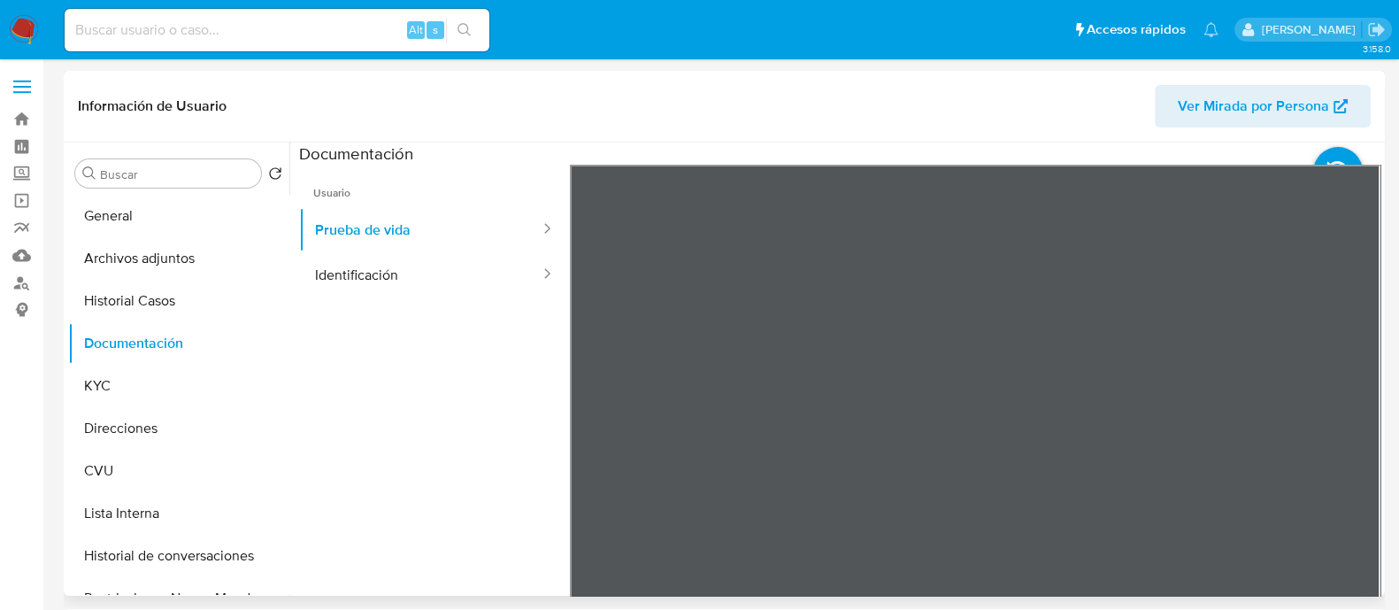
scroll to position [57, 0]
click at [110, 429] on button "Direcciones" at bounding box center [171, 428] width 207 height 42
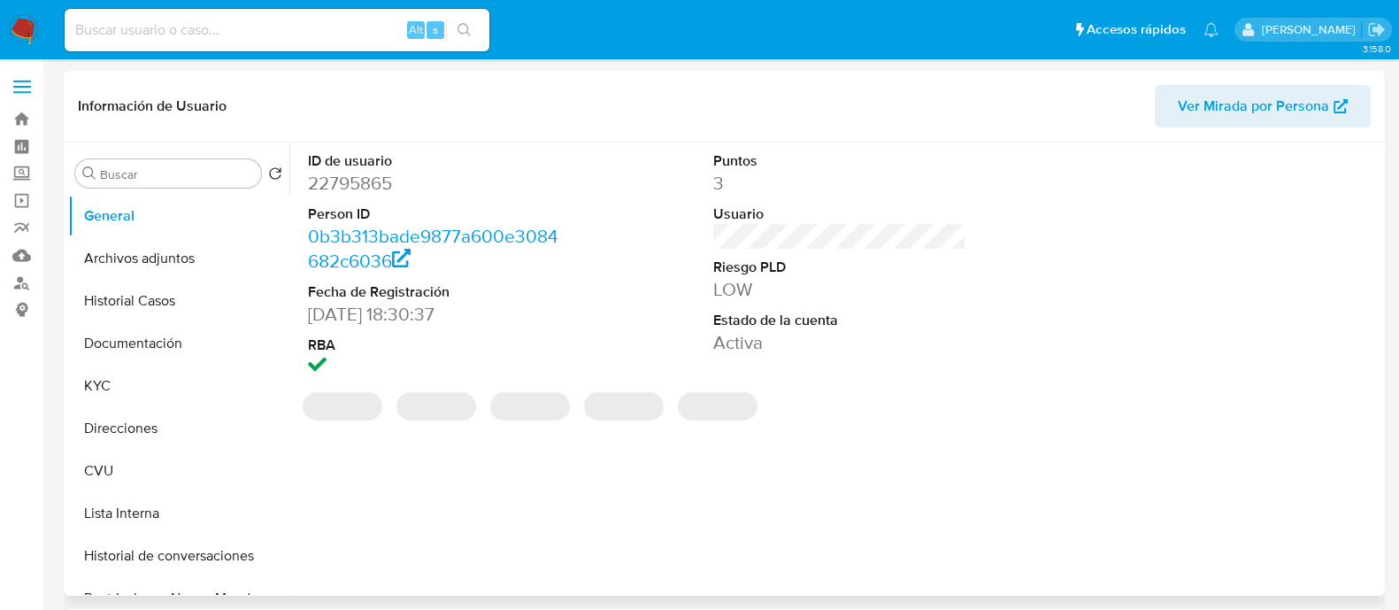
select select "10"
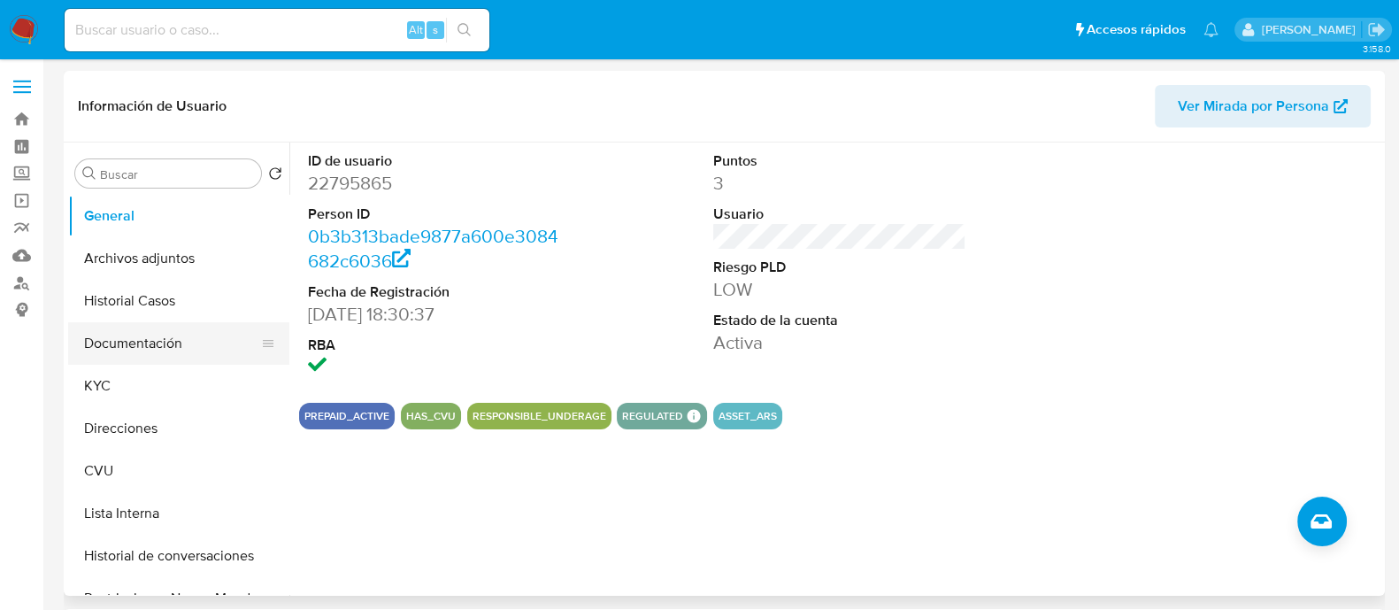
click at [119, 336] on button "Documentación" at bounding box center [171, 343] width 207 height 42
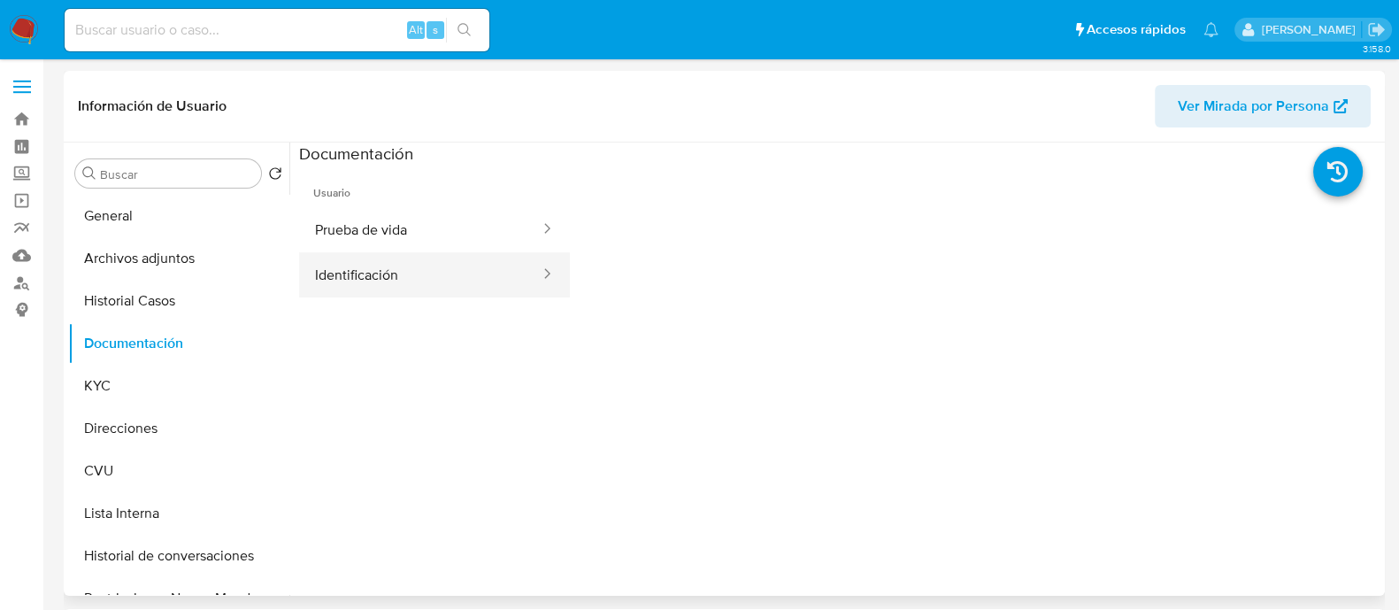
click at [363, 276] on button "Identificación" at bounding box center [420, 274] width 243 height 45
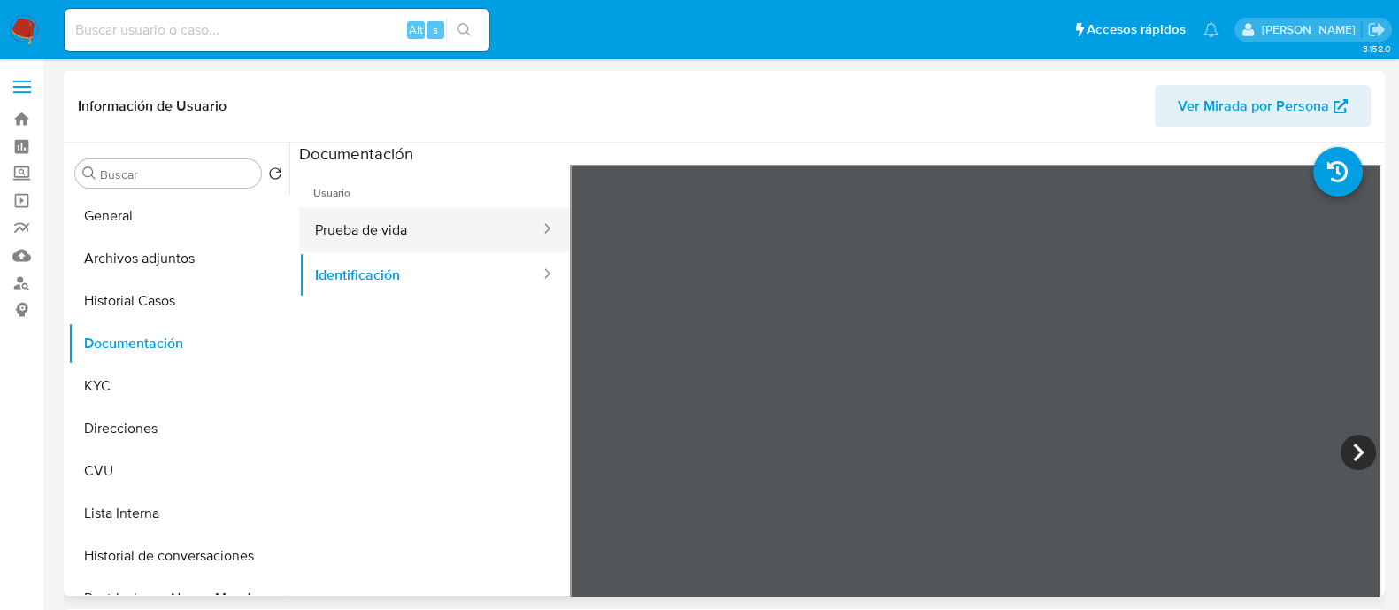
click at [435, 227] on button "Prueba de vida" at bounding box center [420, 229] width 243 height 45
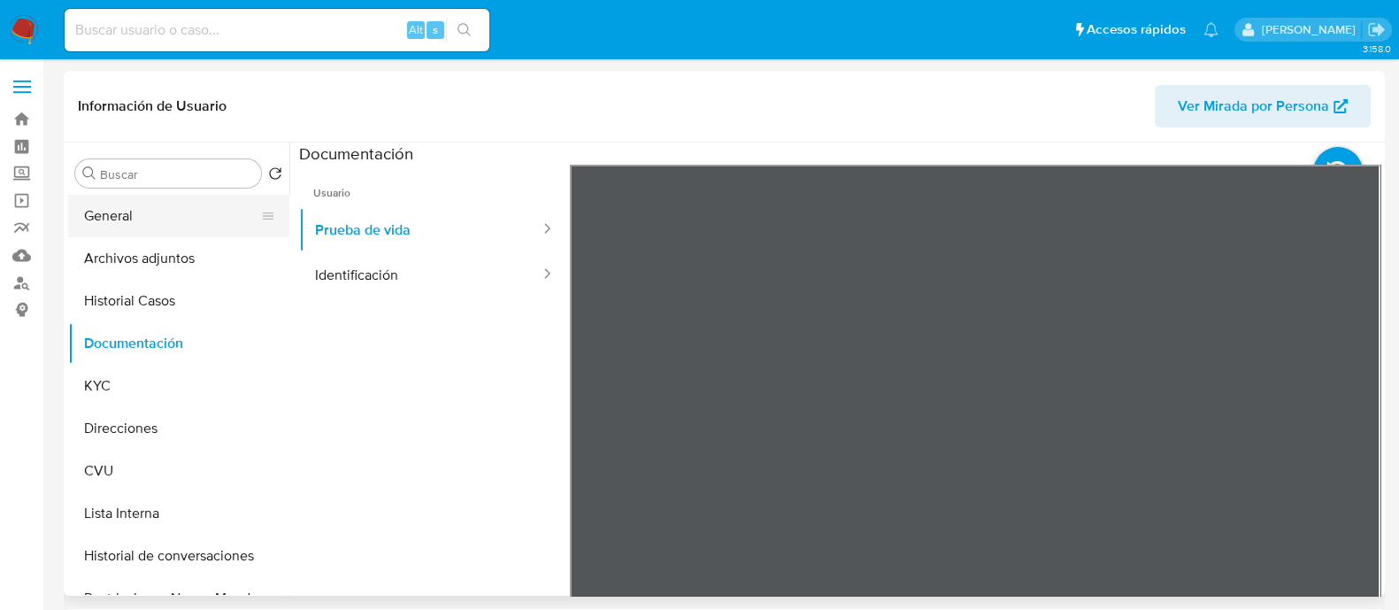
click at [150, 214] on button "General" at bounding box center [171, 216] width 207 height 42
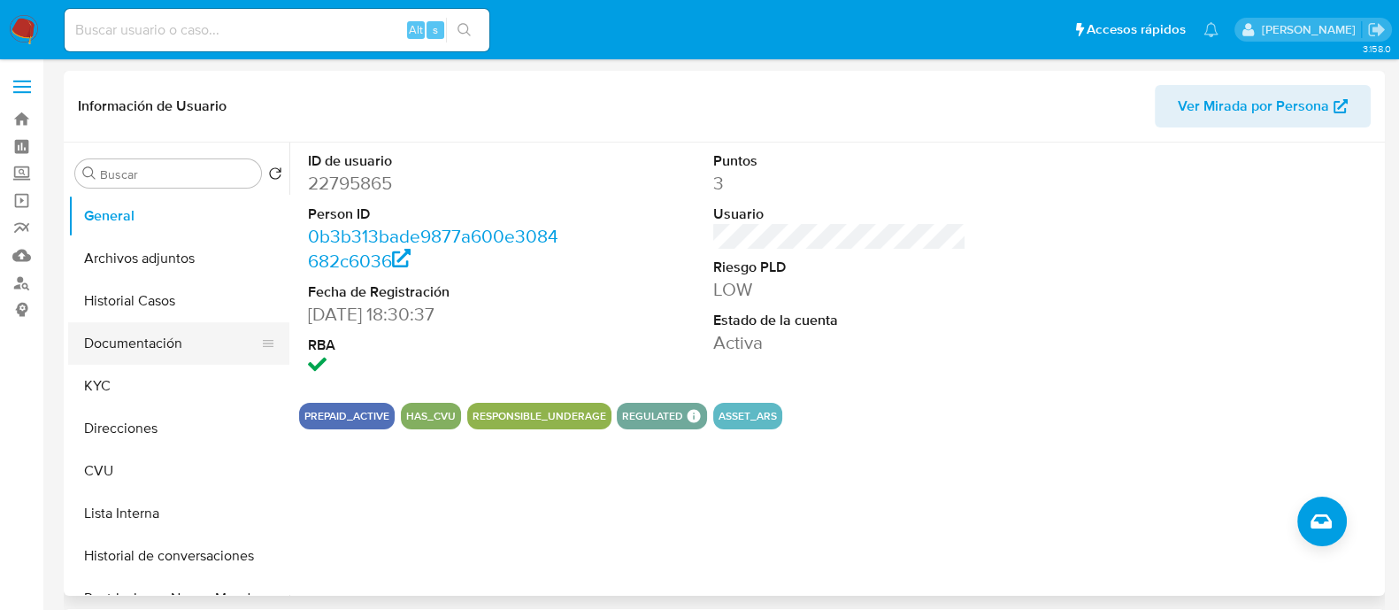
click at [144, 330] on button "Documentación" at bounding box center [171, 343] width 207 height 42
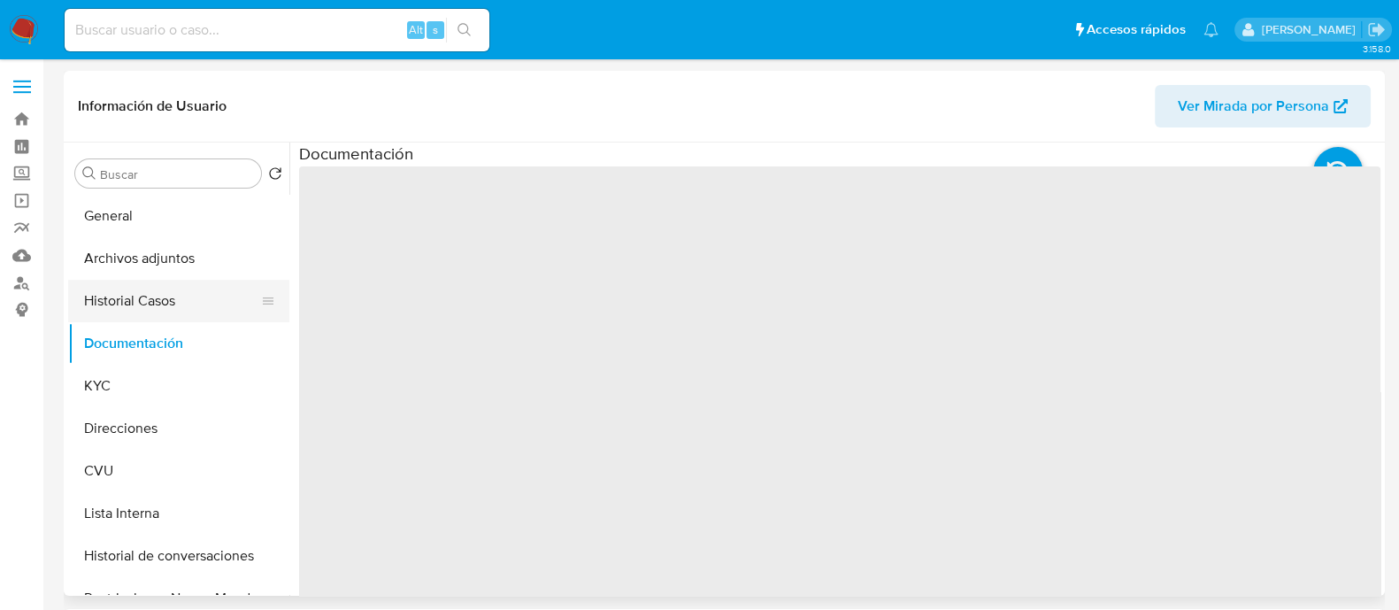
click at [143, 299] on button "Historial Casos" at bounding box center [171, 301] width 207 height 42
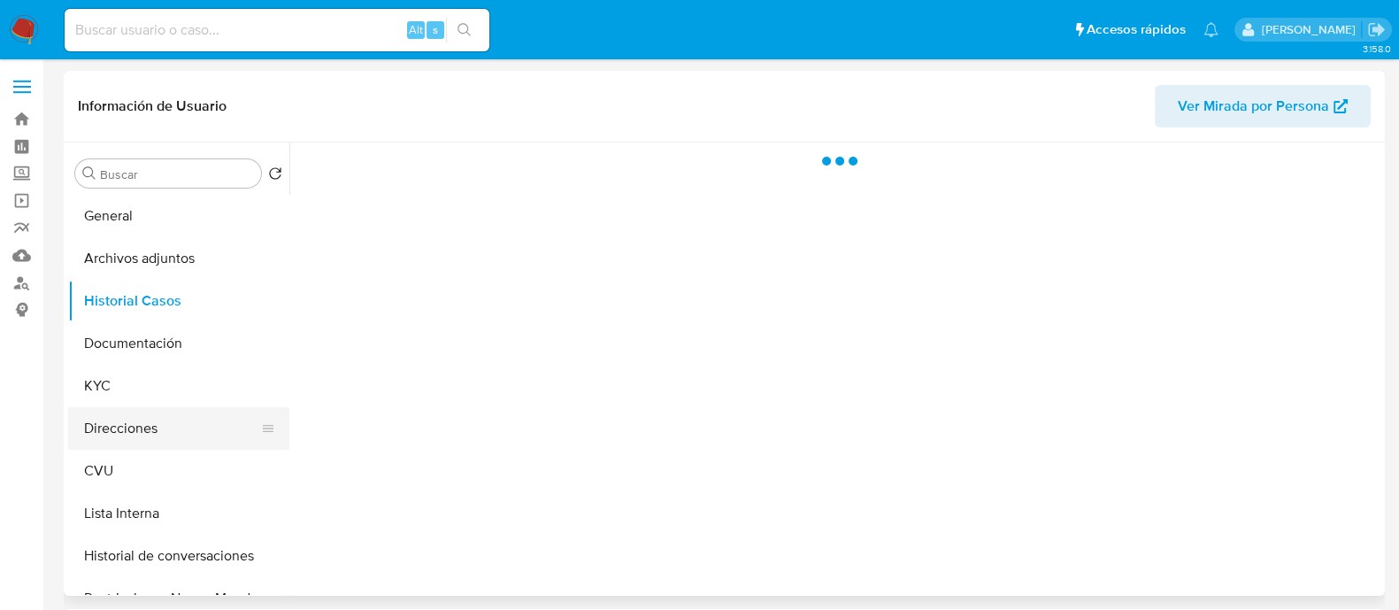
click at [135, 430] on button "Direcciones" at bounding box center [171, 428] width 207 height 42
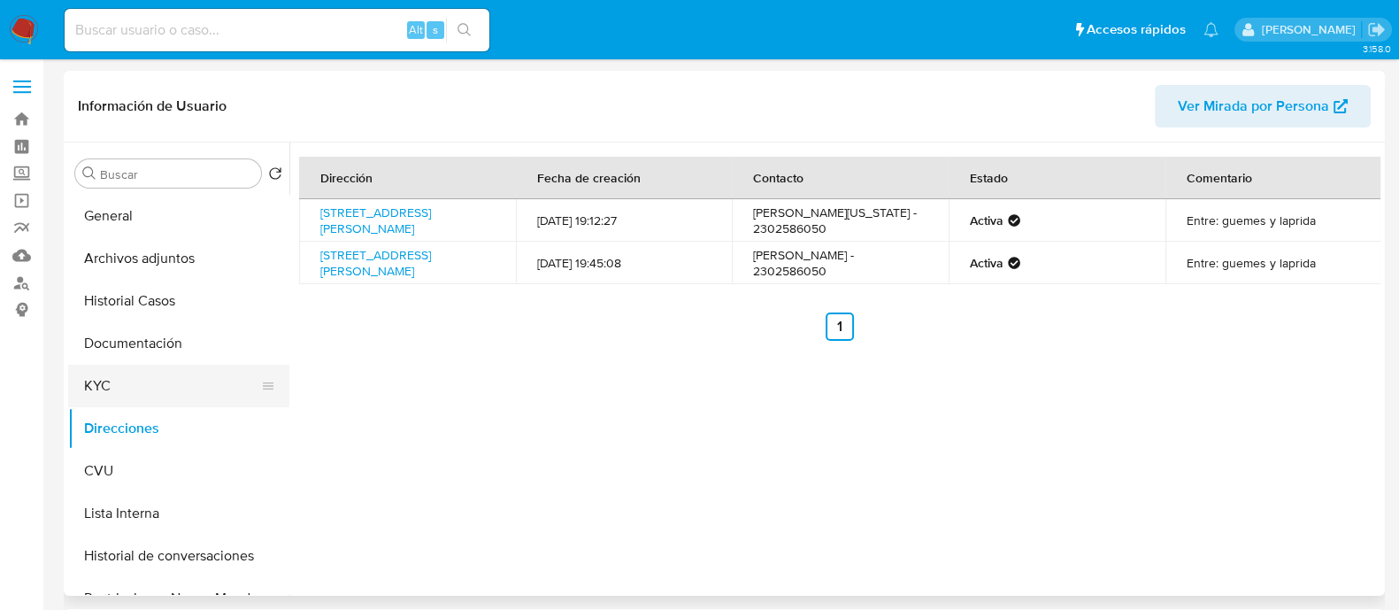
click at [139, 391] on button "KYC" at bounding box center [171, 386] width 207 height 42
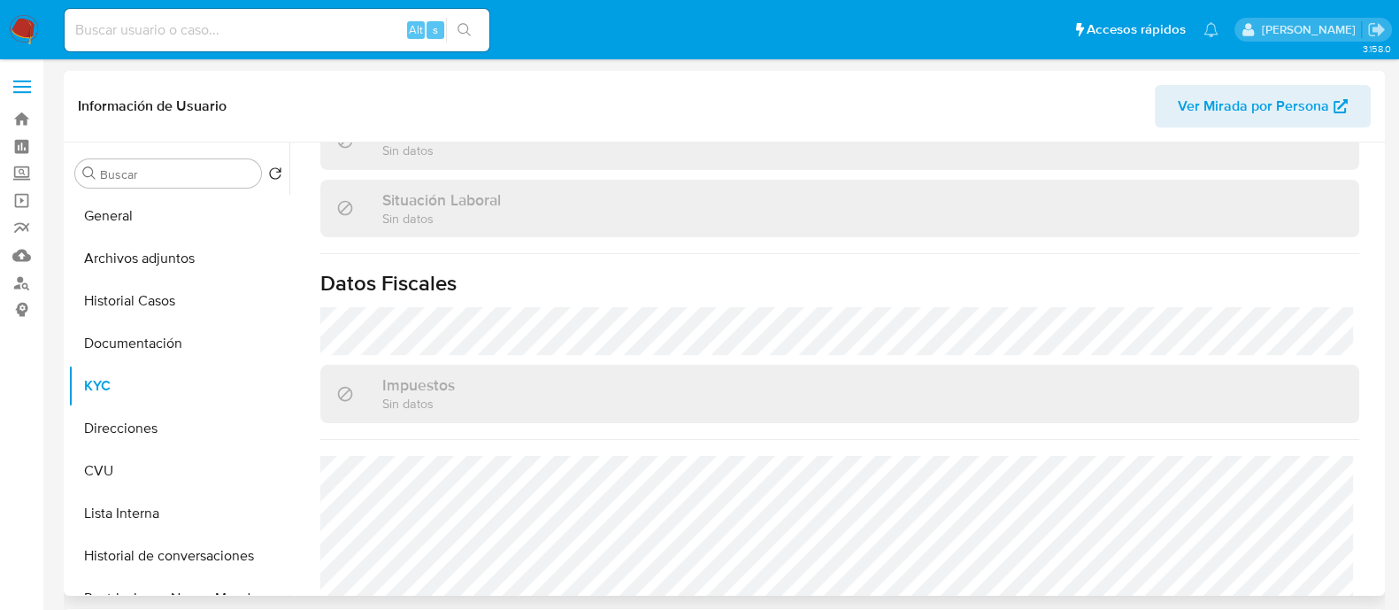
scroll to position [947, 0]
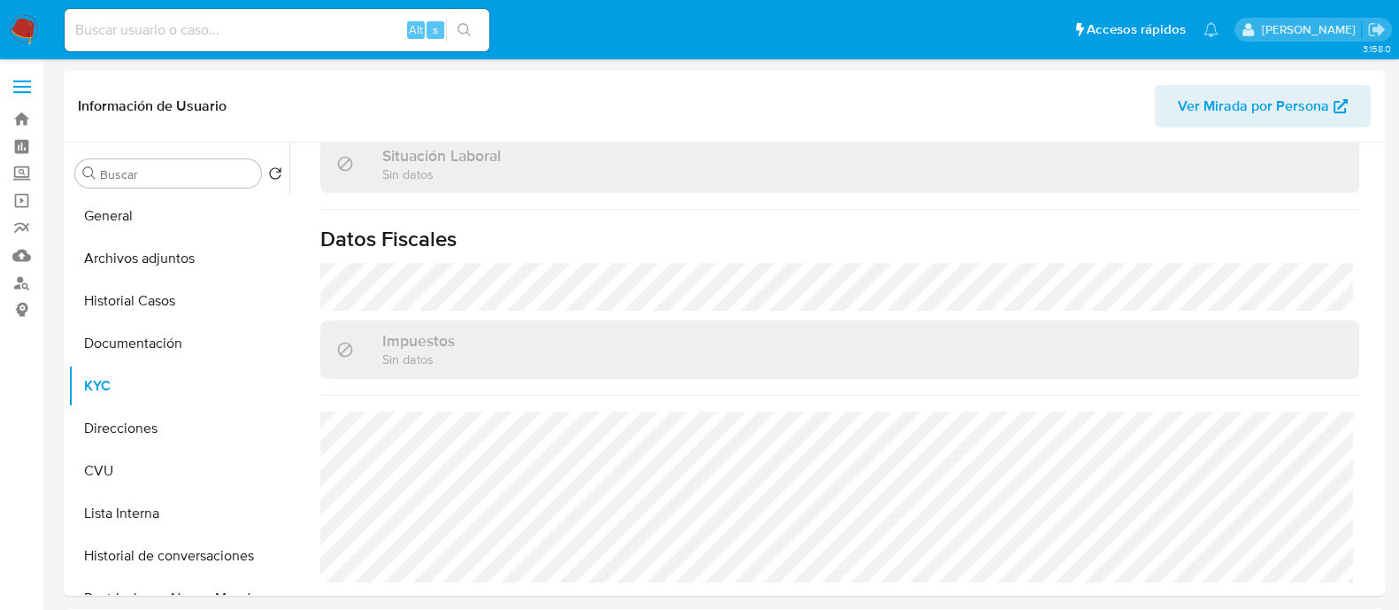
click at [257, 42] on div "Alt s" at bounding box center [277, 30] width 425 height 42
click at [252, 34] on input at bounding box center [277, 30] width 425 height 23
paste input "kgdOfcPcOv9BGaINwT1lYlMB"
type input "kgdOfcPcOv9BGaINwT1lYlMB"
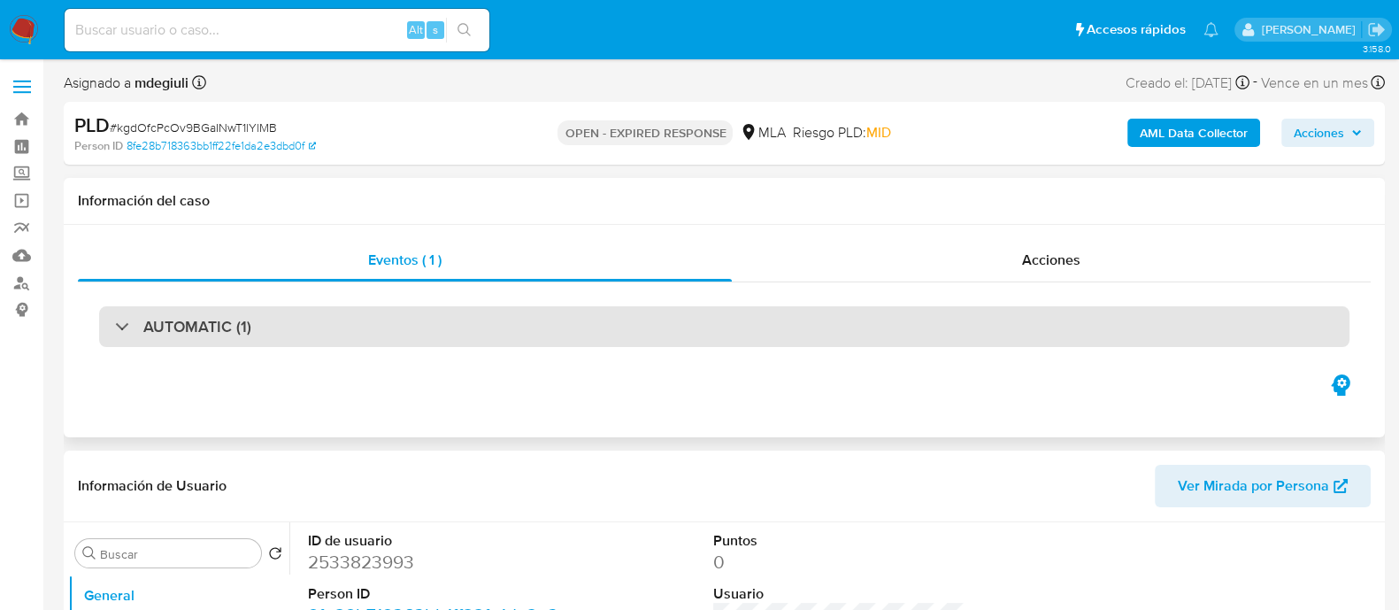
select select "10"
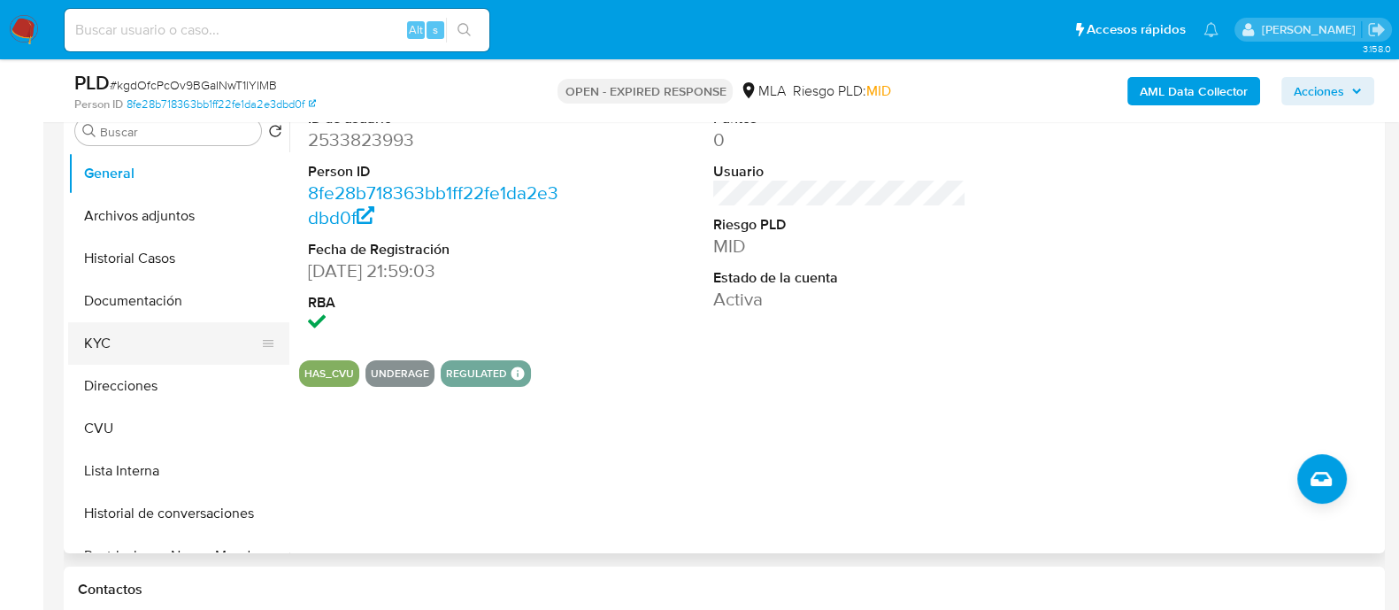
scroll to position [332, 0]
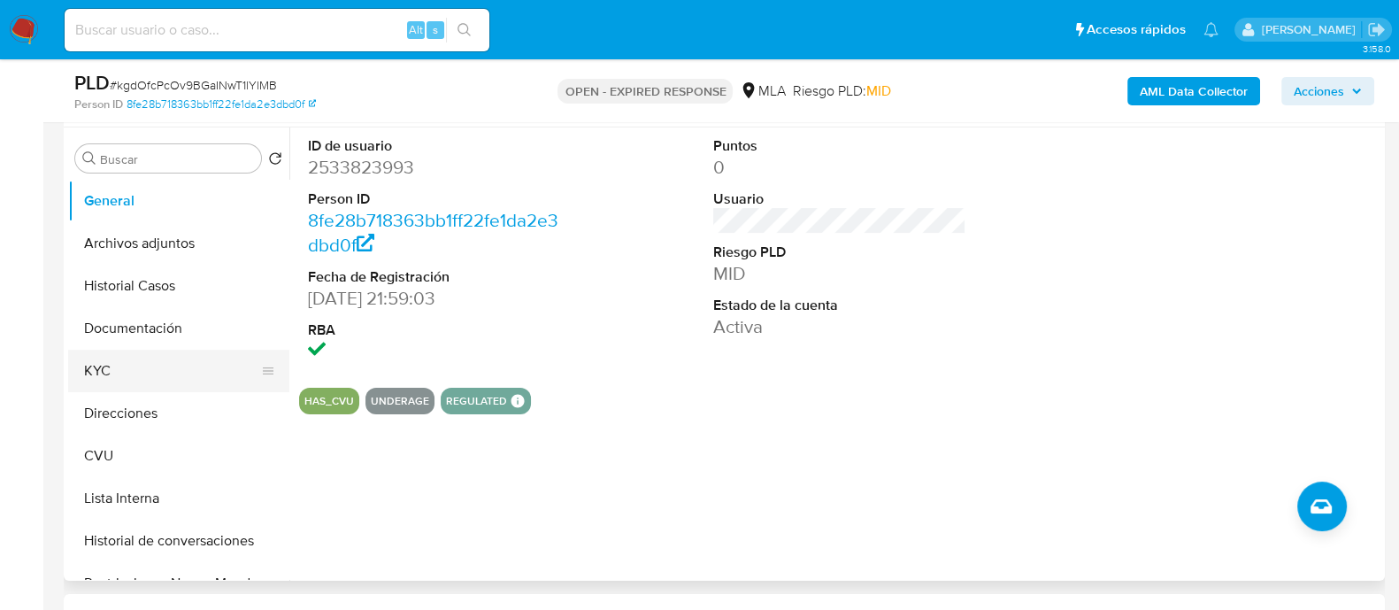
click at [149, 378] on button "KYC" at bounding box center [171, 371] width 207 height 42
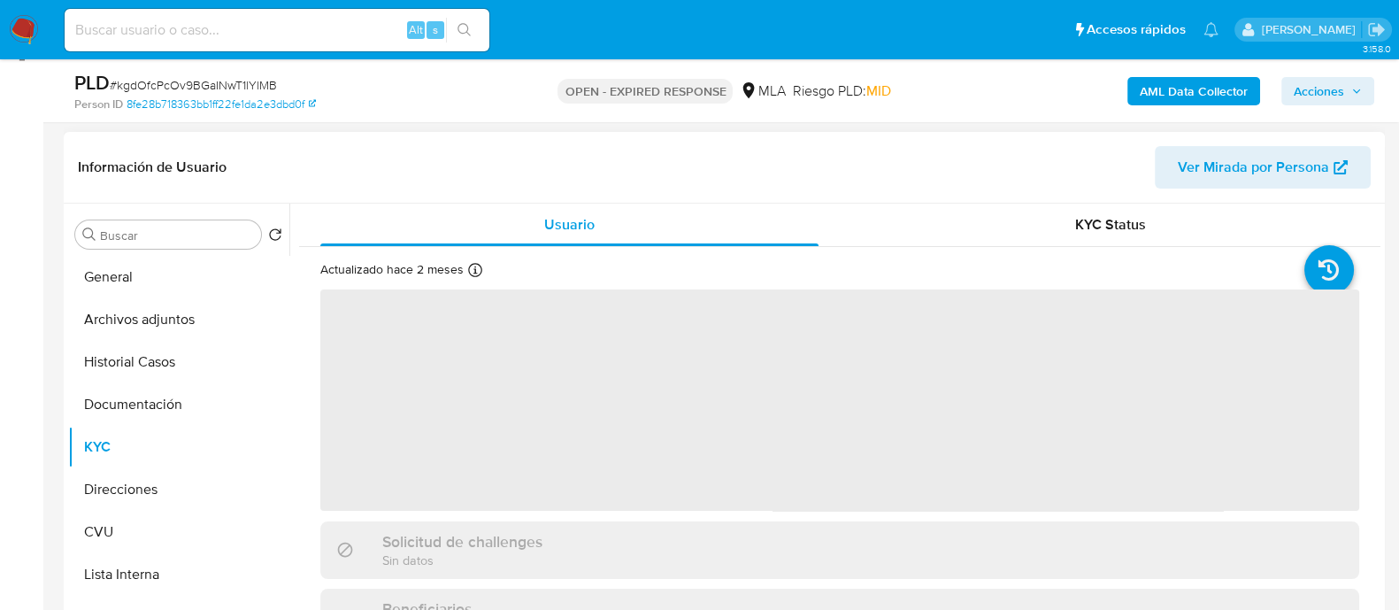
scroll to position [220, 0]
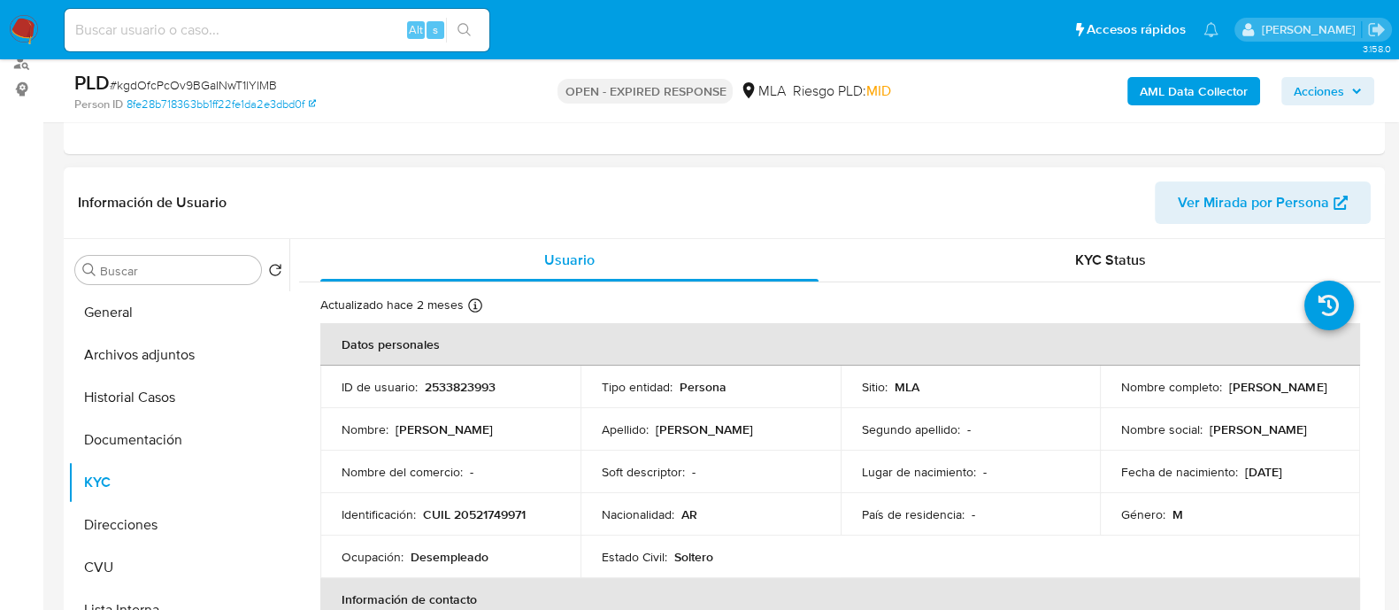
click at [466, 387] on p "2533823993" at bounding box center [460, 387] width 71 height 16
copy p "2533823993"
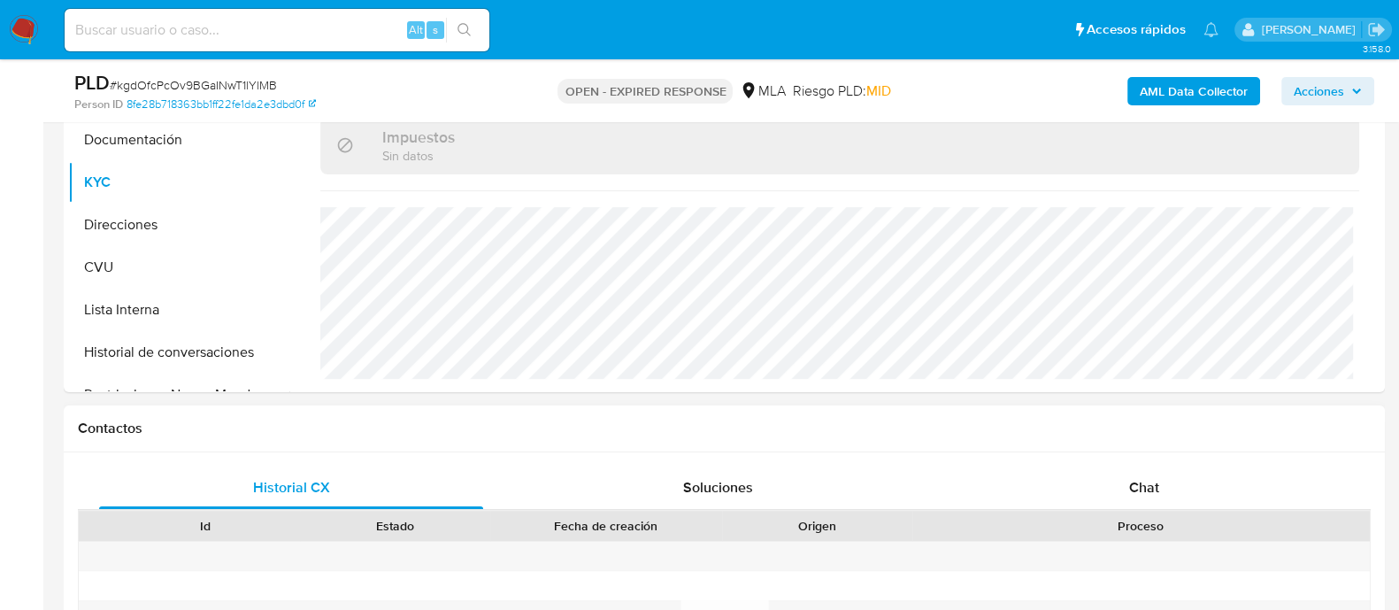
scroll to position [774, 0]
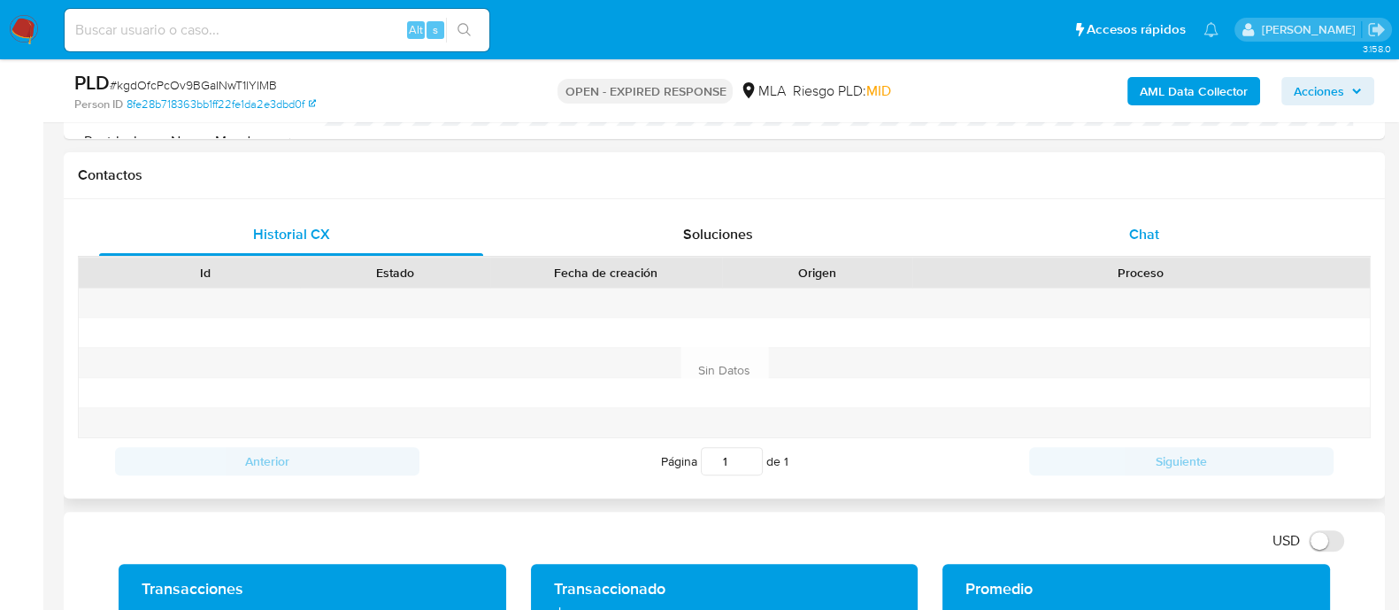
click at [1129, 219] on div "Chat" at bounding box center [1144, 234] width 384 height 42
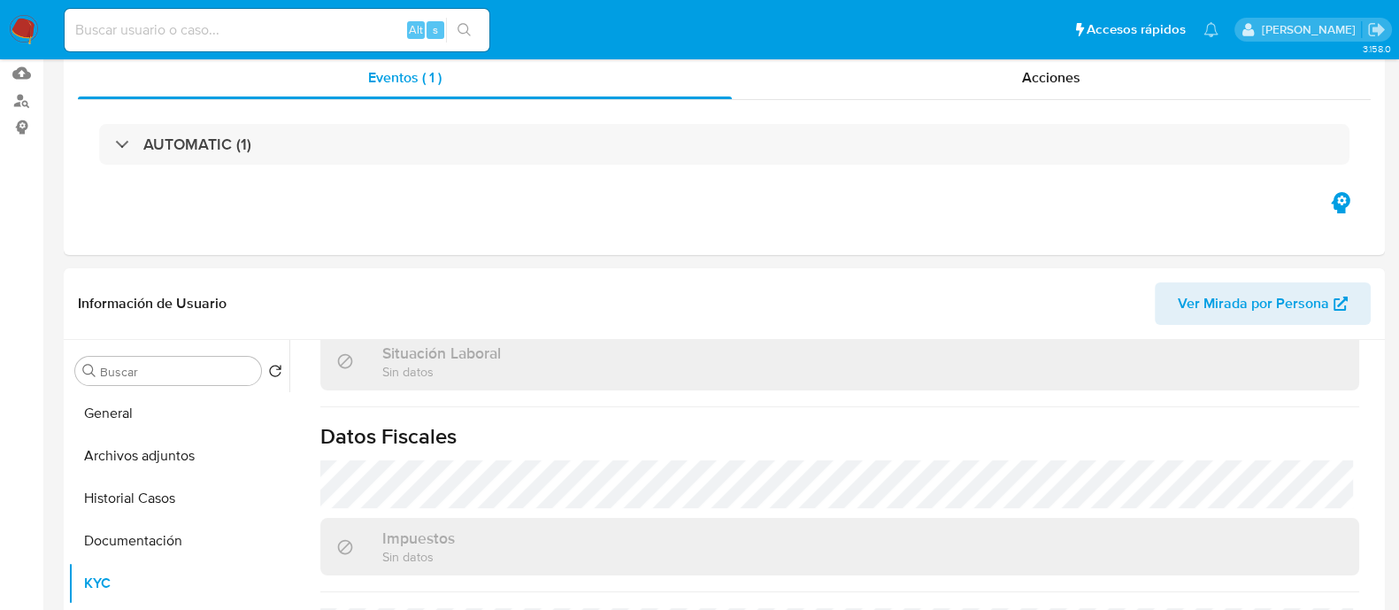
scroll to position [0, 0]
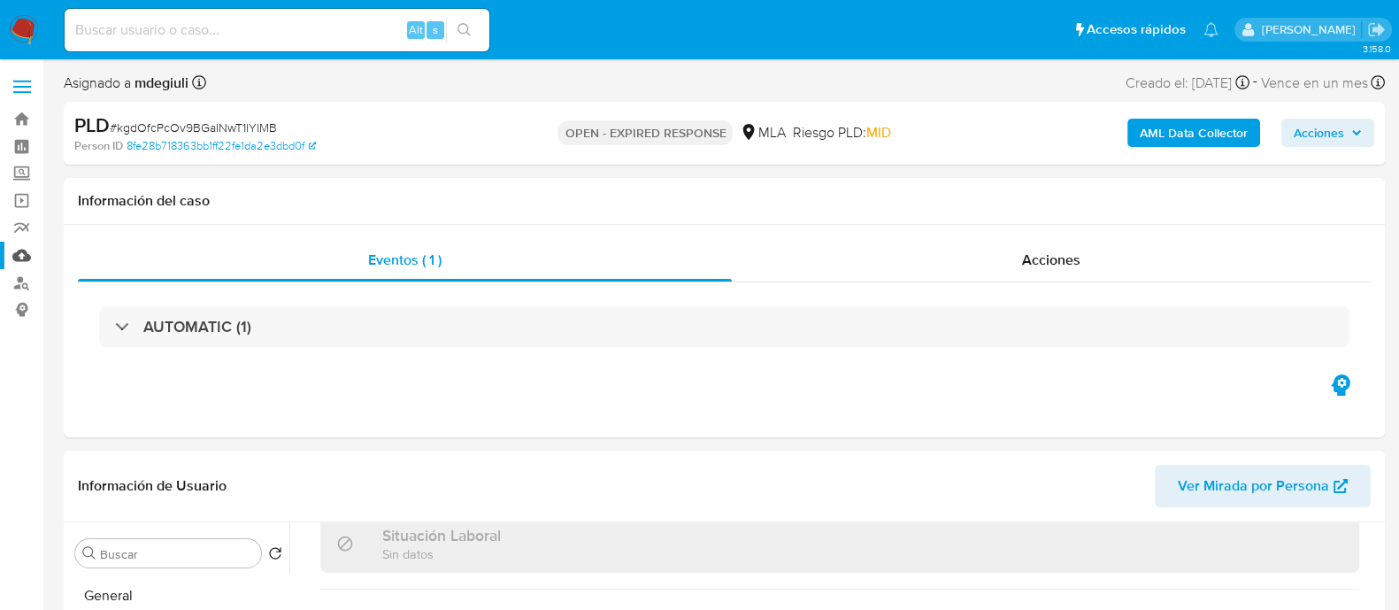
click at [27, 254] on link "Mulan" at bounding box center [105, 255] width 211 height 27
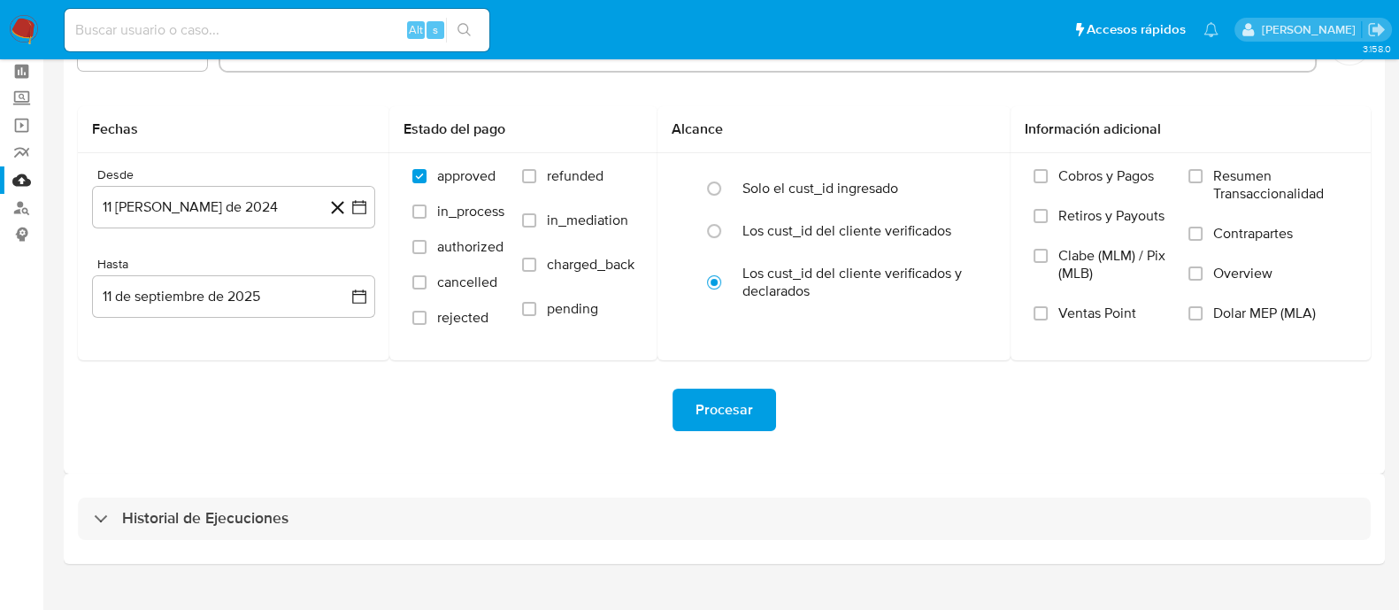
scroll to position [104, 0]
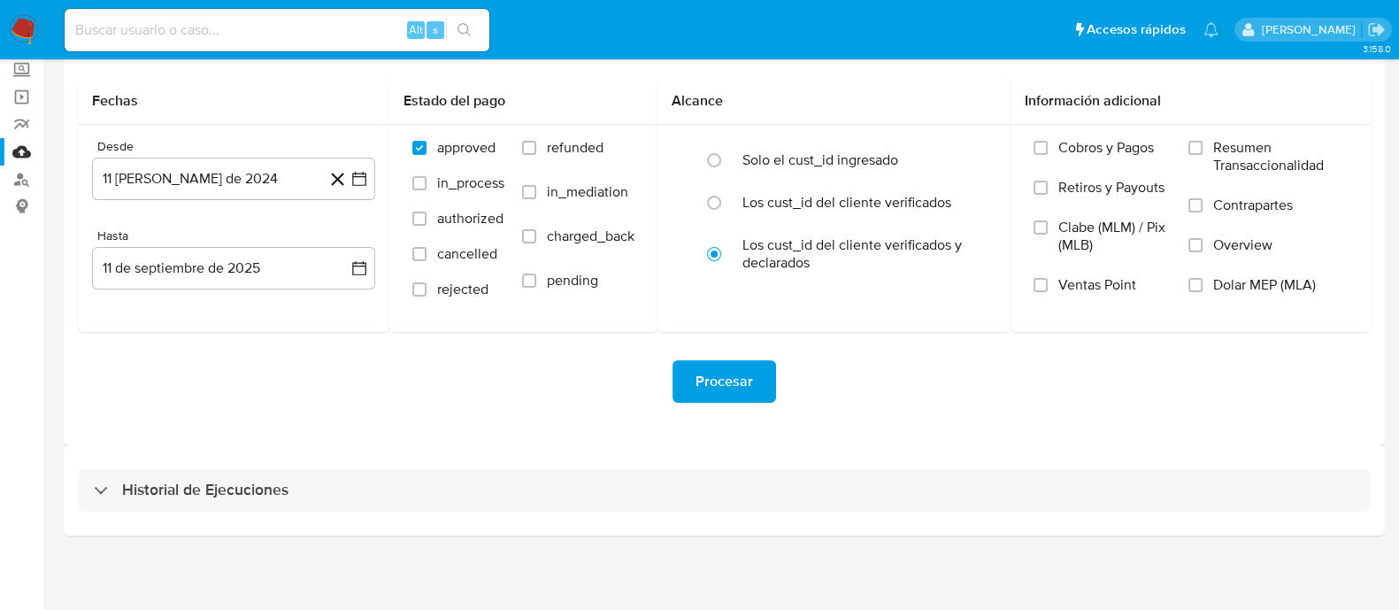
drag, startPoint x: 303, startPoint y: 480, endPoint x: 551, endPoint y: 386, distance: 265.8
click at [310, 480] on div "Historial de Ejecuciones" at bounding box center [724, 490] width 1293 height 42
select select "10"
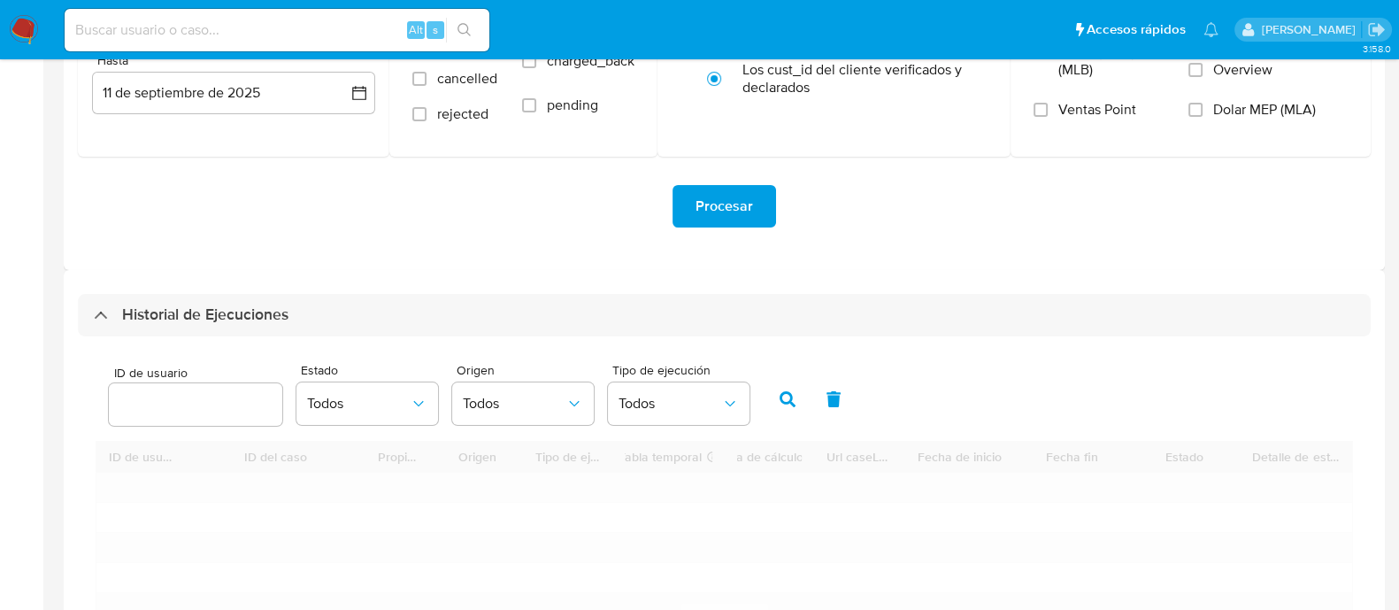
scroll to position [325, 0]
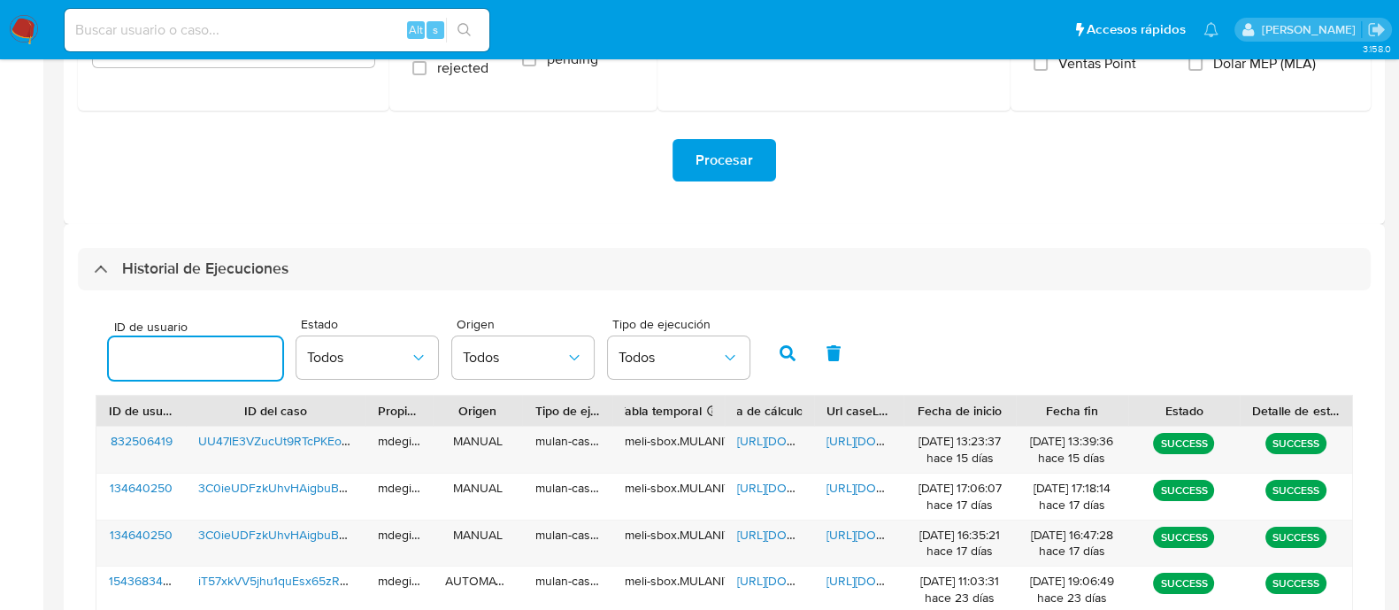
click at [205, 366] on input "number" at bounding box center [195, 358] width 173 height 23
type input "2533823993"
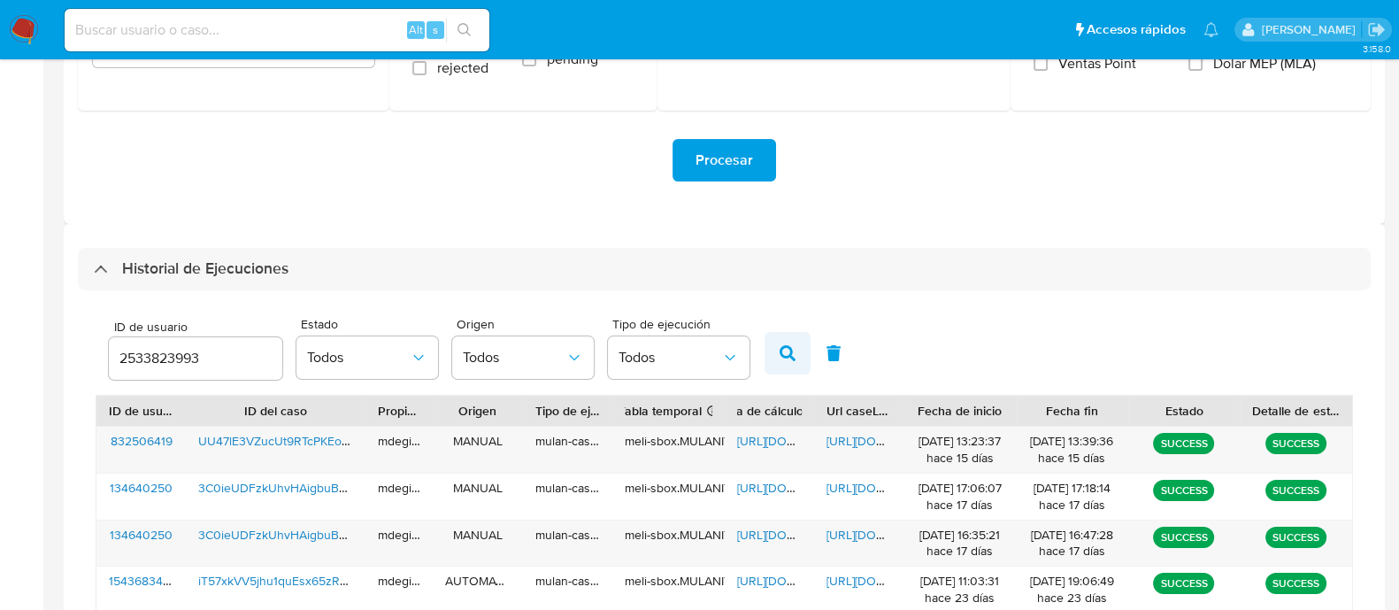
click at [780, 346] on icon "button" at bounding box center [788, 353] width 16 height 16
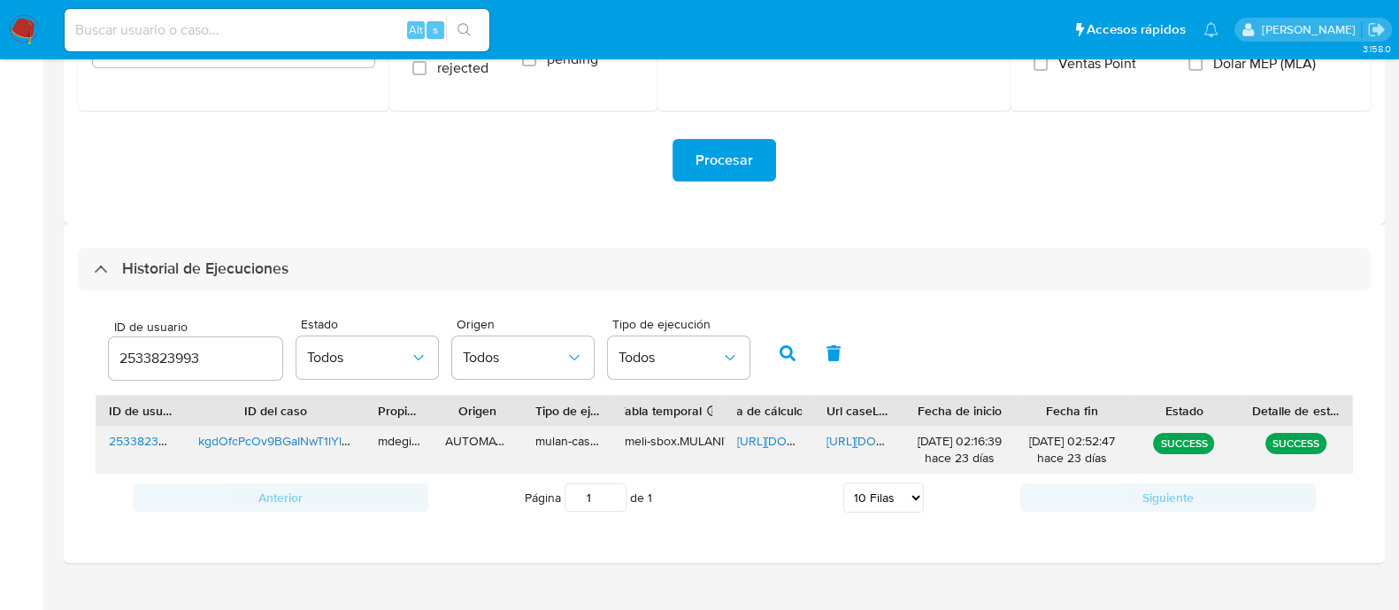
click at [863, 438] on span "[URL][DOMAIN_NAME]" at bounding box center [888, 441] width 122 height 18
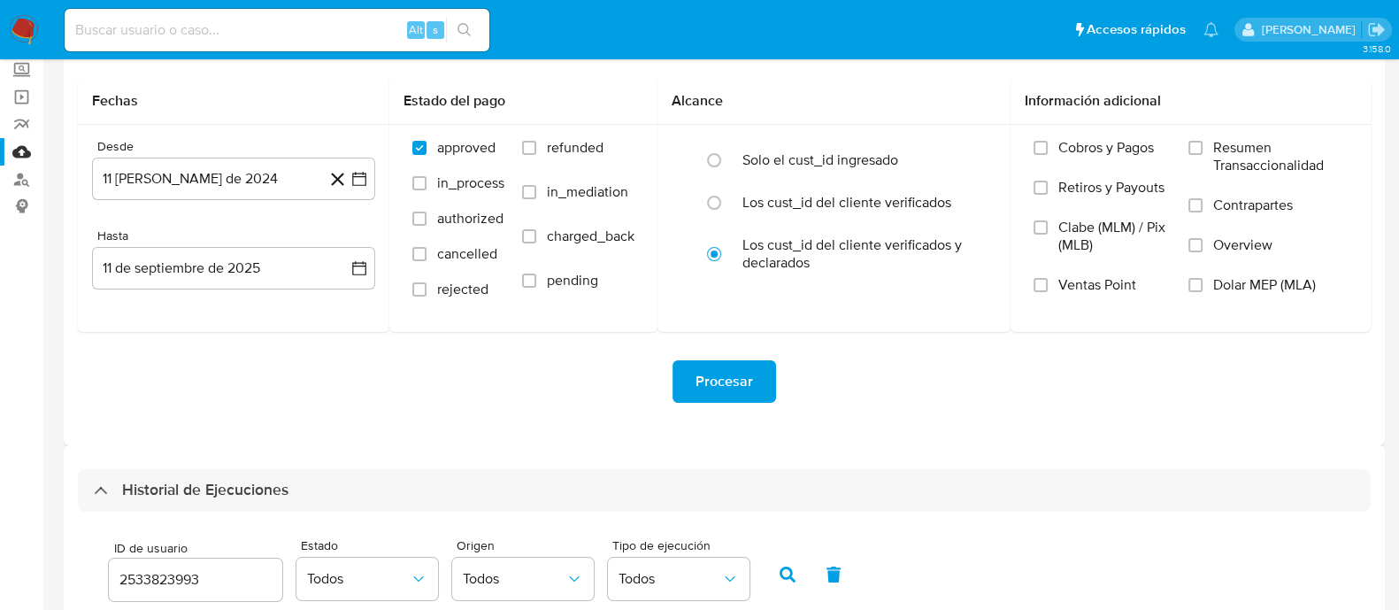
scroll to position [0, 0]
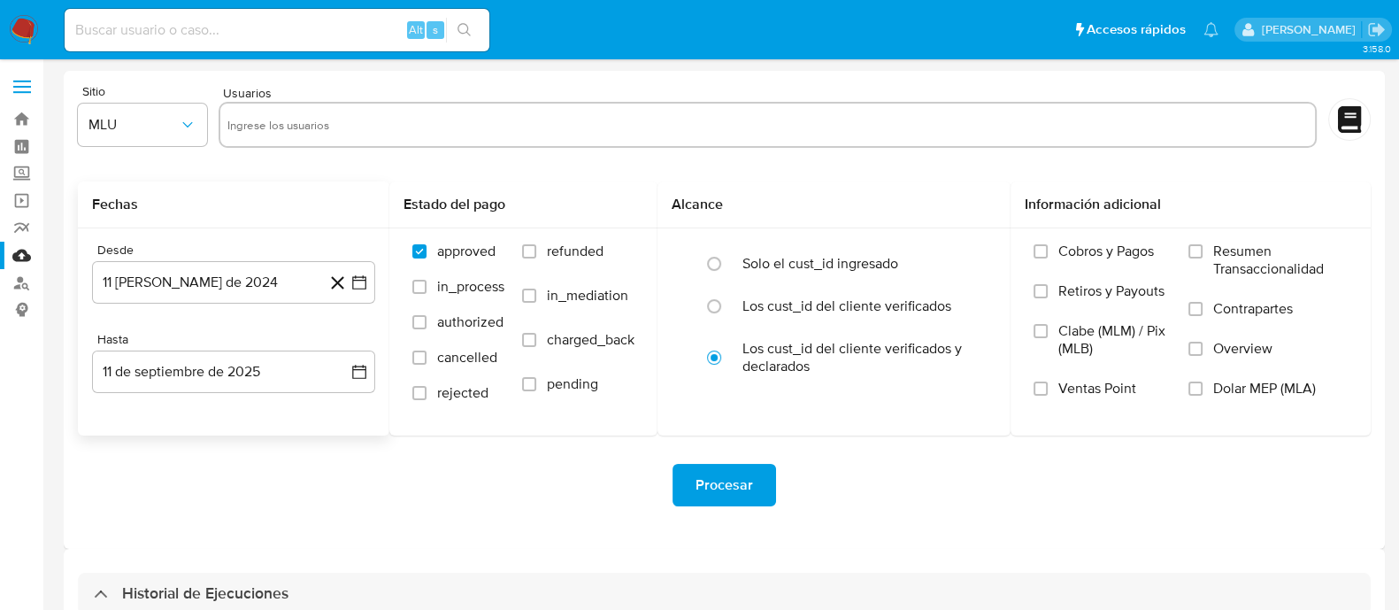
click at [342, 272] on icon at bounding box center [338, 283] width 22 height 22
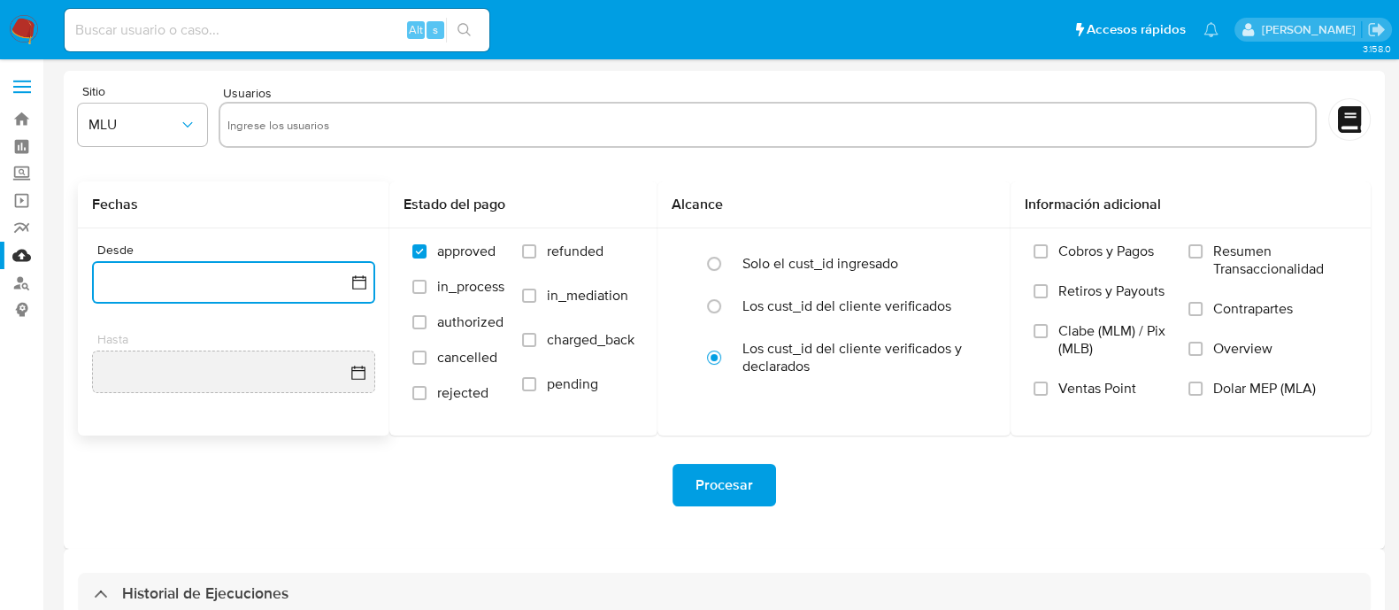
click at [358, 277] on icon "button" at bounding box center [359, 282] width 18 height 18
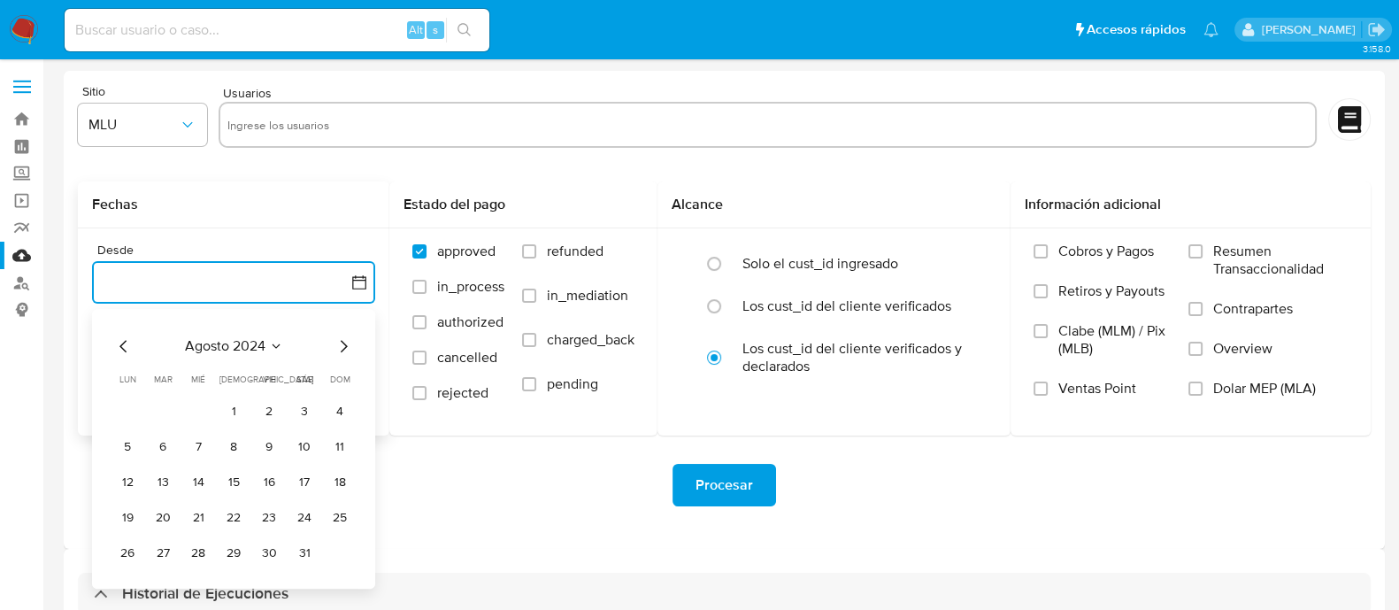
click at [276, 342] on icon "Seleccionar mes y año" at bounding box center [276, 346] width 14 height 14
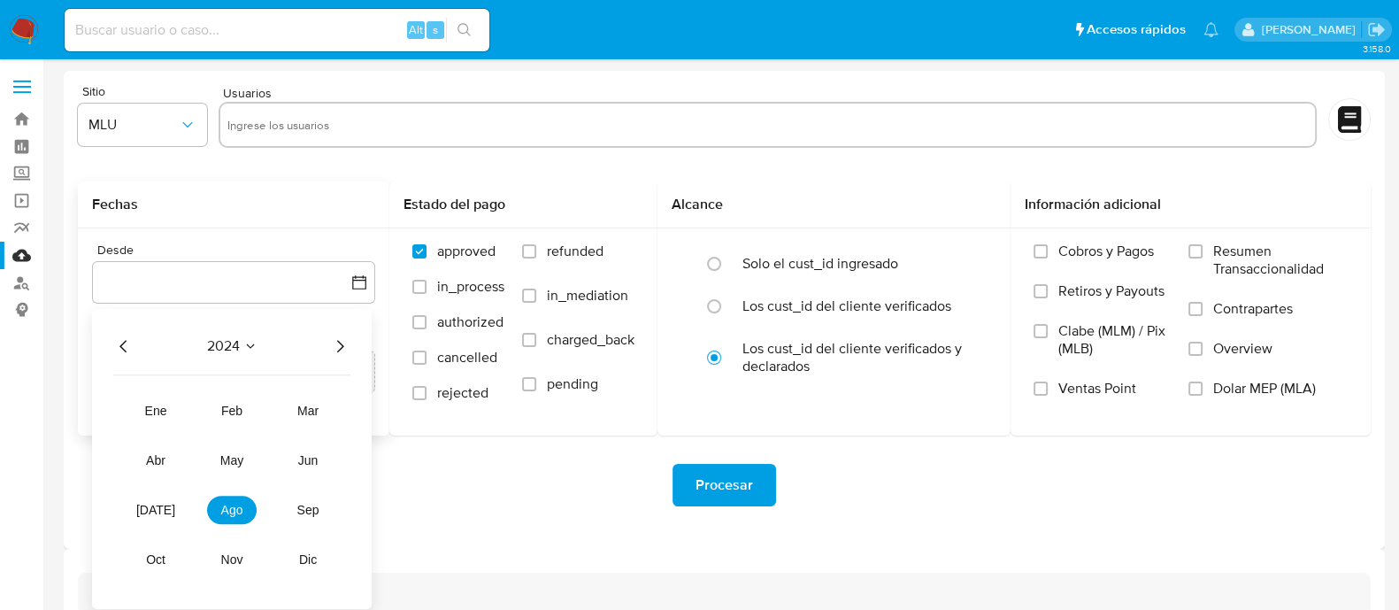
click at [343, 352] on icon "Año siguiente" at bounding box center [339, 345] width 21 height 21
click at [150, 468] on button "abr" at bounding box center [156, 460] width 50 height 28
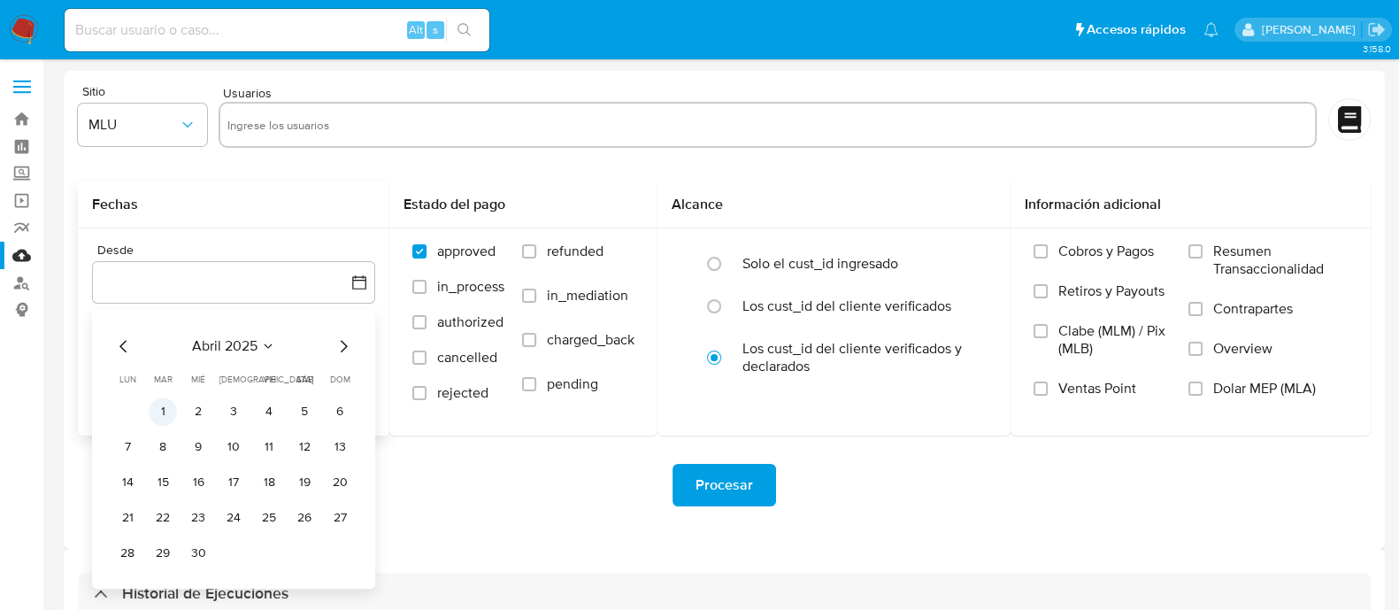
click at [157, 405] on button "1" at bounding box center [163, 411] width 28 height 28
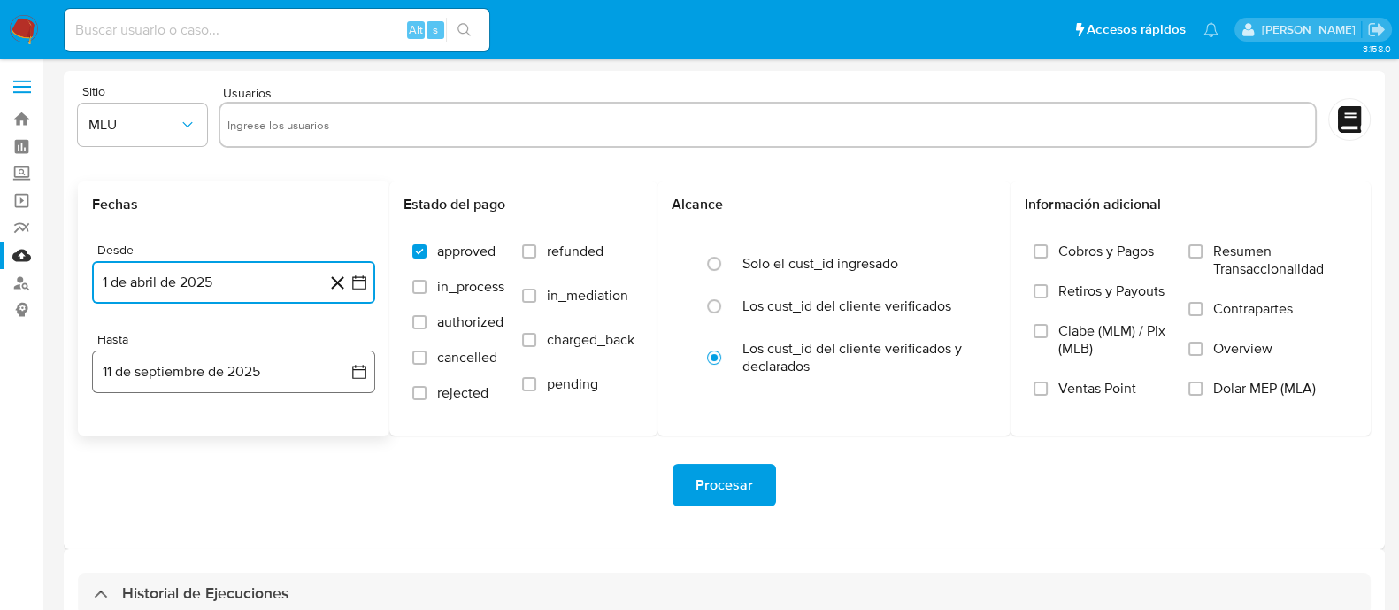
click at [341, 365] on button "11 de septiembre de 2025" at bounding box center [233, 371] width 283 height 42
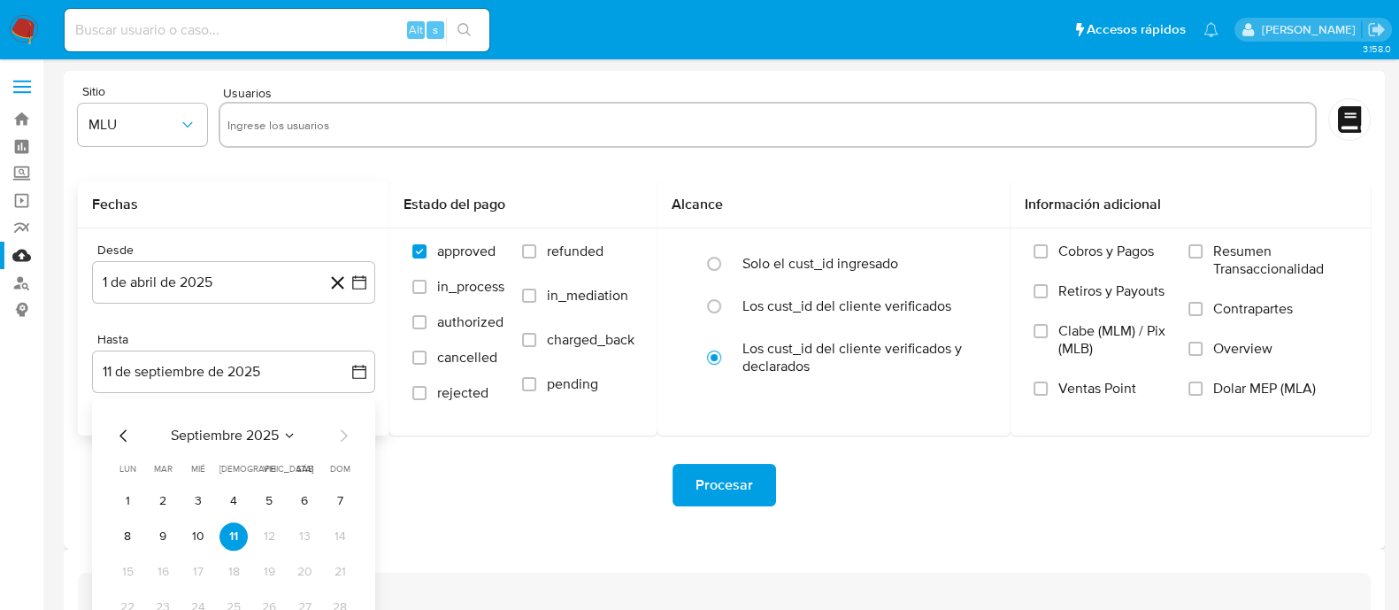
click at [298, 431] on div "septiembre 2025" at bounding box center [233, 435] width 241 height 21
click at [274, 435] on span "septiembre 2025" at bounding box center [225, 436] width 108 height 18
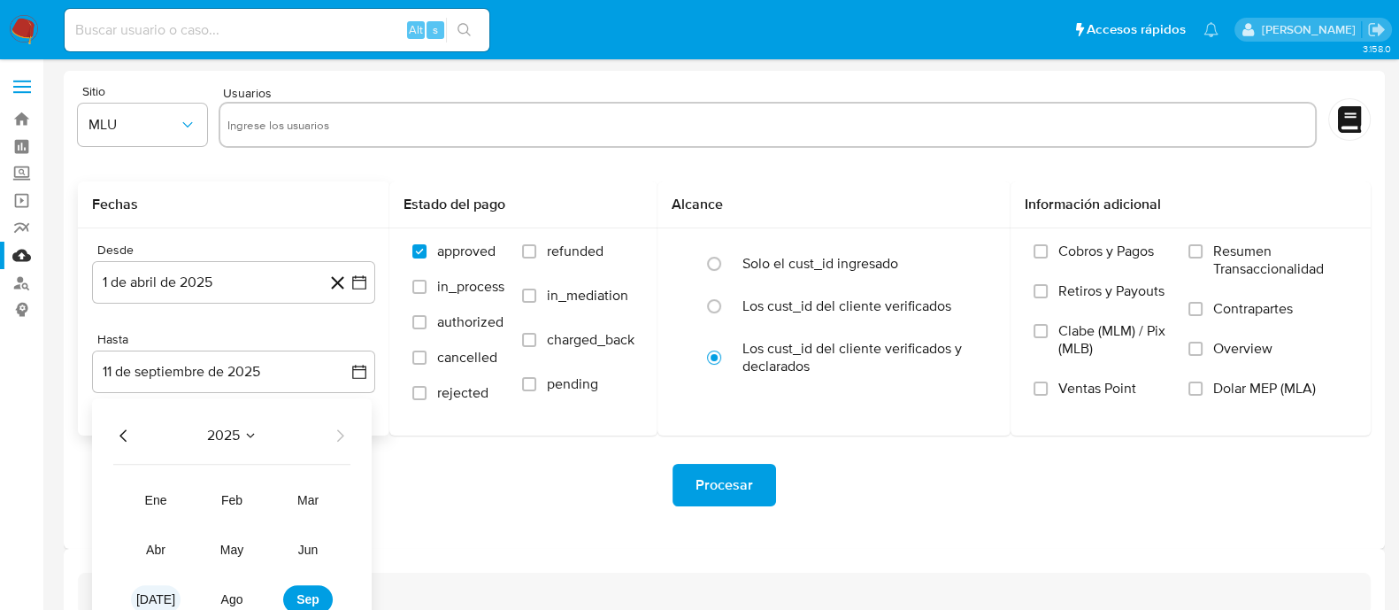
click at [150, 592] on span "[DATE]" at bounding box center [155, 599] width 39 height 14
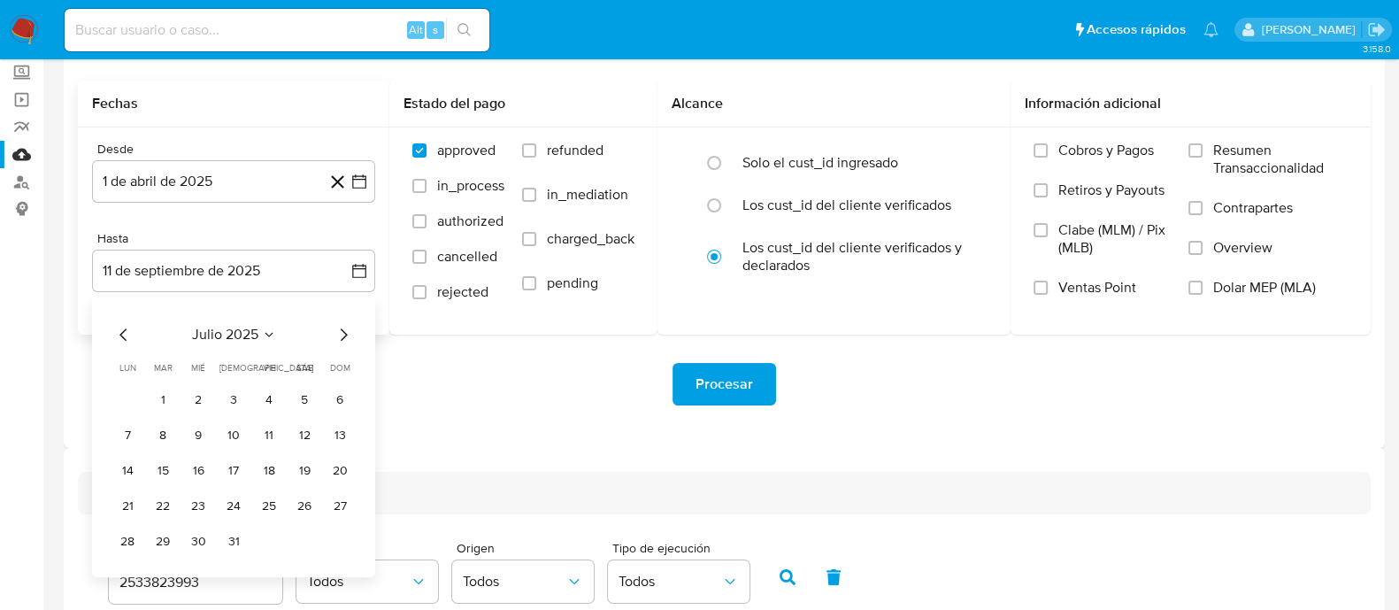
scroll to position [220, 0]
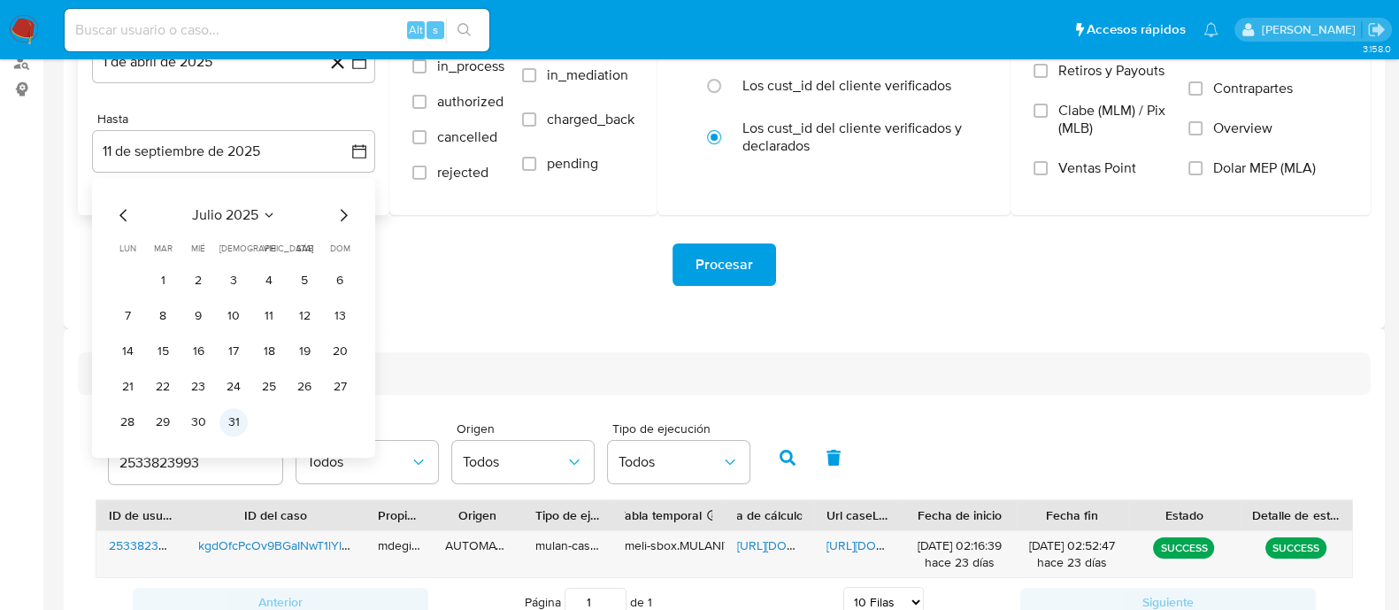
click at [235, 415] on button "31" at bounding box center [233, 422] width 28 height 28
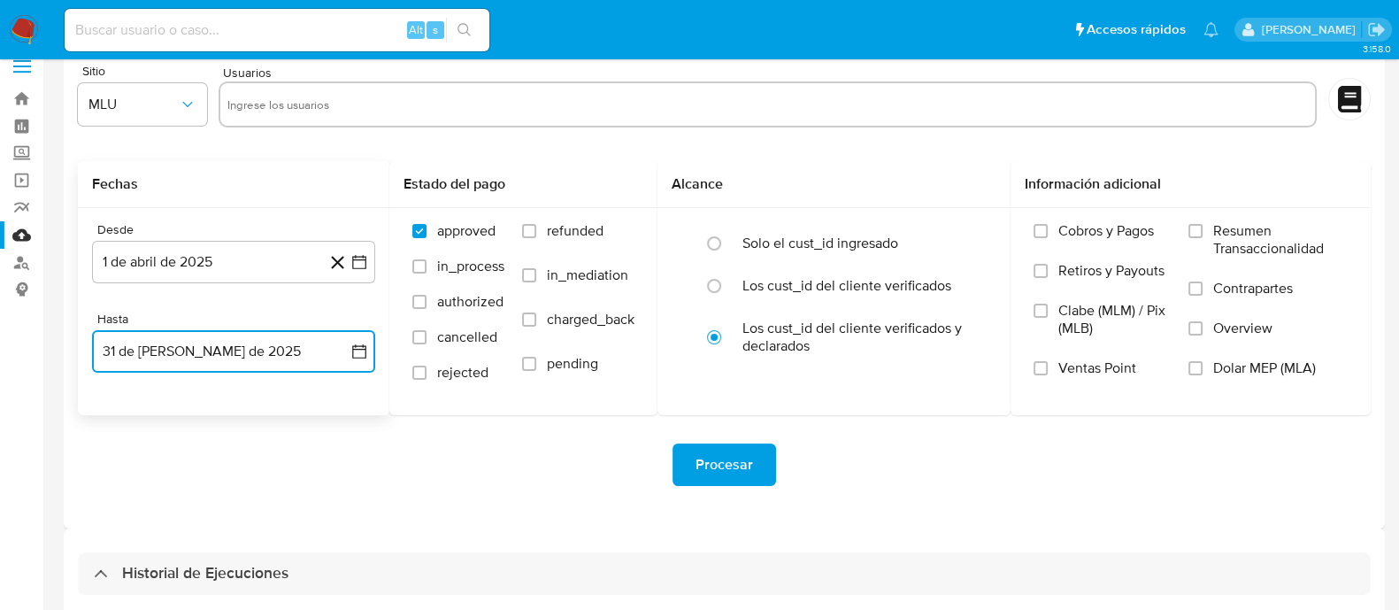
scroll to position [0, 0]
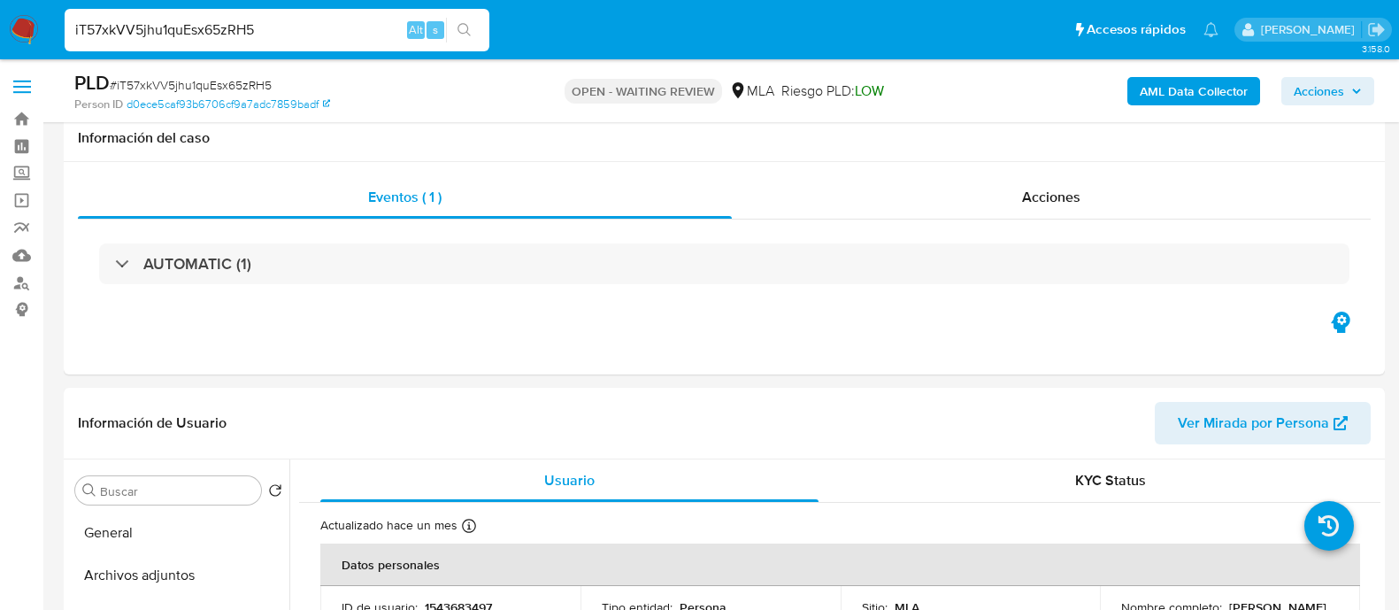
select select "10"
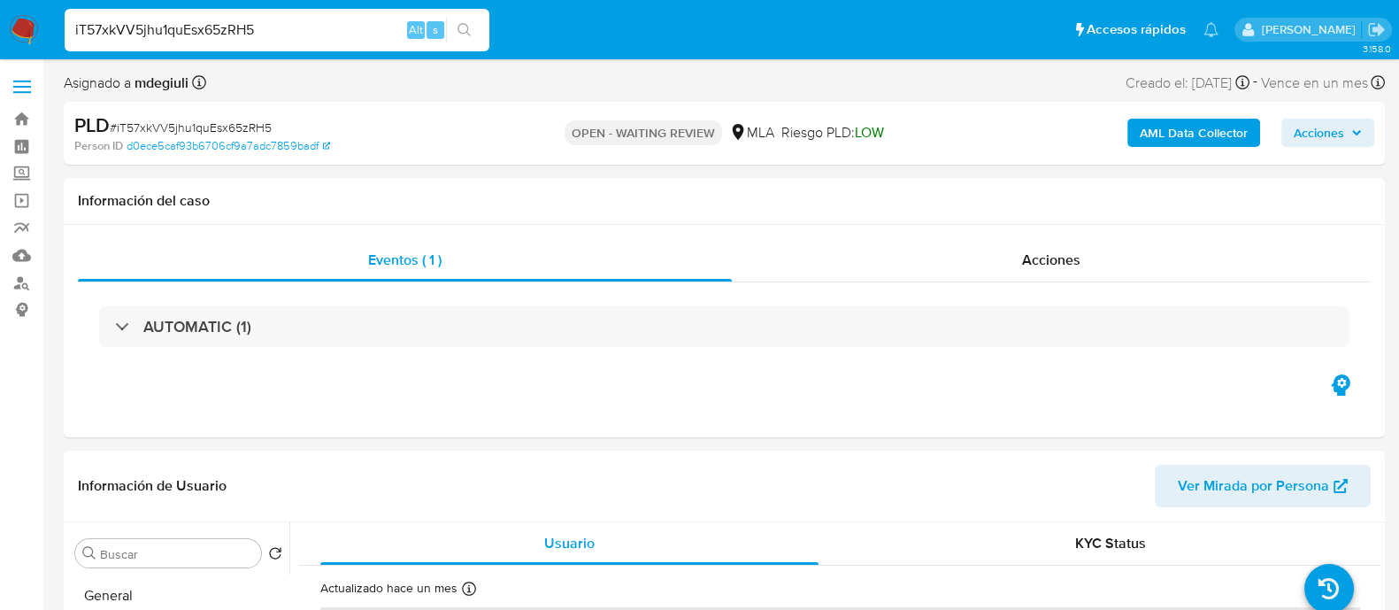
click at [1182, 133] on b "AML Data Collector" at bounding box center [1194, 133] width 108 height 28
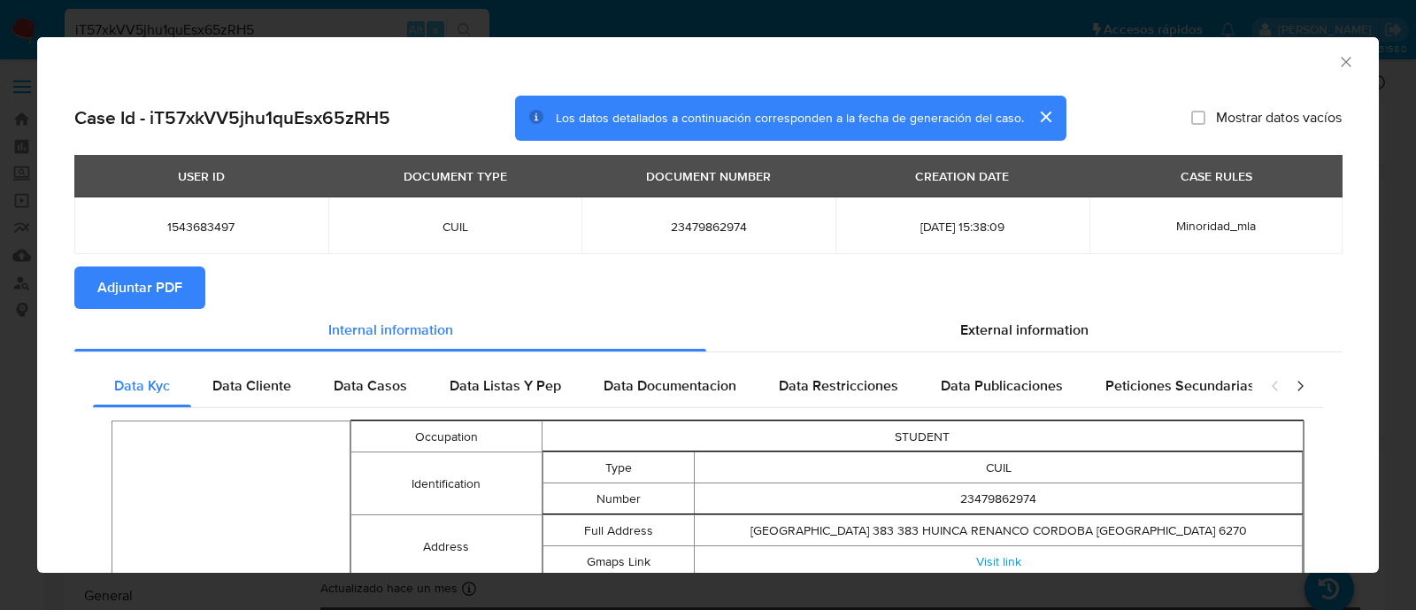
click at [1275, 374] on div "closure-recommendation-modal" at bounding box center [1287, 386] width 71 height 42
click at [1291, 379] on icon "closure-recommendation-modal" at bounding box center [1300, 386] width 18 height 18
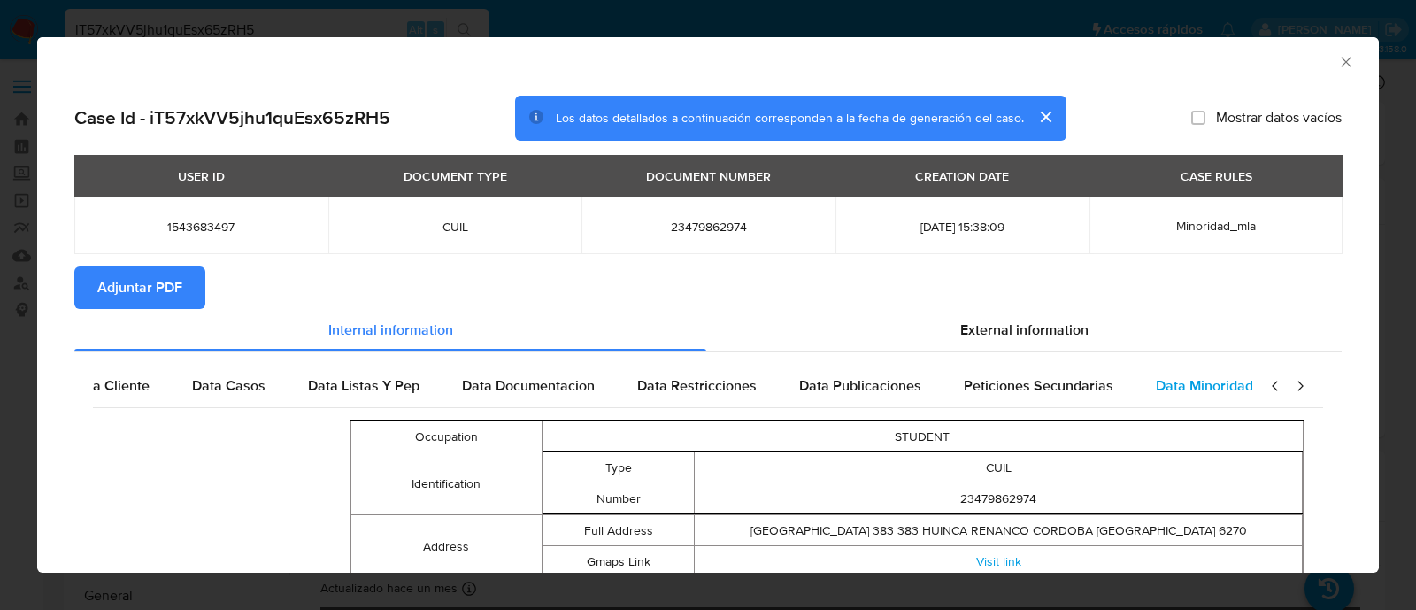
scroll to position [0, 171]
click at [1182, 387] on span "Data Minoridad" at bounding box center [1182, 385] width 97 height 20
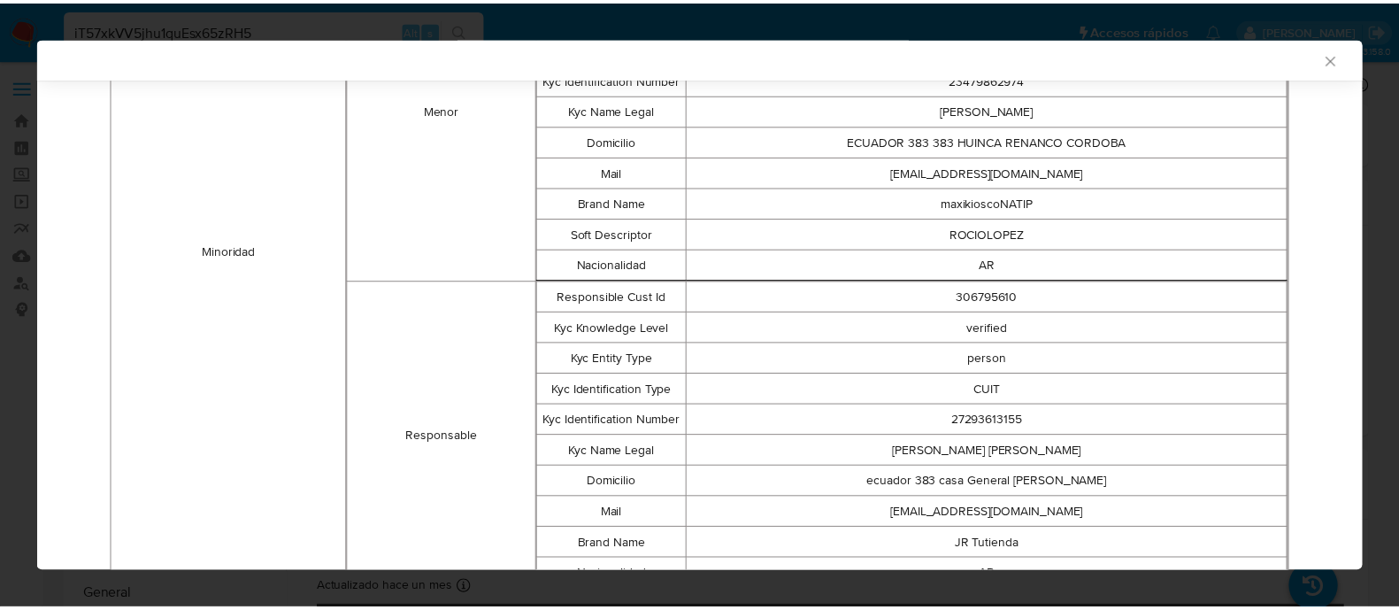
scroll to position [549, 0]
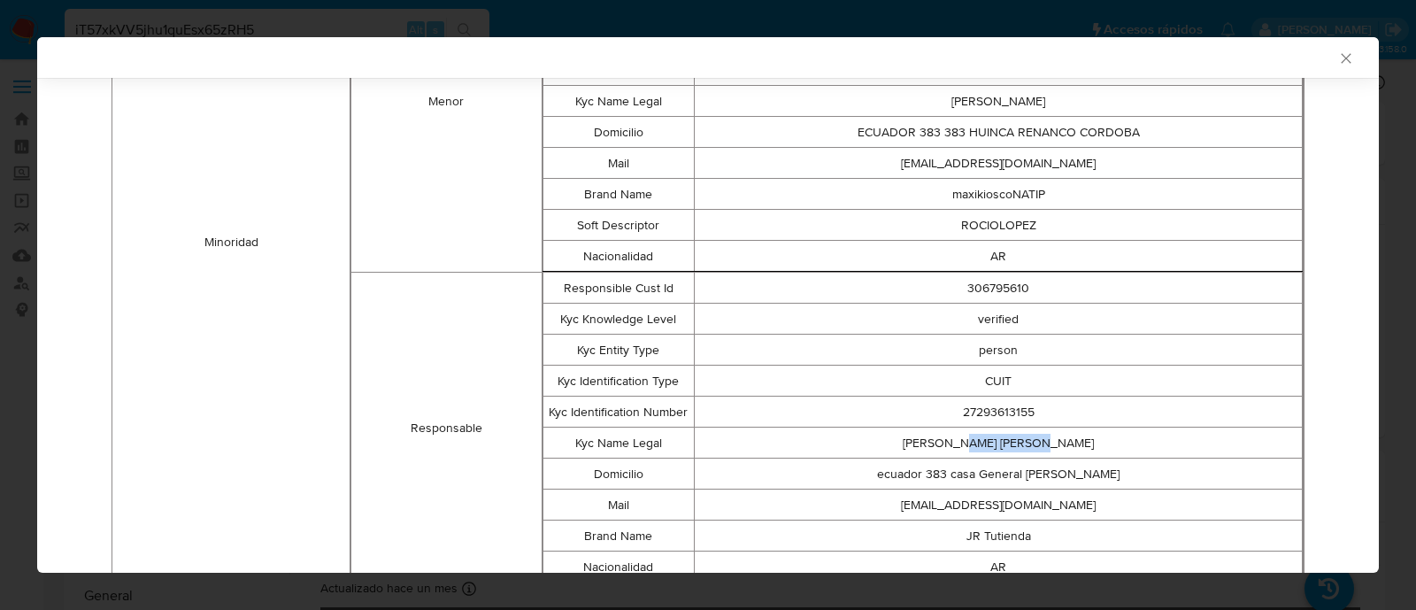
drag, startPoint x: 974, startPoint y: 435, endPoint x: 1036, endPoint y: 439, distance: 61.2
click at [1046, 435] on td "[PERSON_NAME] [PERSON_NAME]" at bounding box center [999, 442] width 608 height 31
click at [1022, 444] on td "[PERSON_NAME] [PERSON_NAME]" at bounding box center [999, 442] width 608 height 31
click at [1337, 63] on icon "Cerrar ventana" at bounding box center [1346, 59] width 18 height 18
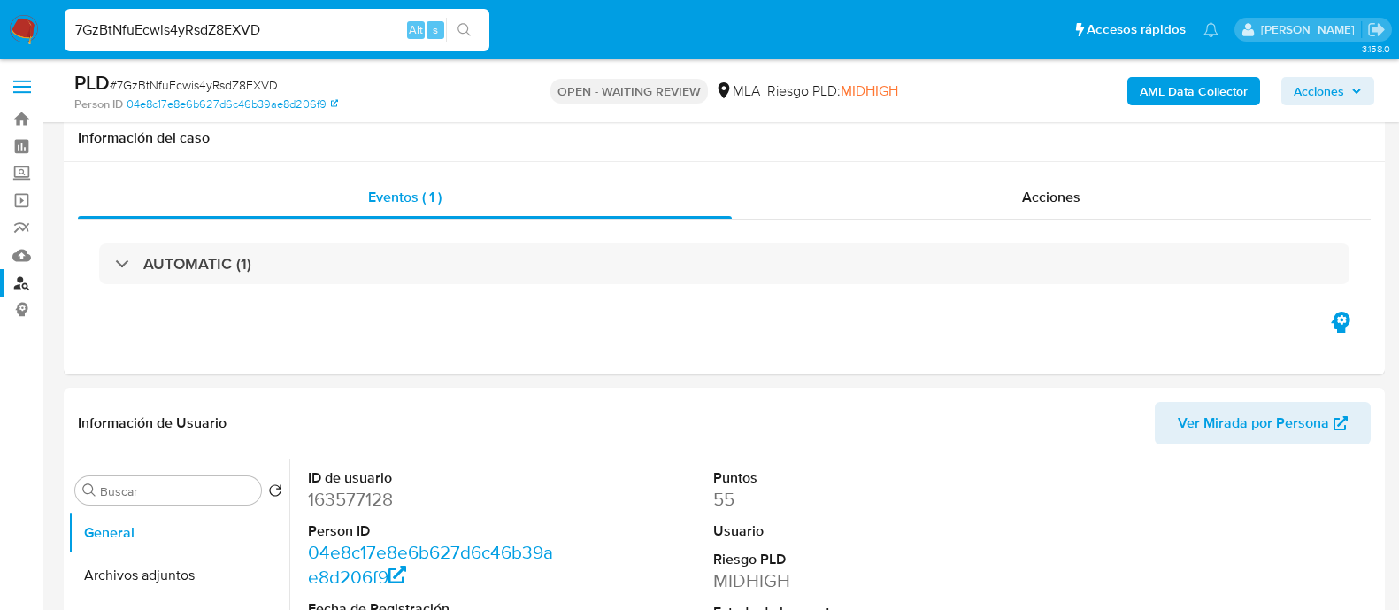
select select "10"
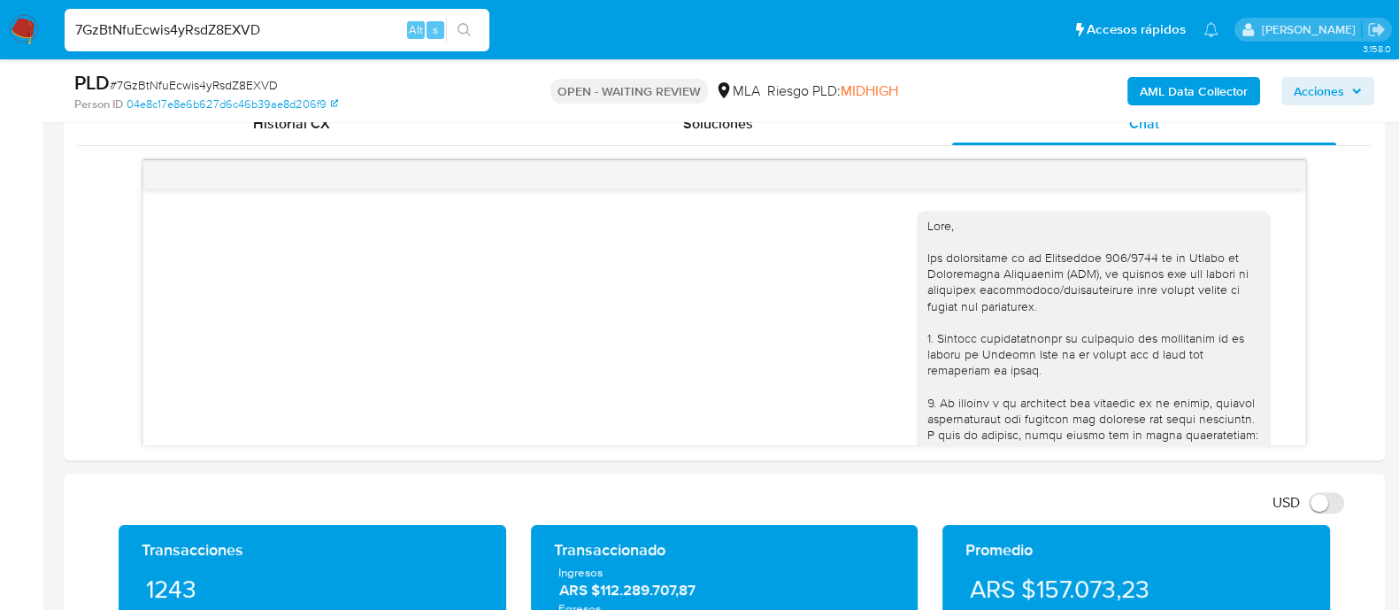
scroll to position [1288, 0]
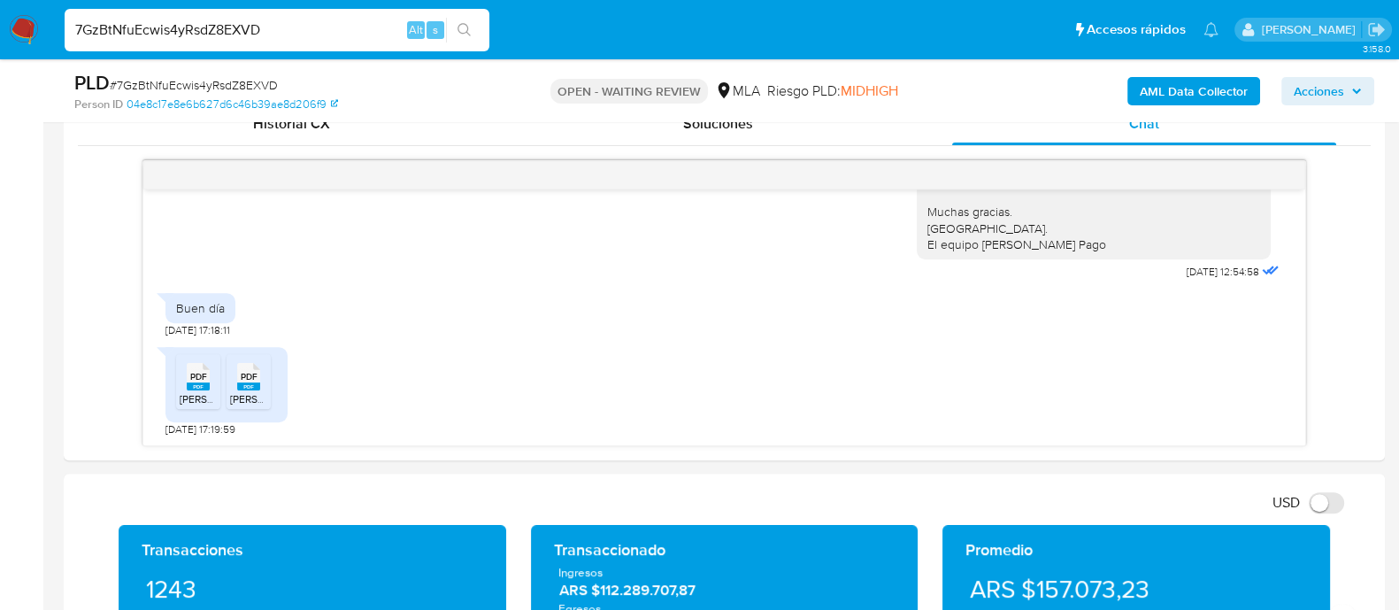
click at [255, 27] on input "7GzBtNfuEcwis4yRsdZ8EXVD" at bounding box center [277, 30] width 425 height 23
paste input "LFDLYfcEuhTbFyOzFM63INbK"
type input "LFDLYfcEuhTbFyOzFM63INbK"
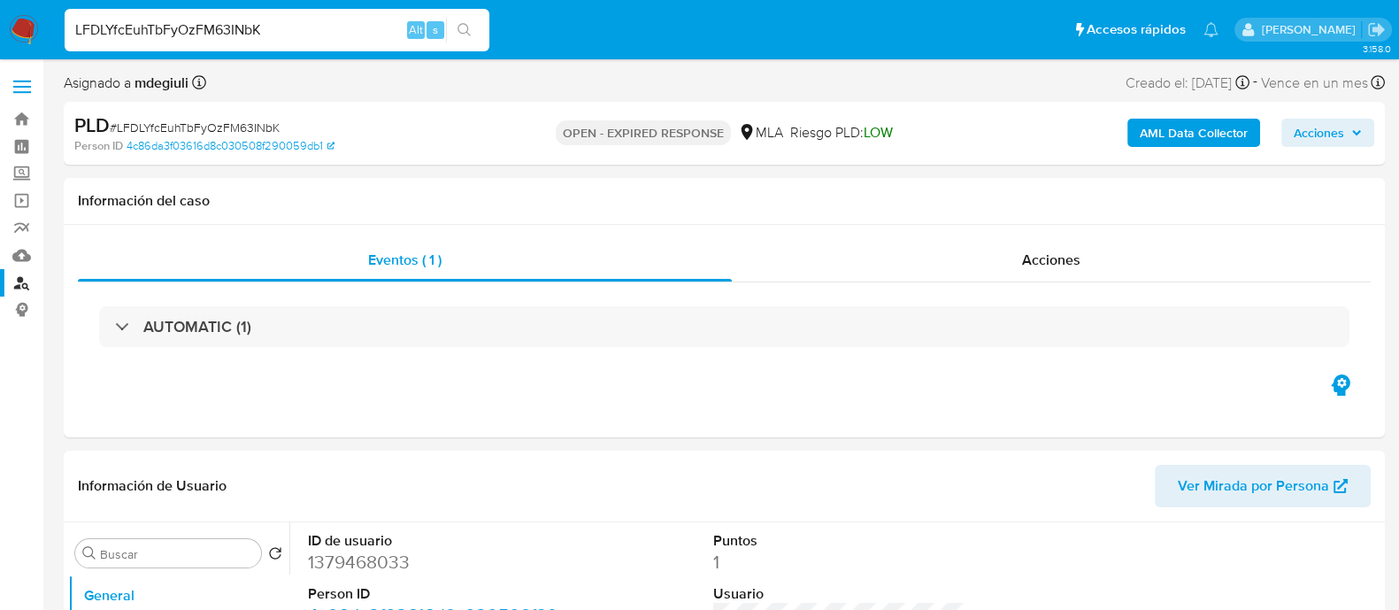
select select "10"
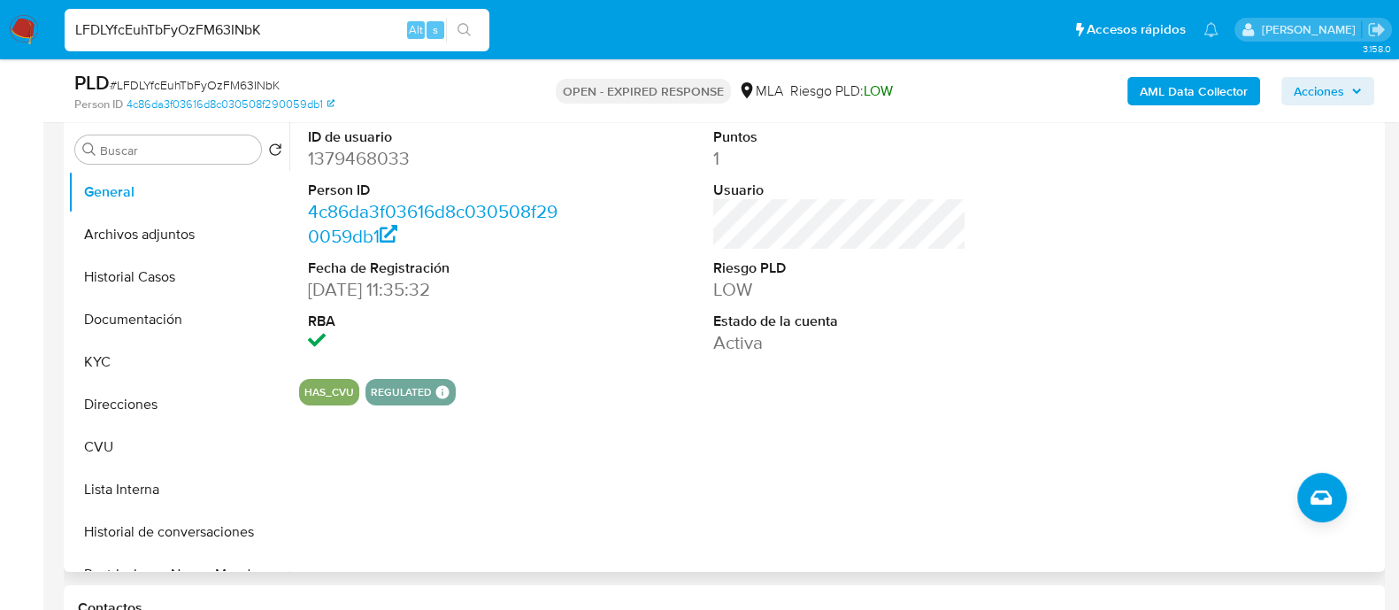
scroll to position [553, 0]
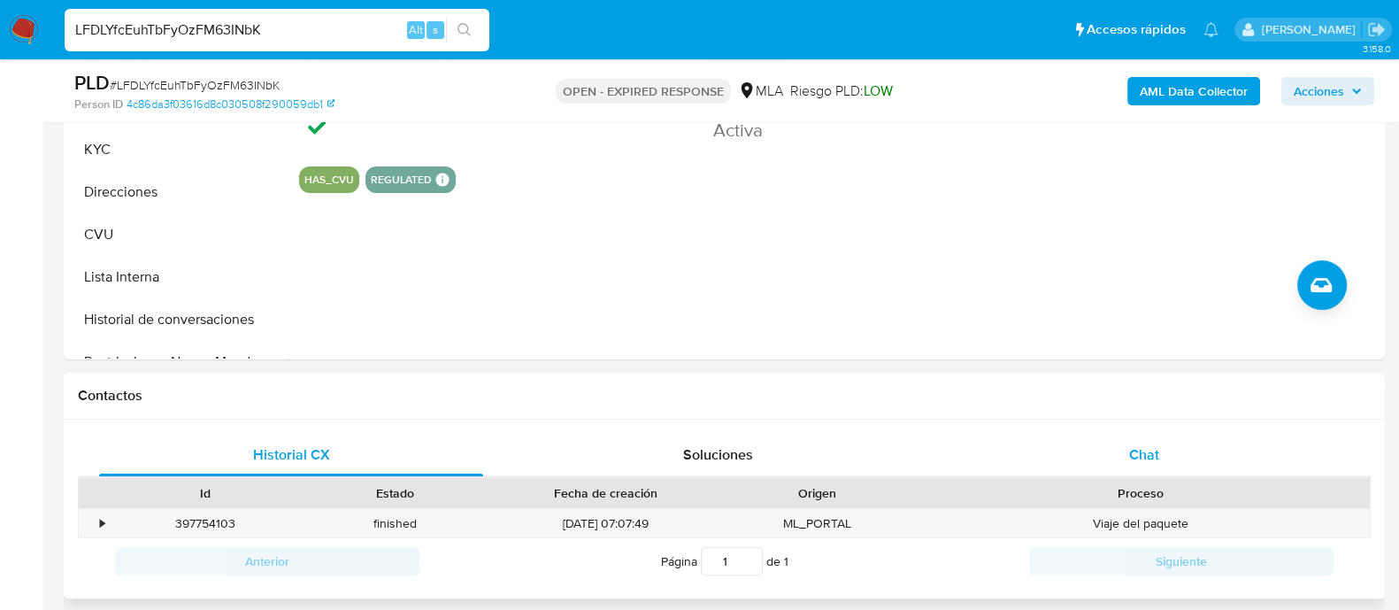
click at [1000, 444] on div "Chat" at bounding box center [1144, 455] width 384 height 42
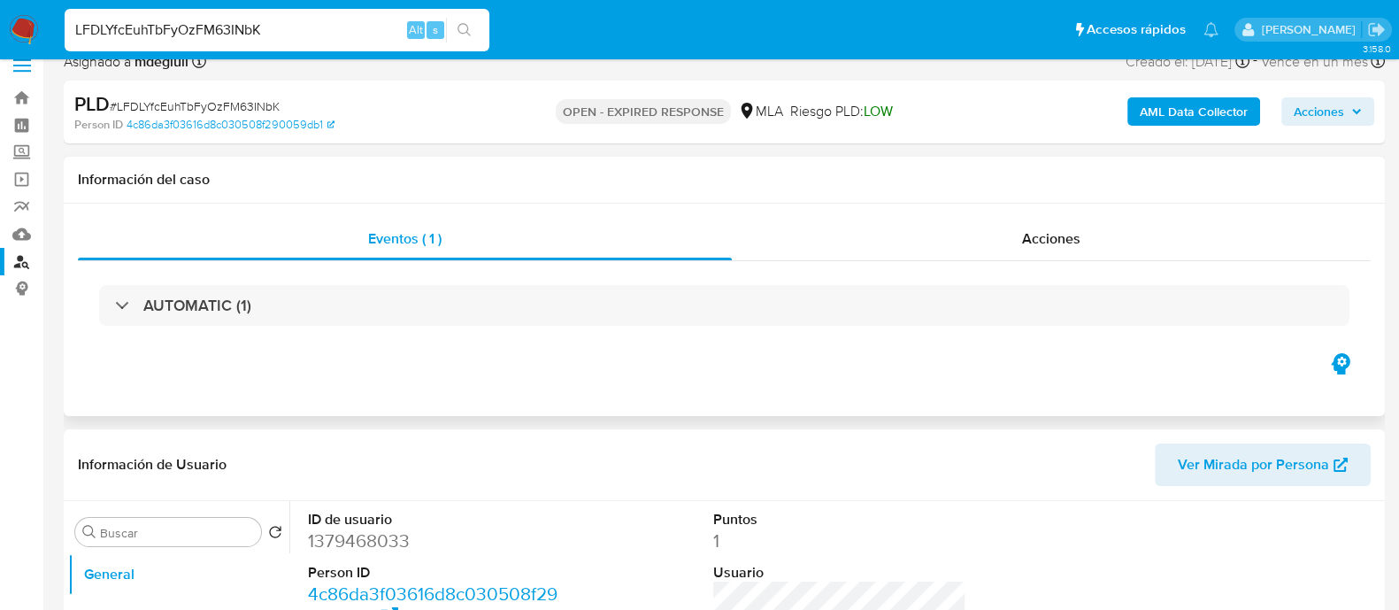
scroll to position [0, 0]
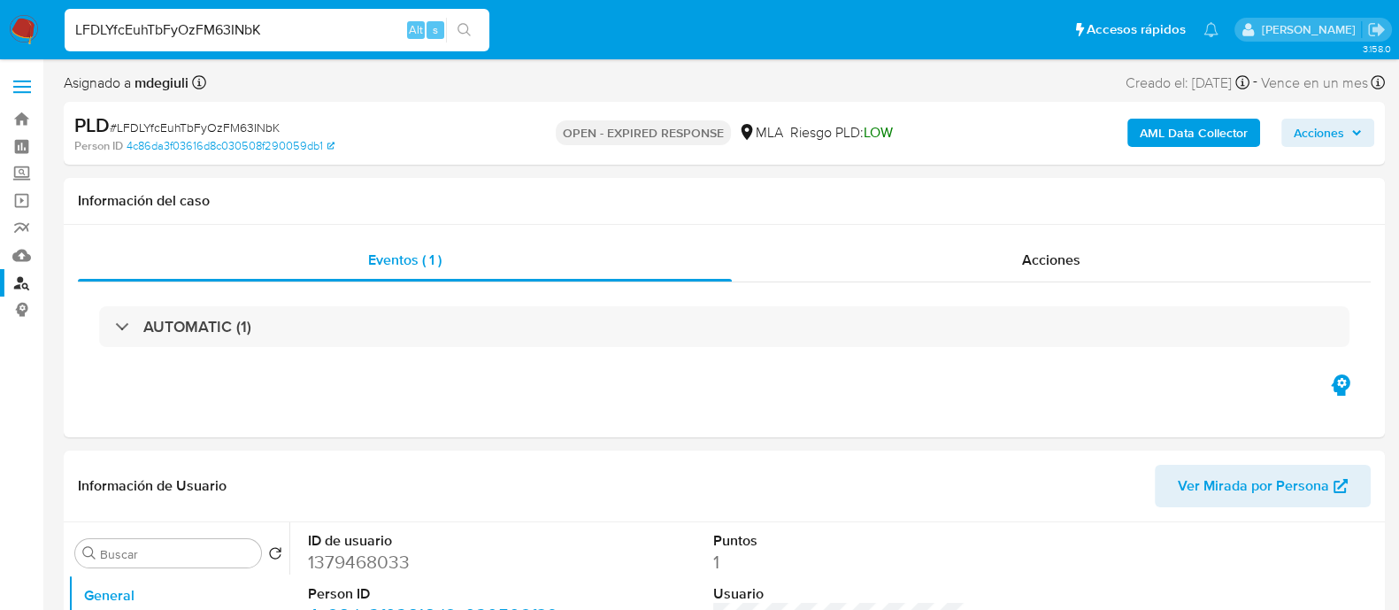
click at [219, 35] on input "LFDLYfcEuhTbFyOzFM63INbK" at bounding box center [277, 30] width 425 height 23
paste input "qbqFGYiz7a7Q4gVEX71IMeo2"
type input "qbqFGYiz7a7Q4gVEX71IMeo2"
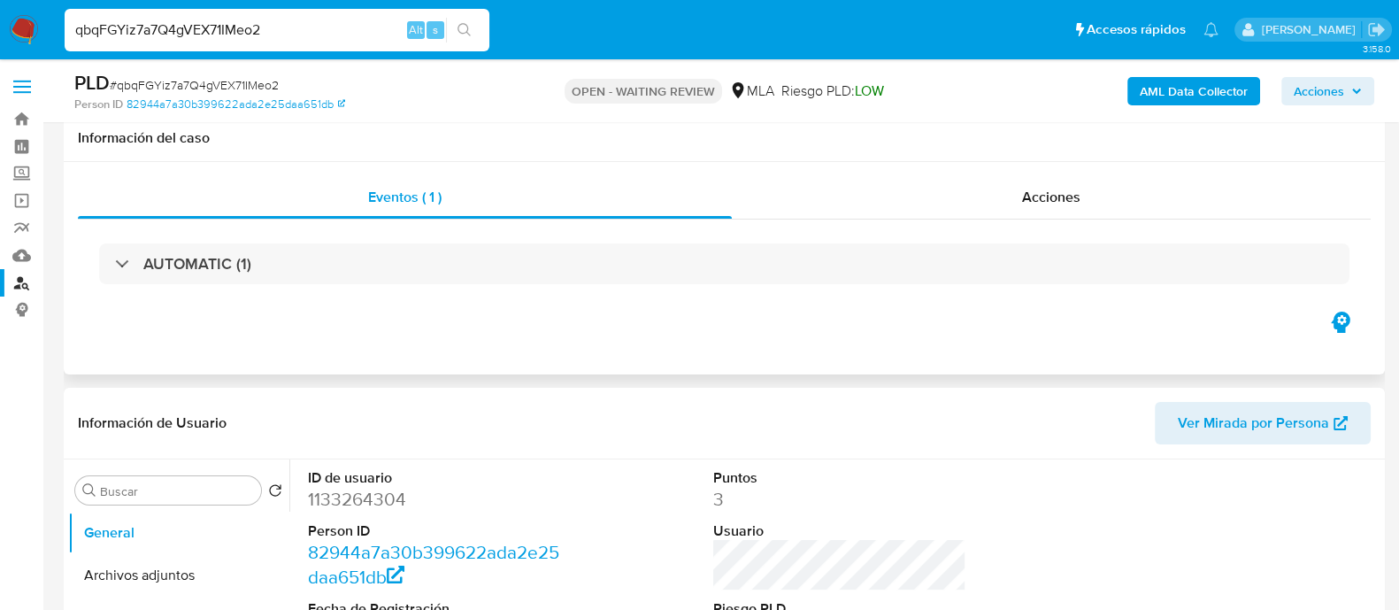
scroll to position [553, 0]
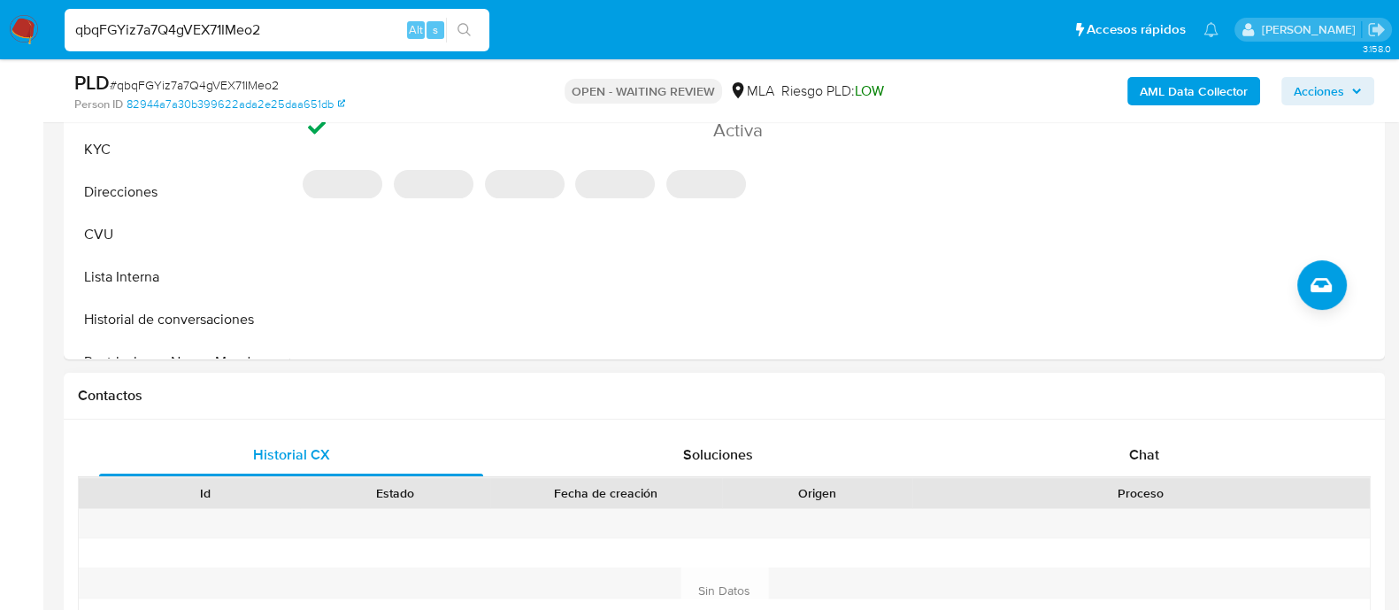
click at [1081, 431] on div "Historial CX Soluciones Chat Id Estado Fecha de creación Origen Proceso Anterio…" at bounding box center [724, 569] width 1321 height 299
click at [1082, 439] on div "Chat" at bounding box center [1144, 455] width 384 height 42
select select "10"
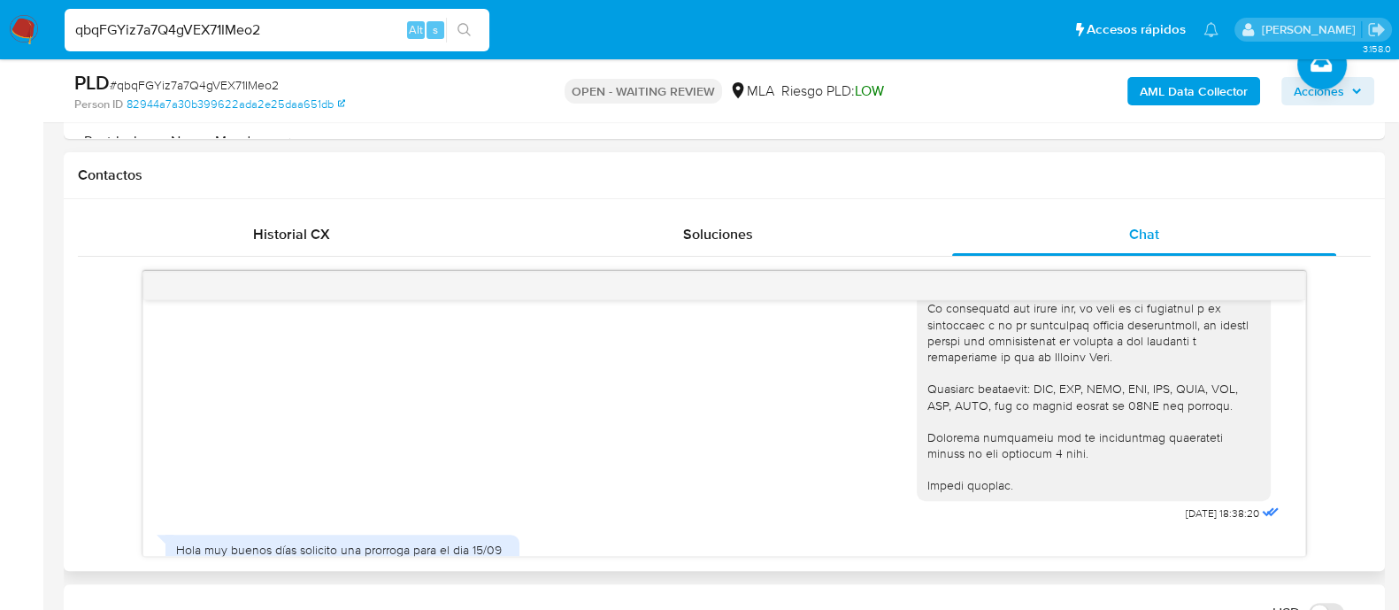
scroll to position [1996, 0]
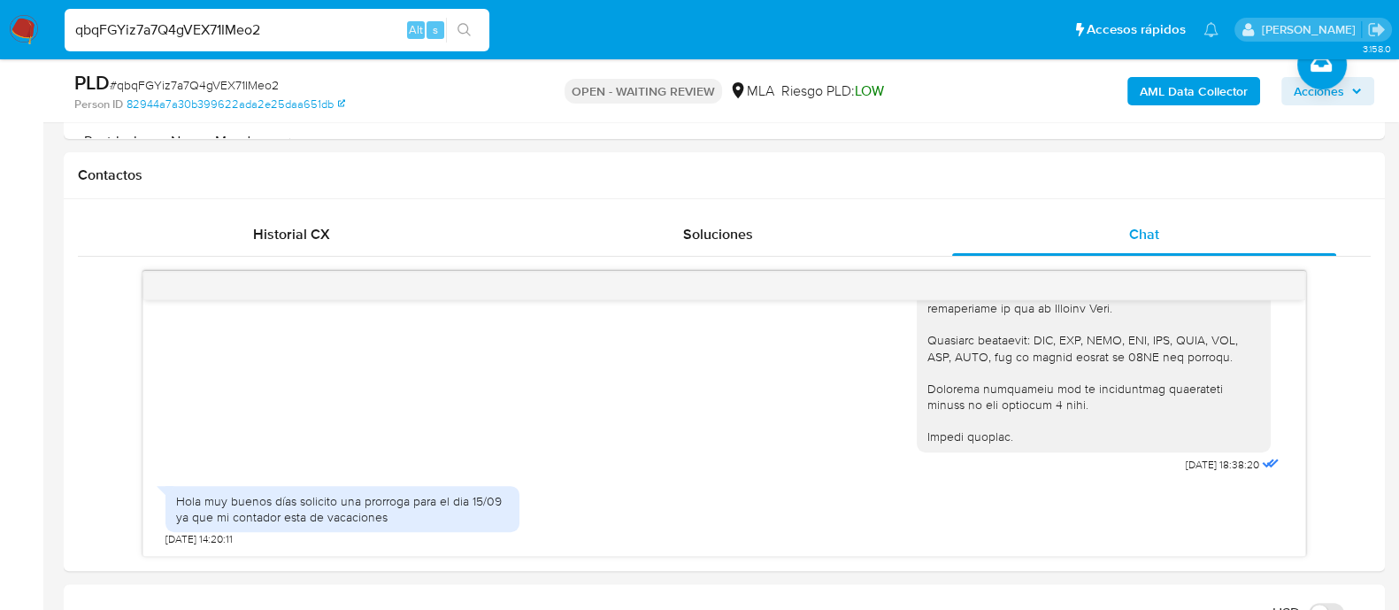
click at [208, 15] on div "qbqFGYiz7a7Q4gVEX71IMeo2 Alt s" at bounding box center [277, 30] width 425 height 42
click at [204, 34] on input "qbqFGYiz7a7Q4gVEX71IMeo2" at bounding box center [277, 30] width 425 height 23
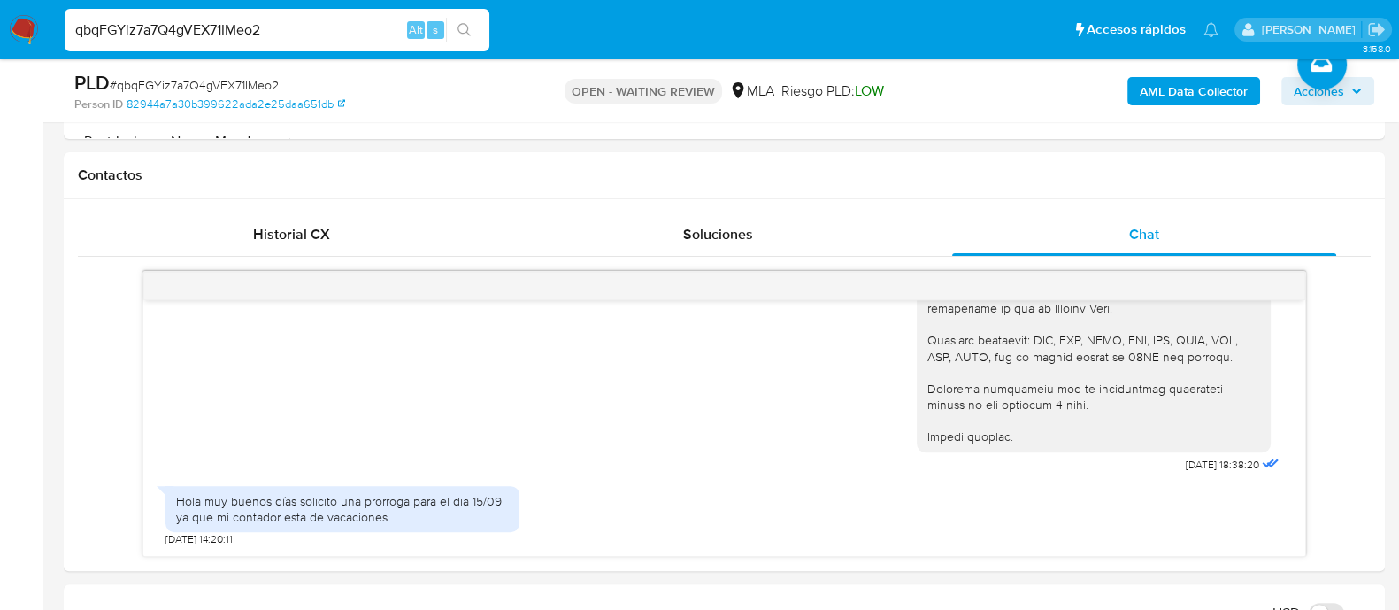
paste input "aA4Up7BvziFYMTPQiFllt6a1"
type input "aA4Up7BvziFYMTPQiFllt6a1"
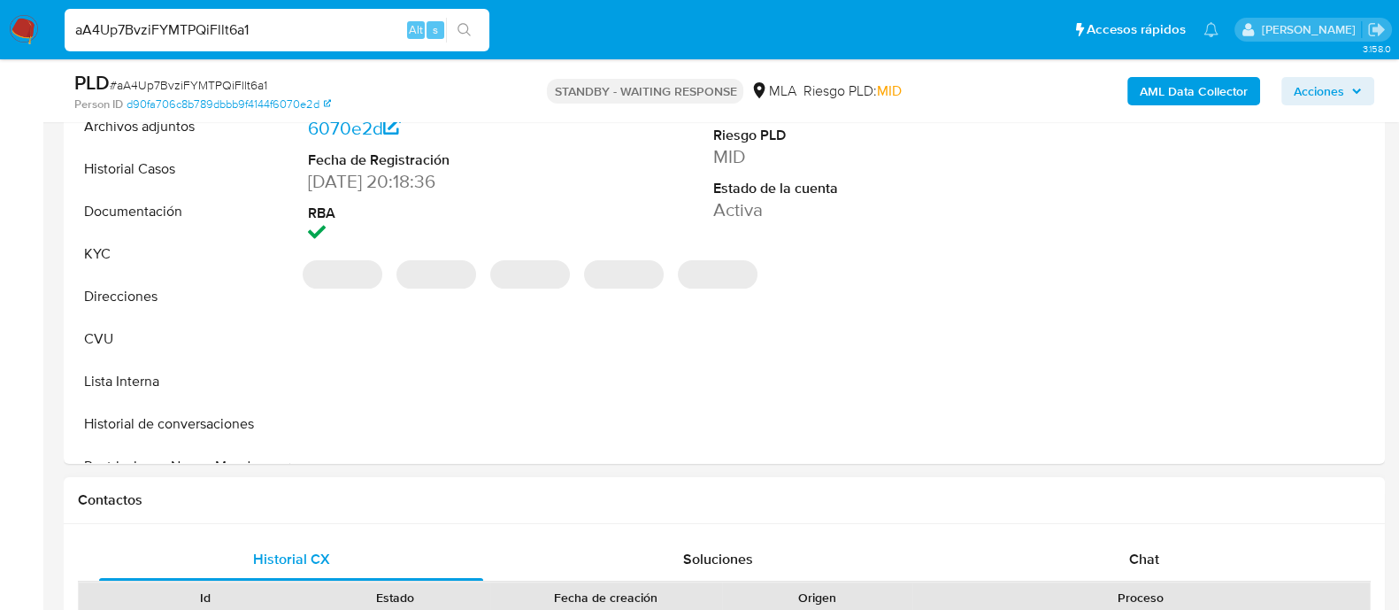
scroll to position [664, 0]
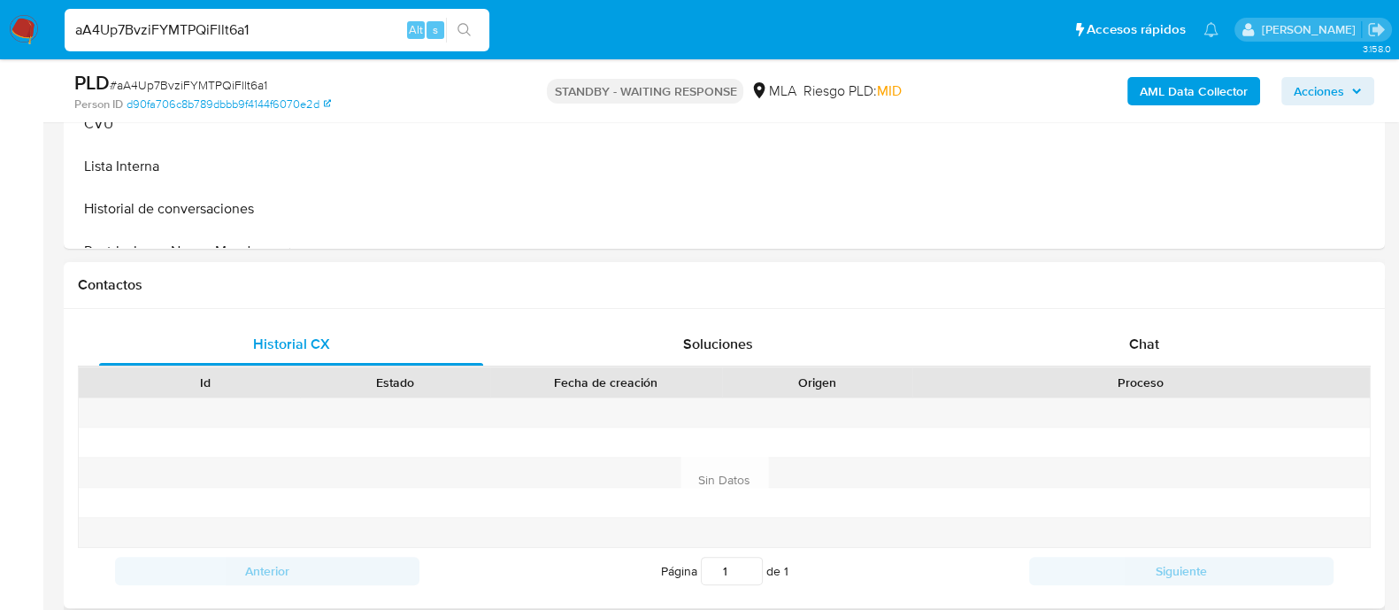
select select "10"
click at [1146, 351] on span "Chat" at bounding box center [1144, 344] width 30 height 20
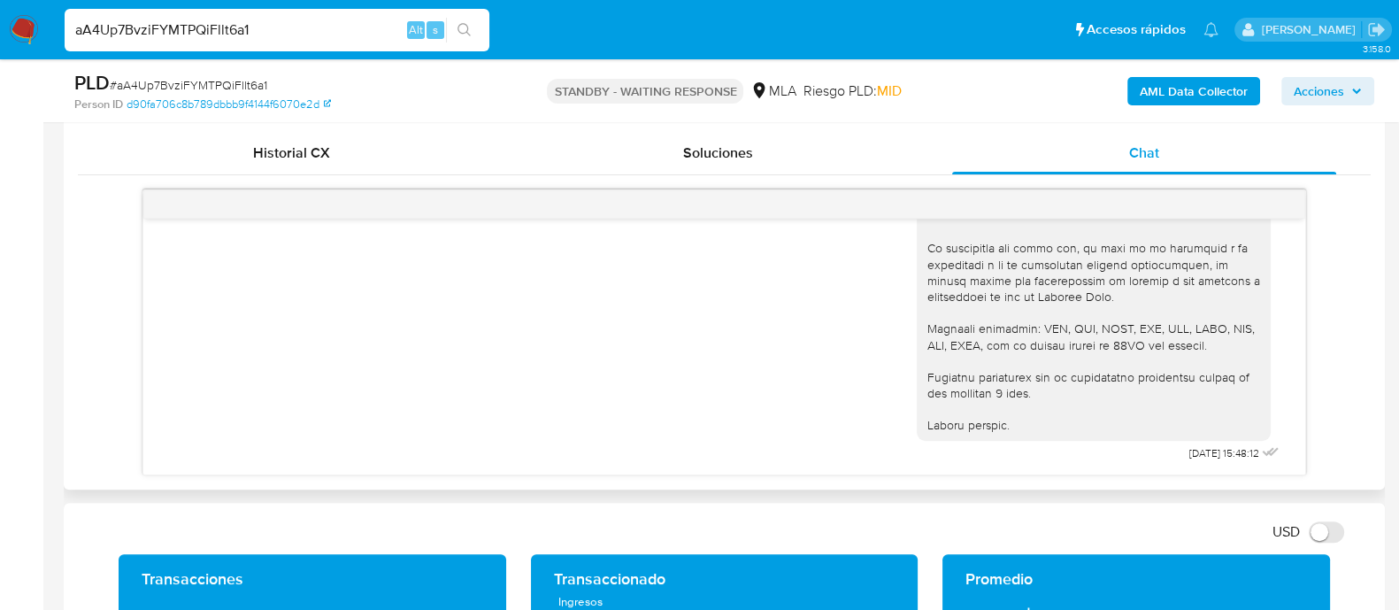
scroll to position [884, 0]
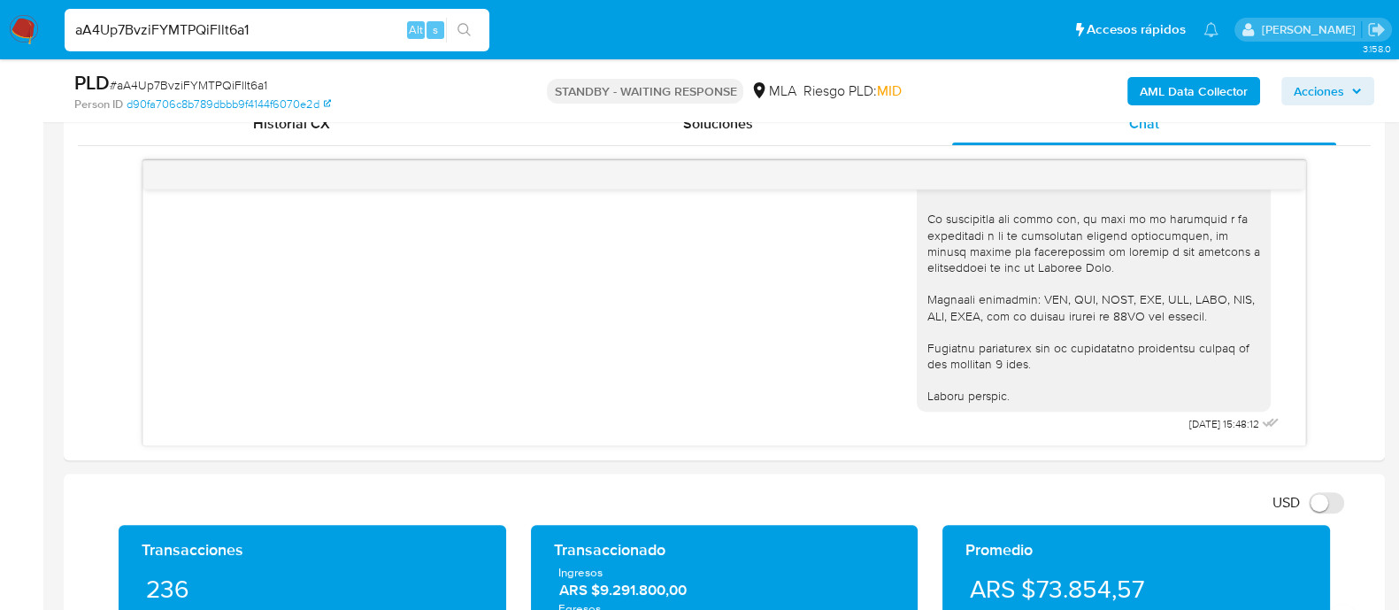
click at [190, 31] on input "aA4Up7BvziFYMTPQiFllt6a1" at bounding box center [277, 30] width 425 height 23
paste input "PZCseuFu53tycW6sWdtBei1o"
type input "PZCseuFu53tycW6sWdtBei1o"
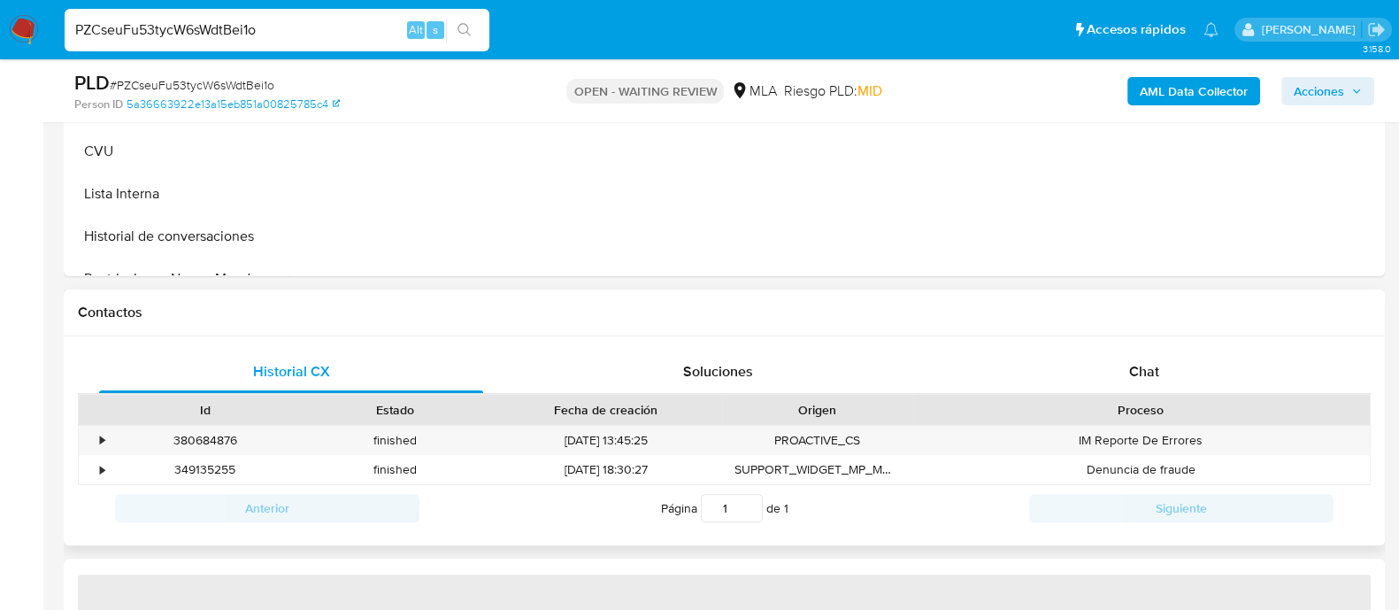
scroll to position [774, 0]
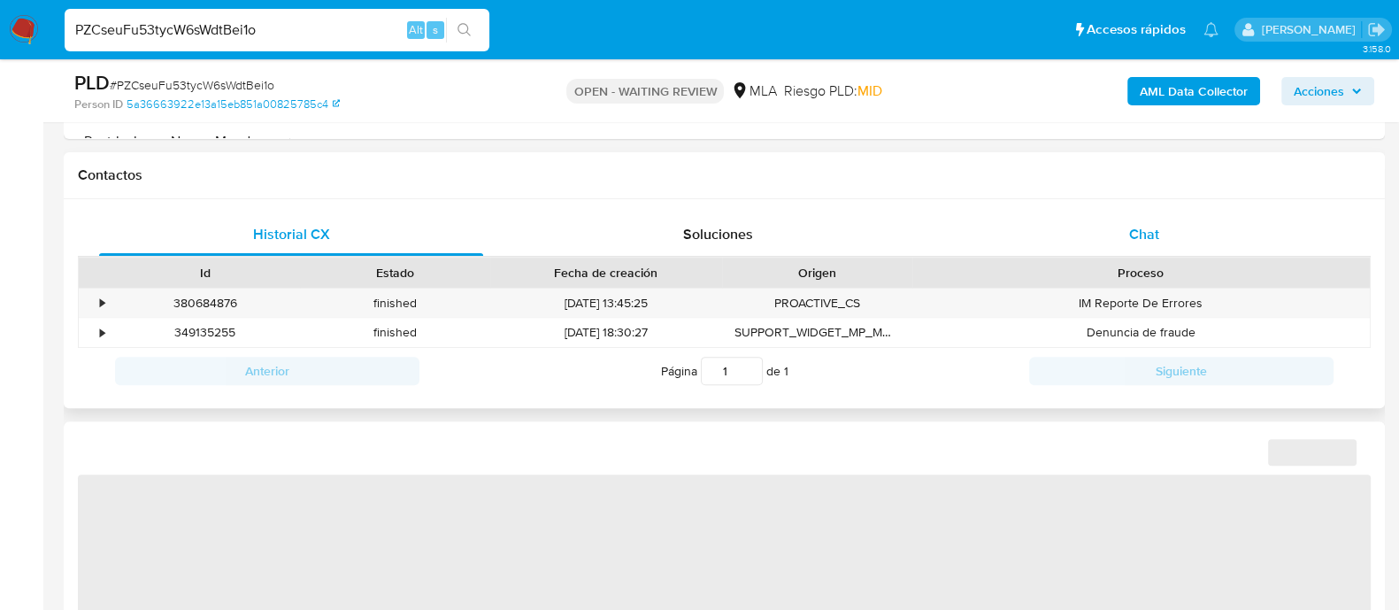
click at [1082, 214] on div "Chat" at bounding box center [1144, 234] width 384 height 42
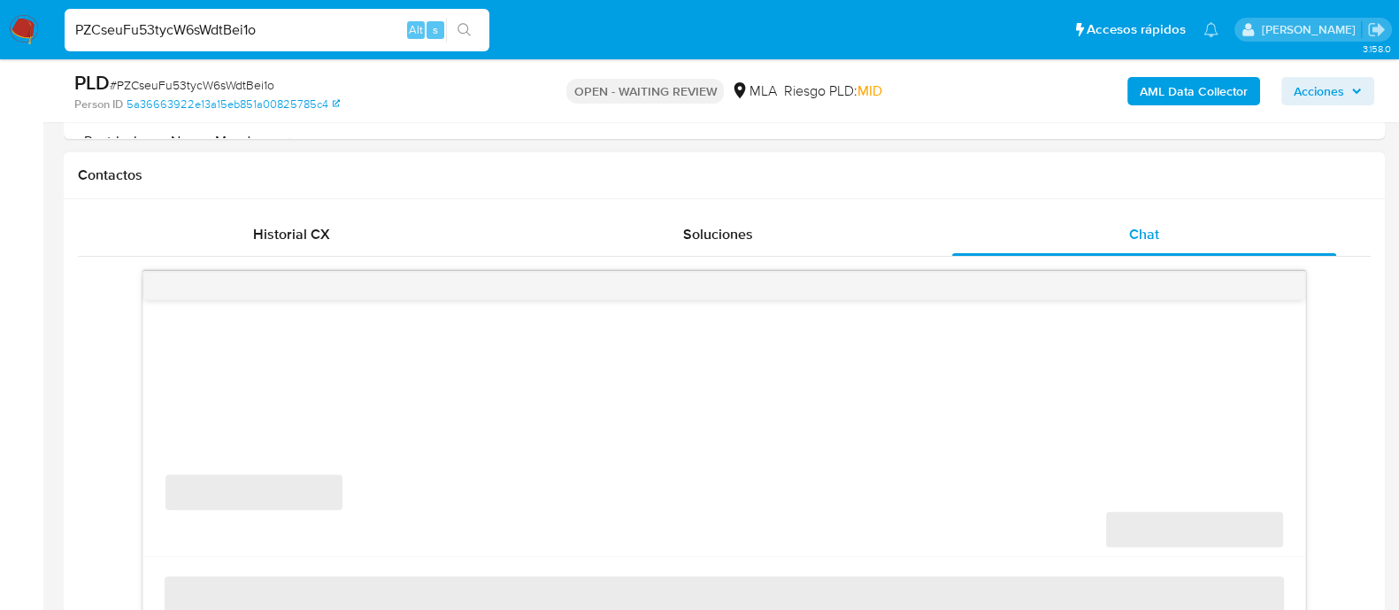
select select "10"
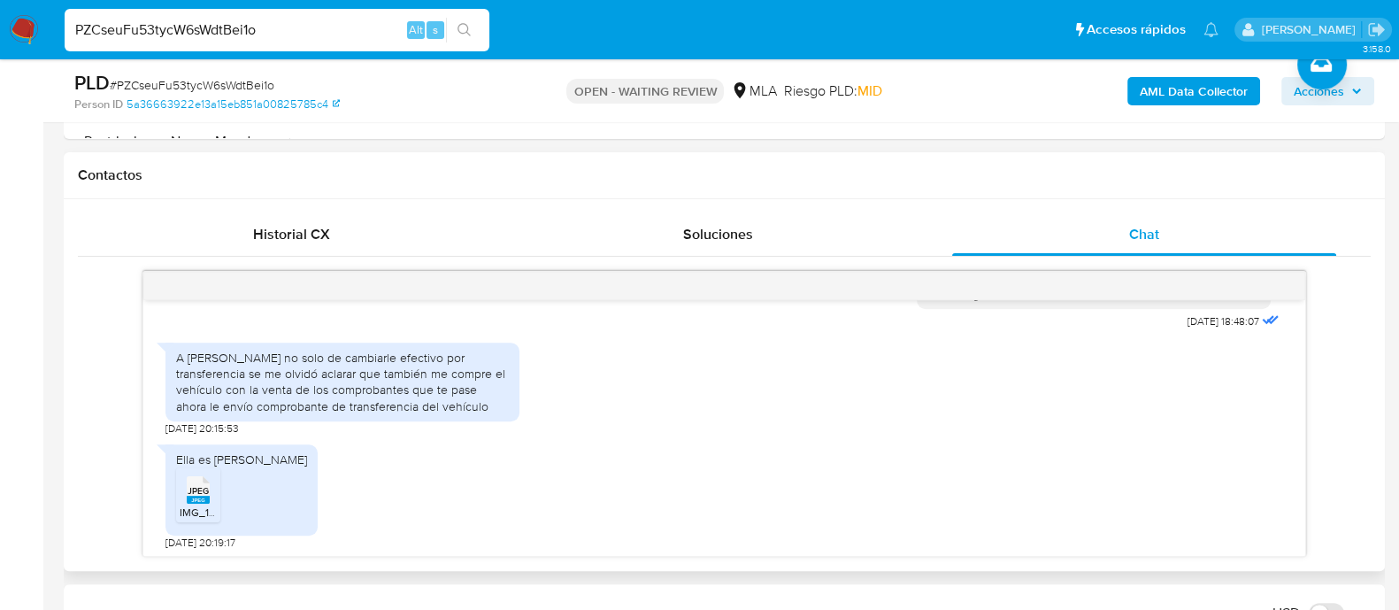
scroll to position [1073, 0]
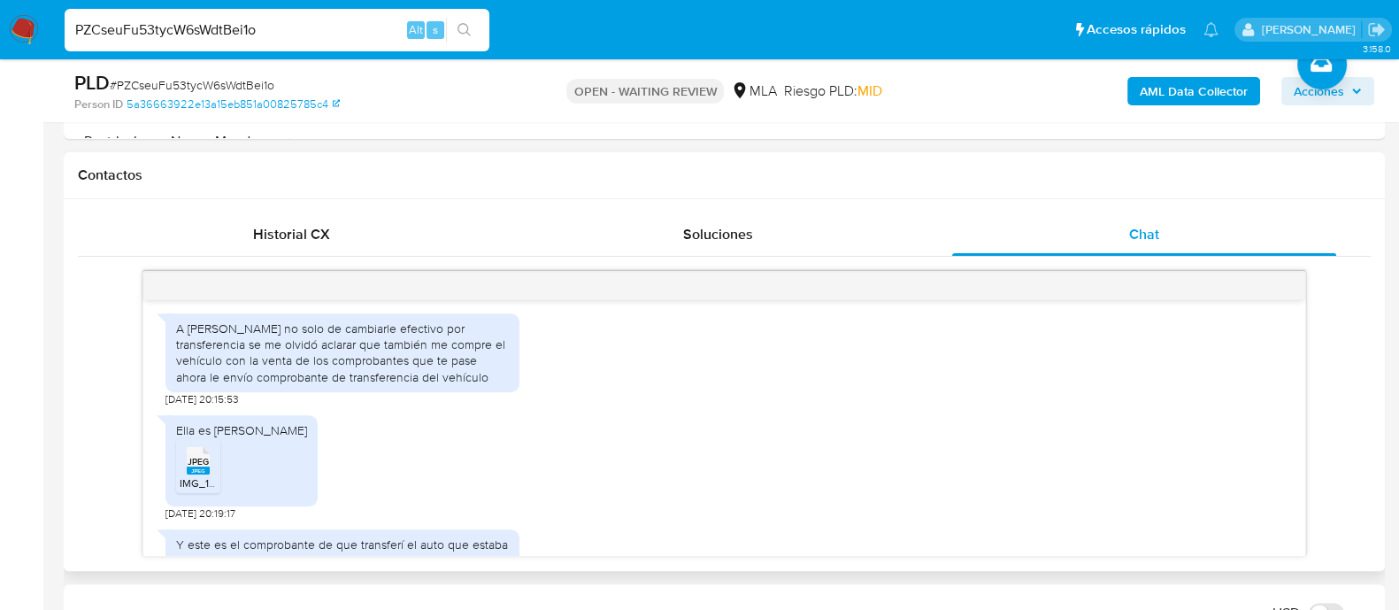
click at [210, 464] on div "JPEG JPEG" at bounding box center [198, 459] width 37 height 35
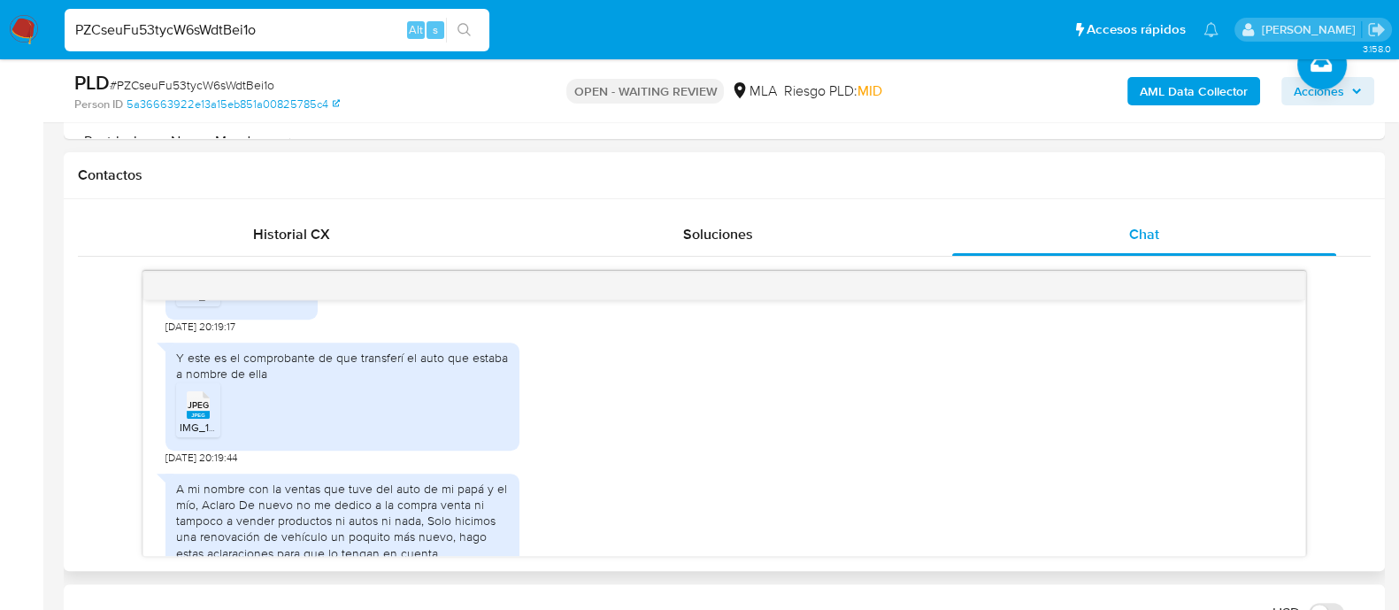
scroll to position [1294, 0]
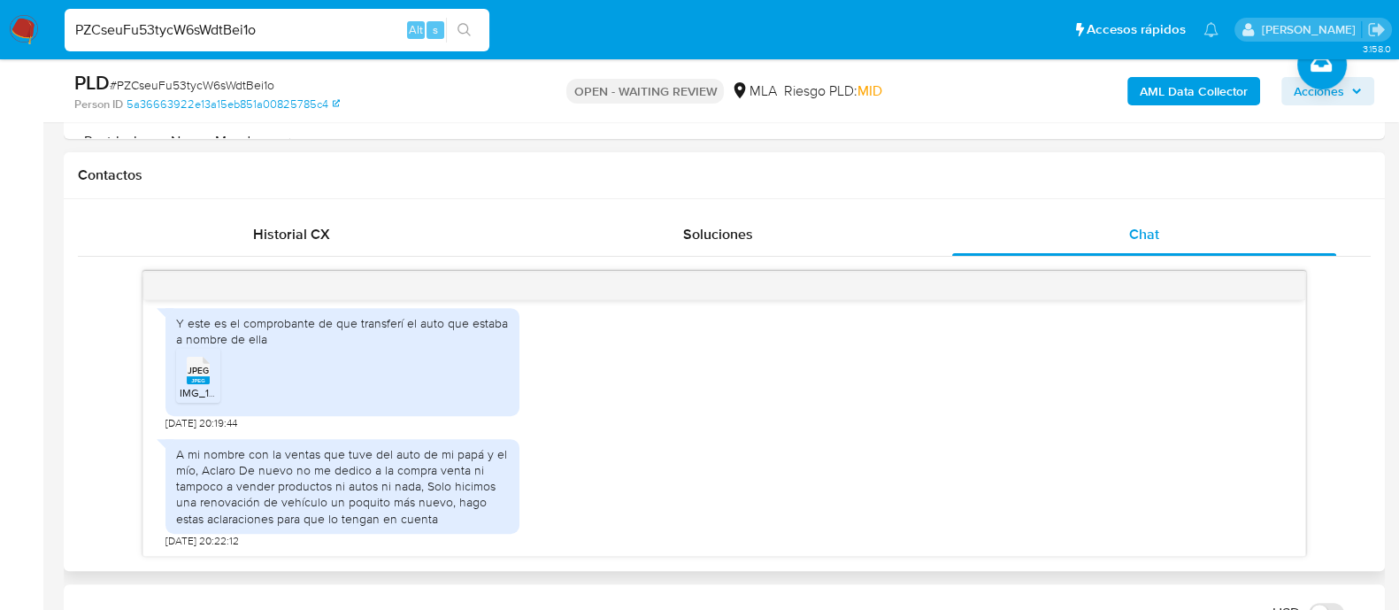
click at [200, 365] on span "JPEG" at bounding box center [198, 371] width 21 height 12
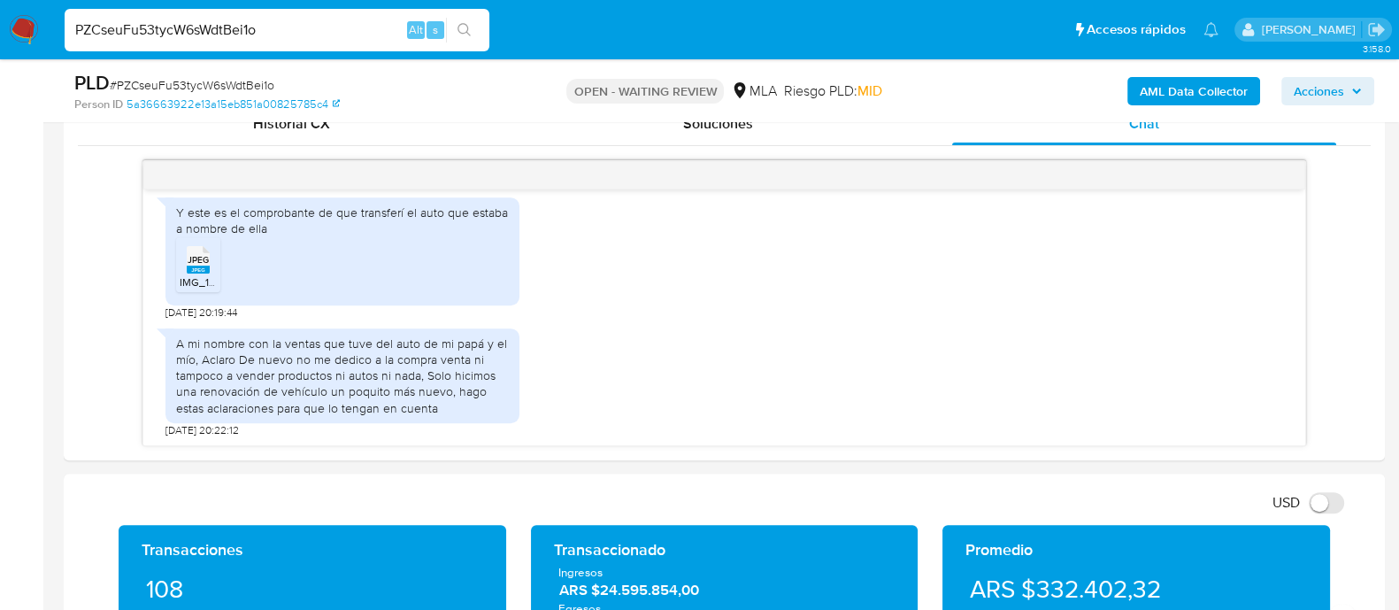
scroll to position [774, 0]
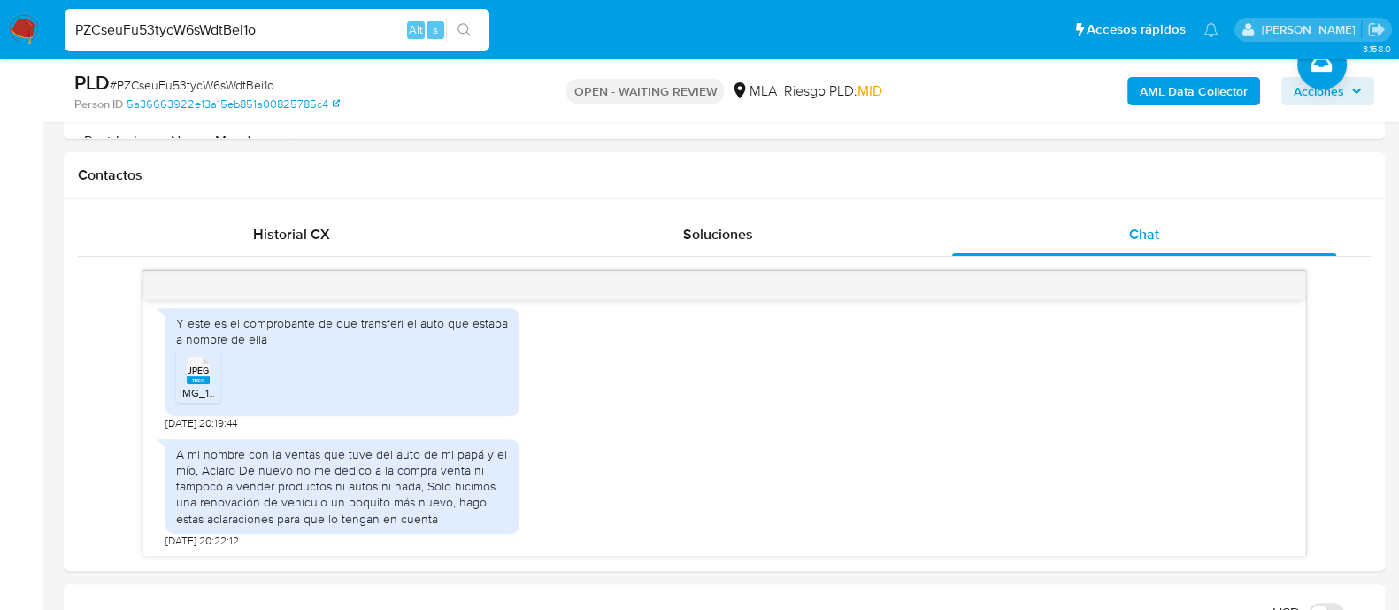
click at [222, 28] on input "PZCseuFu53tycW6sWdtBei1o" at bounding box center [277, 30] width 425 height 23
paste input "cctx2O3h4va5098xt1jVWRmg"
type input "cctx2O3h4va5098xt1jVWRmg"
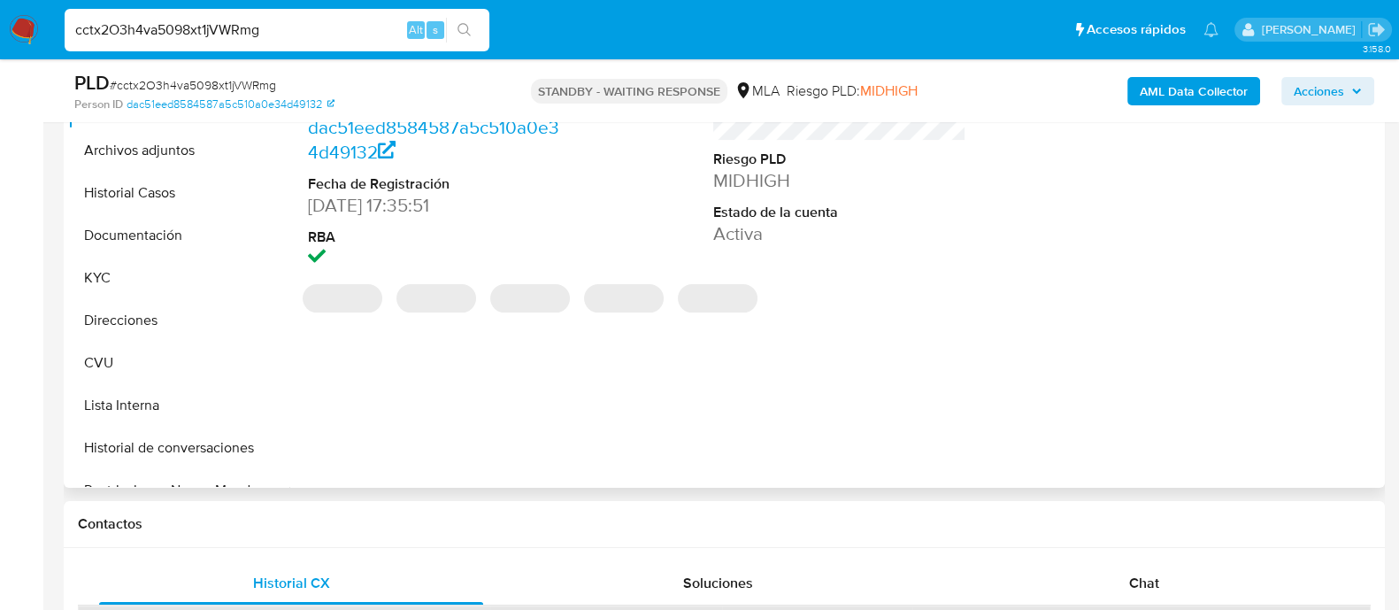
select select "10"
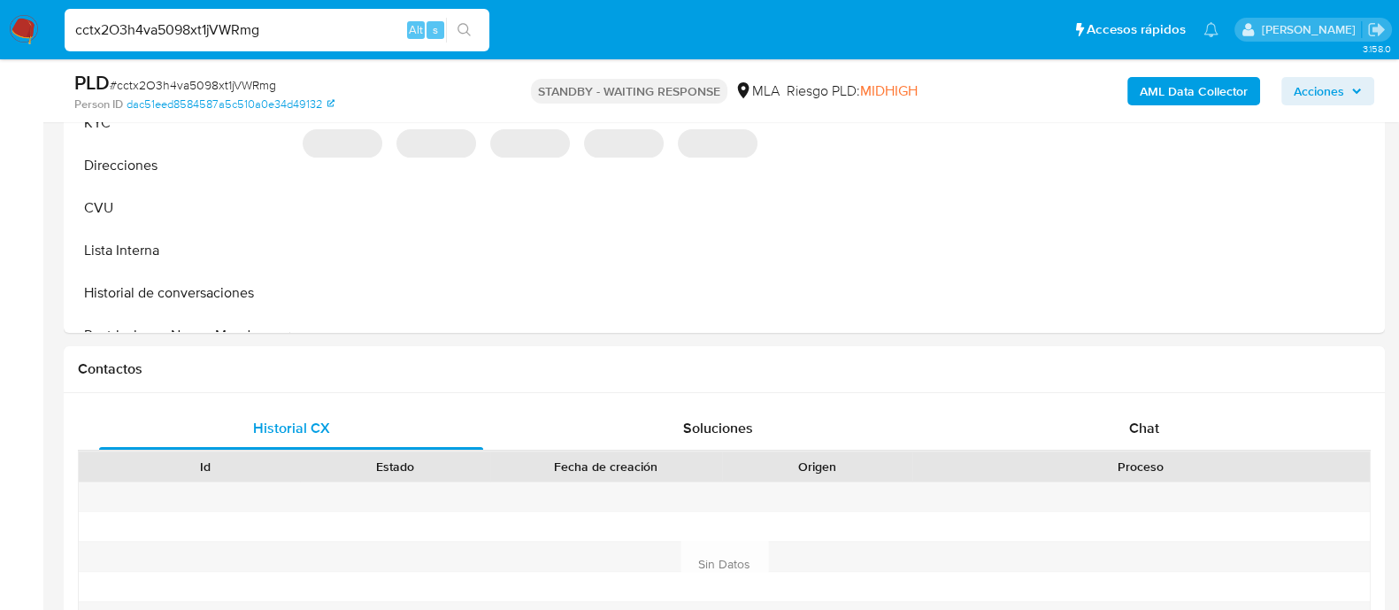
scroll to position [774, 0]
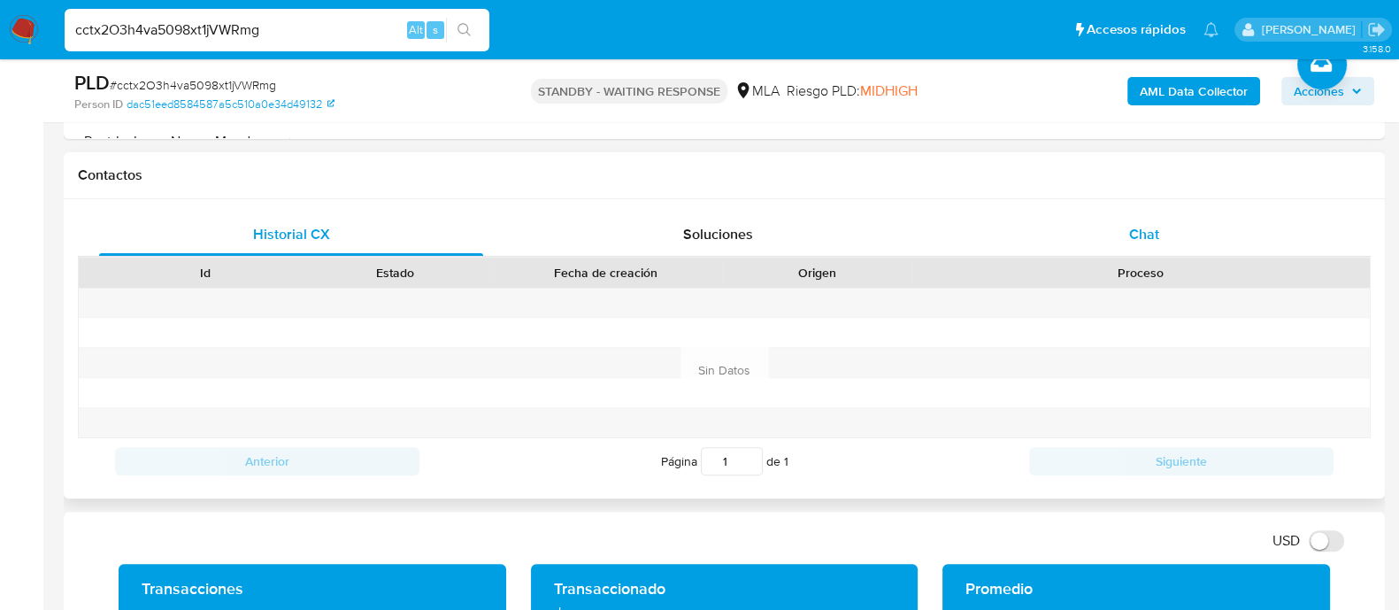
click at [1134, 234] on span "Chat" at bounding box center [1144, 234] width 30 height 20
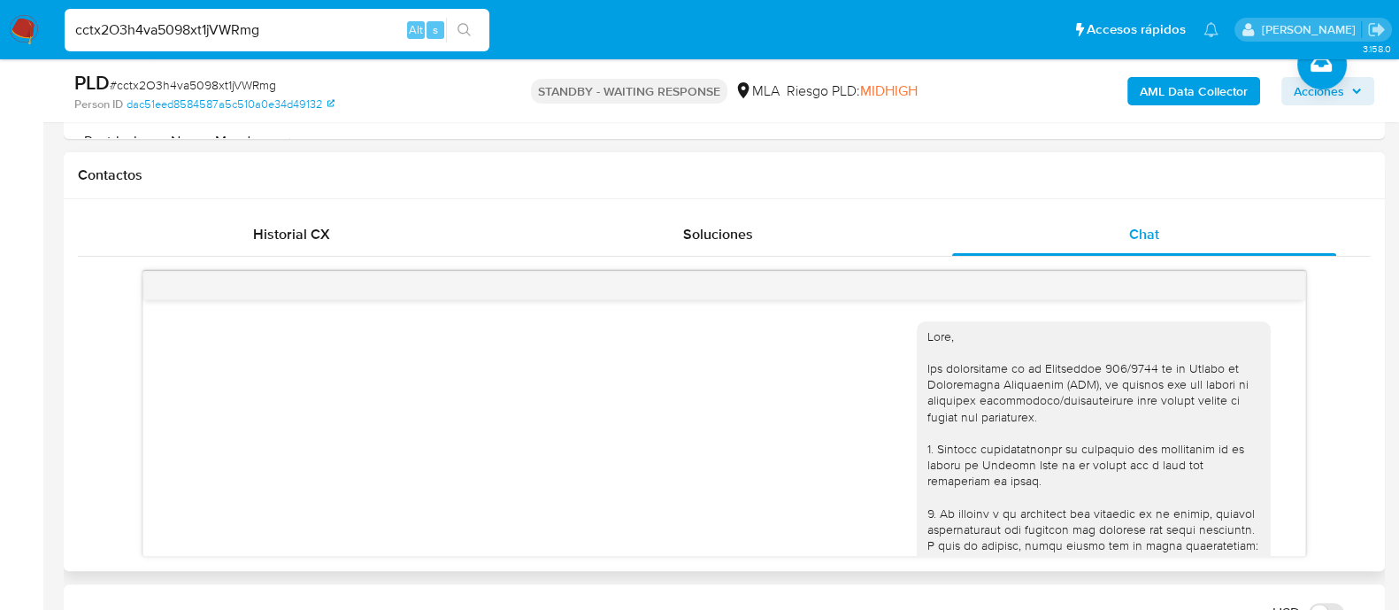
scroll to position [1685, 0]
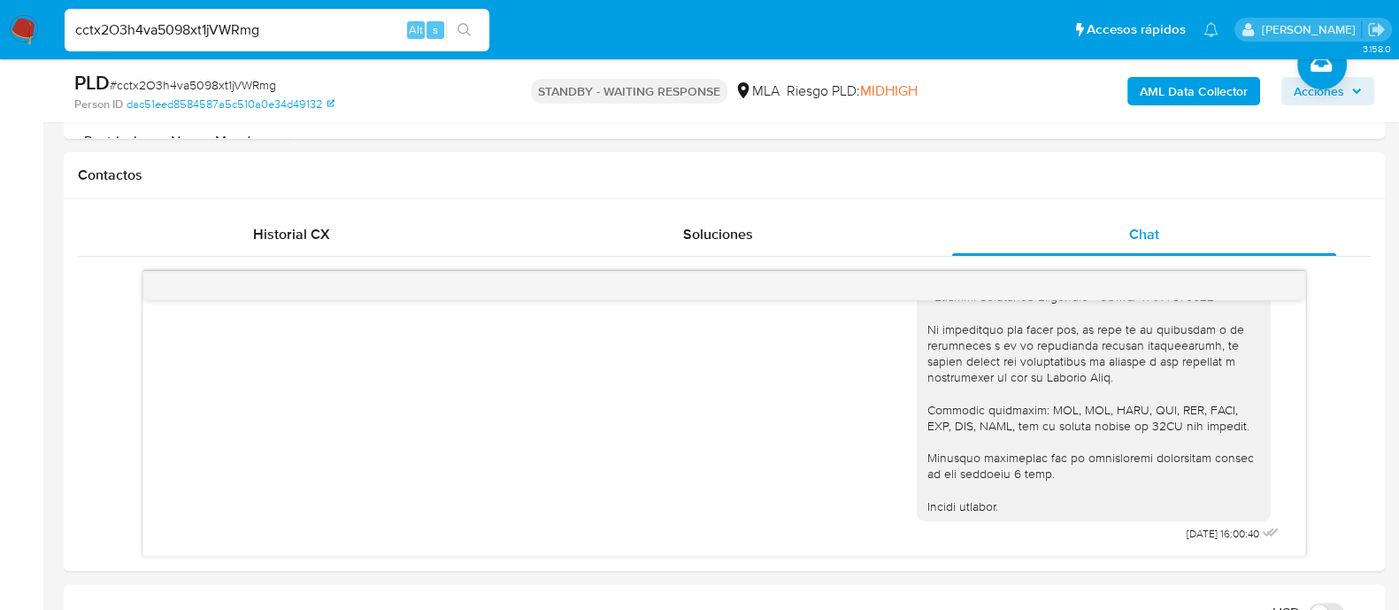
click at [213, 15] on div "cctx2O3h4va5098xt1jVWRmg Alt s" at bounding box center [277, 30] width 425 height 42
click at [208, 24] on input "cctx2O3h4va5098xt1jVWRmg" at bounding box center [277, 30] width 425 height 23
paste input "aA4Up7BvziFYMTPQiFllt6a1"
type input "aA4Up7BvziFYMTPQiFllt6a1"
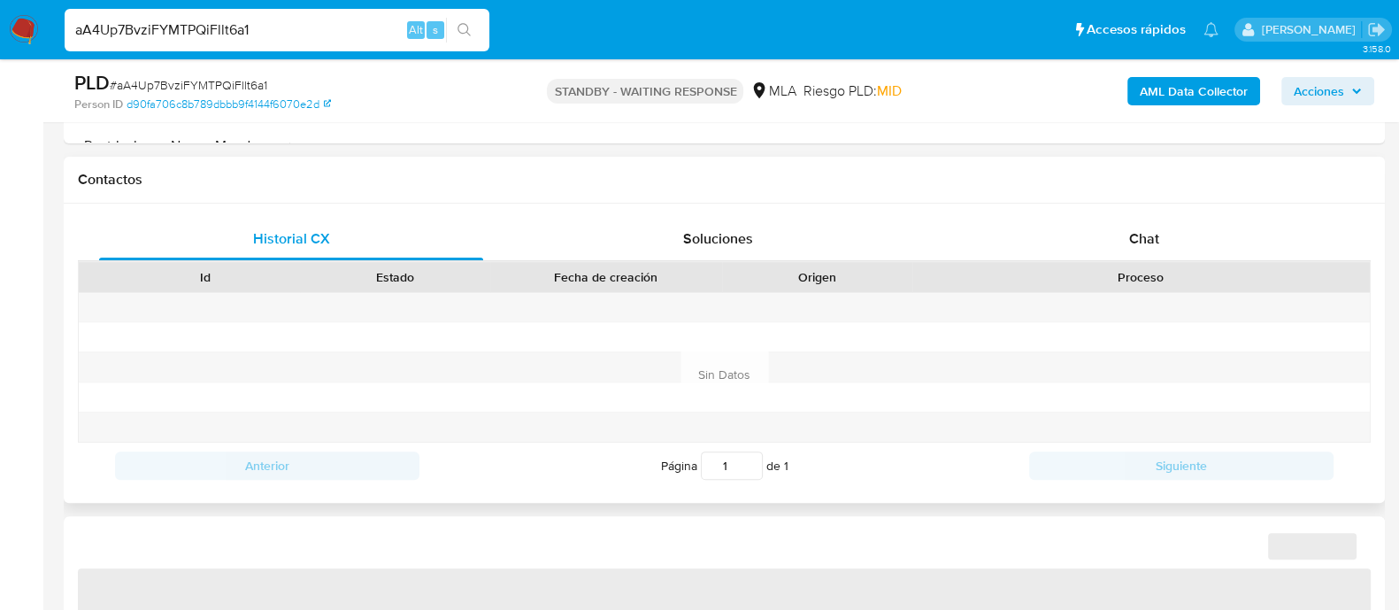
scroll to position [774, 0]
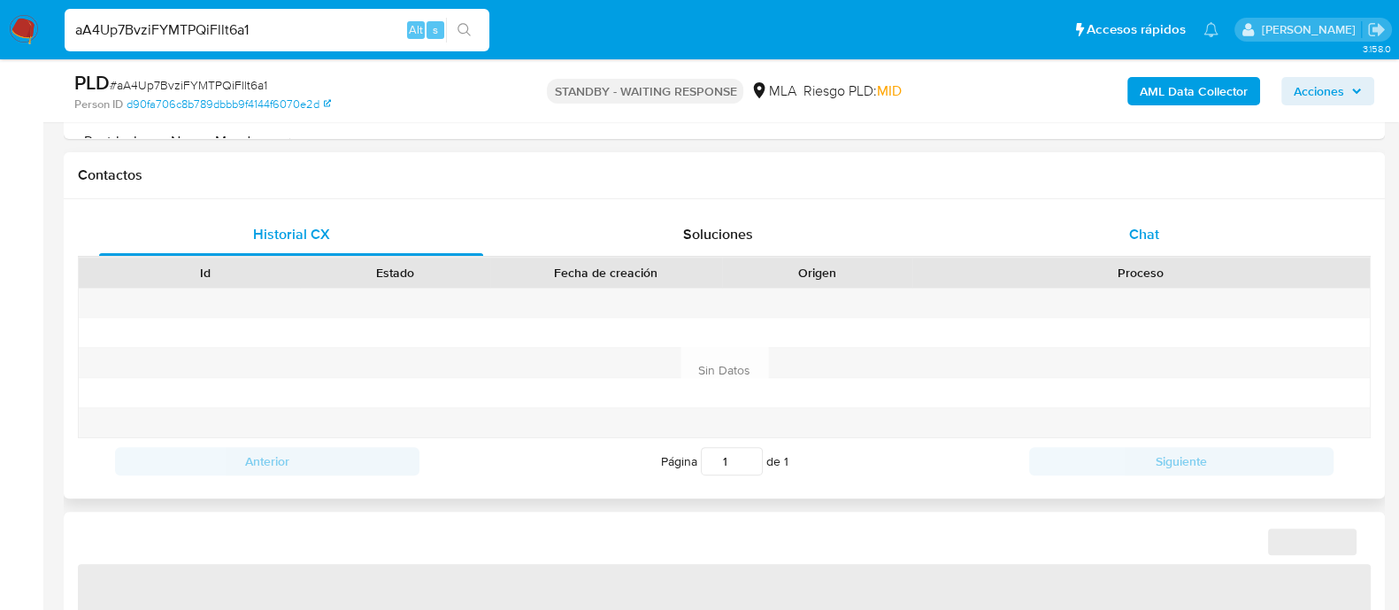
select select "10"
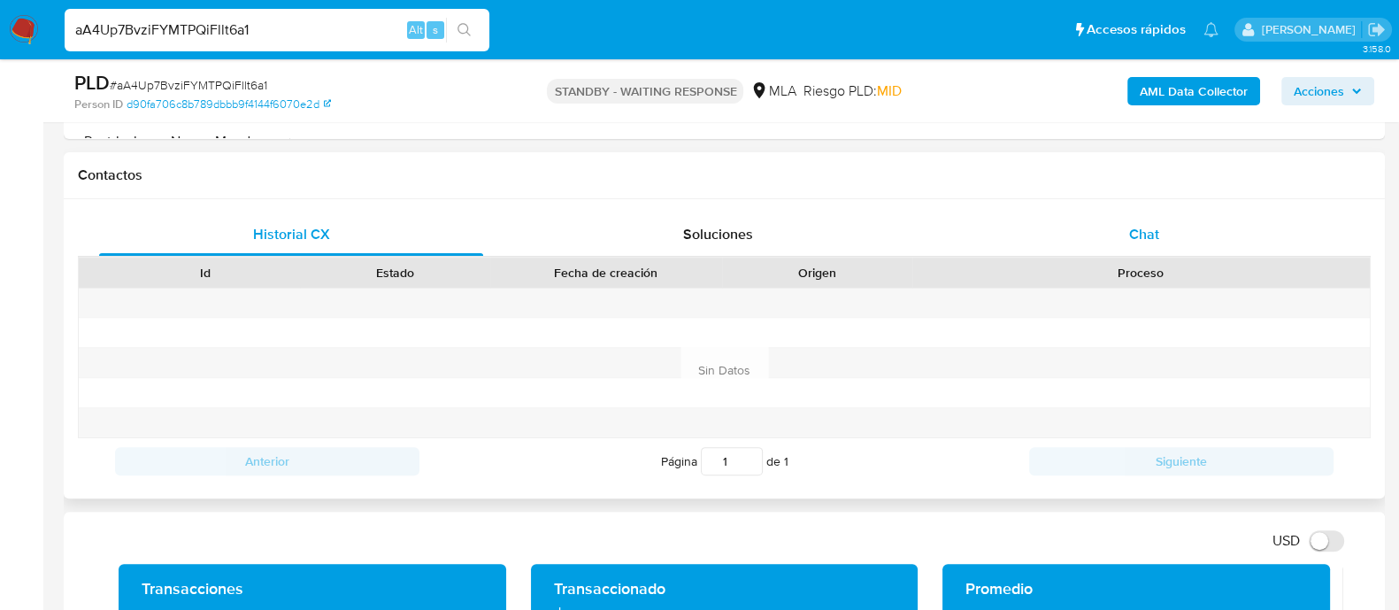
click at [1140, 237] on span "Chat" at bounding box center [1144, 234] width 30 height 20
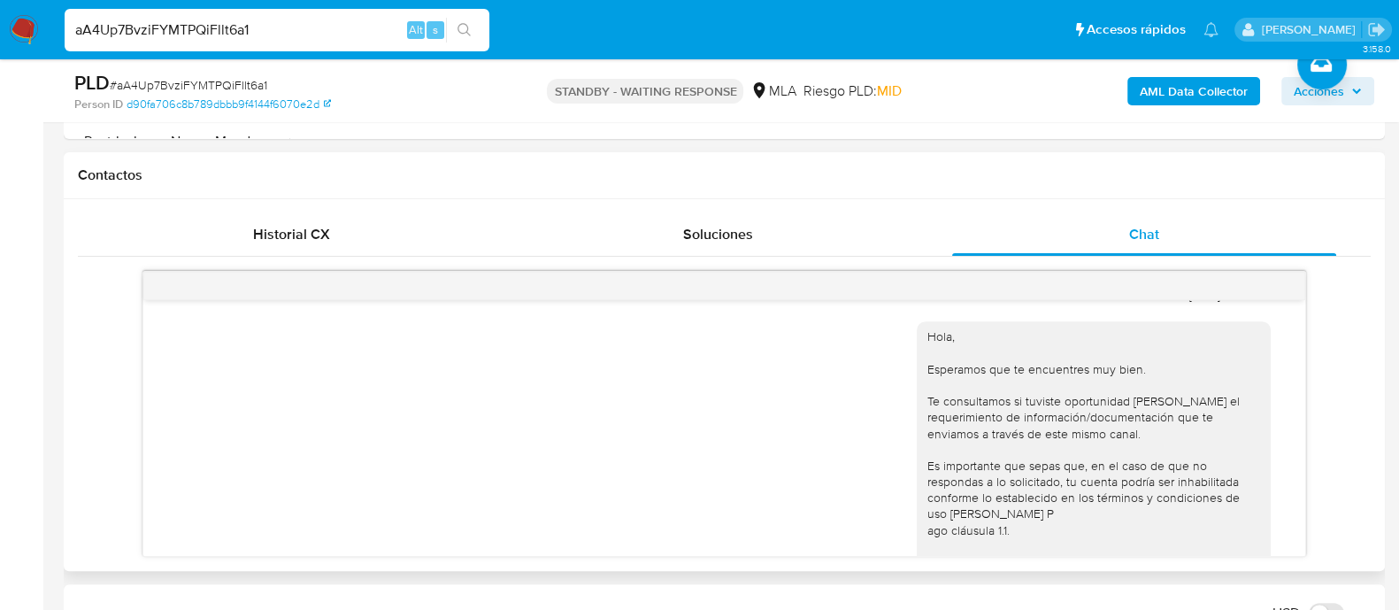
scroll to position [531, 0]
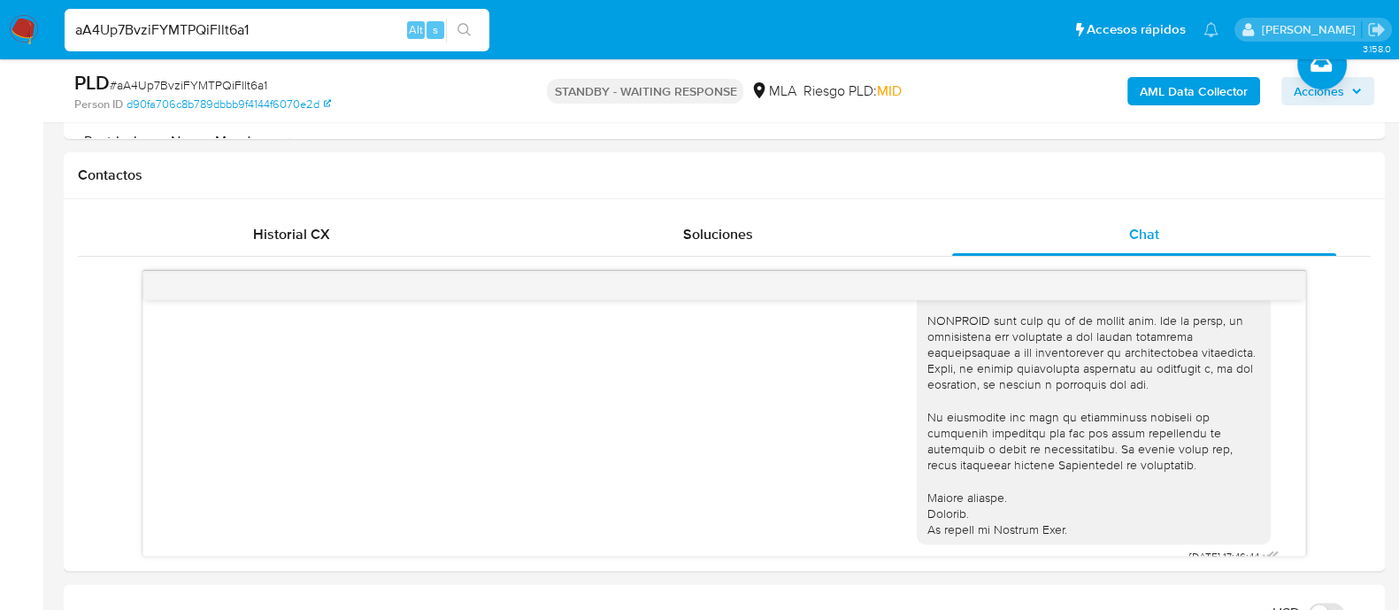
click at [207, 20] on input "aA4Up7BvziFYMTPQiFllt6a1" at bounding box center [277, 30] width 425 height 23
paste input "qbqFGYiz7a7Q4gVEX71IMeo2"
type input "qbqFGYiz7a7Q4gVEX71IMeo2"
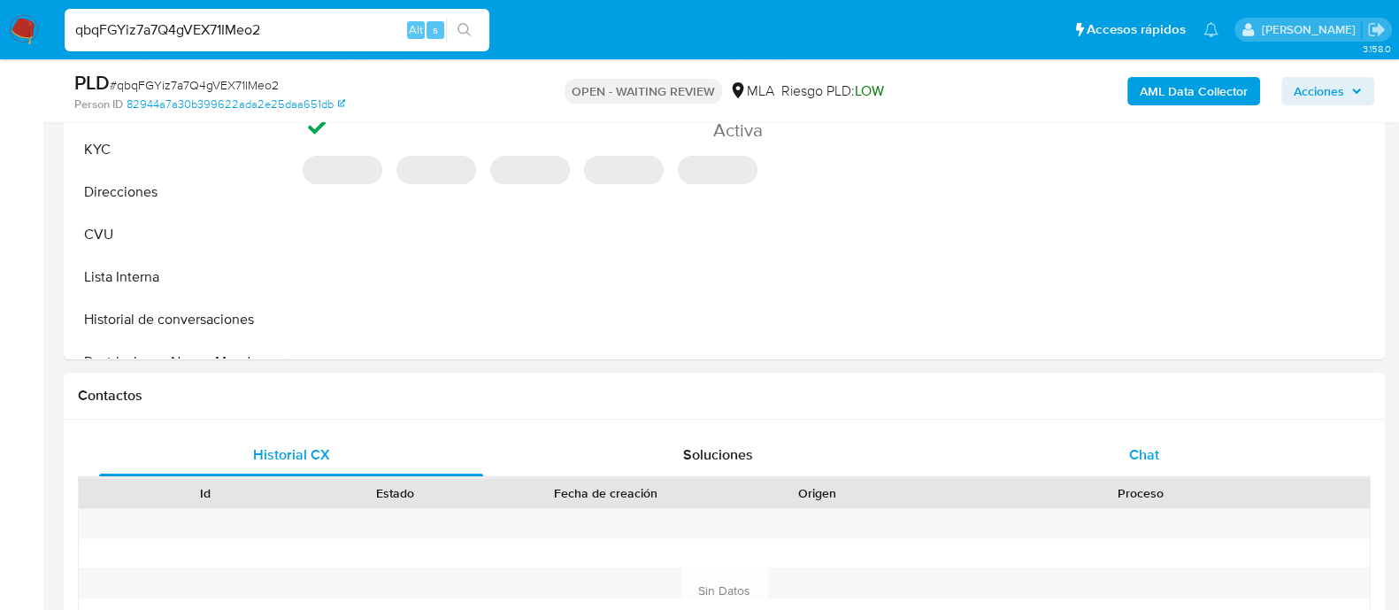
click at [1120, 445] on div "Chat" at bounding box center [1144, 455] width 384 height 42
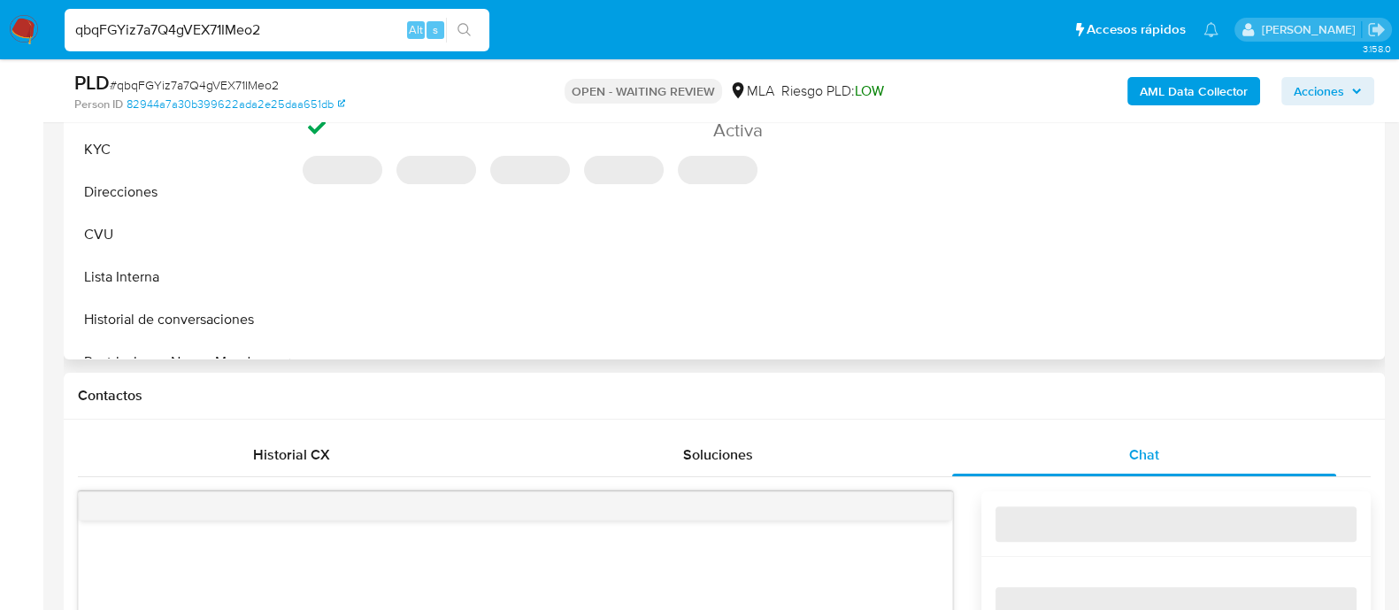
select select "10"
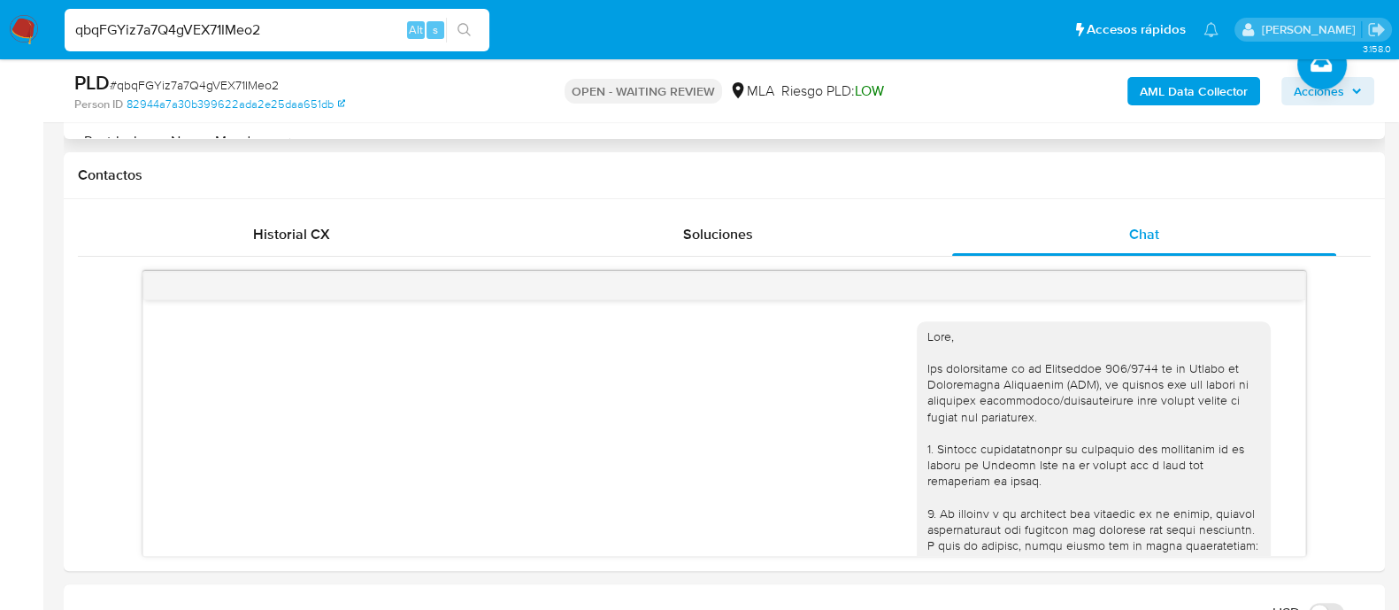
scroll to position [1996, 0]
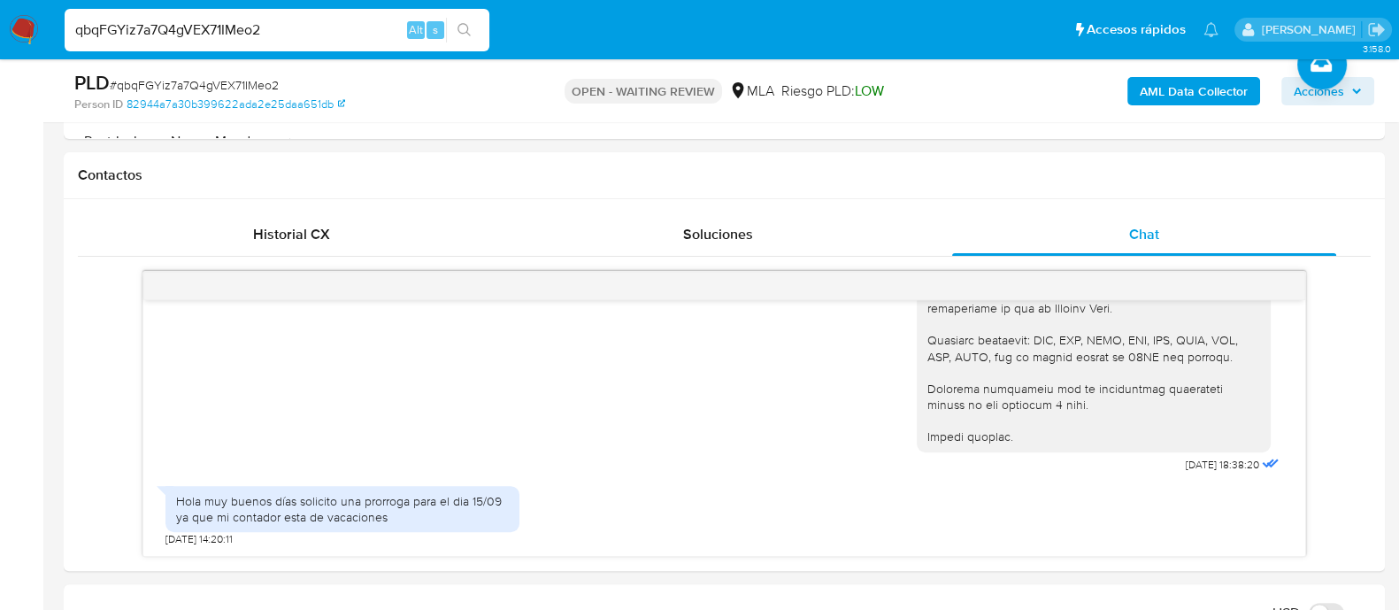
click at [35, 24] on img at bounding box center [24, 30] width 30 height 30
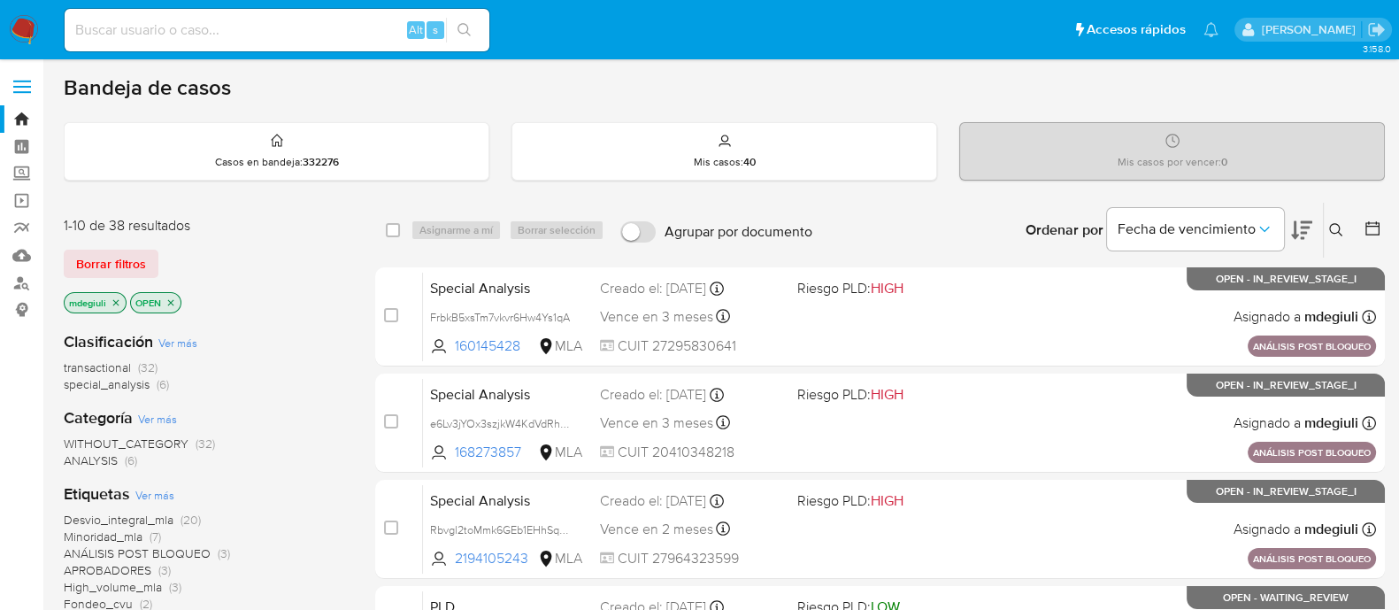
click at [1336, 227] on icon at bounding box center [1336, 230] width 14 height 14
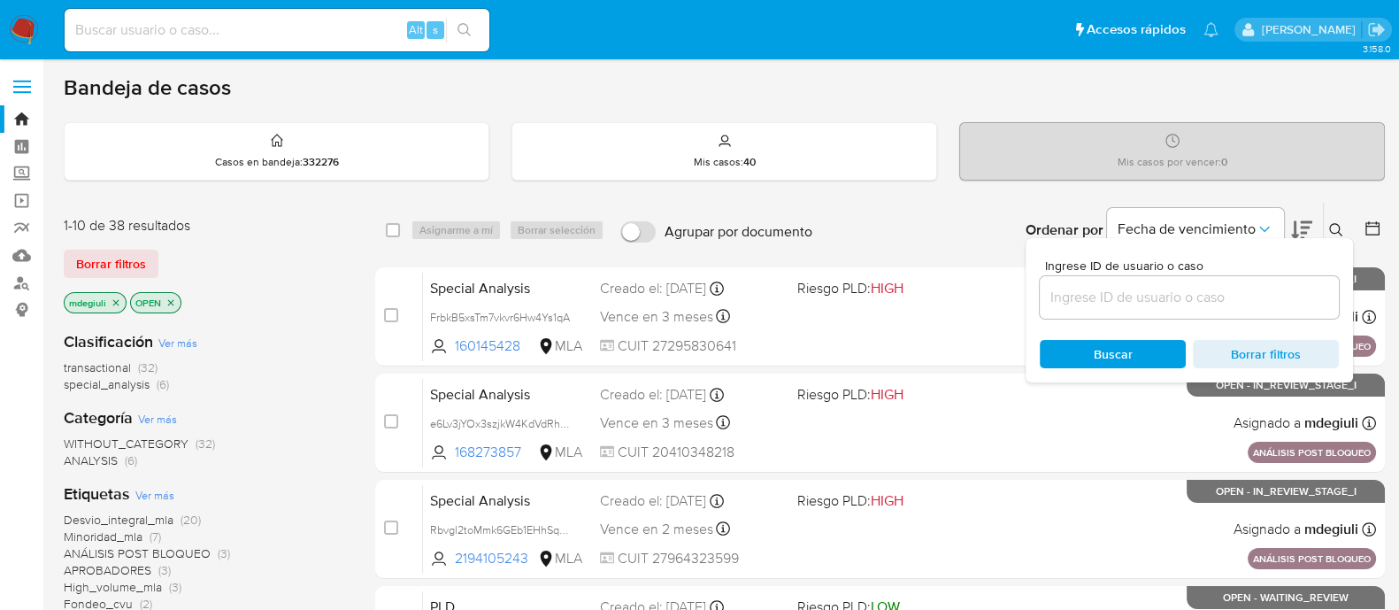
click at [1200, 290] on input at bounding box center [1189, 297] width 299 height 23
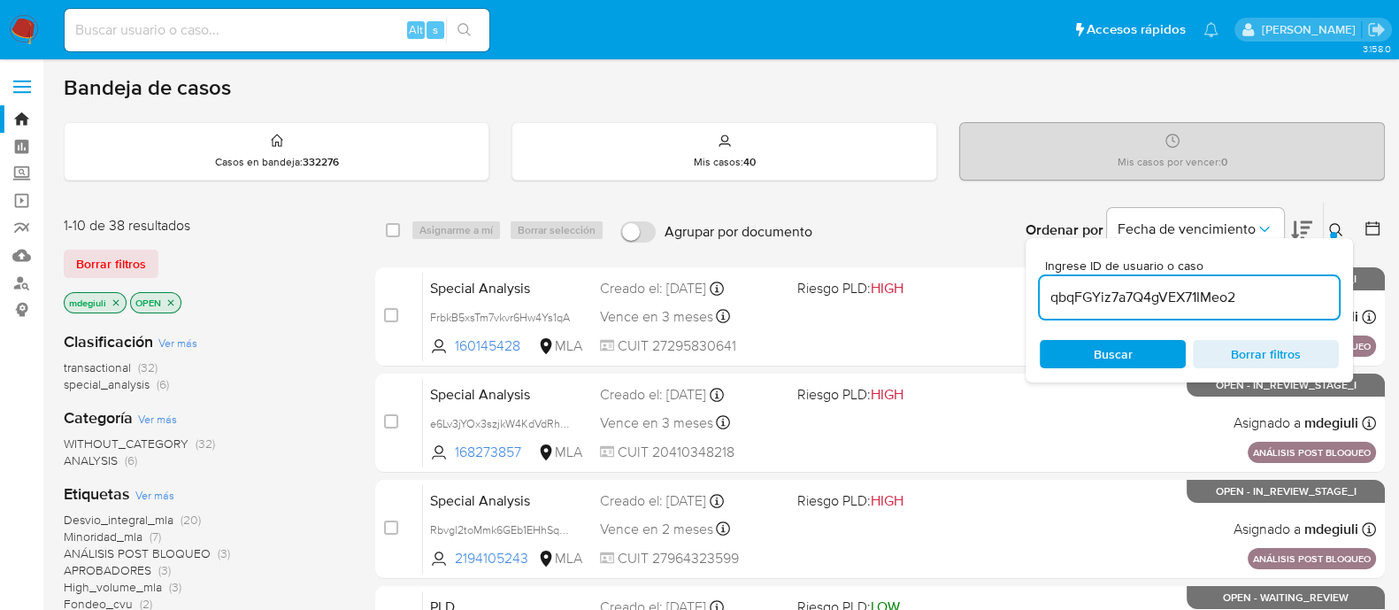
type input "qbqFGYiz7a7Q4gVEX71IMeo2"
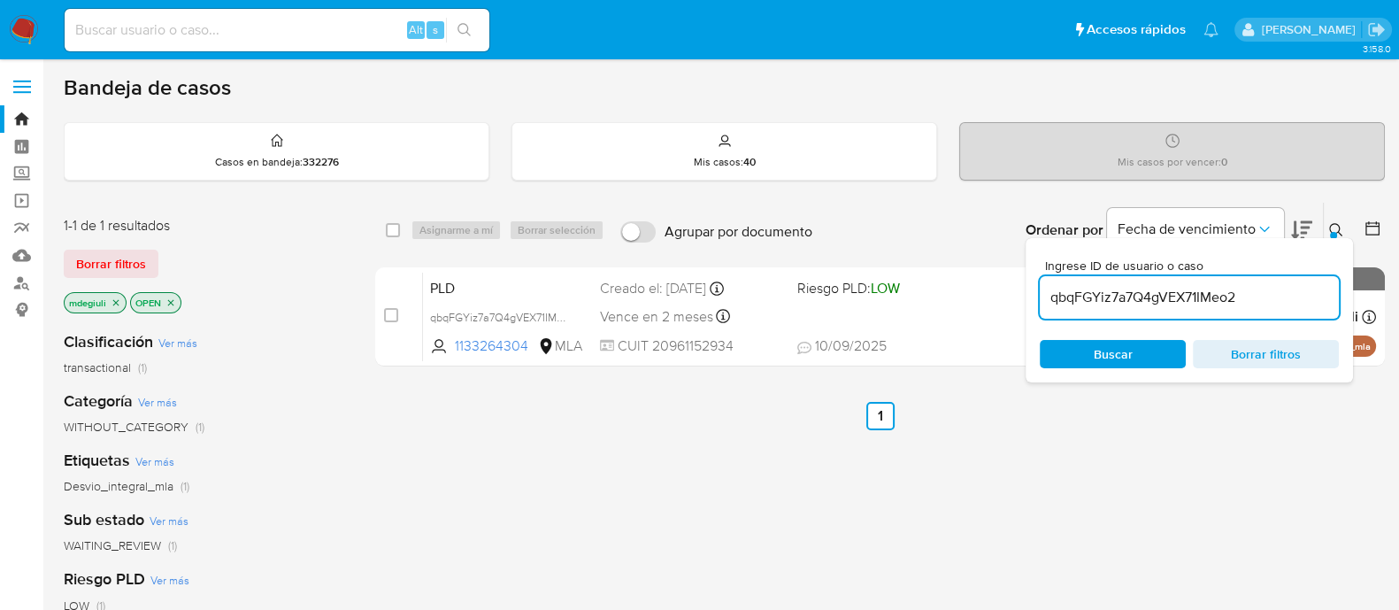
click at [627, 394] on div "select-all-cases-checkbox Asignarme a mí Borrar selección Agrupar por documento…" at bounding box center [880, 603] width 1010 height 802
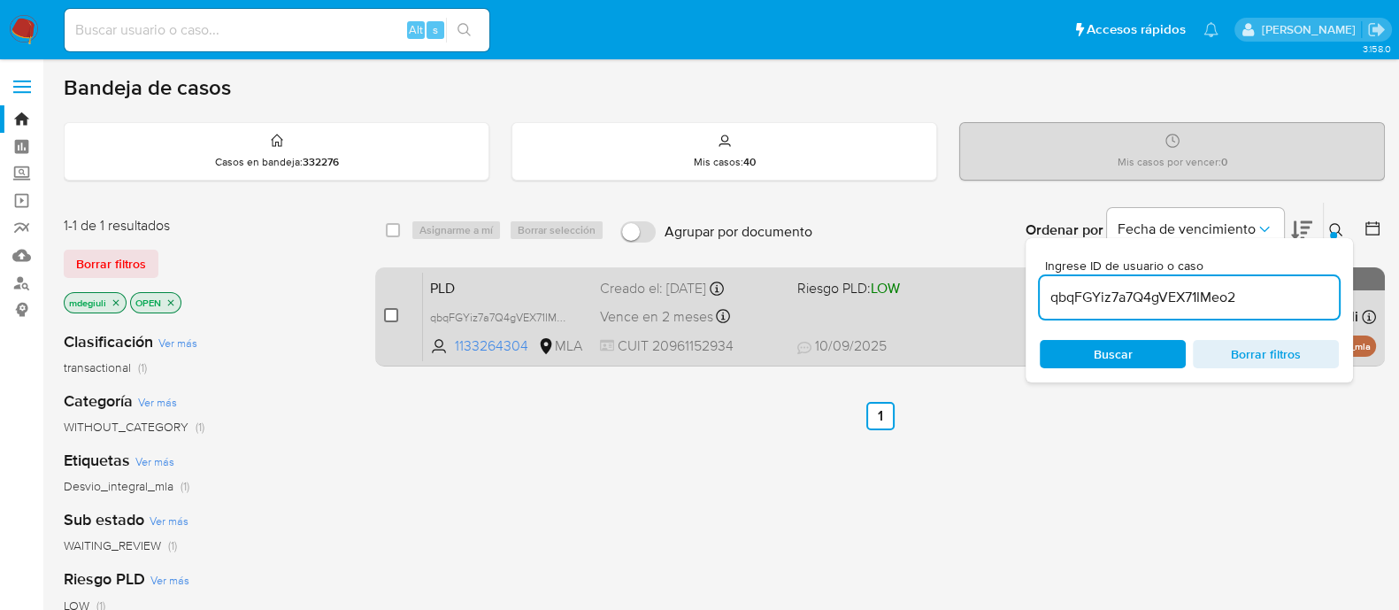
click at [389, 311] on input "checkbox" at bounding box center [391, 315] width 14 height 14
checkbox input "true"
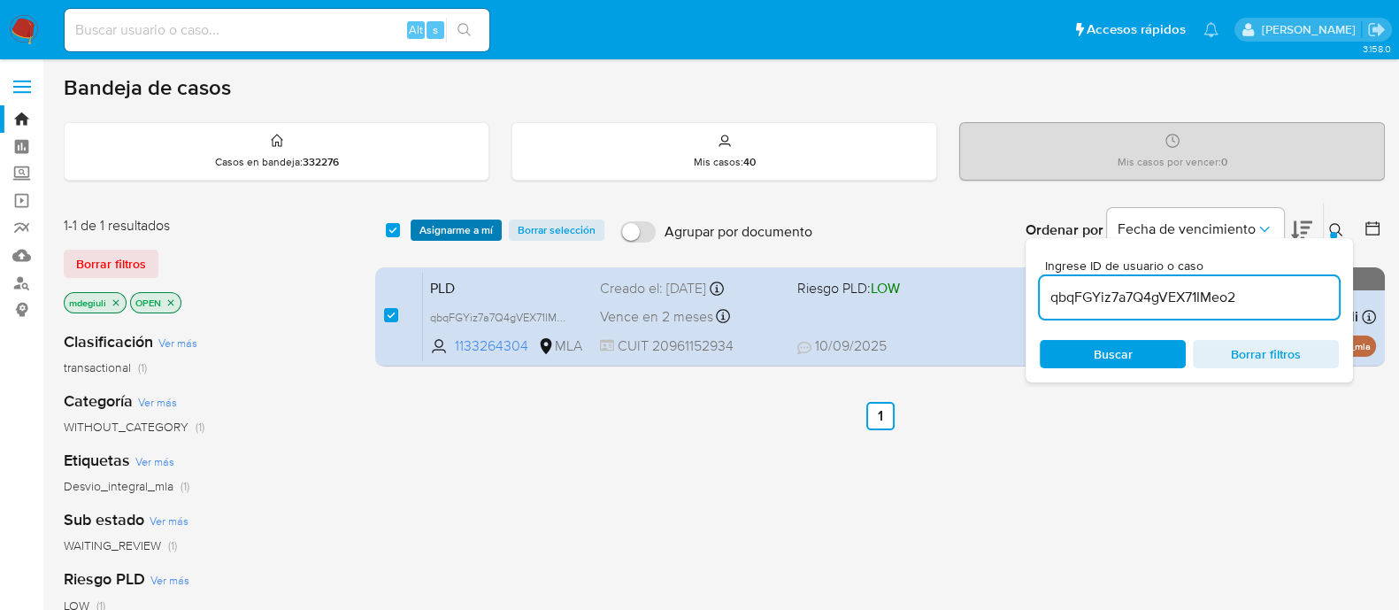
click at [458, 235] on span "Asignarme a mí" at bounding box center [456, 230] width 73 height 18
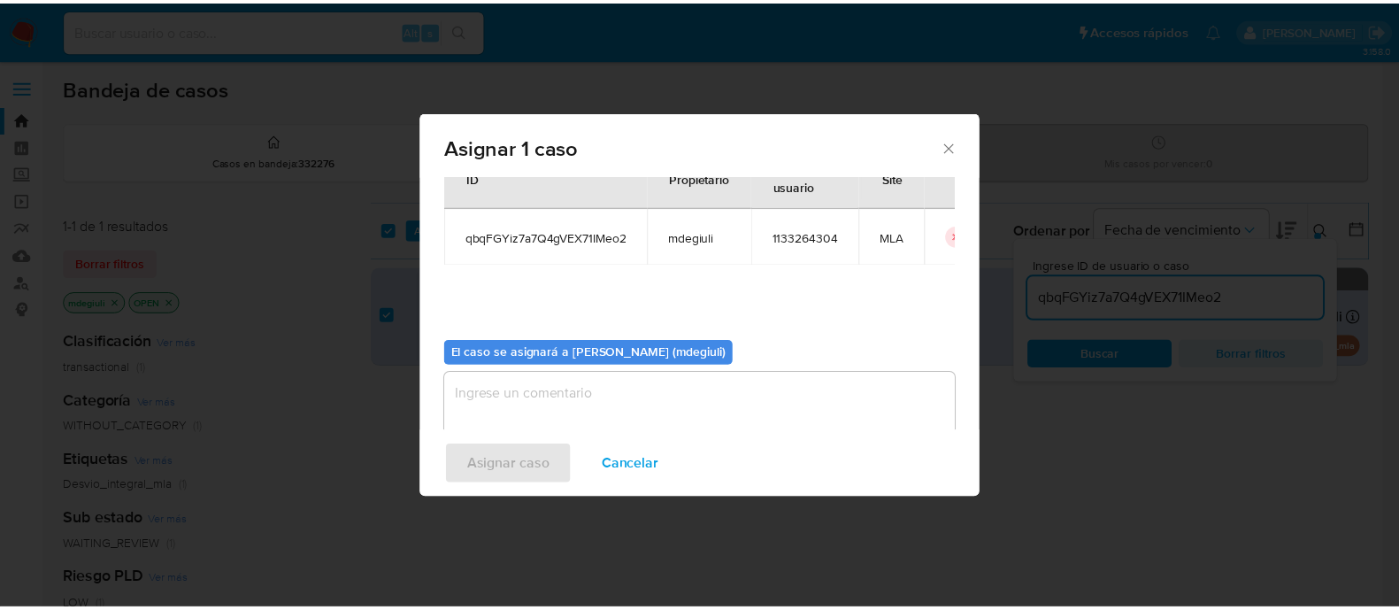
scroll to position [91, 0]
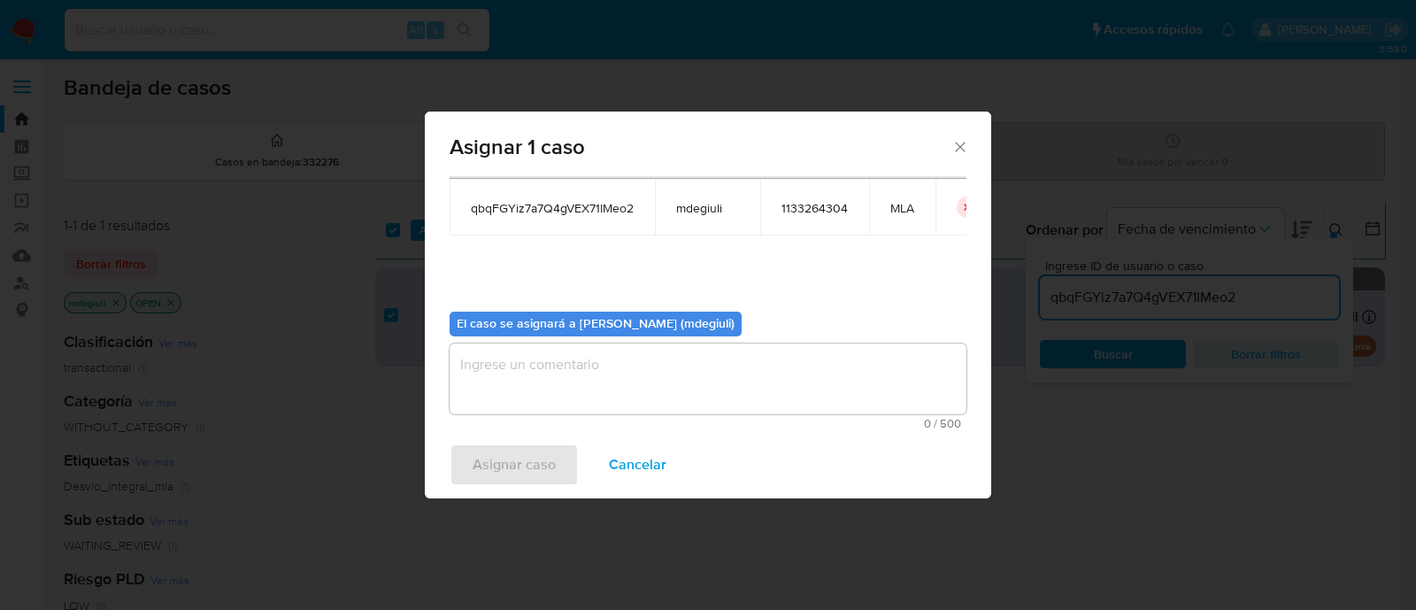
click at [593, 358] on textarea "assign-modal" at bounding box center [708, 378] width 517 height 71
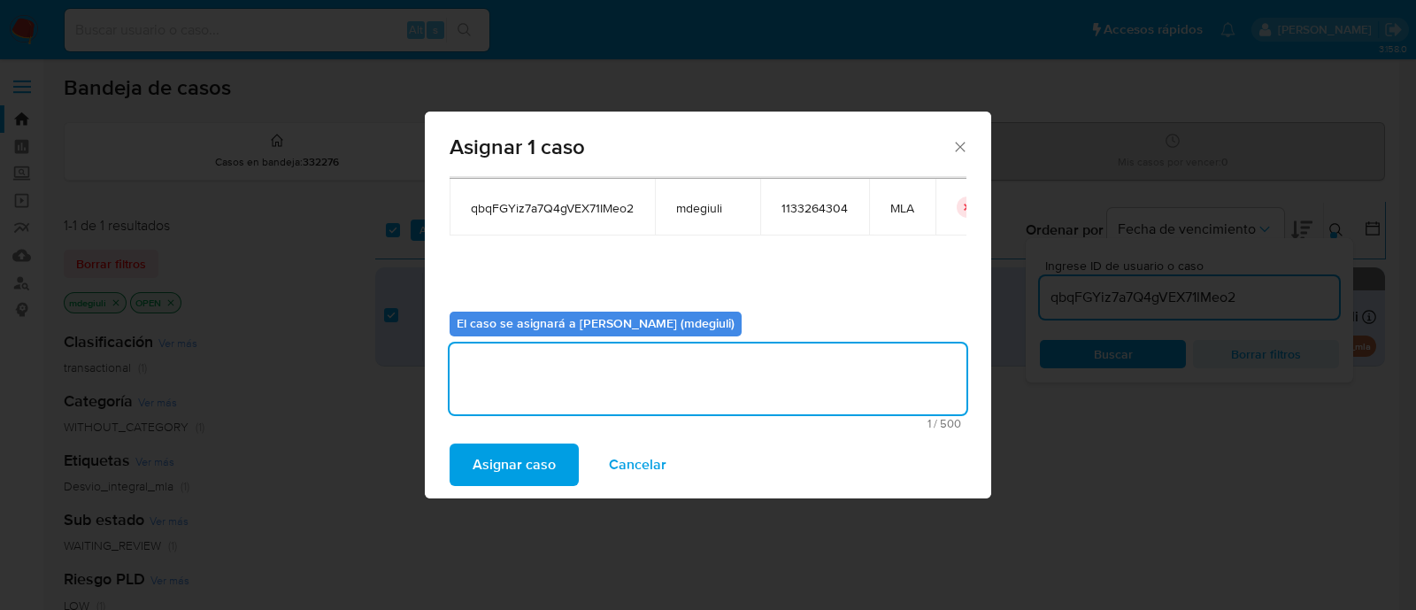
click at [531, 462] on span "Asignar caso" at bounding box center [514, 464] width 83 height 39
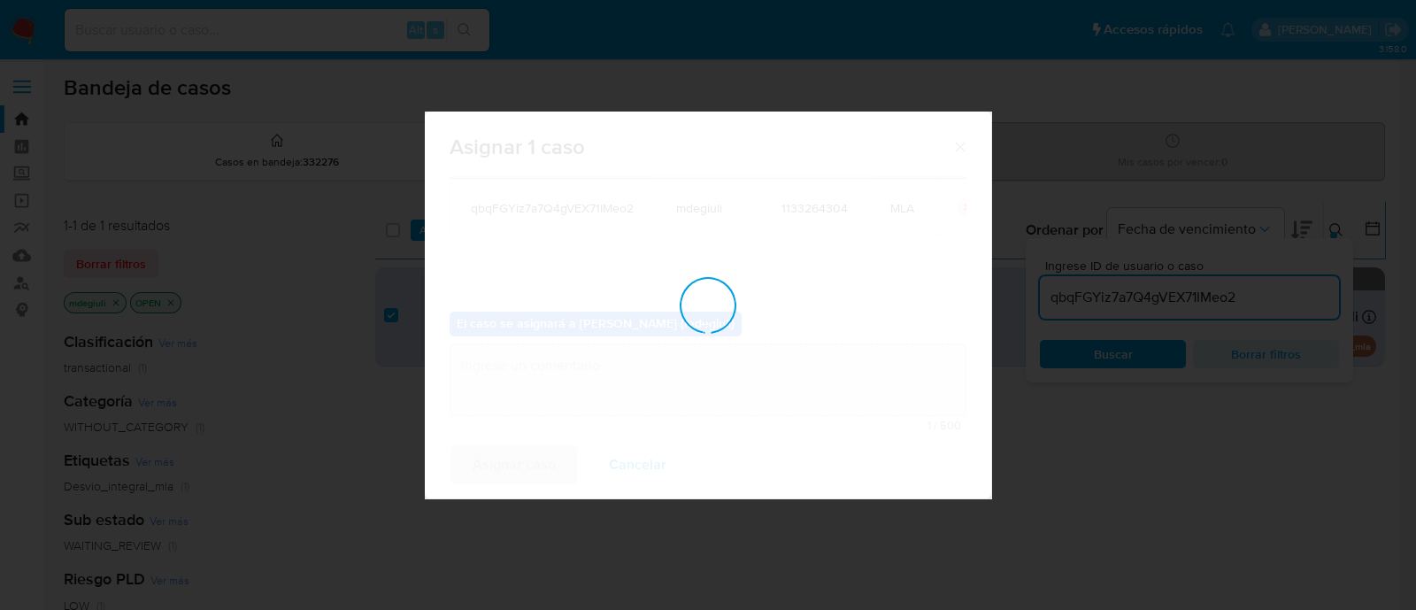
checkbox input "false"
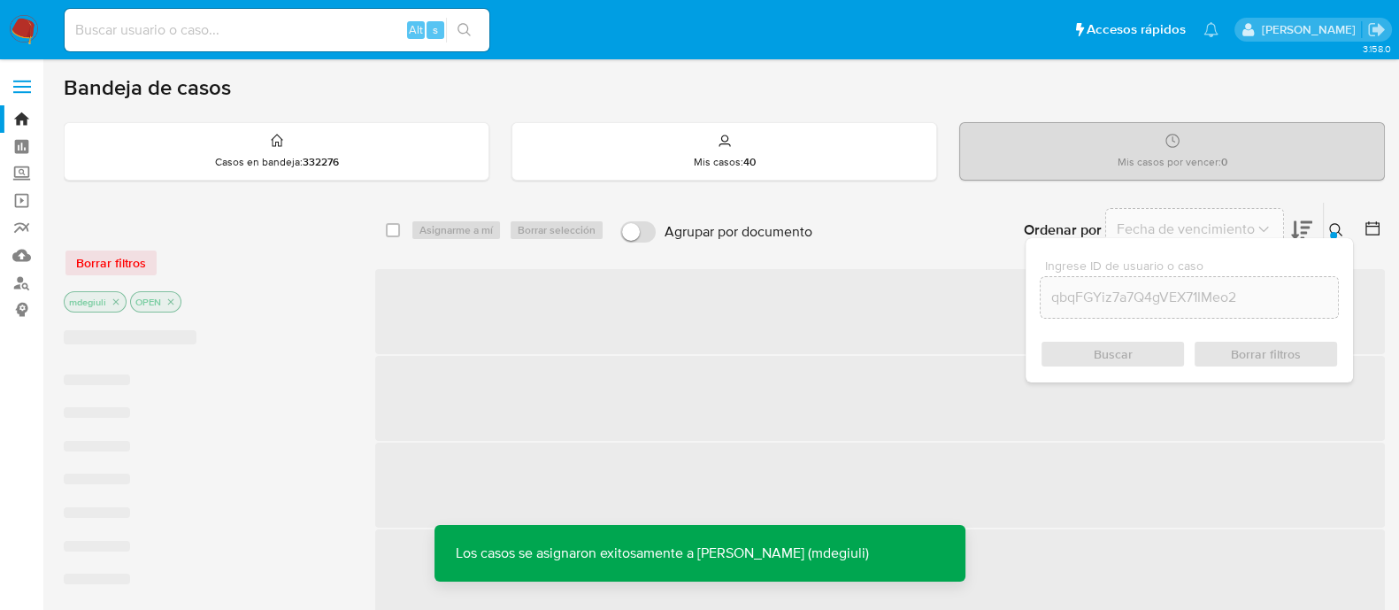
click at [224, 35] on input at bounding box center [277, 30] width 425 height 23
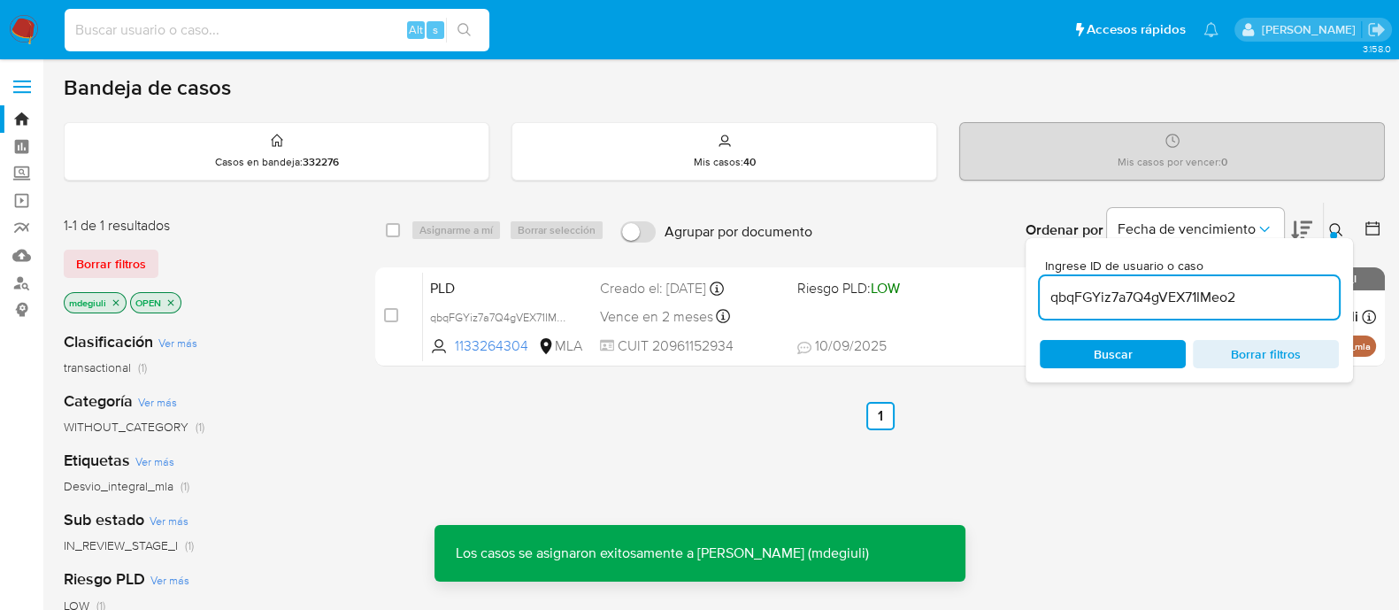
paste input "qbqFGYiz7a7Q4gVEX71IMeo2"
type input "qbqFGYiz7a7Q4gVEX71IMeo2"
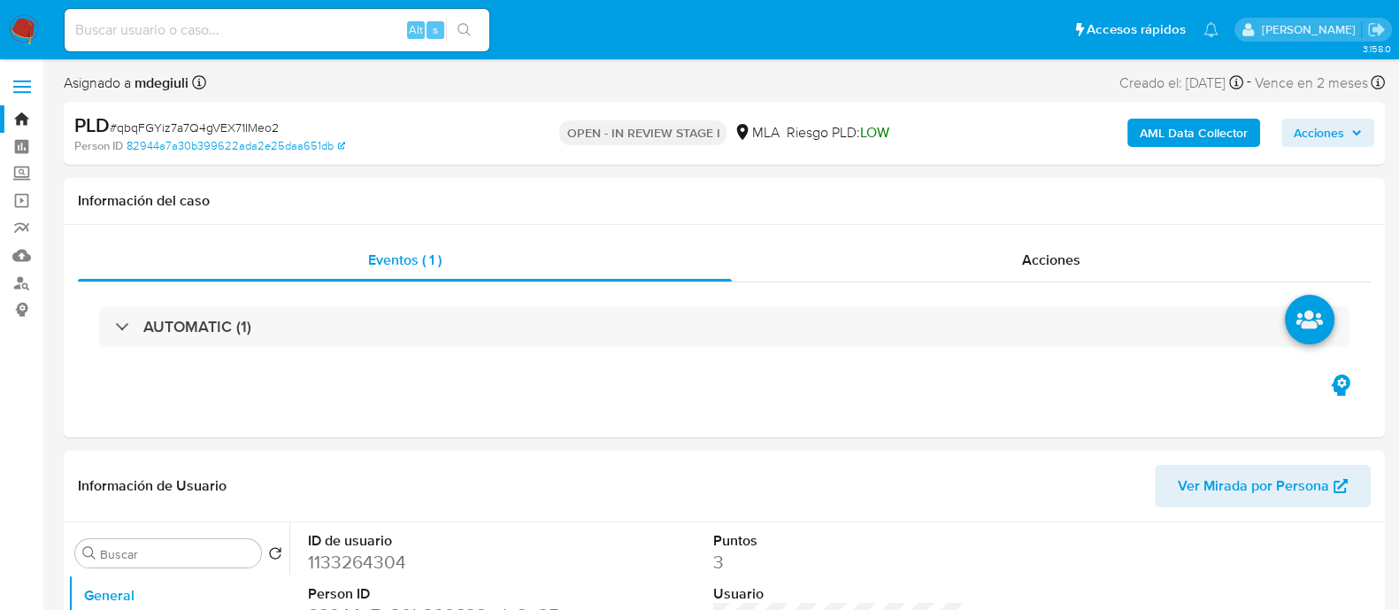
select select "10"
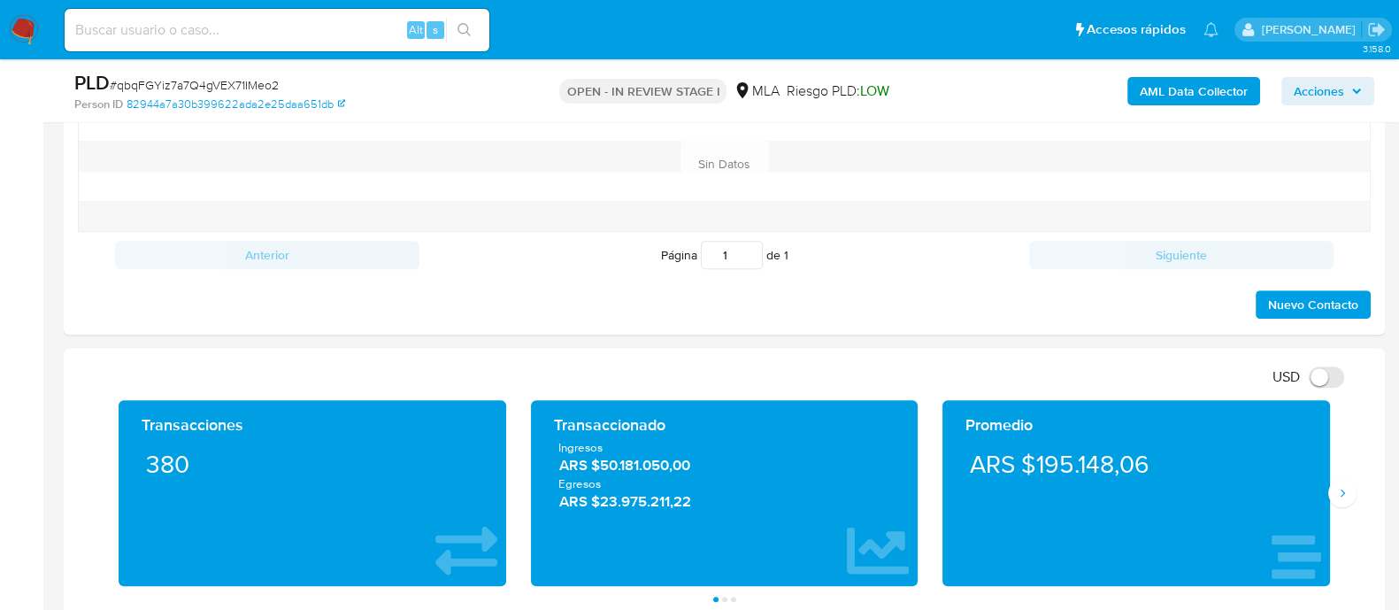
scroll to position [664, 0]
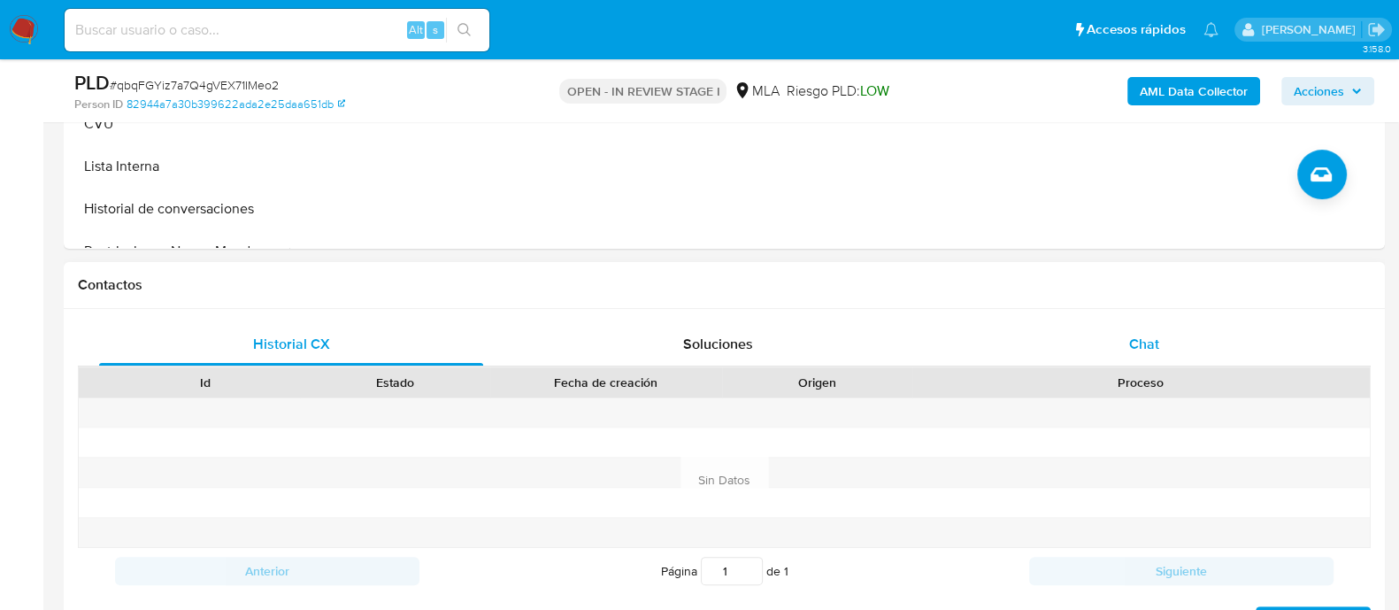
click at [1049, 352] on div "Chat" at bounding box center [1144, 344] width 384 height 42
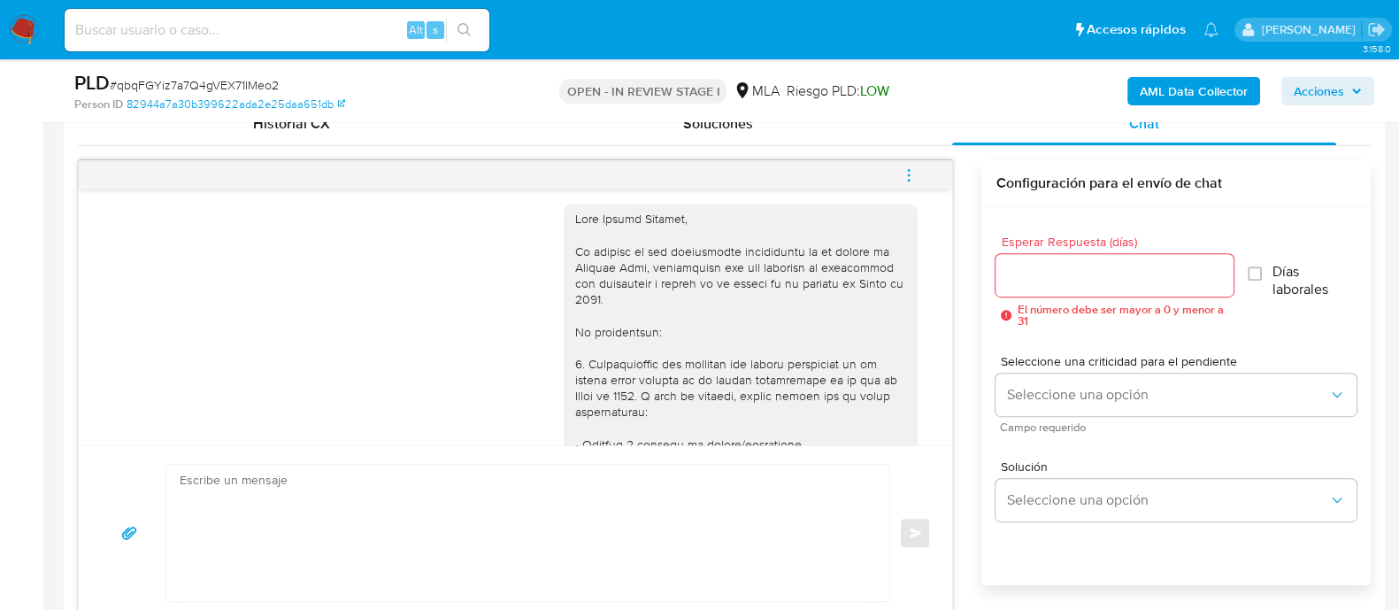
scroll to position [1332, 0]
click at [602, 269] on div at bounding box center [740, 574] width 333 height 724
copy div "Hola Samuel Horacio,"
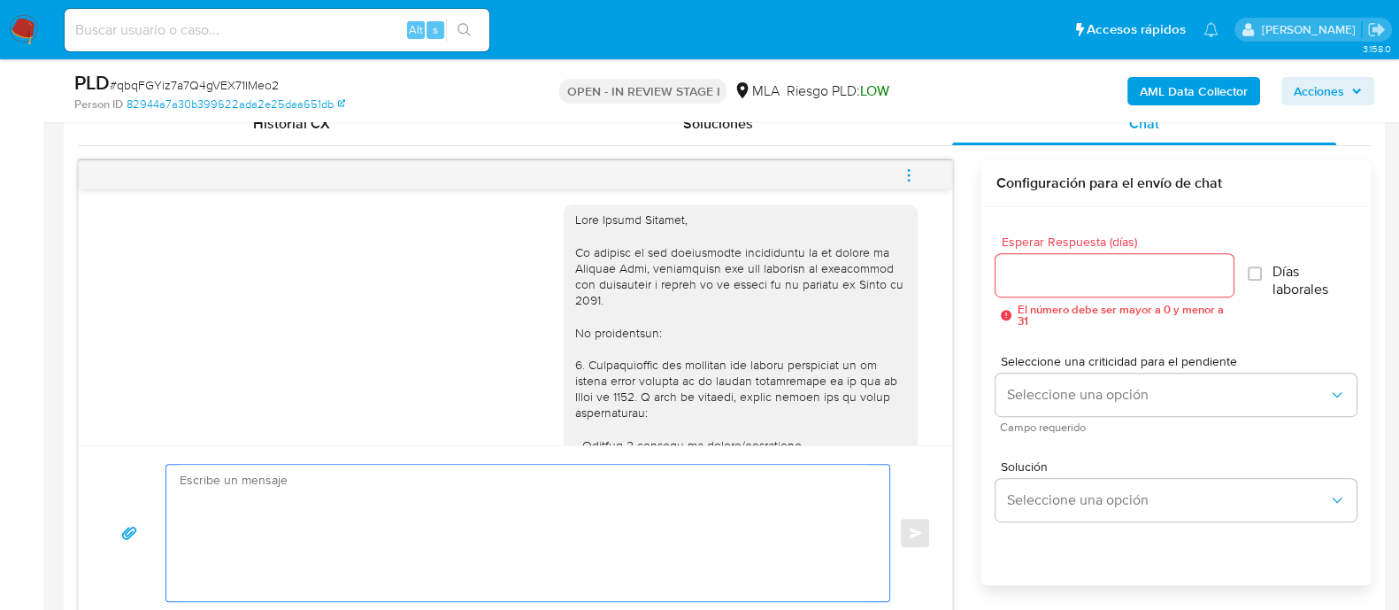
click at [366, 477] on textarea at bounding box center [524, 533] width 688 height 136
paste textarea "Hola Samuel Horacio,"
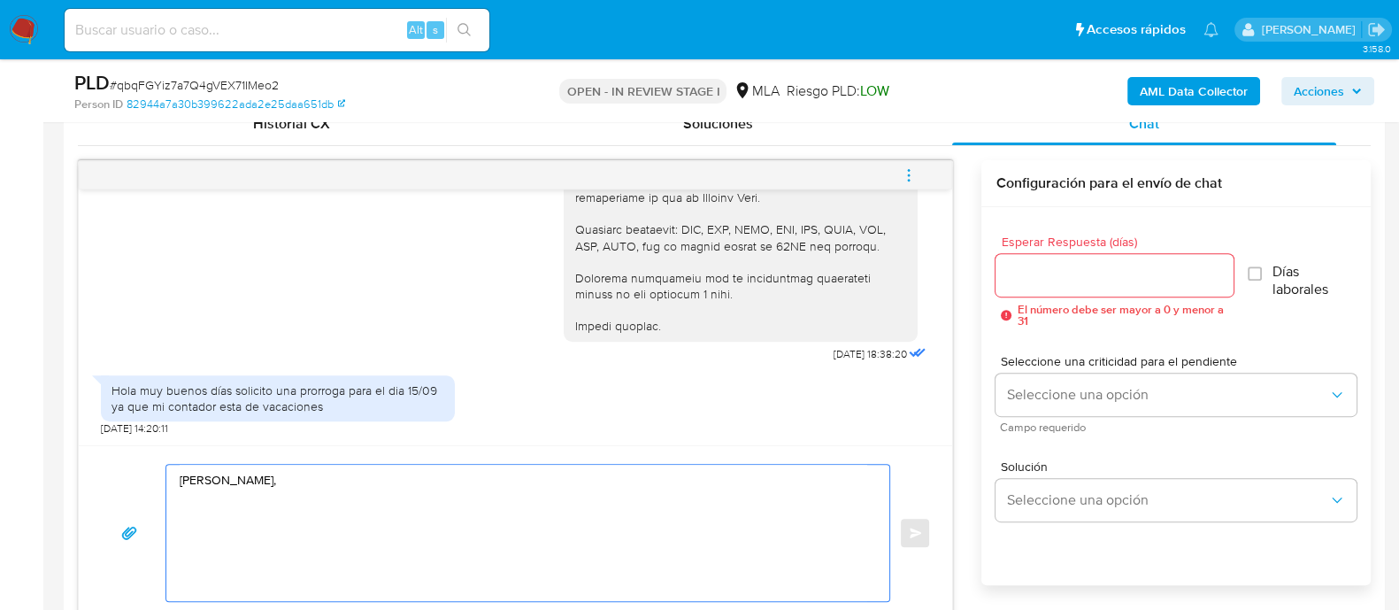
scroll to position [1996, 0]
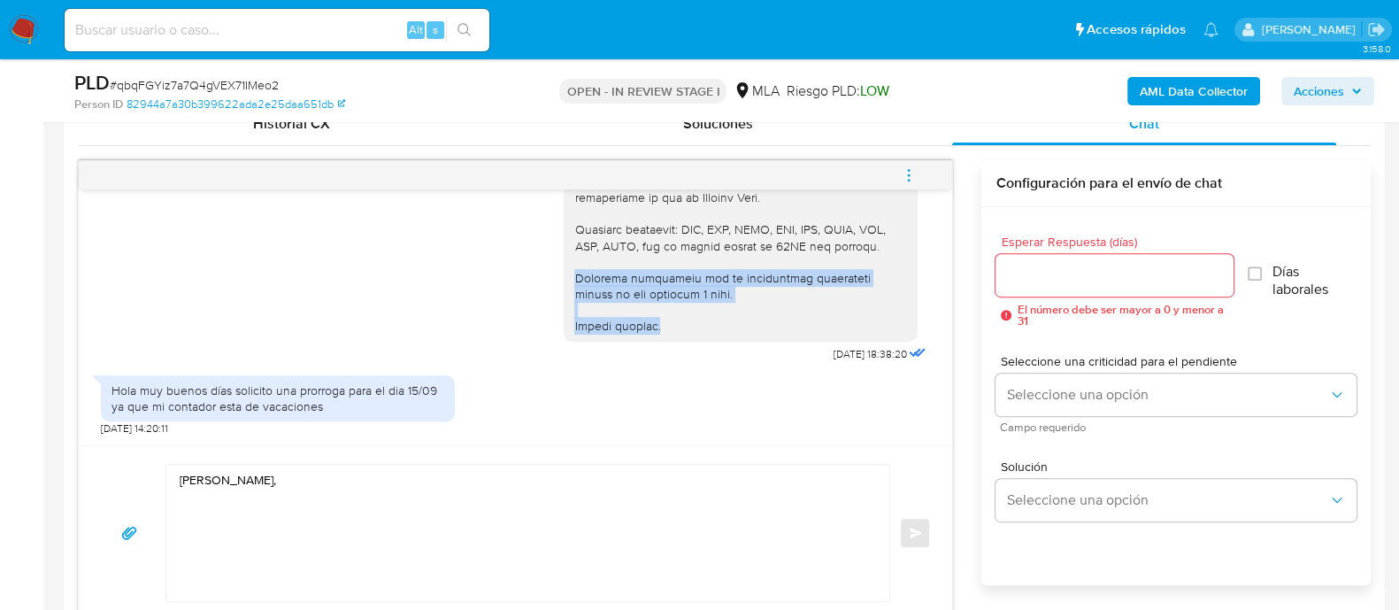
drag, startPoint x: 559, startPoint y: 278, endPoint x: 654, endPoint y: 320, distance: 103.8
copy div "Quedamos aguardando por la información solicitada dentro de los próximos 2 días…"
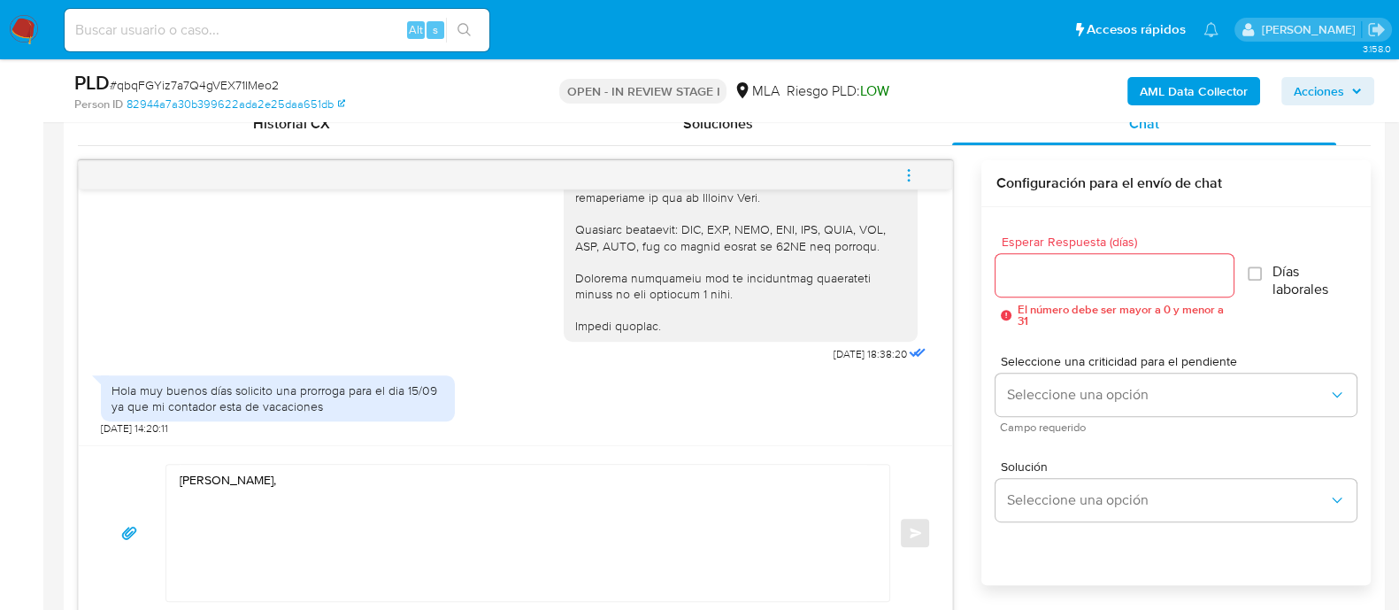
click at [233, 515] on textarea "Hola Samuel Horacio," at bounding box center [524, 533] width 688 height 136
paste textarea "Quedamos aguardando por la información solicitada dentro de los próximos 2 días…"
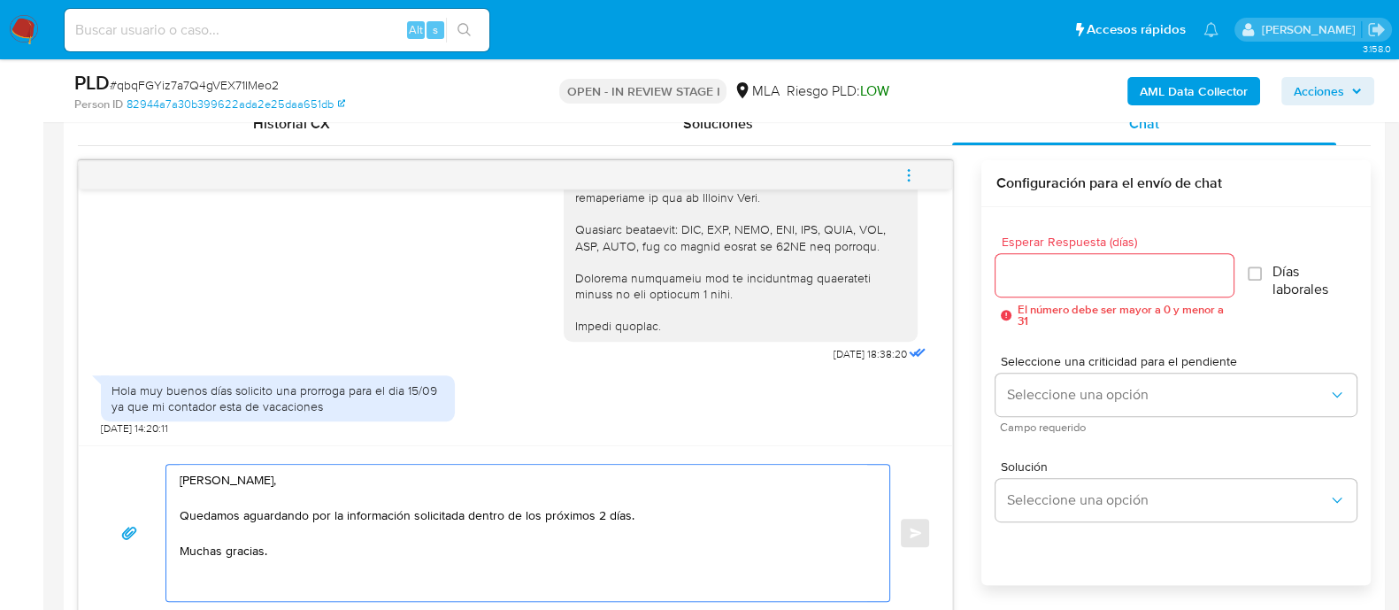
drag, startPoint x: 460, startPoint y: 513, endPoint x: 630, endPoint y: 506, distance: 170.1
click at [630, 506] on textarea "Hola Samuel Horacio, Quedamos aguardando por la información solicitada dentro d…" at bounding box center [524, 533] width 688 height 136
click at [345, 493] on textarea "Hola Samuel Horacio, Quedamos aguardando por la información solicitada hasta el…" at bounding box center [524, 533] width 688 height 136
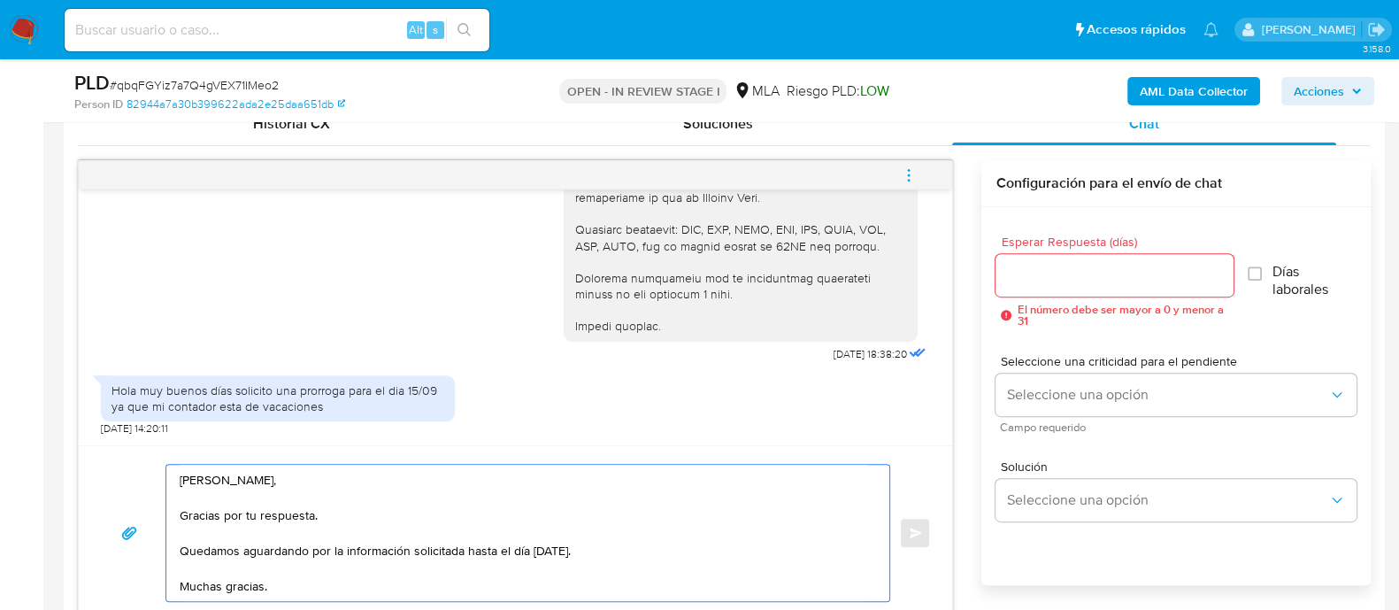
type textarea "Hola Samuel Horacio, Gracias por tu respuesta. Quedamos aguardando por la infor…"
click at [1062, 279] on input "Esperar Respuesta (días)" at bounding box center [1114, 275] width 237 height 23
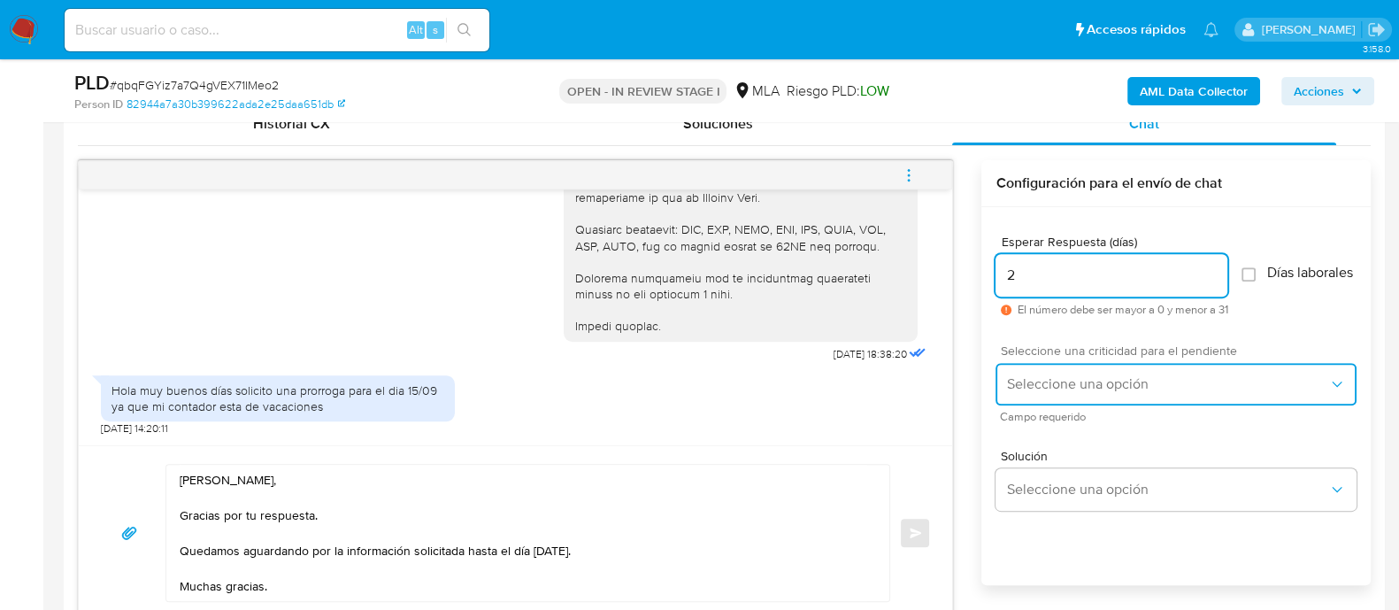
click at [1063, 393] on span "Seleccione una opción" at bounding box center [1167, 384] width 322 height 18
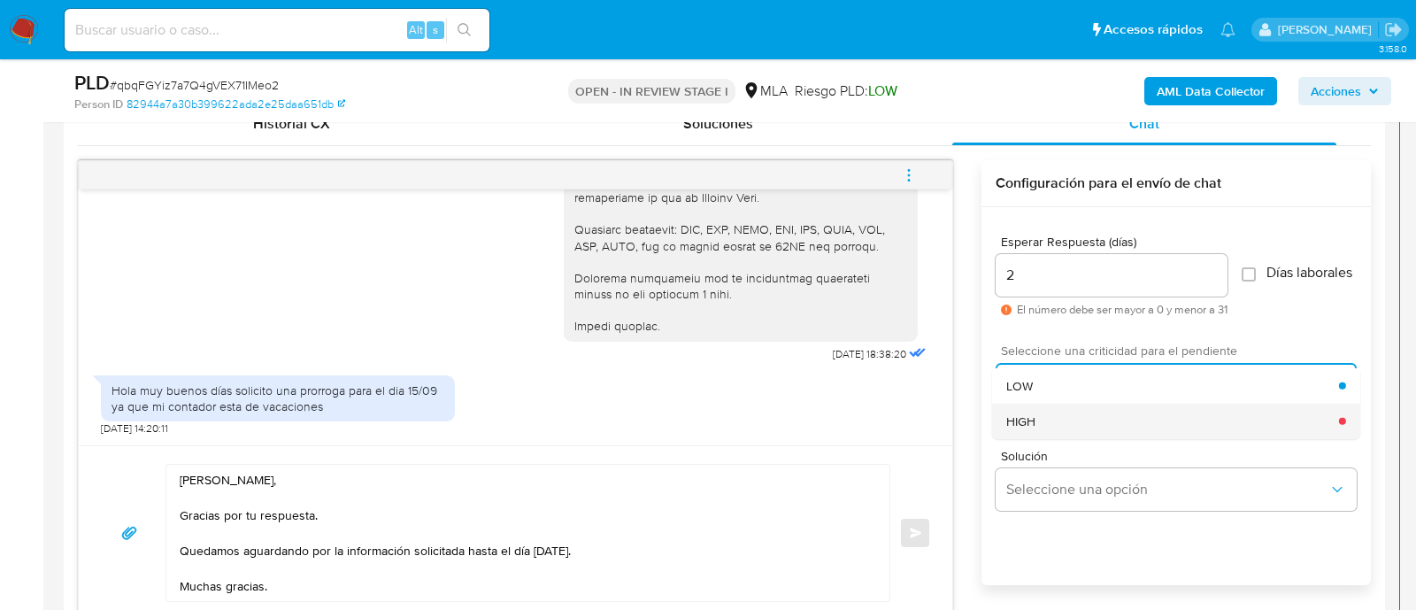
click at [1036, 422] on div "HIGH" at bounding box center [1172, 420] width 333 height 35
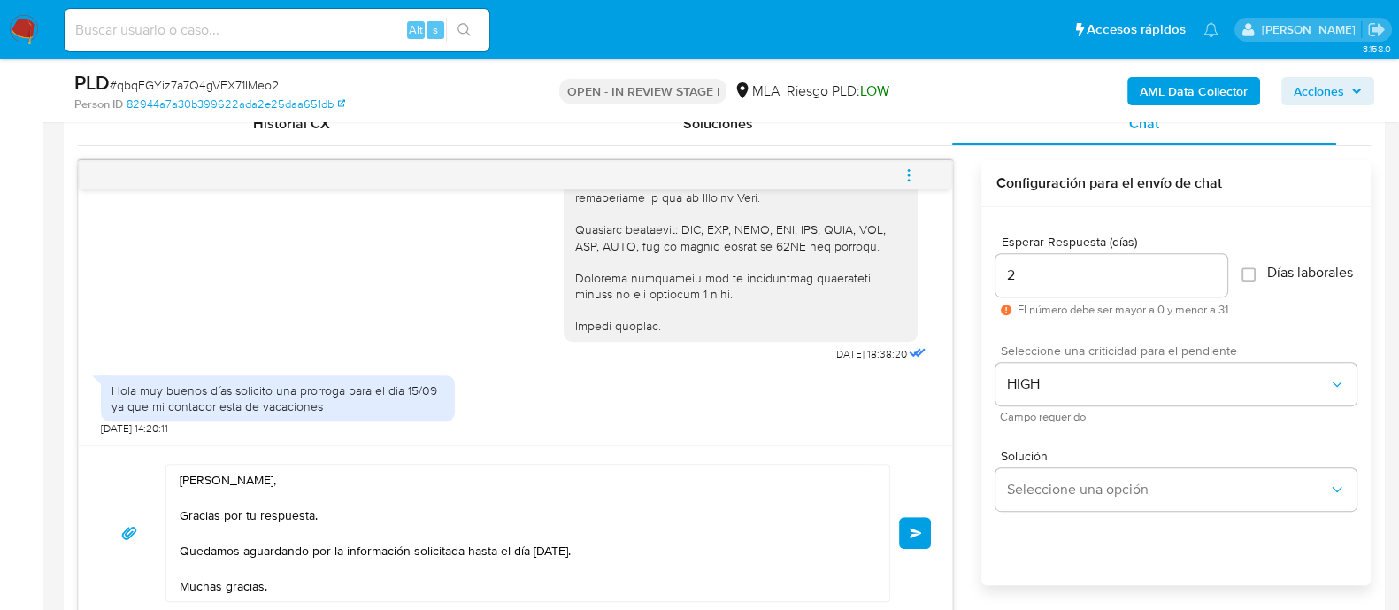
click at [1040, 278] on input "2" at bounding box center [1112, 275] width 232 height 23
click at [1014, 277] on input "23" at bounding box center [1112, 275] width 232 height 23
type input "3"
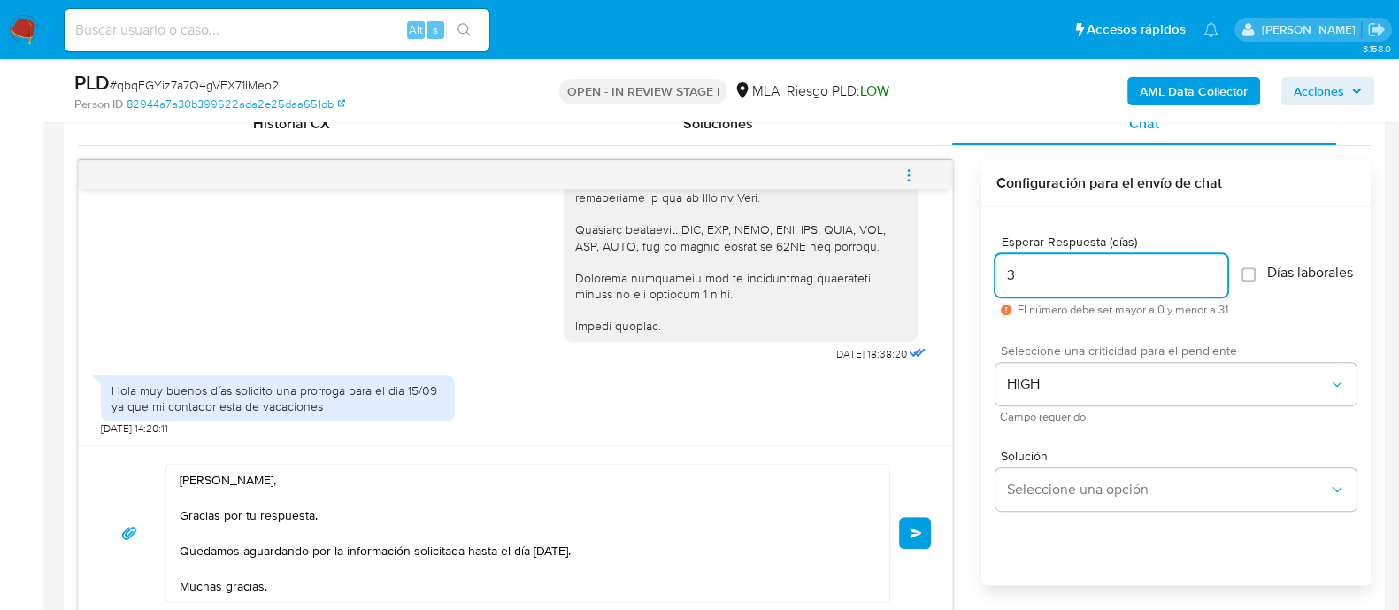
click at [774, 405] on div "Hola muy buenos días solicito una prorroga para el dia 15/09 ya que mi contador…" at bounding box center [515, 401] width 829 height 70
click at [914, 524] on button "Enviar" at bounding box center [915, 533] width 32 height 32
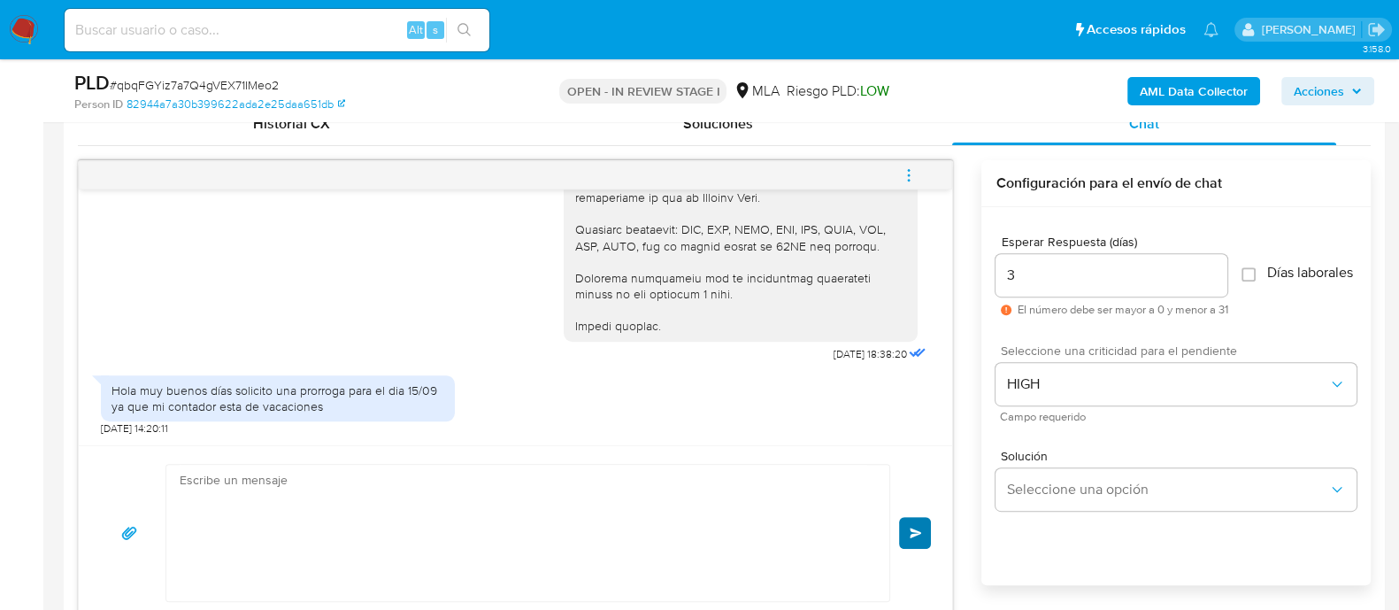
scroll to position [2176, 0]
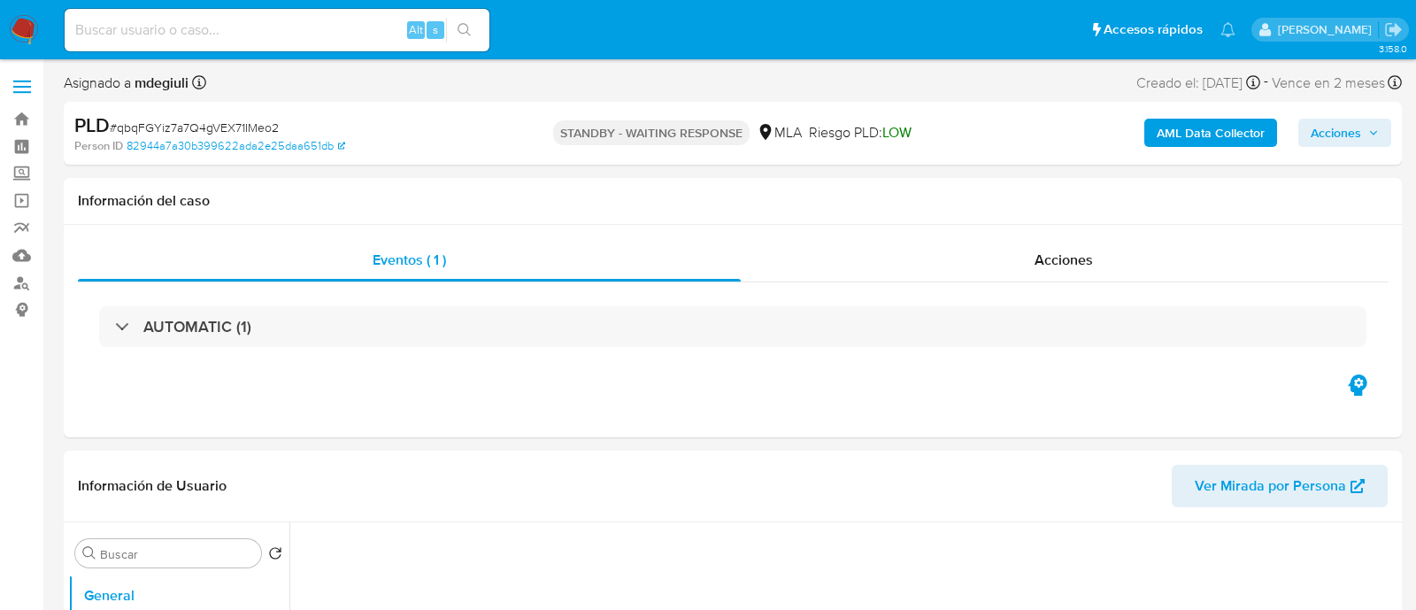
select select "10"
